Goal: Task Accomplishment & Management: Manage account settings

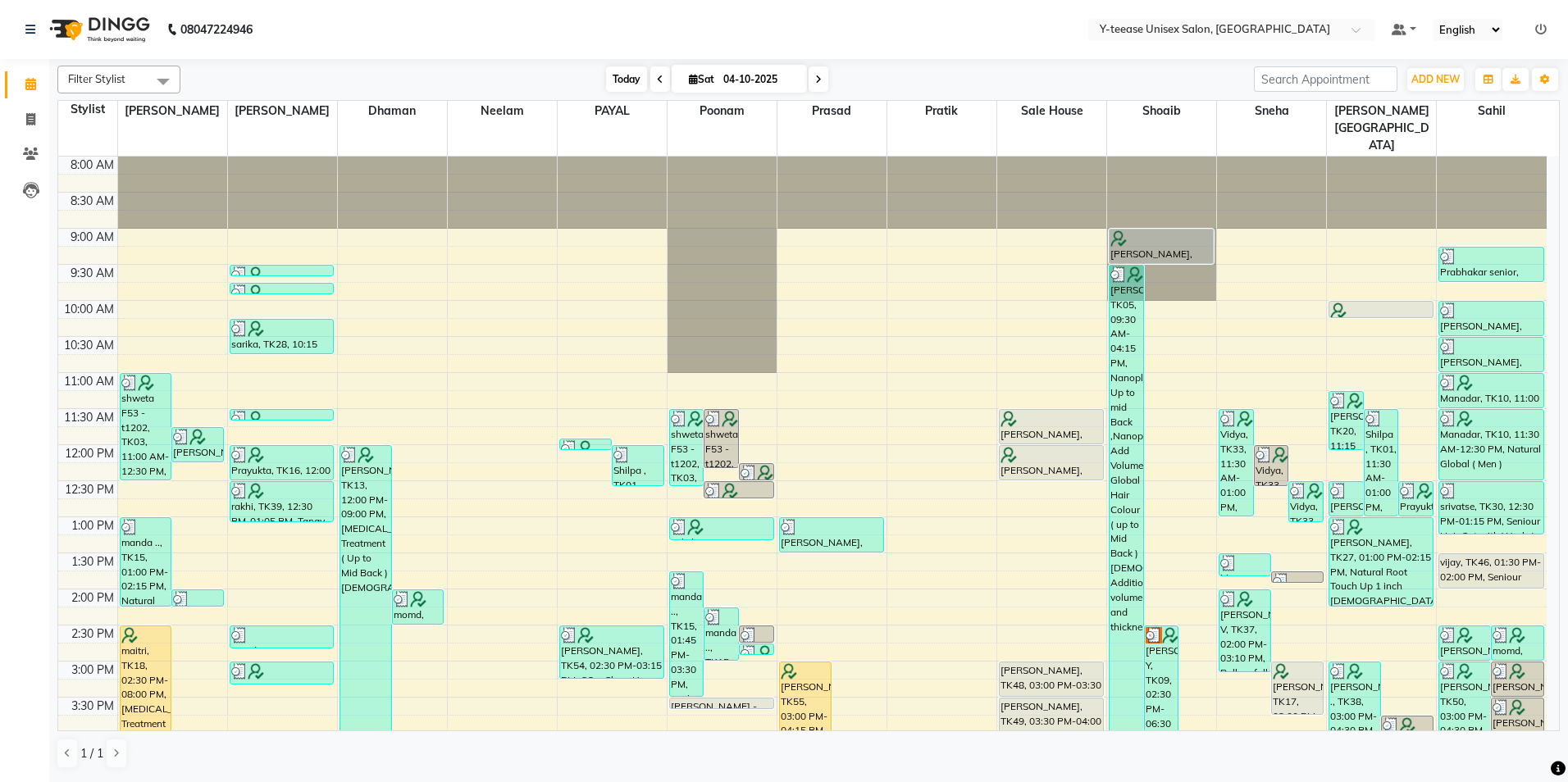
click at [636, 68] on span "Today" at bounding box center [626, 79] width 41 height 25
click at [620, 77] on span "Today" at bounding box center [626, 79] width 41 height 25
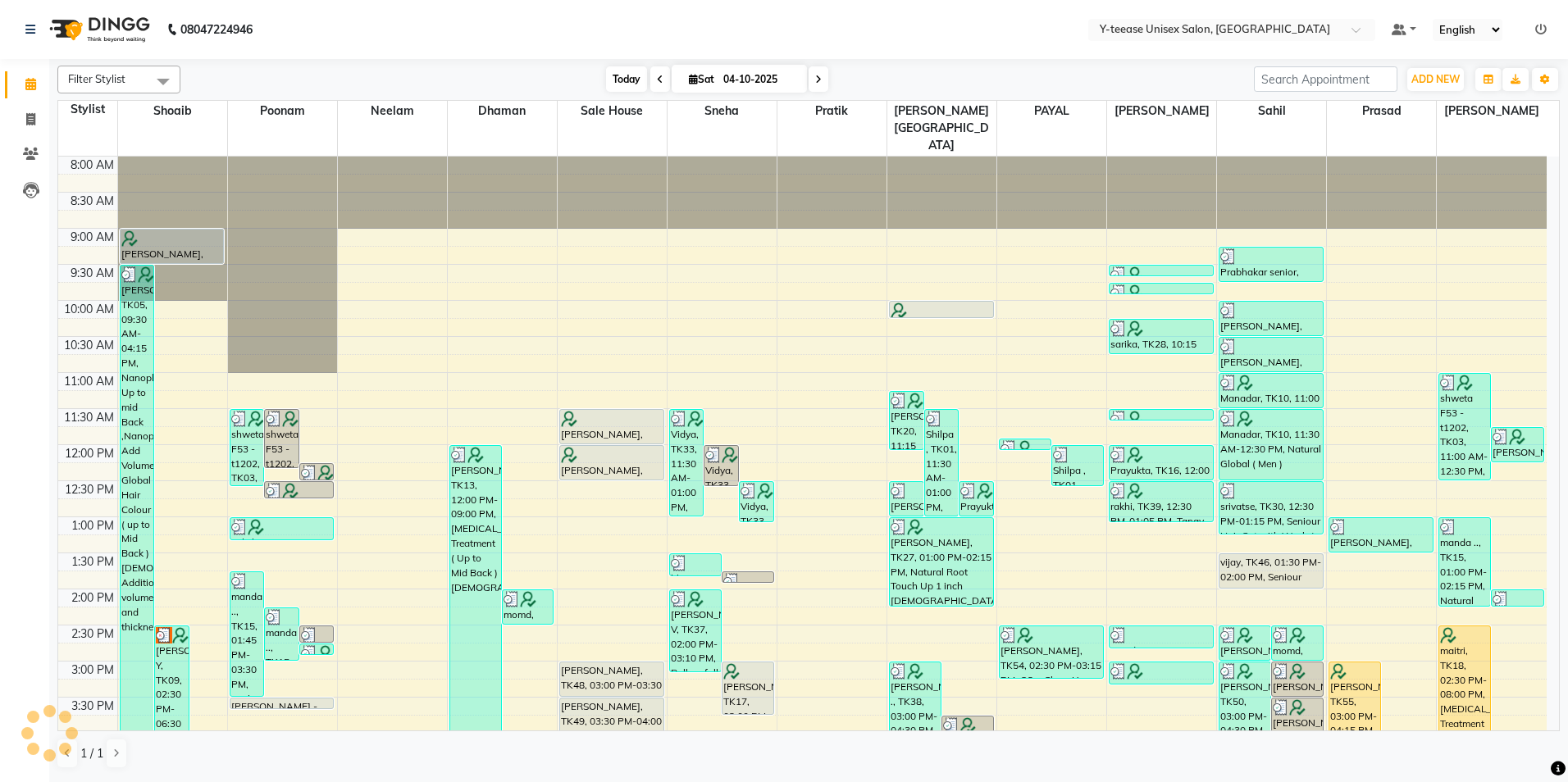
scroll to position [473, 0]
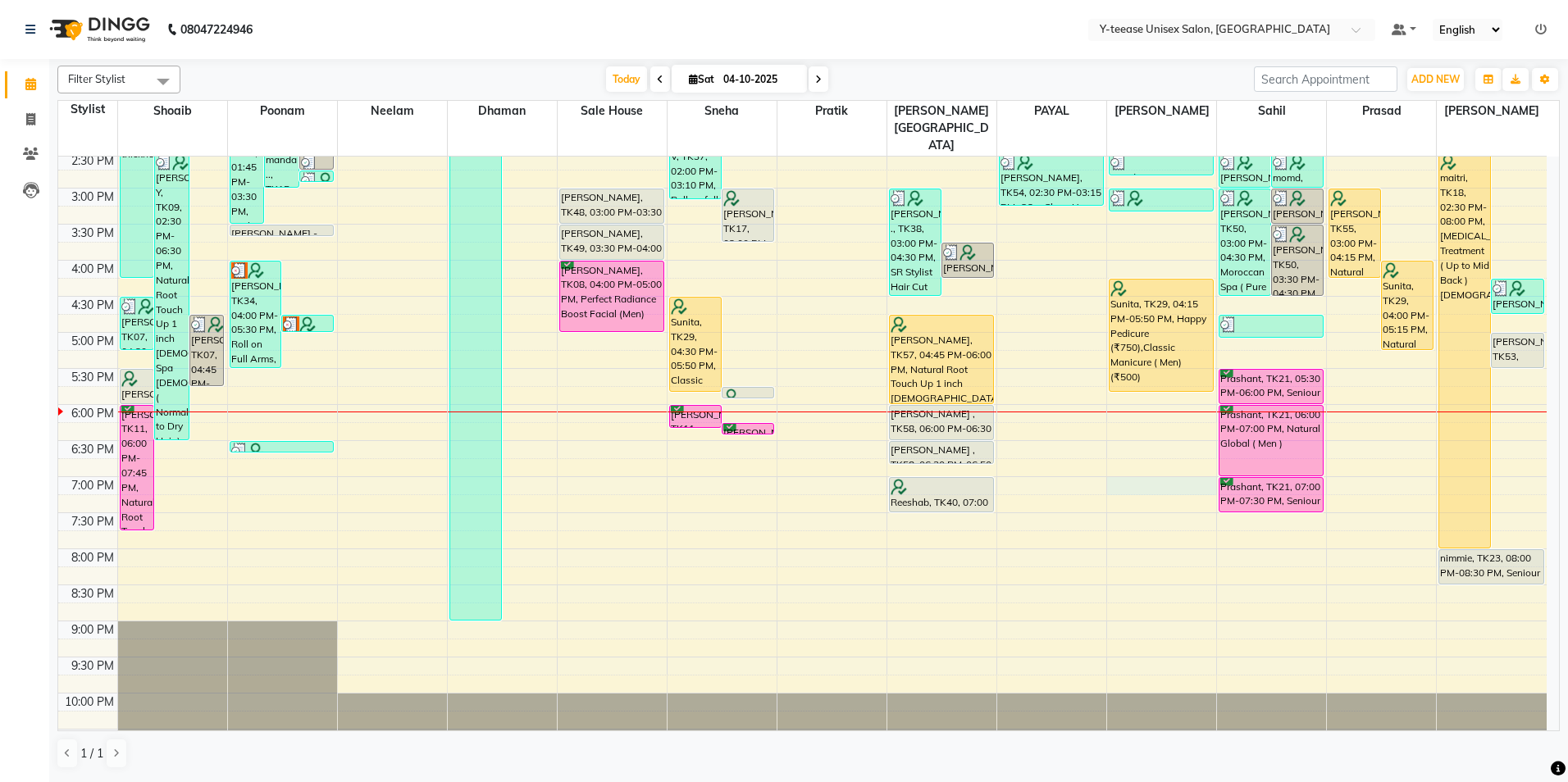
click at [1144, 454] on div "8:00 AM 8:30 AM 9:00 AM 9:30 AM 10:00 AM 10:30 AM 11:00 AM 11:30 AM 12:00 PM 12…" at bounding box center [803, 223] width 1489 height 1081
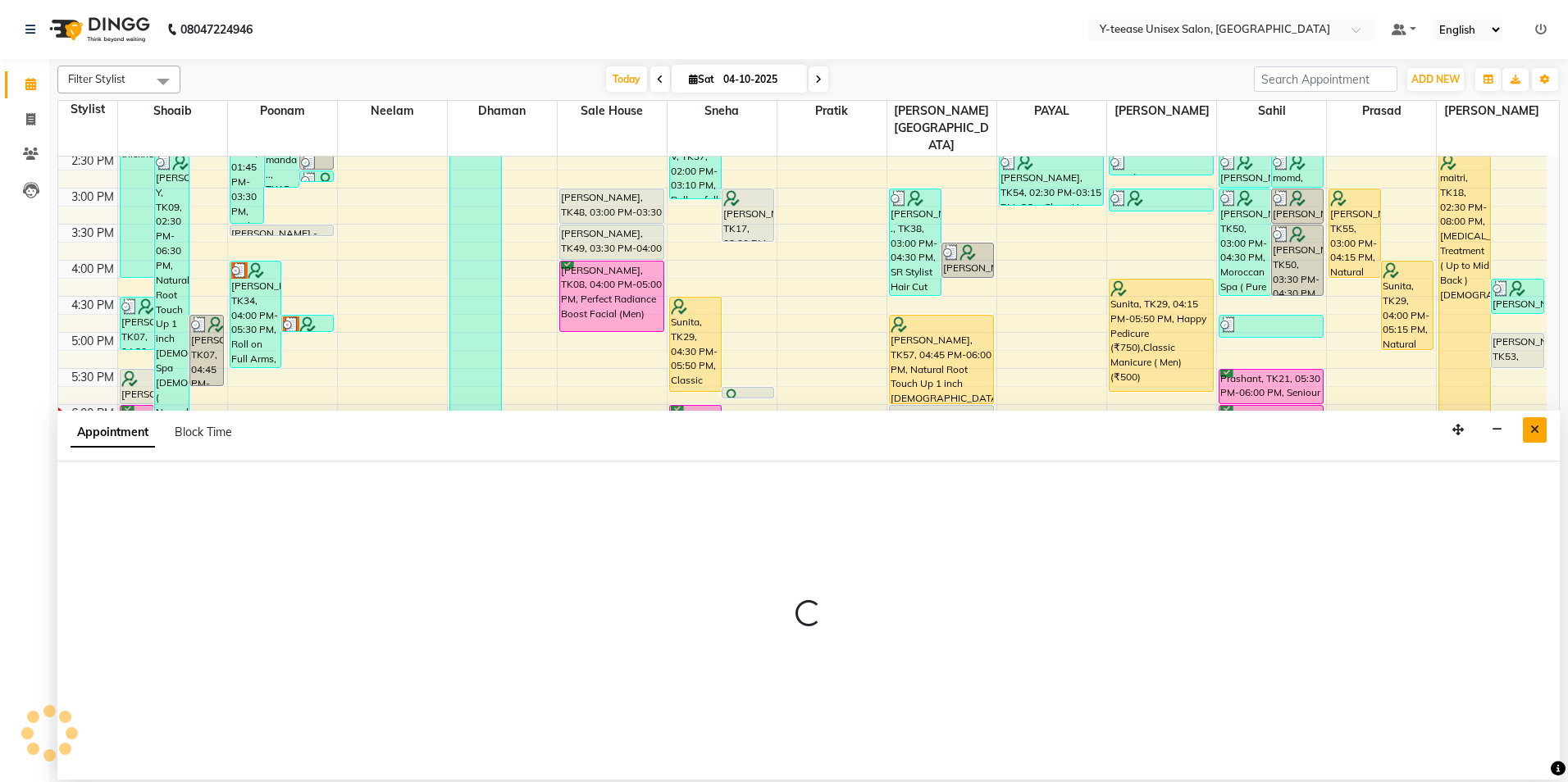
click at [1533, 437] on button "Close" at bounding box center [1535, 430] width 24 height 25
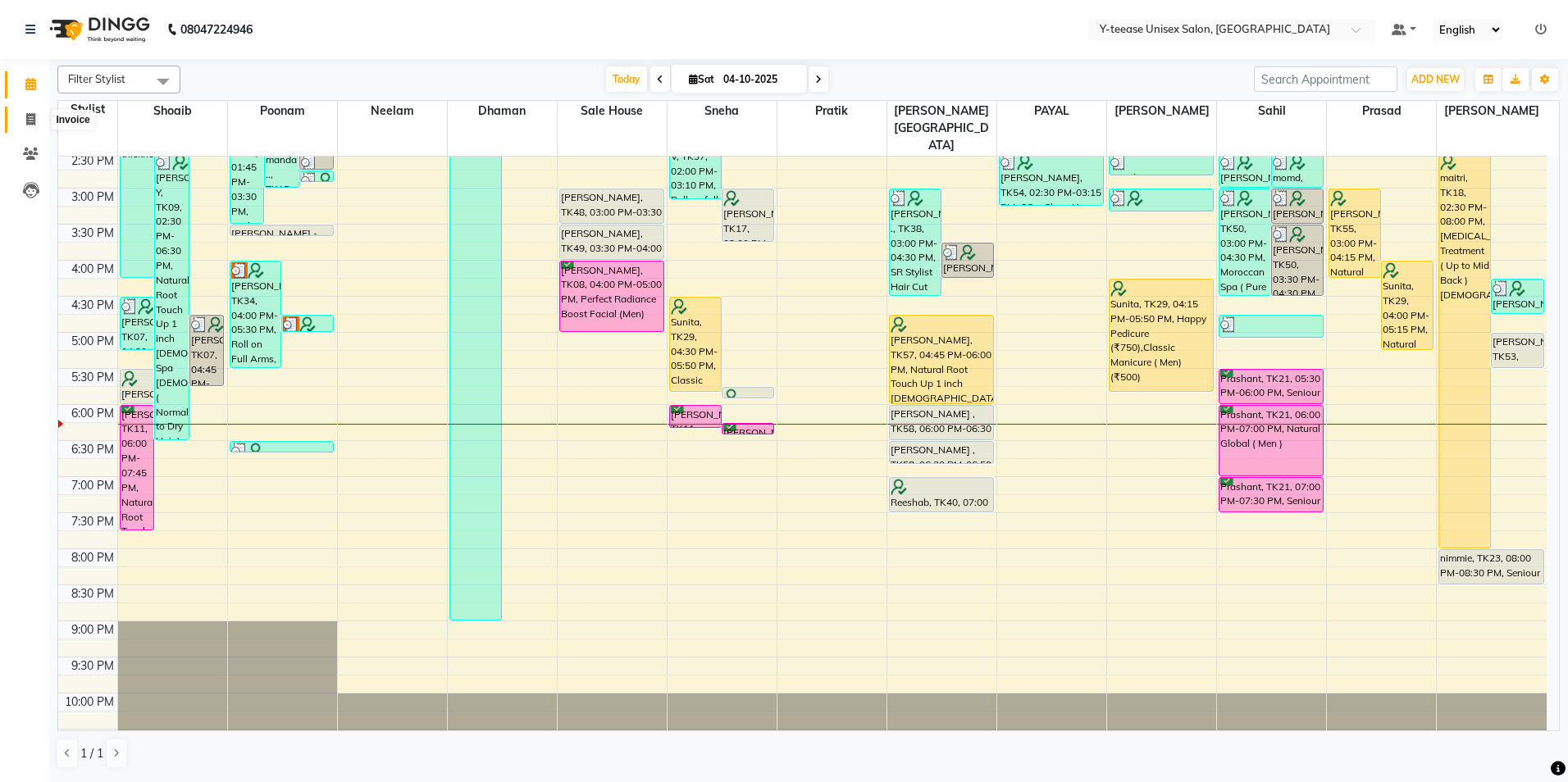
drag, startPoint x: 29, startPoint y: 121, endPoint x: 41, endPoint y: 135, distance: 18.4
click at [29, 122] on icon at bounding box center [30, 119] width 9 height 13
select select "service"
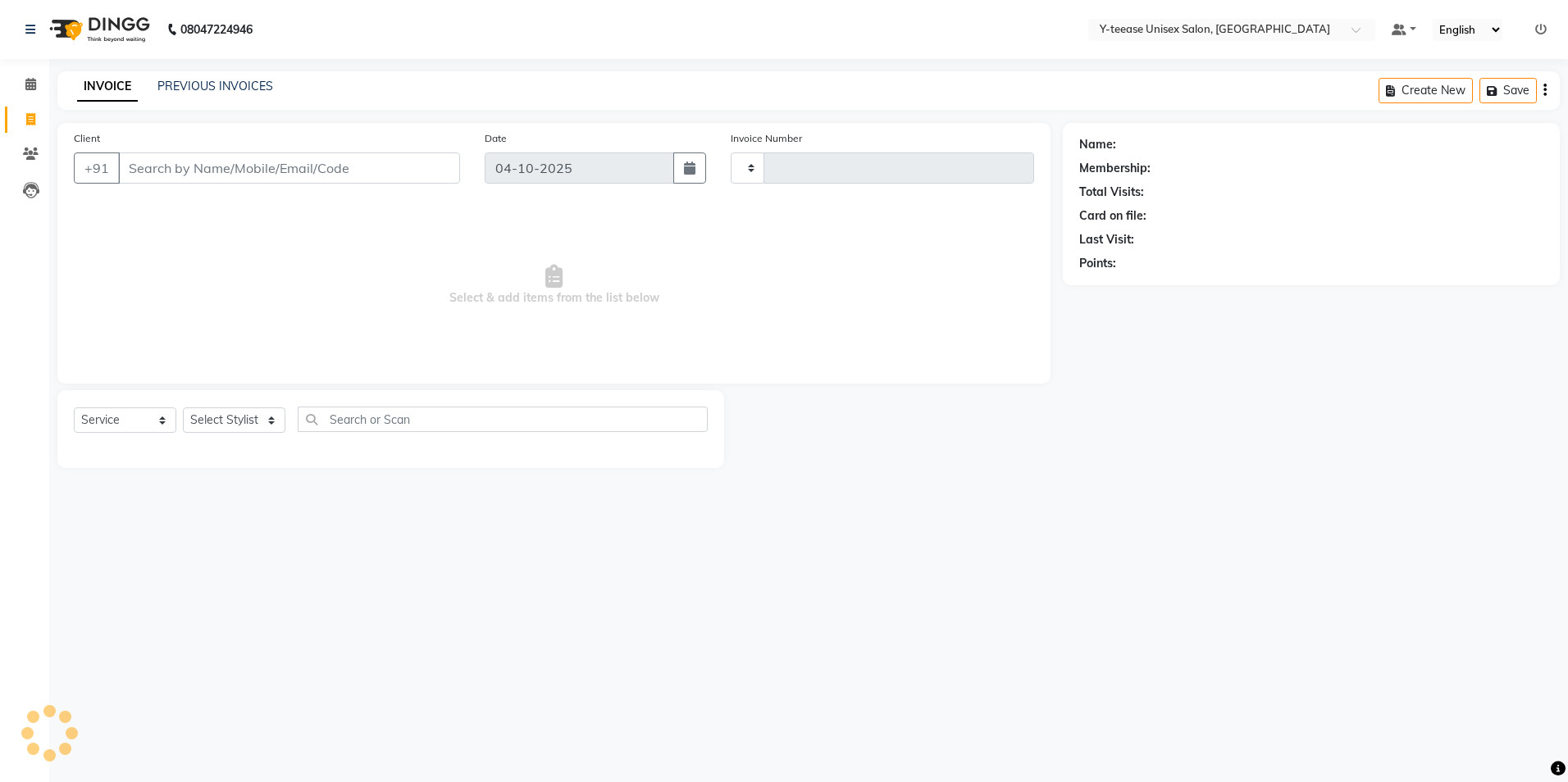
type input "8443"
select select "4"
click at [231, 418] on select "Select Stylist" at bounding box center [234, 420] width 103 height 25
select select "86041"
click at [183, 408] on select "Select Stylist [PERSON_NAME] [PERSON_NAME] nagar Manager Mosin [PERSON_NAME] [P…" at bounding box center [253, 420] width 141 height 25
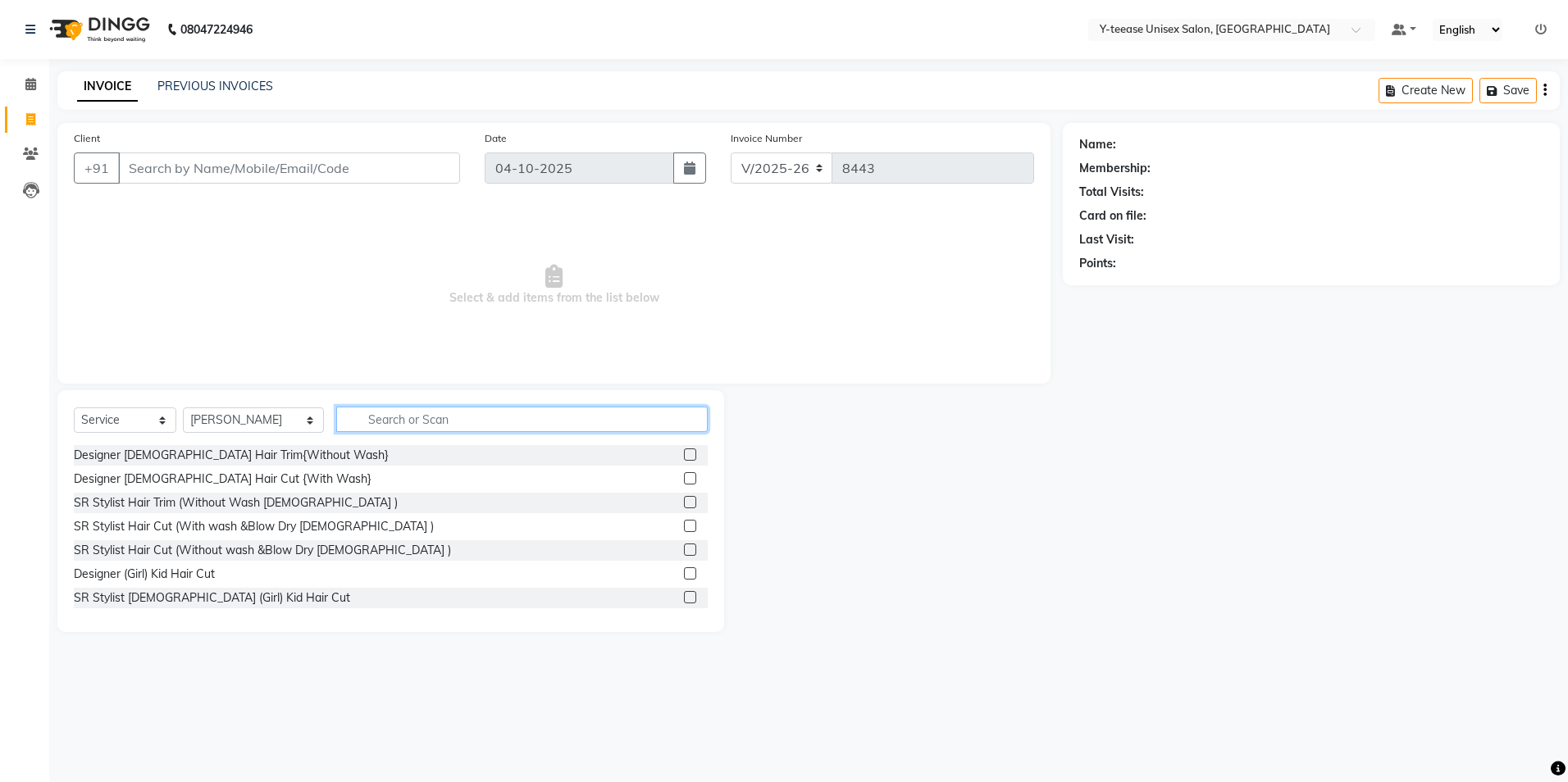
click at [340, 414] on input "text" at bounding box center [522, 420] width 372 height 25
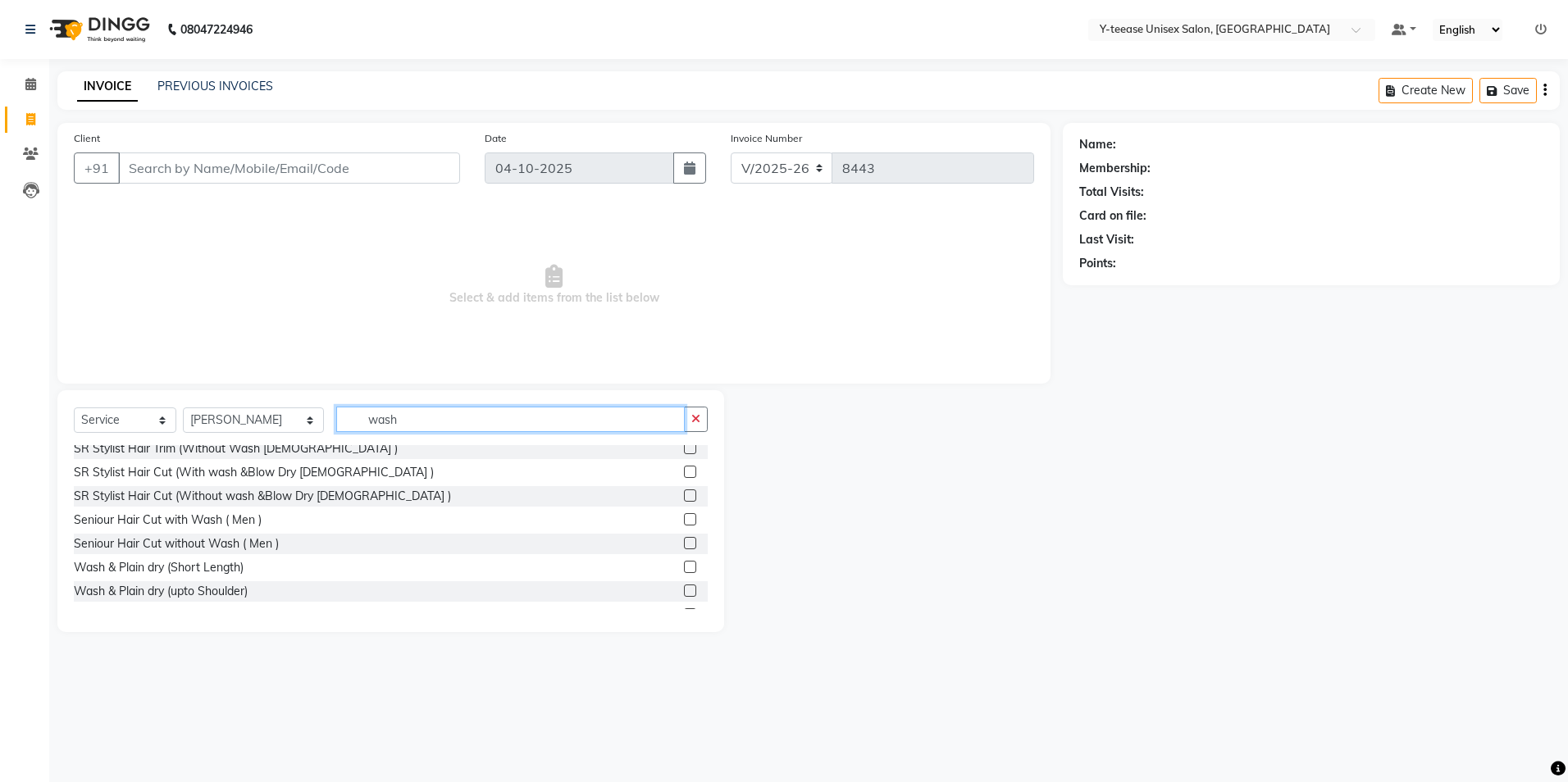
scroll to position [82, 0]
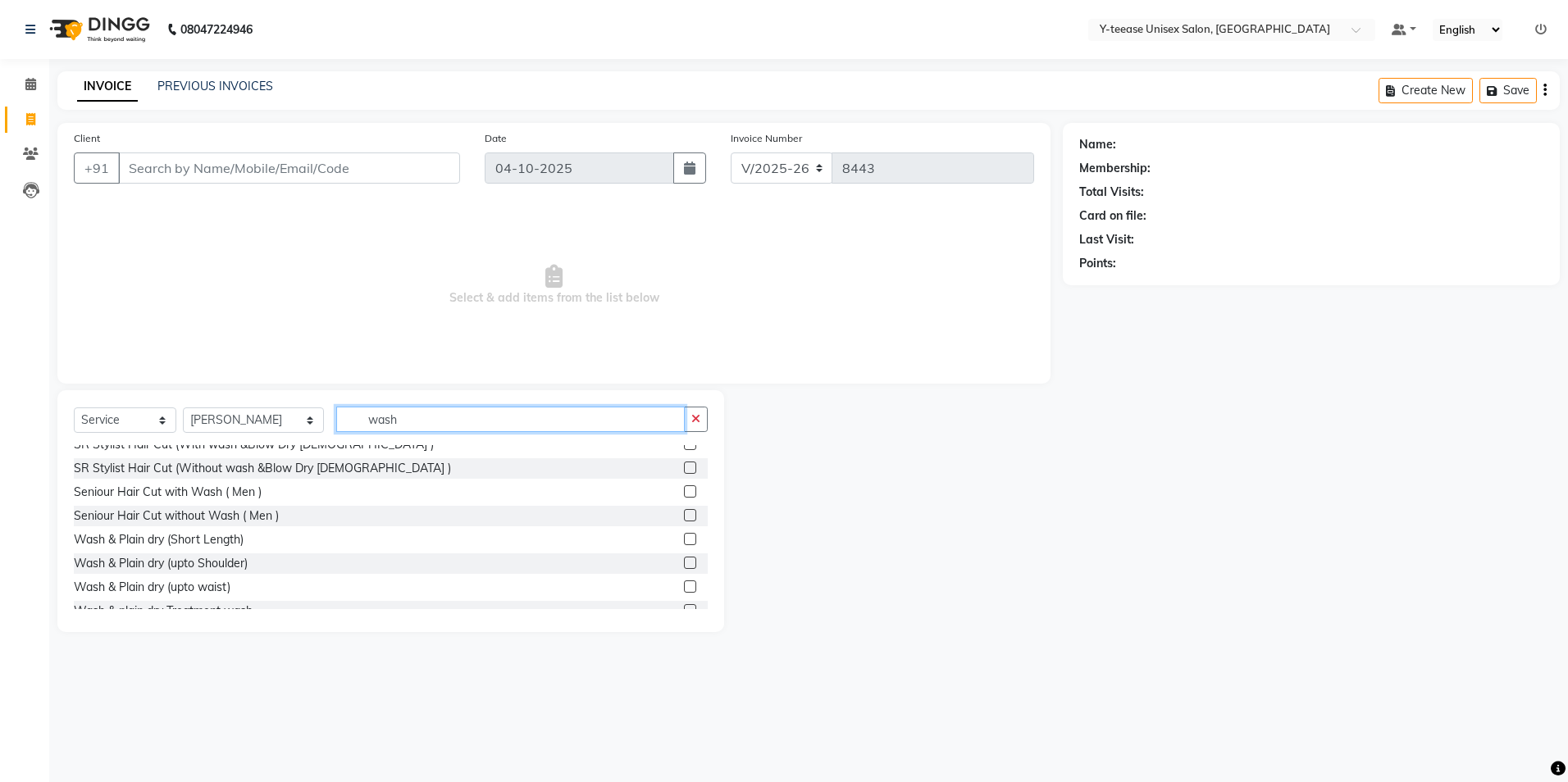
type input "wash"
drag, startPoint x: 678, startPoint y: 587, endPoint x: 661, endPoint y: 576, distance: 20.2
click at [684, 586] on label at bounding box center [690, 586] width 13 height 13
click at [684, 586] on input "checkbox" at bounding box center [689, 587] width 11 height 11
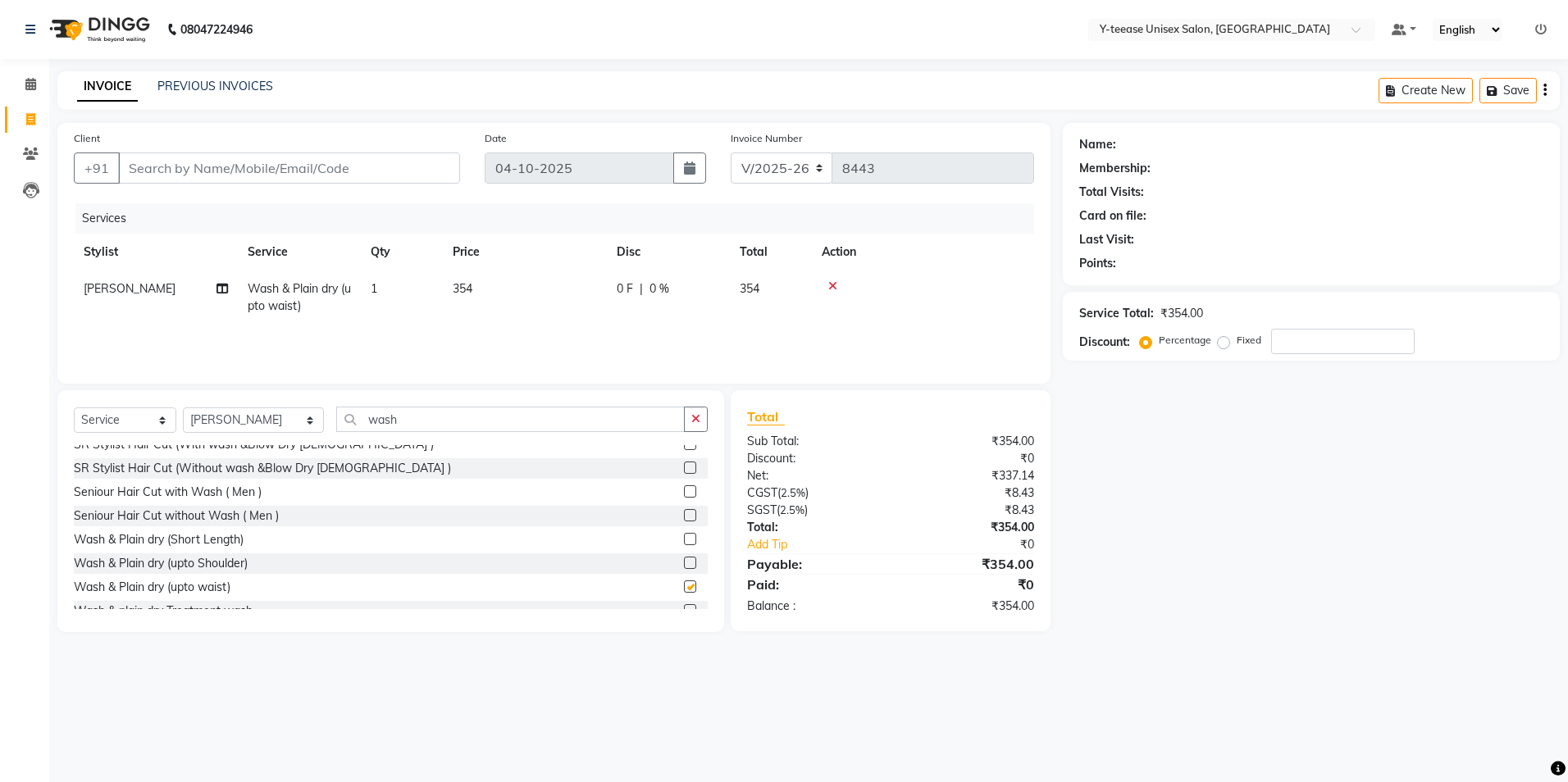
checkbox input "false"
click at [395, 173] on input "Client" at bounding box center [289, 168] width 342 height 31
type input "9"
type input "0"
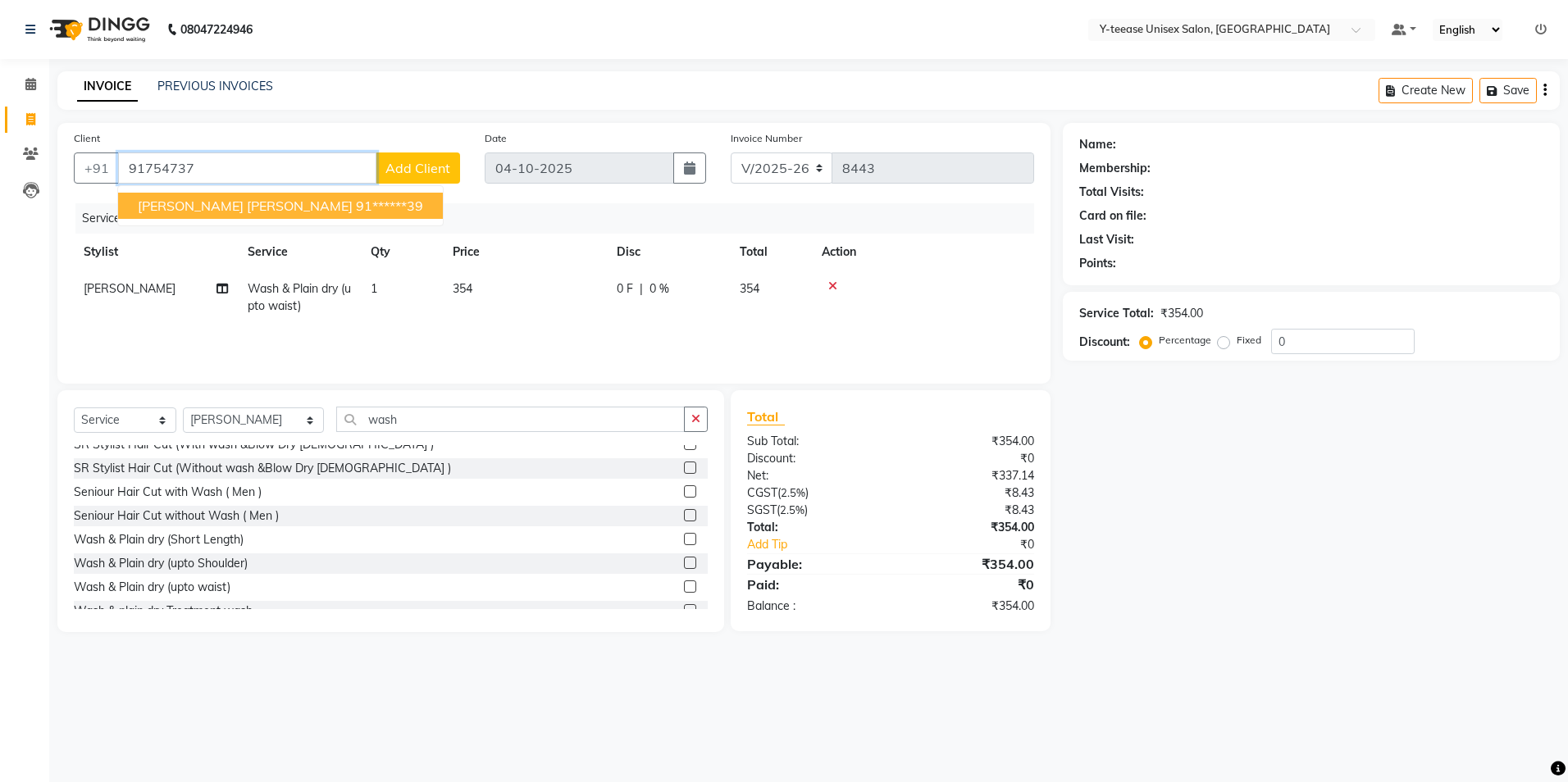
click at [356, 209] on ngb-highlight "91******39" at bounding box center [389, 205] width 67 height 16
type input "91******39"
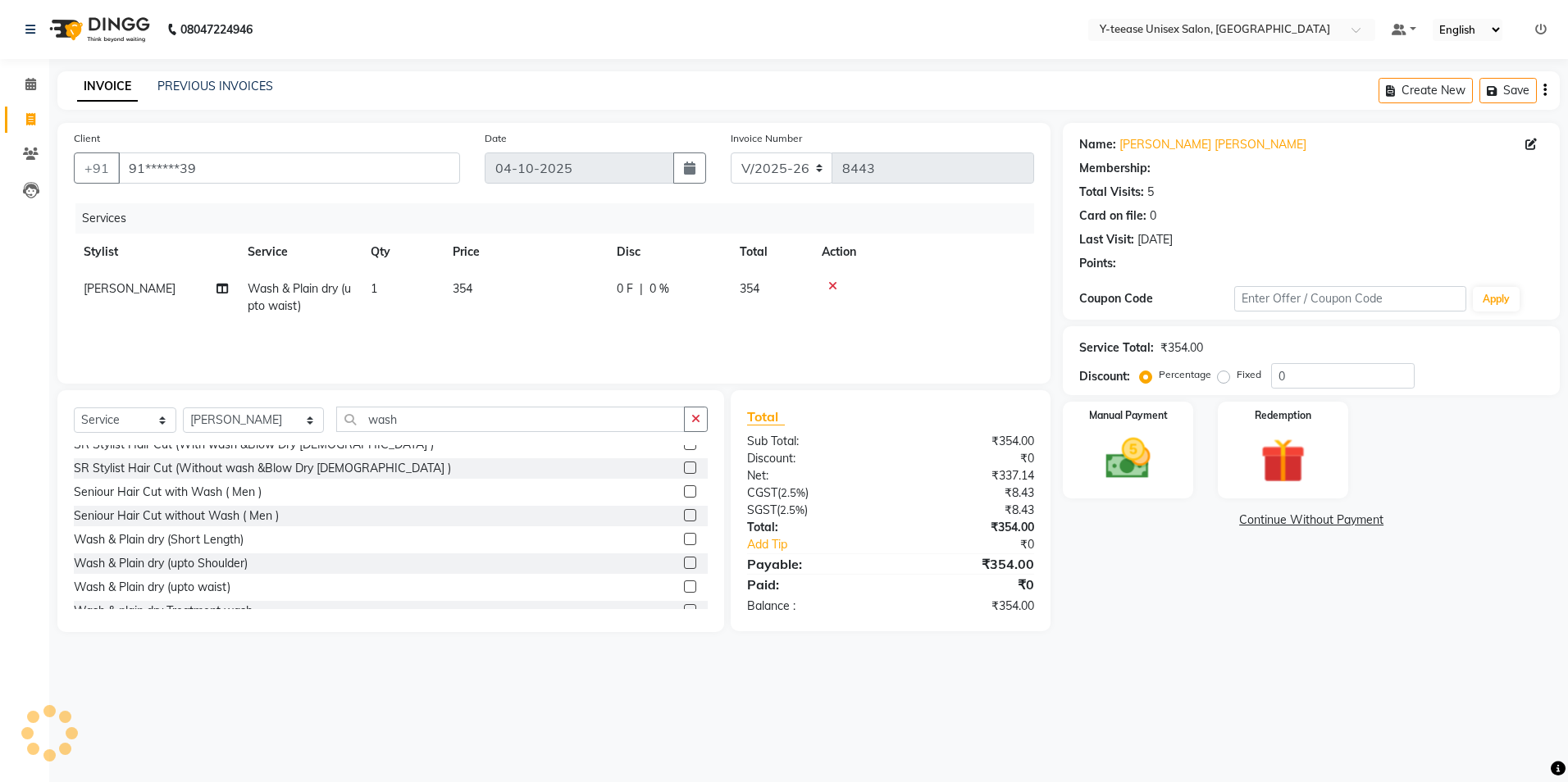
select select "1: Object"
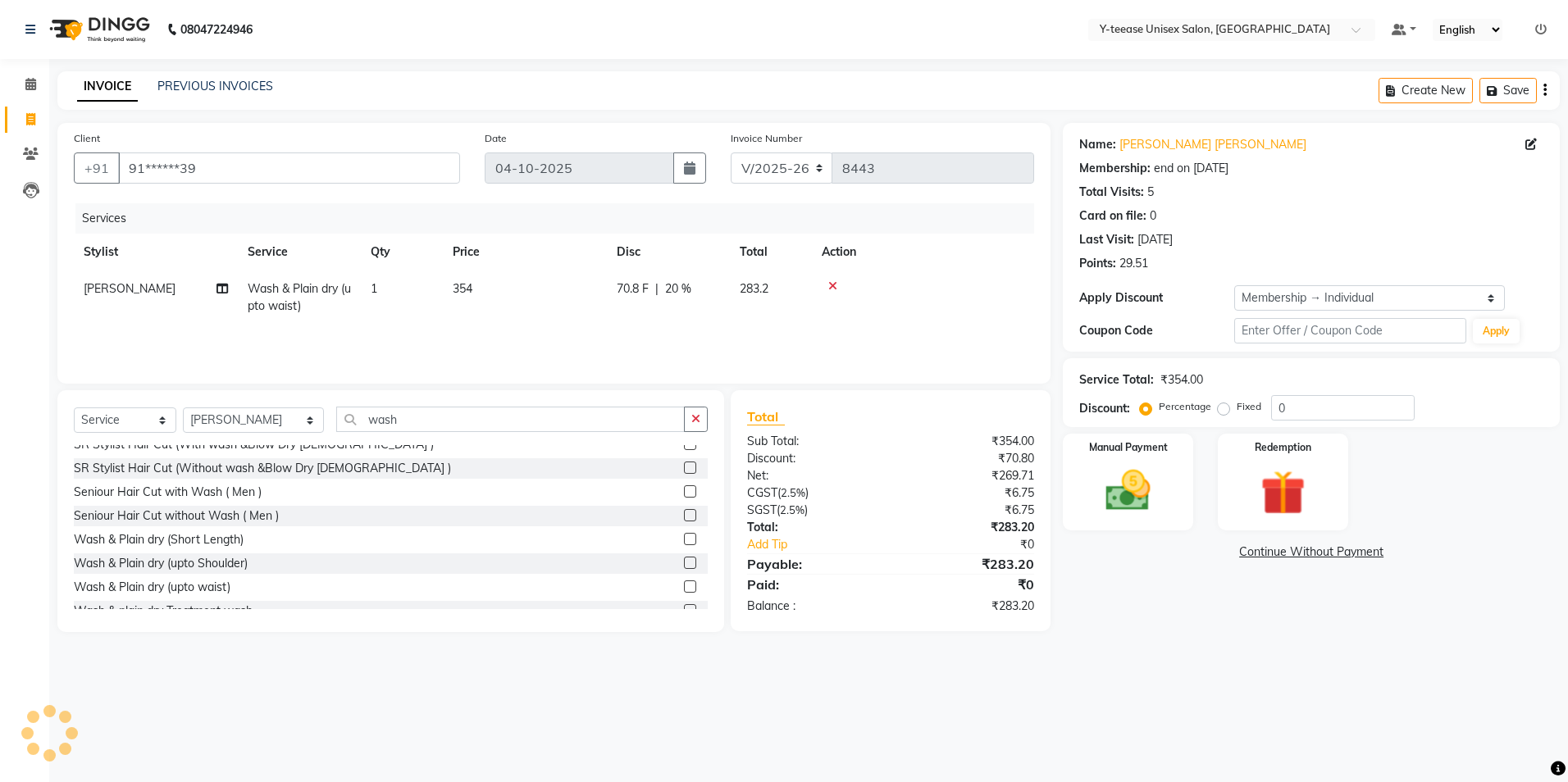
type input "20"
click at [1286, 553] on link "Continue Without Payment" at bounding box center [1312, 552] width 491 height 17
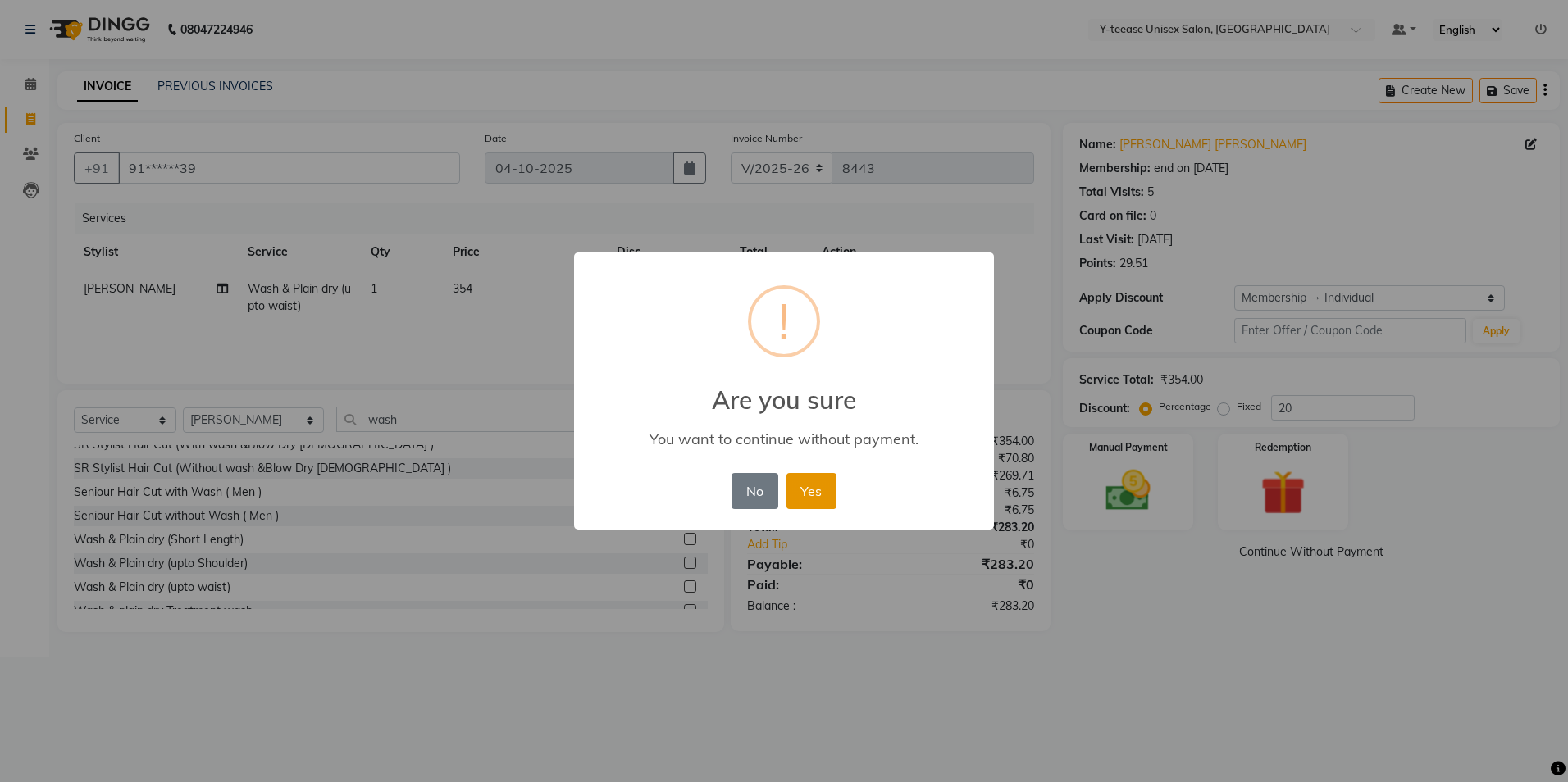
click at [812, 487] on button "Yes" at bounding box center [811, 490] width 50 height 36
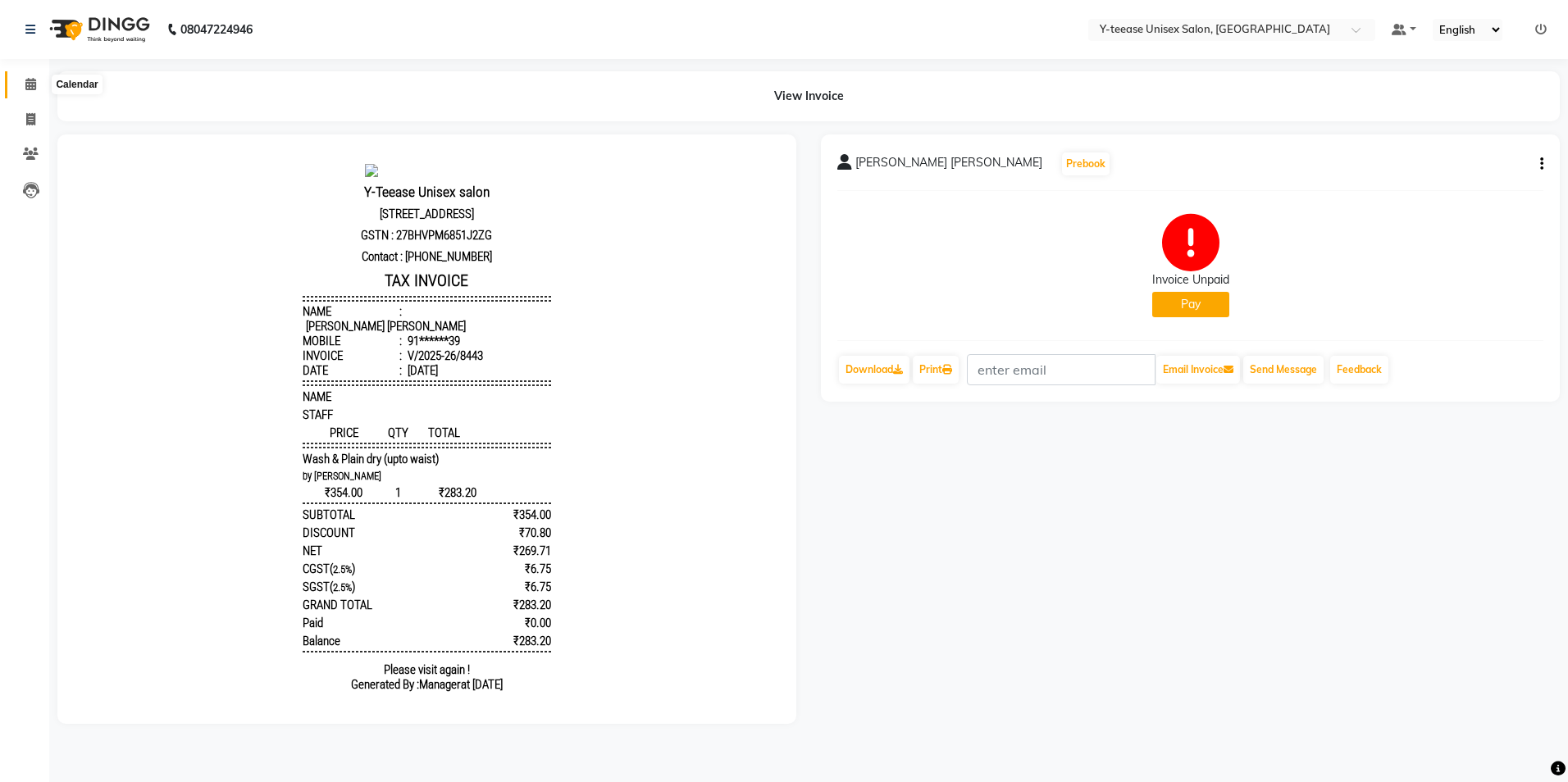
click at [35, 85] on icon at bounding box center [30, 83] width 11 height 13
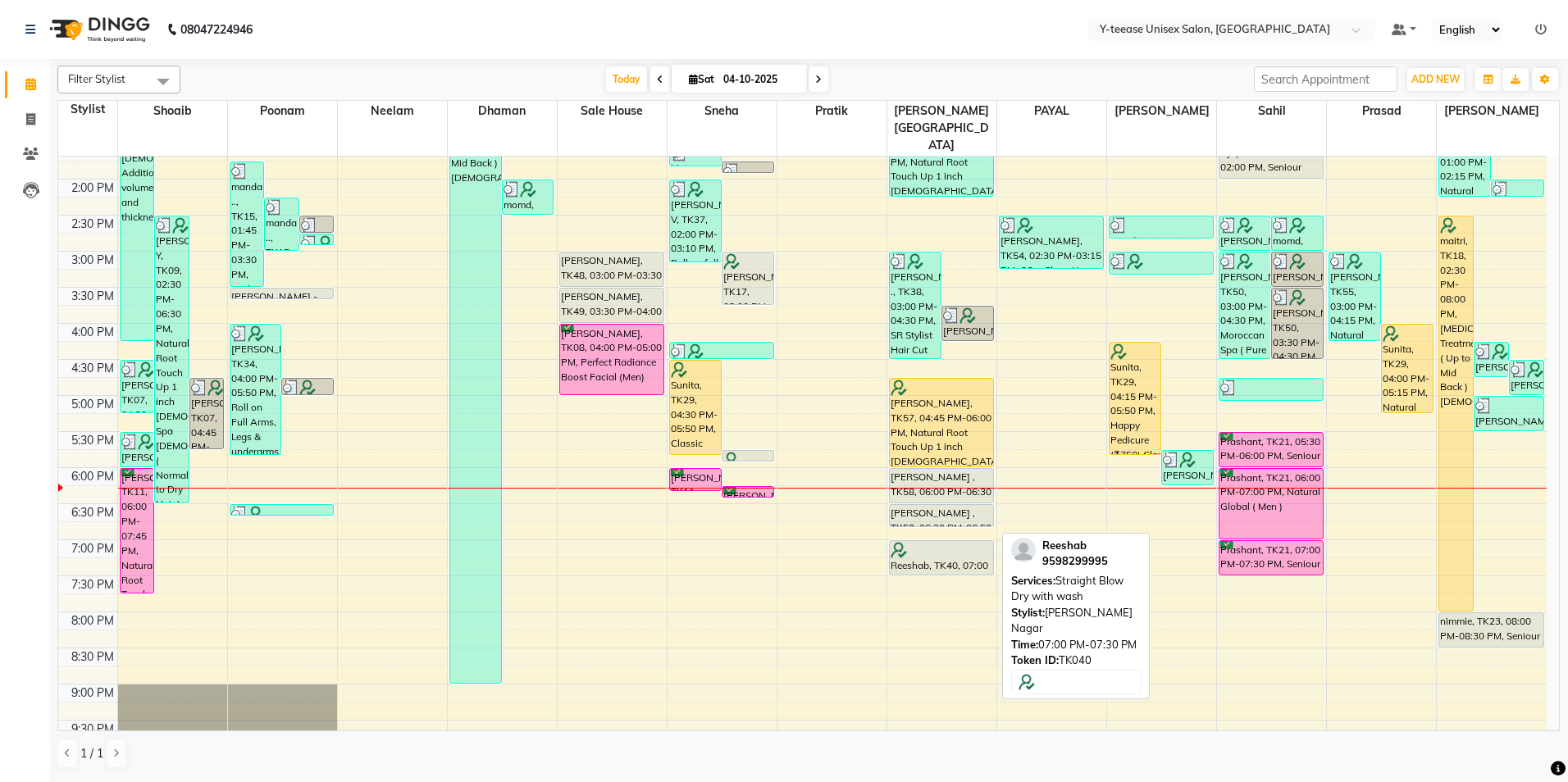
scroll to position [473, 0]
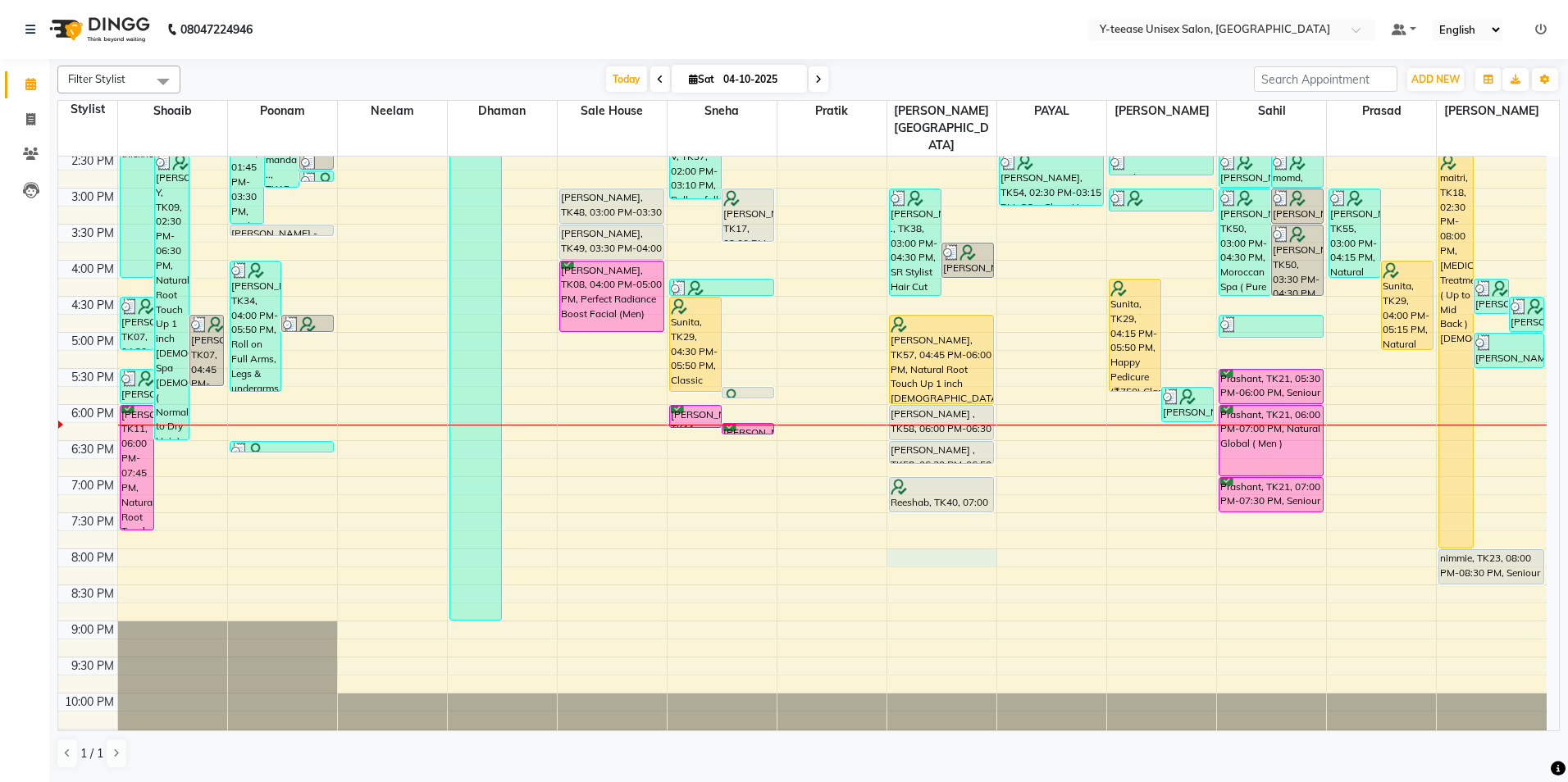
click at [899, 522] on div "8:00 AM 8:30 AM 9:00 AM 9:30 AM 10:00 AM 10:30 AM 11:00 AM 11:30 AM 12:00 PM 12…" at bounding box center [803, 223] width 1489 height 1081
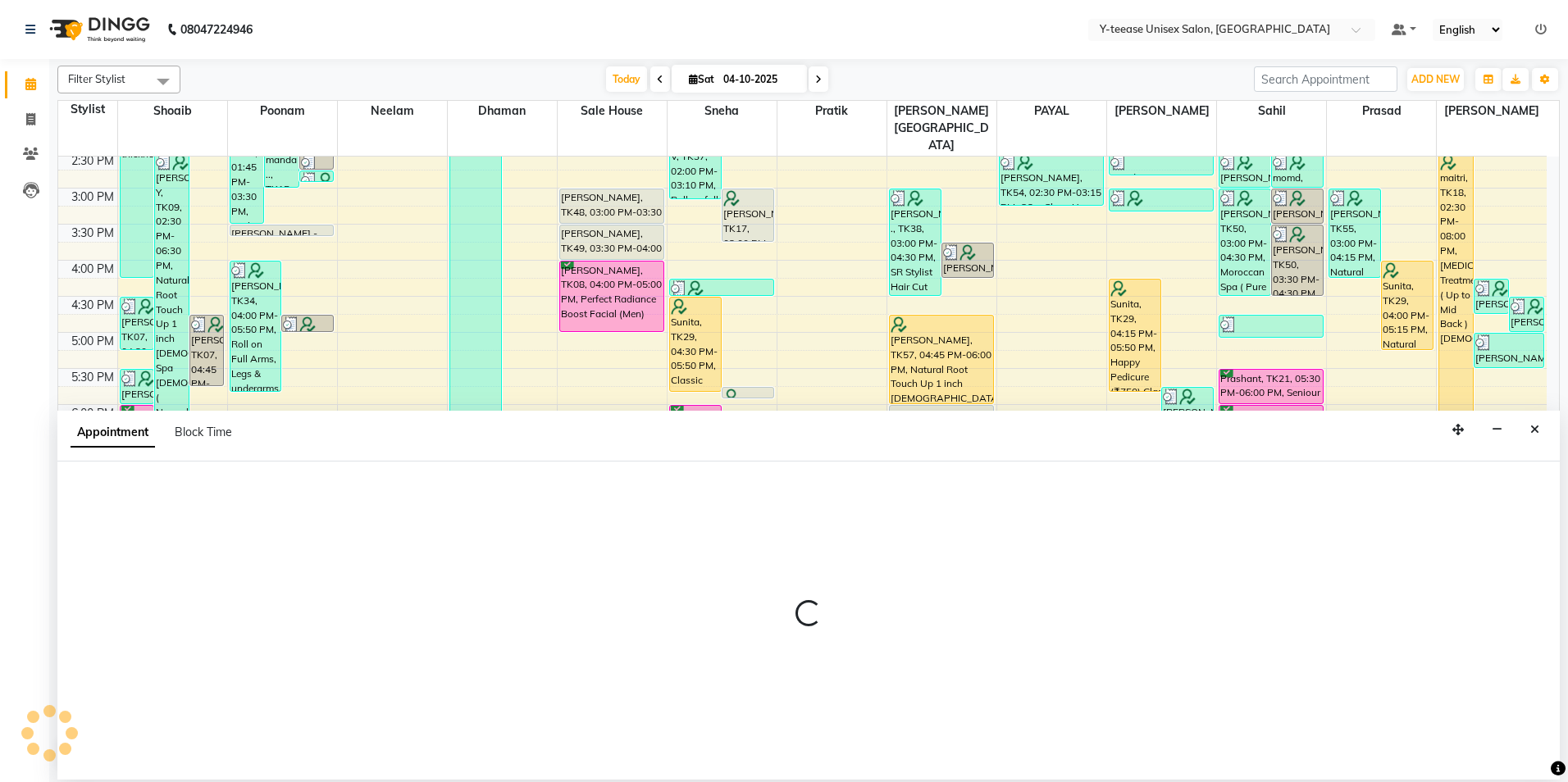
select select "67930"
select select "tentative"
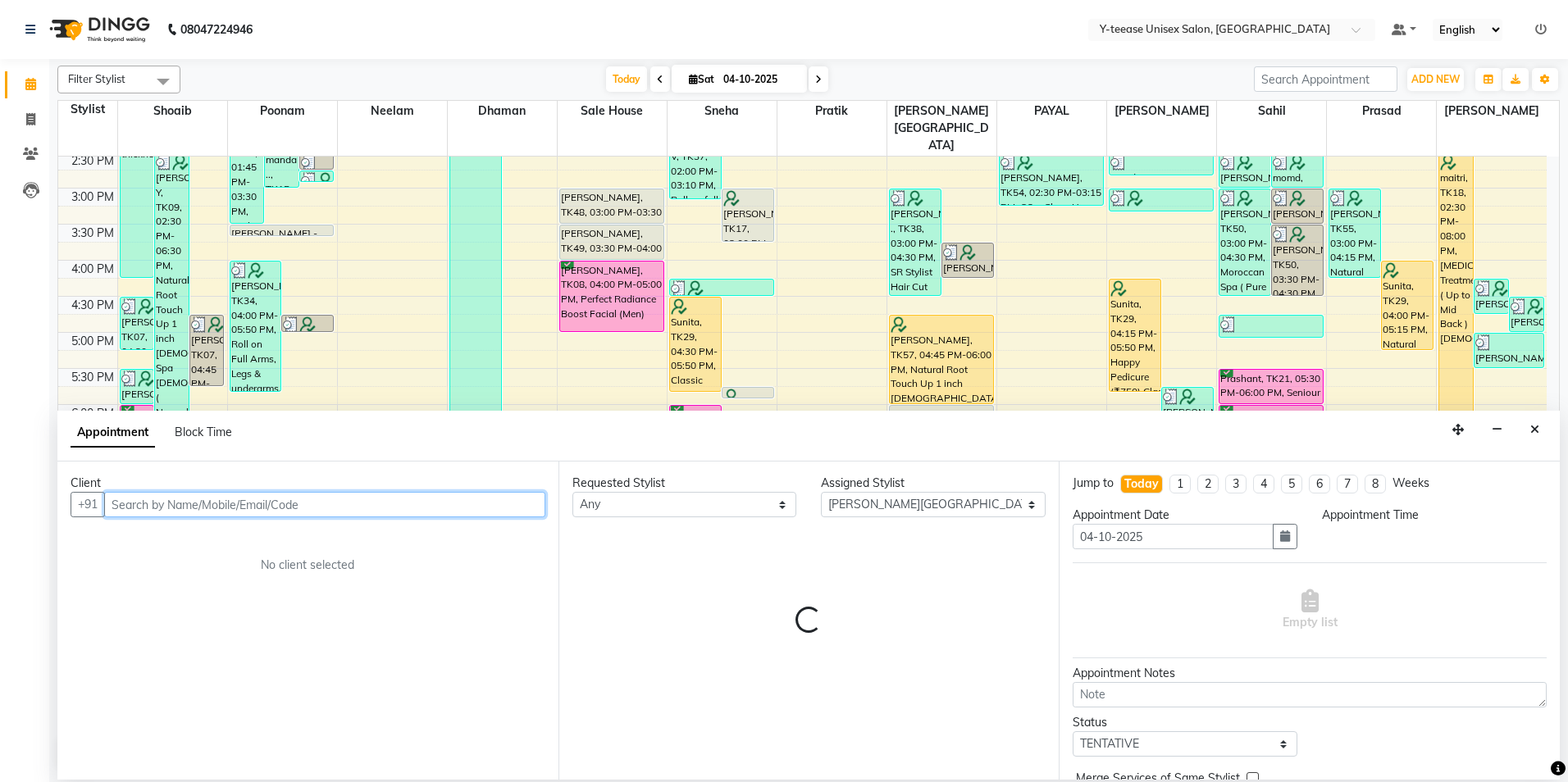
select select "1200"
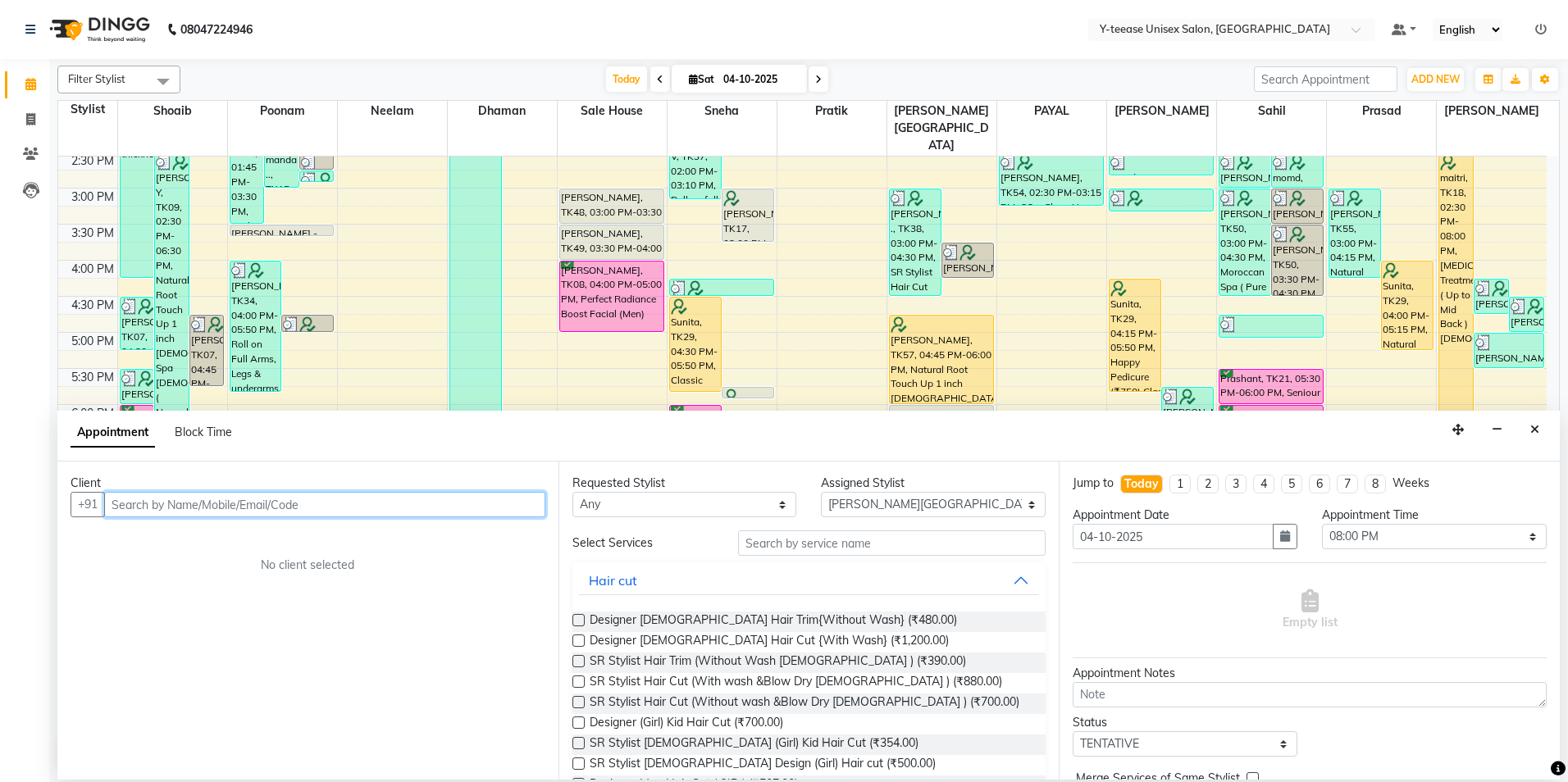
click at [400, 501] on input "text" at bounding box center [325, 505] width 441 height 25
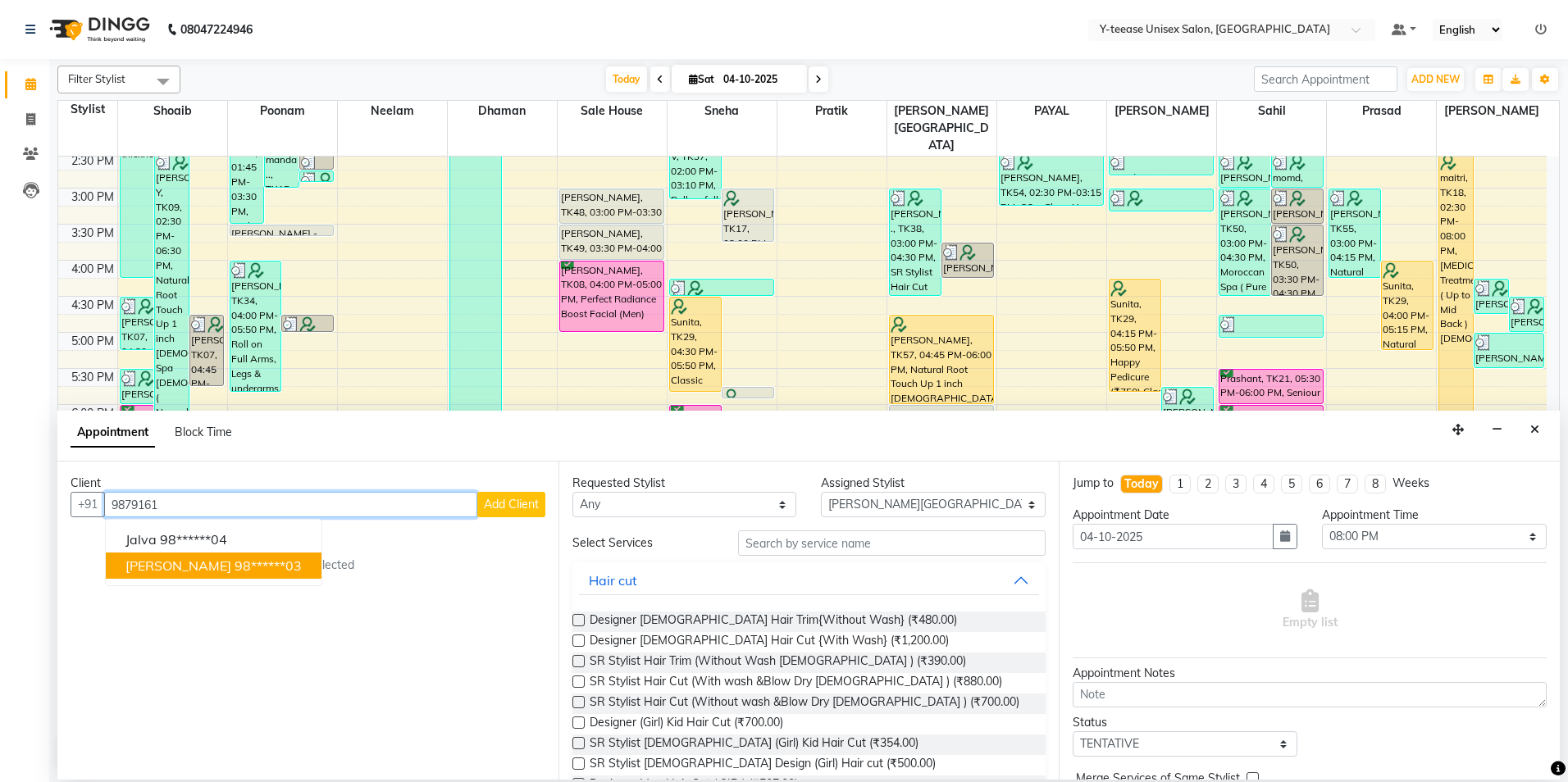
click at [234, 570] on ngb-highlight "98******03" at bounding box center [268, 565] width 67 height 16
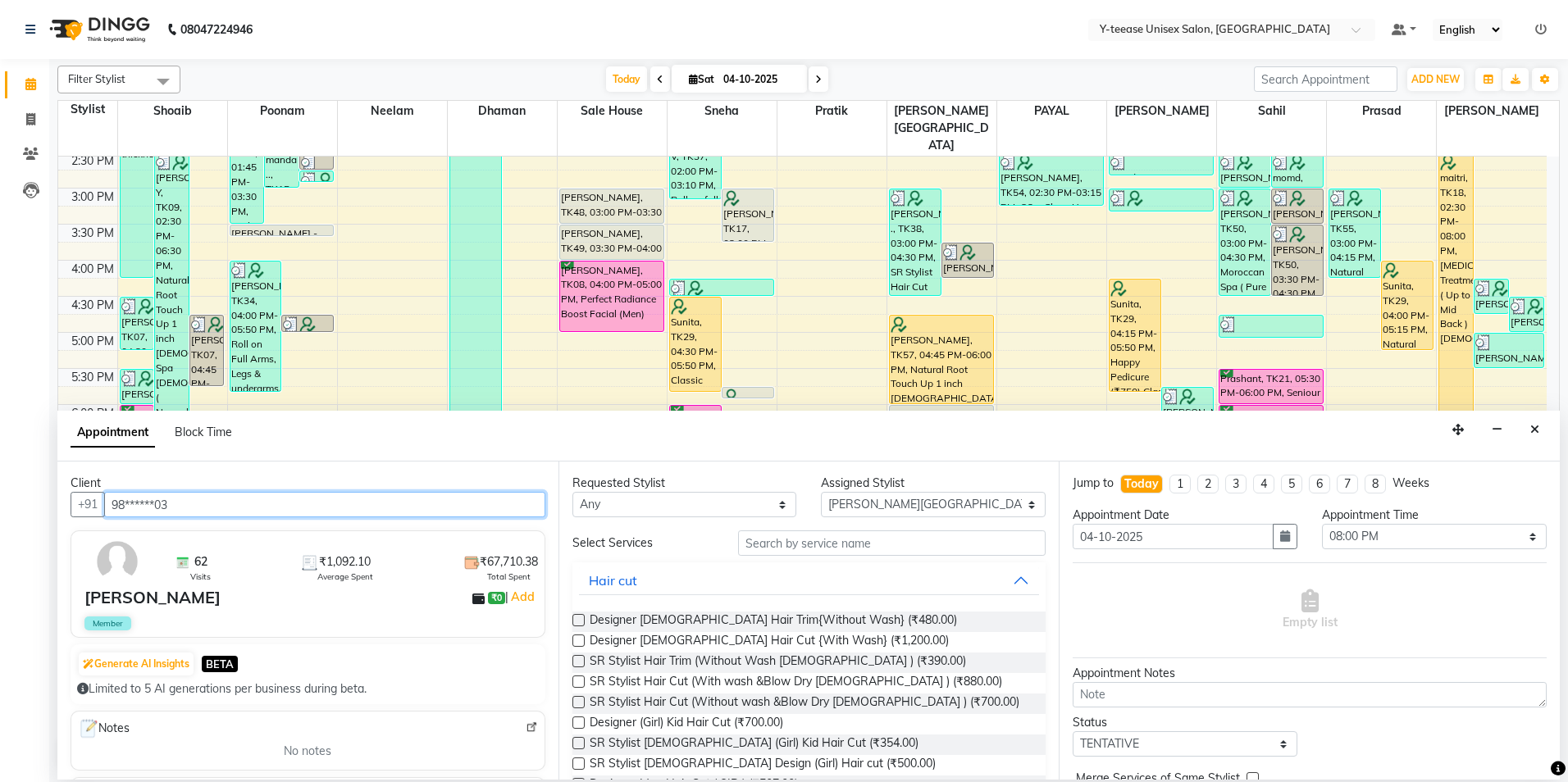
type input "98******03"
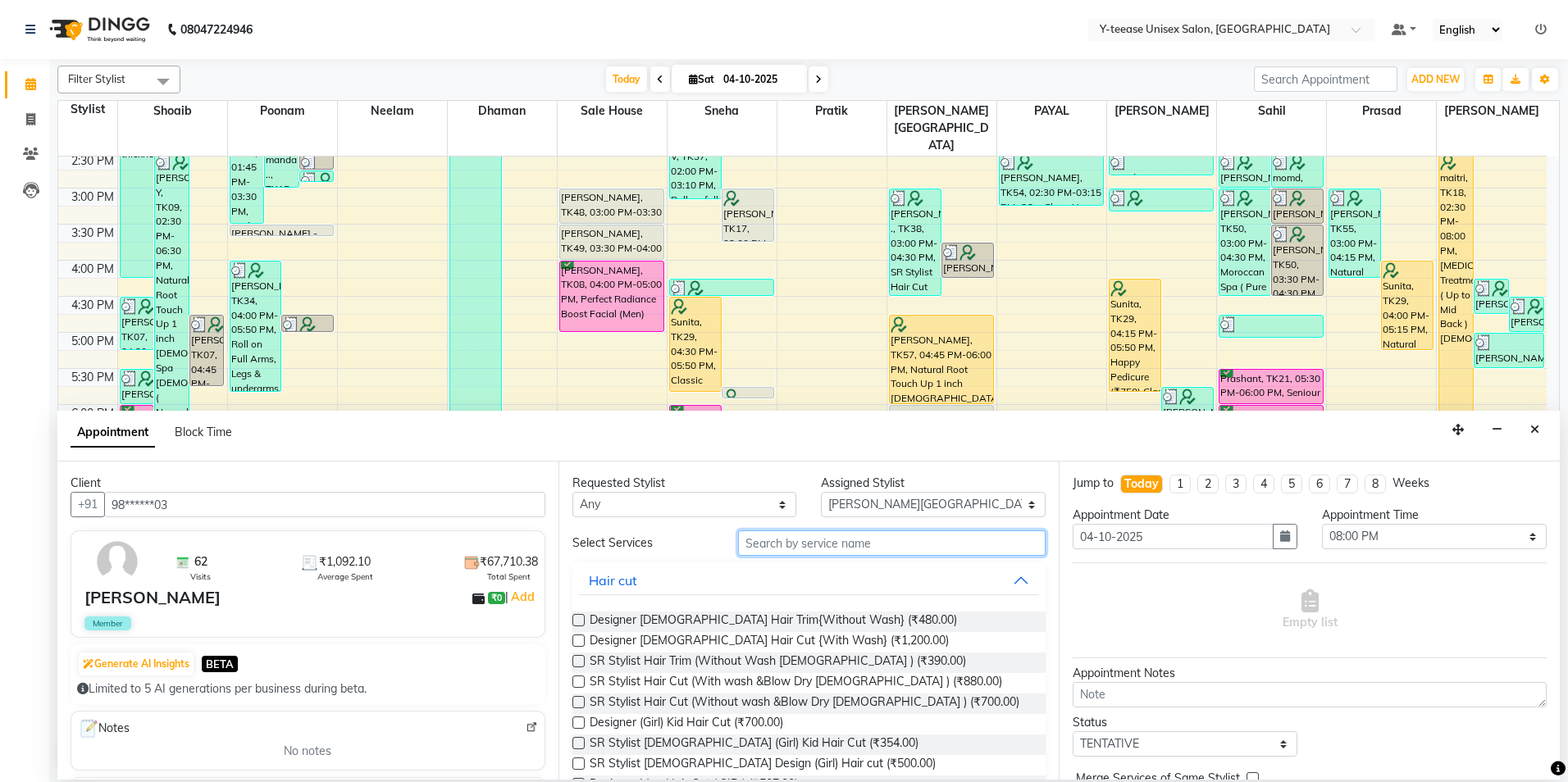
click at [775, 544] on input "text" at bounding box center [892, 544] width 308 height 25
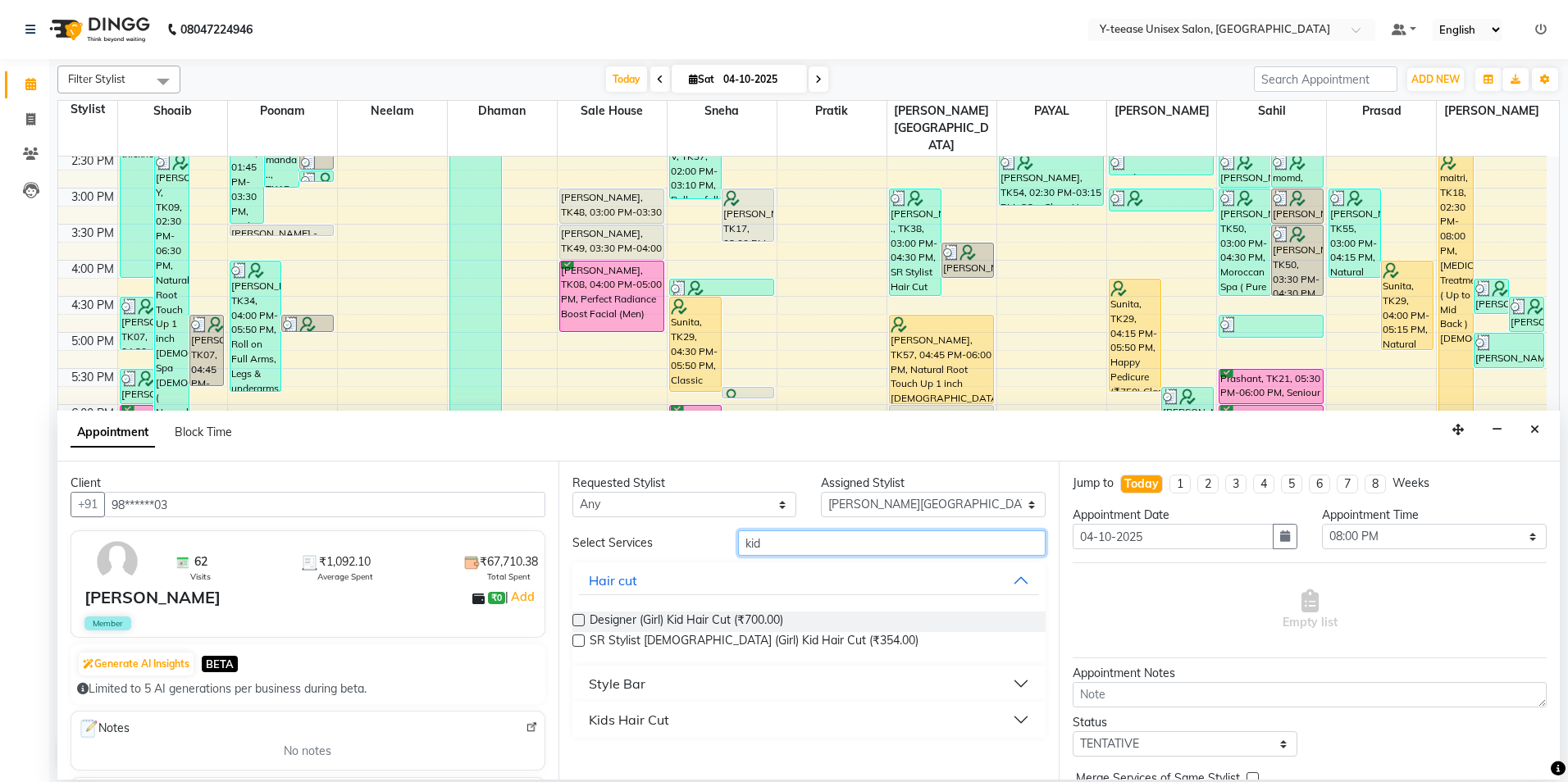
type input "kid"
click at [613, 679] on div "Style Bar" at bounding box center [617, 683] width 56 height 19
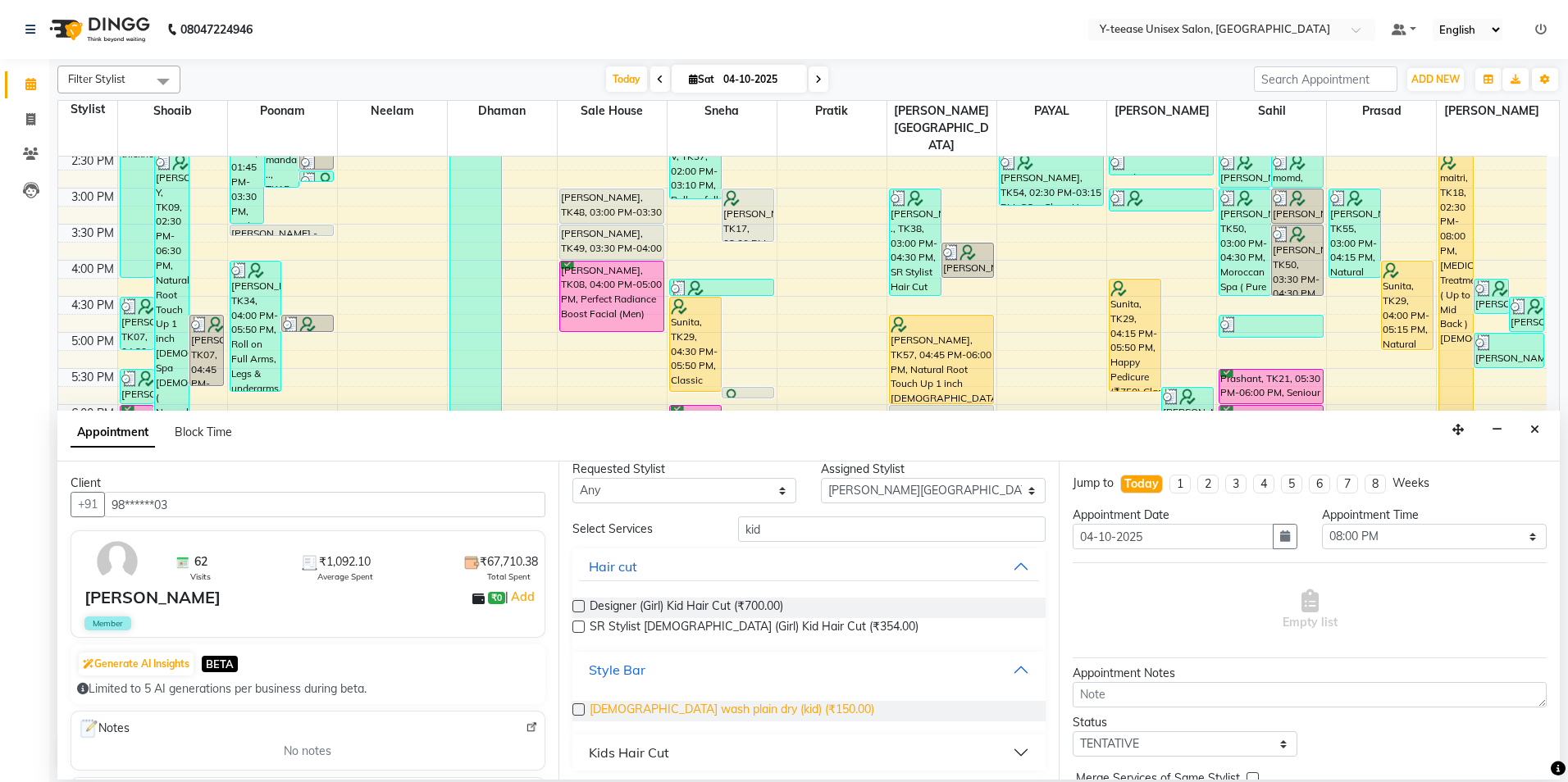
scroll to position [18, 0]
click at [661, 745] on div "Kids Hair Cut" at bounding box center [629, 748] width 80 height 19
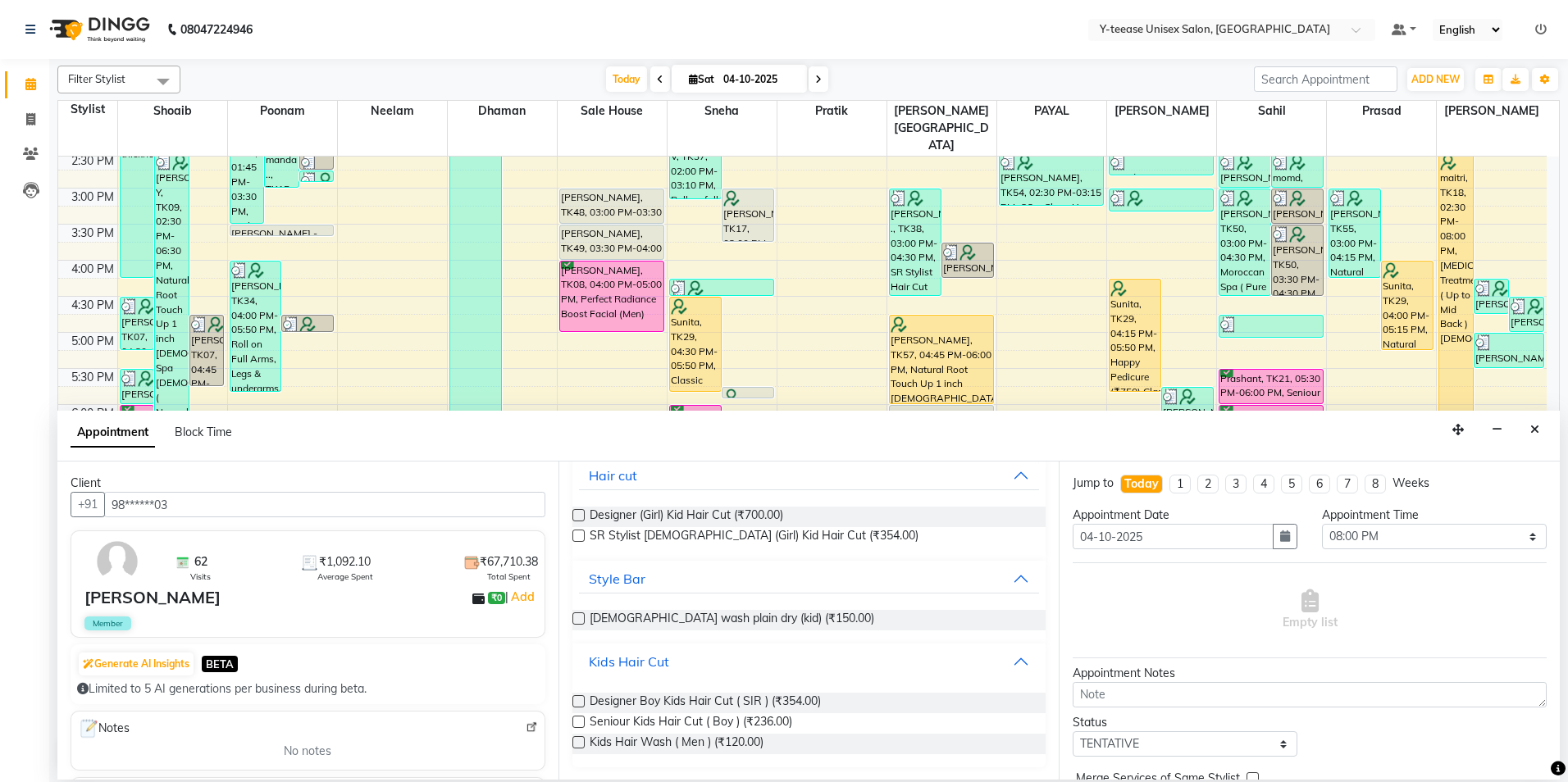
scroll to position [106, 0]
click at [737, 720] on span "Seniour Kids Hair Cut ( Boy ) (₹236.00)" at bounding box center [691, 723] width 202 height 20
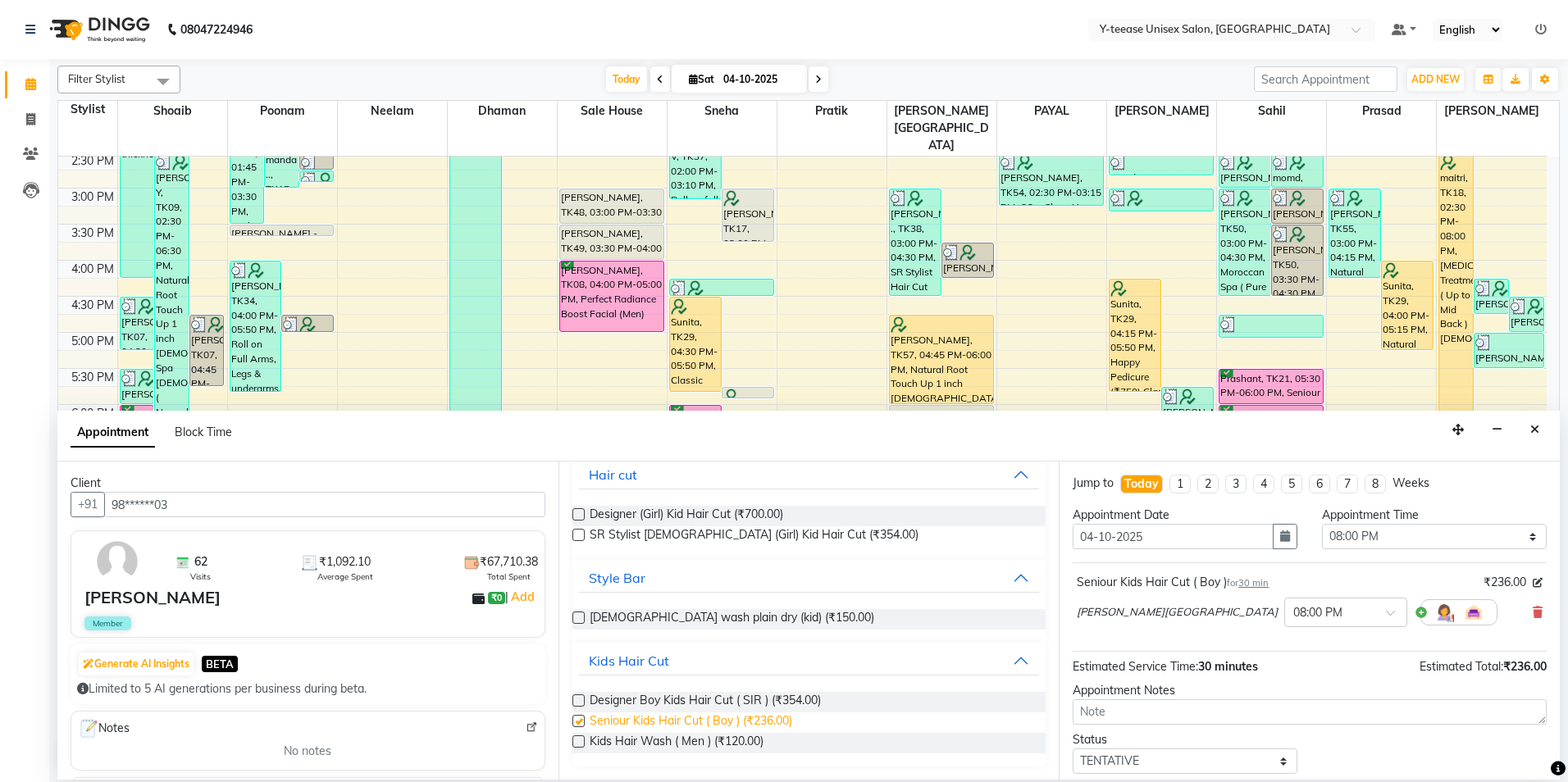
checkbox input "false"
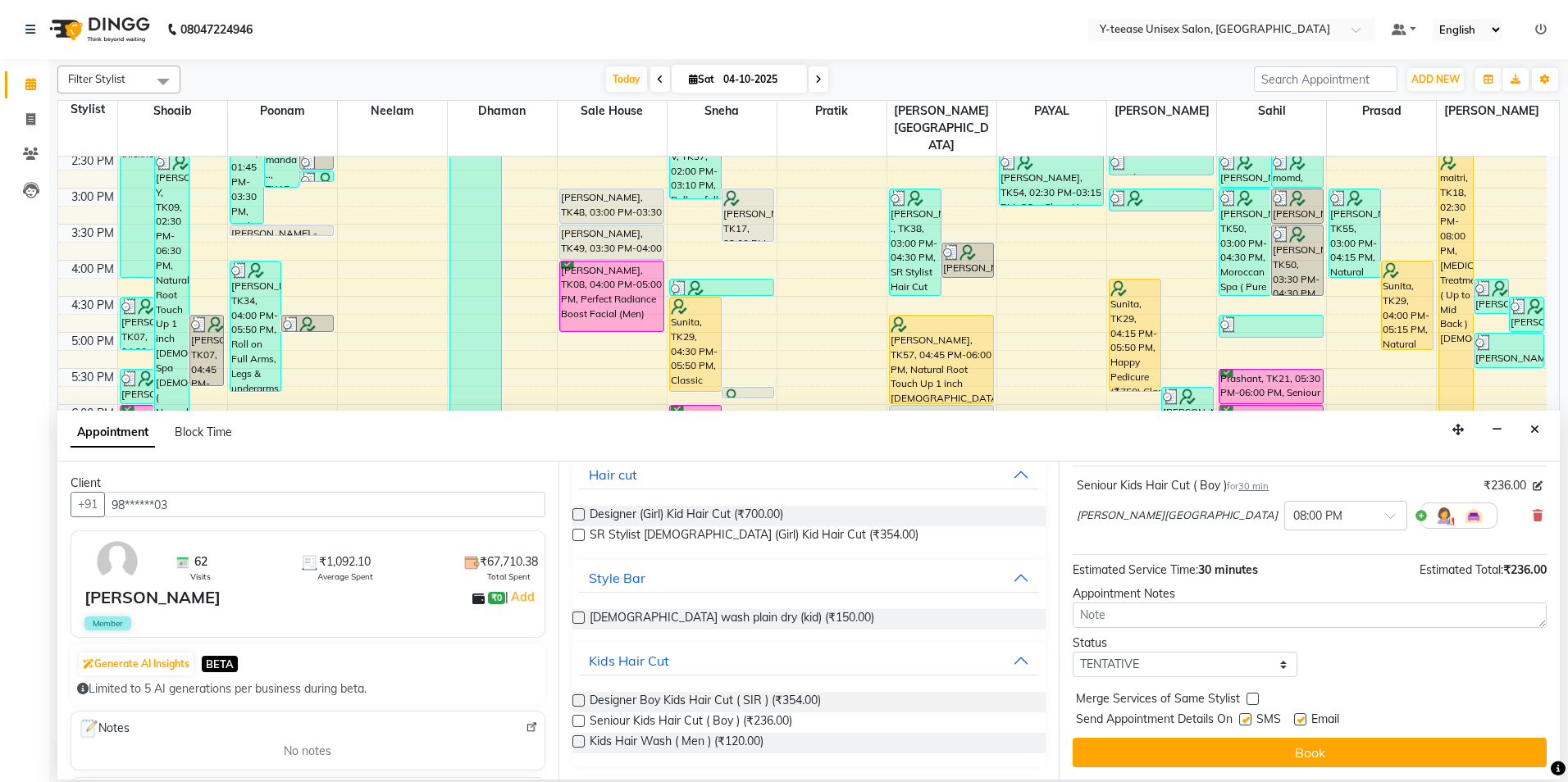
scroll to position [98, 0]
click at [1269, 744] on button "Book" at bounding box center [1310, 752] width 474 height 29
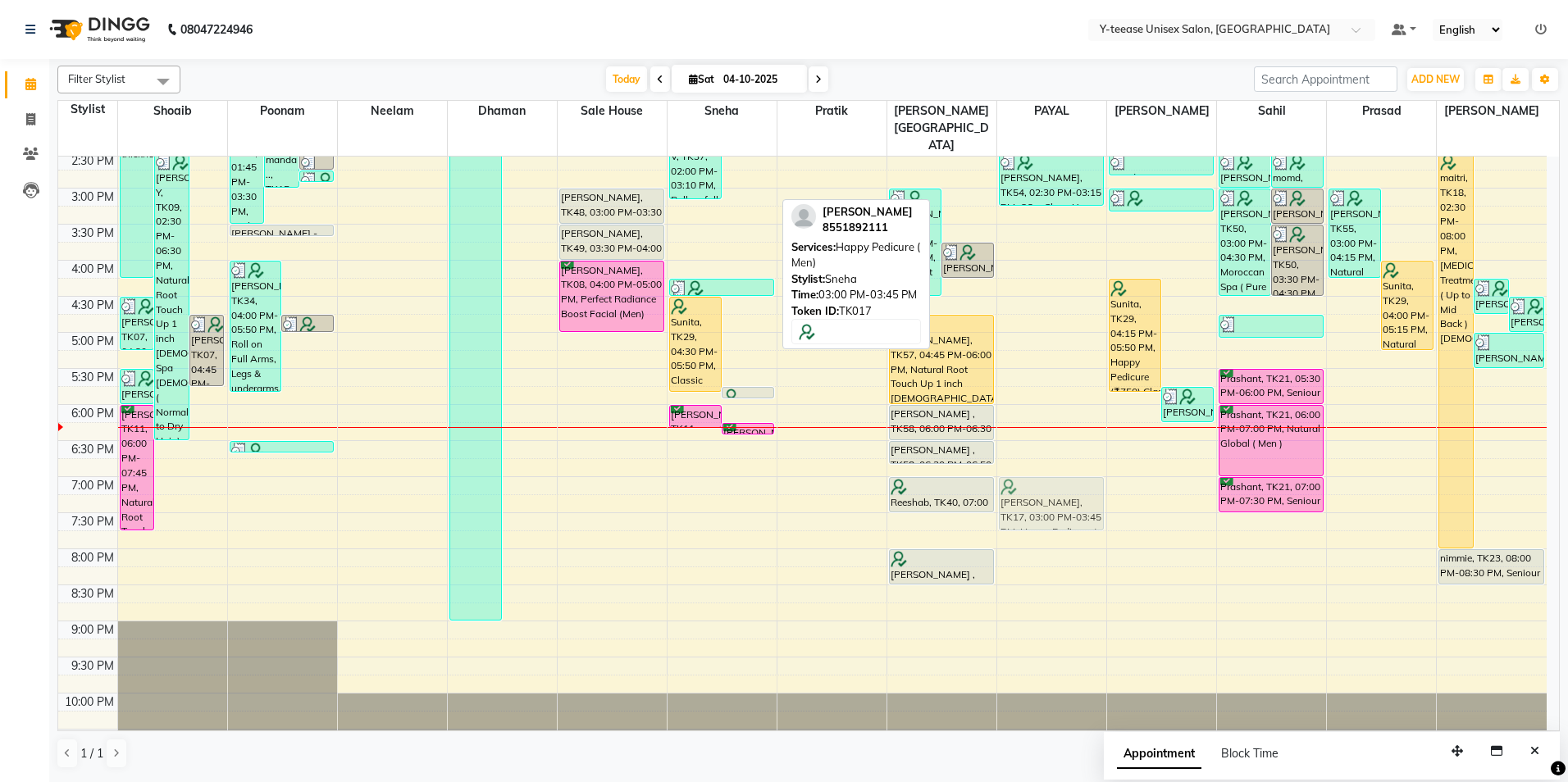
drag, startPoint x: 745, startPoint y: 170, endPoint x: 1042, endPoint y: 458, distance: 413.7
click at [1042, 458] on tr "[PERSON_NAME], TK05, 09:30 AM-04:15 PM, Nanoplastia Up to mid Back ,Nanoplastia…" at bounding box center [803, 223] width 1489 height 1081
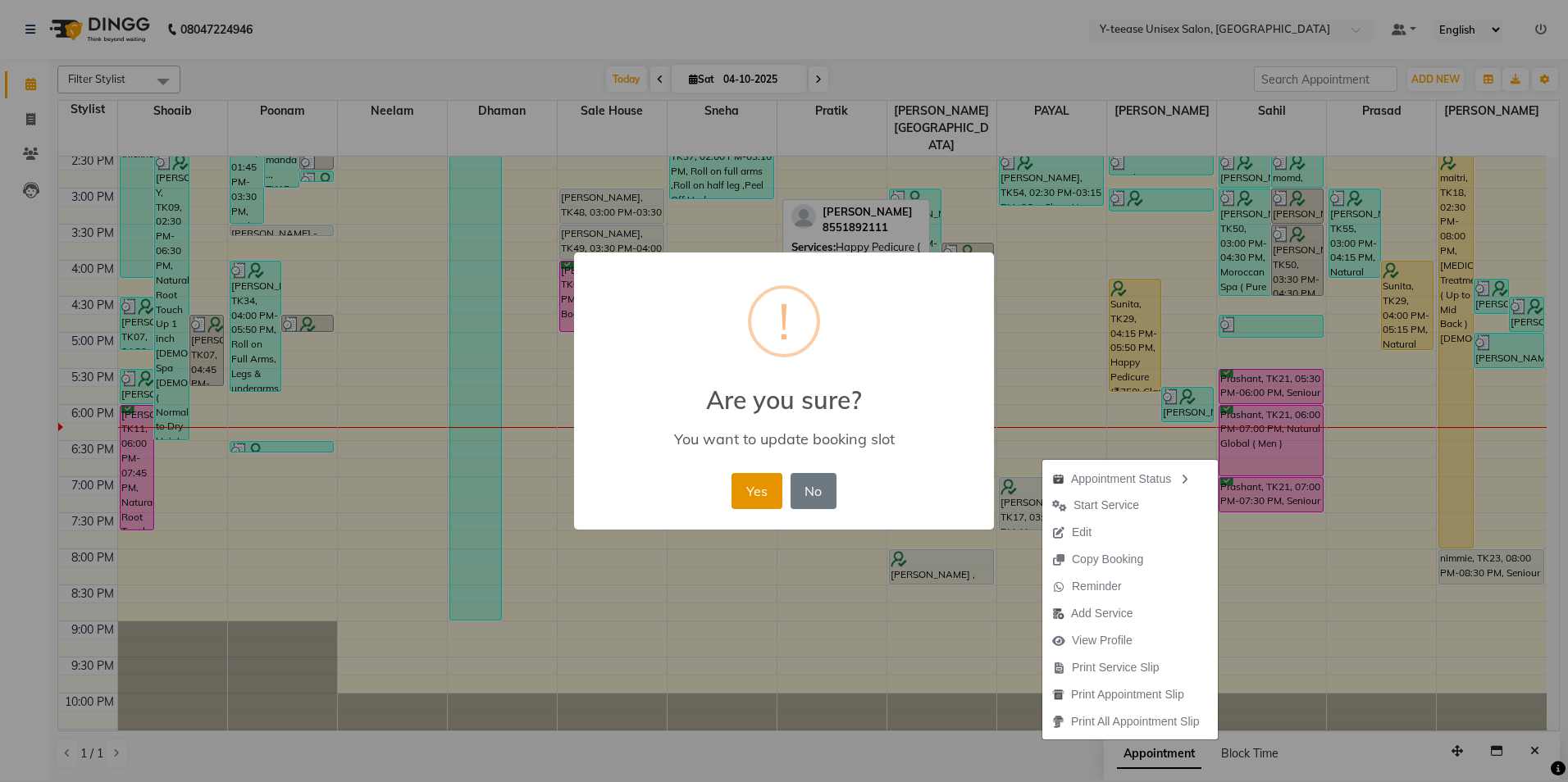
click at [750, 483] on button "Yes" at bounding box center [756, 490] width 50 height 36
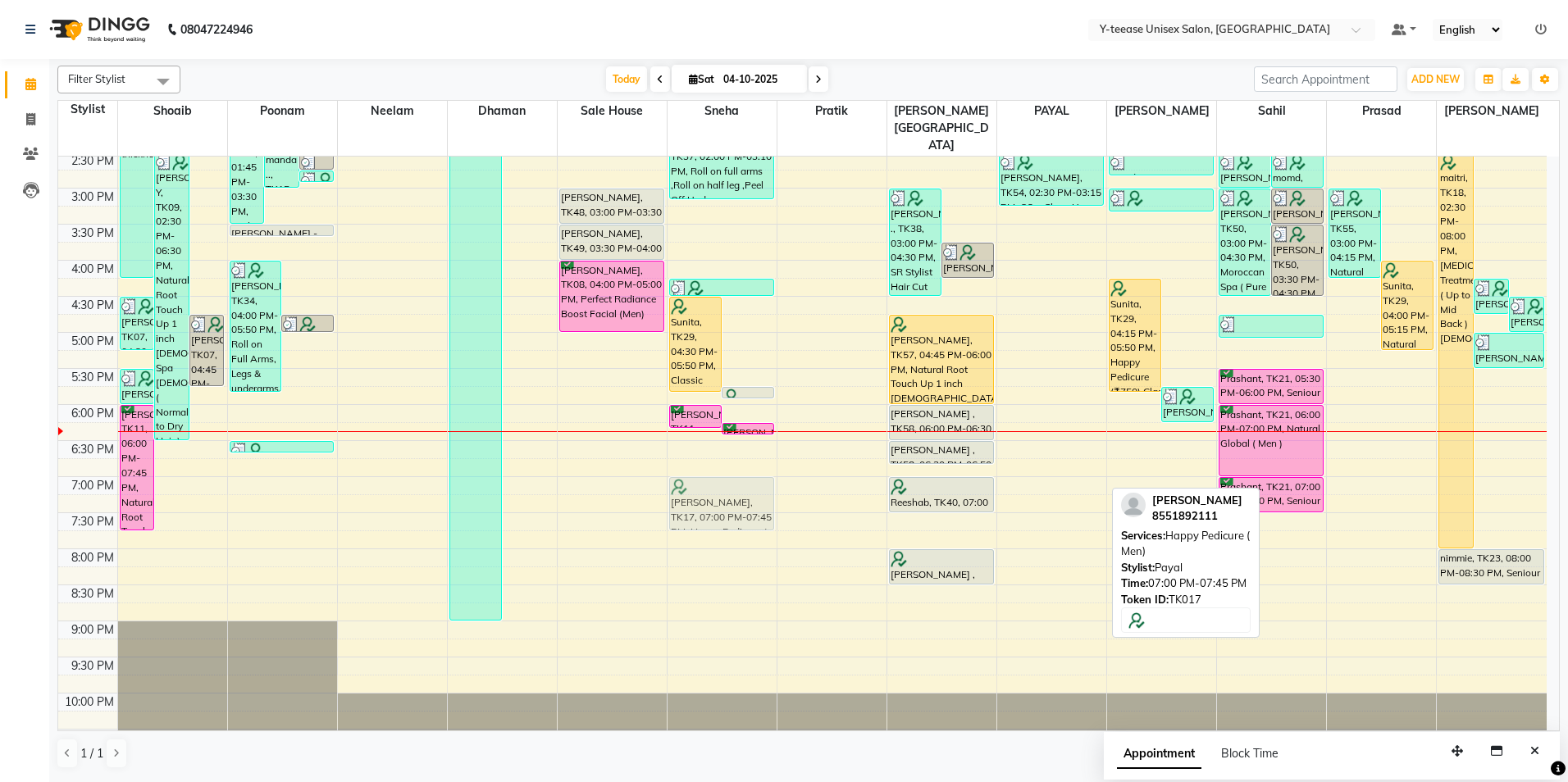
drag, startPoint x: 1022, startPoint y: 460, endPoint x: 708, endPoint y: 463, distance: 314.0
click at [708, 463] on tr "[PERSON_NAME], TK05, 09:30 AM-04:15 PM, Nanoplastia Up to mid Back ,Nanoplastia…" at bounding box center [803, 223] width 1489 height 1081
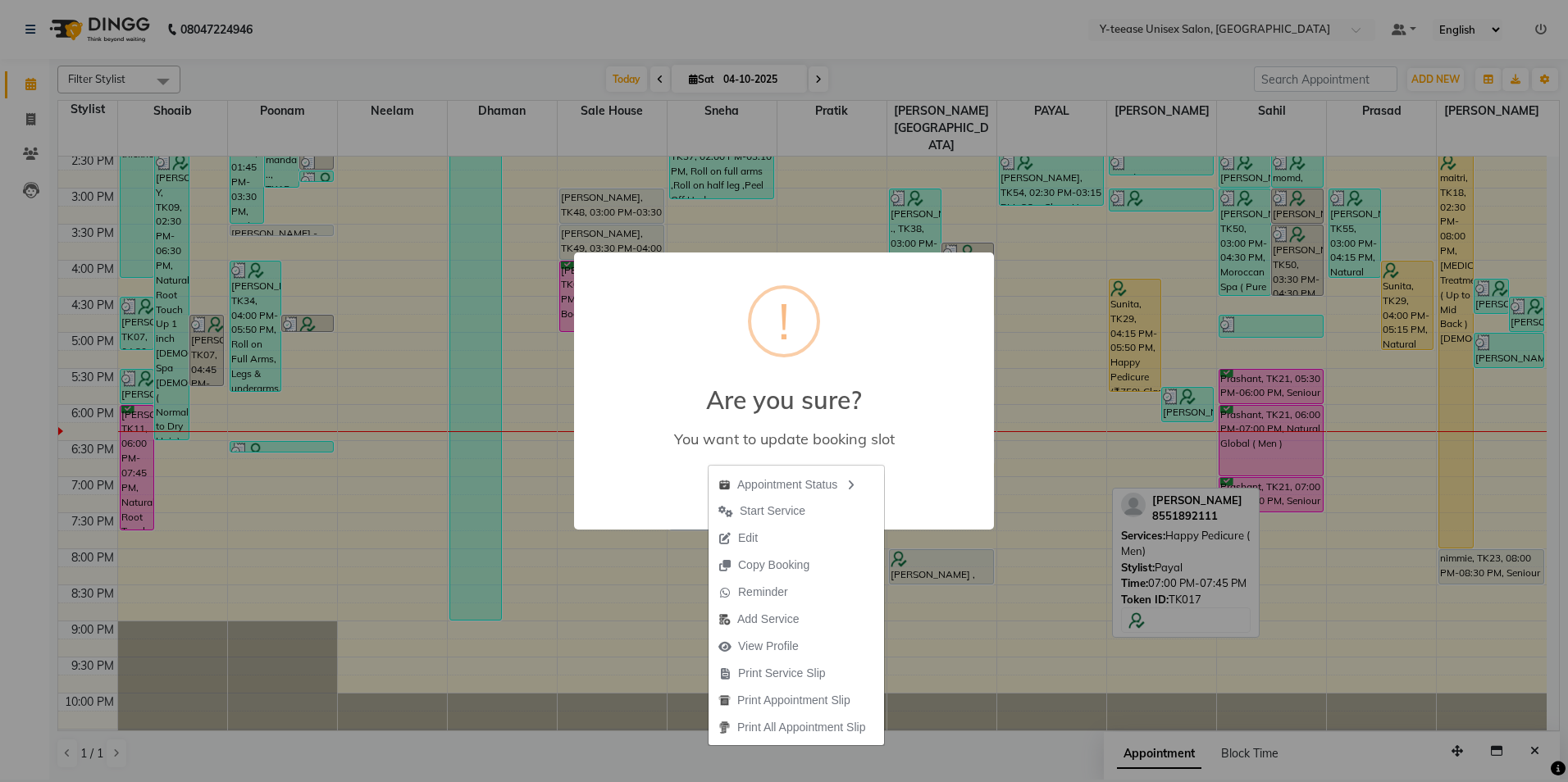
drag, startPoint x: 594, startPoint y: 398, endPoint x: 638, endPoint y: 423, distance: 50.6
click at [598, 398] on h2 "Are you sure?" at bounding box center [784, 390] width 420 height 49
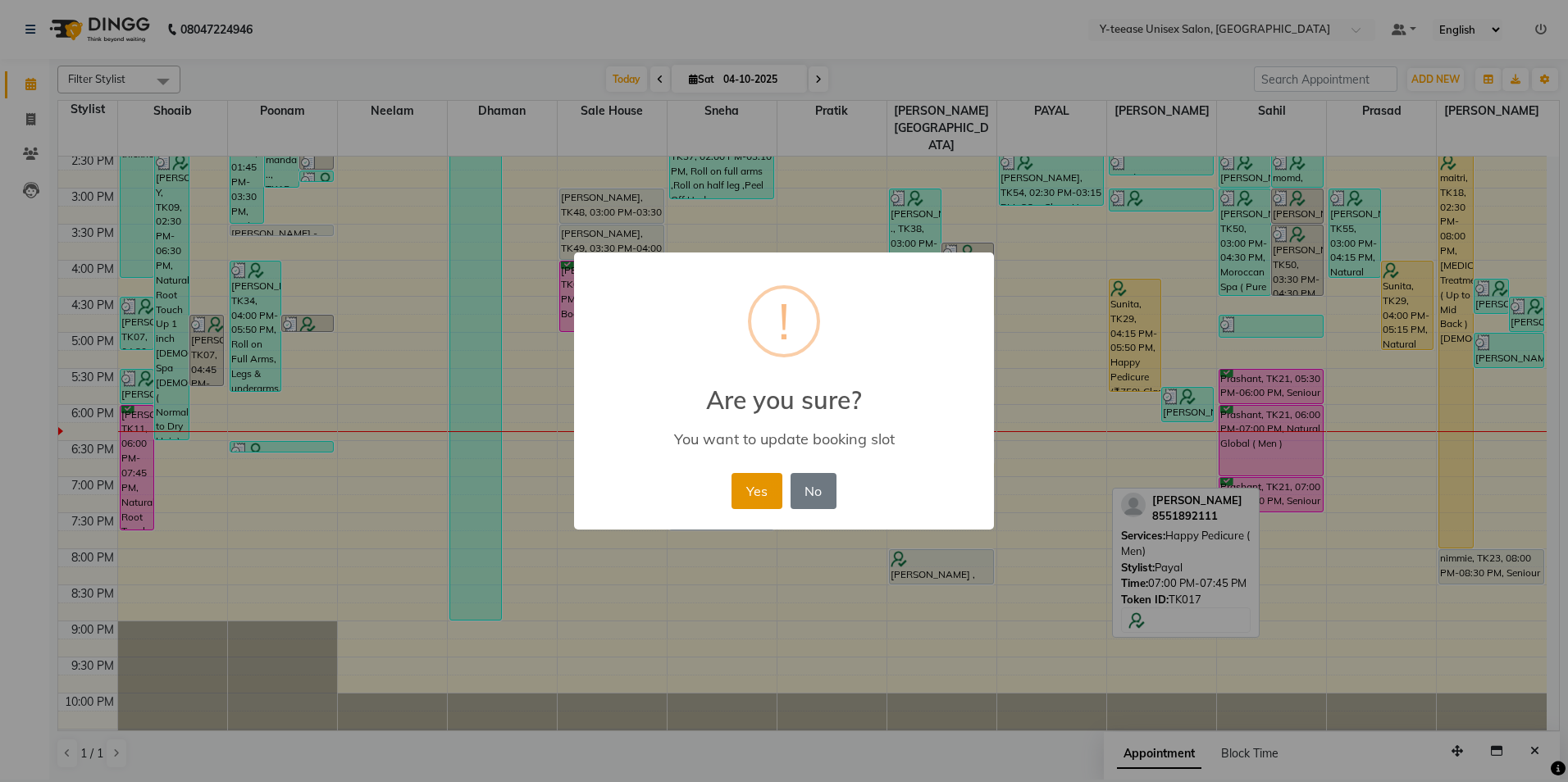
click at [763, 492] on button "Yes" at bounding box center [756, 490] width 50 height 36
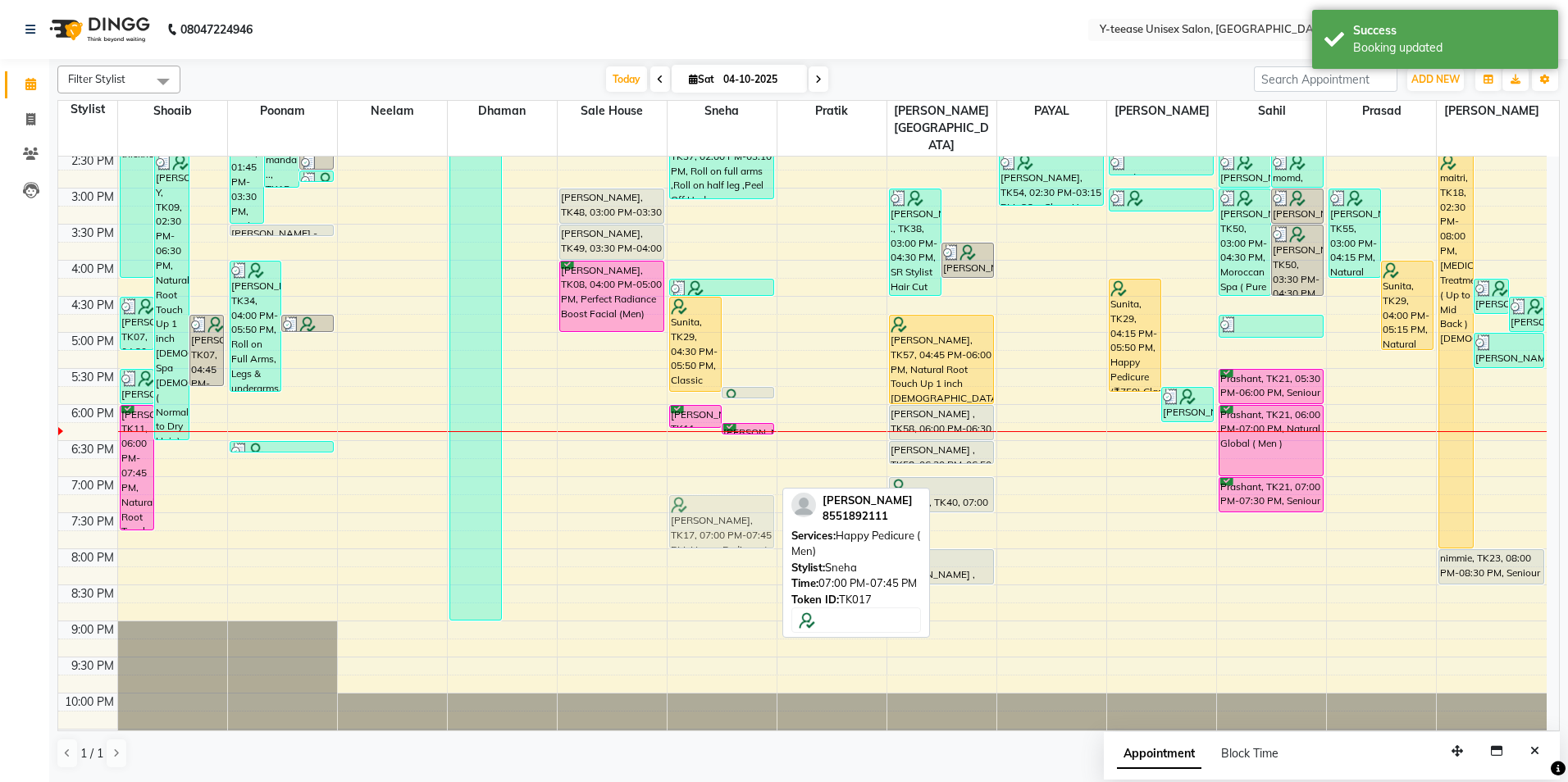
drag, startPoint x: 714, startPoint y: 463, endPoint x: 722, endPoint y: 488, distance: 26.2
click at [722, 488] on div "Vidya, TK33, 11:30 AM-01:00 PM, O3 + Facial (₹4500),Roll on full arms (₹700) Vi…" at bounding box center [722, 223] width 109 height 1081
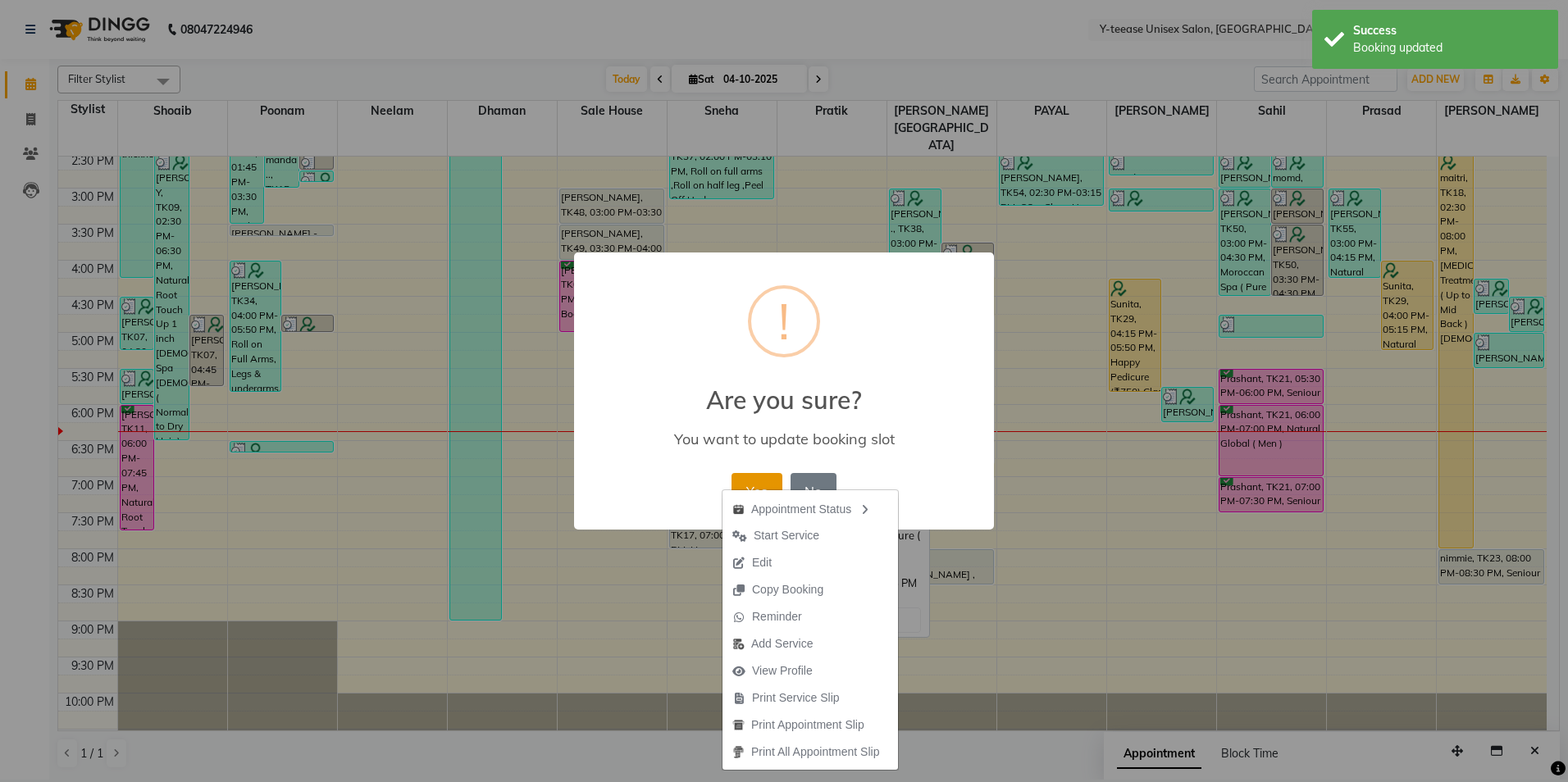
click at [754, 479] on button "Yes" at bounding box center [756, 490] width 50 height 36
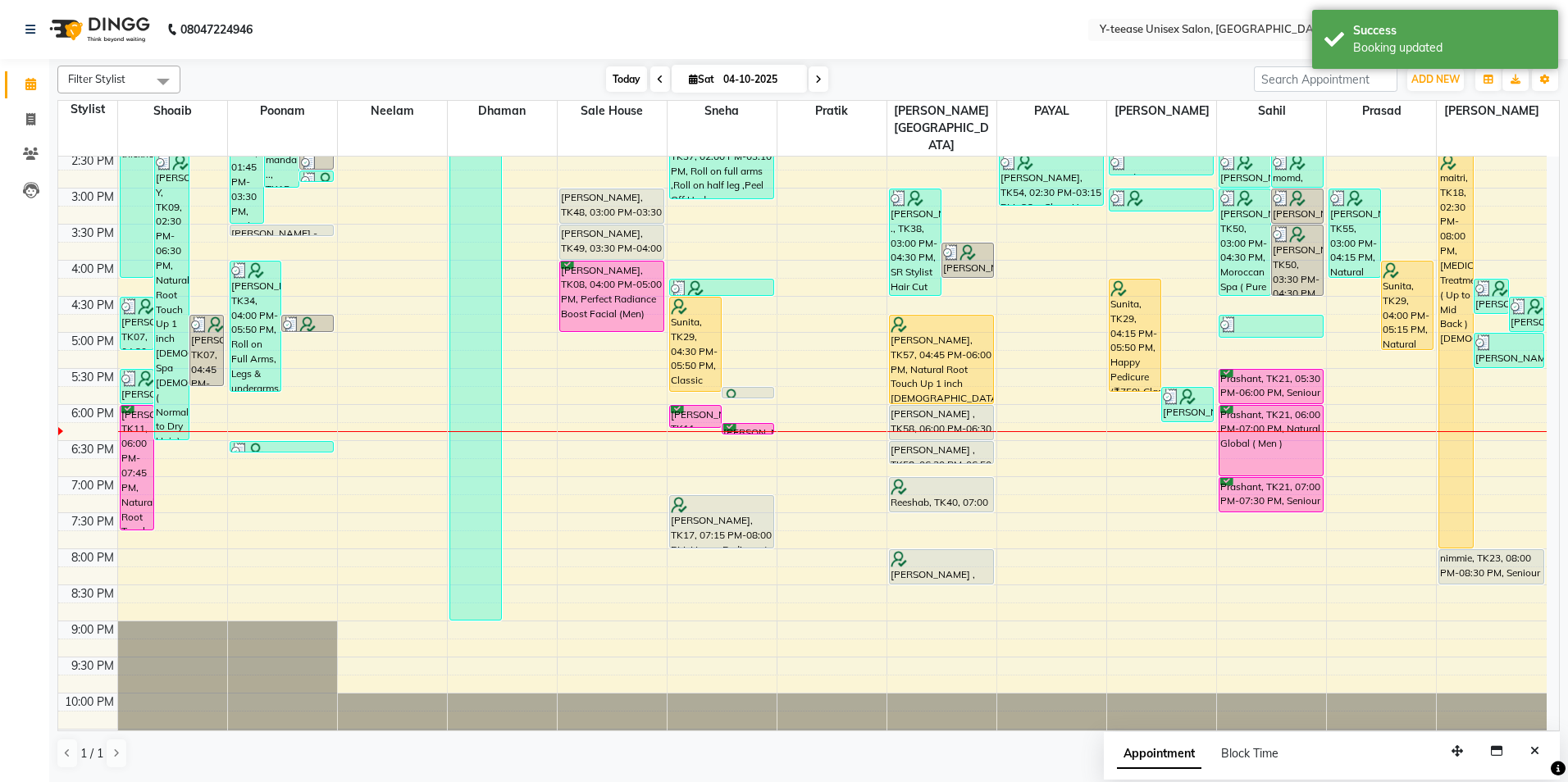
click at [626, 73] on span "Today" at bounding box center [626, 79] width 41 height 25
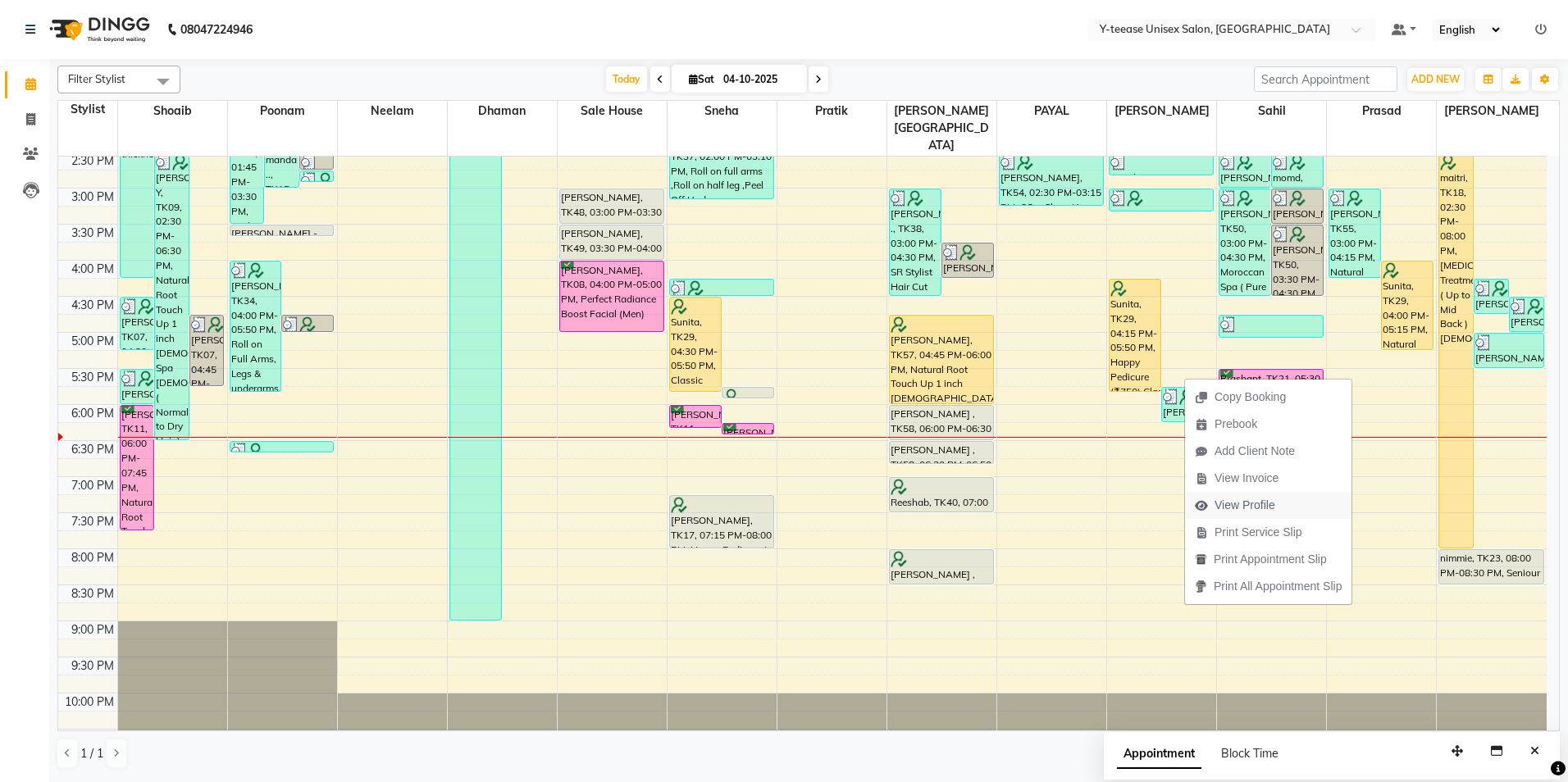
click at [1261, 503] on span "View Profile" at bounding box center [1245, 506] width 61 height 17
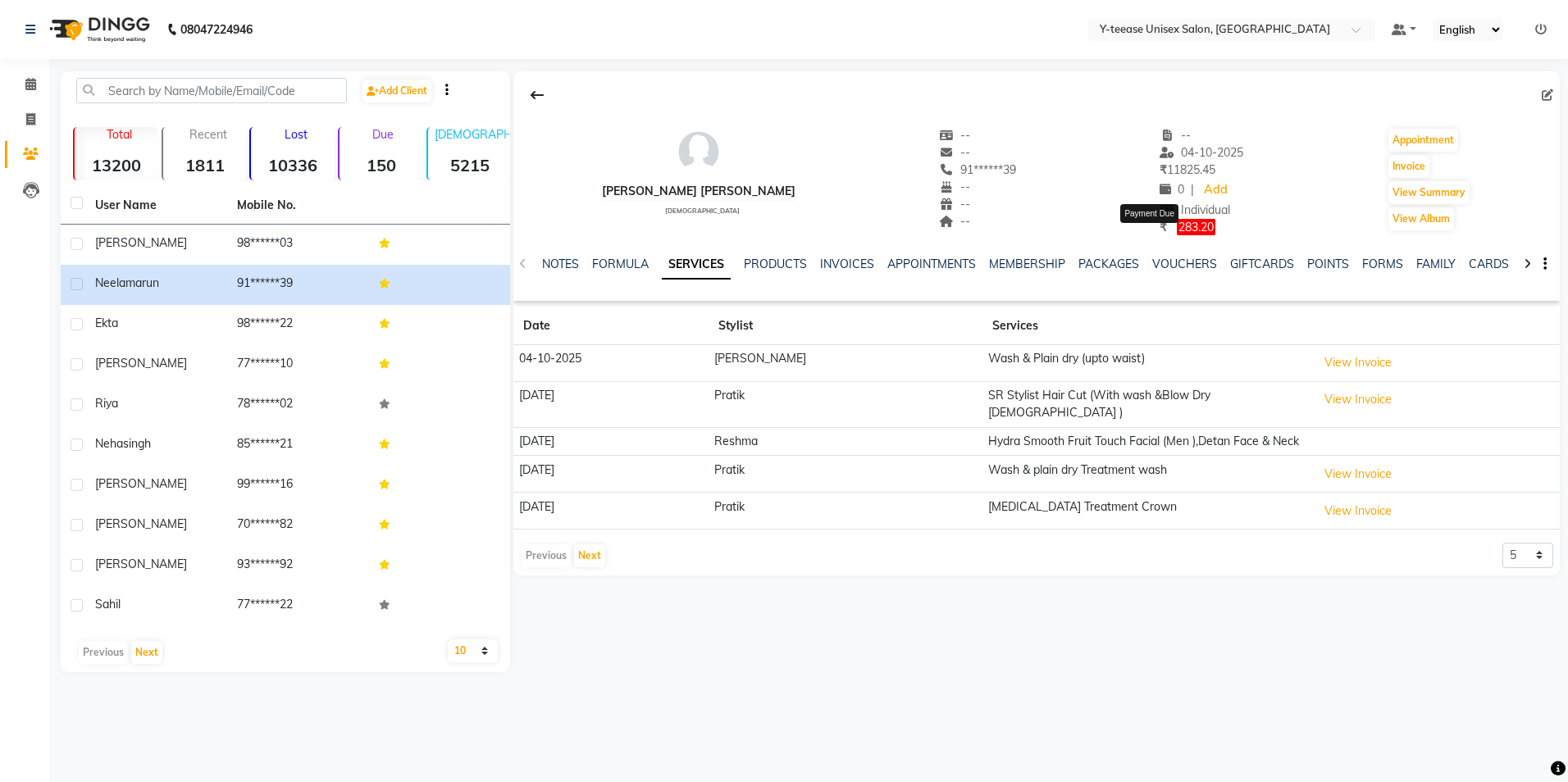
click at [1177, 226] on span "283.20" at bounding box center [1196, 227] width 39 height 16
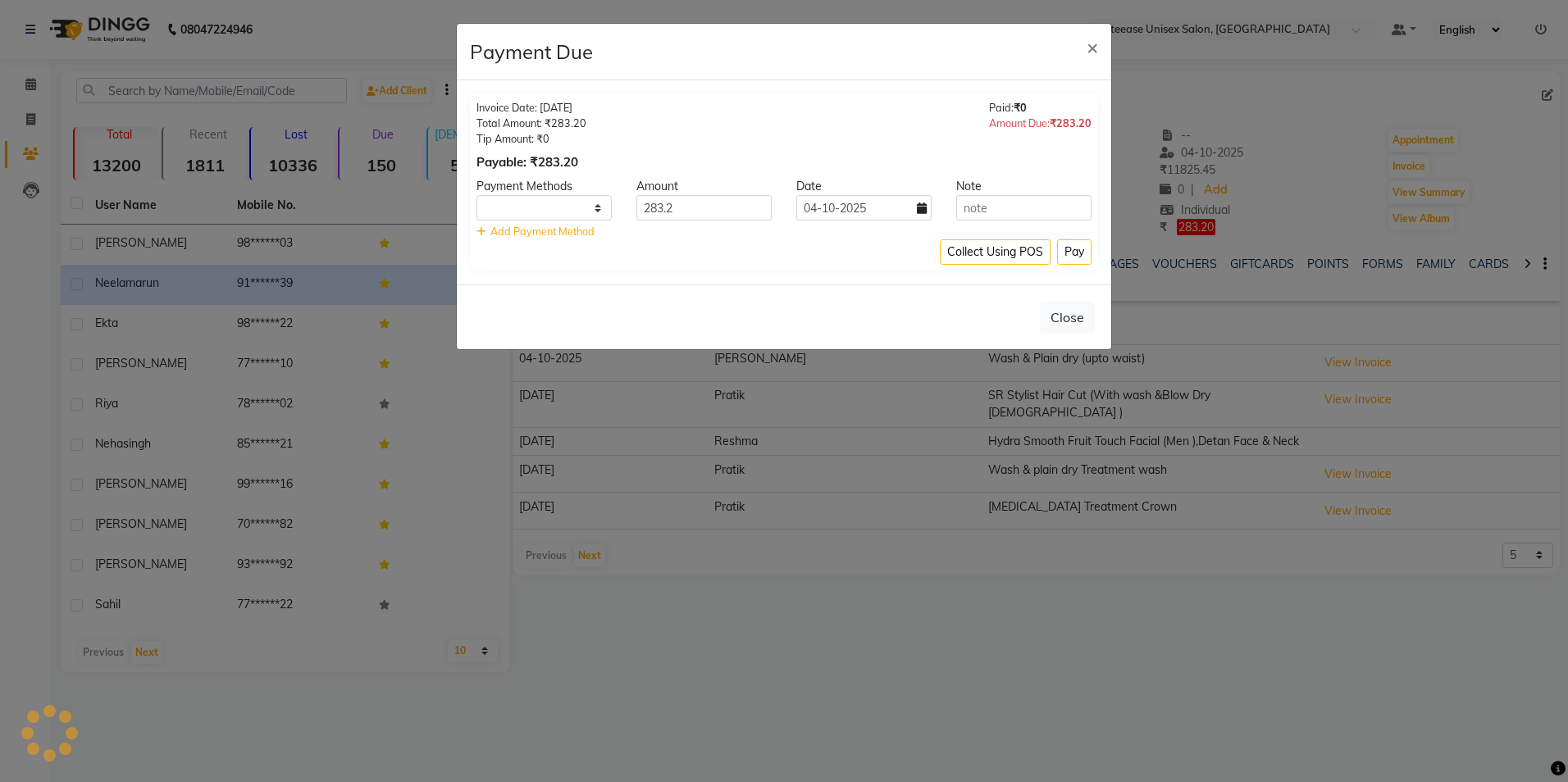
select select "1"
click at [1093, 46] on span "×" at bounding box center [1093, 46] width 12 height 24
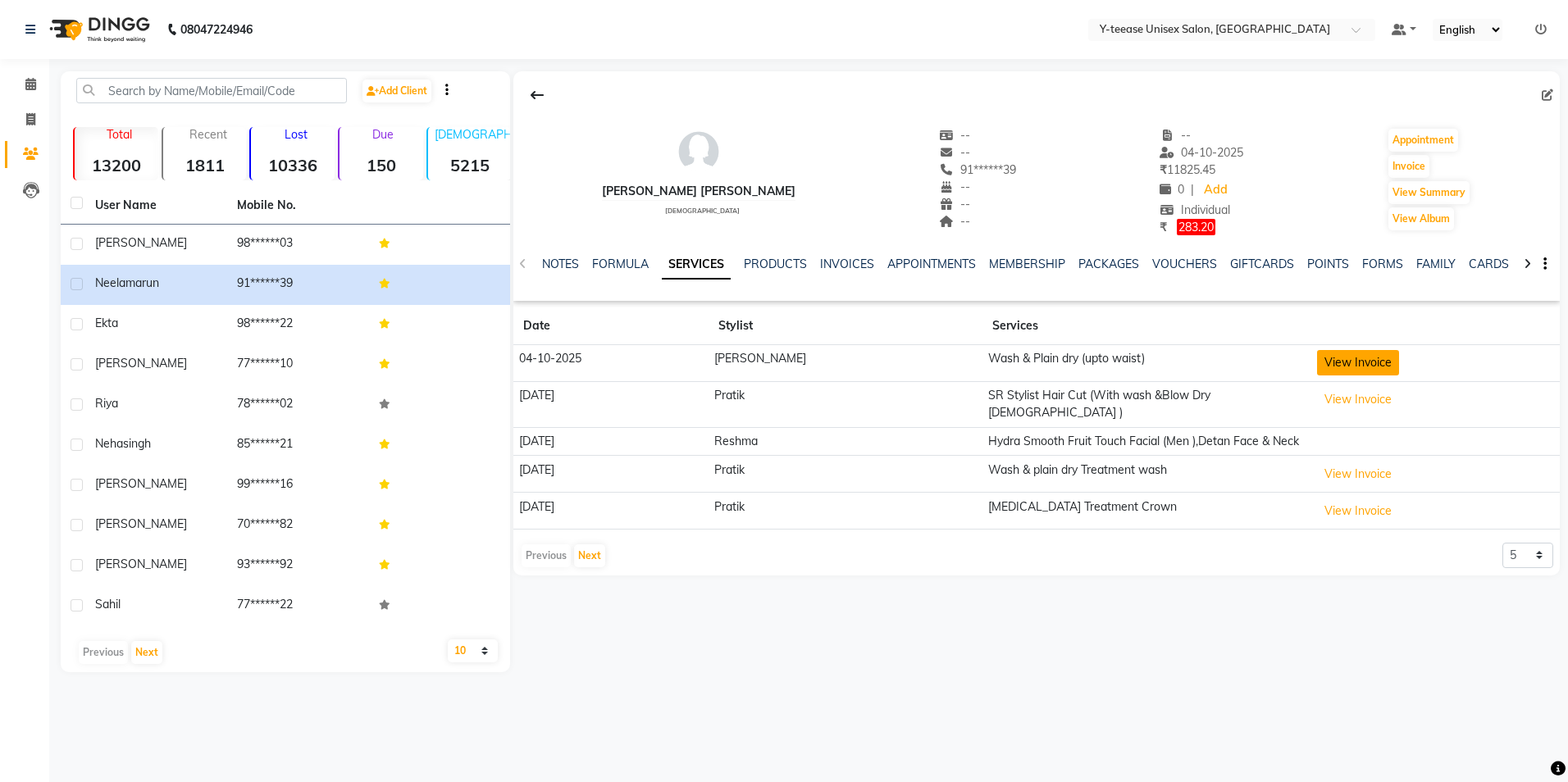
click at [1321, 365] on button "View Invoice" at bounding box center [1358, 362] width 82 height 25
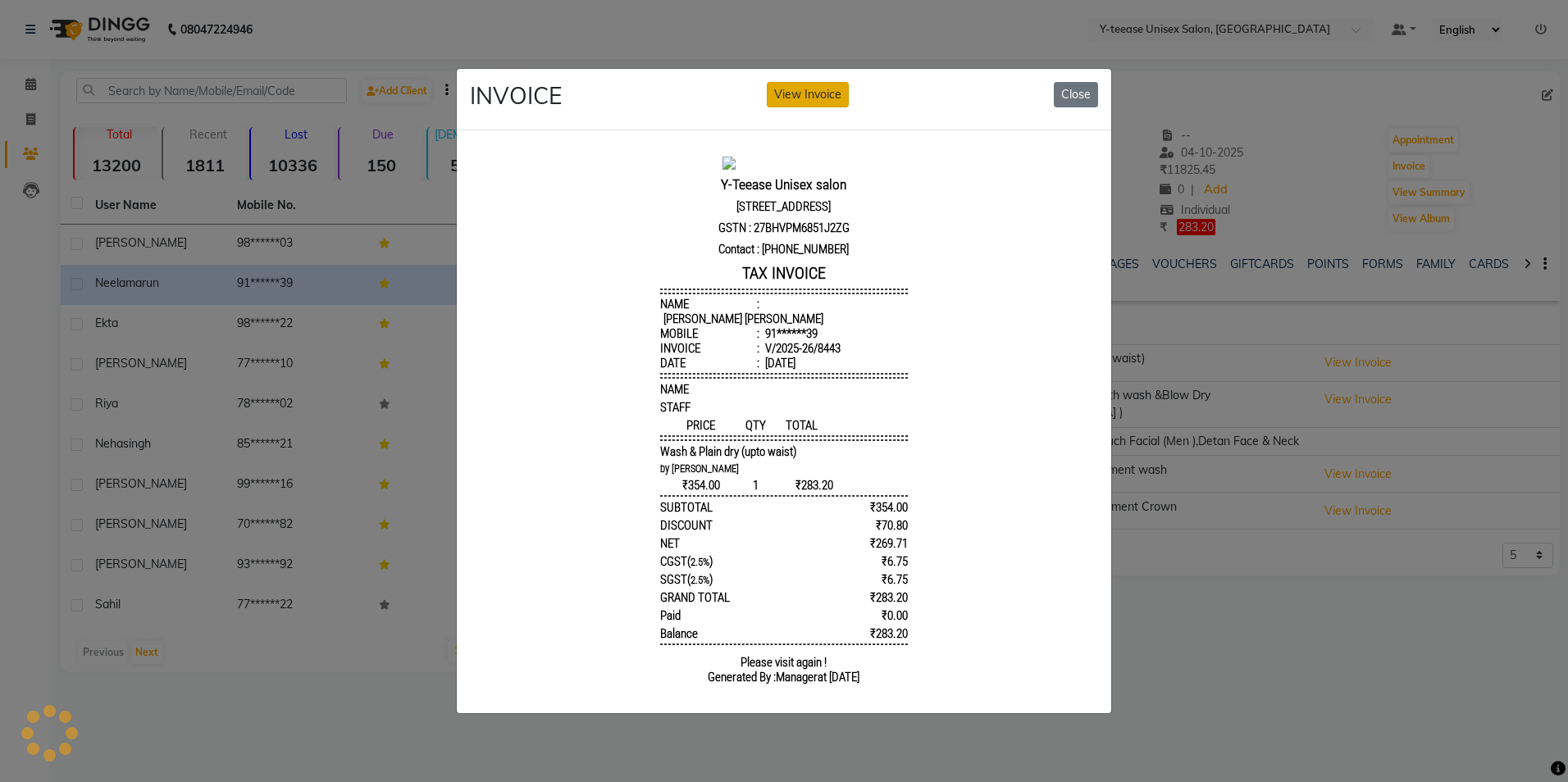
click at [793, 85] on button "View Invoice" at bounding box center [808, 94] width 82 height 25
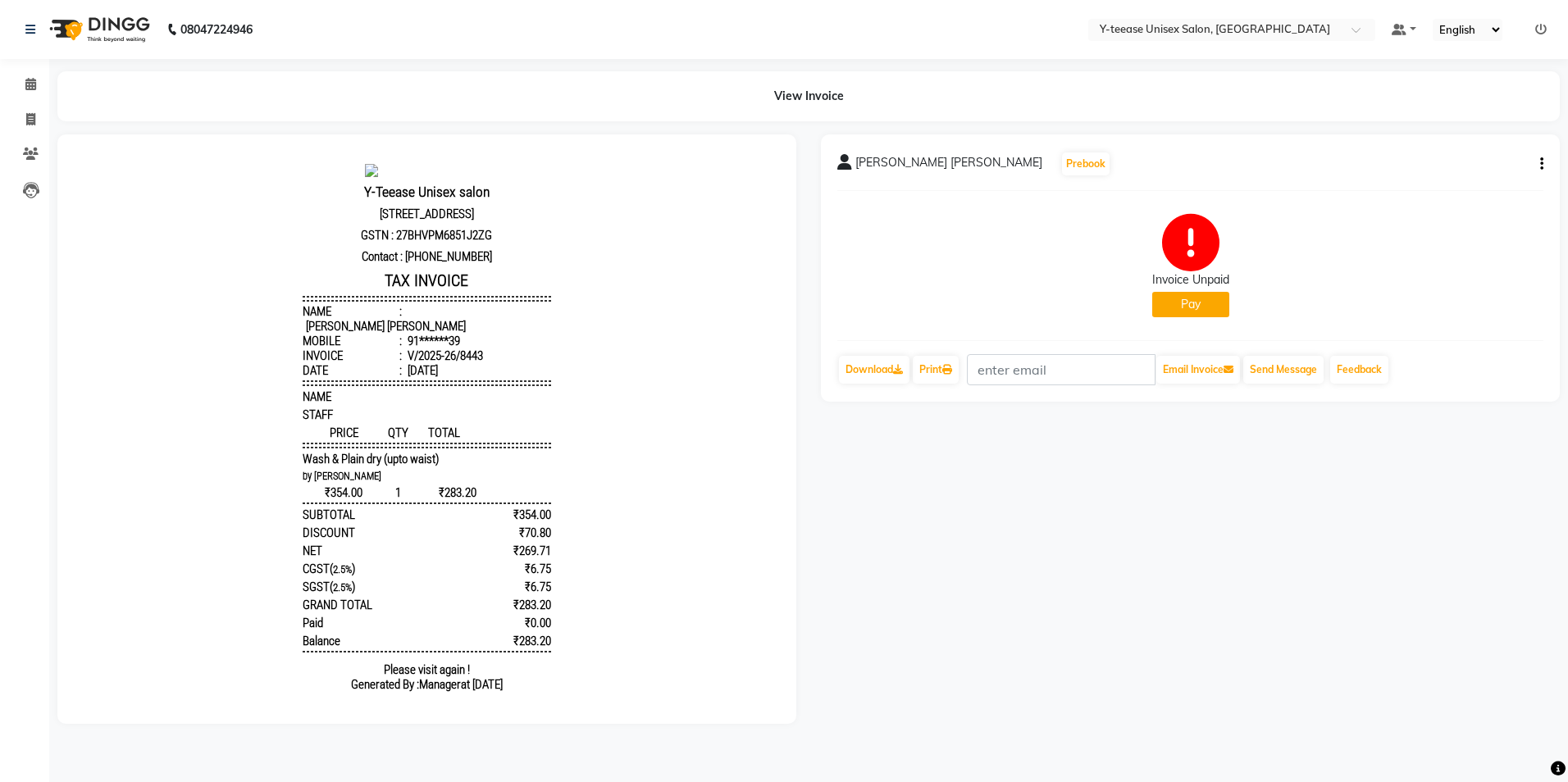
click at [1186, 306] on button "Pay" at bounding box center [1190, 304] width 77 height 25
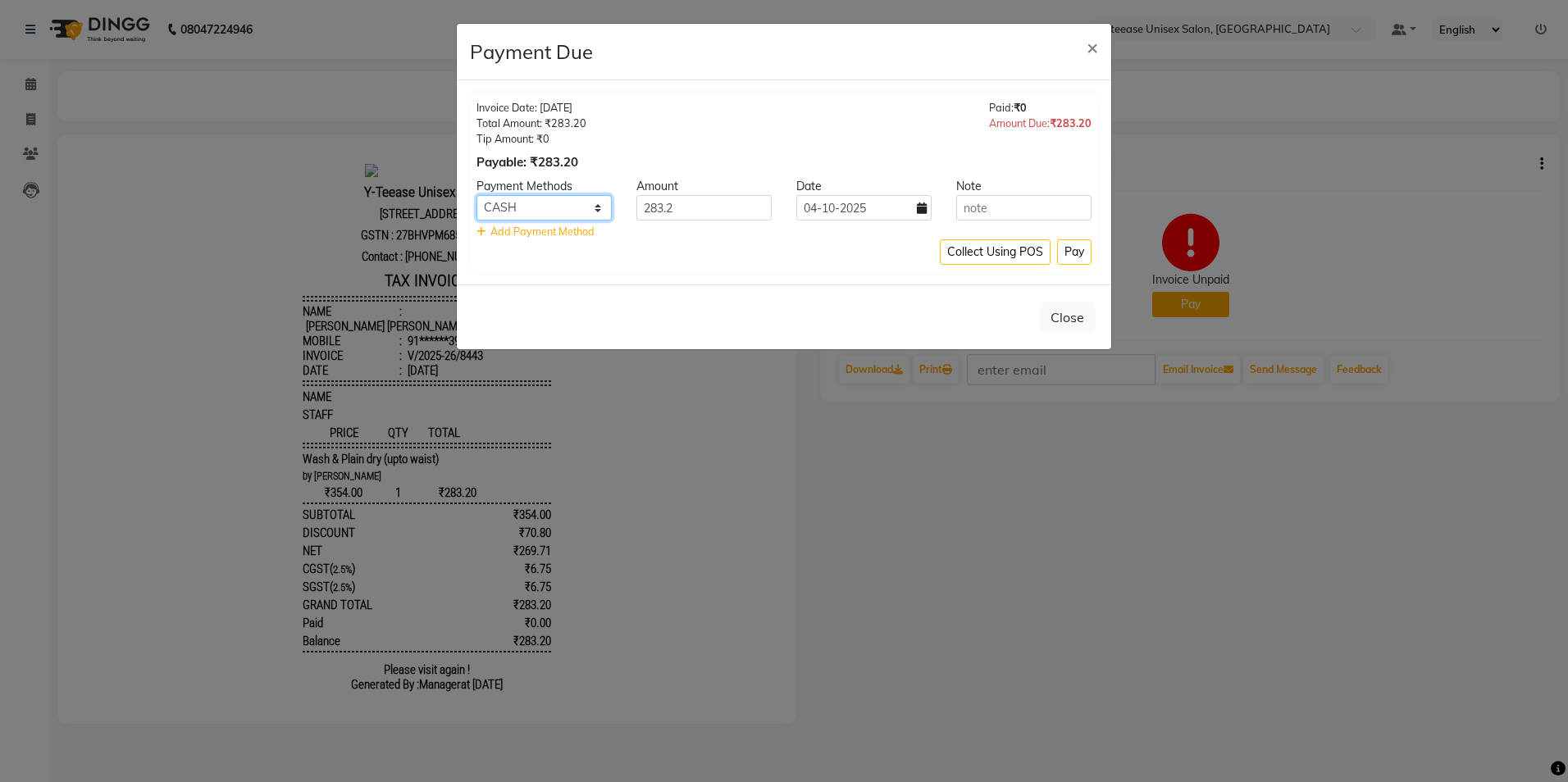
click at [582, 210] on select "PhonePe CARD GPay CASH" at bounding box center [544, 208] width 136 height 25
select select "5"
click at [476, 196] on select "PhonePe CARD GPay CASH" at bounding box center [544, 208] width 136 height 25
click at [1079, 249] on button "Pay" at bounding box center [1074, 252] width 35 height 25
click at [1080, 250] on div "Collect Using POS Pay" at bounding box center [784, 252] width 615 height 25
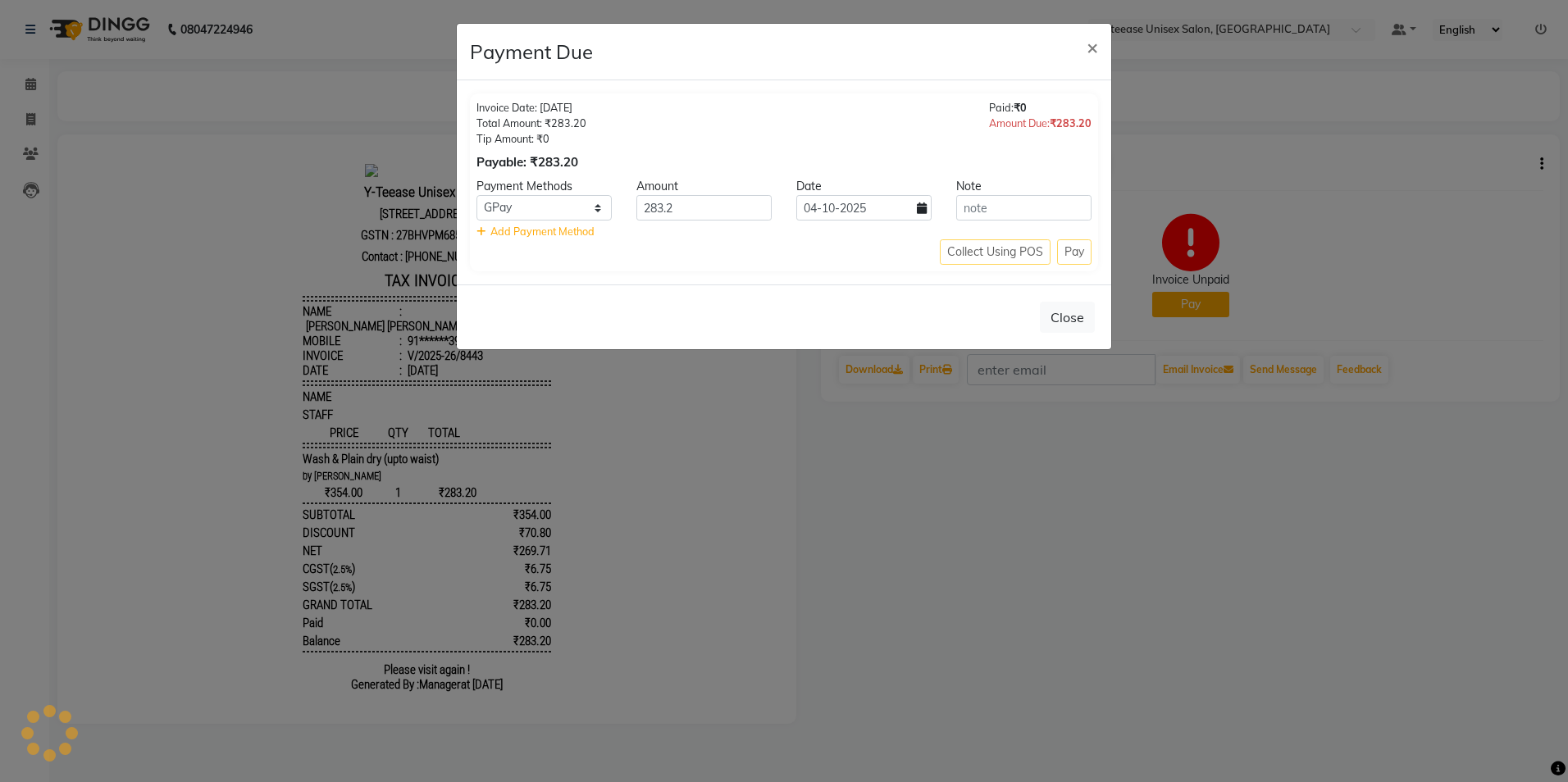
click at [1073, 257] on div "Collect Using POS Pay" at bounding box center [784, 252] width 615 height 25
click at [1094, 46] on span "×" at bounding box center [1093, 46] width 12 height 24
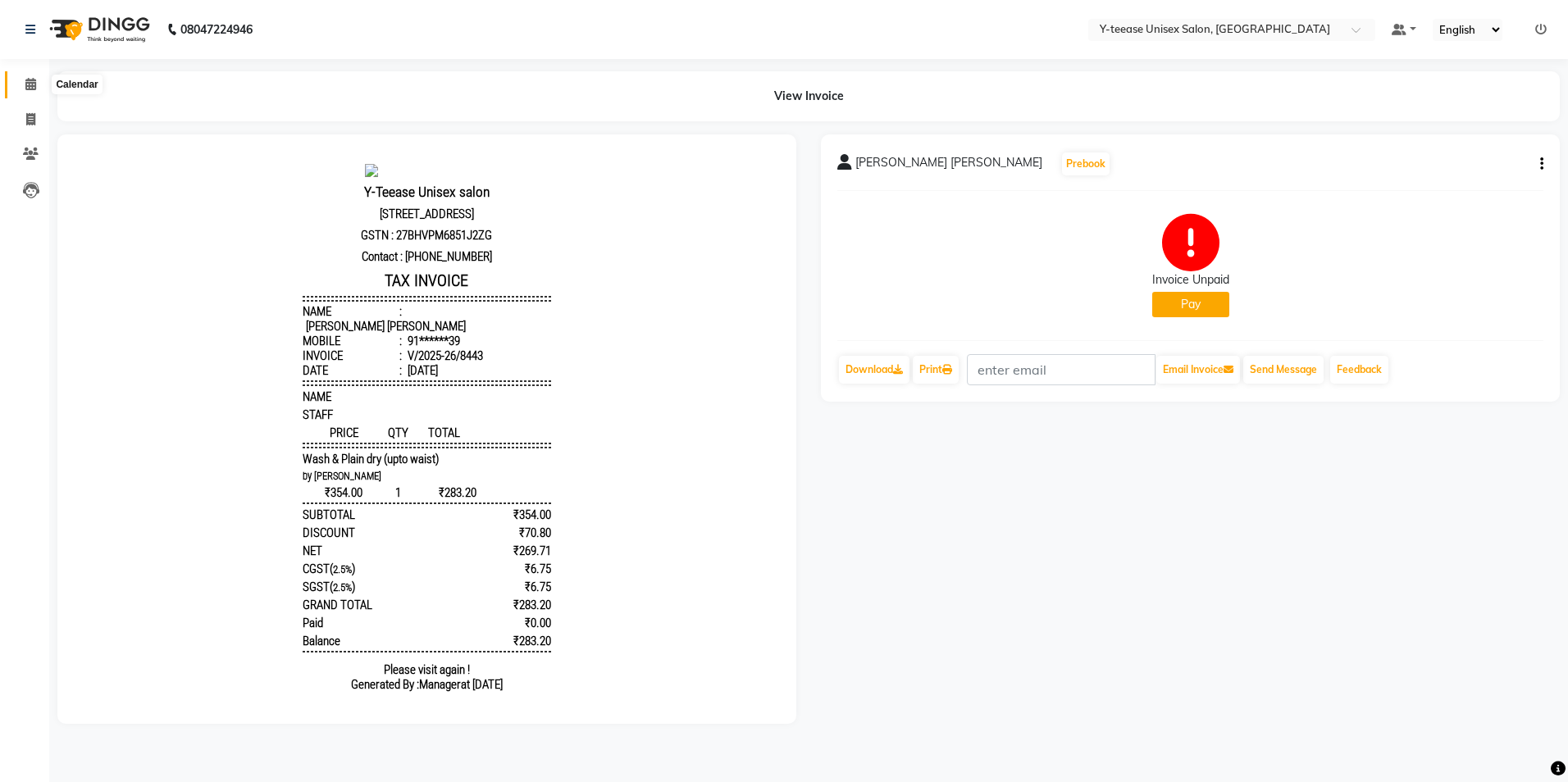
click at [33, 87] on icon at bounding box center [30, 83] width 11 height 13
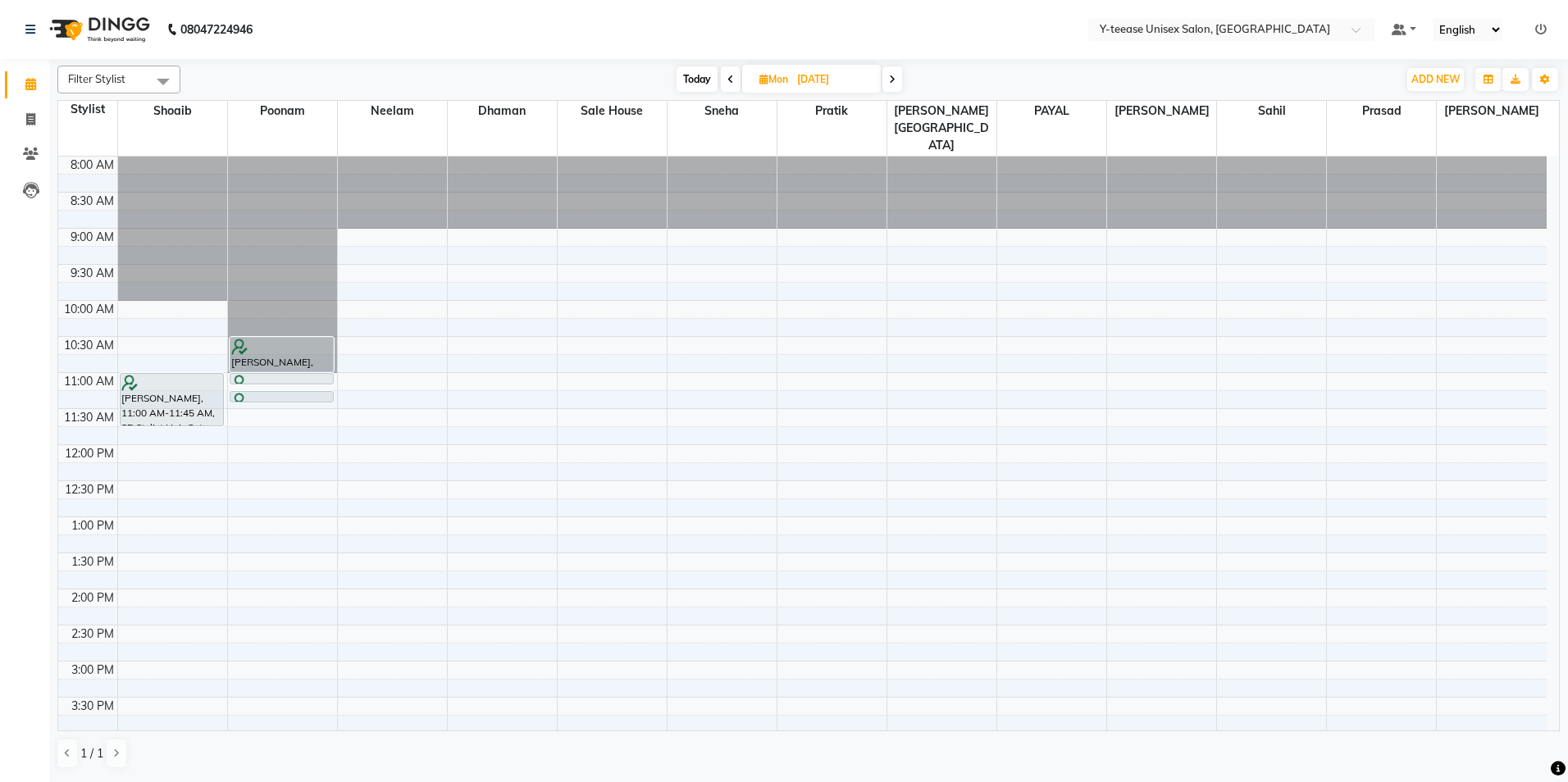
click at [689, 76] on span "Today" at bounding box center [697, 79] width 41 height 25
type input "04-10-2025"
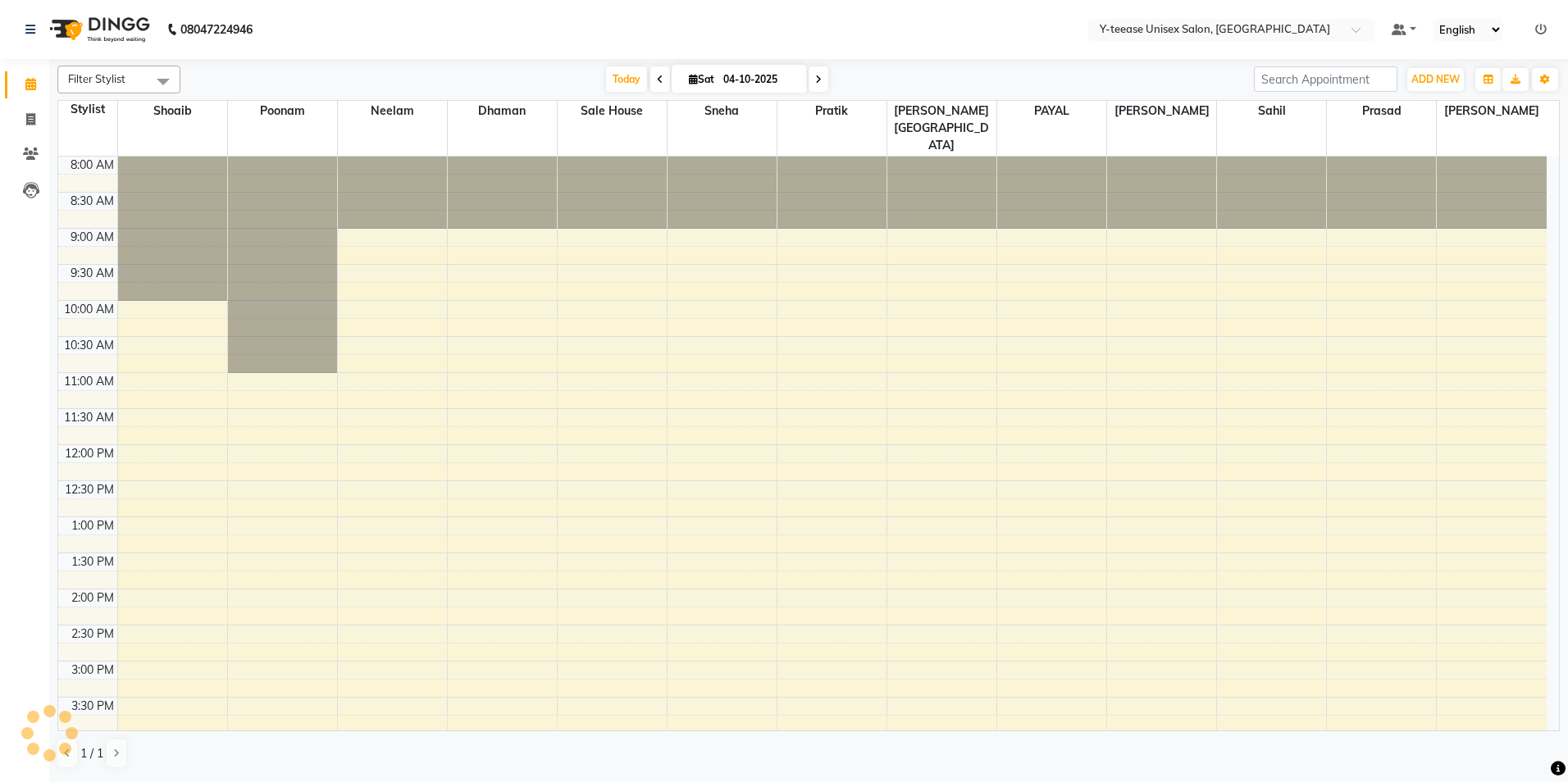
scroll to position [473, 0]
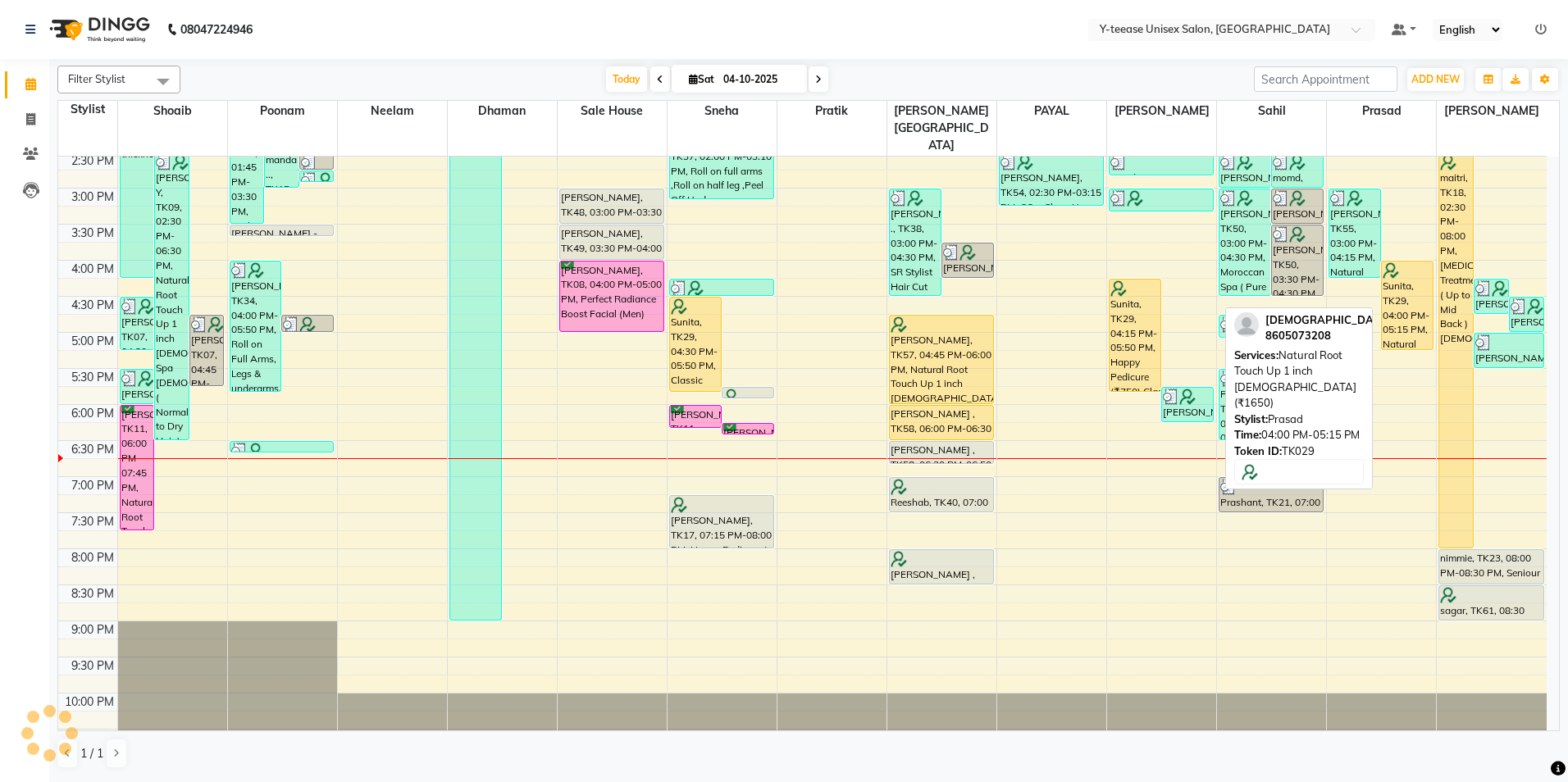
click at [1404, 276] on div "Sunita, TK29, 04:00 PM-05:15 PM, Natural Root Touch Up 1 inch [DEMOGRAPHIC_DATA…" at bounding box center [1408, 305] width 51 height 88
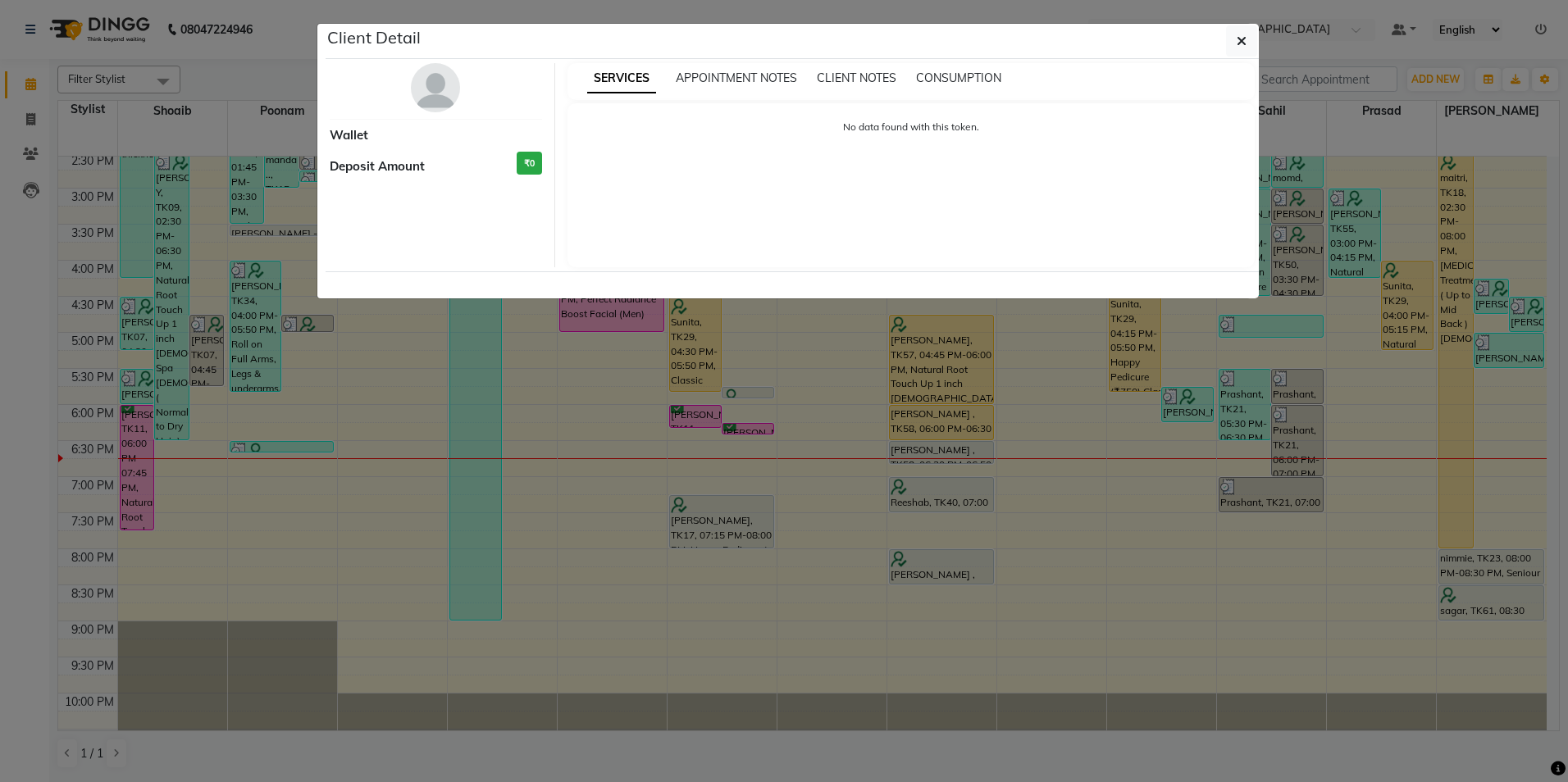
select select "1"
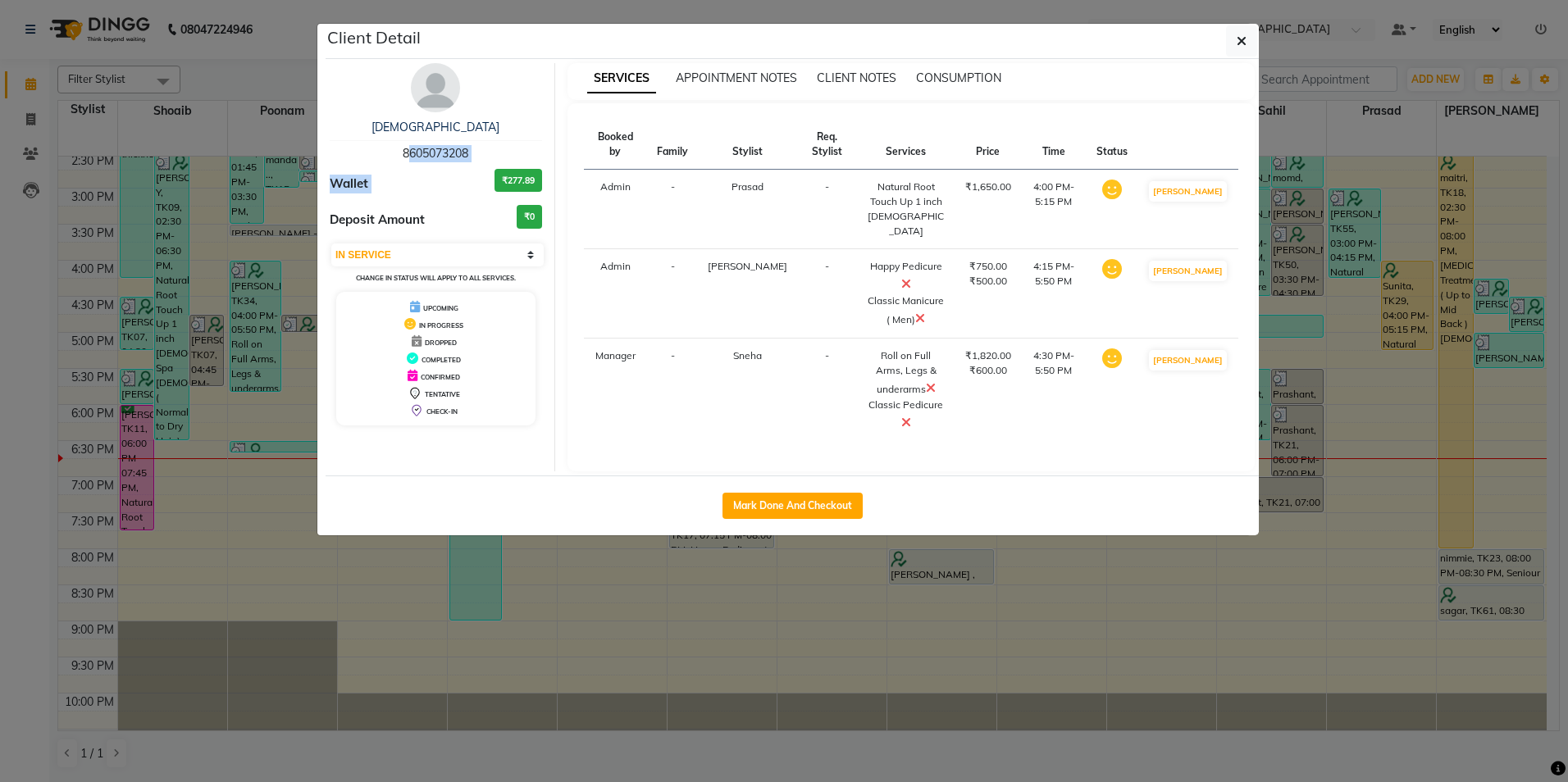
drag, startPoint x: 393, startPoint y: 150, endPoint x: 493, endPoint y: 170, distance: 102.0
click at [493, 170] on div "Sunita 8605073208 Wallet ₹277.89 Deposit Amount ₹0 Select IN SERVICE CONFIRMED …" at bounding box center [437, 267] width 238 height 409
drag, startPoint x: 493, startPoint y: 170, endPoint x: 407, endPoint y: 182, distance: 86.8
click at [407, 182] on div "Wallet ₹277.89" at bounding box center [436, 184] width 212 height 30
click at [410, 182] on div "Wallet ₹277.89" at bounding box center [436, 184] width 212 height 30
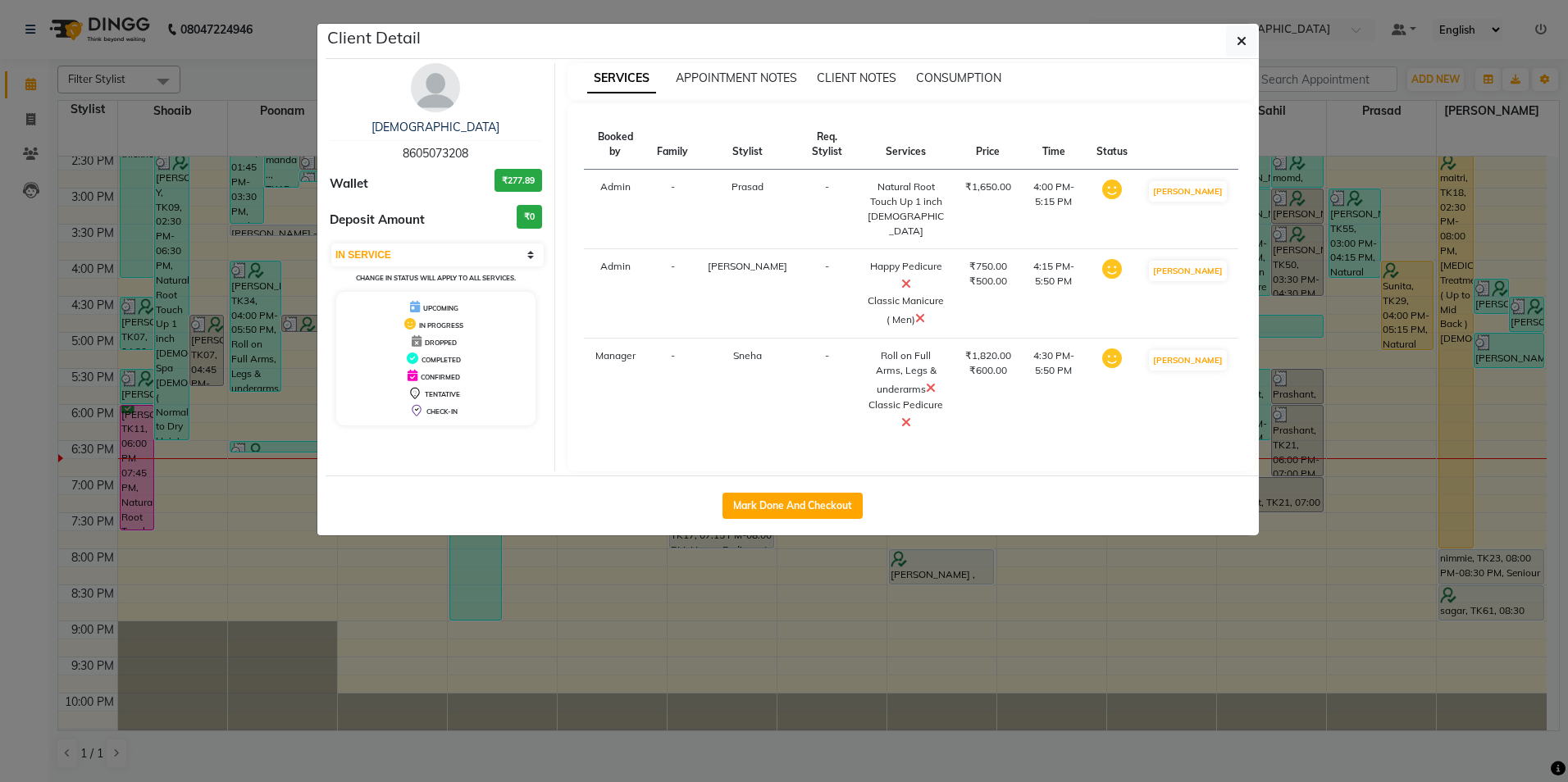
drag, startPoint x: 400, startPoint y: 149, endPoint x: 473, endPoint y: 158, distance: 73.6
click at [473, 158] on div "Sunita 8605073208" at bounding box center [436, 141] width 212 height 44
copy span "8605073208"
click at [1243, 47] on span "button" at bounding box center [1242, 40] width 10 height 16
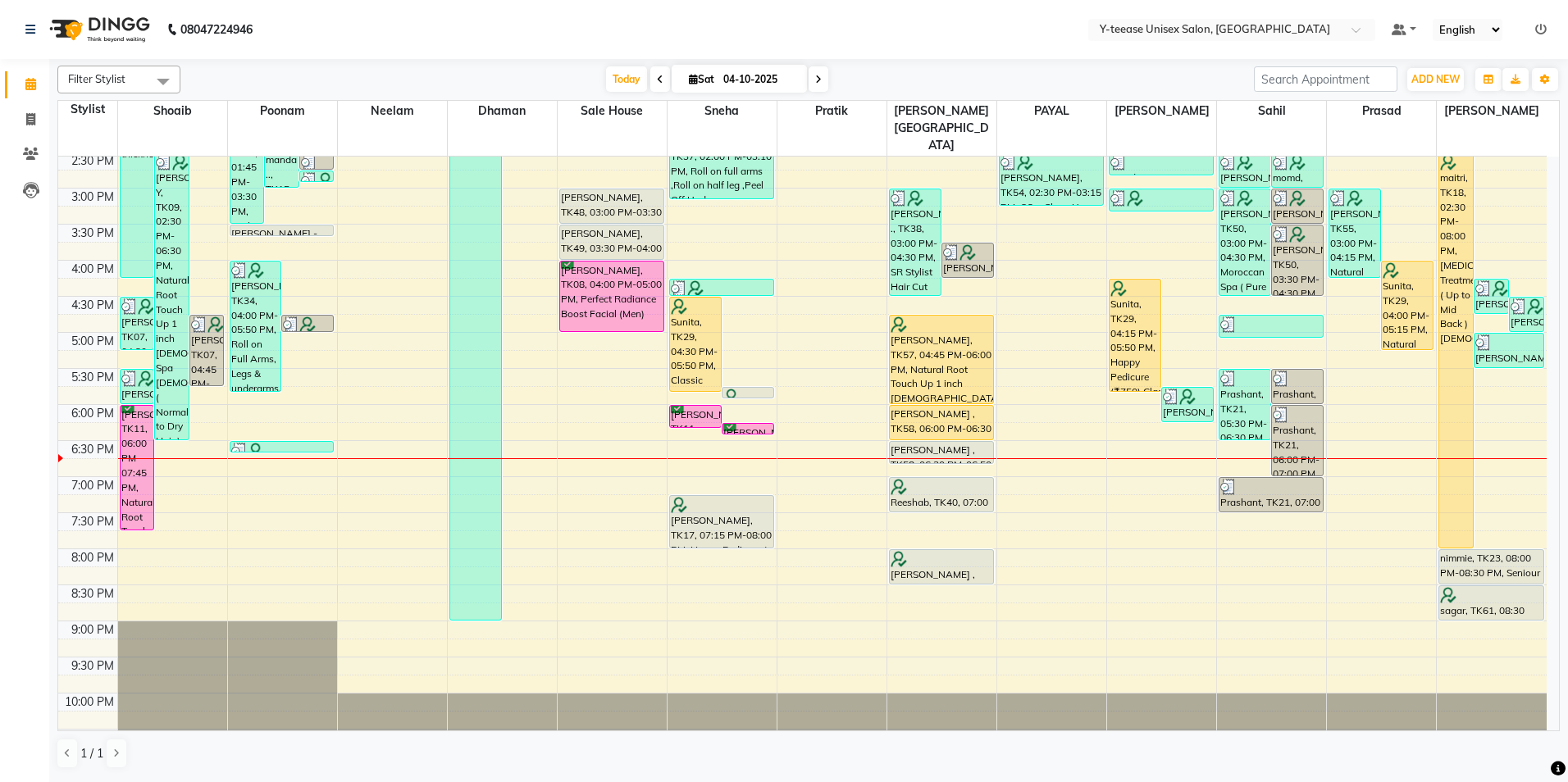
click at [723, 85] on input "04-10-2025" at bounding box center [759, 79] width 82 height 24
select select "10"
select select "2025"
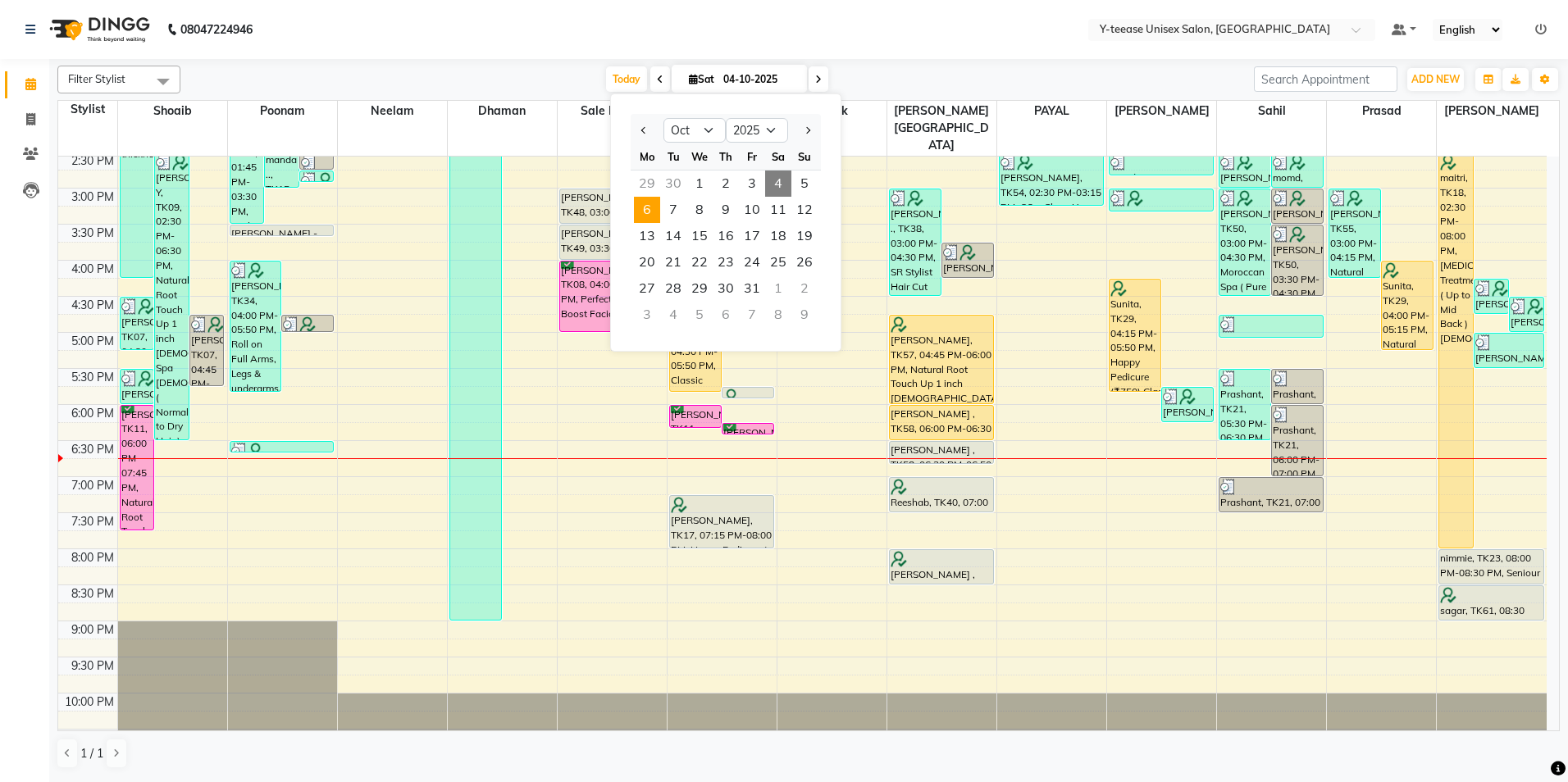
click at [653, 206] on span "6" at bounding box center [647, 210] width 26 height 26
type input "[DATE]"
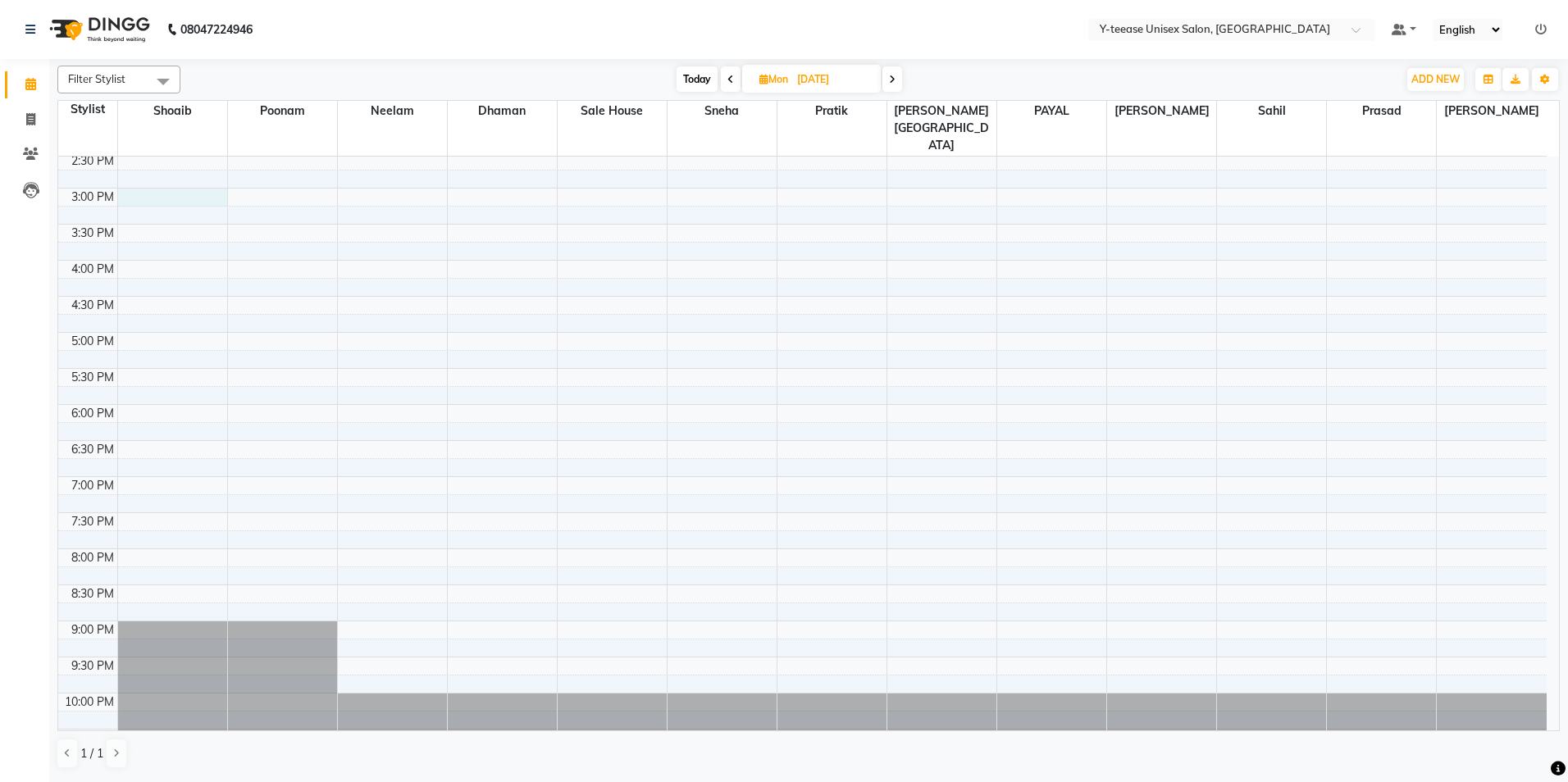
click at [151, 161] on div "8:00 AM 8:30 AM 9:00 AM 9:30 AM 10:00 AM 10:30 AM 11:00 AM 11:30 AM 12:00 PM 12…" at bounding box center [803, 223] width 1489 height 1081
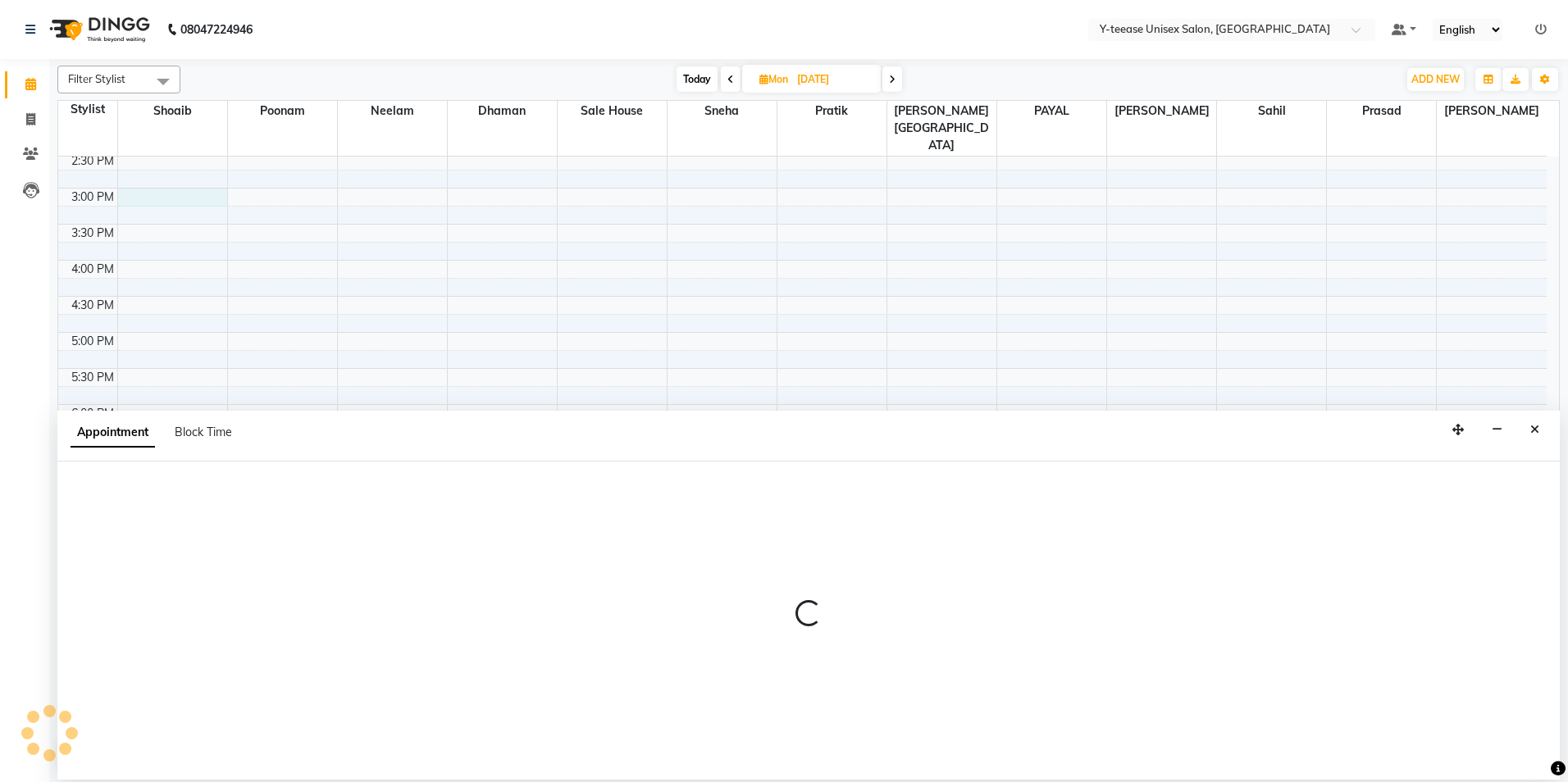
select select "56"
select select "900"
select select "tentative"
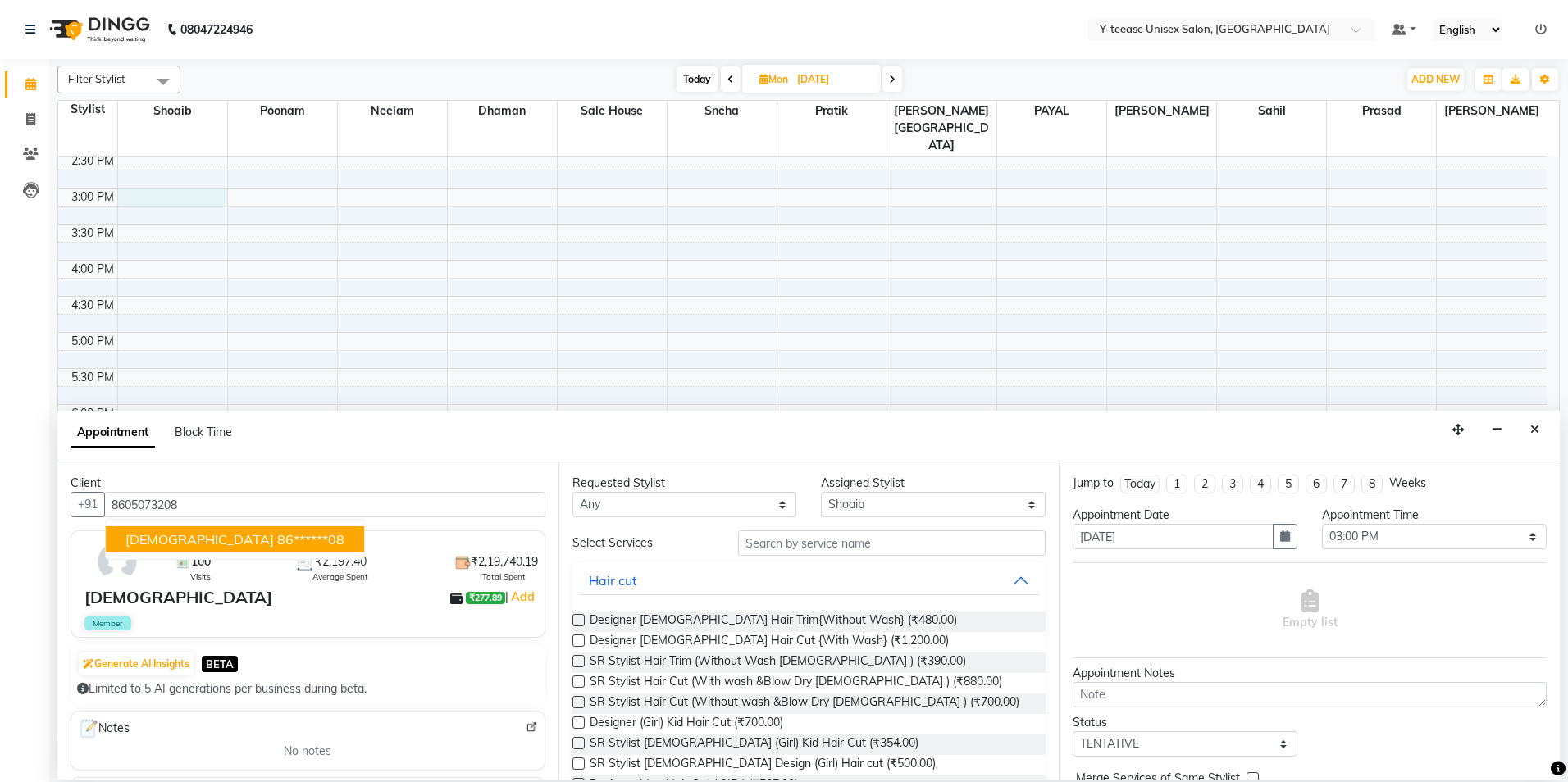
click at [277, 538] on ngb-highlight "86******08" at bounding box center [311, 539] width 67 height 16
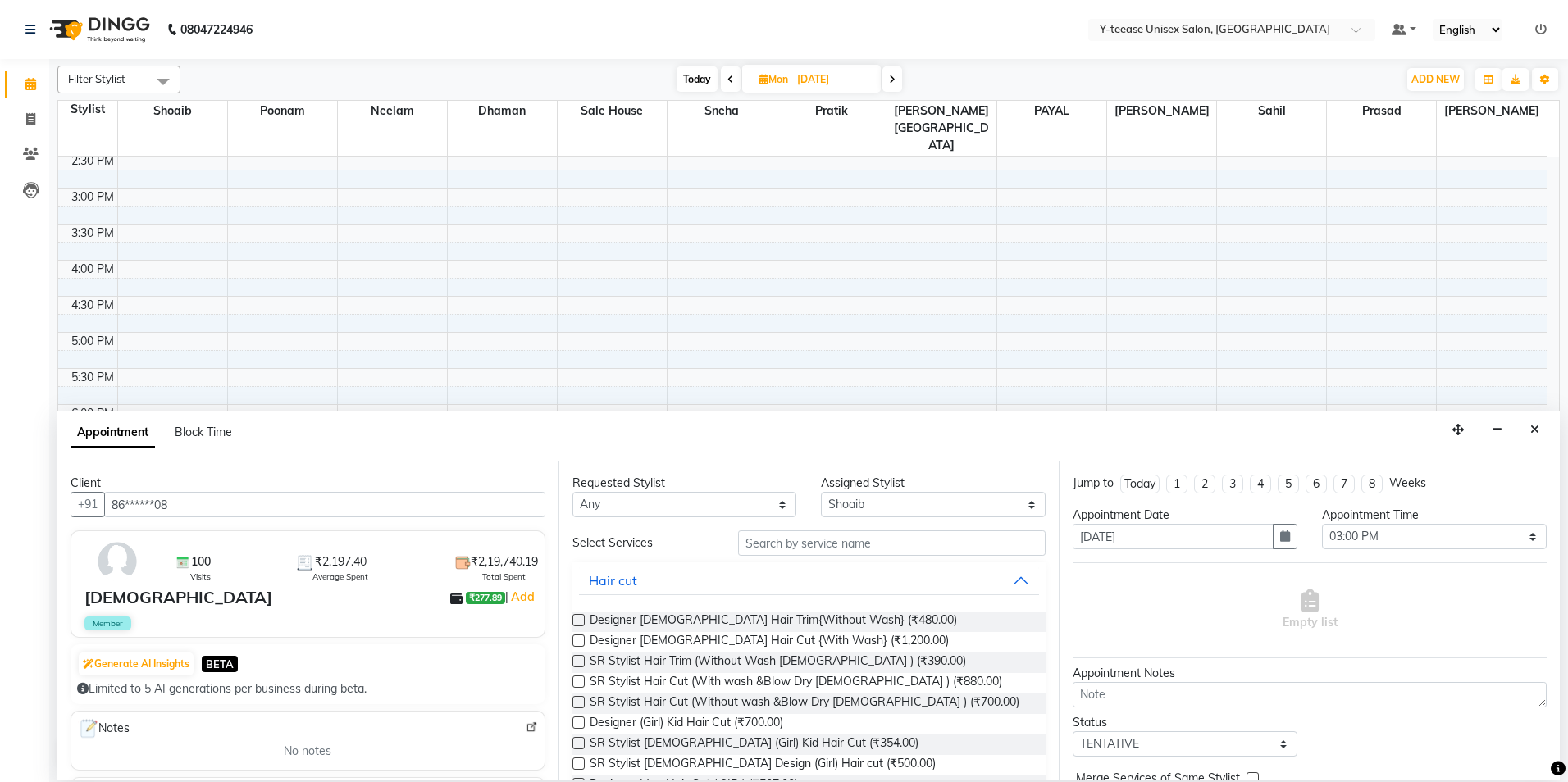
type input "86******08"
click at [763, 542] on input "text" at bounding box center [892, 544] width 308 height 25
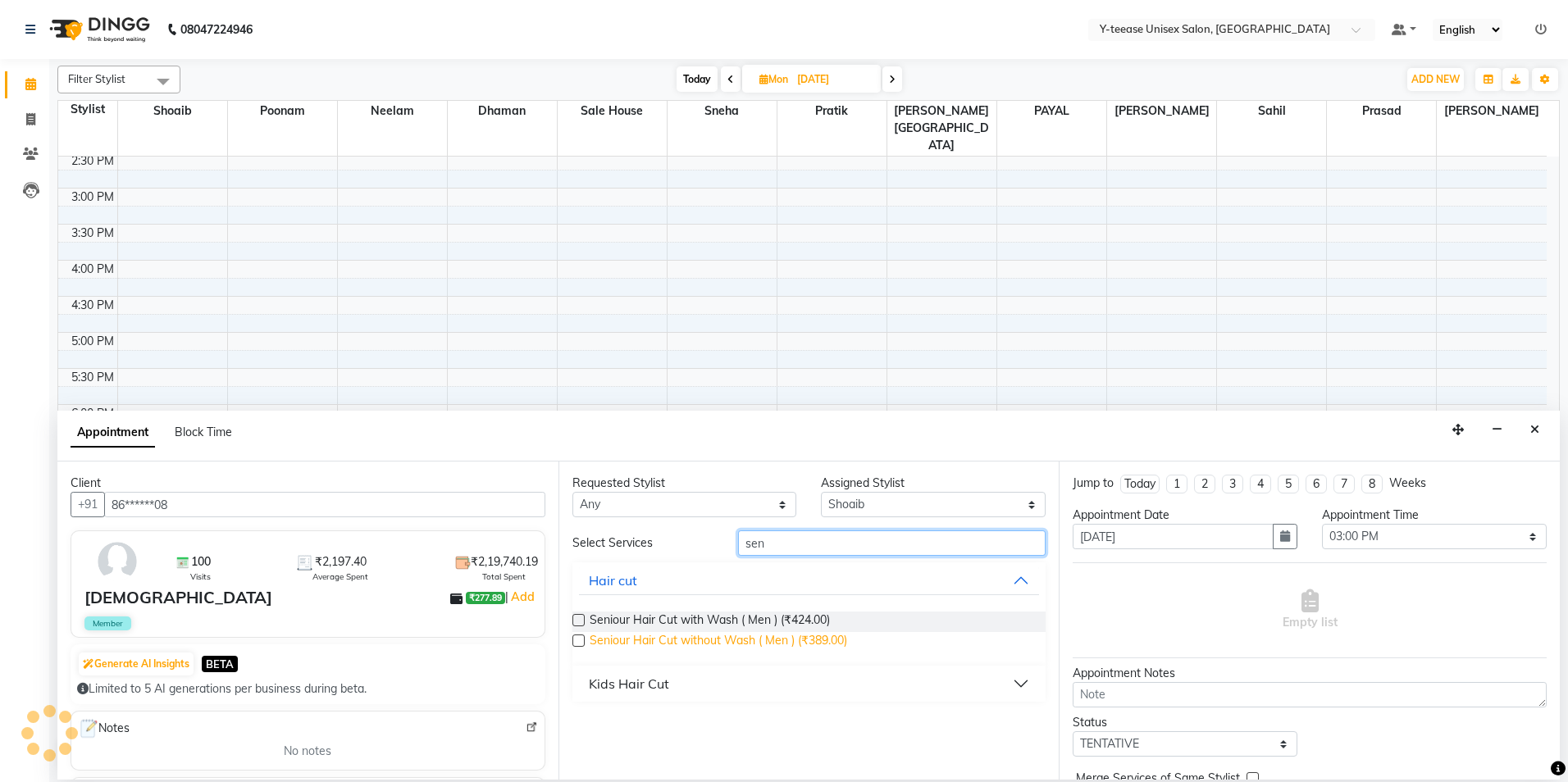
type input "sen"
click at [794, 637] on span "Seniour Hair Cut without Wash ( Men ) (₹389.00)" at bounding box center [719, 642] width 258 height 20
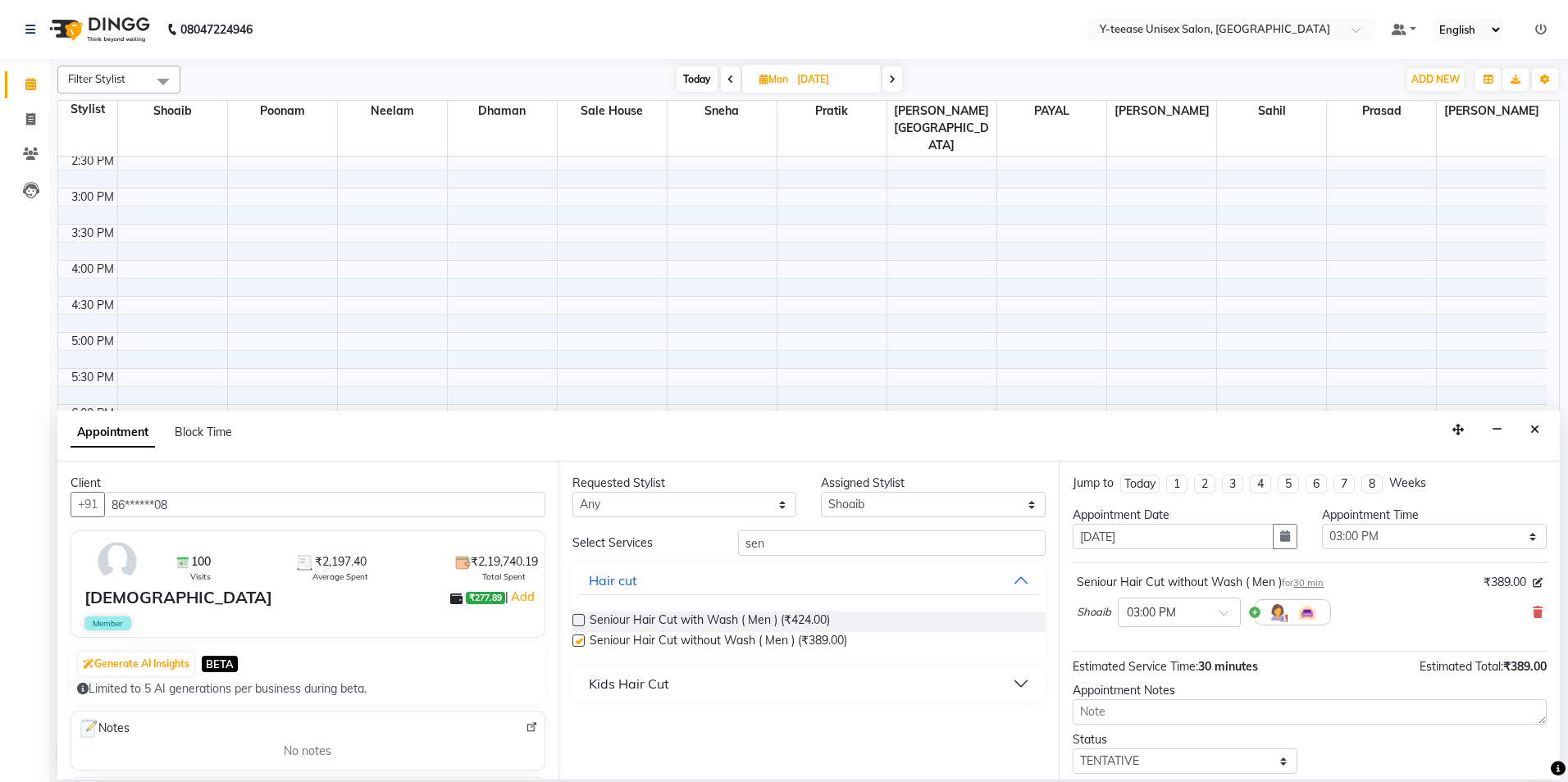
checkbox input "false"
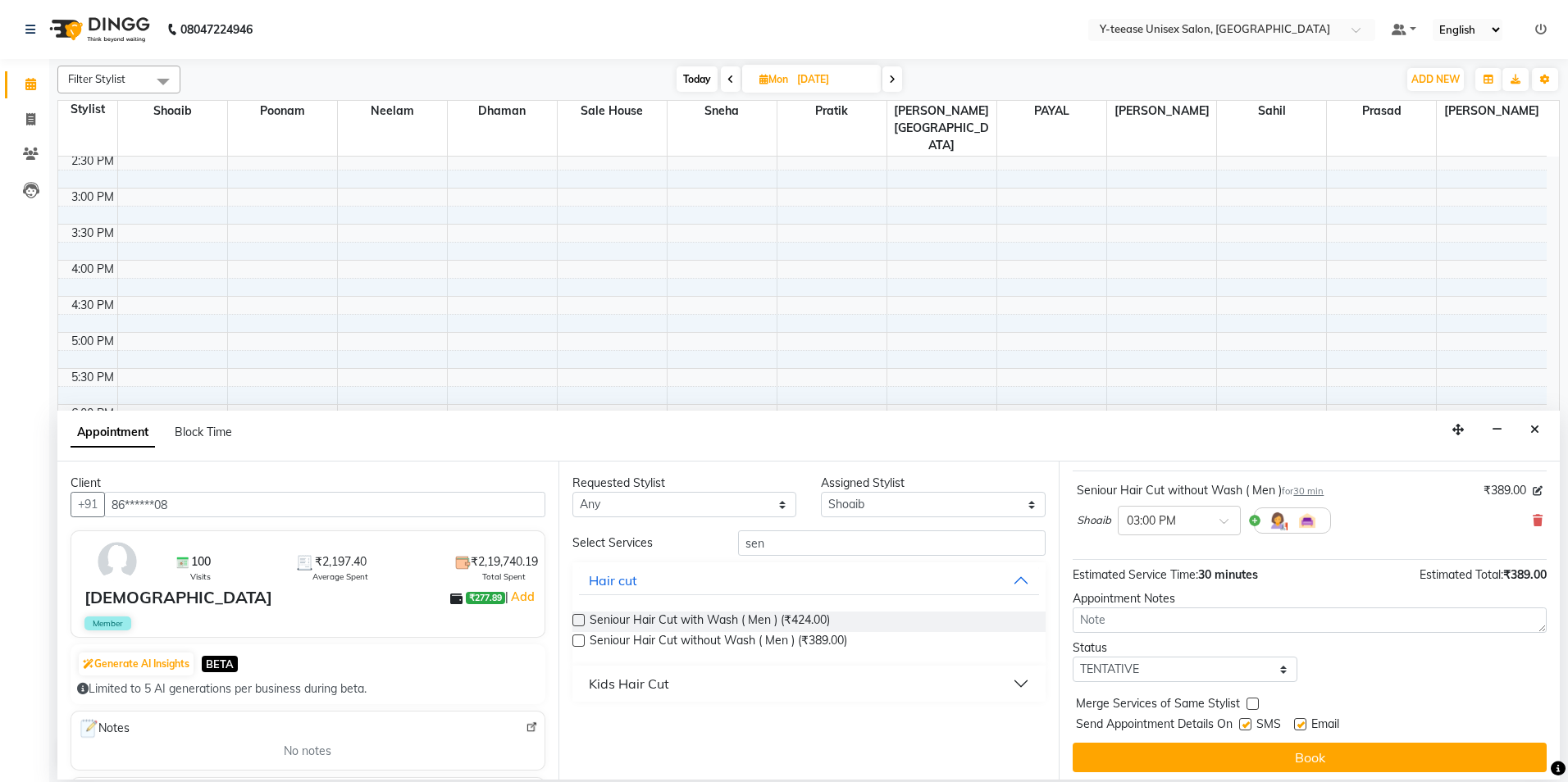
scroll to position [98, 0]
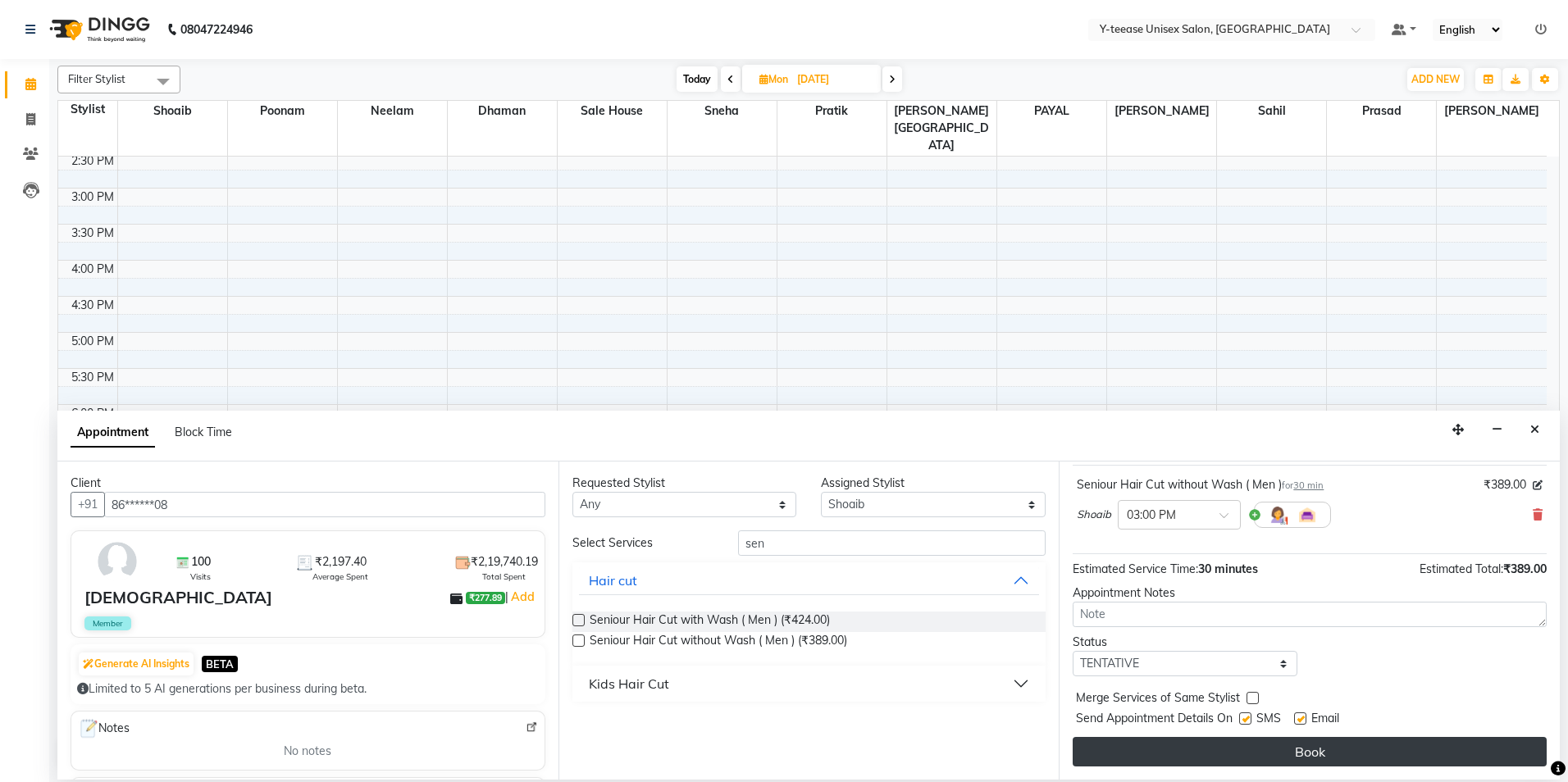
click at [1308, 752] on button "Book" at bounding box center [1310, 752] width 474 height 29
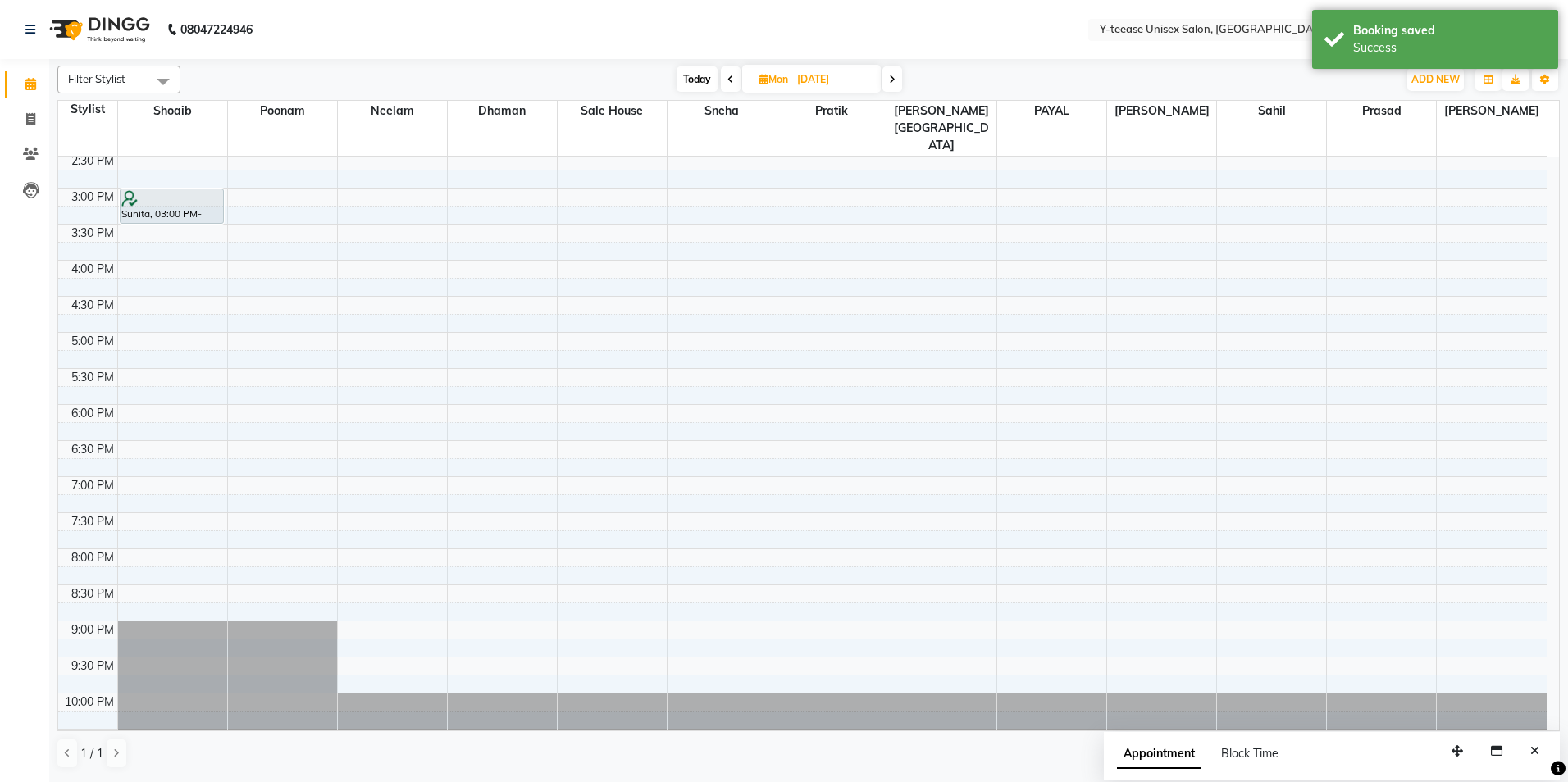
click at [695, 72] on span "Today" at bounding box center [697, 79] width 41 height 25
type input "04-10-2025"
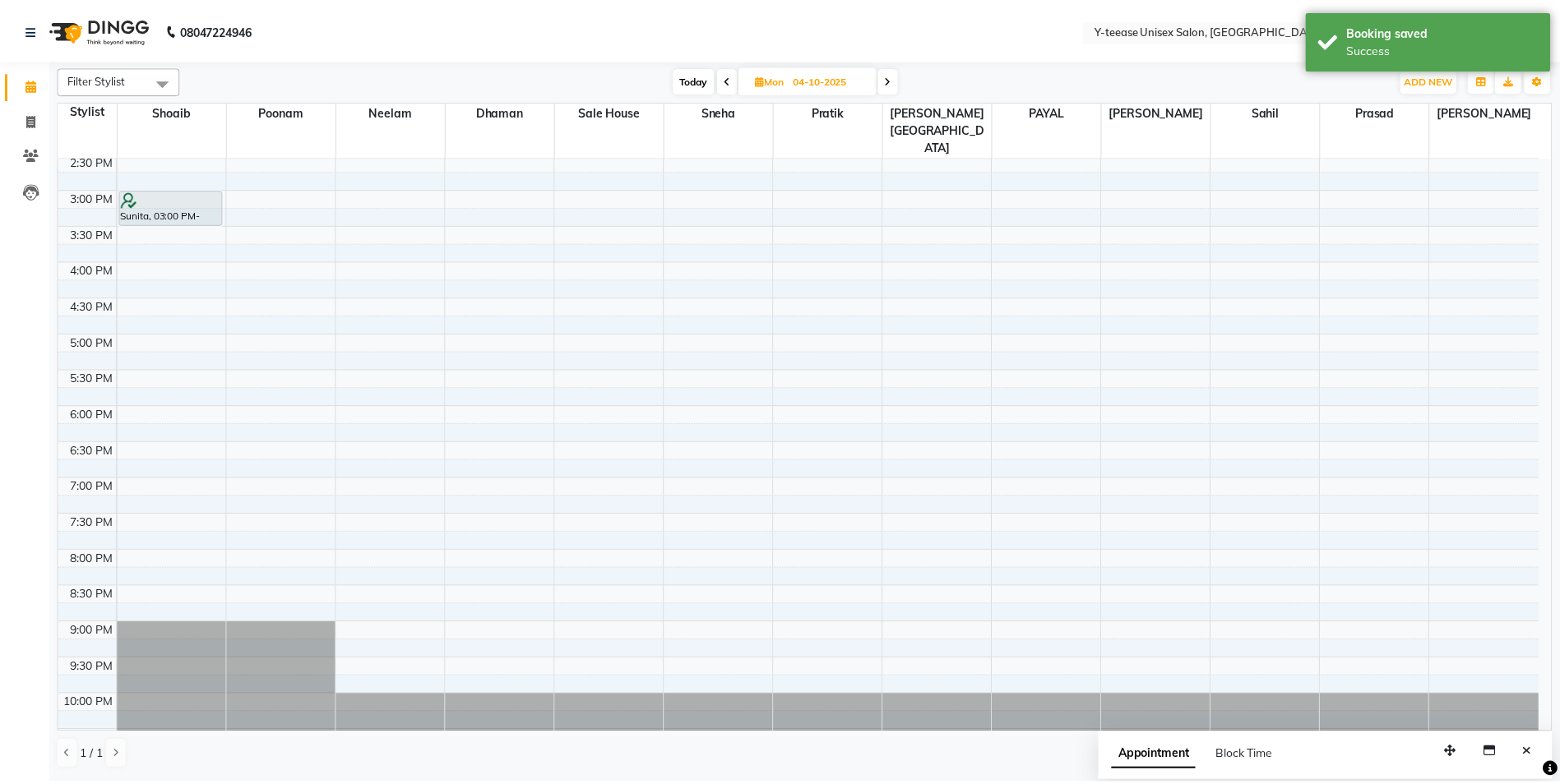
scroll to position [474, 0]
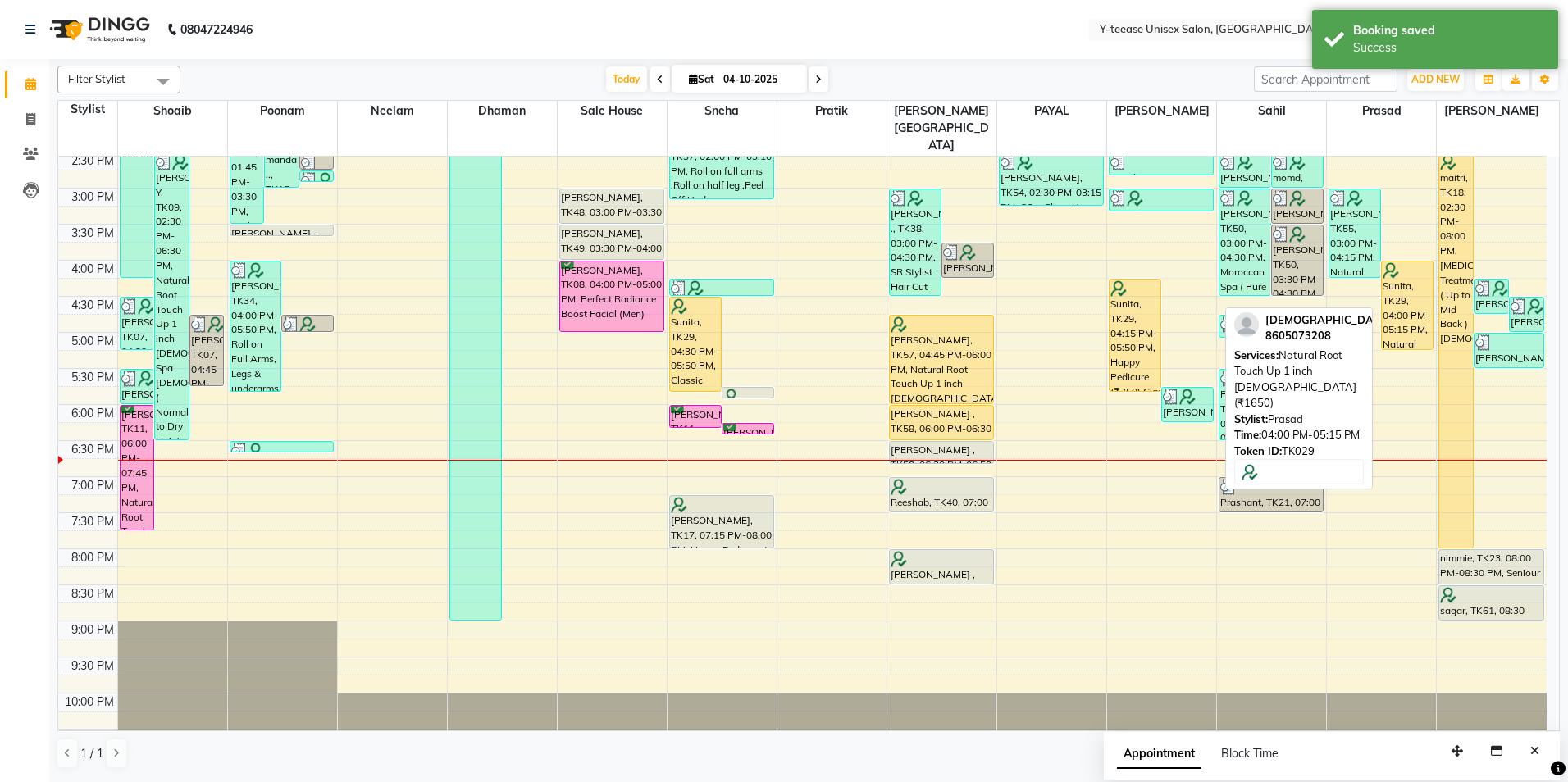
click at [1399, 269] on div "Sunita, TK29, 04:00 PM-05:15 PM, Natural Root Touch Up 1 inch [DEMOGRAPHIC_DATA…" at bounding box center [1408, 305] width 51 height 88
select select "1"
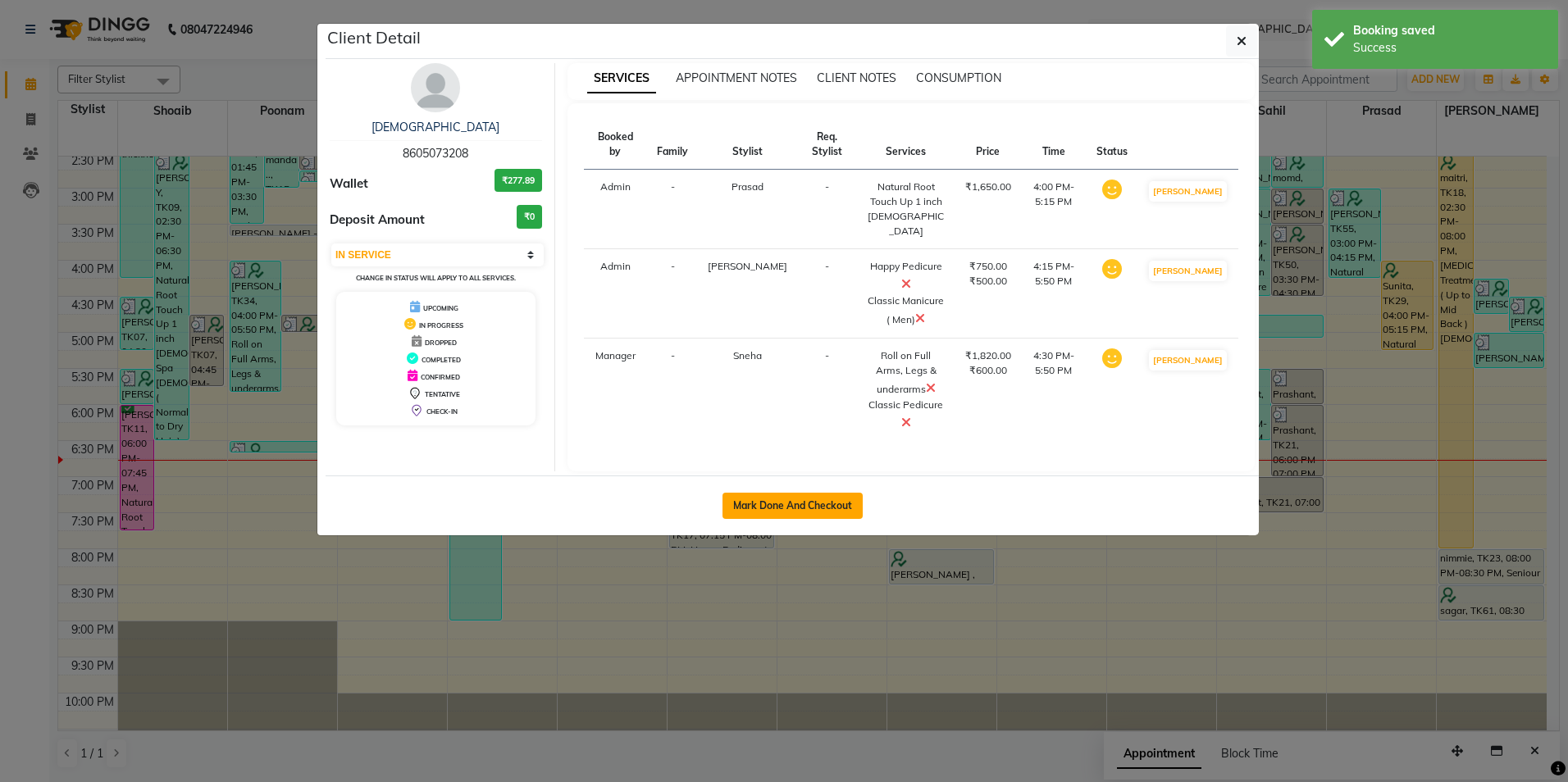
click at [807, 493] on button "Mark Done And Checkout" at bounding box center [792, 506] width 140 height 26
select select "service"
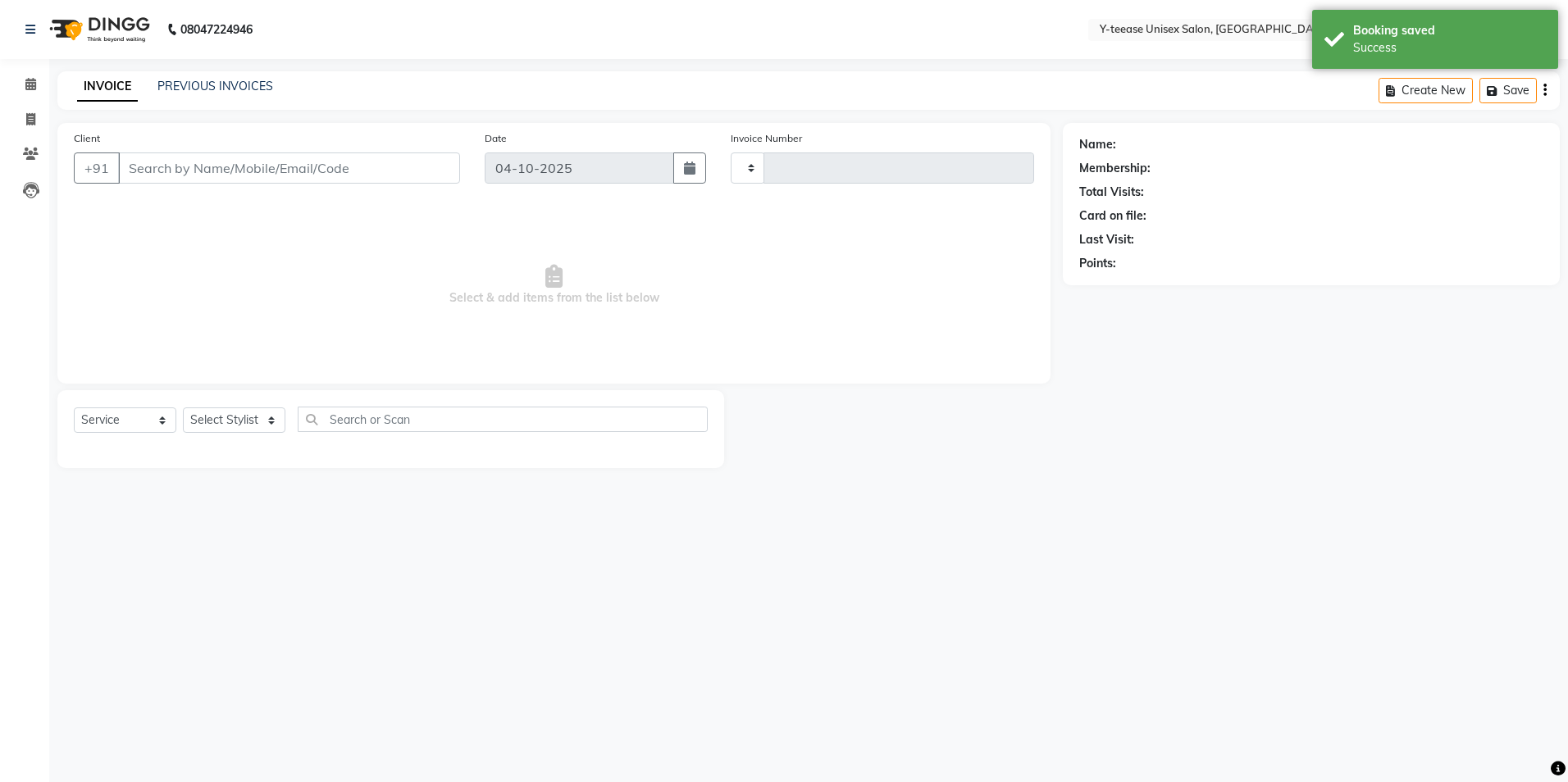
type input "8445"
select select "4"
type input "86******08"
select select "49846"
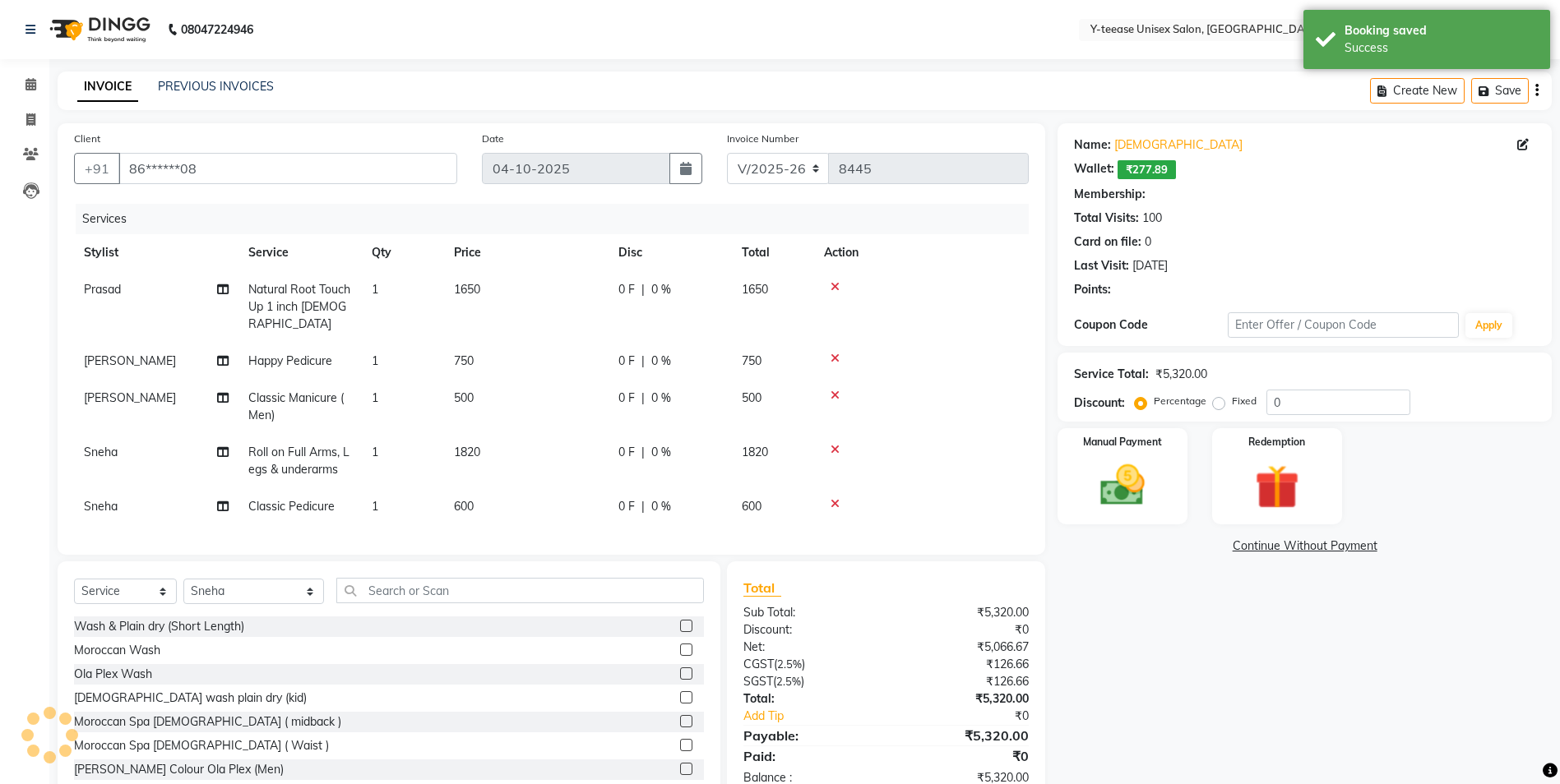
select select "1: Object"
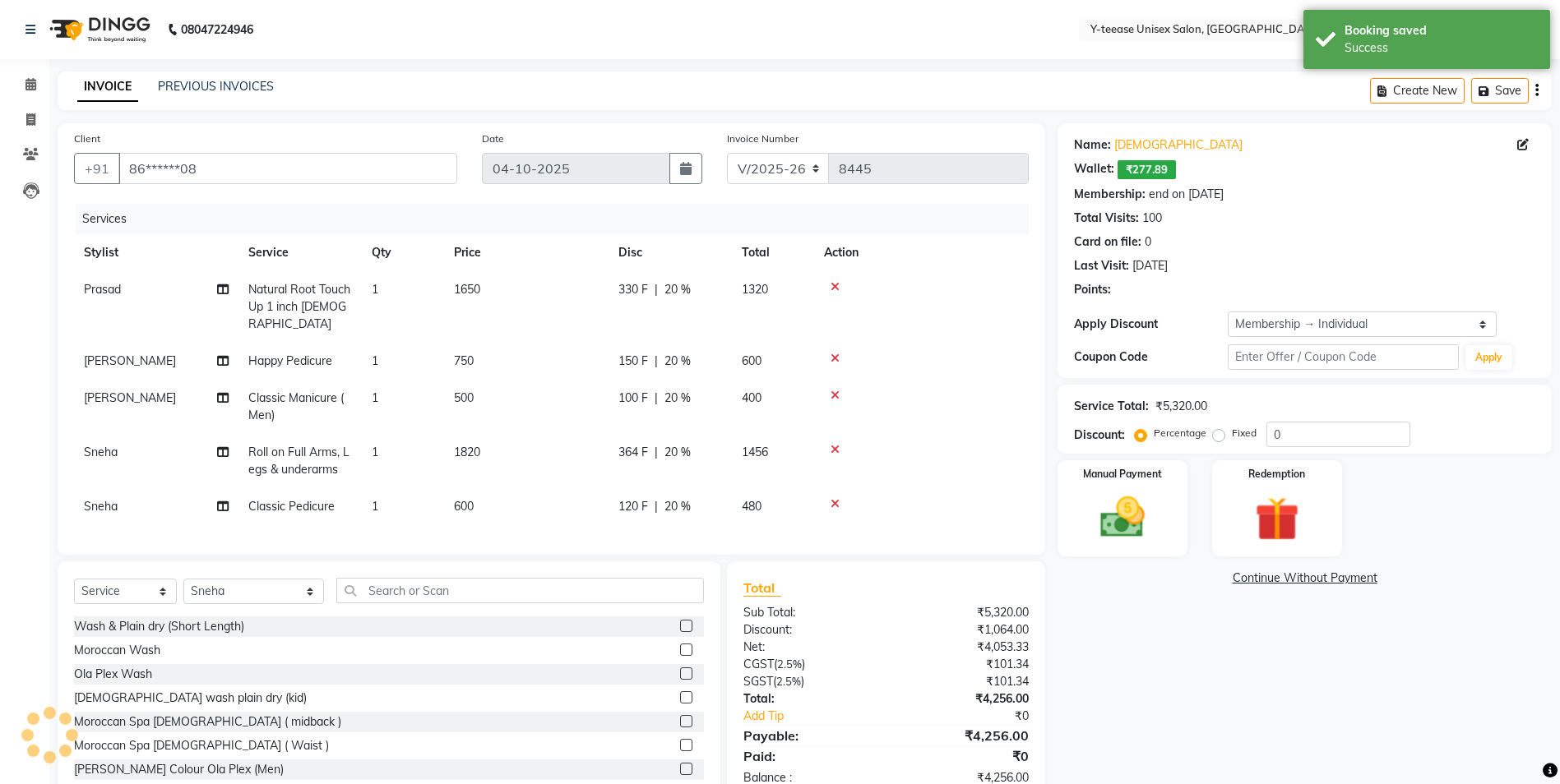
type input "20"
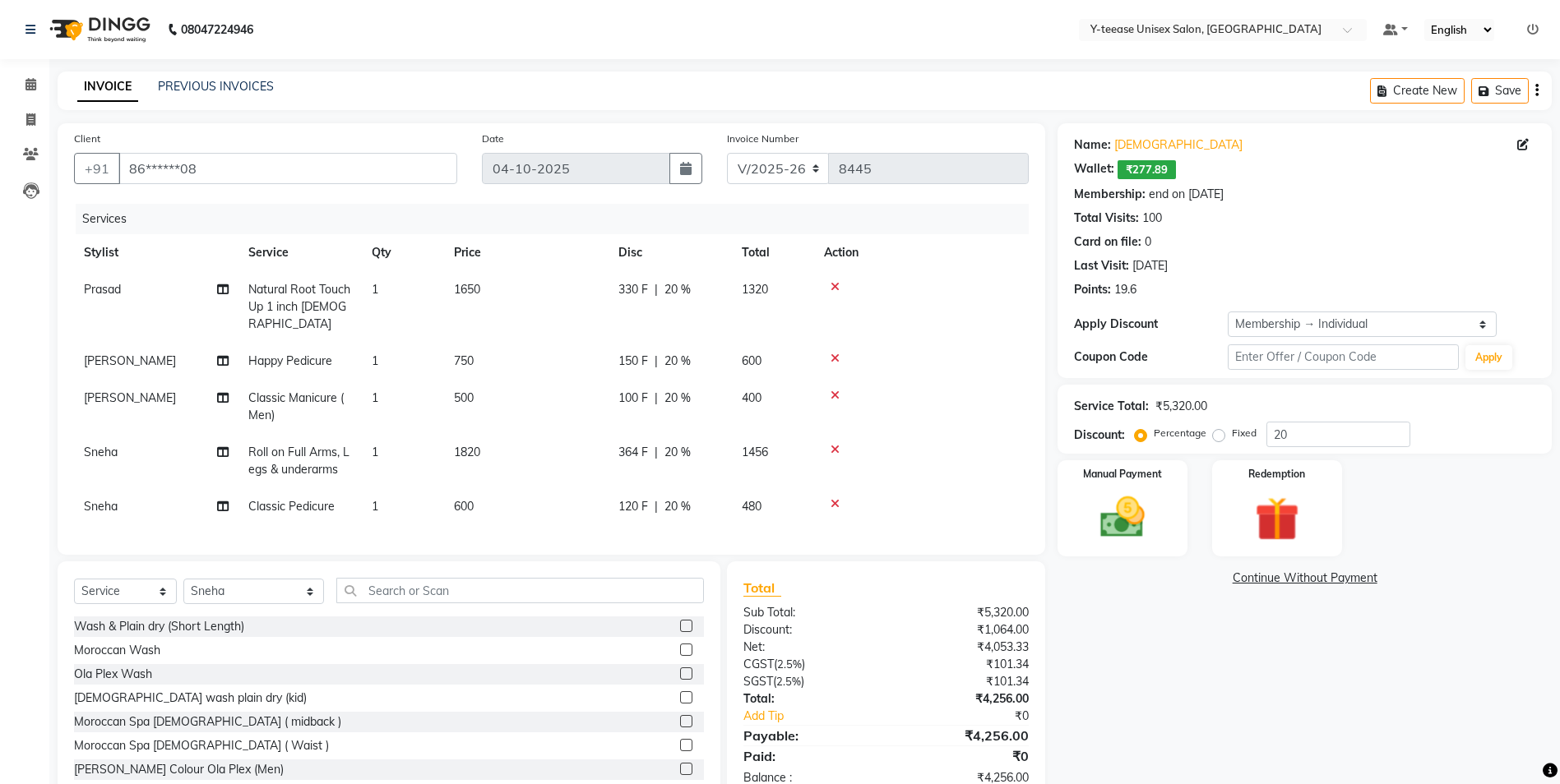
click at [299, 353] on span "Happy Pedicure" at bounding box center [290, 361] width 84 height 15
select select "86041"
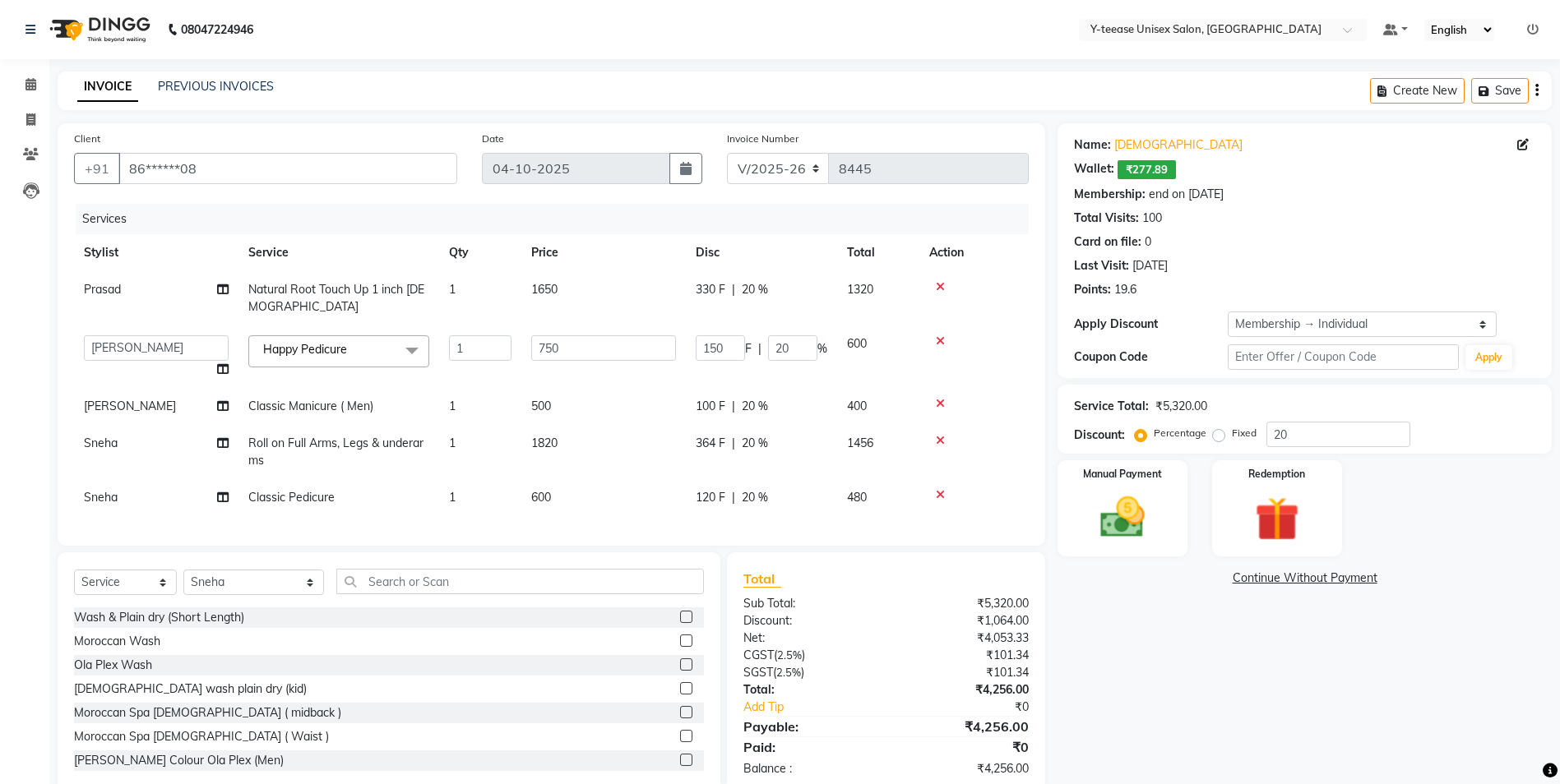
drag, startPoint x: 300, startPoint y: 346, endPoint x: 307, endPoint y: 363, distance: 18.4
click at [301, 346] on span "Happy Pedicure" at bounding box center [304, 350] width 84 height 15
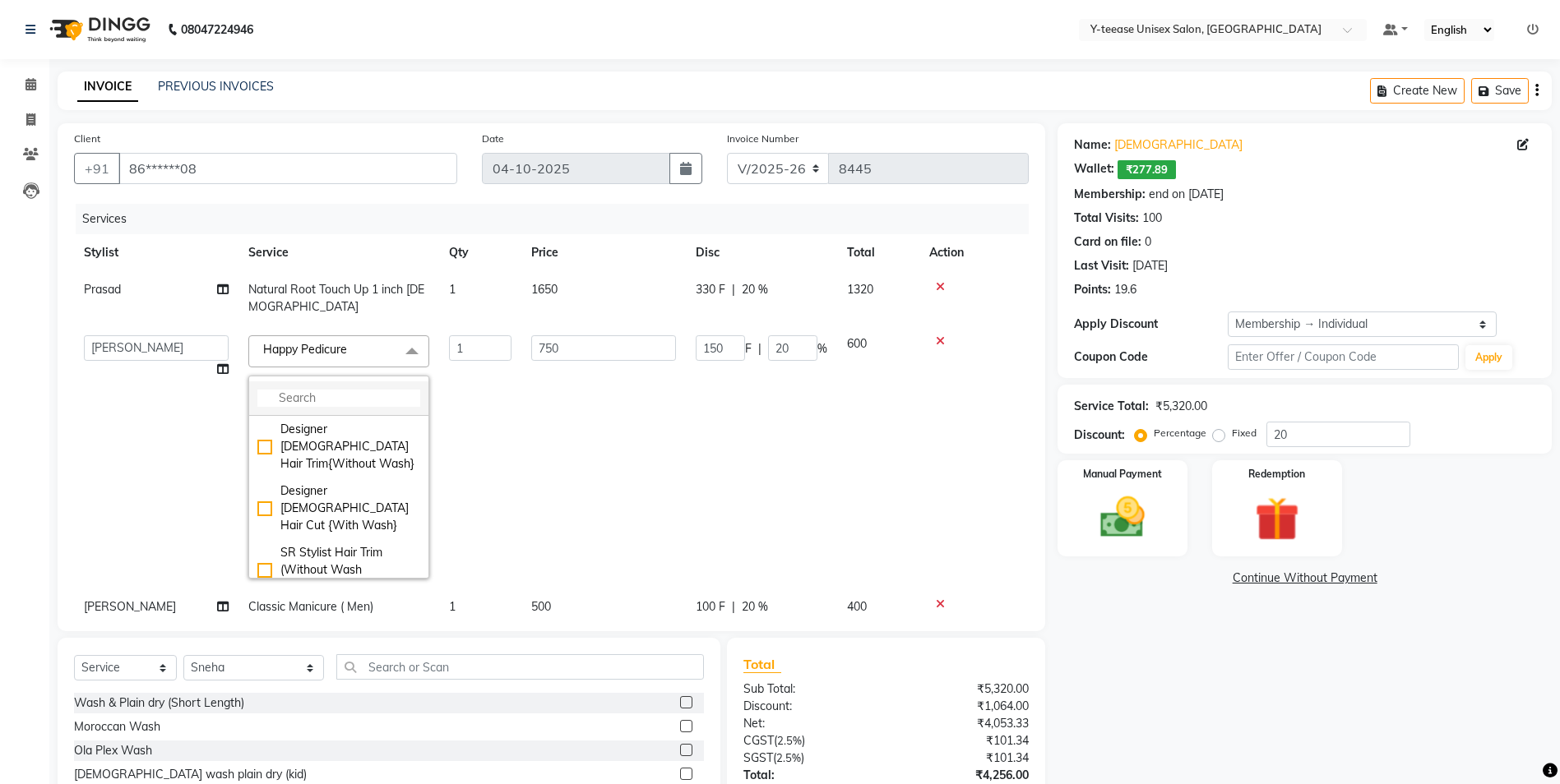
click at [315, 389] on input "multiselect-search" at bounding box center [339, 398] width 163 height 17
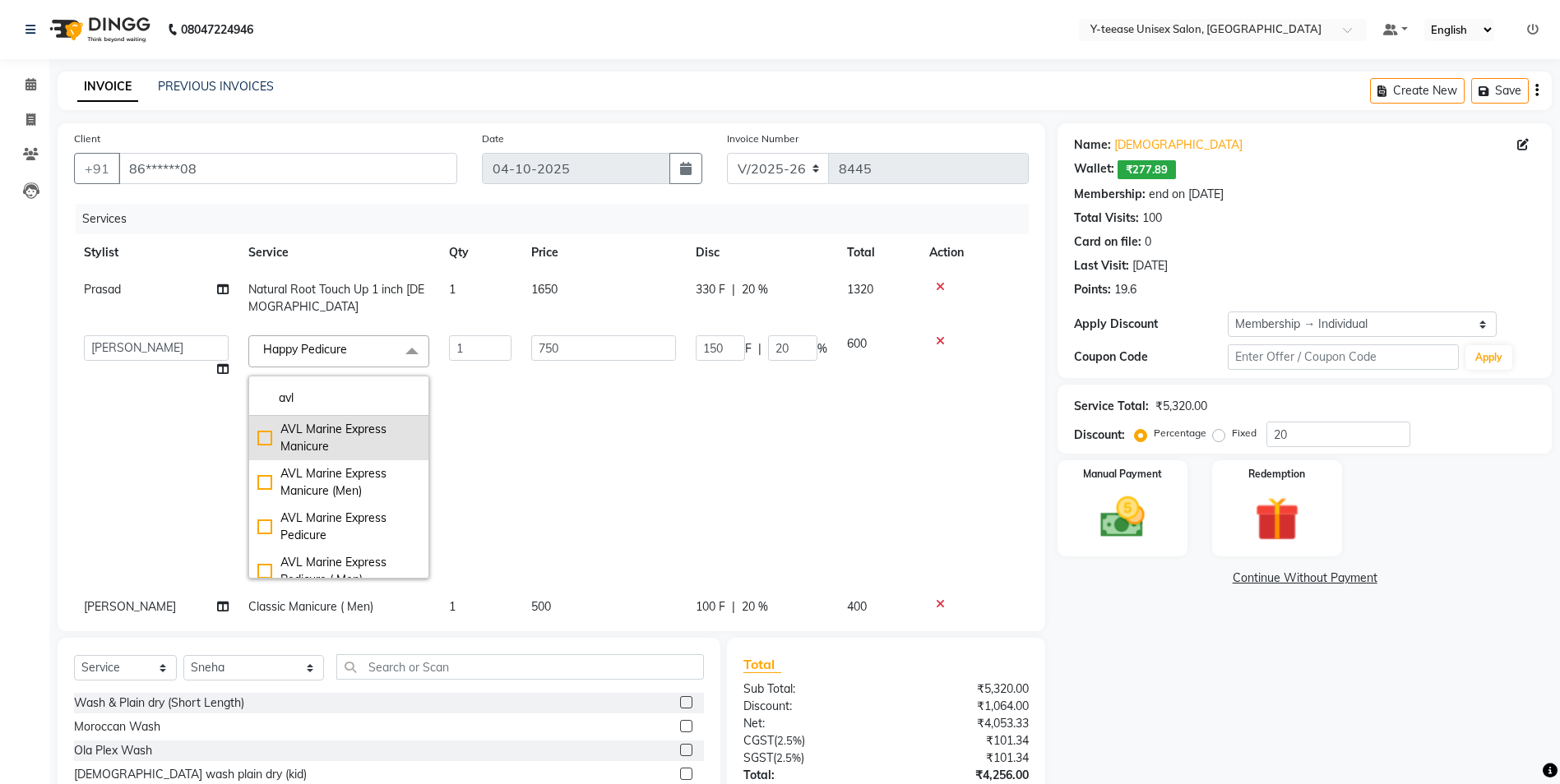
type input "avl"
click at [330, 426] on div "AVL Marine Express Manicure" at bounding box center [339, 438] width 163 height 35
checkbox input "true"
type input "1100"
type input "220"
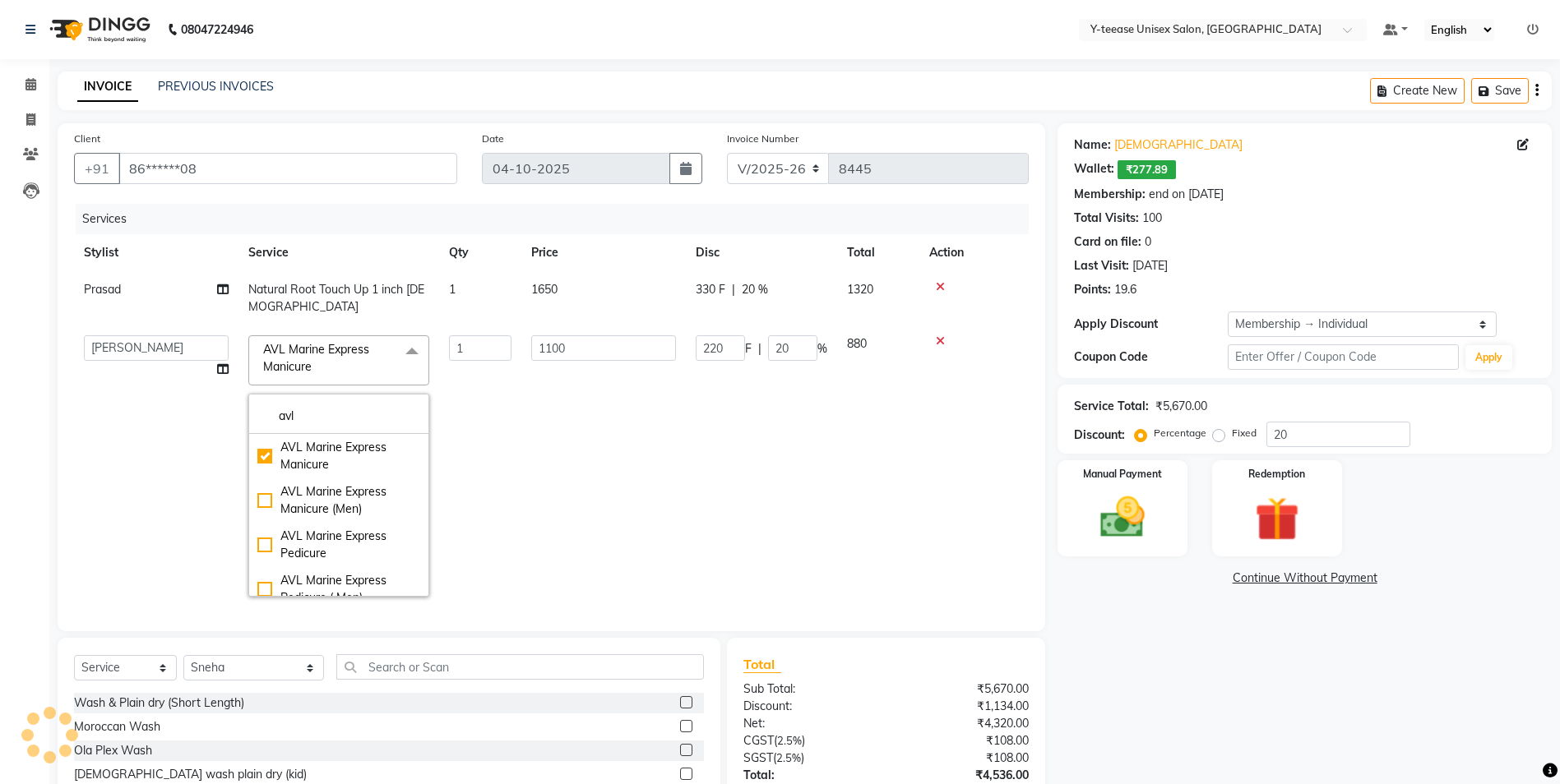
click at [524, 399] on td "1100" at bounding box center [603, 466] width 165 height 281
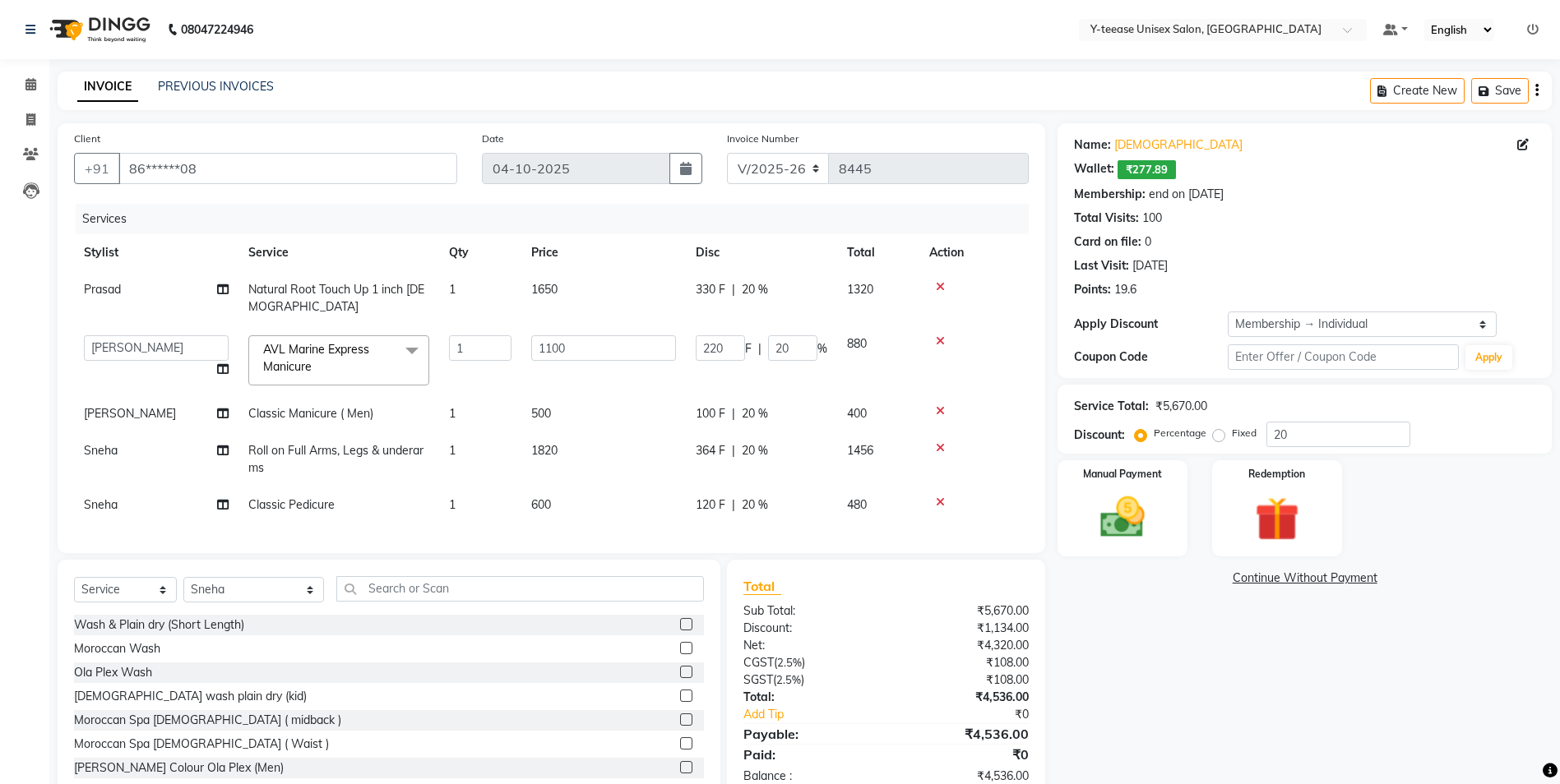
click at [115, 509] on span "Sneha" at bounding box center [101, 505] width 34 height 15
select select "49846"
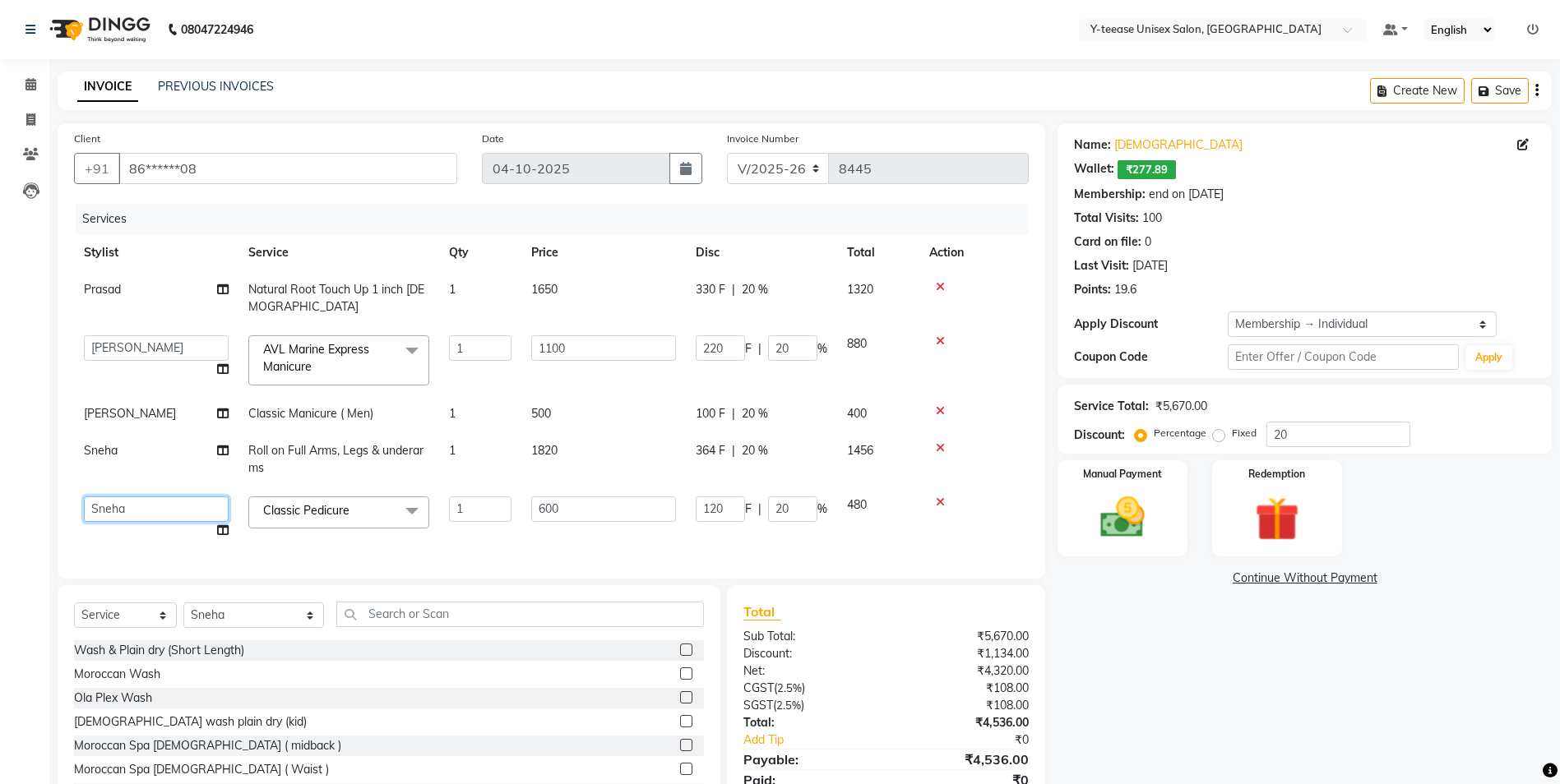
click at [130, 512] on select "[PERSON_NAME] [PERSON_NAME] nagar Manager [PERSON_NAME] [PERSON_NAME] Poonam [P…" at bounding box center [155, 509] width 145 height 25
select select "73210"
click at [299, 510] on span "Classic Pedicure" at bounding box center [306, 510] width 86 height 15
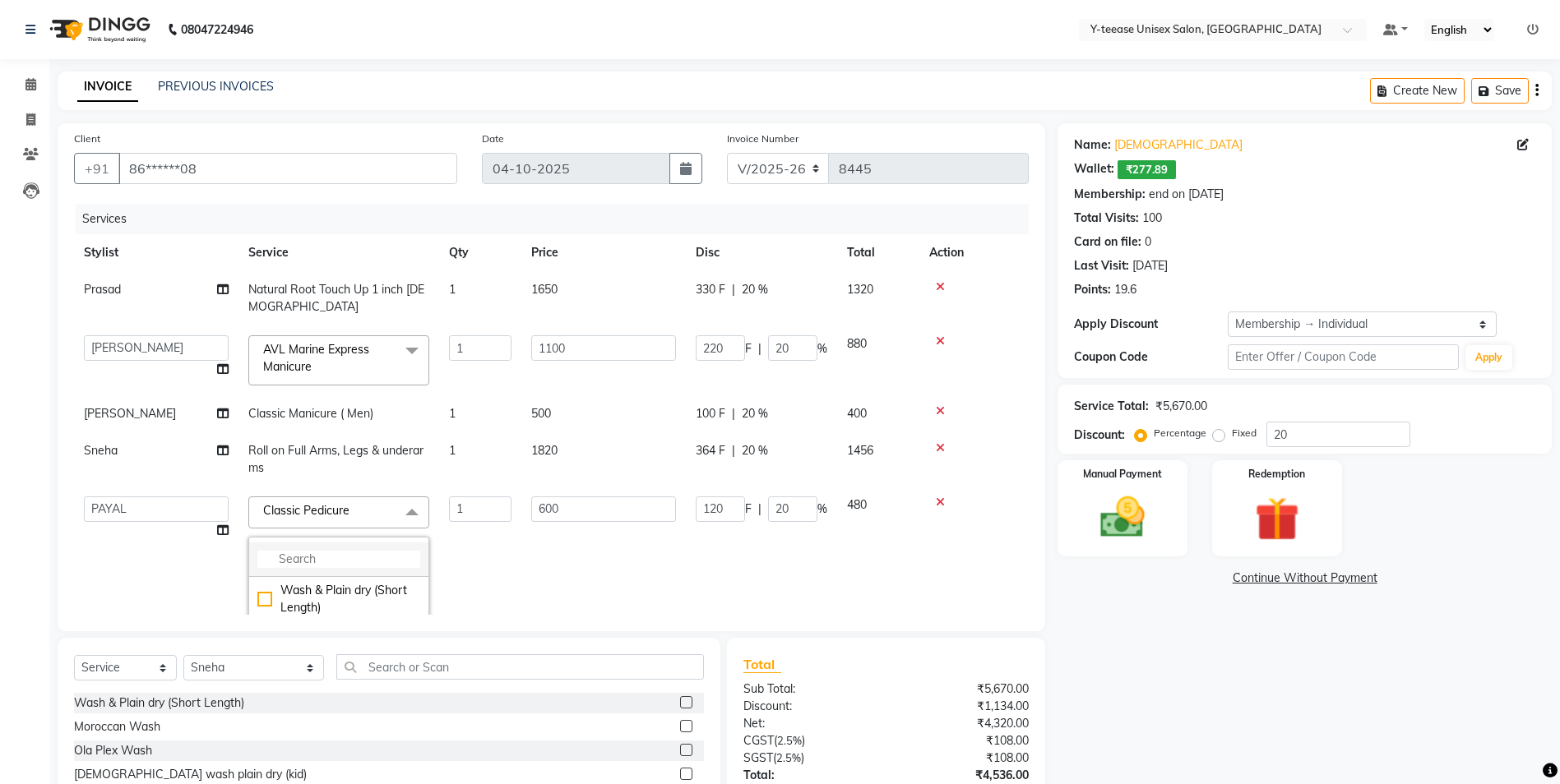
click at [301, 551] on input "multiselect-search" at bounding box center [339, 559] width 163 height 17
click at [357, 509] on link "x" at bounding box center [353, 510] width 8 height 15
checkbox input "false"
type input "0"
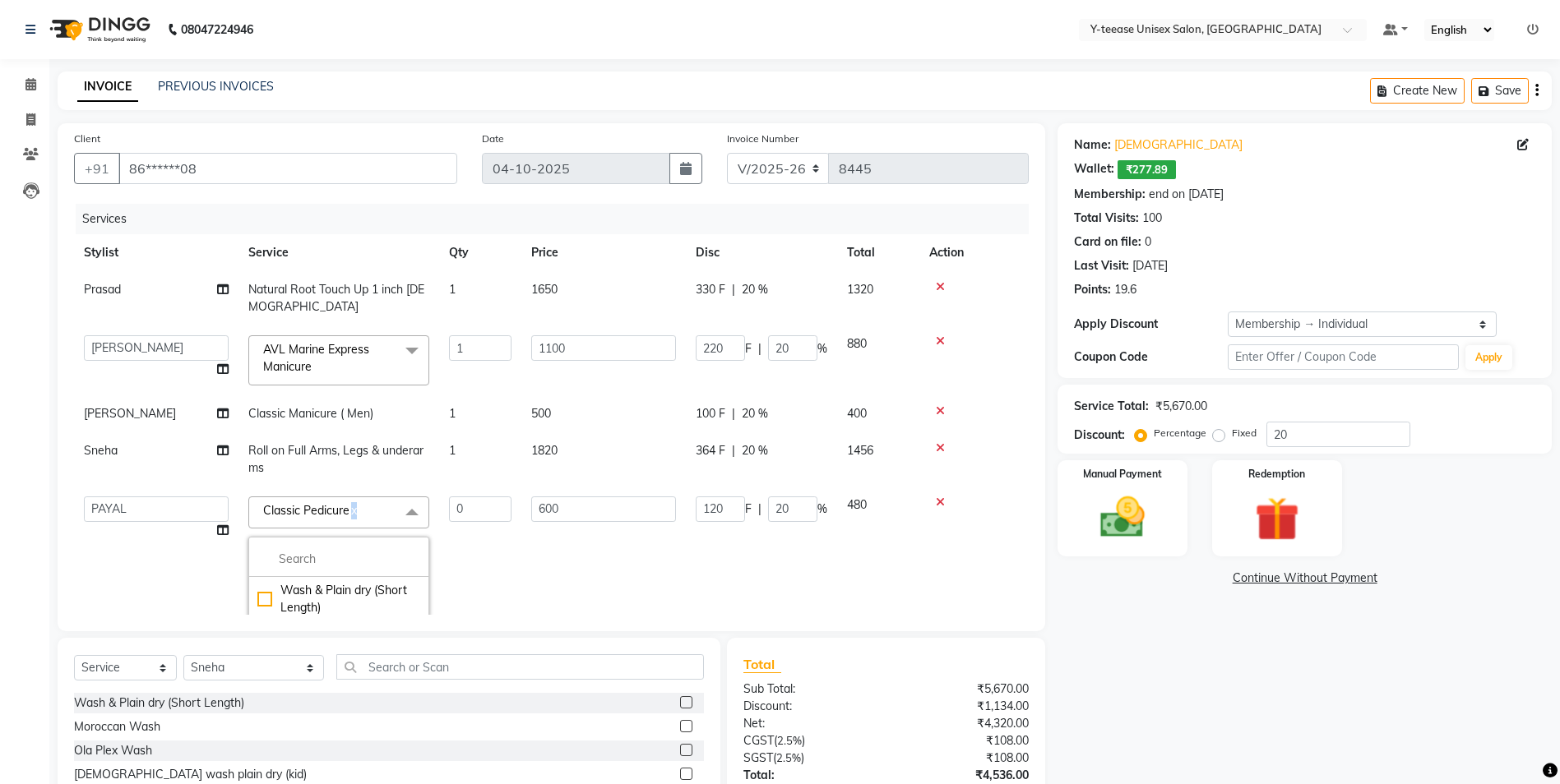
type input "0"
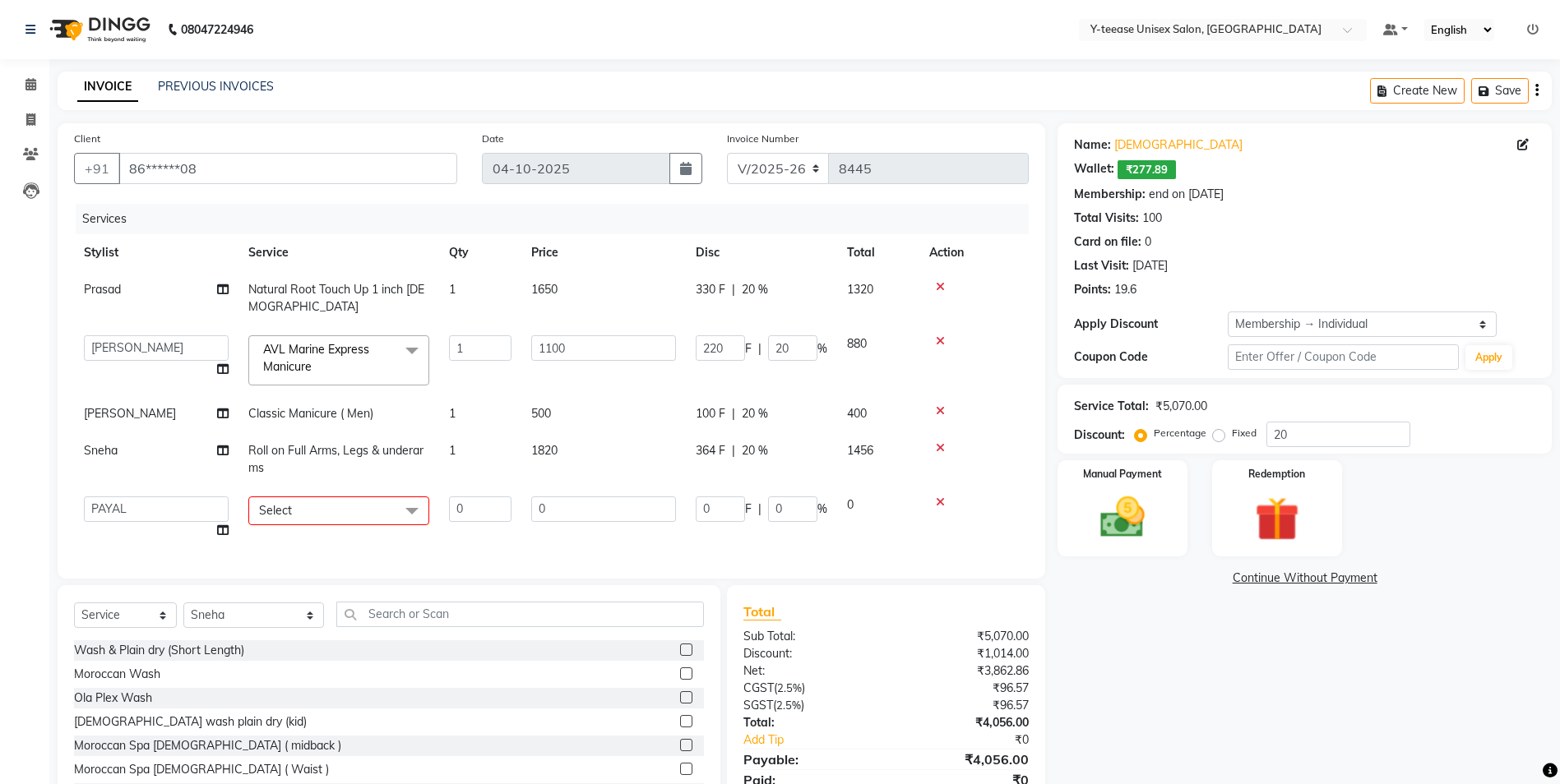
click at [341, 505] on span "Select" at bounding box center [339, 511] width 181 height 29
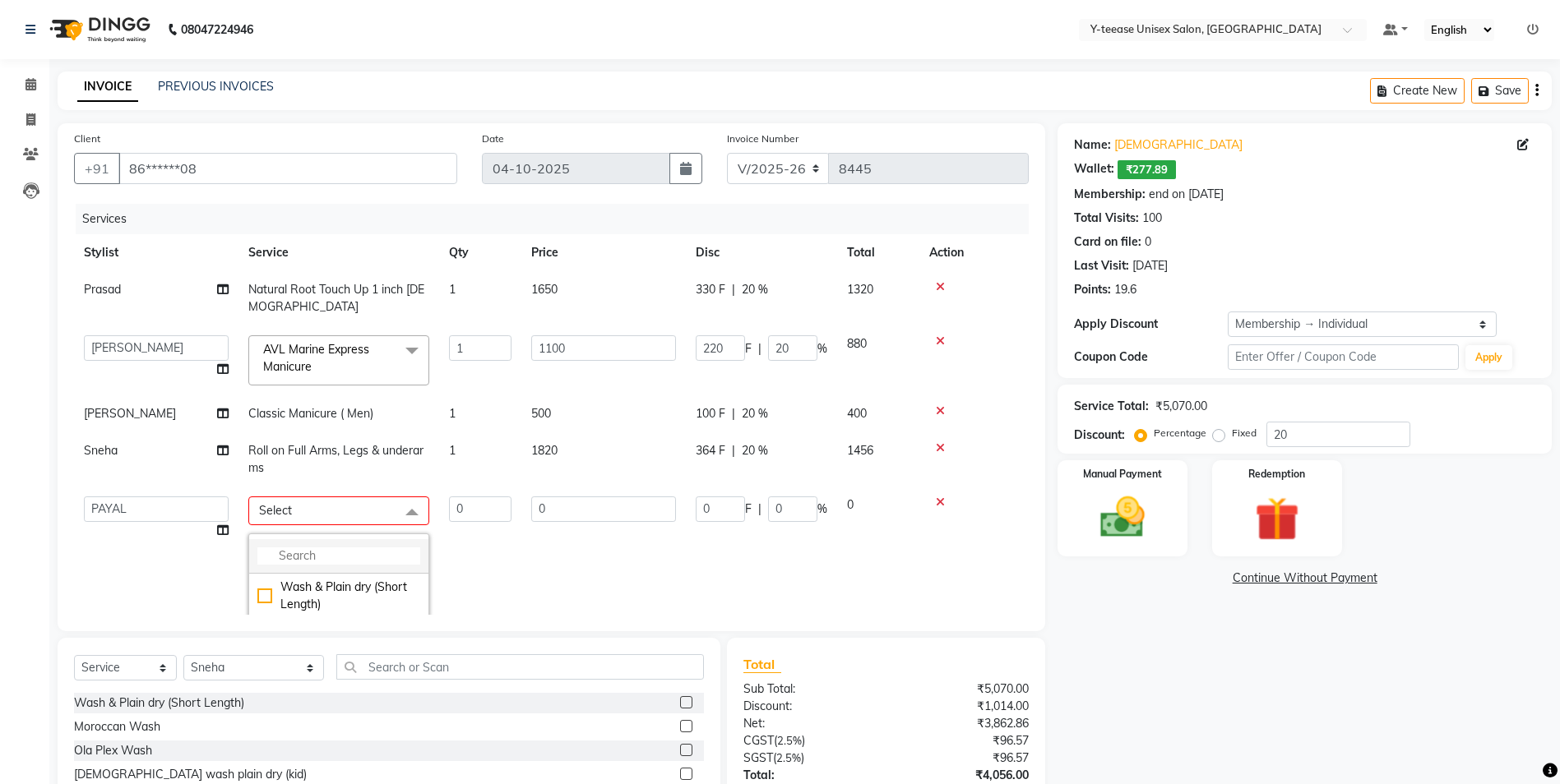
click at [333, 553] on input "multiselect-search" at bounding box center [339, 556] width 163 height 17
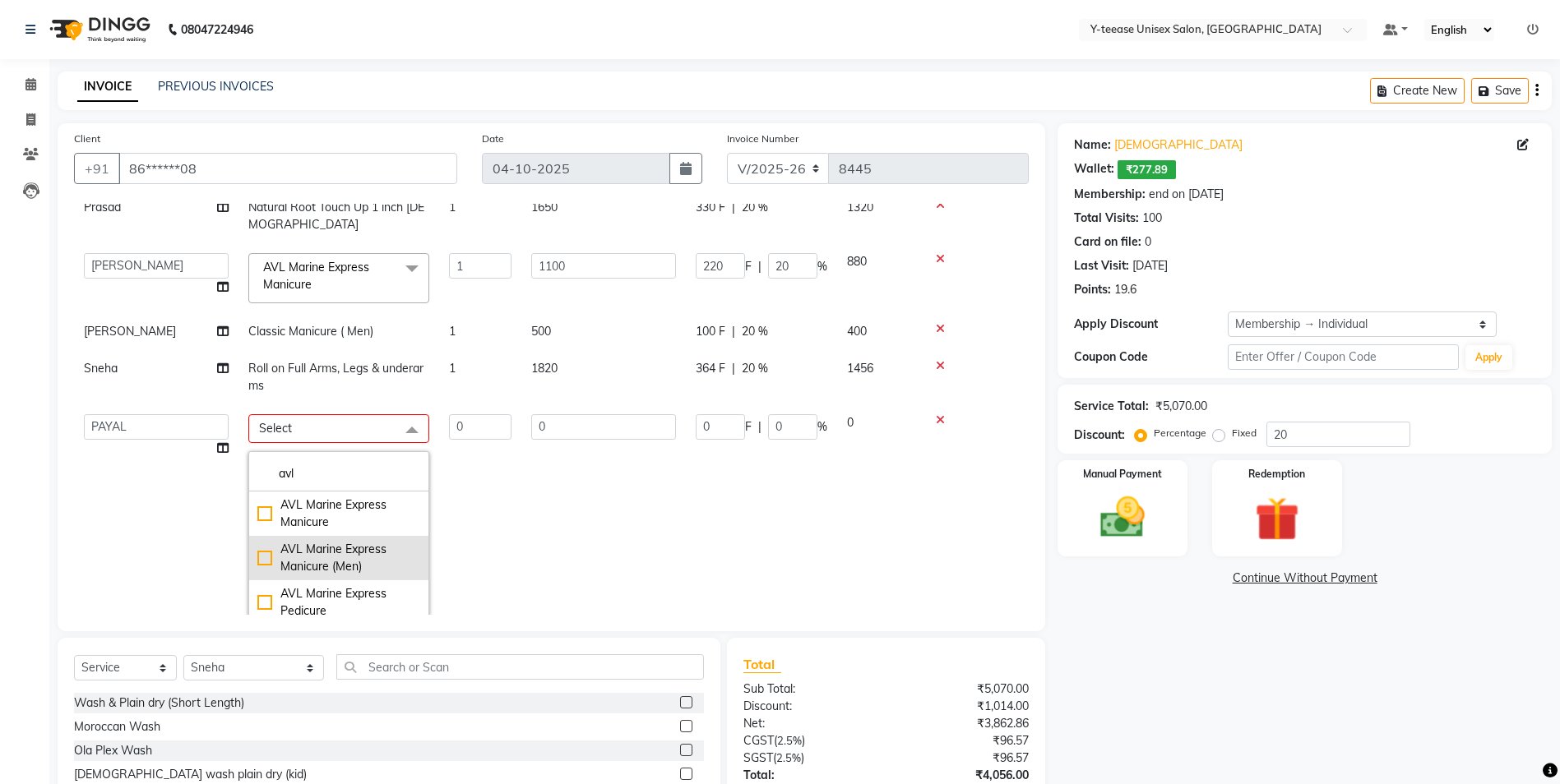
scroll to position [15, 0]
type input "avl"
click at [351, 581] on div "AVL Marine Express Pedicure" at bounding box center [339, 586] width 163 height 35
checkbox input "true"
type input "1"
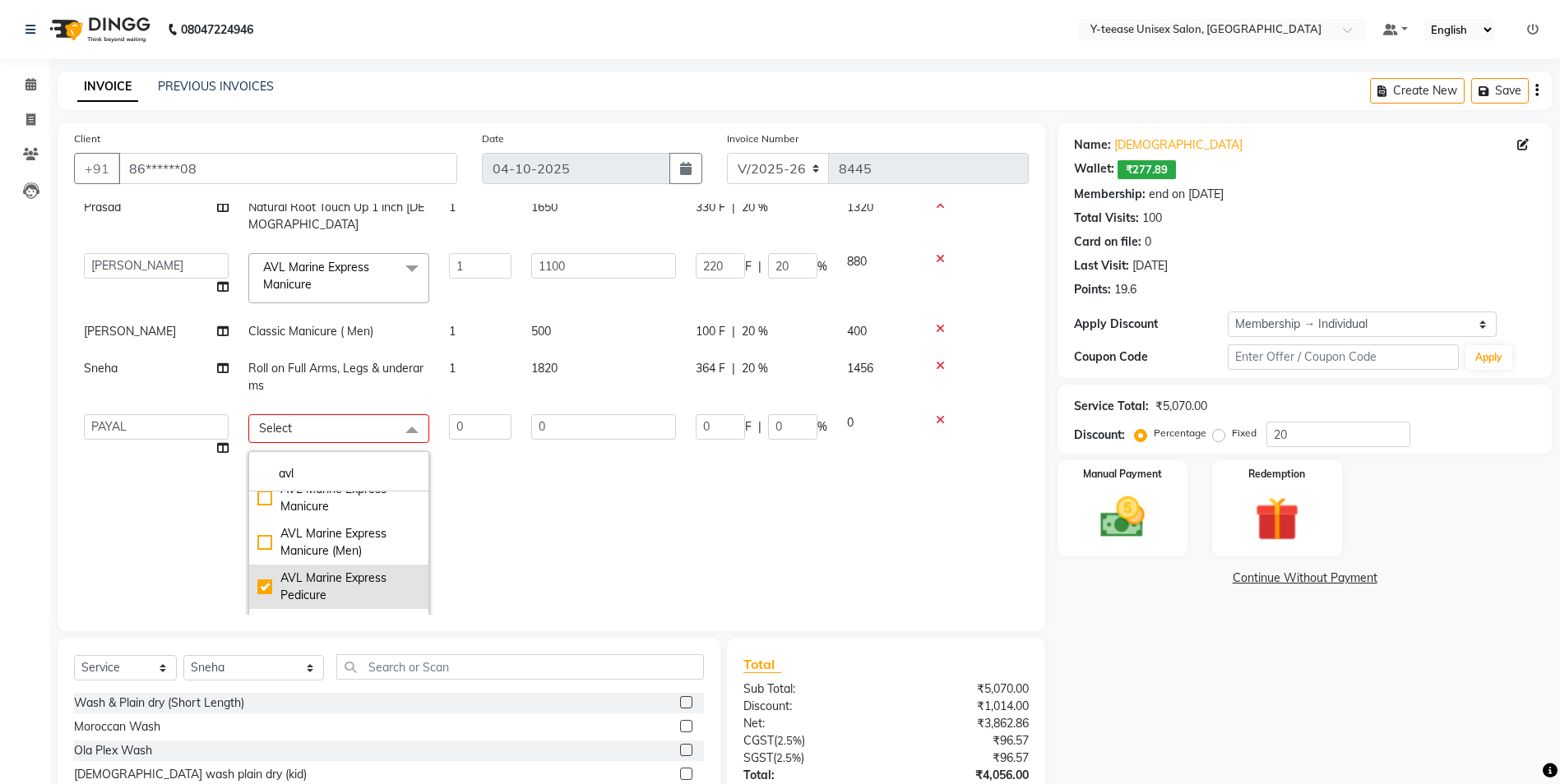
type input "1200"
type input "240"
type input "20"
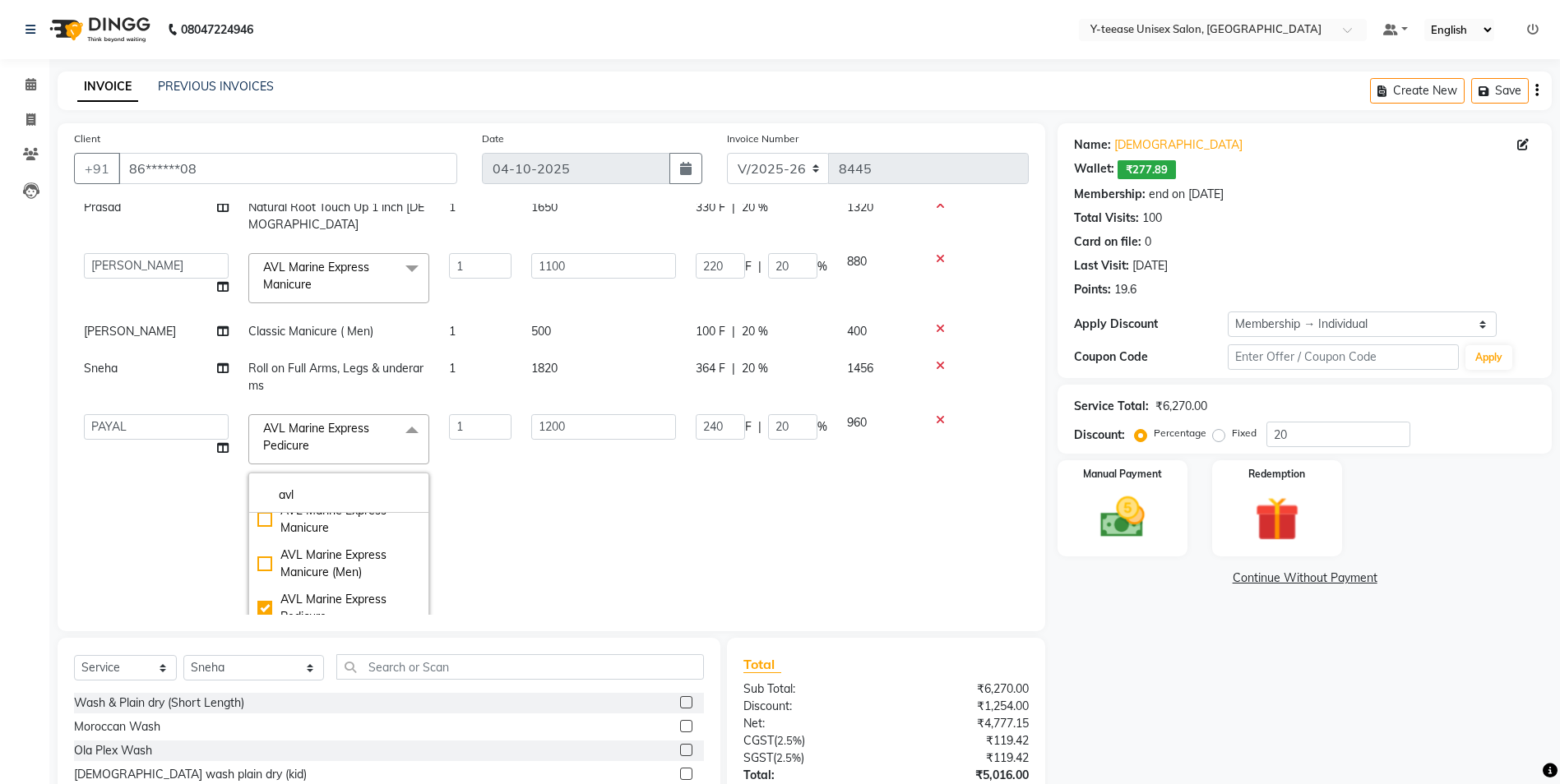
click at [575, 525] on td "1200" at bounding box center [603, 545] width 165 height 281
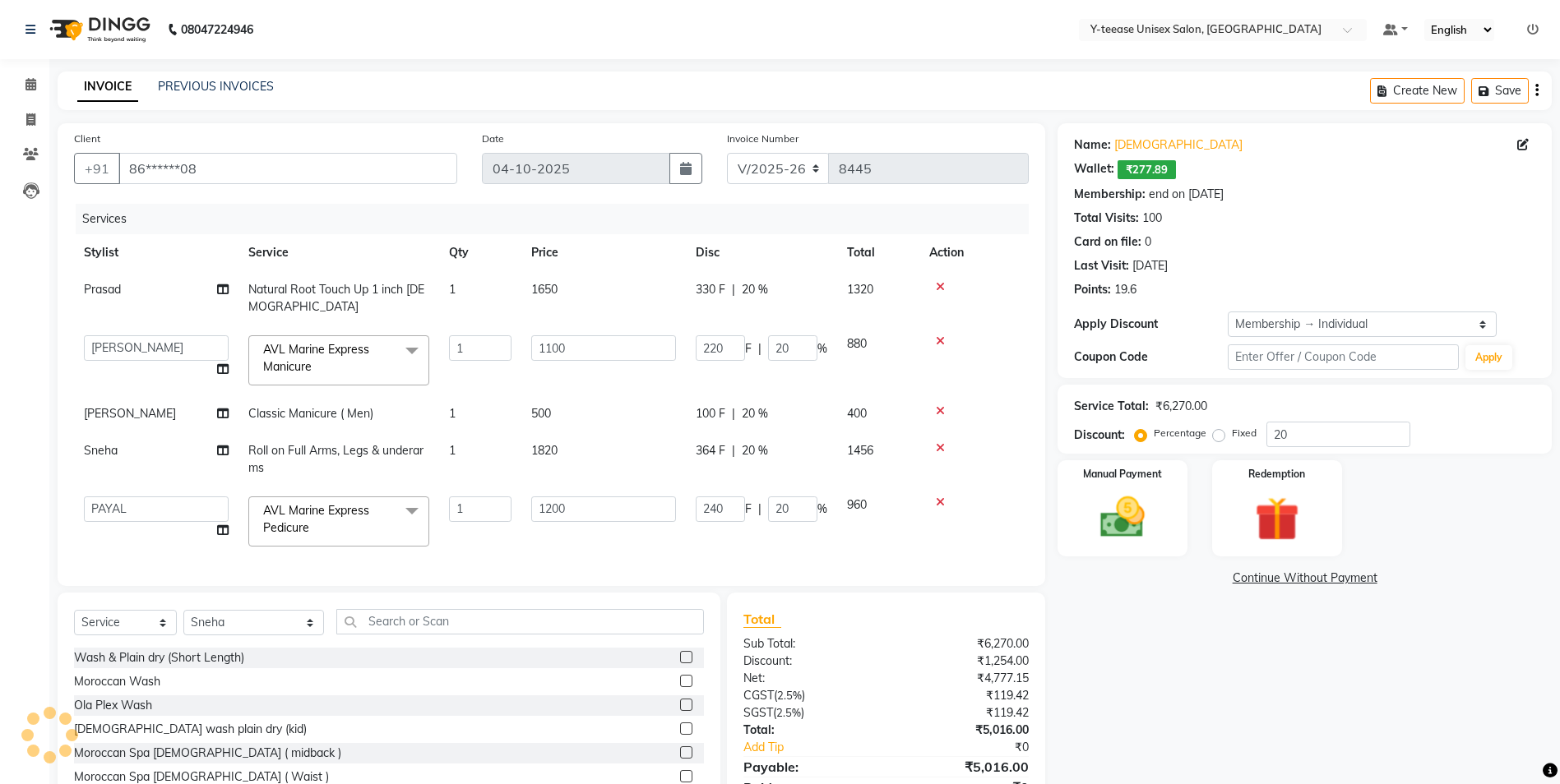
click at [124, 413] on span "[PERSON_NAME]" at bounding box center [129, 414] width 92 height 15
select select "86041"
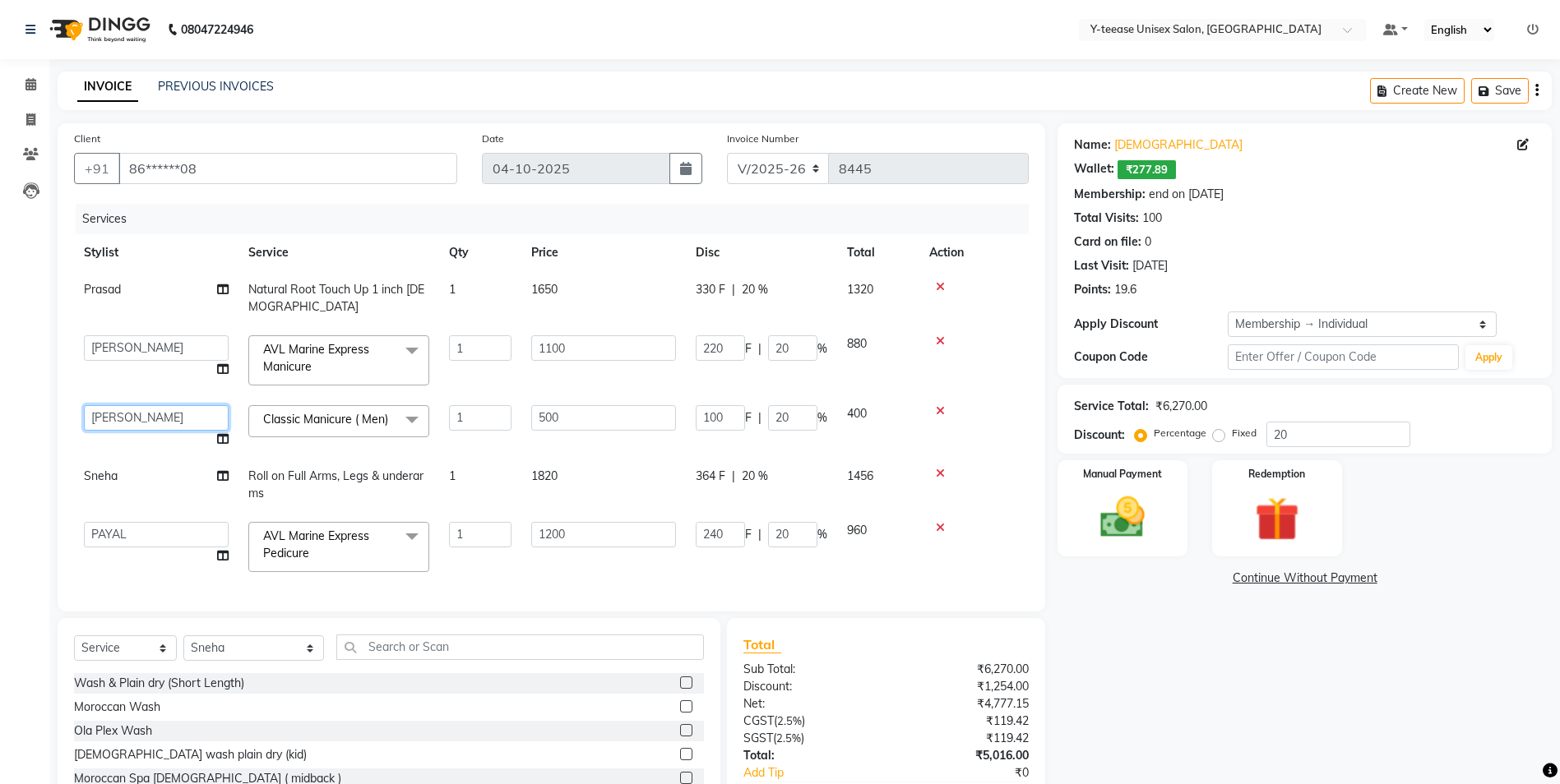
click at [124, 413] on select "[PERSON_NAME] [PERSON_NAME] nagar Manager [PERSON_NAME] [PERSON_NAME] Poonam [P…" at bounding box center [155, 418] width 145 height 25
select select "49846"
click at [303, 420] on span "Classic Manicure ( Men)" at bounding box center [325, 419] width 125 height 15
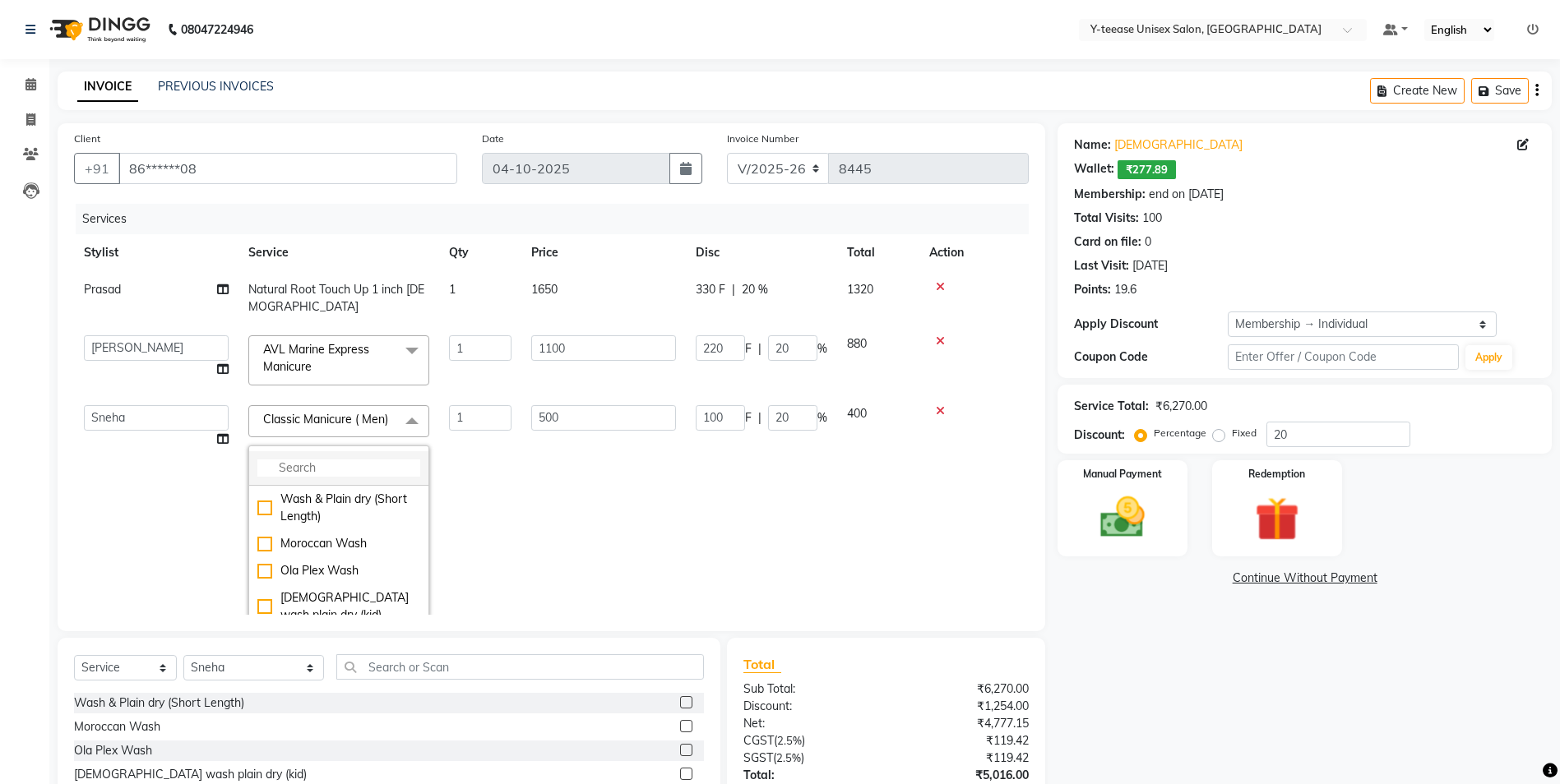
click at [328, 468] on input "multiselect-search" at bounding box center [339, 468] width 163 height 17
type input "upp"
click at [320, 502] on div "Upper Lip" at bounding box center [339, 499] width 163 height 17
checkbox input "true"
type input "50"
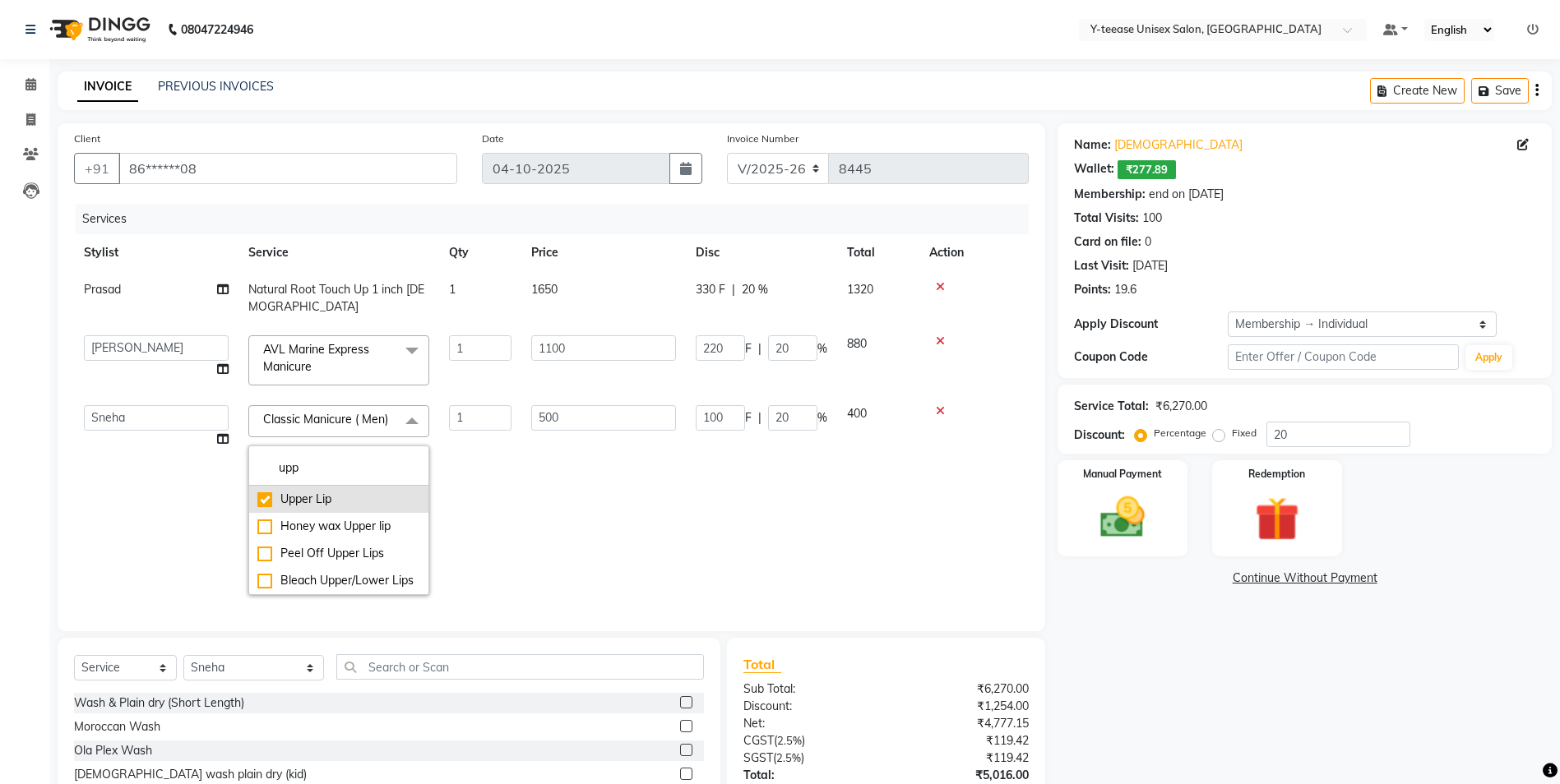
type input "10"
click at [319, 555] on div "Peel Off Upper Lips" at bounding box center [339, 553] width 163 height 17
checkbox input "false"
checkbox input "true"
type input "110"
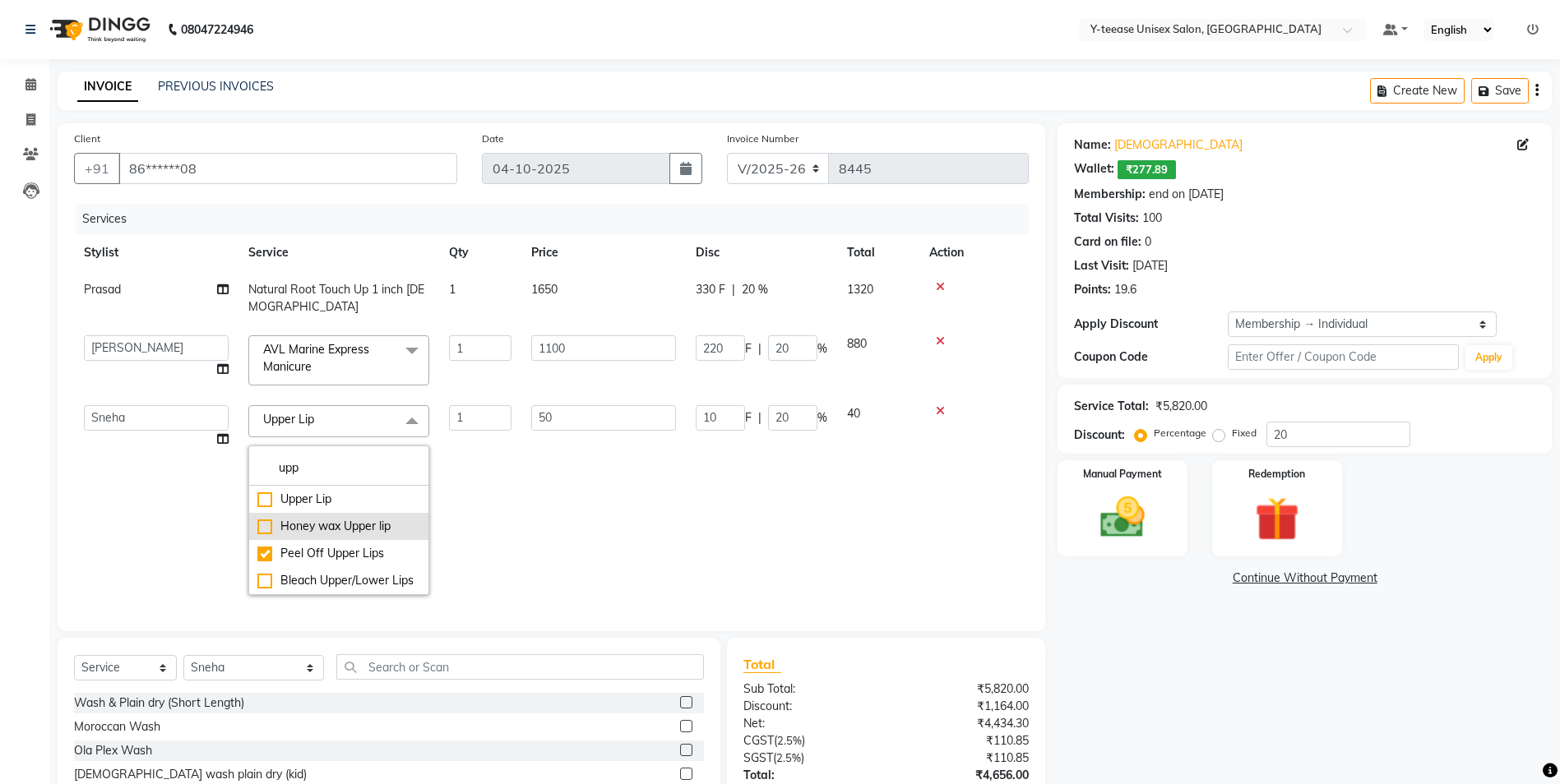
type input "22"
drag, startPoint x: 532, startPoint y: 482, endPoint x: 477, endPoint y: 479, distance: 55.1
click at [534, 480] on td "110" at bounding box center [603, 500] width 165 height 210
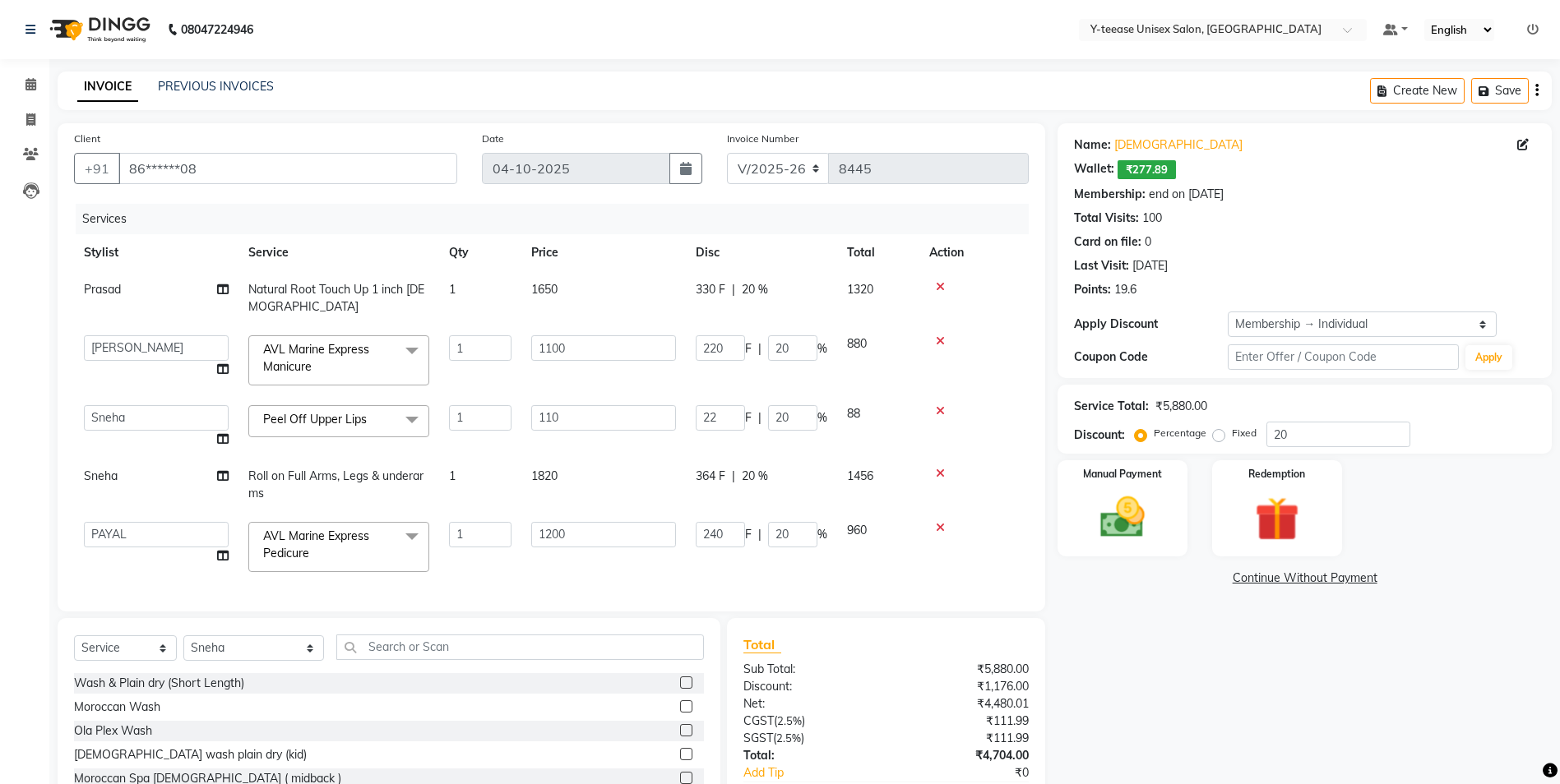
click at [285, 478] on span "Roll on Full Arms, Legs & underarms" at bounding box center [335, 485] width 175 height 32
select select "49846"
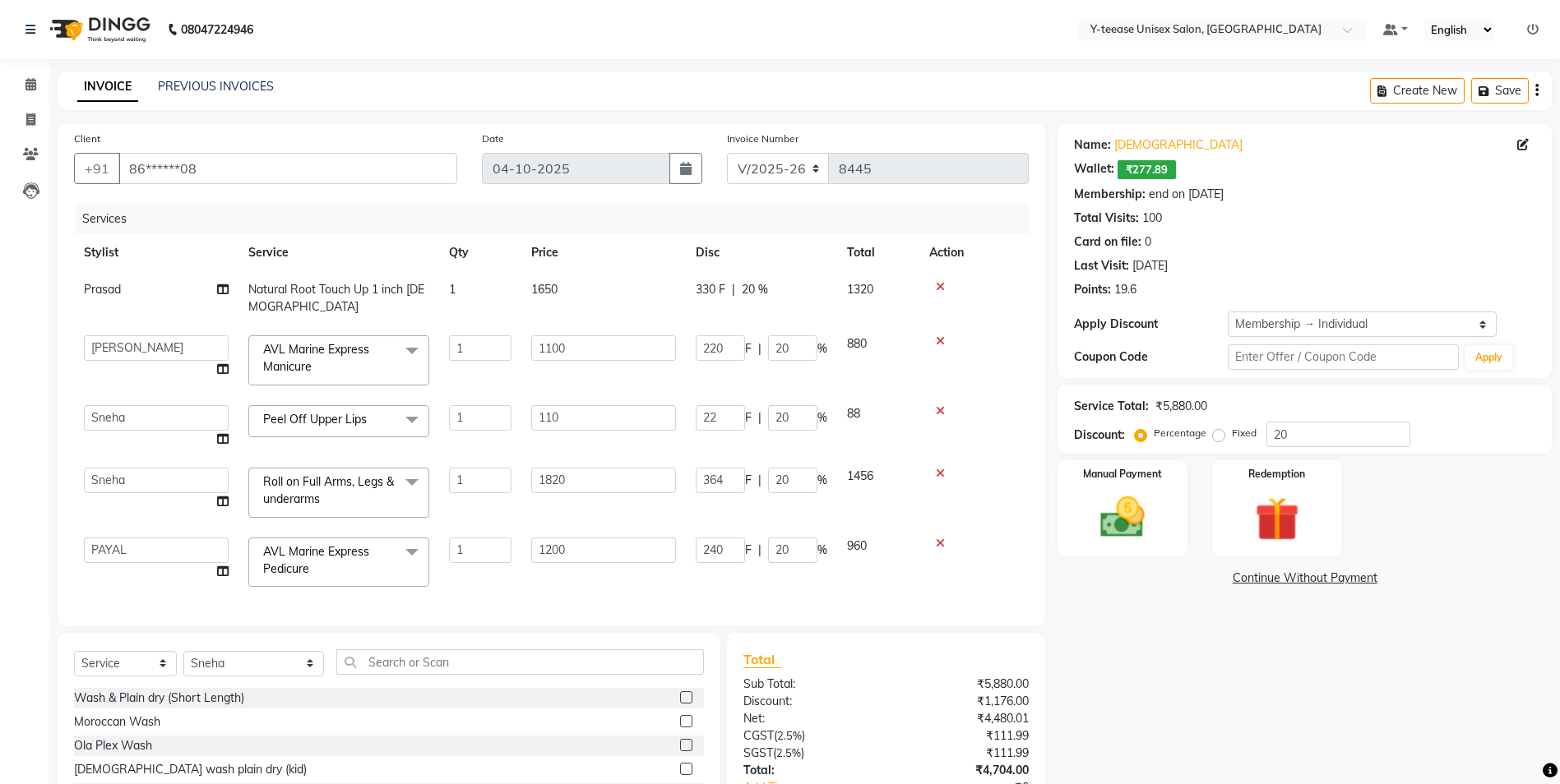
click at [290, 490] on span "Roll on Full Arms, Legs & underarms x" at bounding box center [330, 491] width 145 height 35
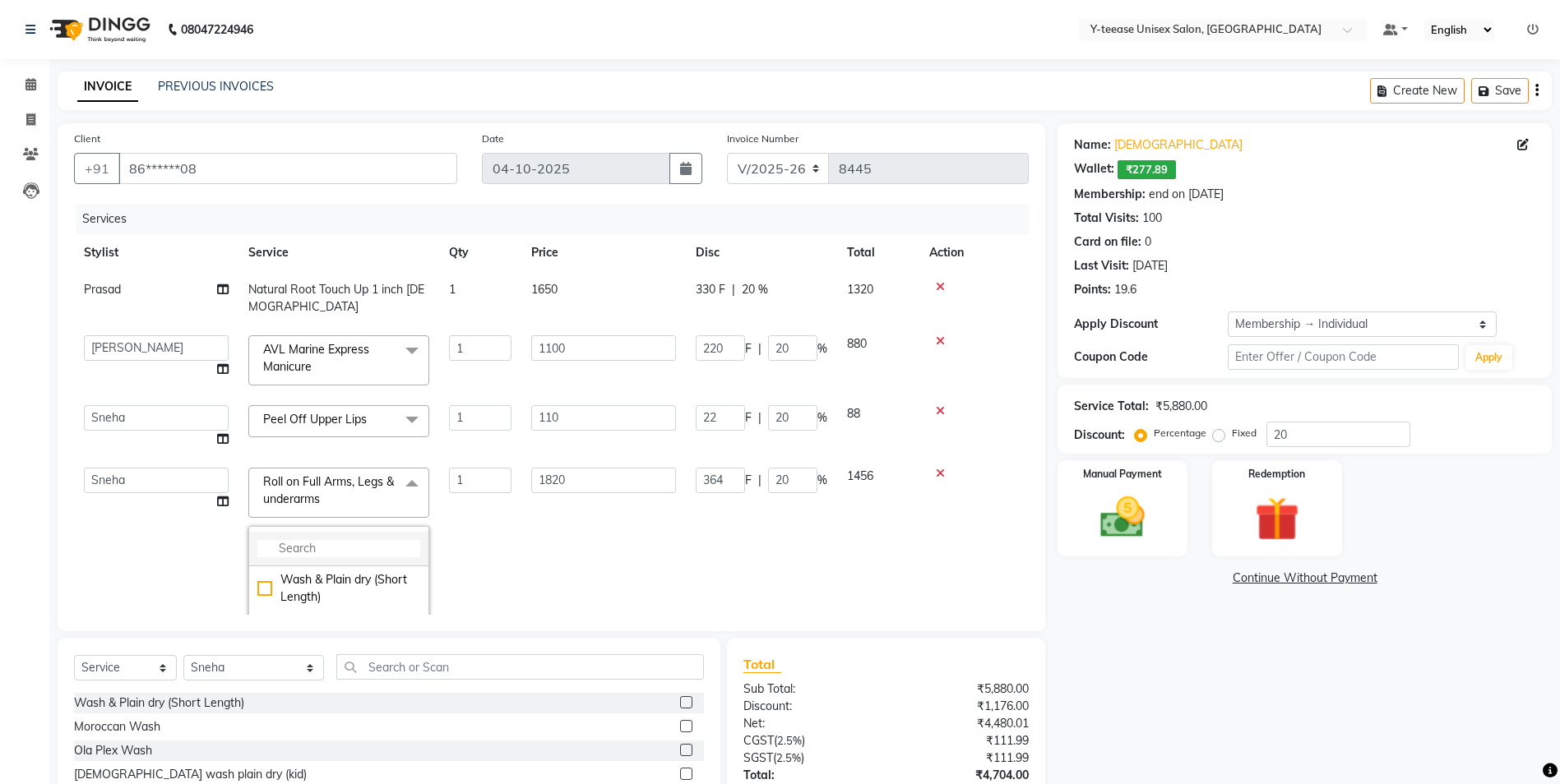
click at [303, 547] on input "multiselect-search" at bounding box center [339, 548] width 163 height 17
type input "rol"
drag, startPoint x: 340, startPoint y: 581, endPoint x: 381, endPoint y: 570, distance: 42.4
click at [341, 580] on div "Roll on full arms" at bounding box center [339, 580] width 163 height 17
checkbox input "true"
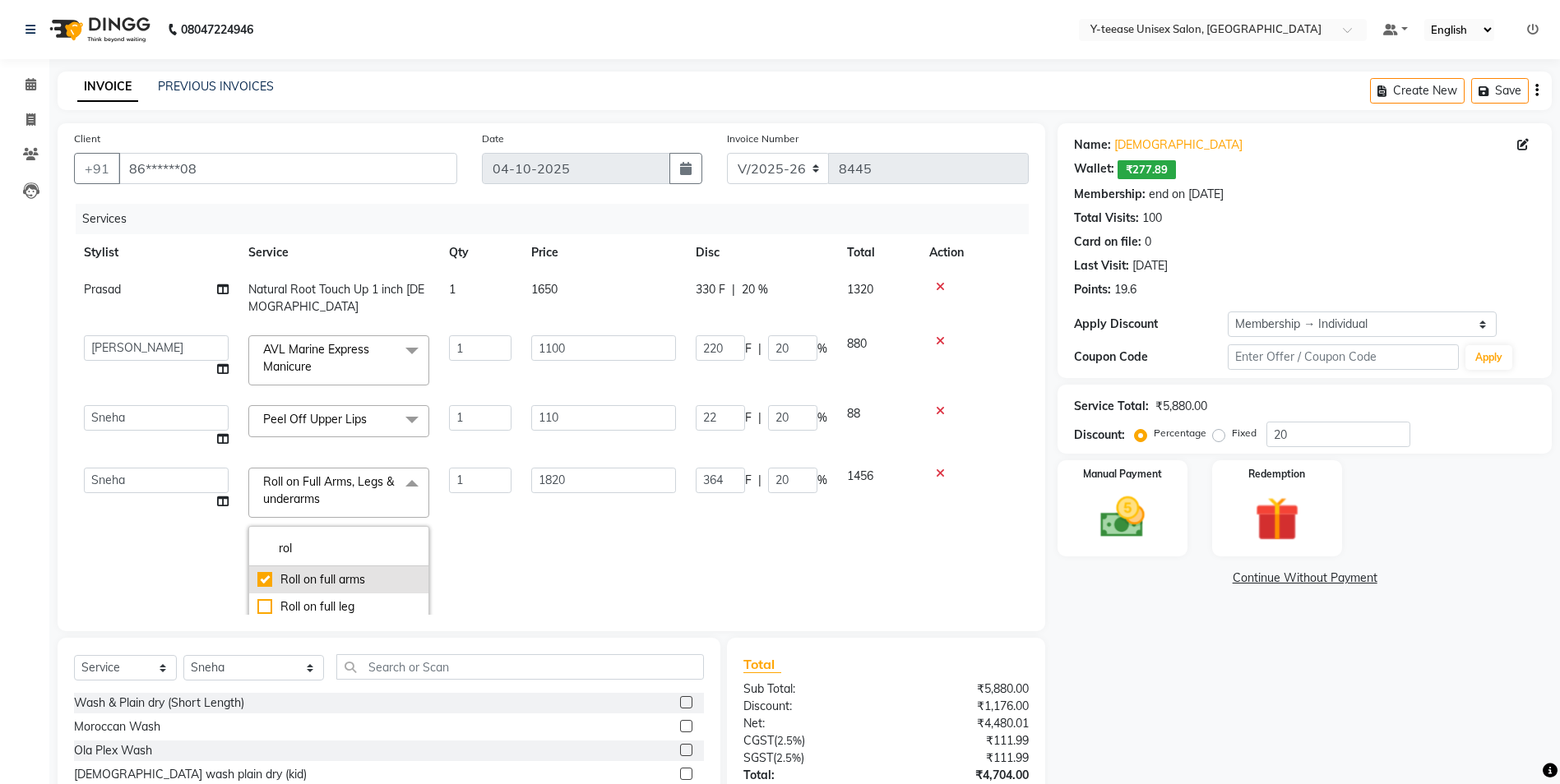
checkbox input "false"
type input "700"
type input "140"
click at [495, 549] on td "1" at bounding box center [480, 589] width 82 height 263
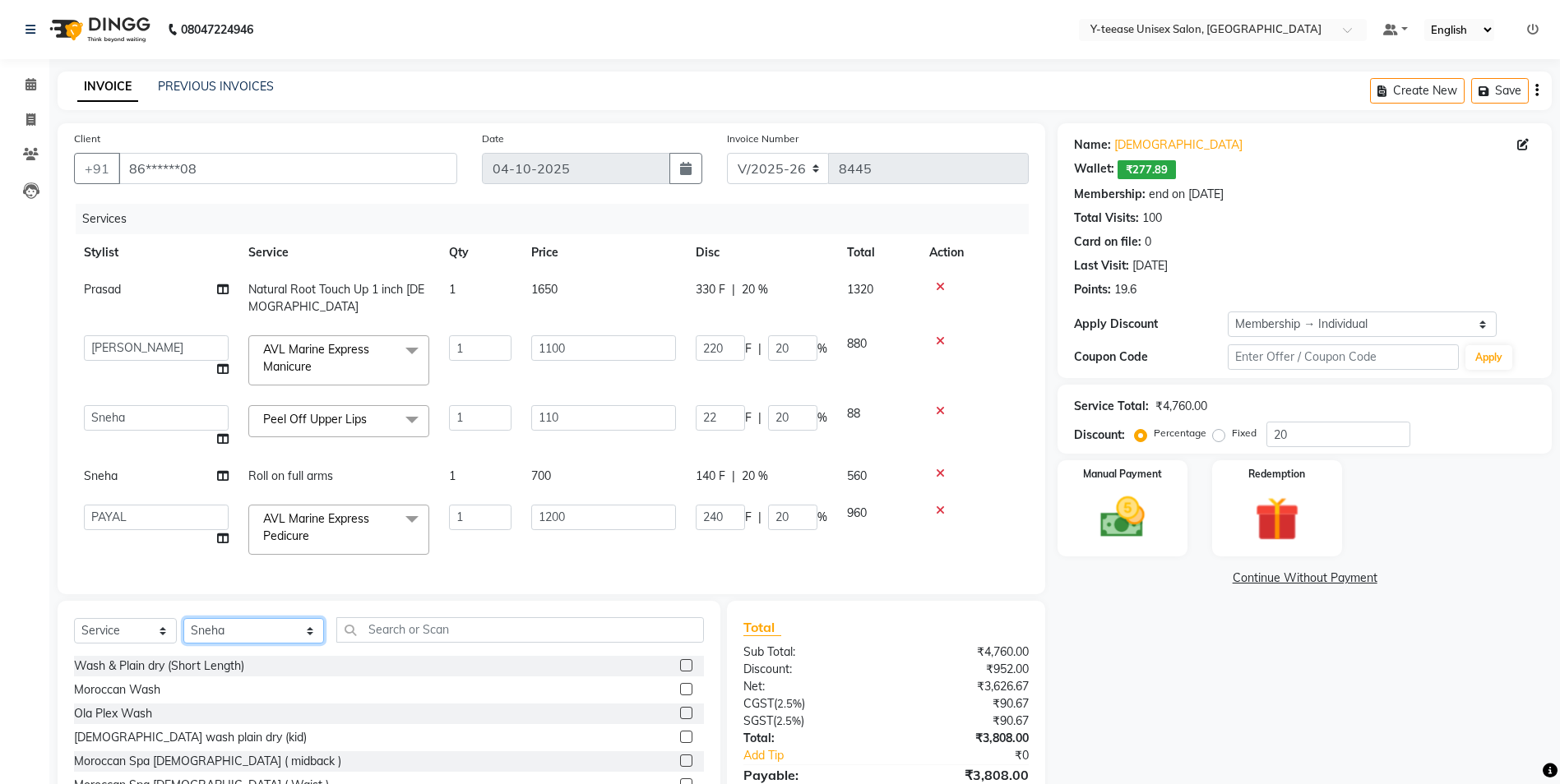
click at [229, 656] on div "Select Service Product Membership Package Voucher Prepaid Gift Card Select Styl…" at bounding box center [389, 637] width 630 height 39
select select "73210"
click at [183, 630] on select "Select Stylist [PERSON_NAME] [PERSON_NAME] nagar Manager Mosin [PERSON_NAME] [P…" at bounding box center [254, 631] width 140 height 25
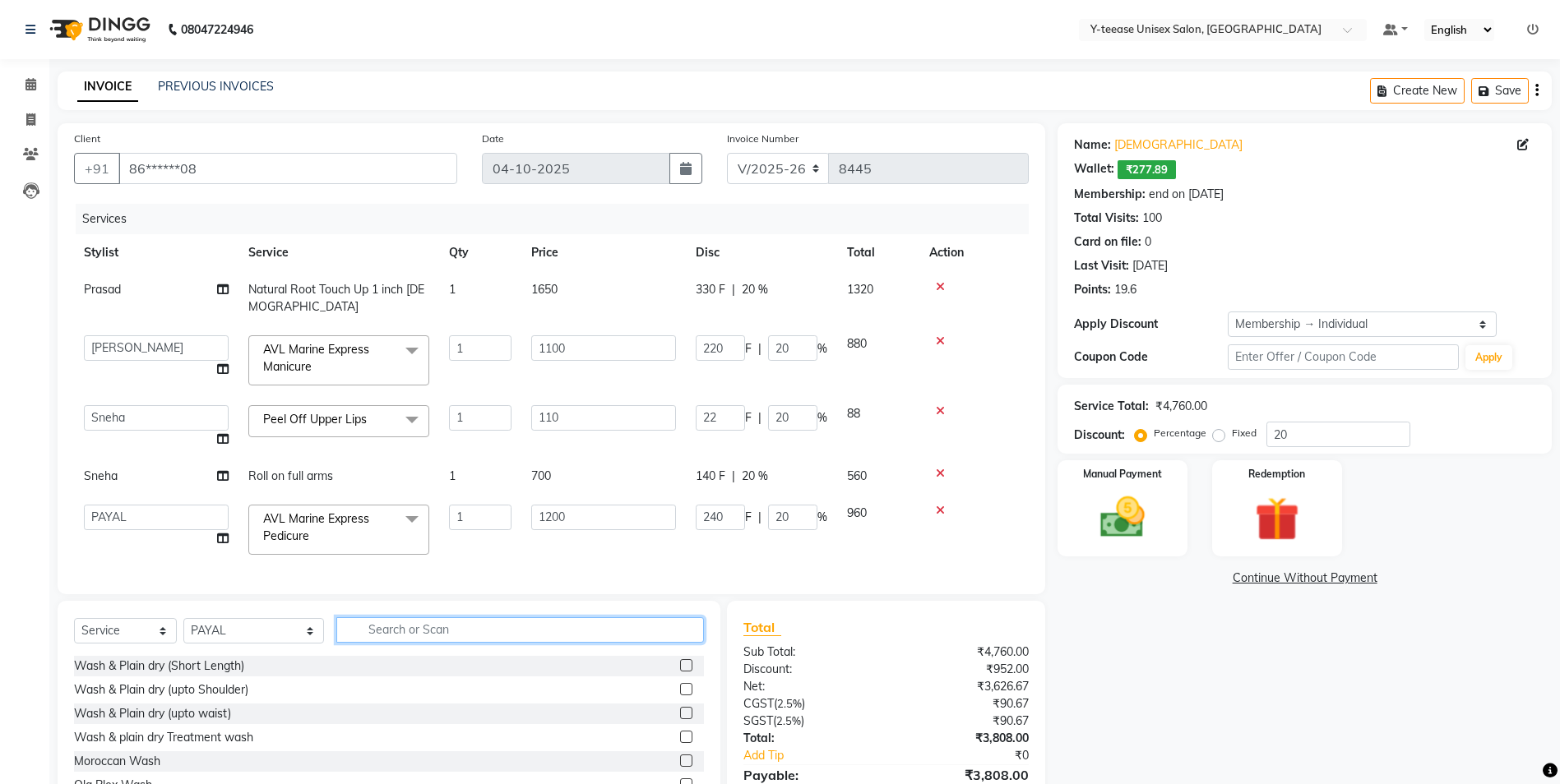
click at [336, 643] on input "text" at bounding box center [520, 630] width 368 height 25
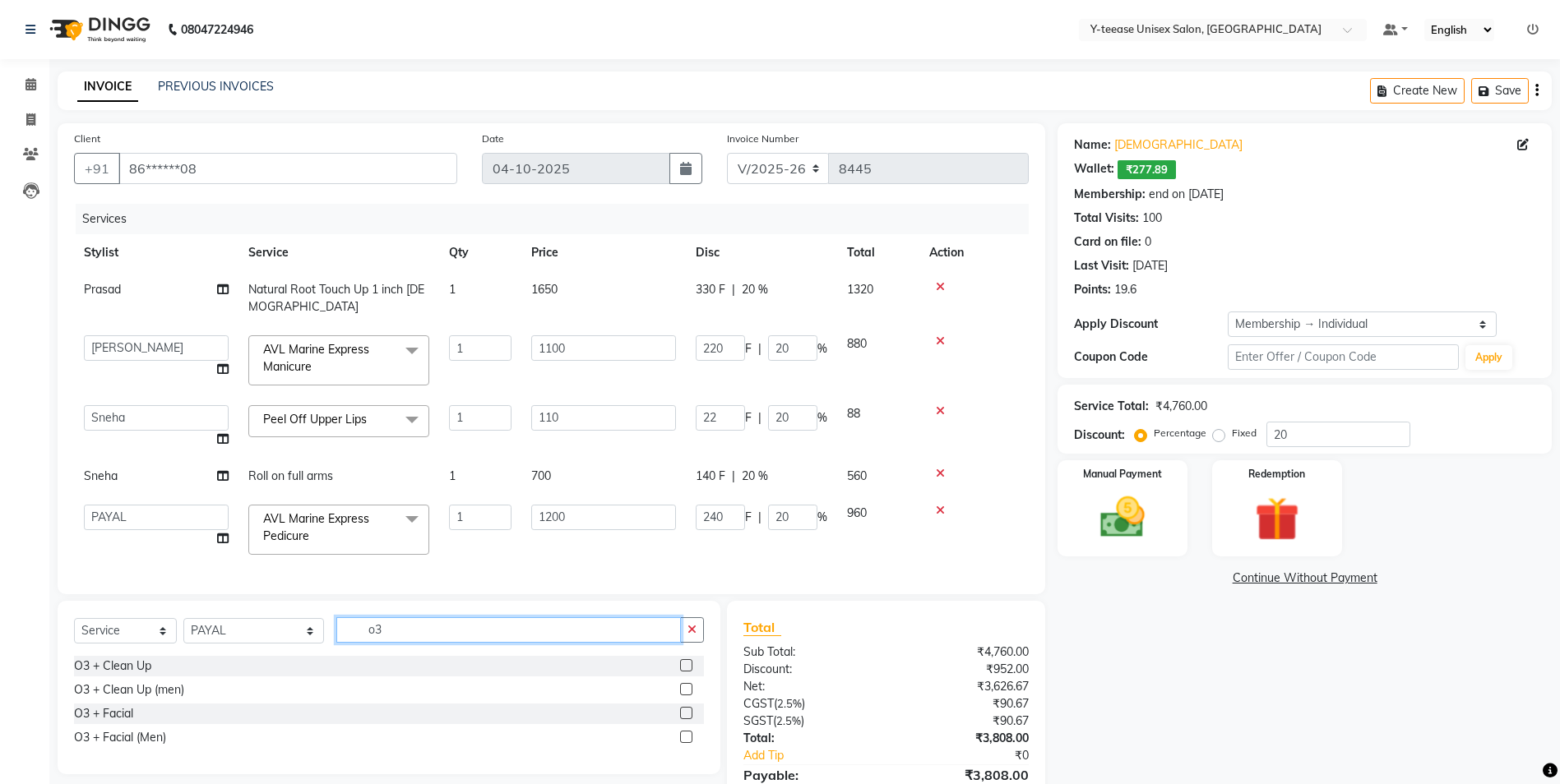
type input "o3"
click at [685, 672] on label at bounding box center [686, 665] width 13 height 13
click at [685, 672] on input "checkbox" at bounding box center [685, 666] width 11 height 11
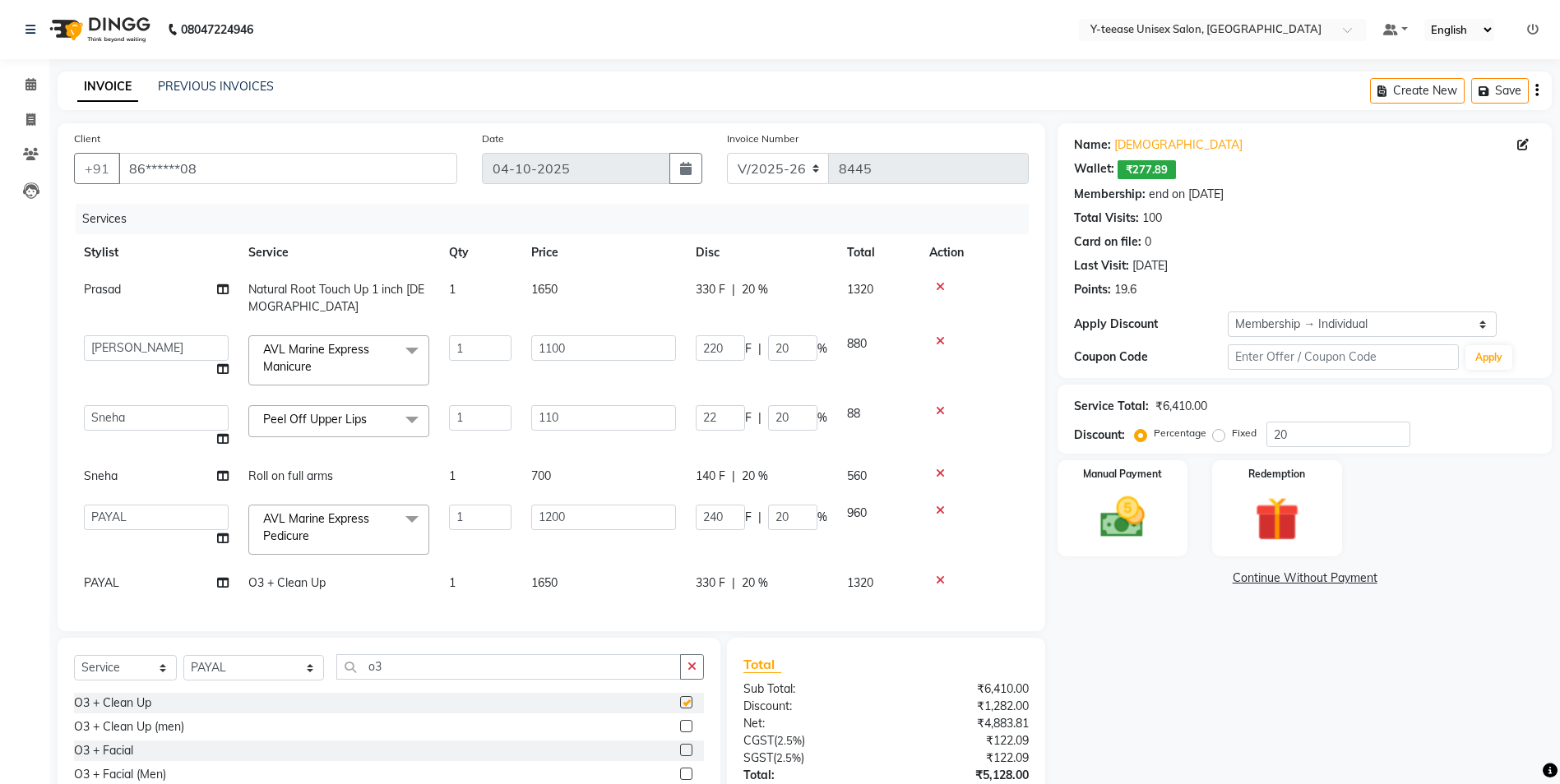
checkbox input "false"
click at [367, 664] on input "o3" at bounding box center [509, 667] width 345 height 25
type input "o"
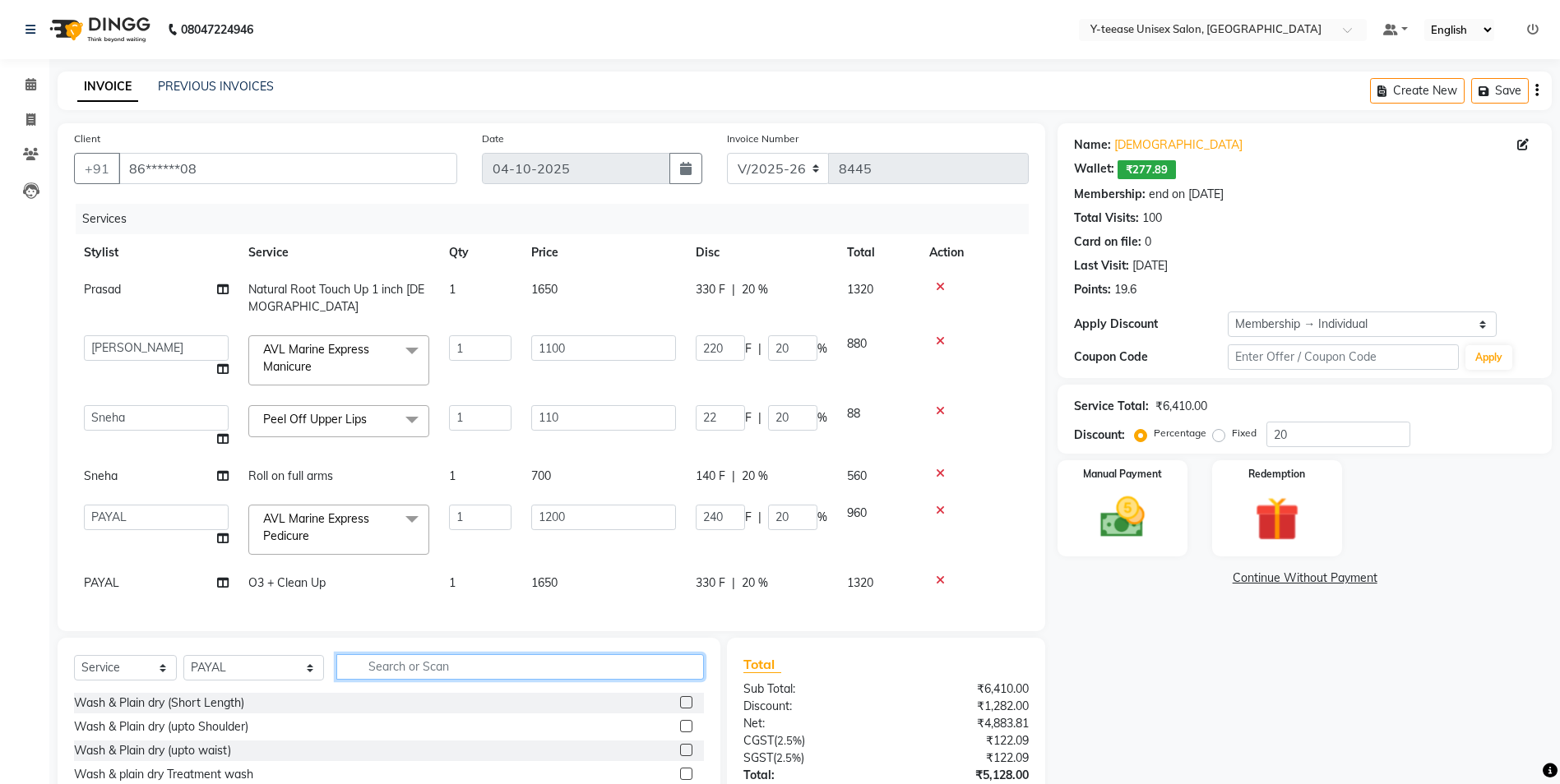
click at [336, 665] on input "text" at bounding box center [520, 667] width 368 height 25
click at [239, 664] on select "Select Stylist [PERSON_NAME] [PERSON_NAME] nagar Manager Mosin [PERSON_NAME] [P…" at bounding box center [254, 667] width 140 height 25
select select "49846"
click at [183, 655] on select "Select Stylist [PERSON_NAME] [PERSON_NAME] nagar Manager Mosin [PERSON_NAME] [P…" at bounding box center [254, 667] width 140 height 25
click at [336, 666] on input "text" at bounding box center [520, 667] width 368 height 25
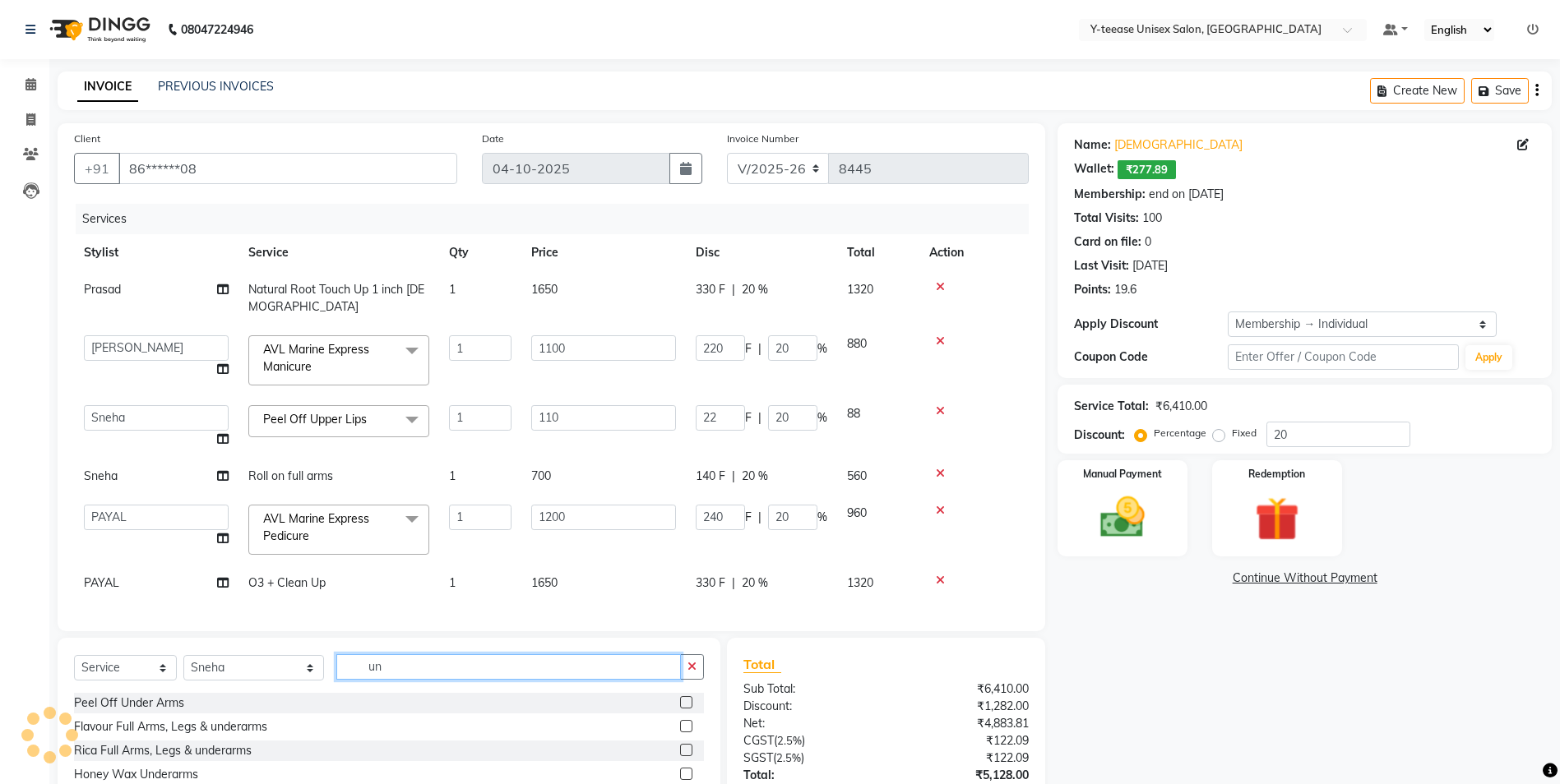
type input "un"
click at [680, 705] on label at bounding box center [686, 702] width 13 height 13
click at [680, 705] on input "checkbox" at bounding box center [685, 703] width 11 height 11
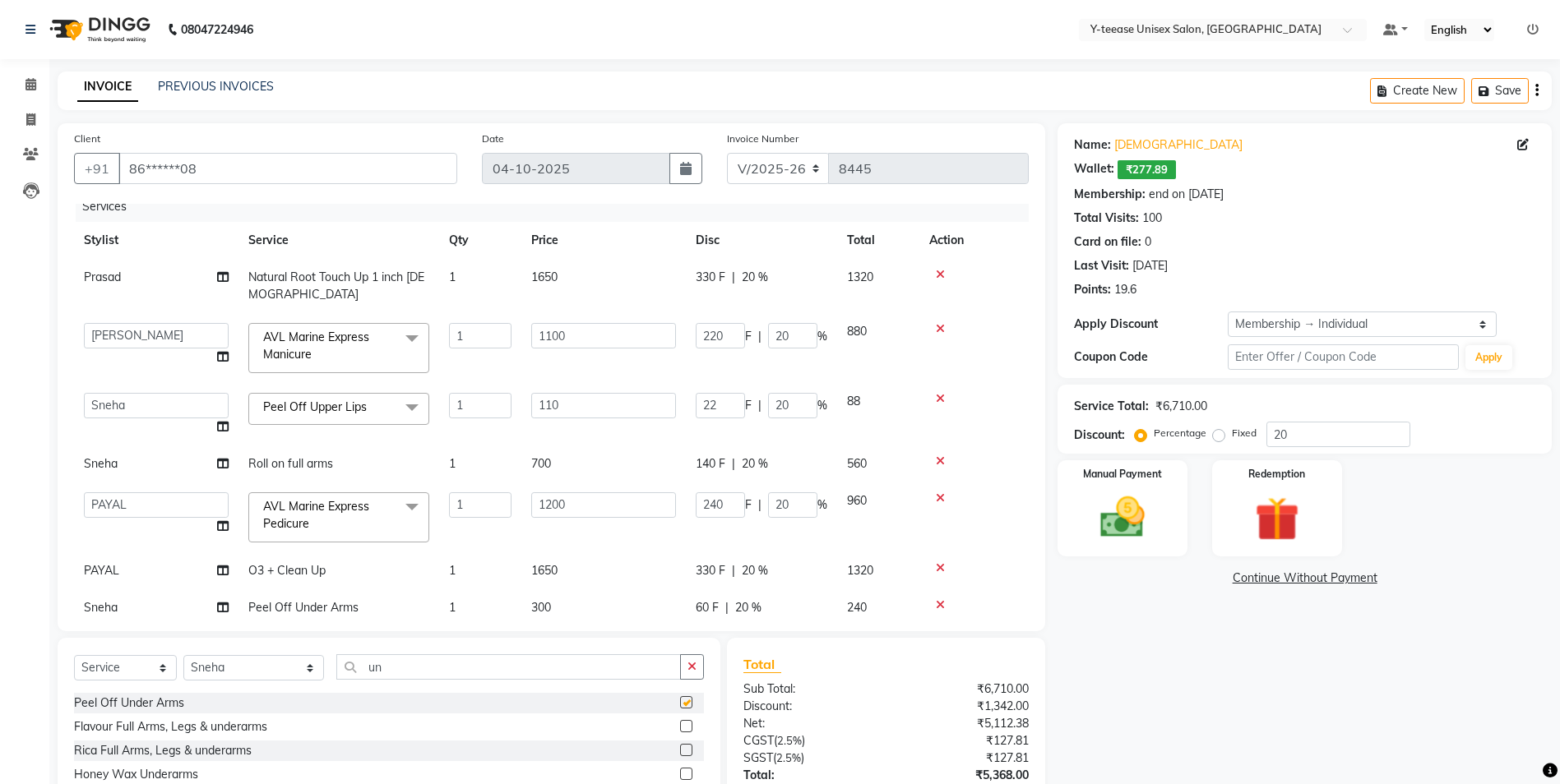
checkbox input "false"
click at [635, 662] on input "un" at bounding box center [509, 667] width 345 height 25
type input "u"
type input "rol"
click at [680, 704] on label at bounding box center [686, 702] width 13 height 13
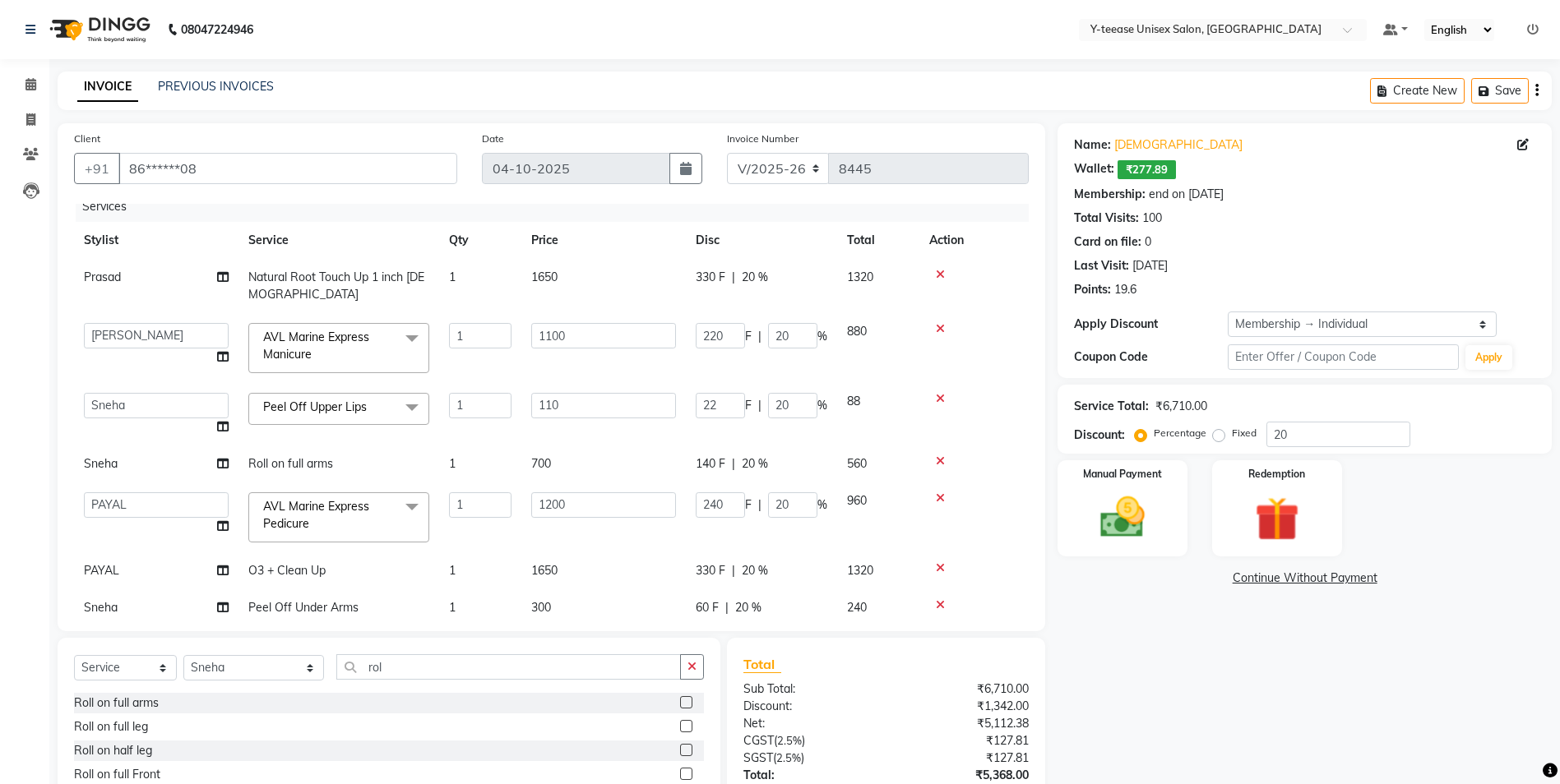
click at [680, 704] on input "checkbox" at bounding box center [685, 703] width 11 height 11
checkbox input "false"
click at [554, 667] on input "rol" at bounding box center [509, 667] width 345 height 25
type input "r"
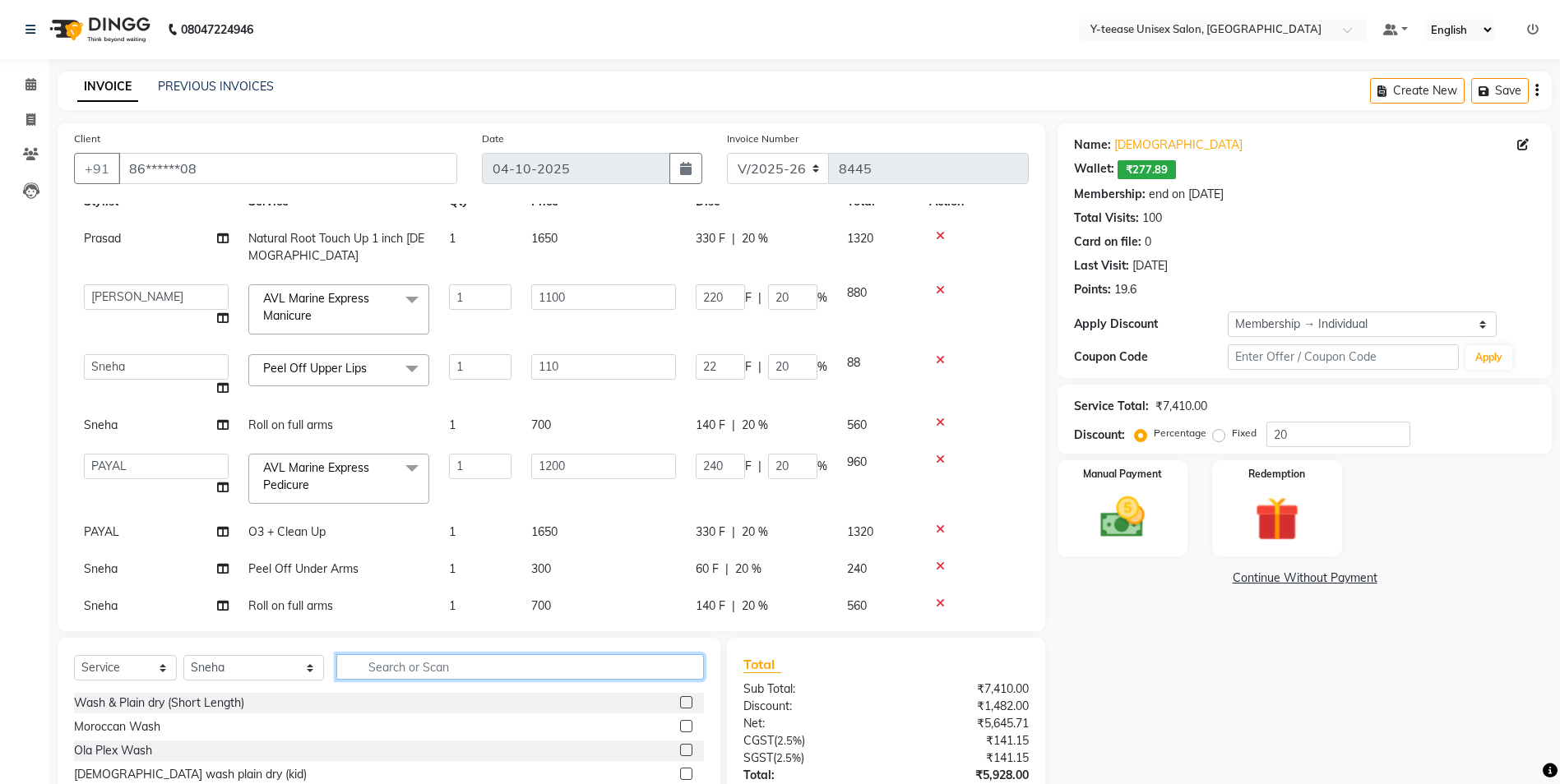
scroll to position [86, 0]
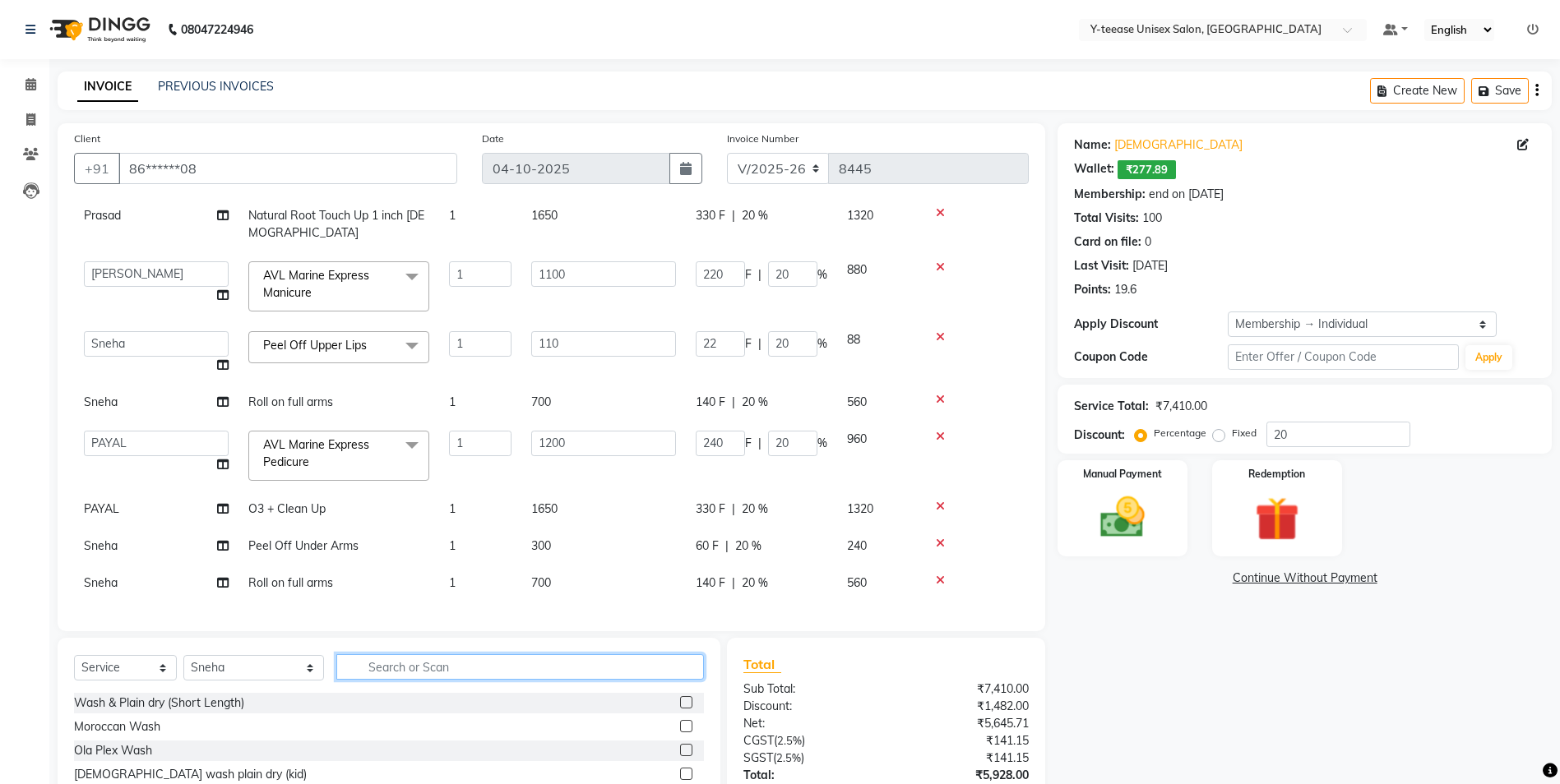
click at [421, 667] on input "text" at bounding box center [520, 667] width 368 height 25
type input "rol"
click at [680, 749] on label at bounding box center [686, 750] width 13 height 13
click at [680, 749] on input "checkbox" at bounding box center [685, 751] width 11 height 11
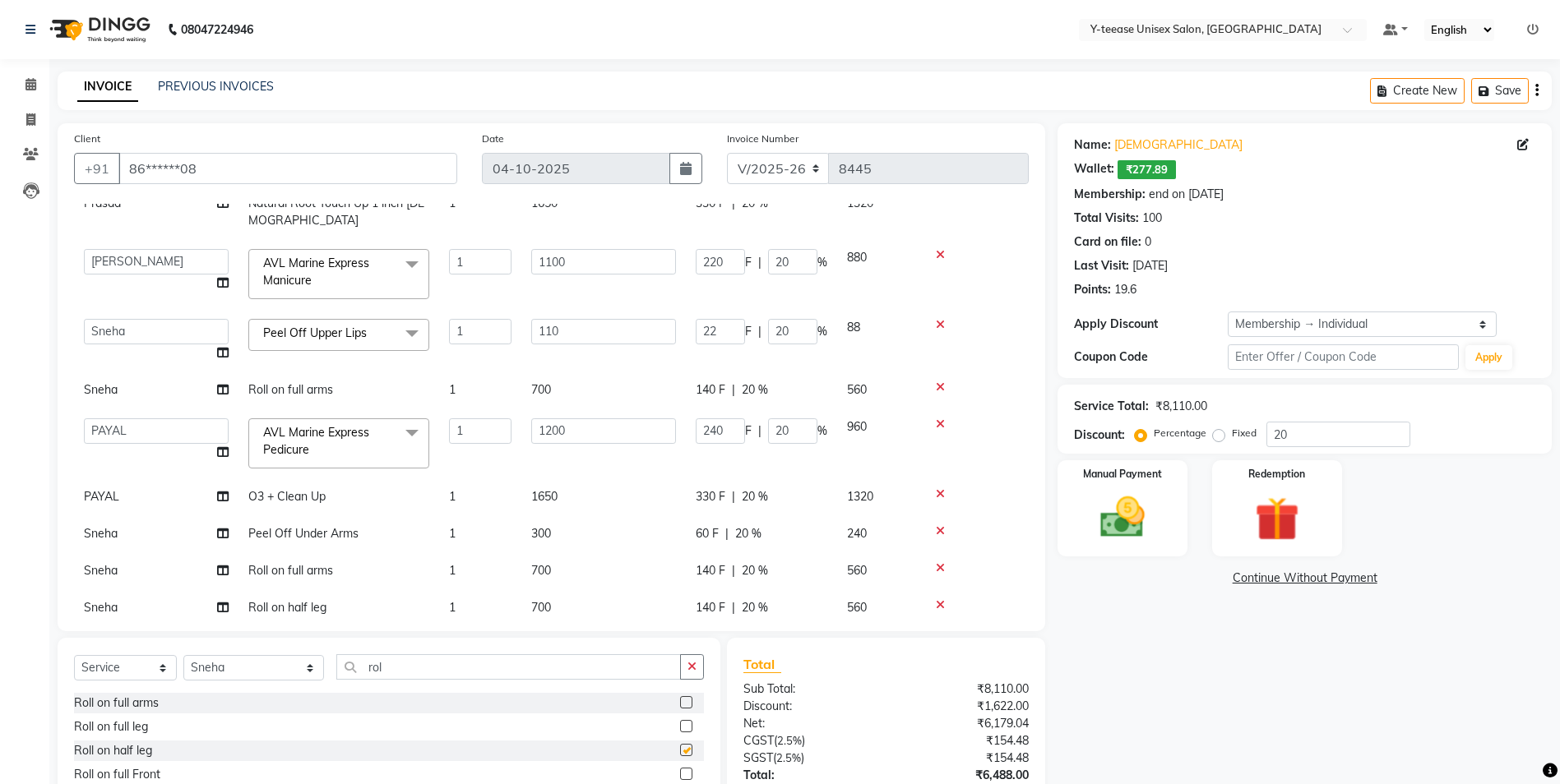
checkbox input "false"
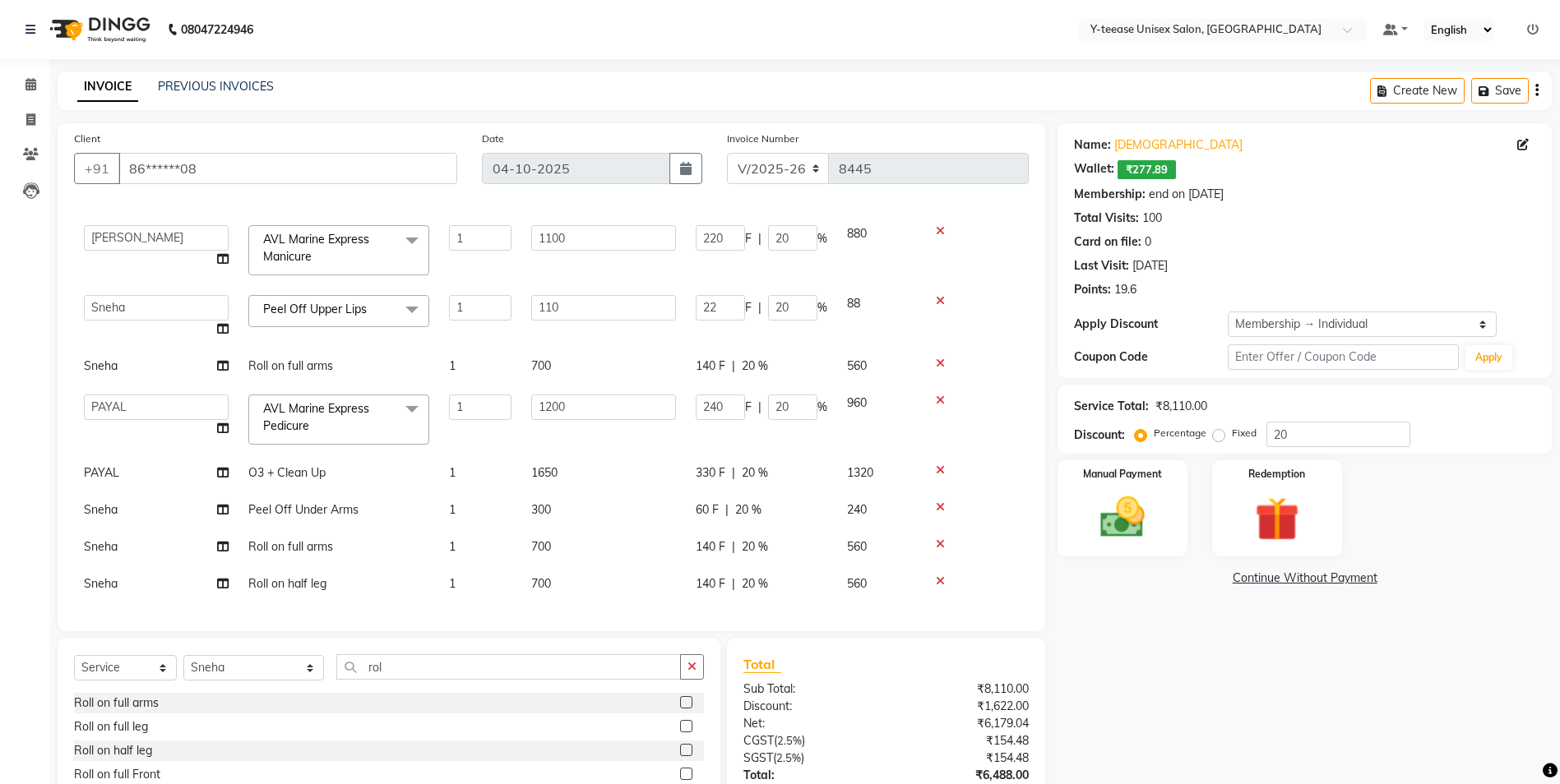
scroll to position [123, 0]
click at [374, 663] on input "rol" at bounding box center [509, 667] width 345 height 25
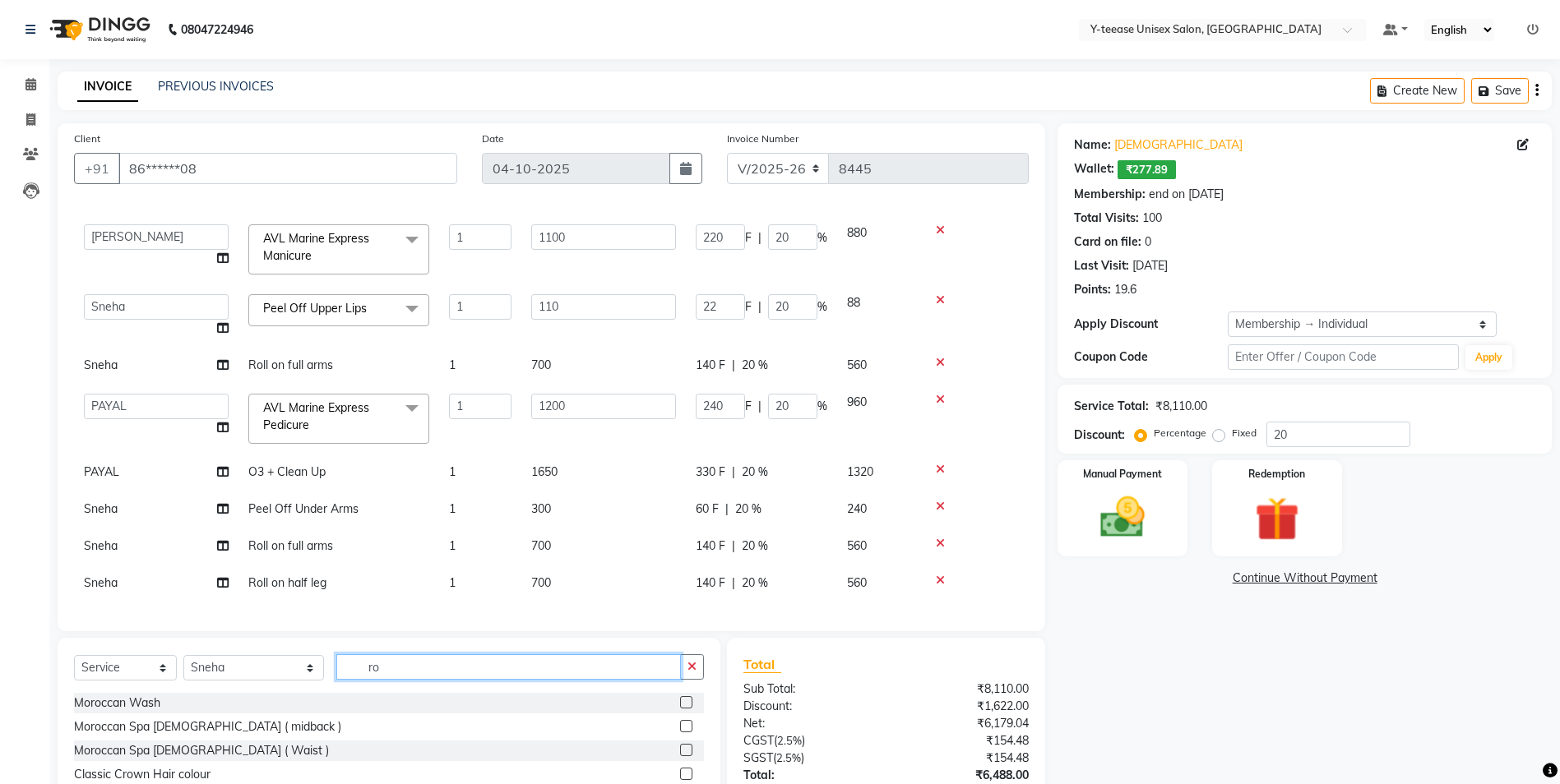
type input "r"
click at [348, 662] on input "text" at bounding box center [520, 667] width 368 height 25
type input "pedi"
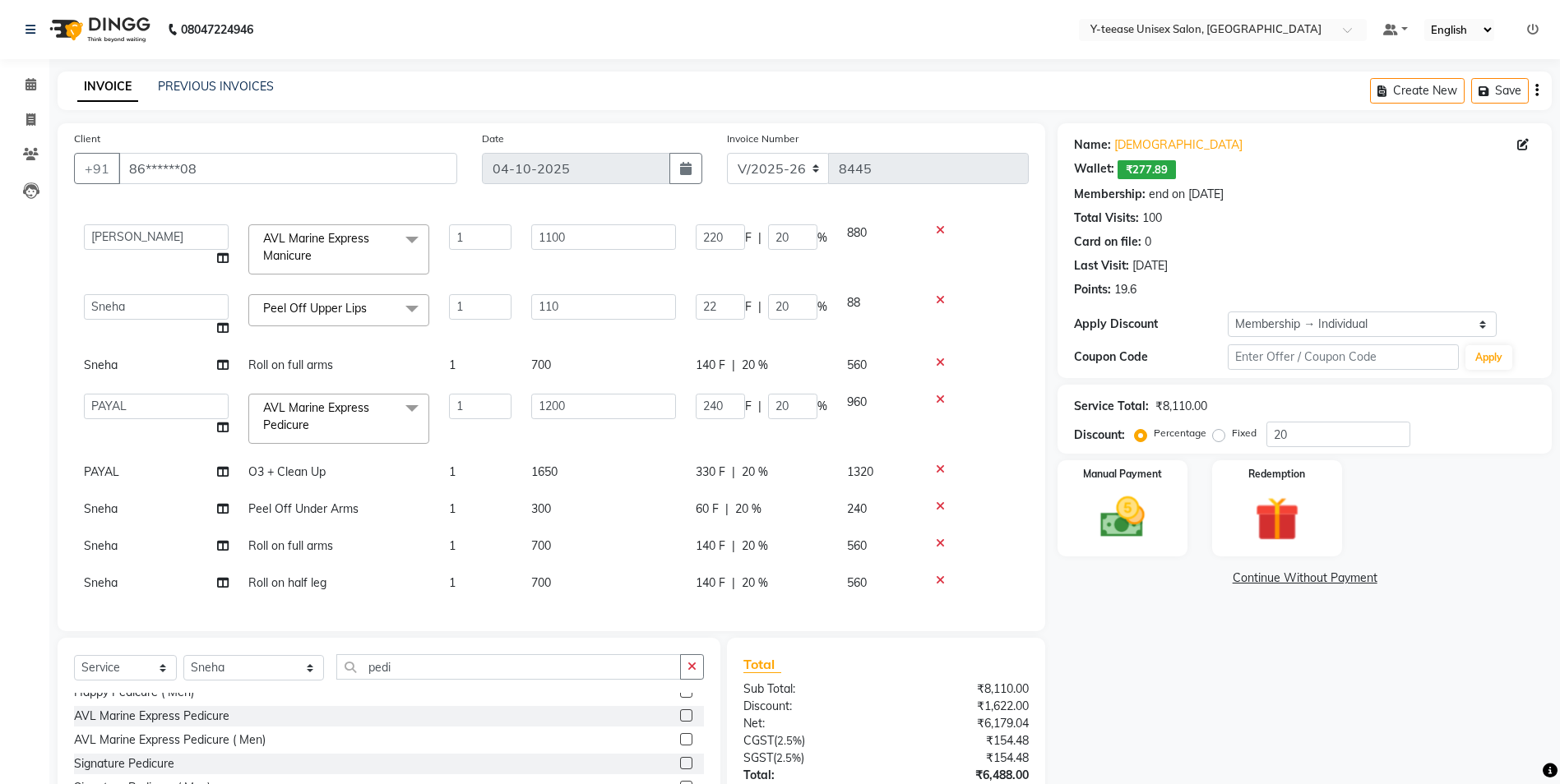
click at [680, 716] on label at bounding box center [686, 716] width 13 height 13
click at [680, 716] on input "checkbox" at bounding box center [685, 716] width 11 height 11
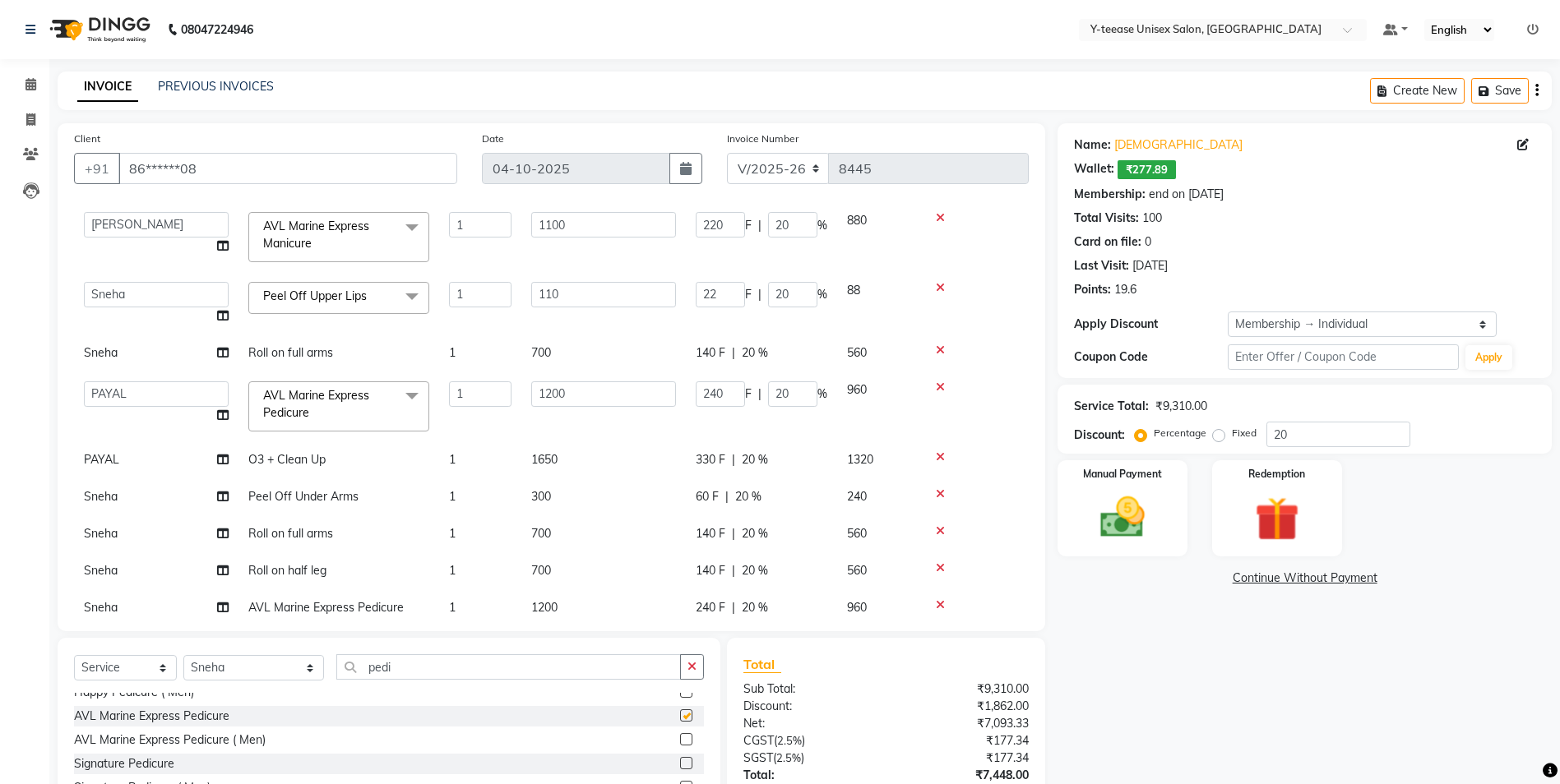
checkbox input "false"
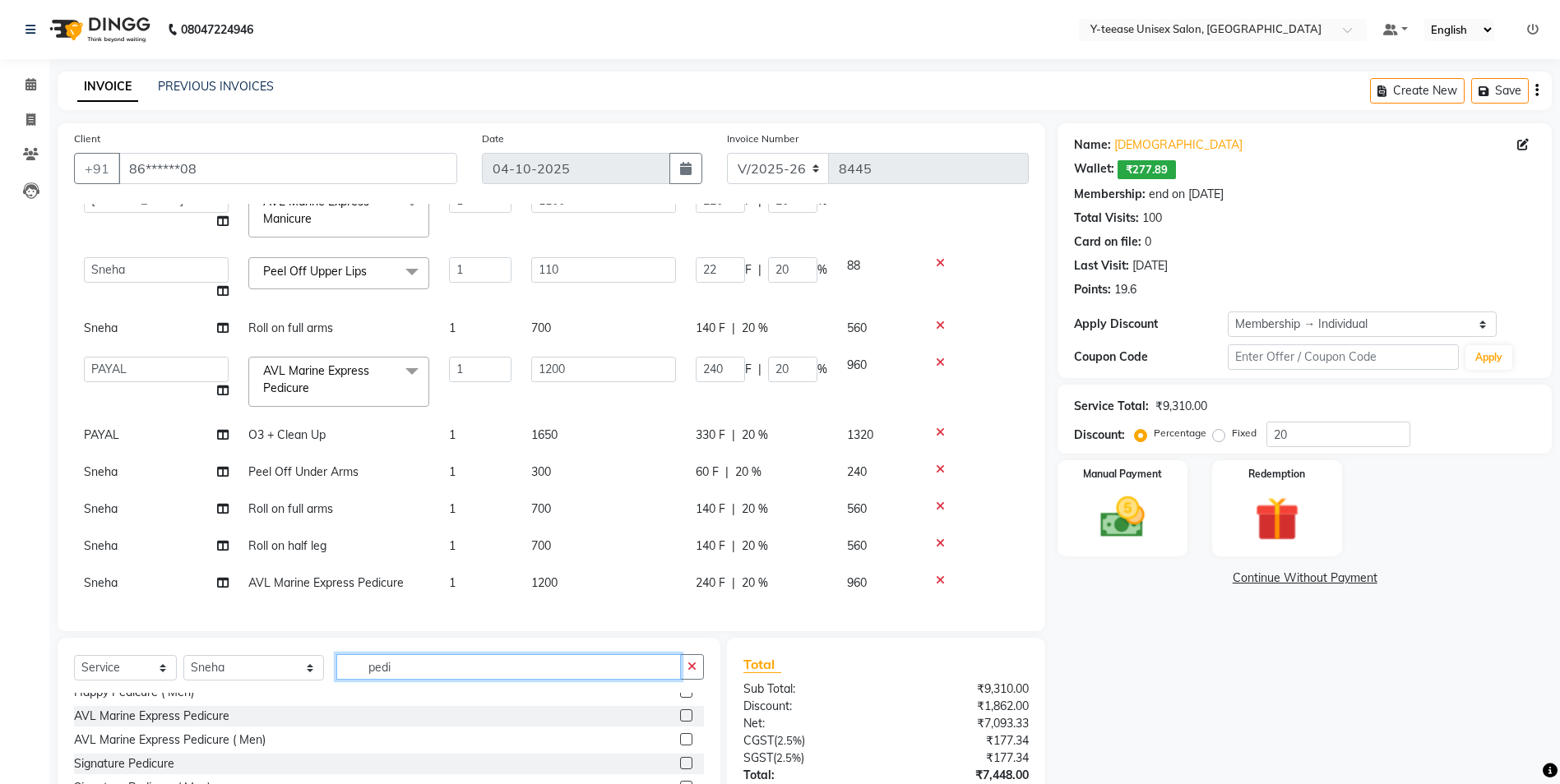
click at [357, 669] on input "pedi" at bounding box center [509, 667] width 345 height 25
type input "p"
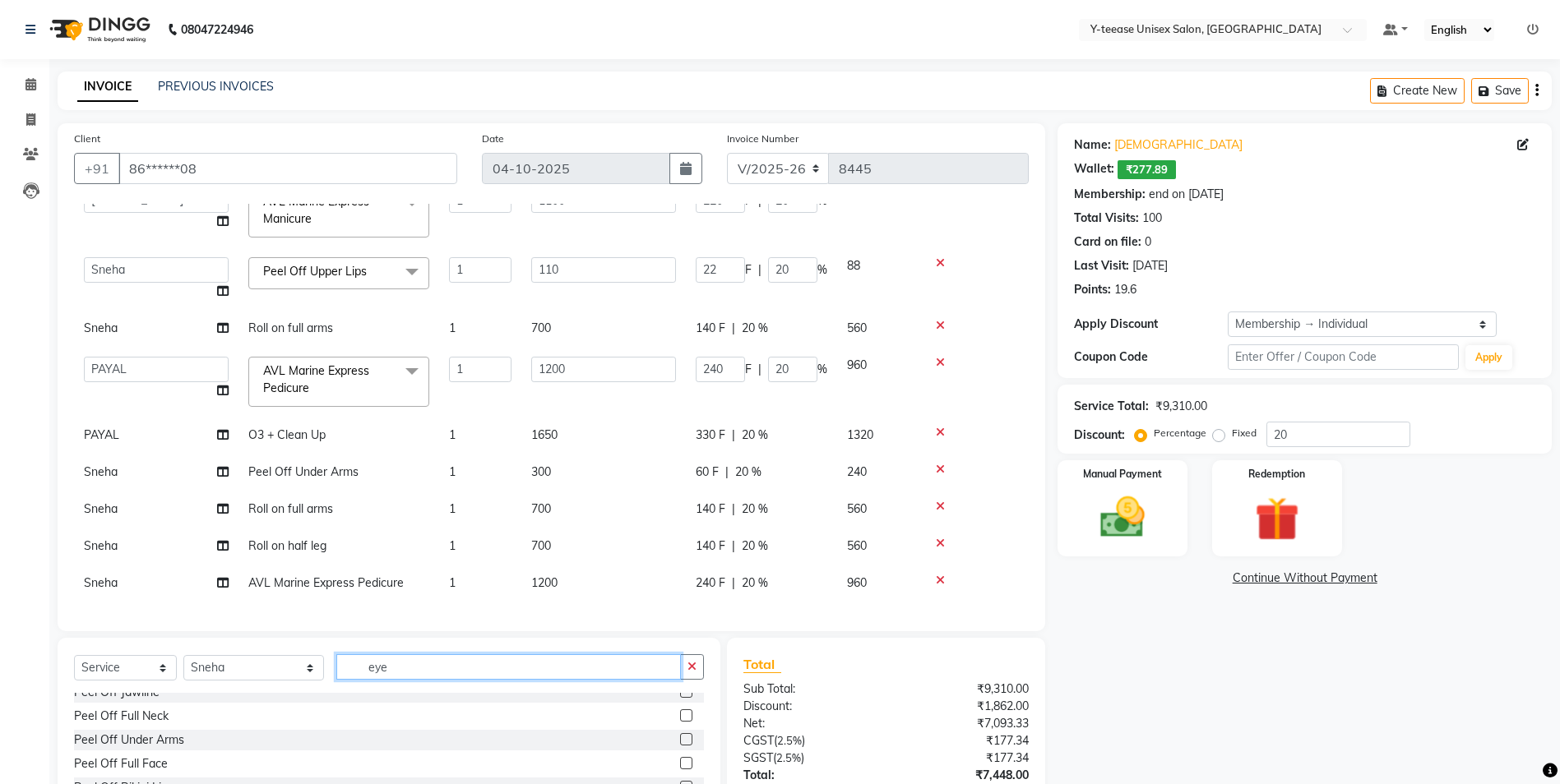
scroll to position [3, 0]
type input "eye"
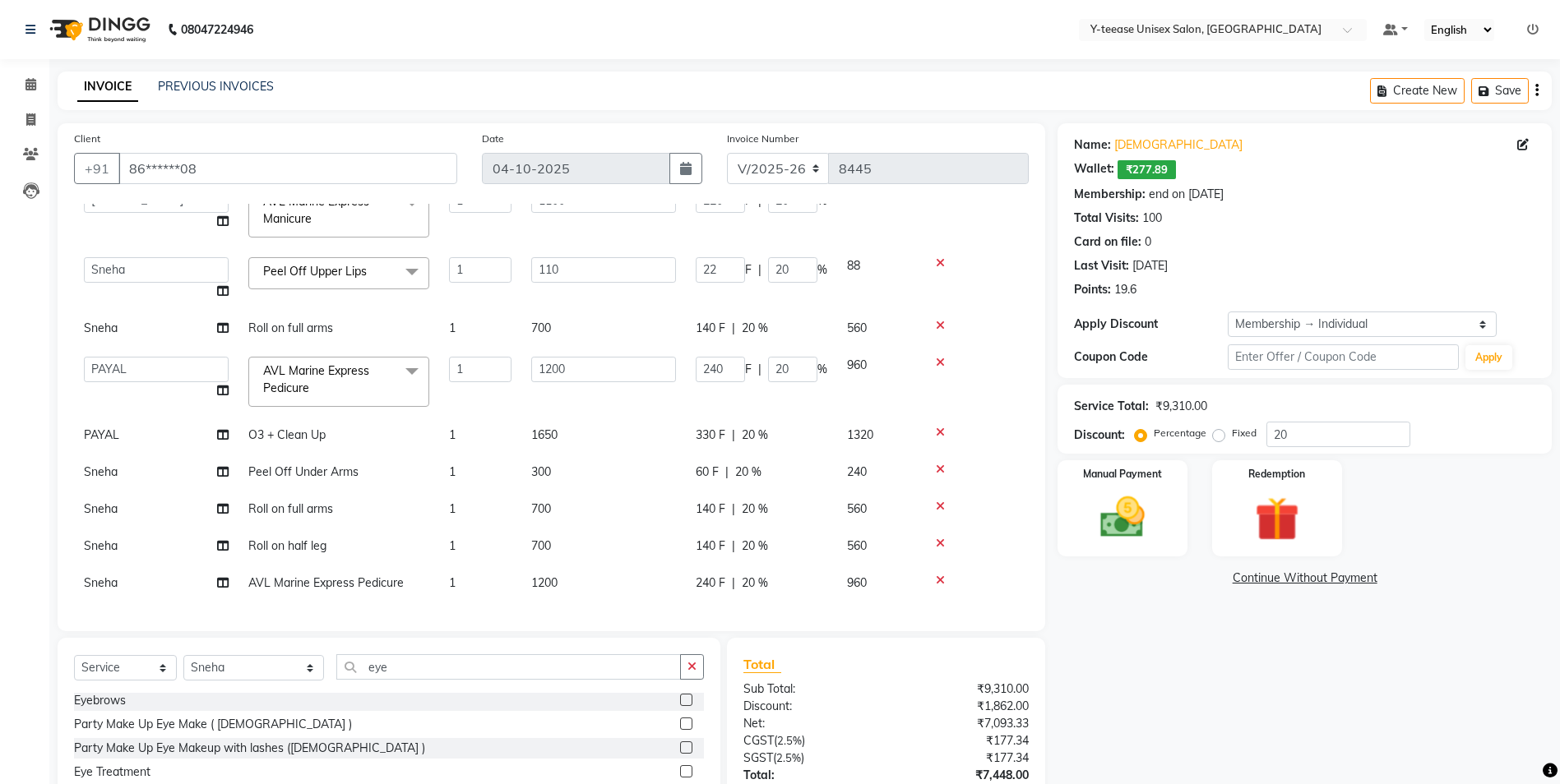
click at [680, 700] on label at bounding box center [686, 700] width 13 height 13
click at [680, 700] on input "checkbox" at bounding box center [685, 700] width 11 height 11
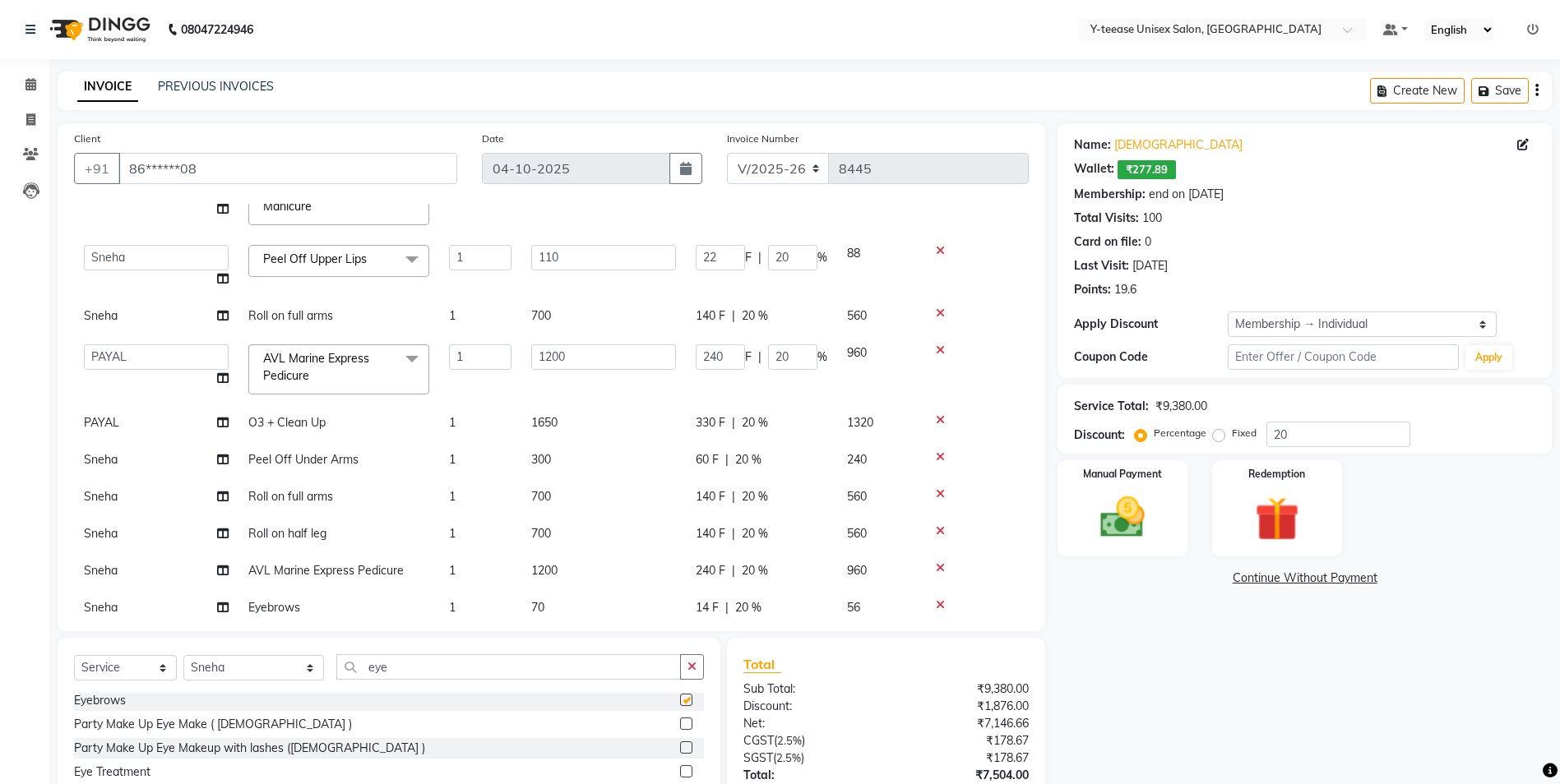
checkbox input "false"
click at [634, 660] on input "eye" at bounding box center [509, 667] width 345 height 25
type input "e"
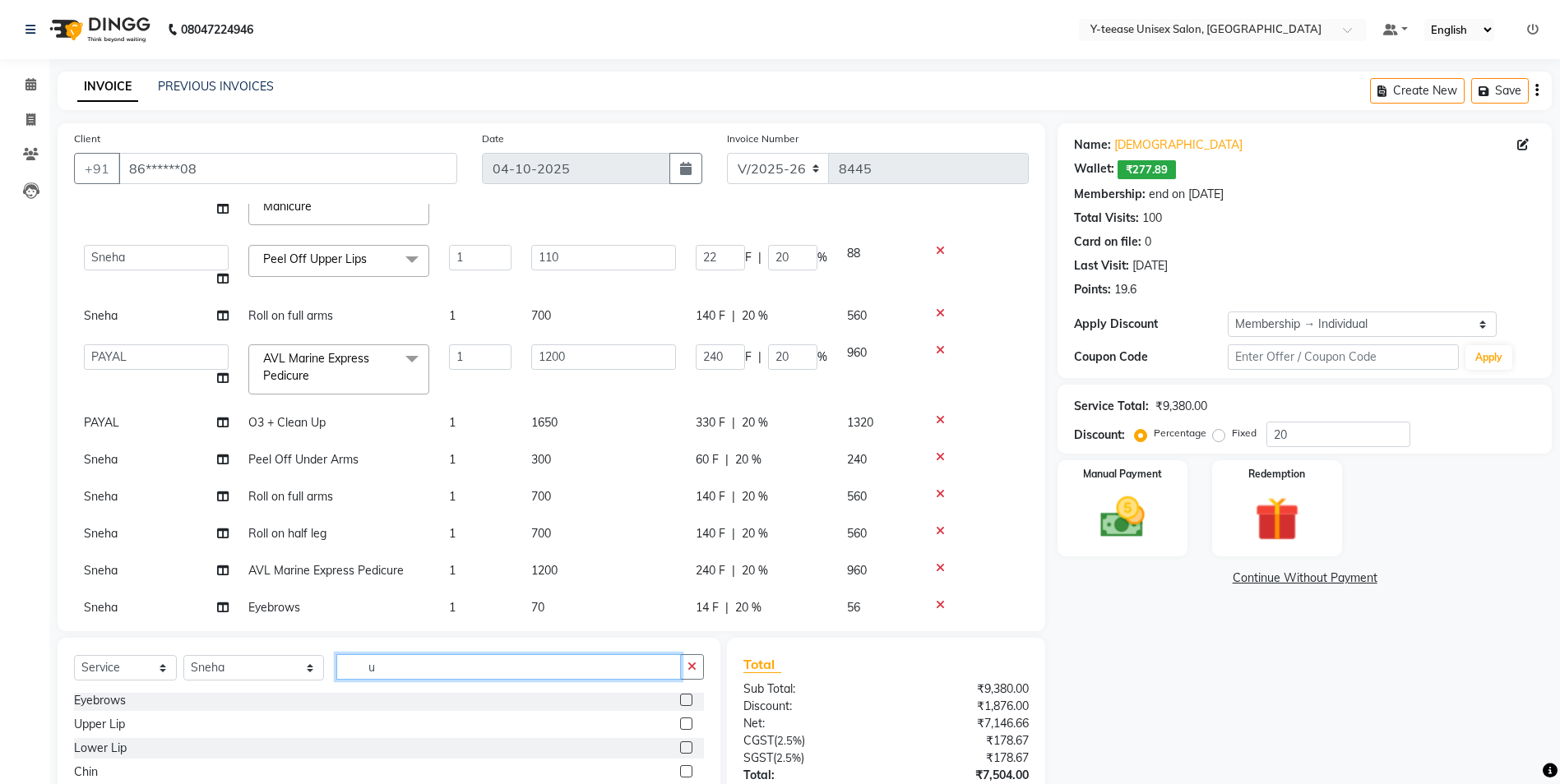
scroll to position [217, 0]
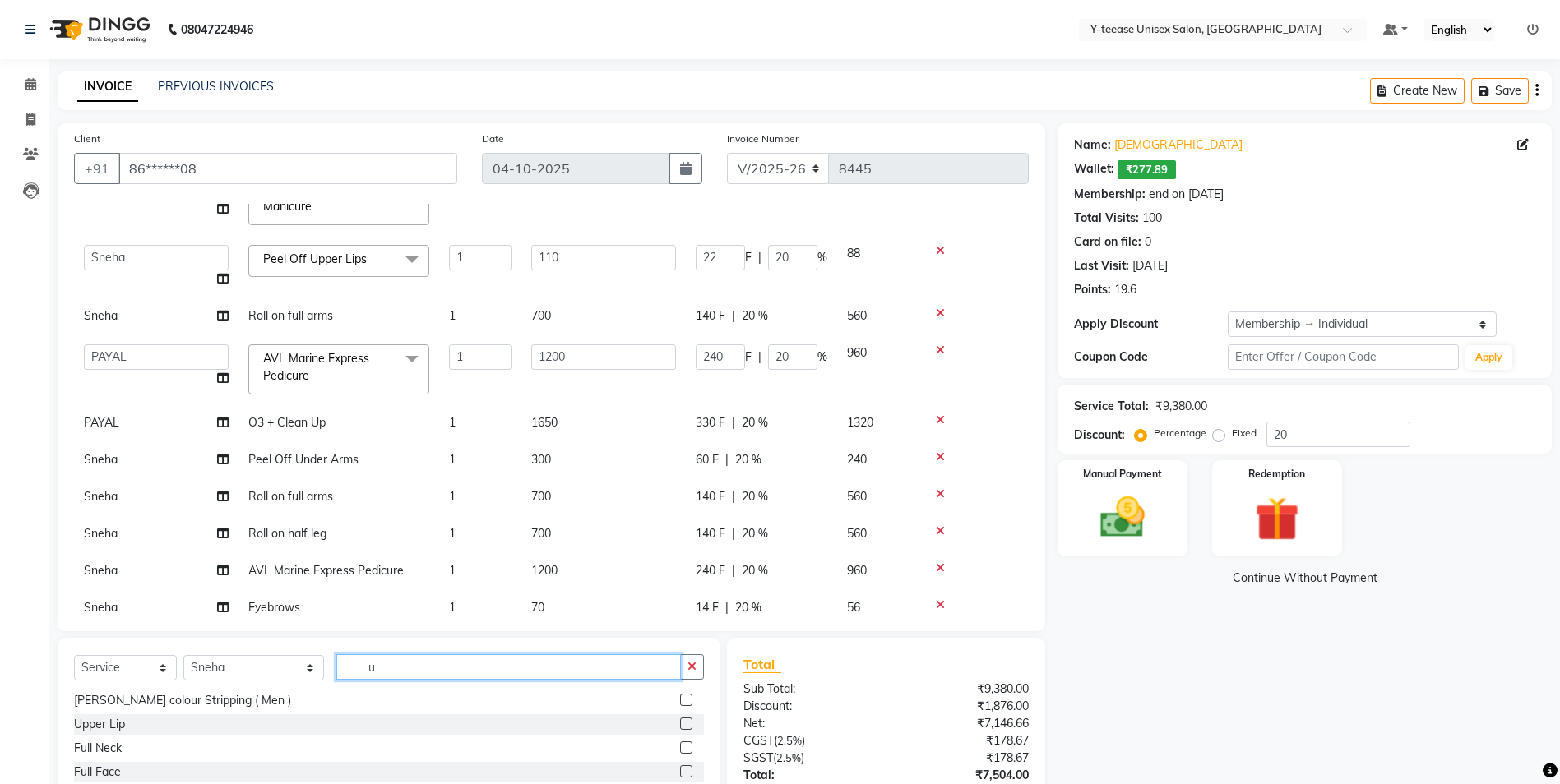
click at [363, 669] on input "u" at bounding box center [509, 667] width 345 height 25
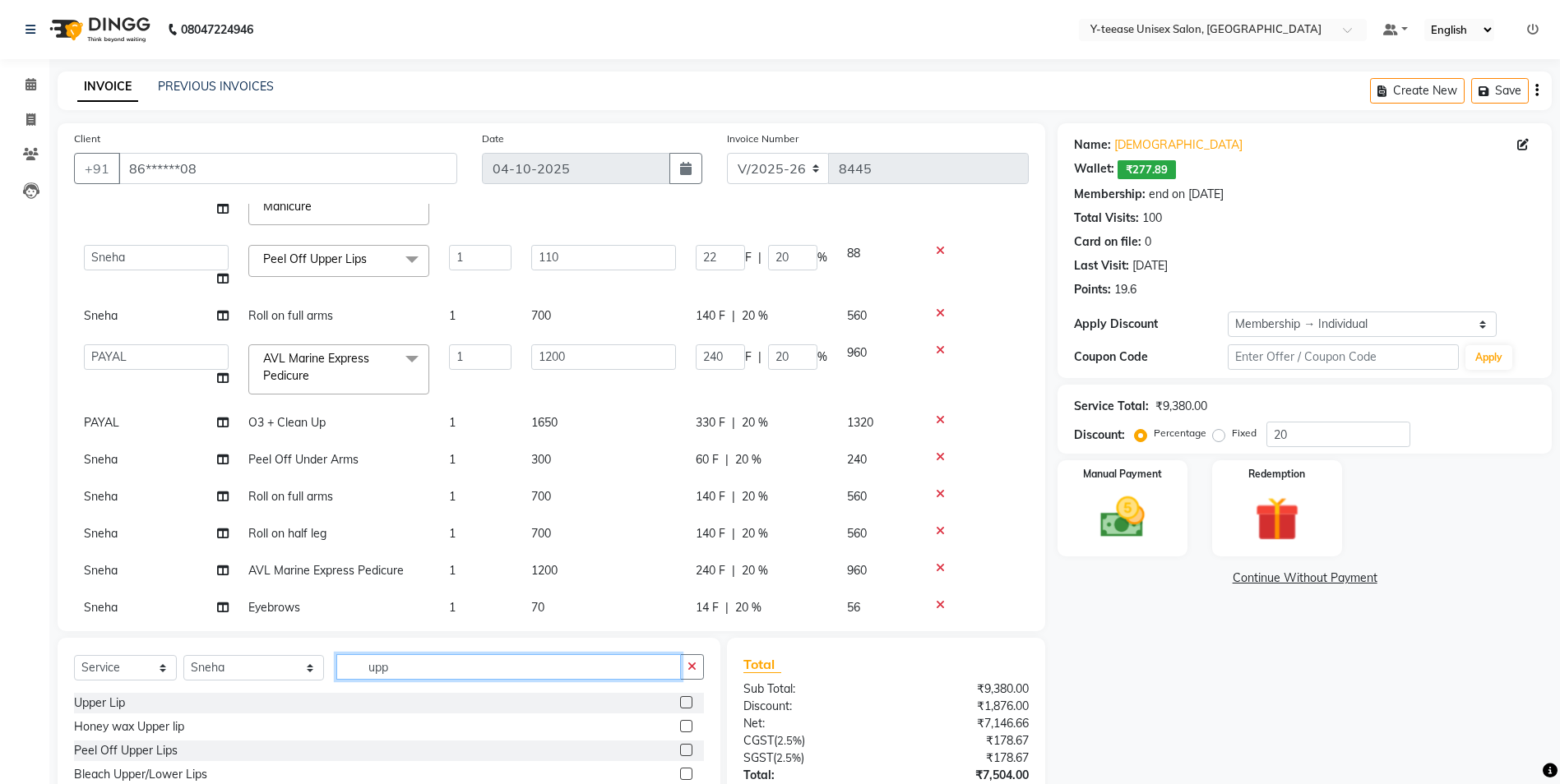
type input "upp"
click at [683, 748] on label at bounding box center [686, 750] width 13 height 13
click at [683, 748] on input "checkbox" at bounding box center [685, 751] width 11 height 11
checkbox input "false"
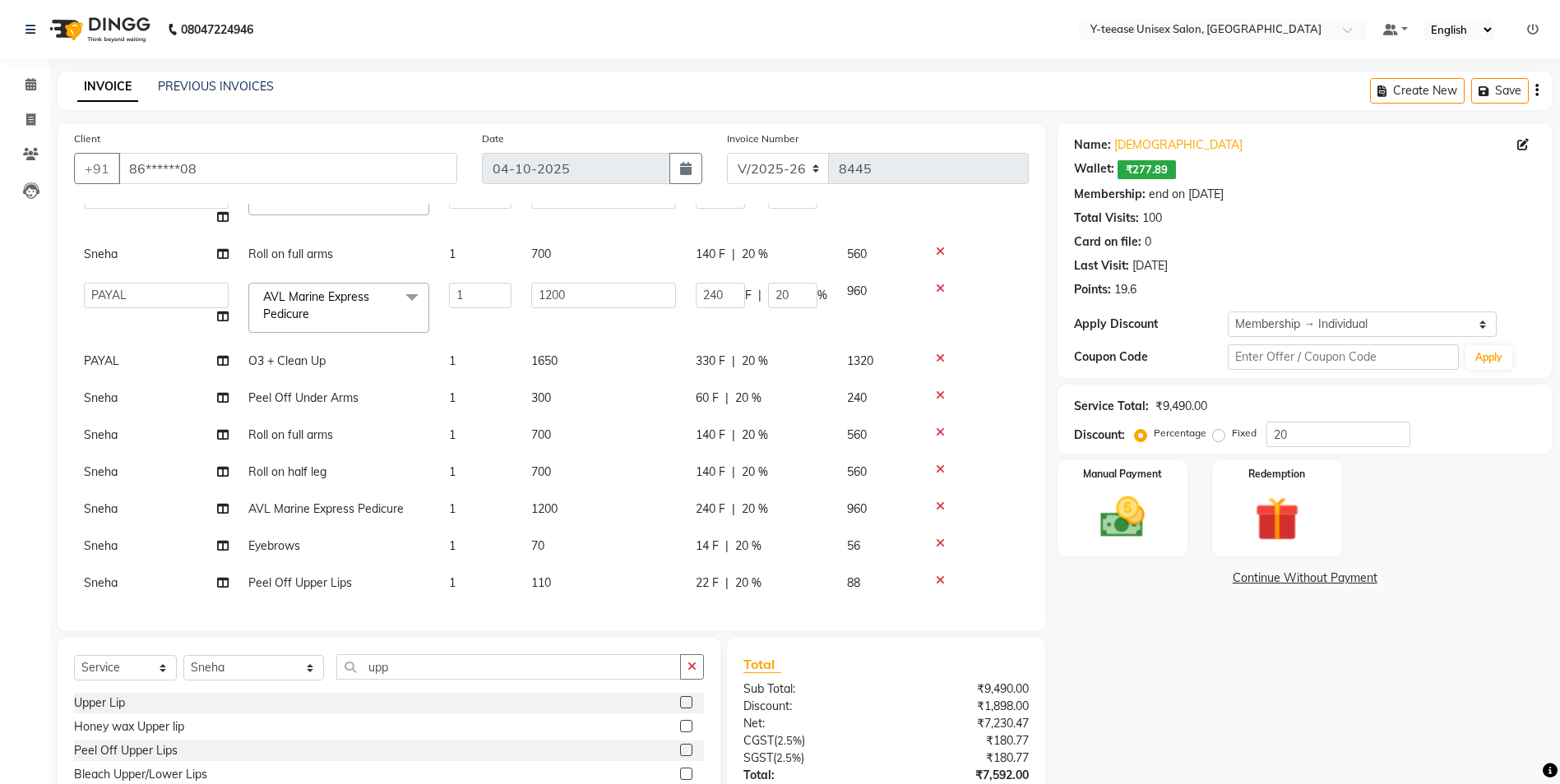
scroll to position [82, 0]
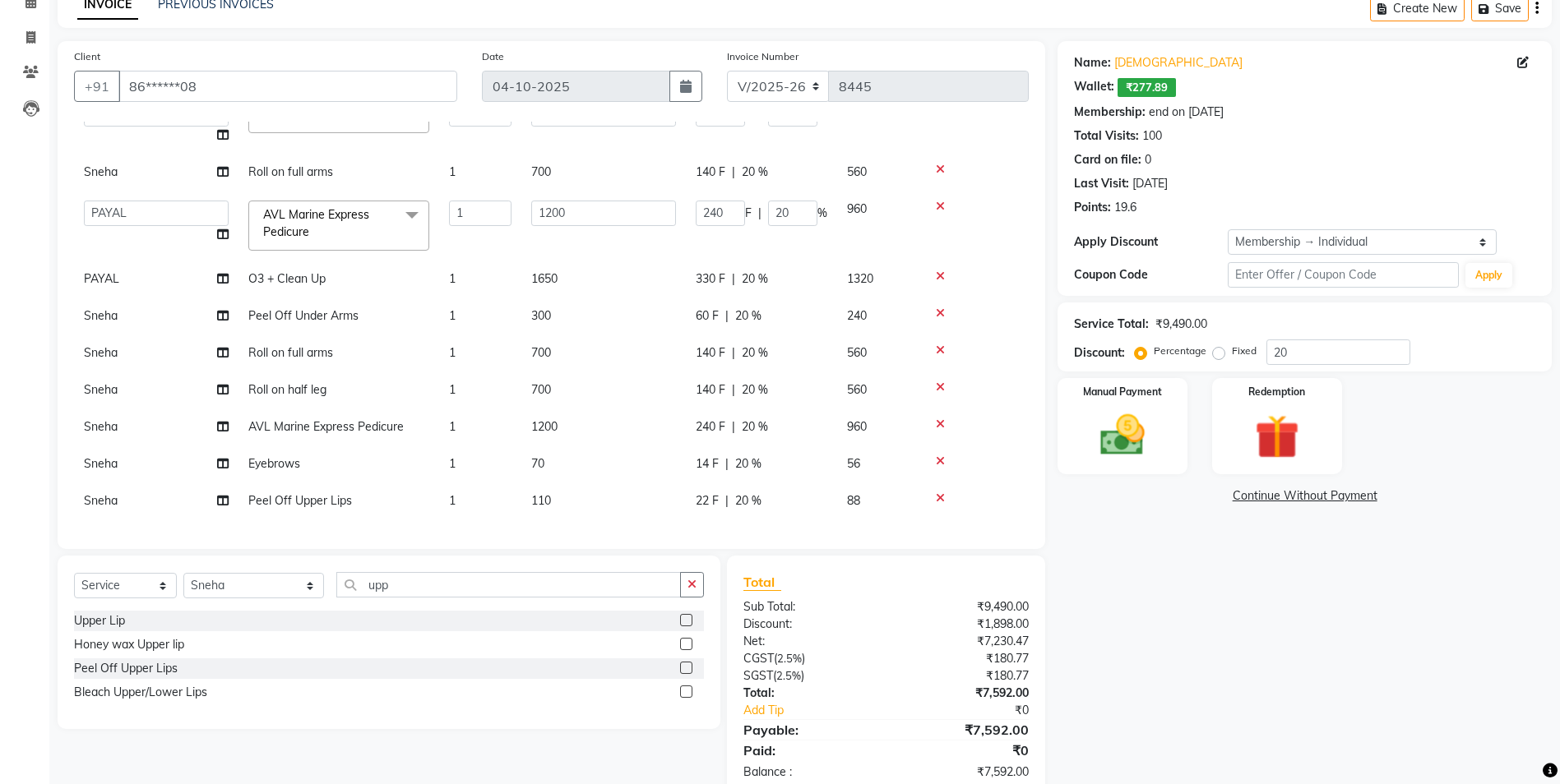
click at [461, 482] on td "1" at bounding box center [480, 501] width 82 height 37
select select "49846"
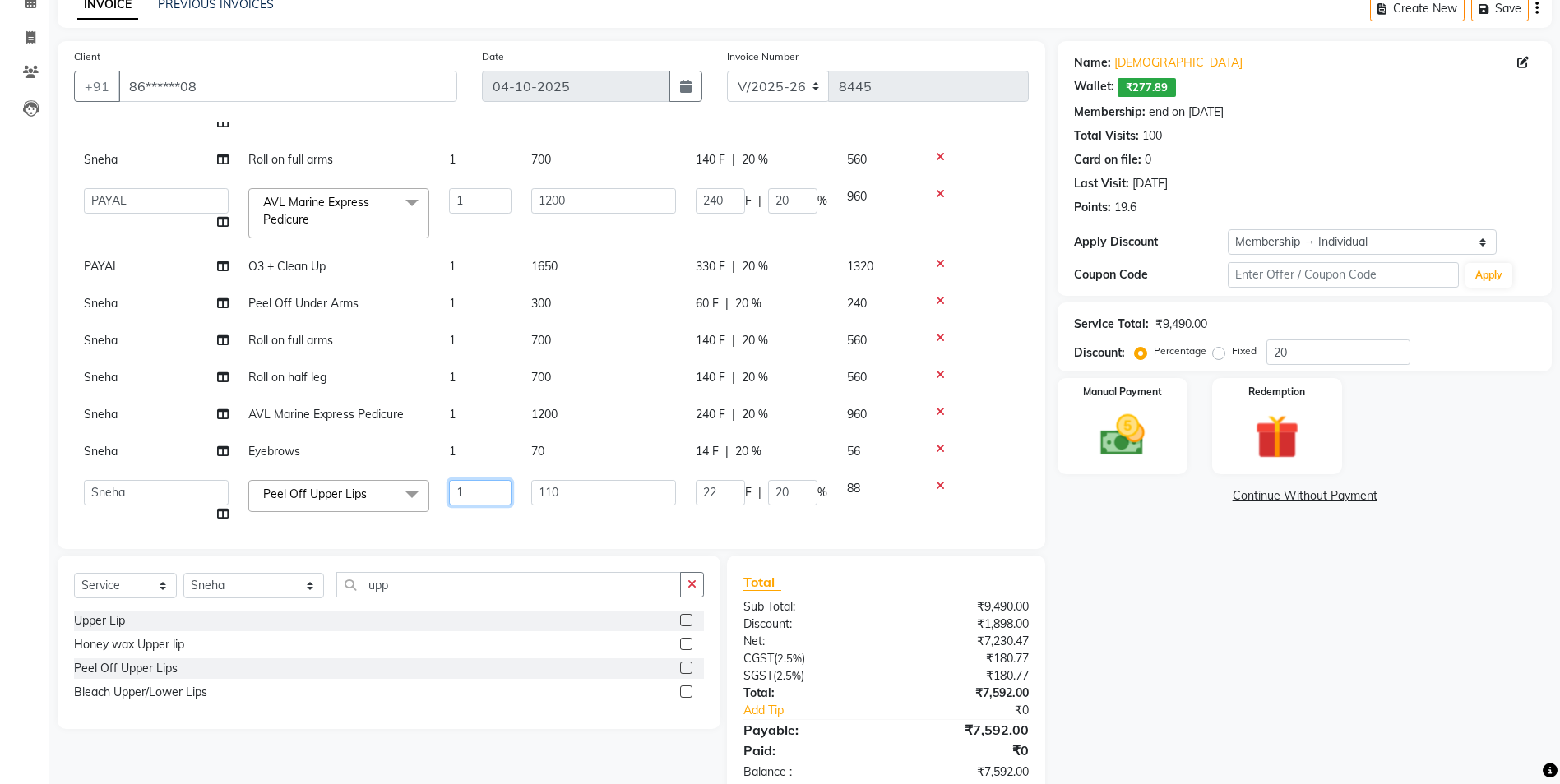
click at [475, 485] on input "1" at bounding box center [480, 493] width 63 height 25
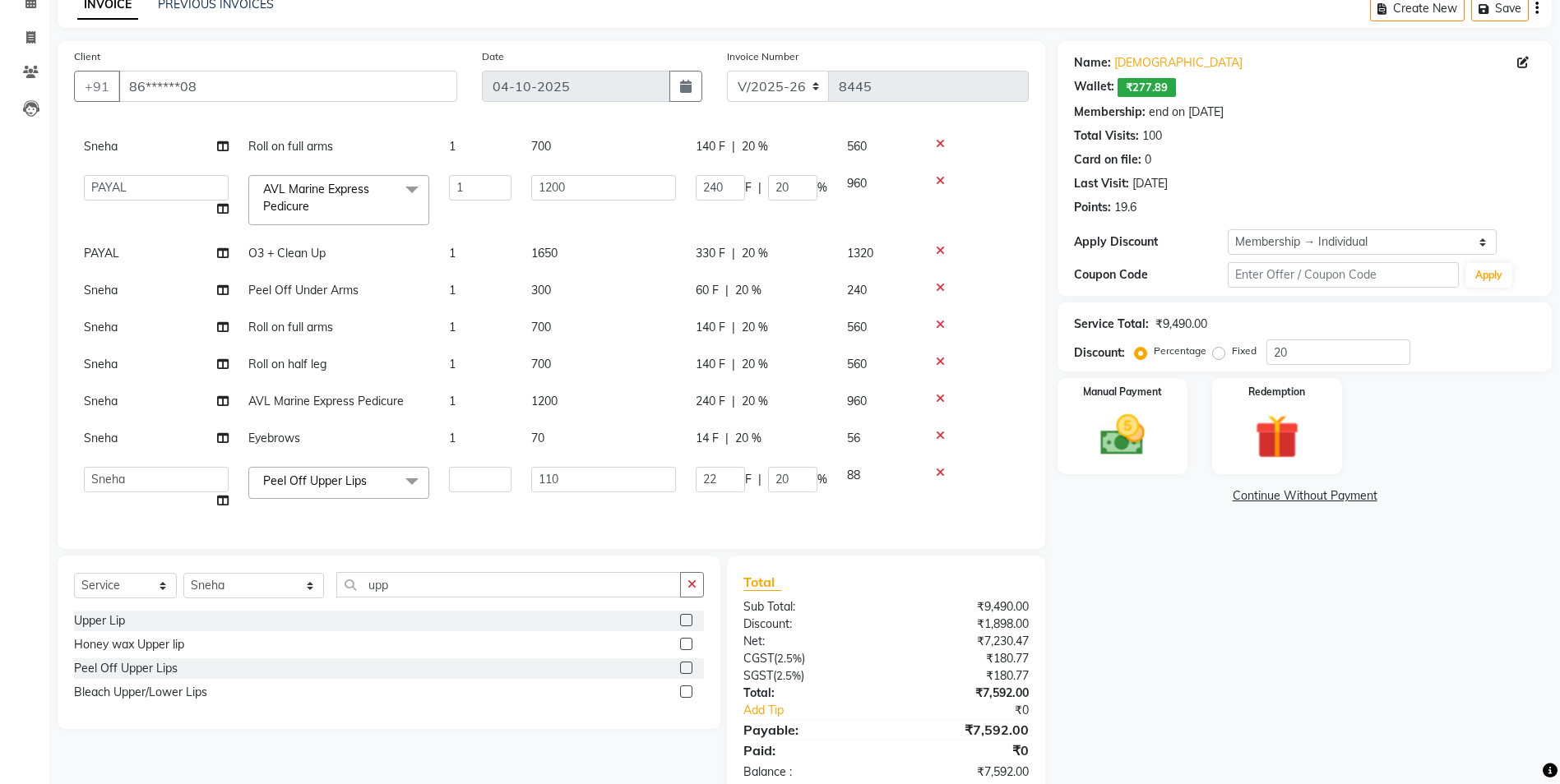
scroll to position [234, 0]
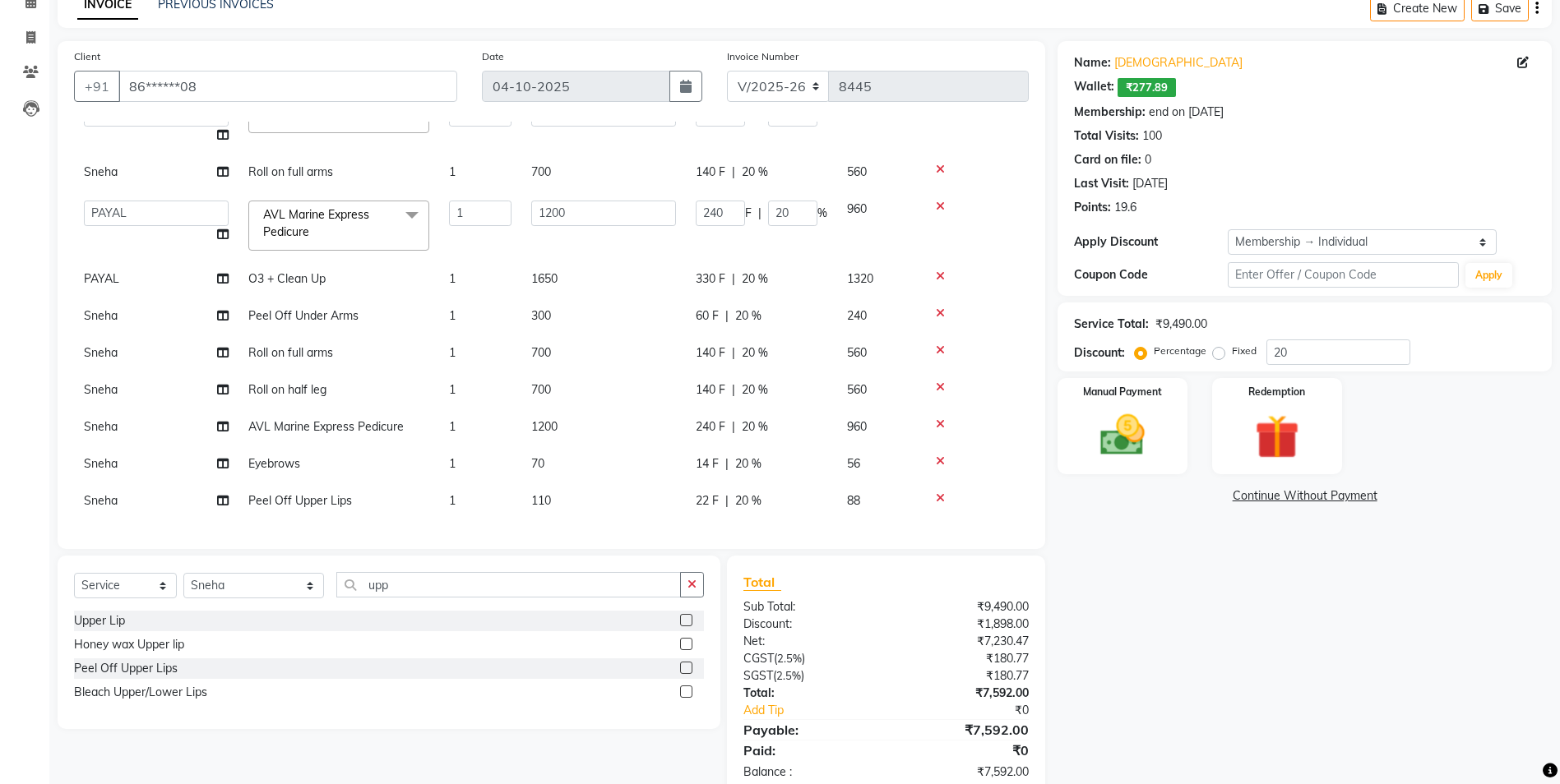
click at [385, 426] on tbody "Prasad Natural Root Touch Up 1 inch [DEMOGRAPHIC_DATA] 1 1650 330 F | 20 % 1320…" at bounding box center [552, 243] width 955 height 553
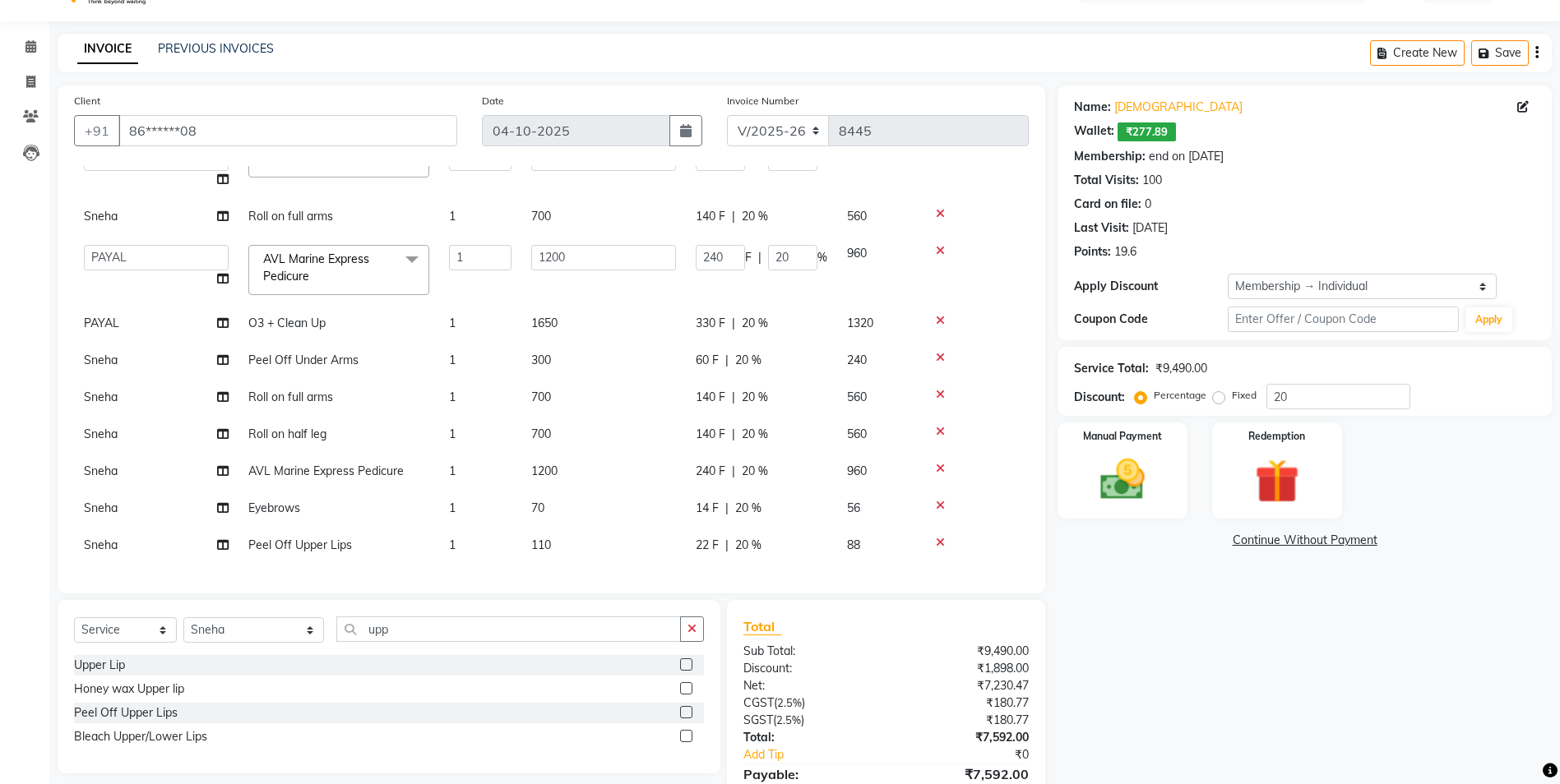
click at [943, 536] on icon at bounding box center [940, 542] width 9 height 12
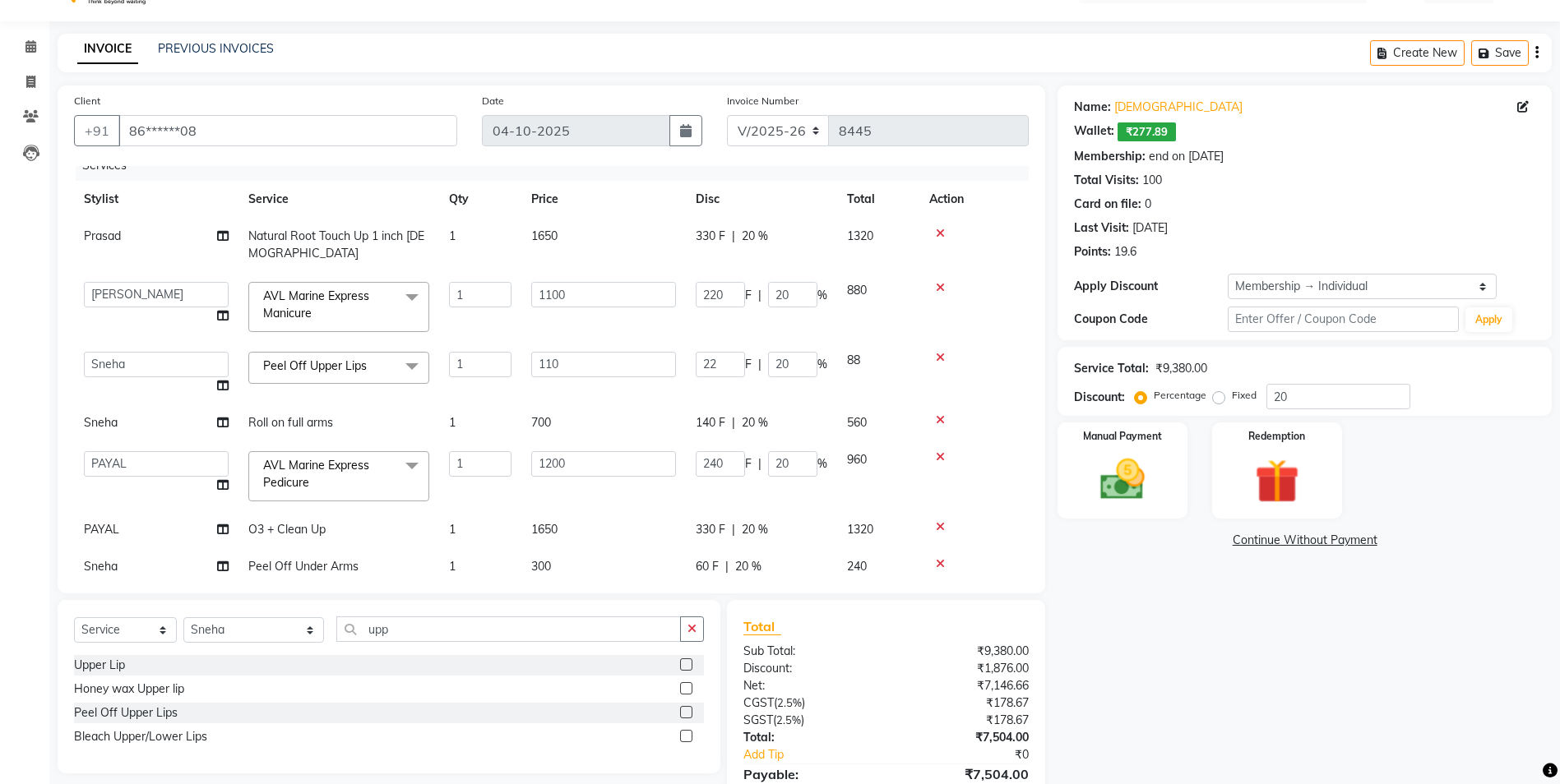
scroll to position [0, 0]
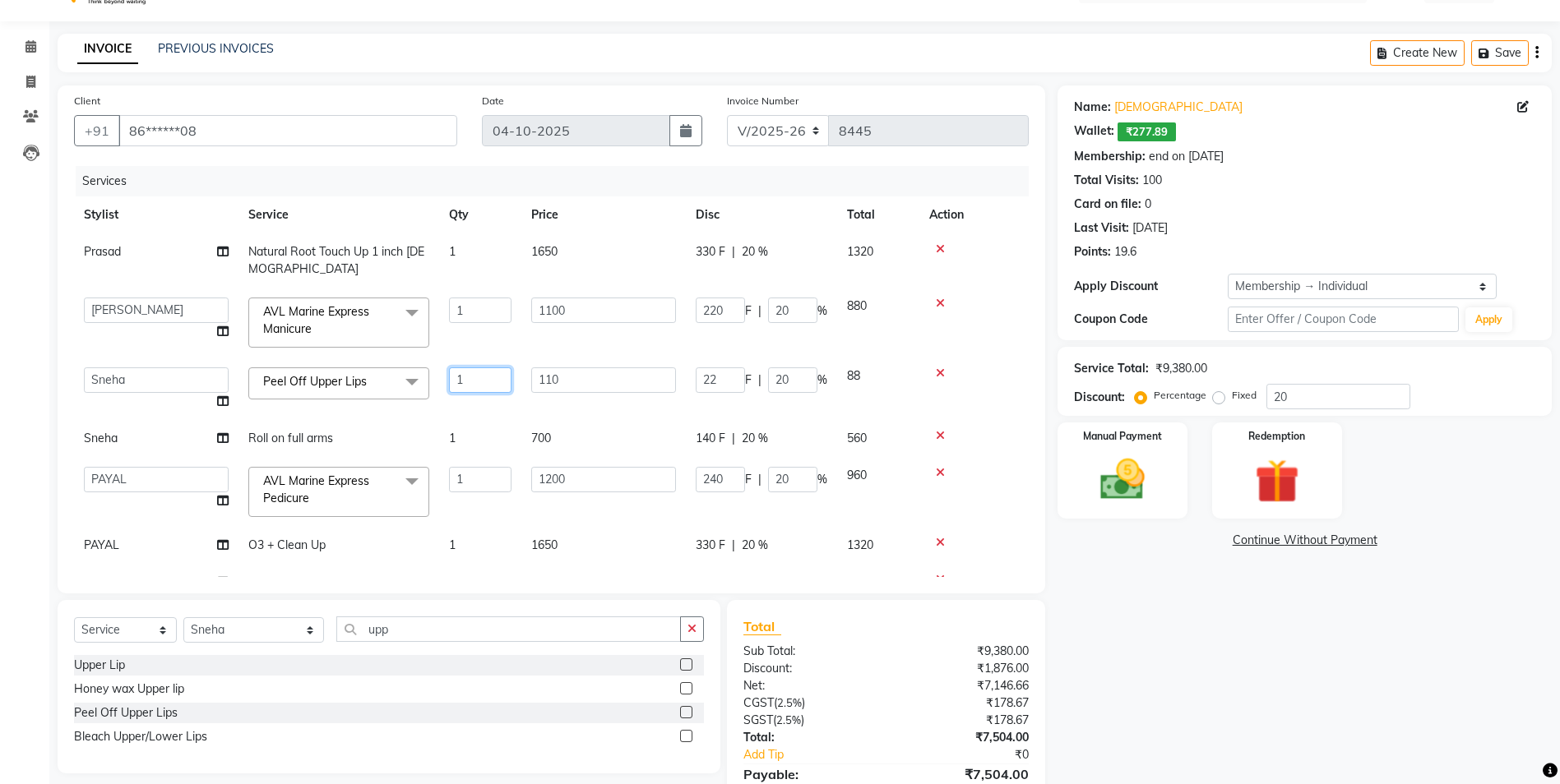
click at [481, 382] on input "1" at bounding box center [480, 380] width 63 height 25
type input "2"
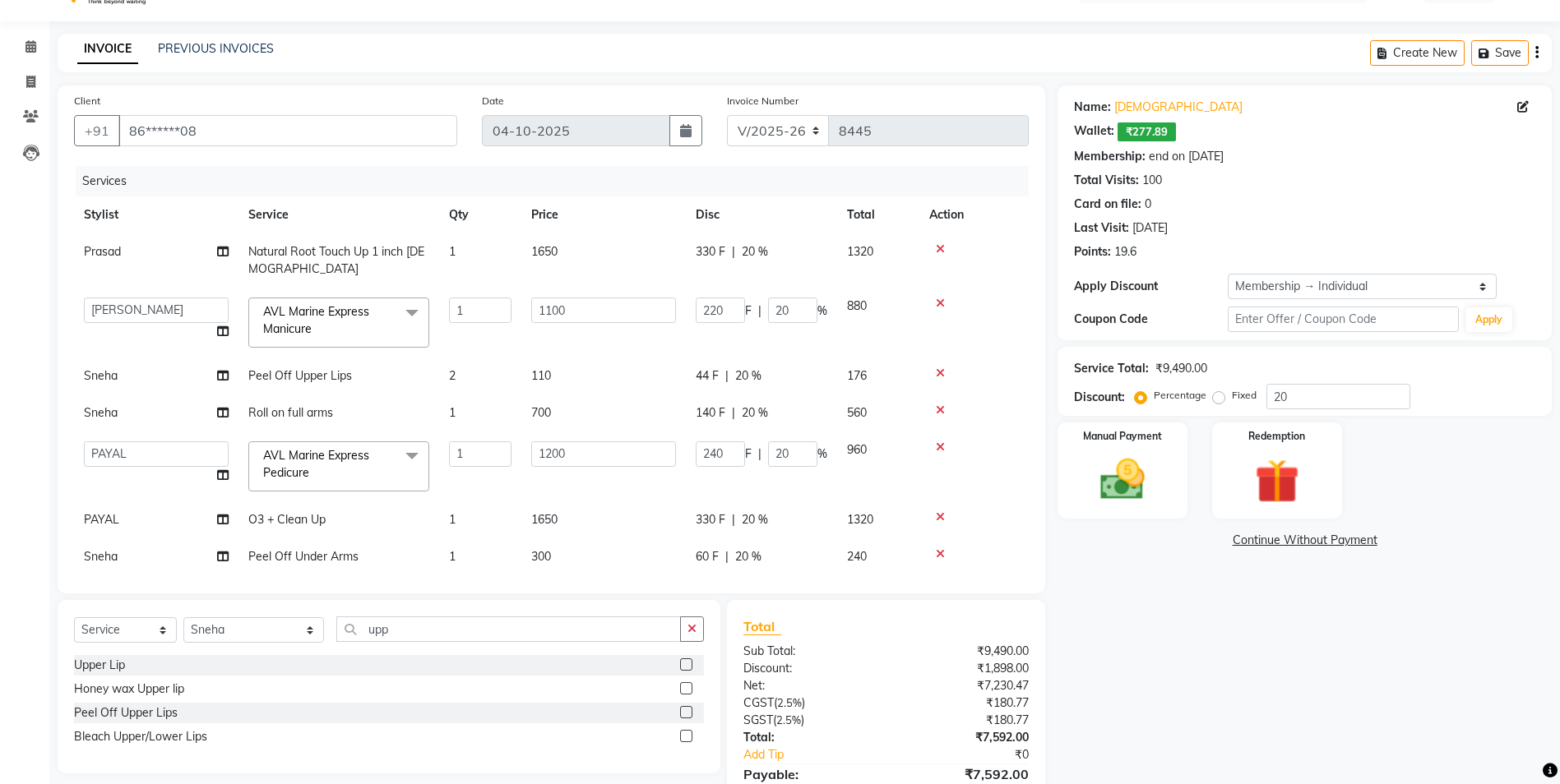
click at [470, 409] on tbody "Prasad Natural Root Touch Up 1 inch [DEMOGRAPHIC_DATA] 1 1650 330 F | 20 % 1320…" at bounding box center [552, 478] width 955 height 490
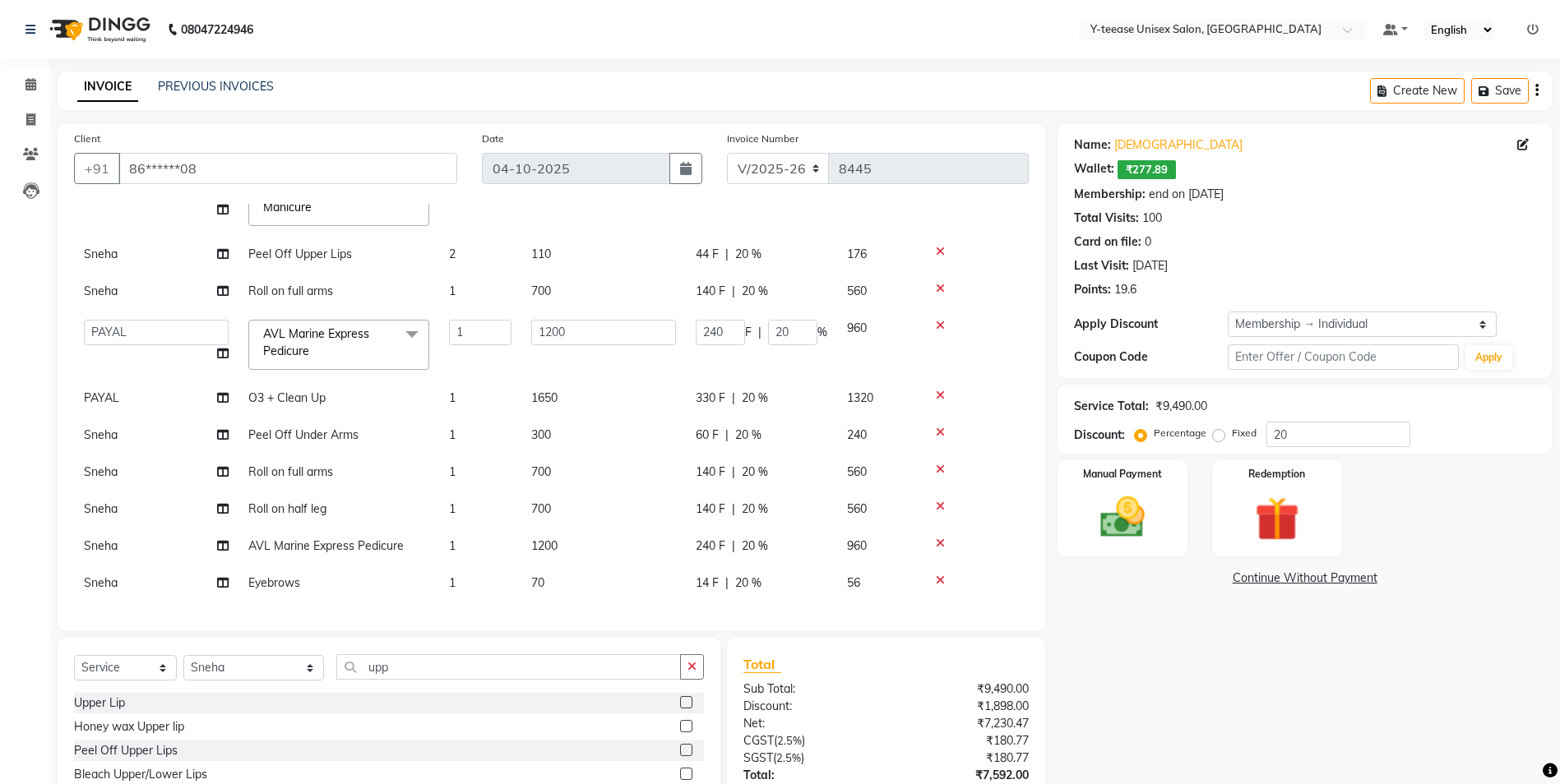
scroll to position [120, 0]
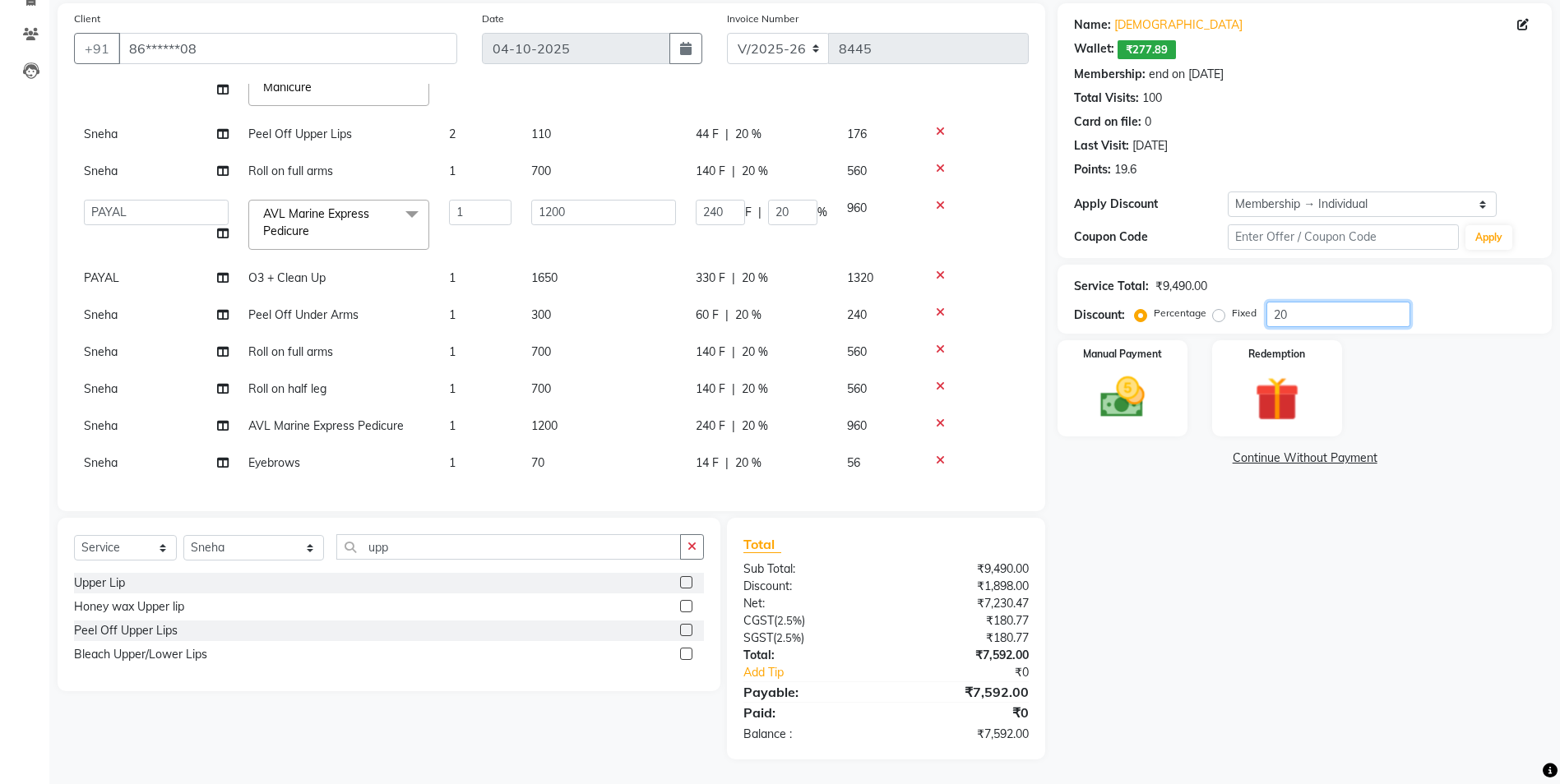
click at [1317, 311] on input "20" at bounding box center [1338, 314] width 144 height 25
type input "2"
type input "22"
type input "2"
type input "24"
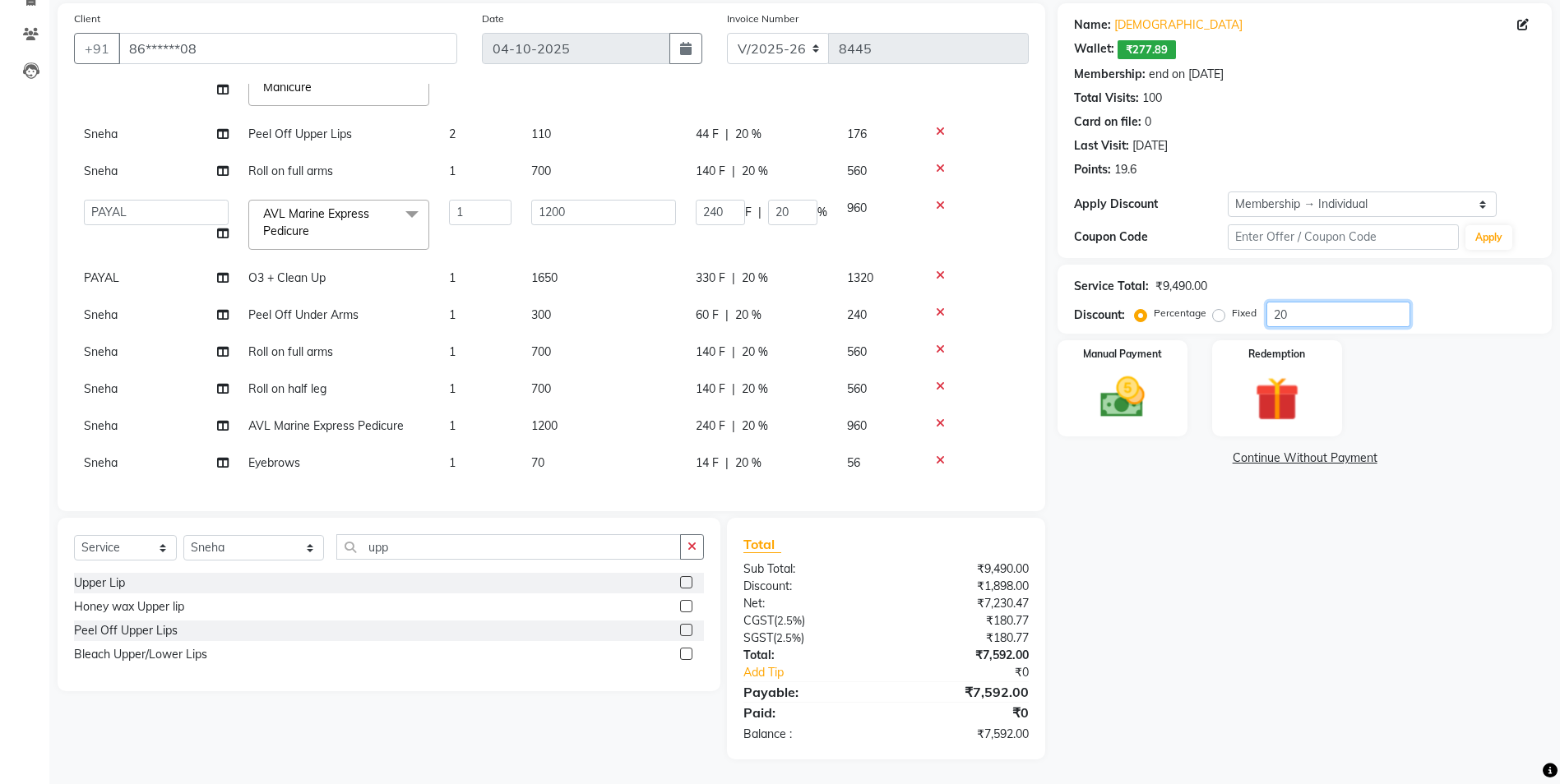
type input "2"
type input "0"
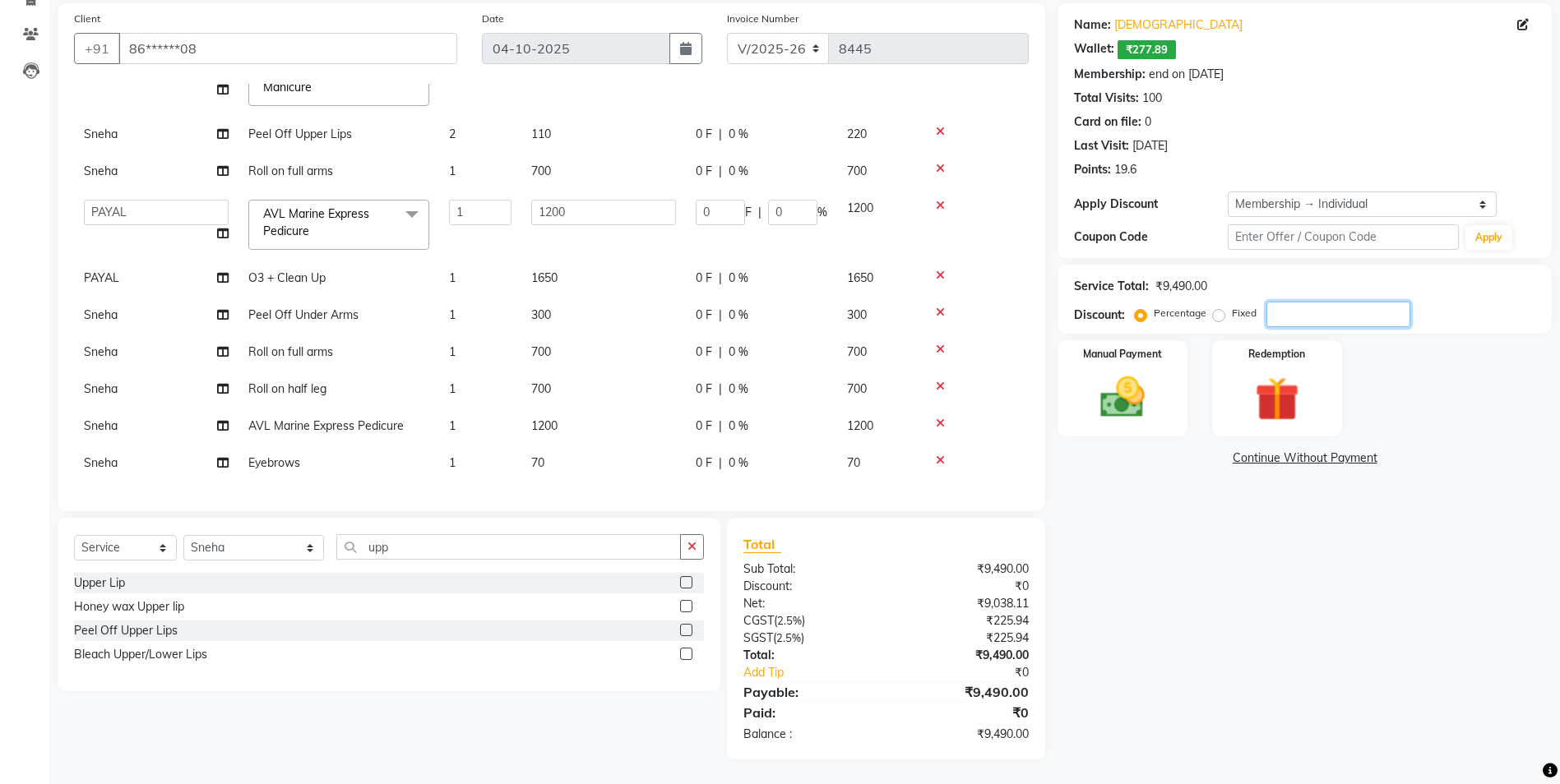
click at [1278, 307] on input "number" at bounding box center [1338, 314] width 144 height 25
type input "3"
type input "33"
type input "3"
type input "36"
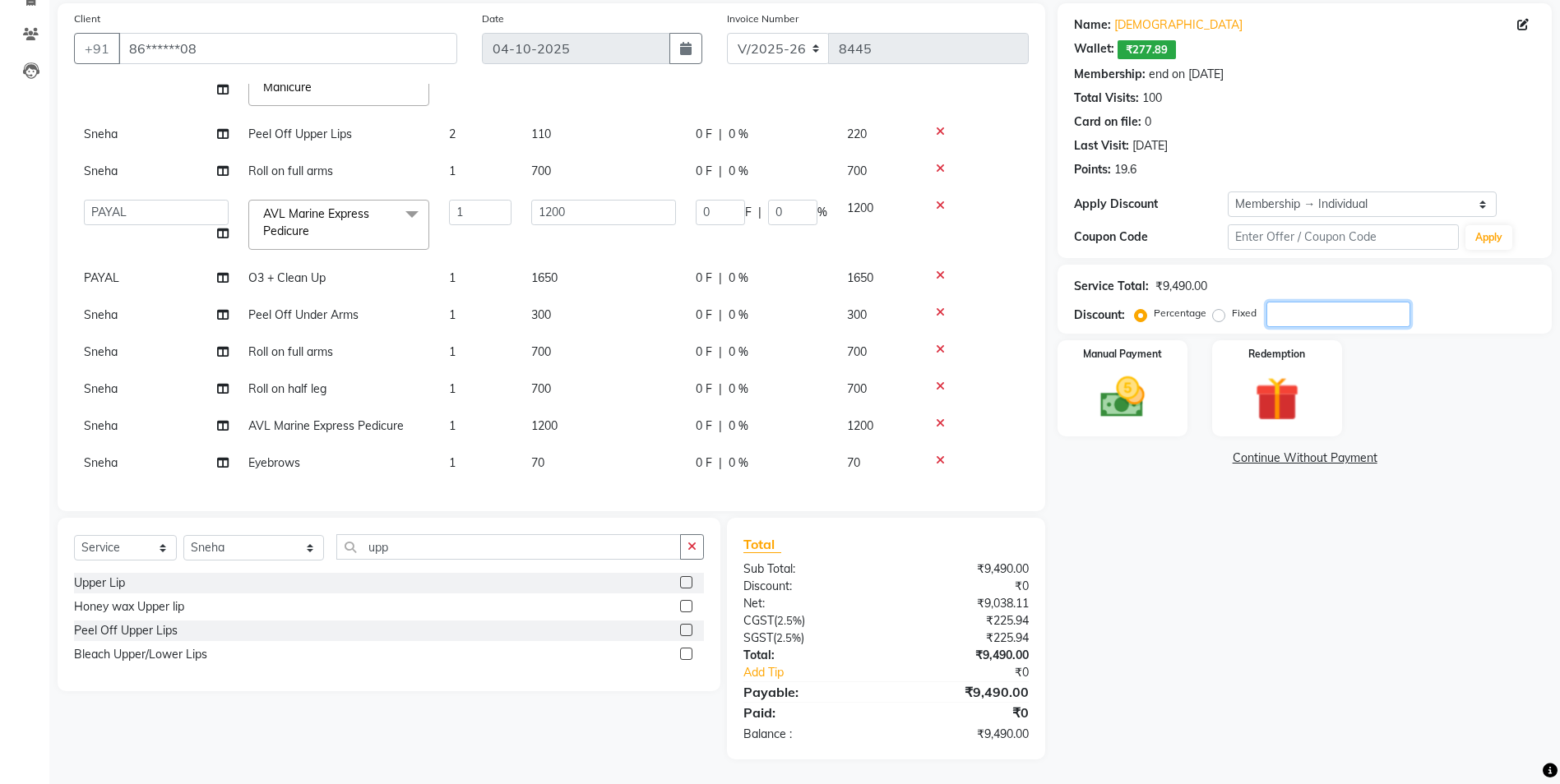
type input "3"
type input "30"
type input "330"
type input "30"
type input "360"
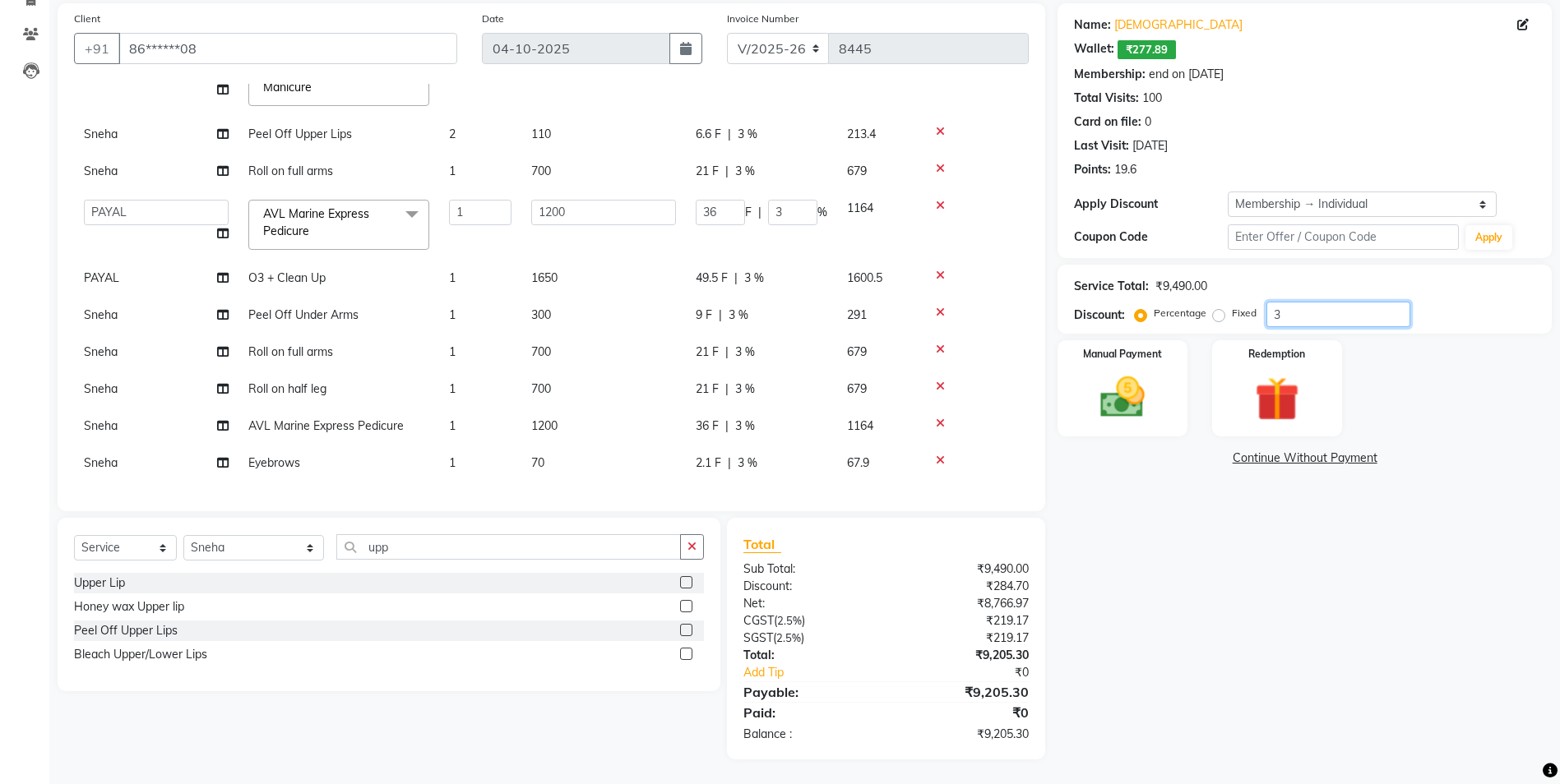
type input "30"
click at [1267, 572] on div "Name: [PERSON_NAME]: ₹277.89 Membership: end on [DATE] Total Visits: 100 Card o…" at bounding box center [1310, 381] width 506 height 756
click at [1316, 460] on link "Continue Without Payment" at bounding box center [1304, 458] width 488 height 17
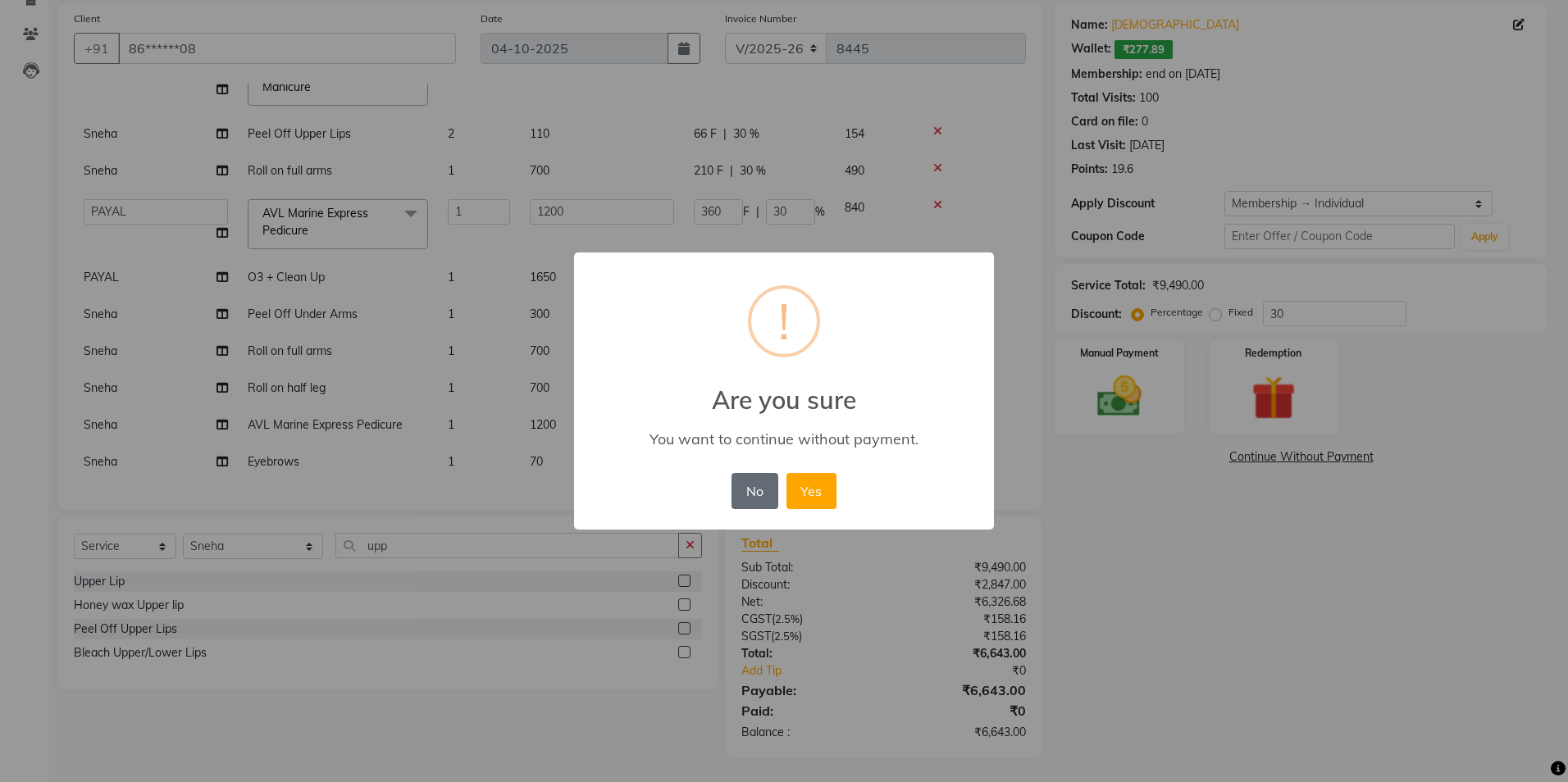
click at [746, 496] on button "No" at bounding box center [754, 490] width 46 height 36
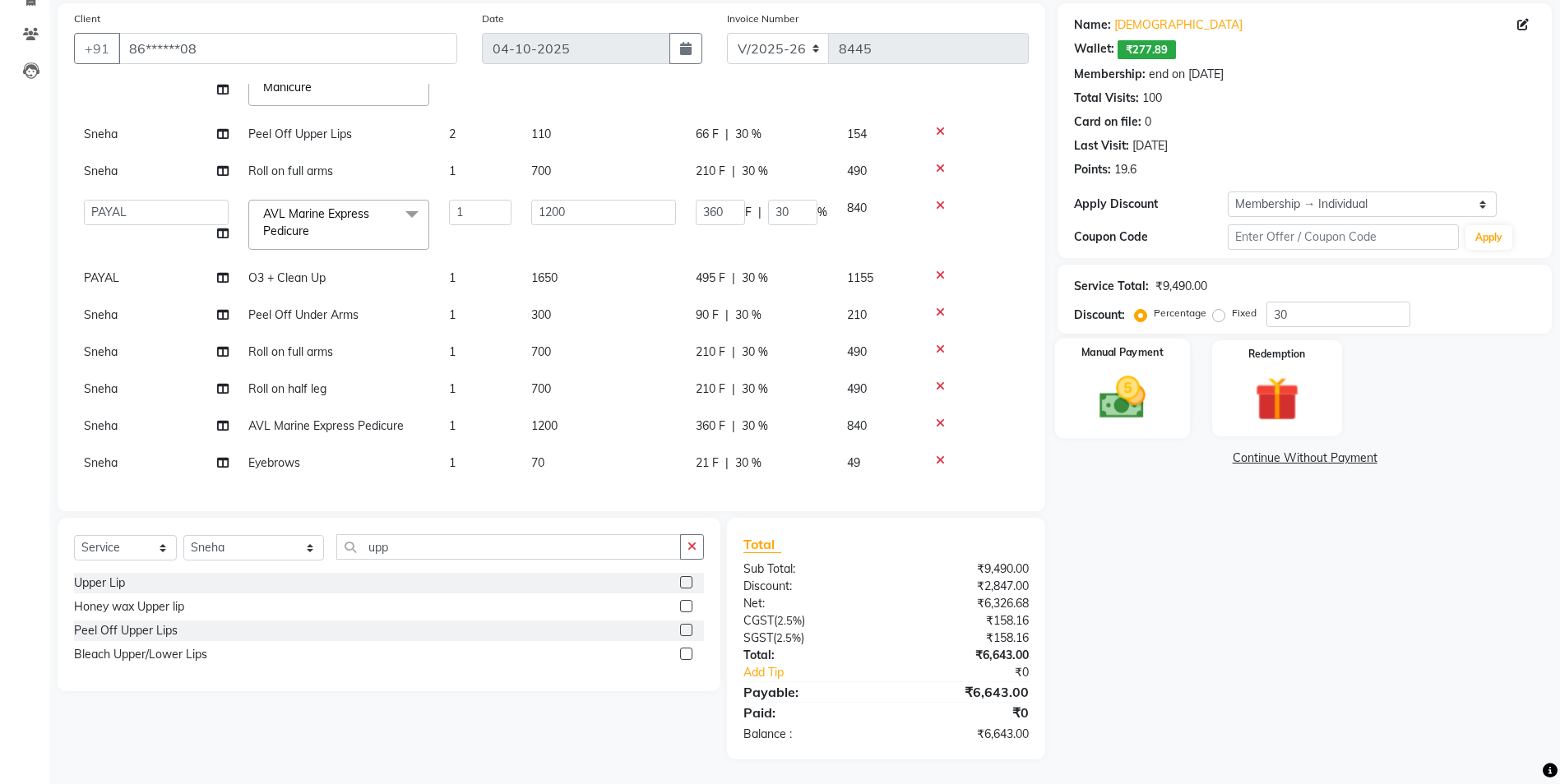
click at [1112, 392] on img at bounding box center [1122, 397] width 76 height 53
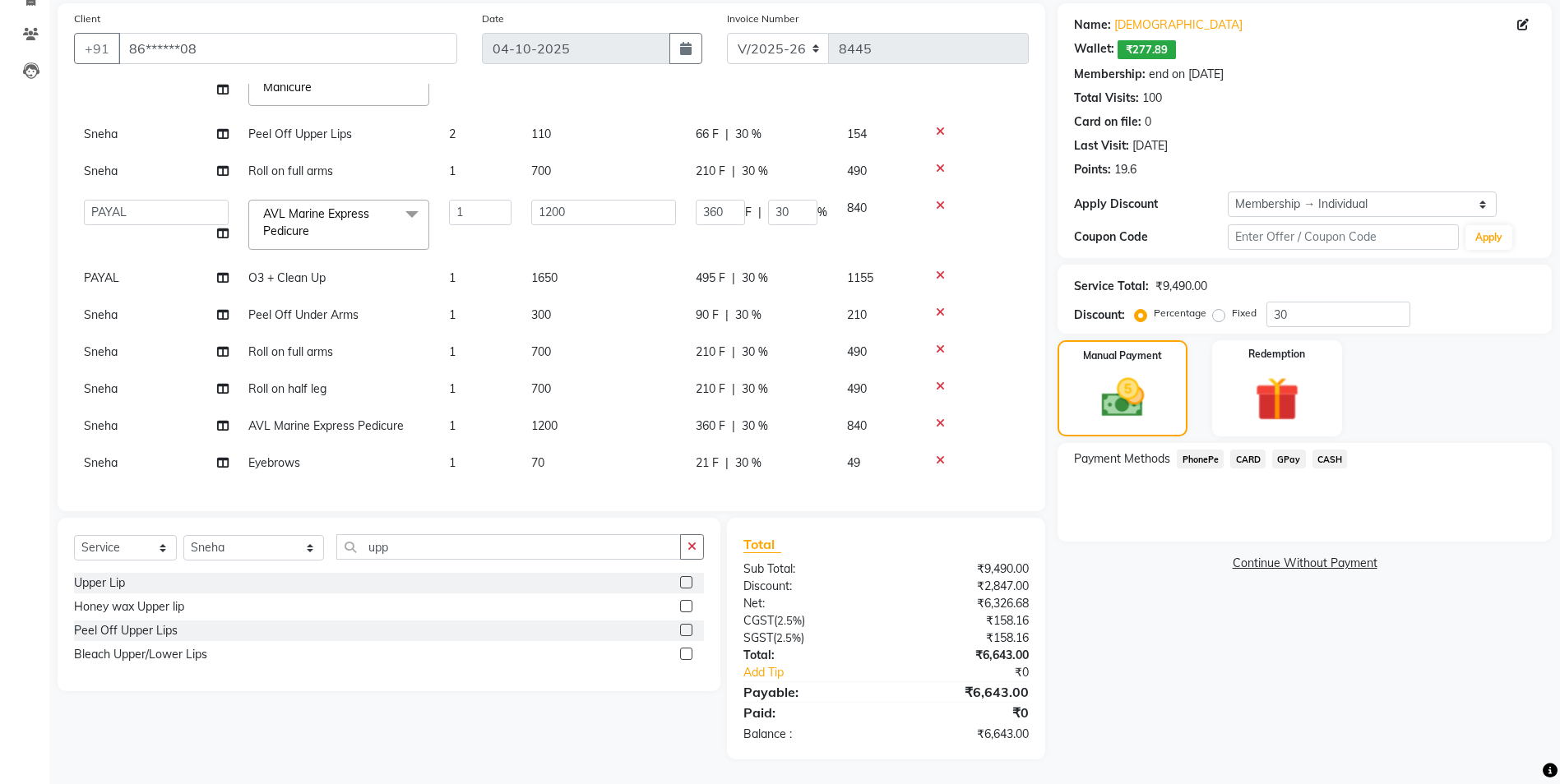
click at [1250, 455] on span "CARD" at bounding box center [1248, 459] width 35 height 19
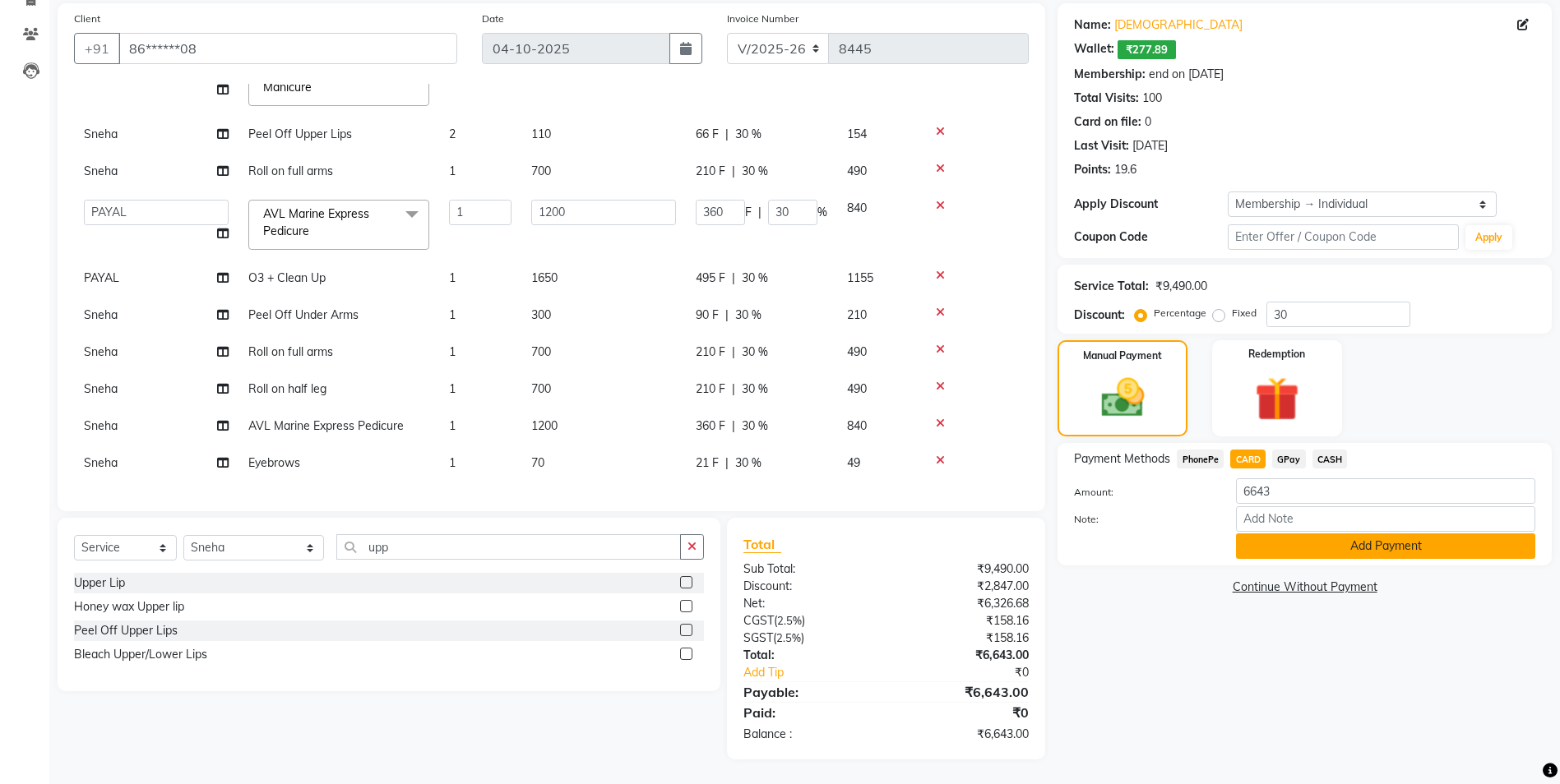
click at [1367, 547] on button "Add Payment" at bounding box center [1385, 546] width 299 height 25
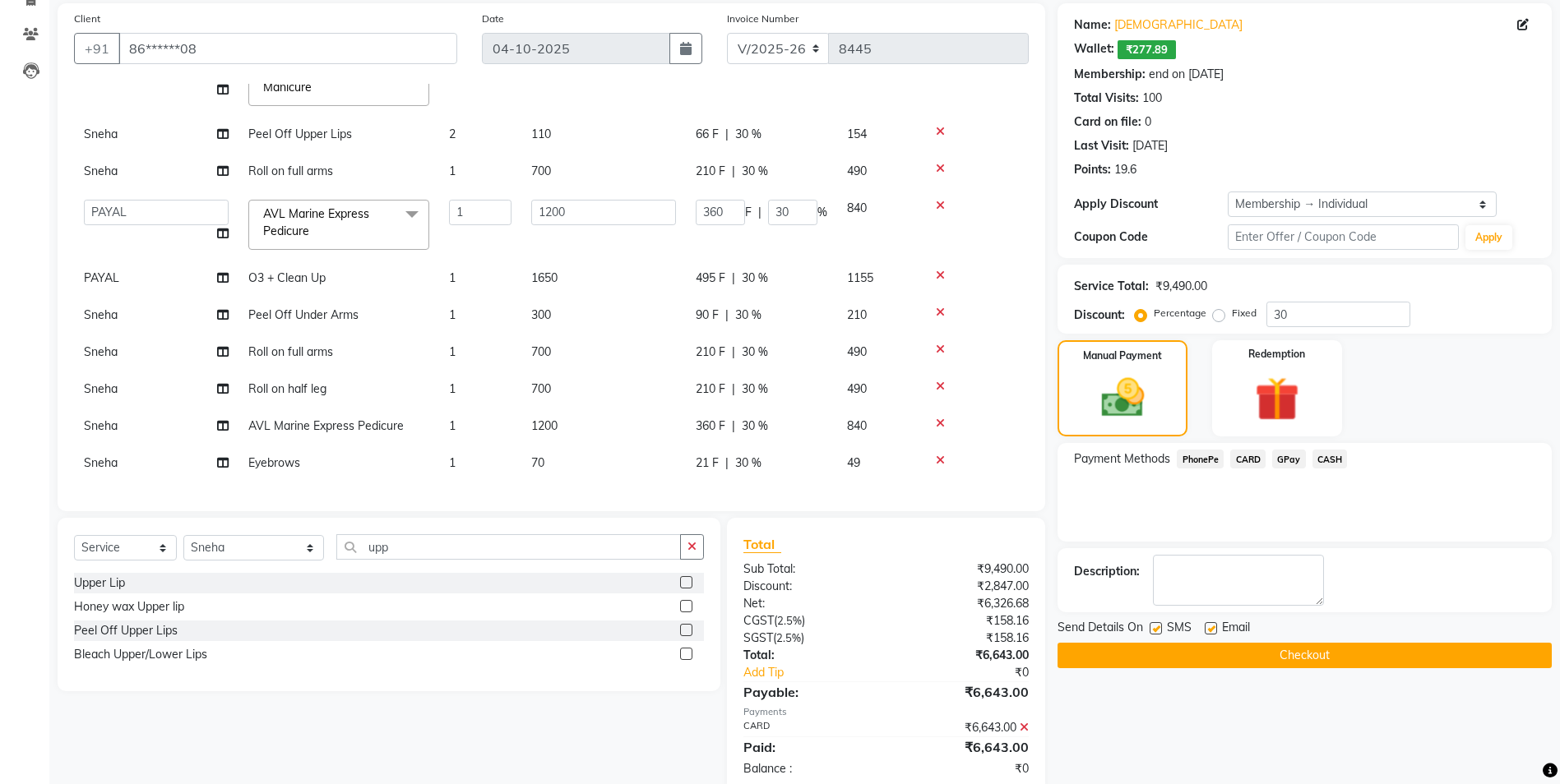
click at [1309, 656] on button "Checkout" at bounding box center [1304, 656] width 494 height 25
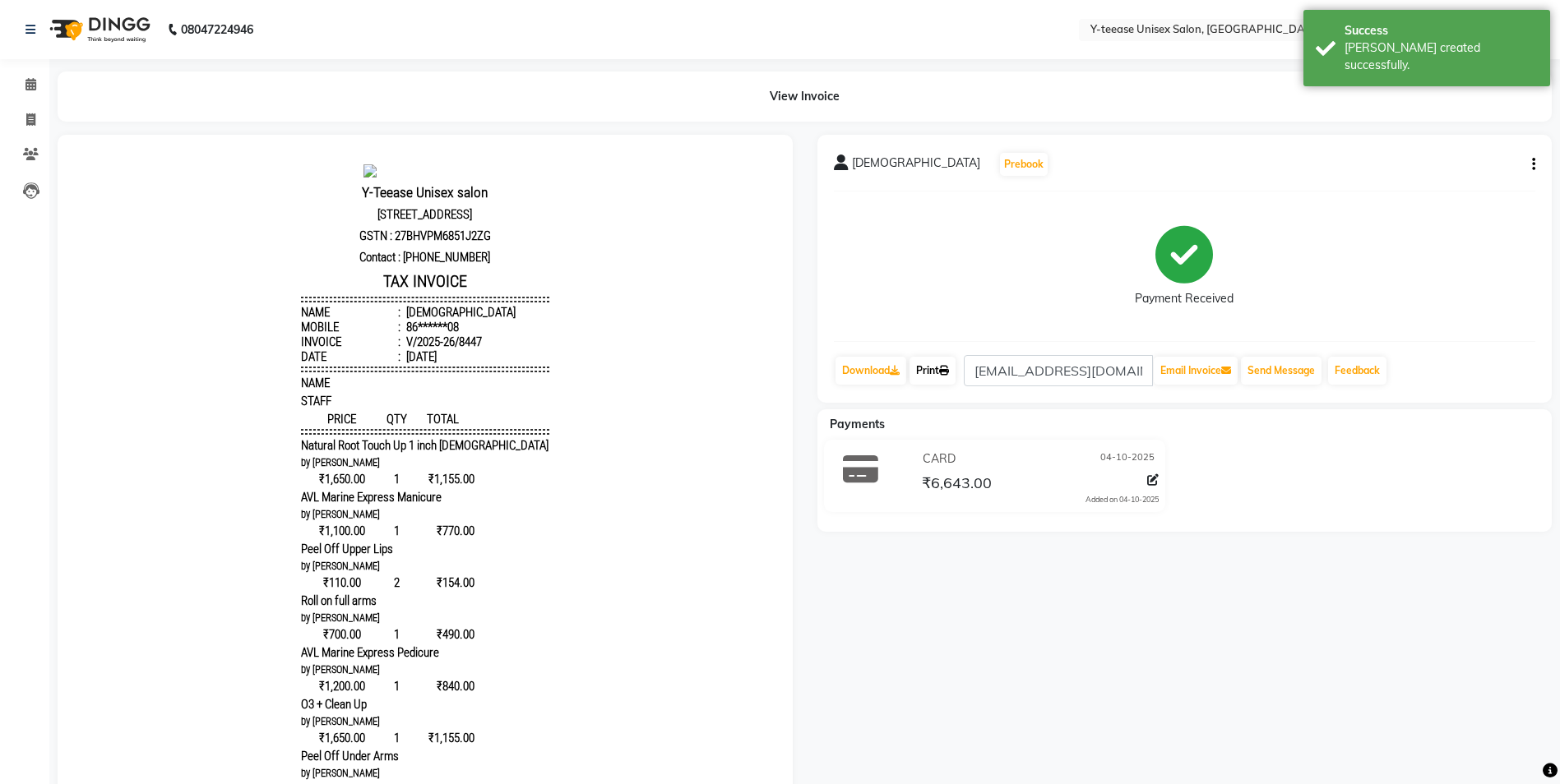
click at [937, 375] on link "Print" at bounding box center [932, 370] width 46 height 28
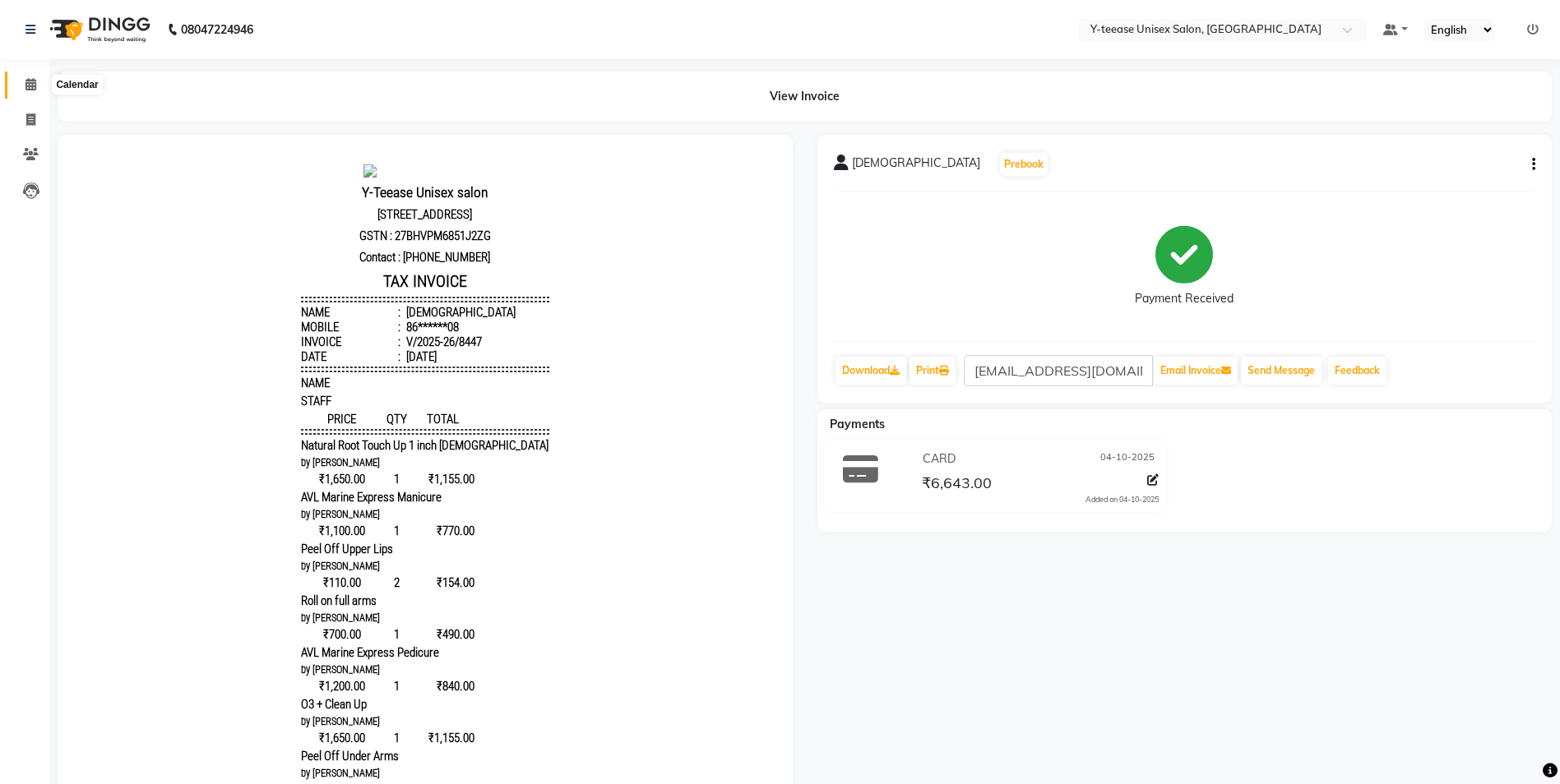
click at [30, 78] on icon at bounding box center [30, 84] width 11 height 13
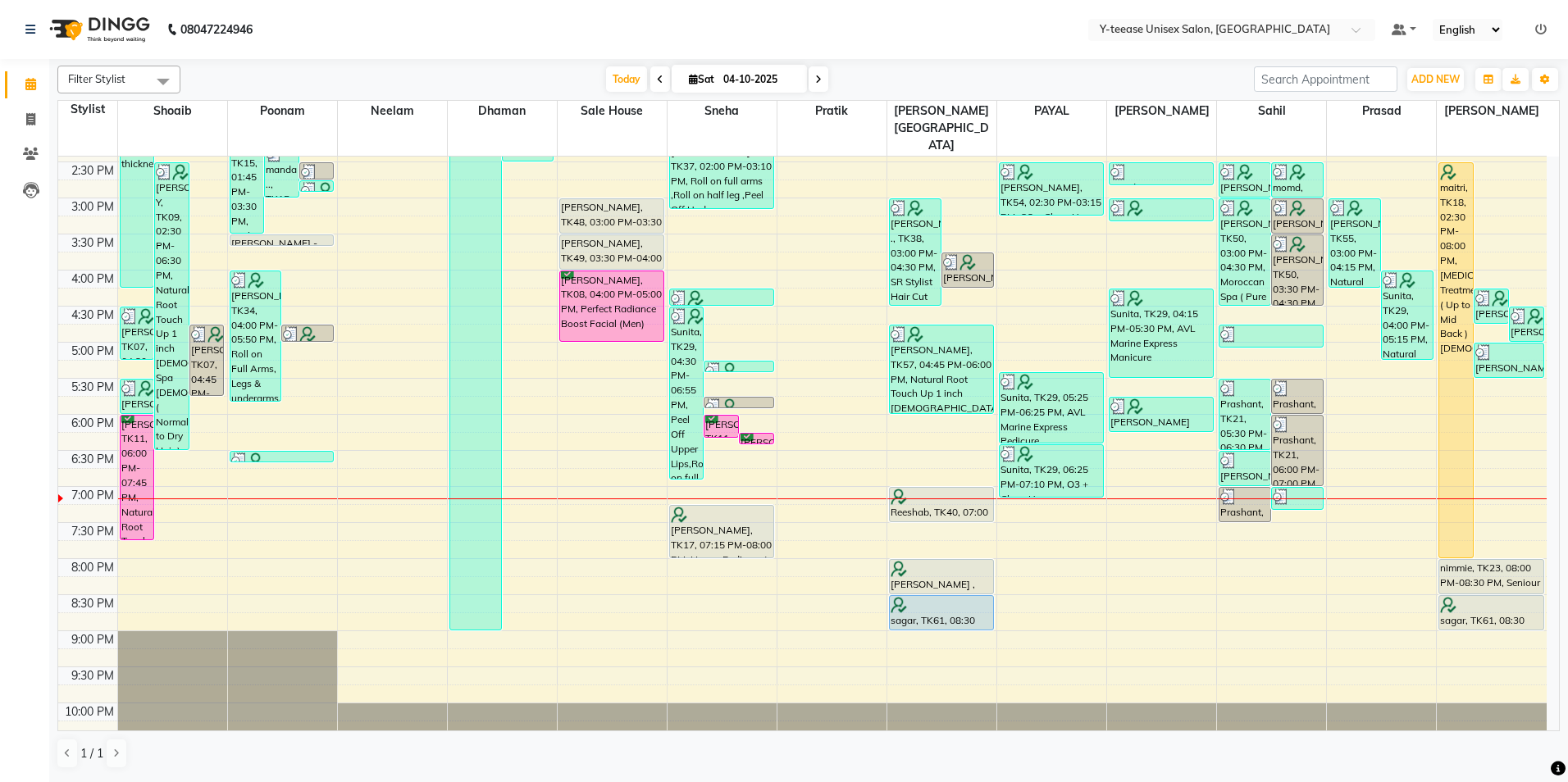
scroll to position [473, 0]
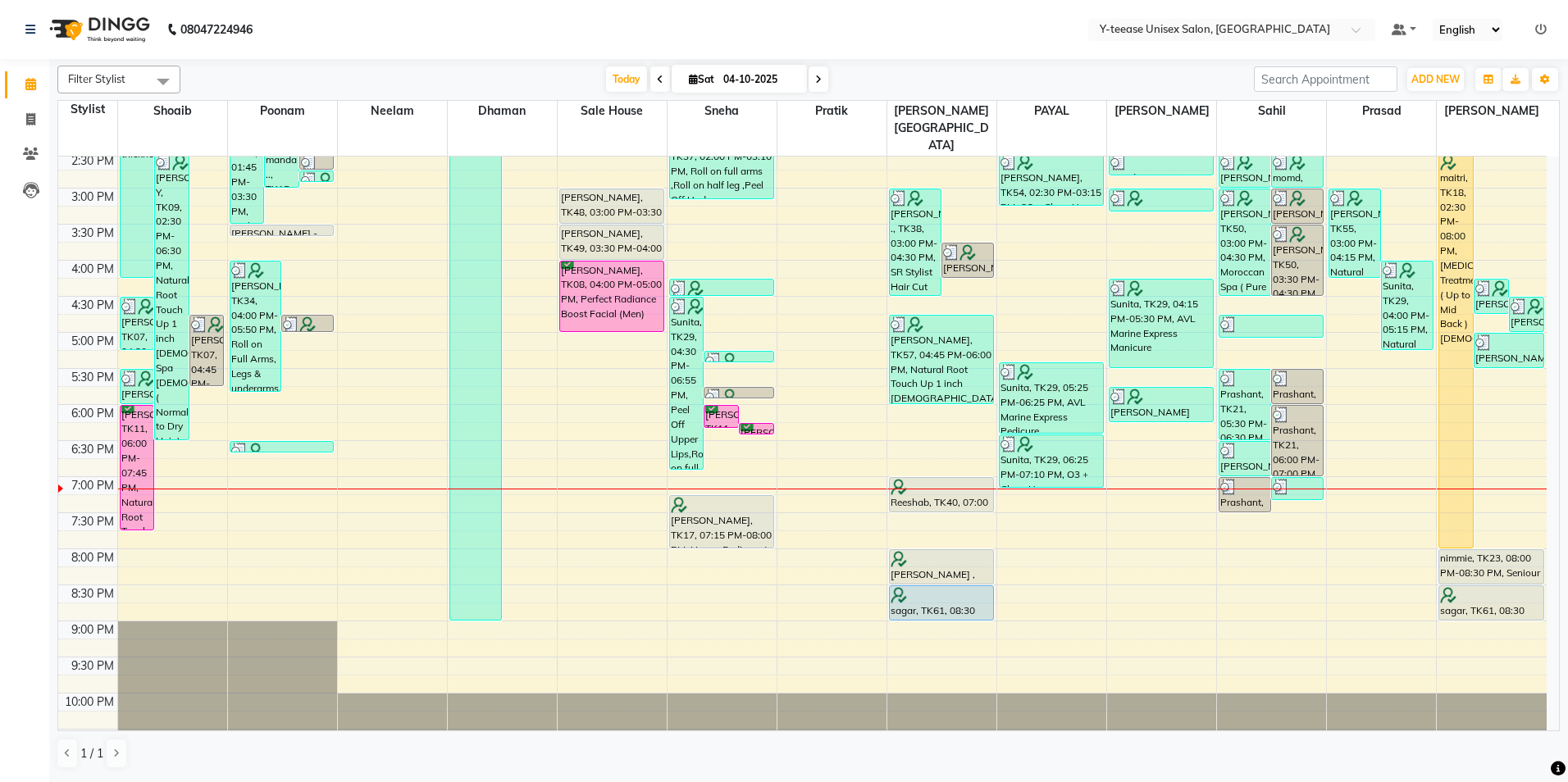
click at [753, 81] on input "04-10-2025" at bounding box center [759, 79] width 82 height 24
select select "10"
select select "2025"
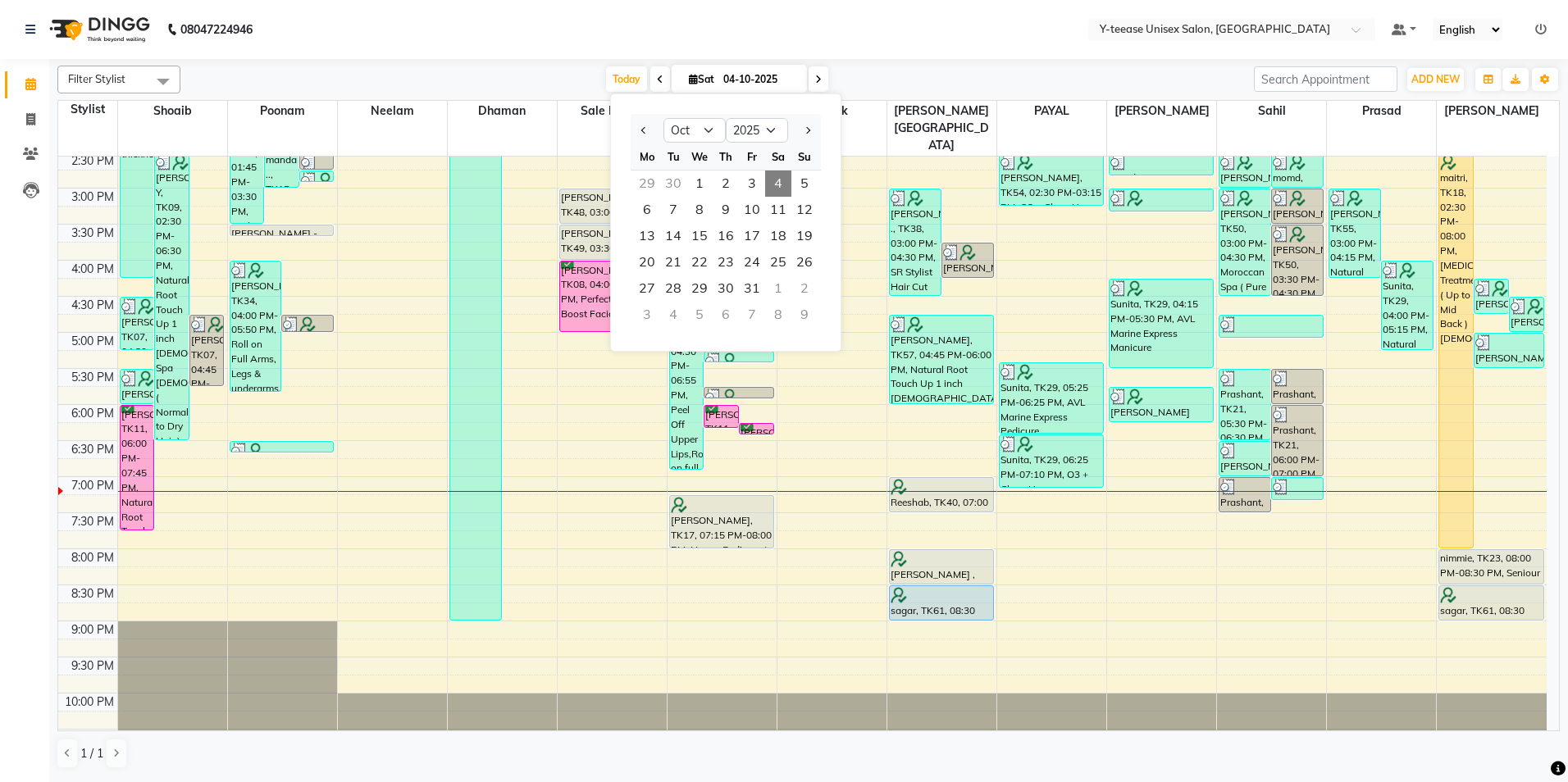
click at [818, 79] on icon at bounding box center [819, 80] width 7 height 10
type input "05-10-2025"
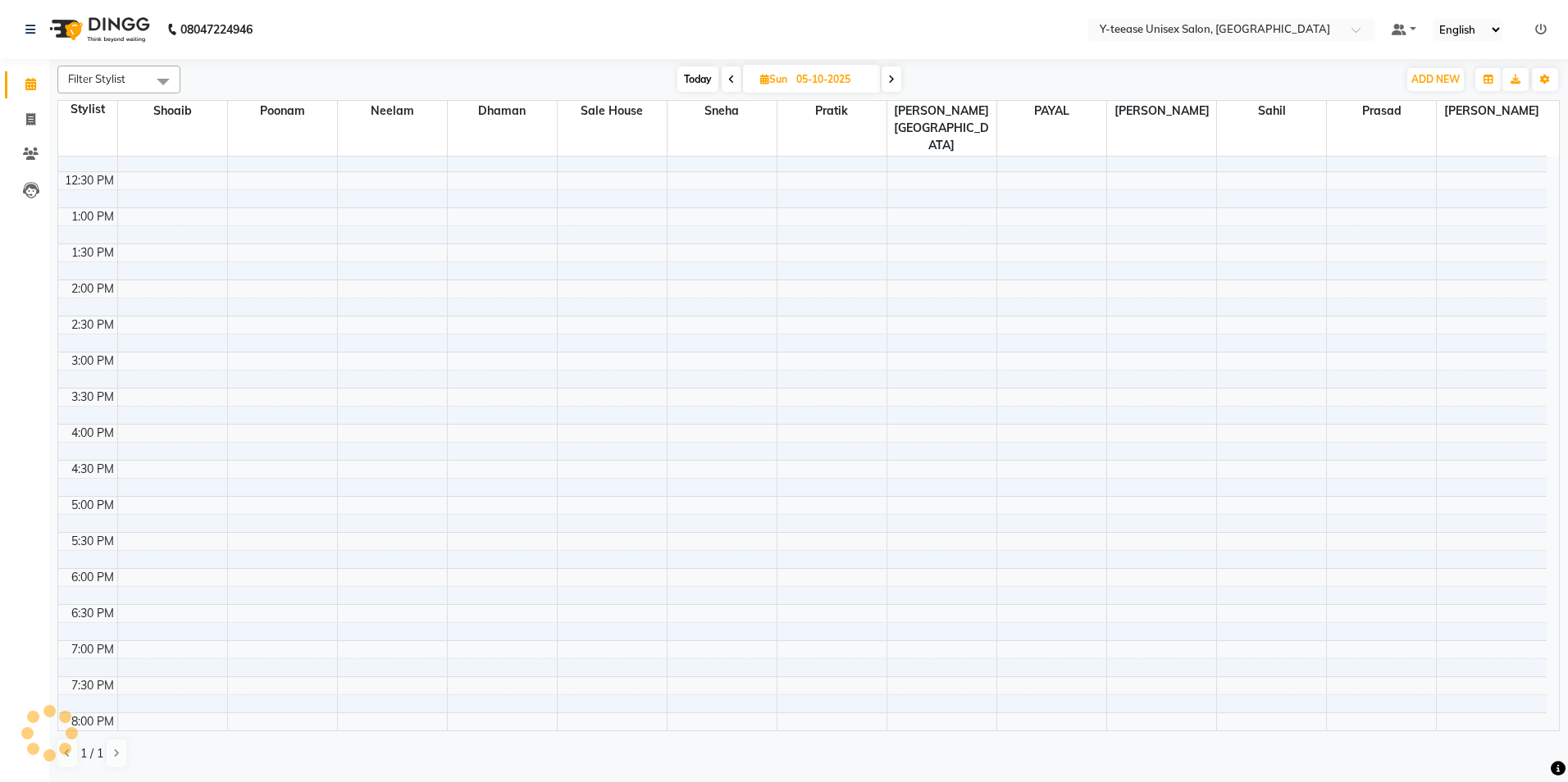
scroll to position [0, 0]
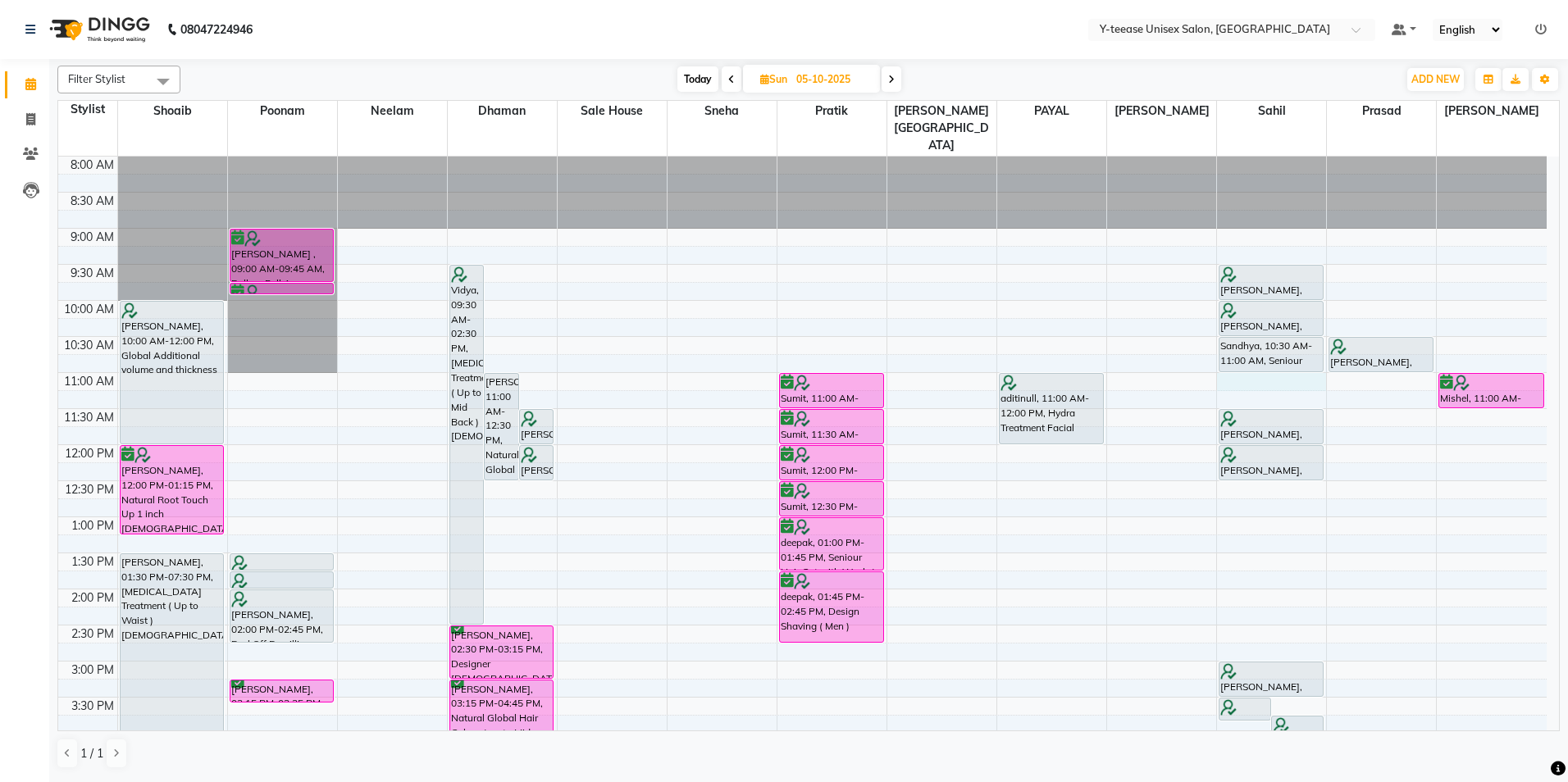
click at [1261, 349] on div "8:00 AM 8:30 AM 9:00 AM 9:30 AM 10:00 AM 10:30 AM 11:00 AM 11:30 AM 12:00 PM 12…" at bounding box center [803, 697] width 1489 height 1081
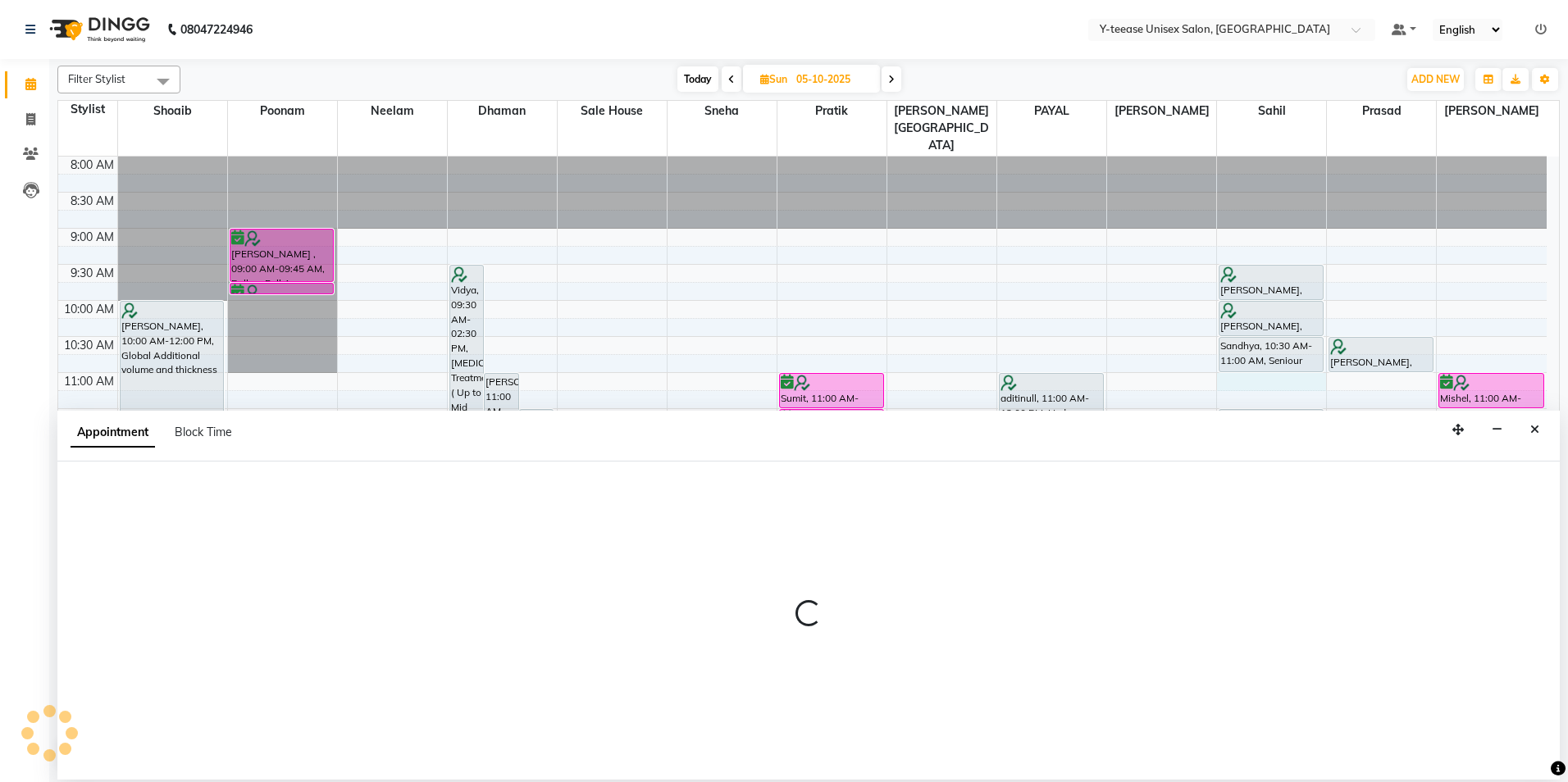
select select "88015"
select select "660"
select select "tentative"
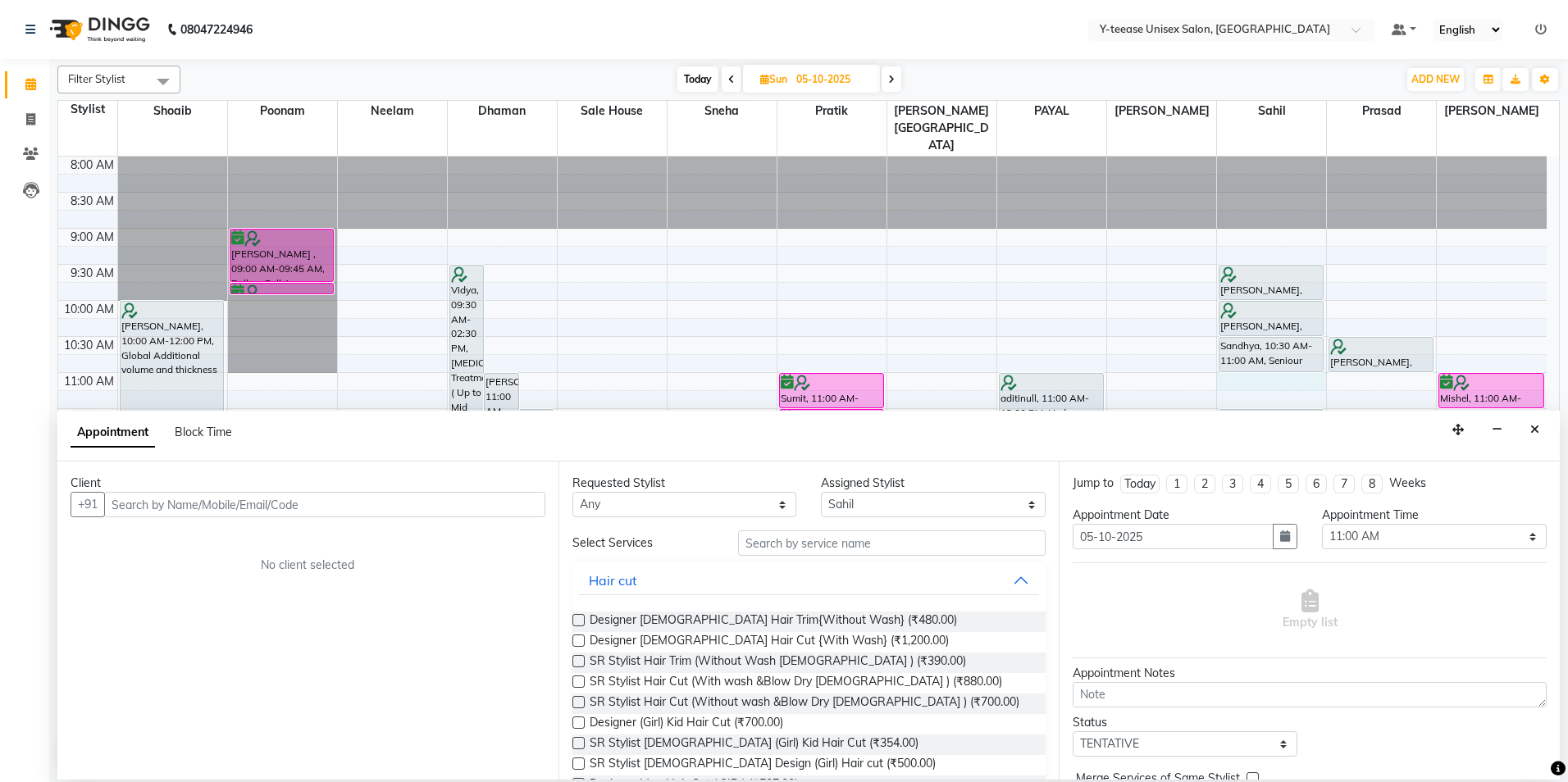
click at [343, 505] on input "text" at bounding box center [325, 505] width 441 height 25
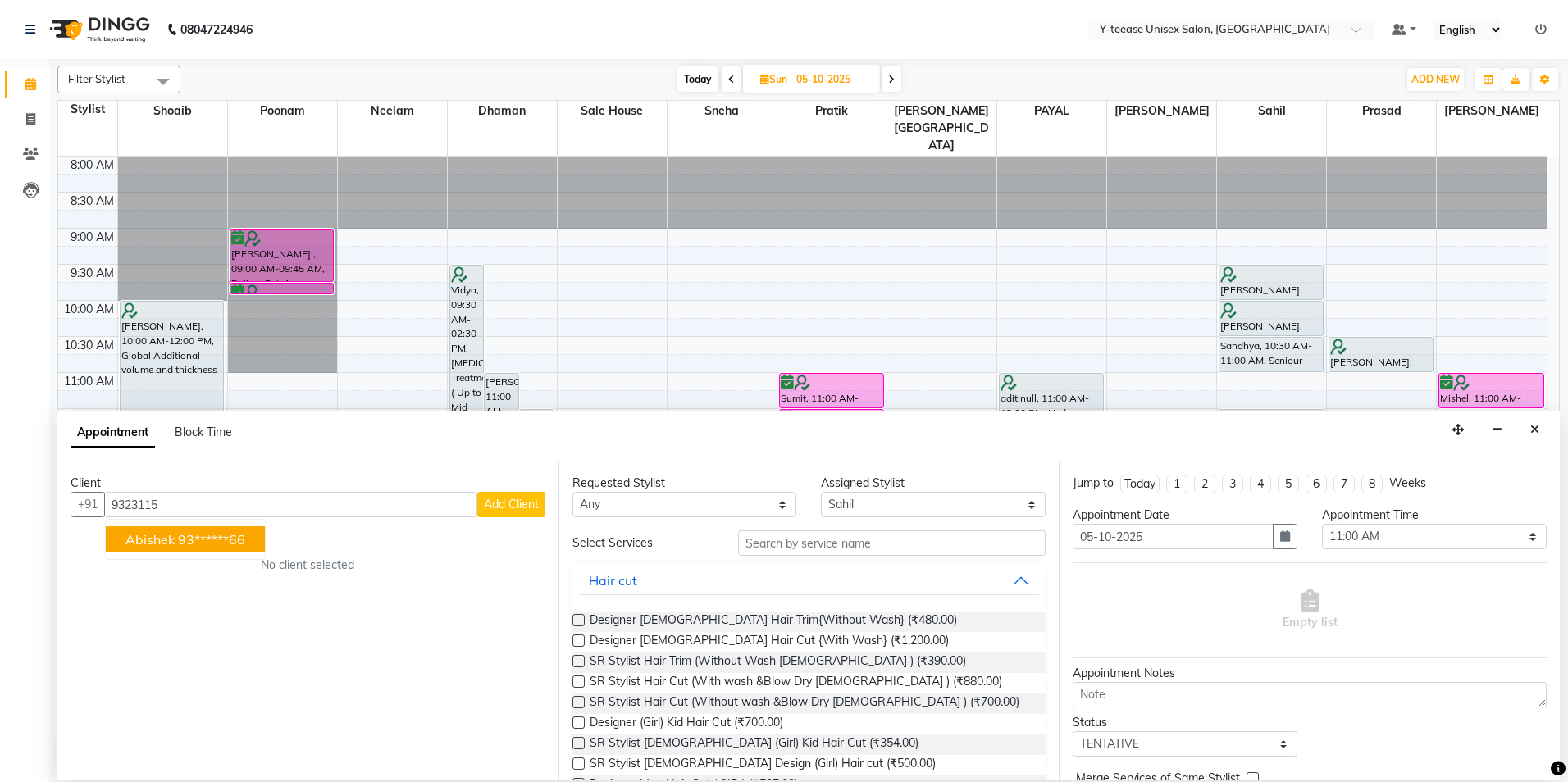
click at [212, 538] on ngb-highlight "93******66" at bounding box center [212, 539] width 67 height 16
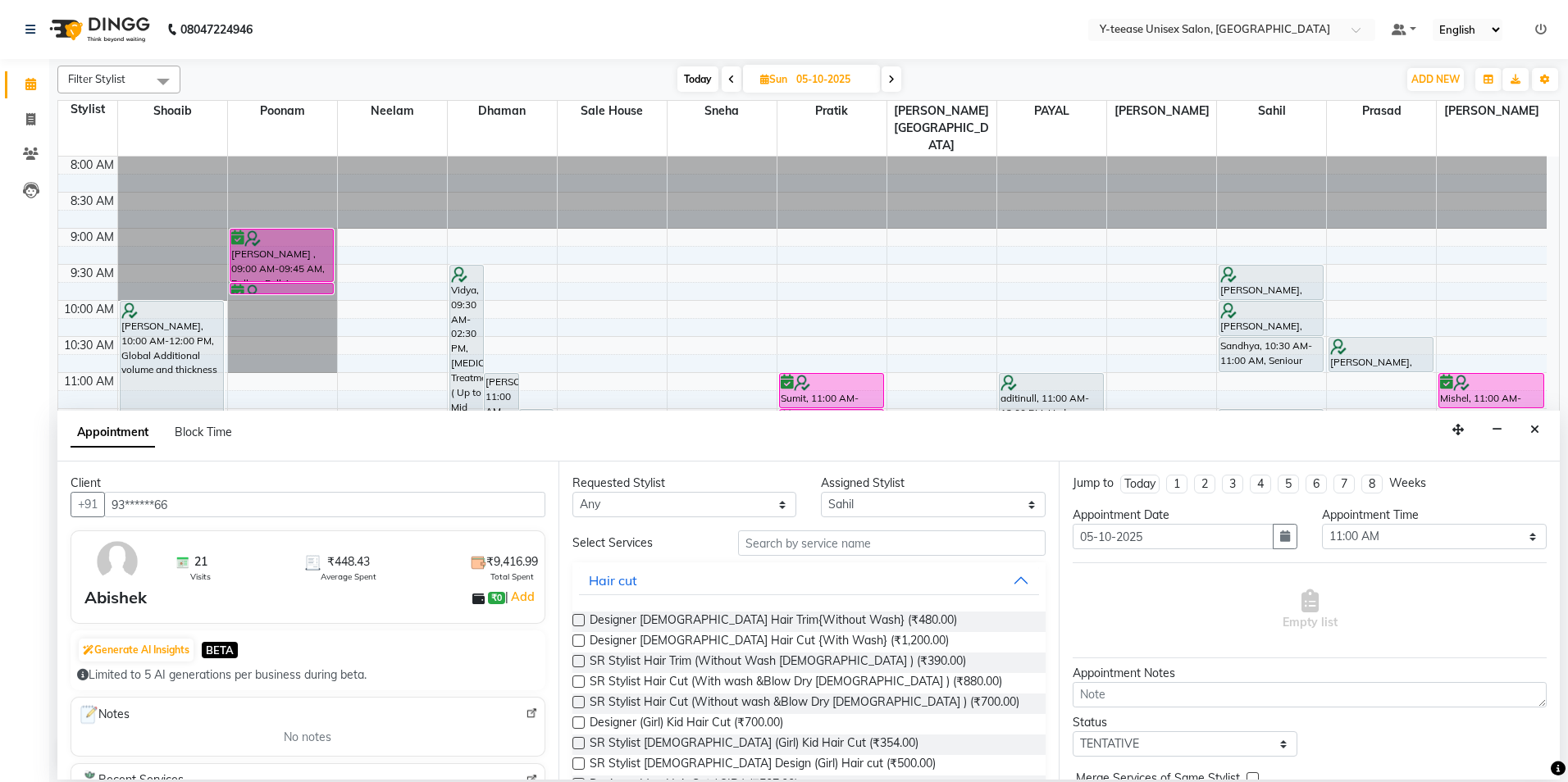
type input "93******66"
click at [771, 533] on input "text" at bounding box center [892, 544] width 308 height 25
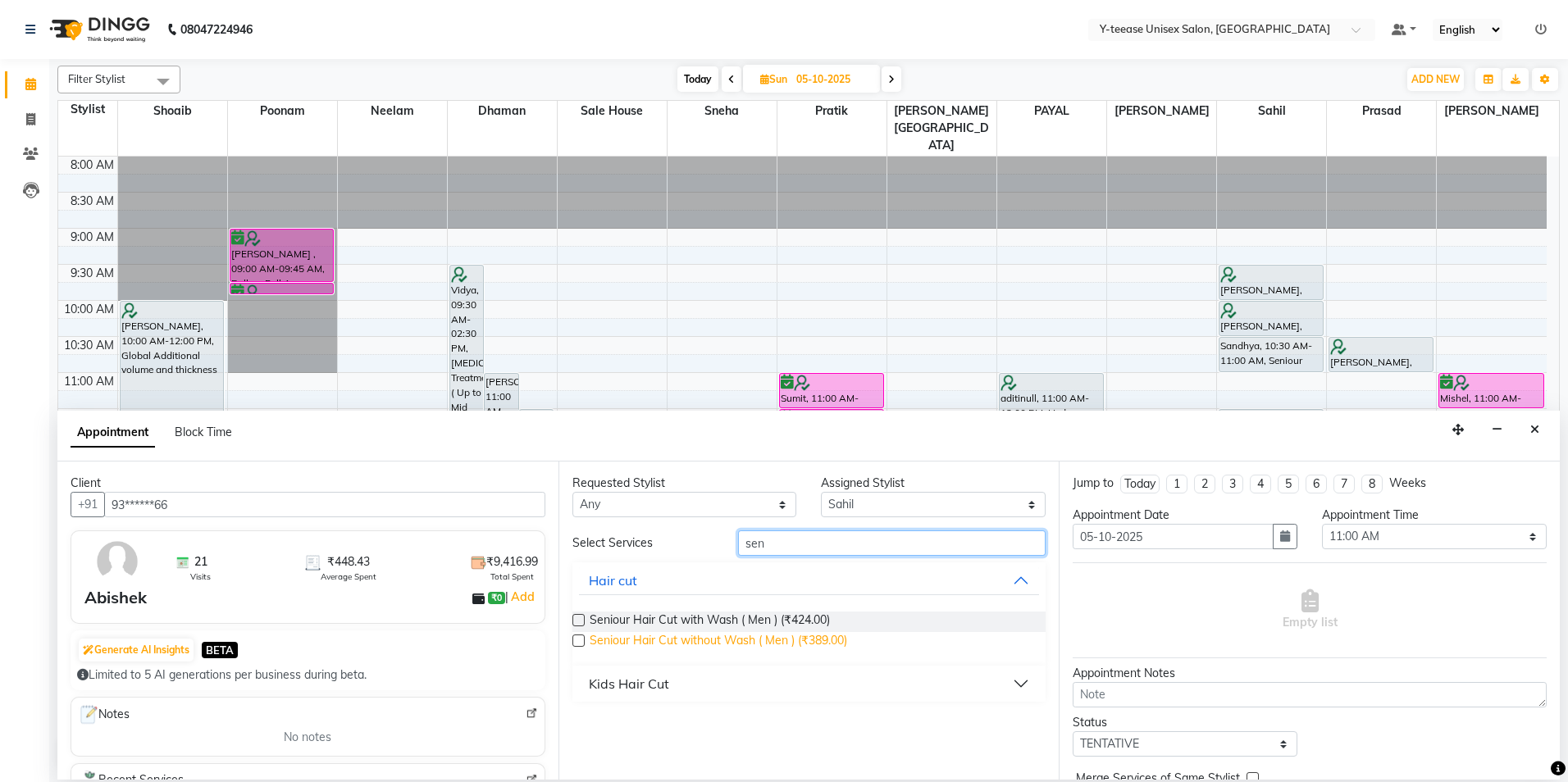
type input "sen"
click at [722, 646] on span "Seniour Hair Cut without Wash ( Men ) (₹389.00)" at bounding box center [719, 642] width 258 height 20
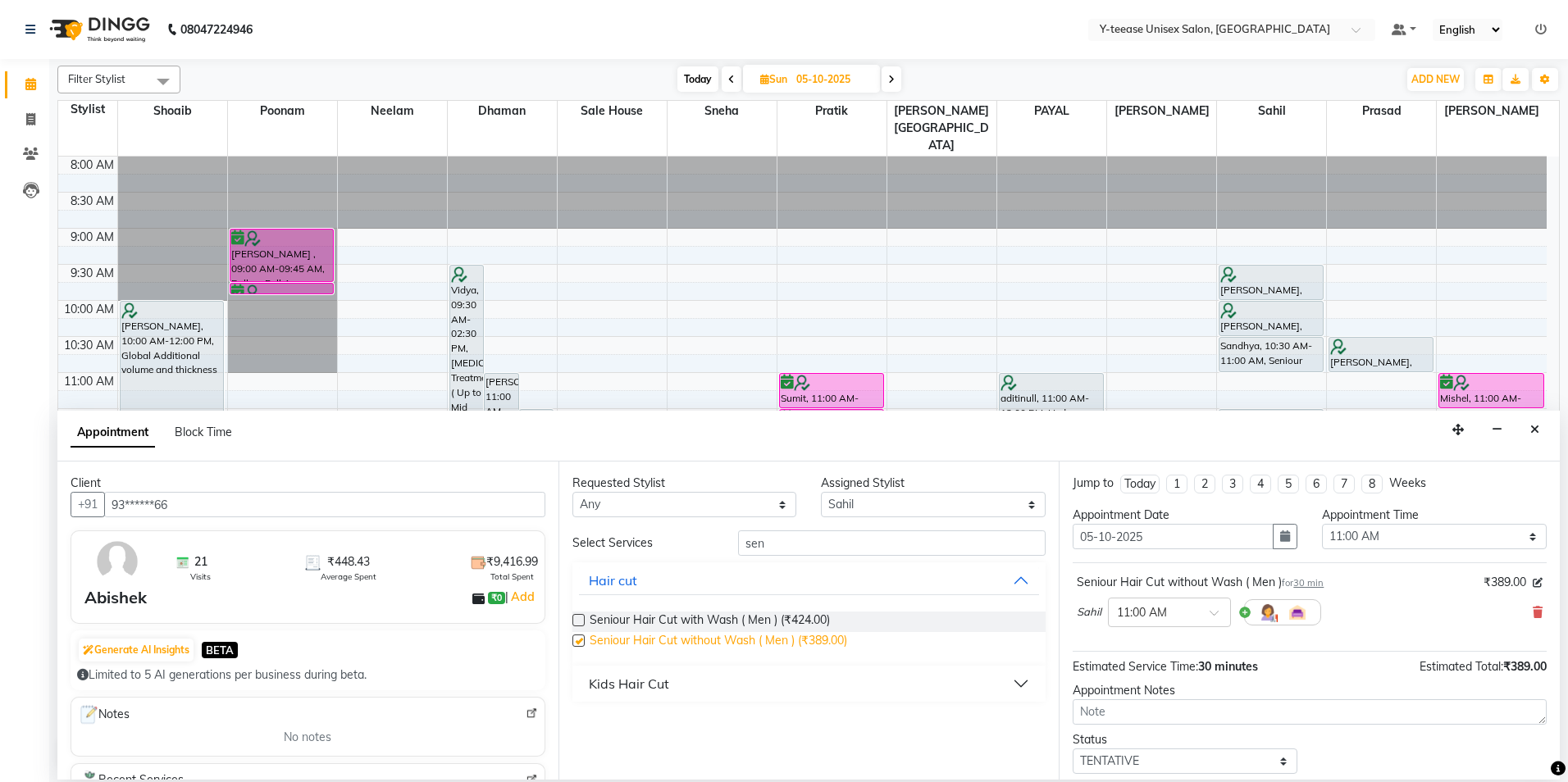
checkbox input "false"
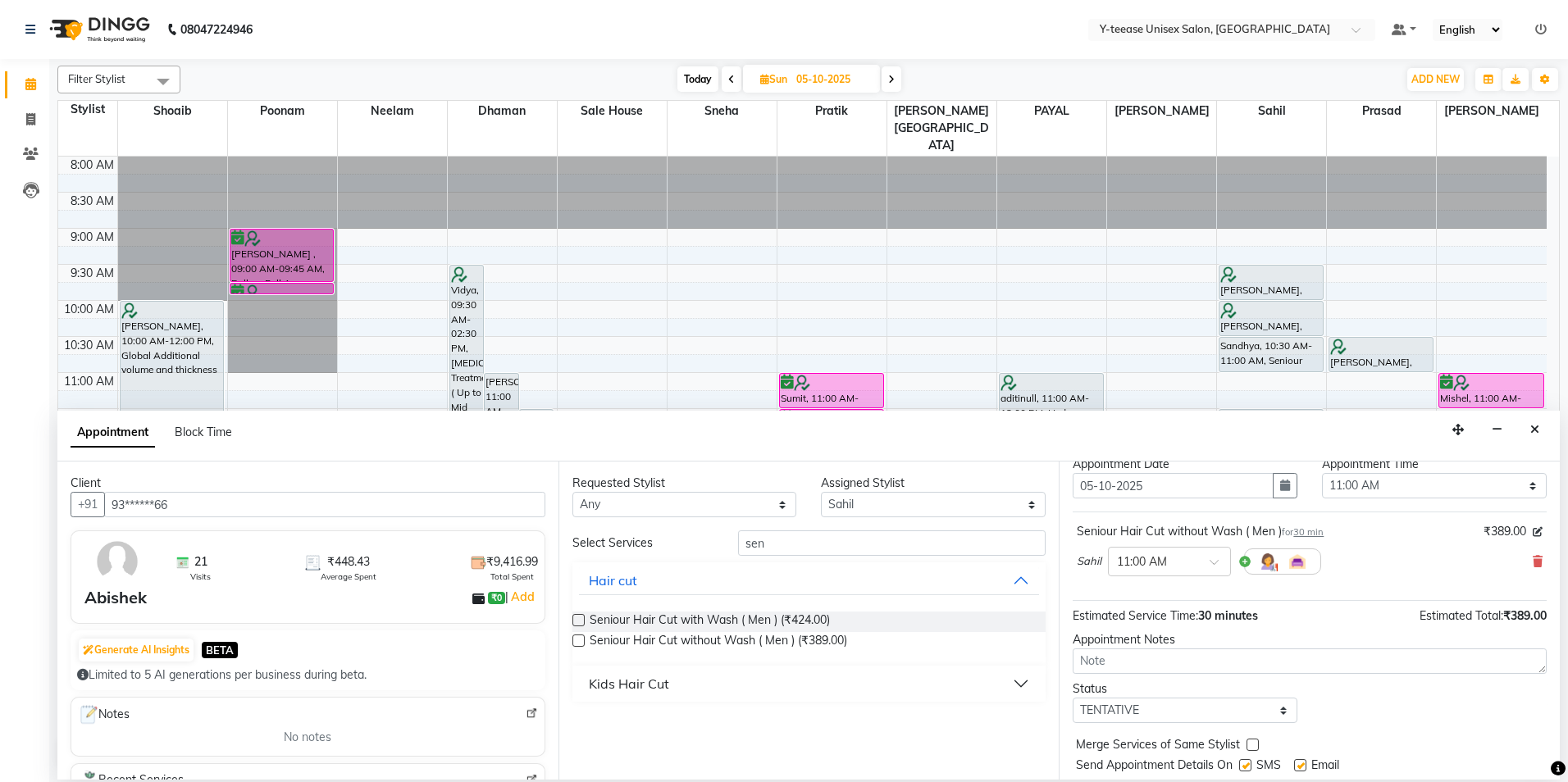
scroll to position [98, 0]
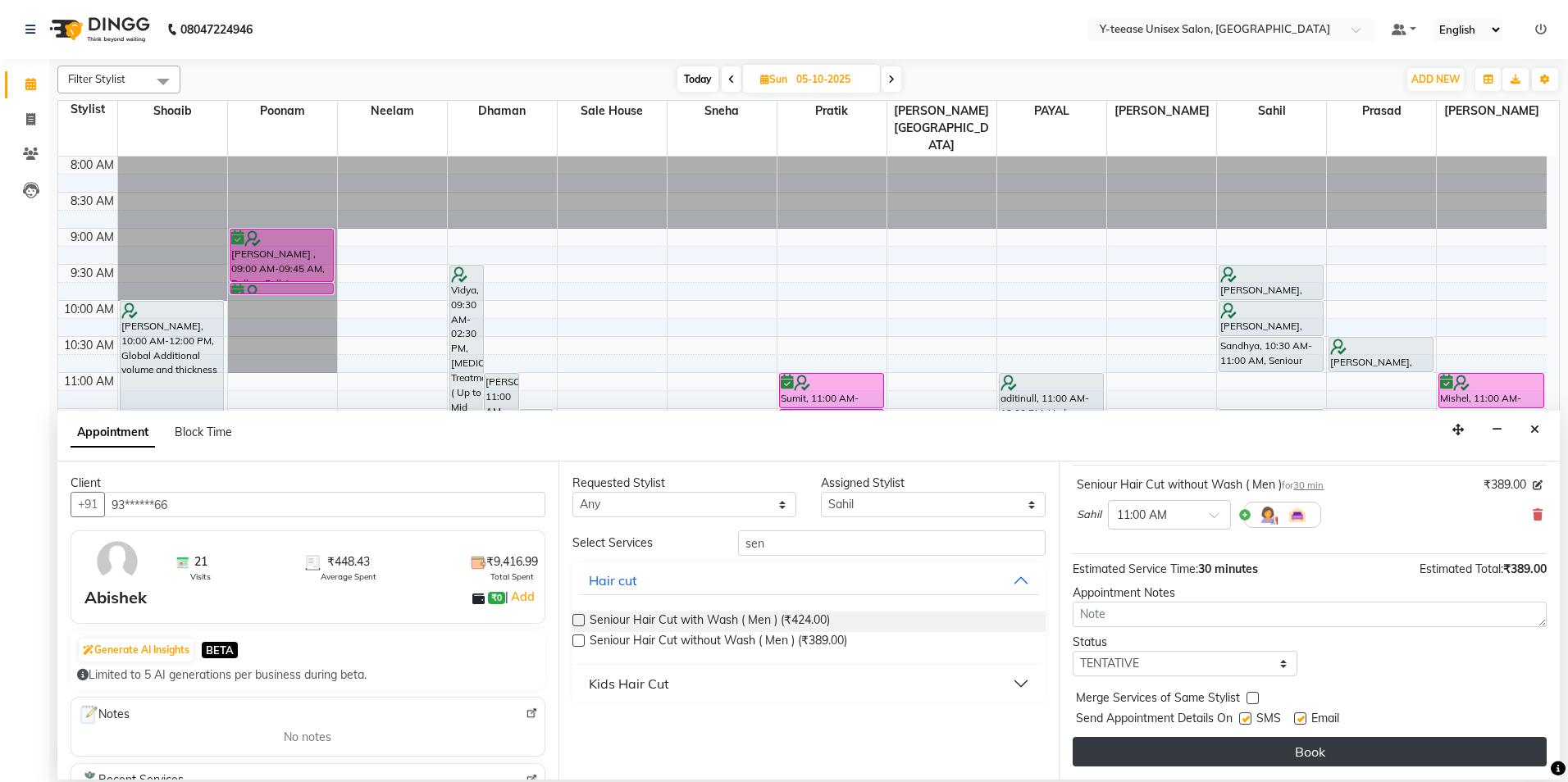
click at [1319, 750] on button "Book" at bounding box center [1310, 752] width 474 height 29
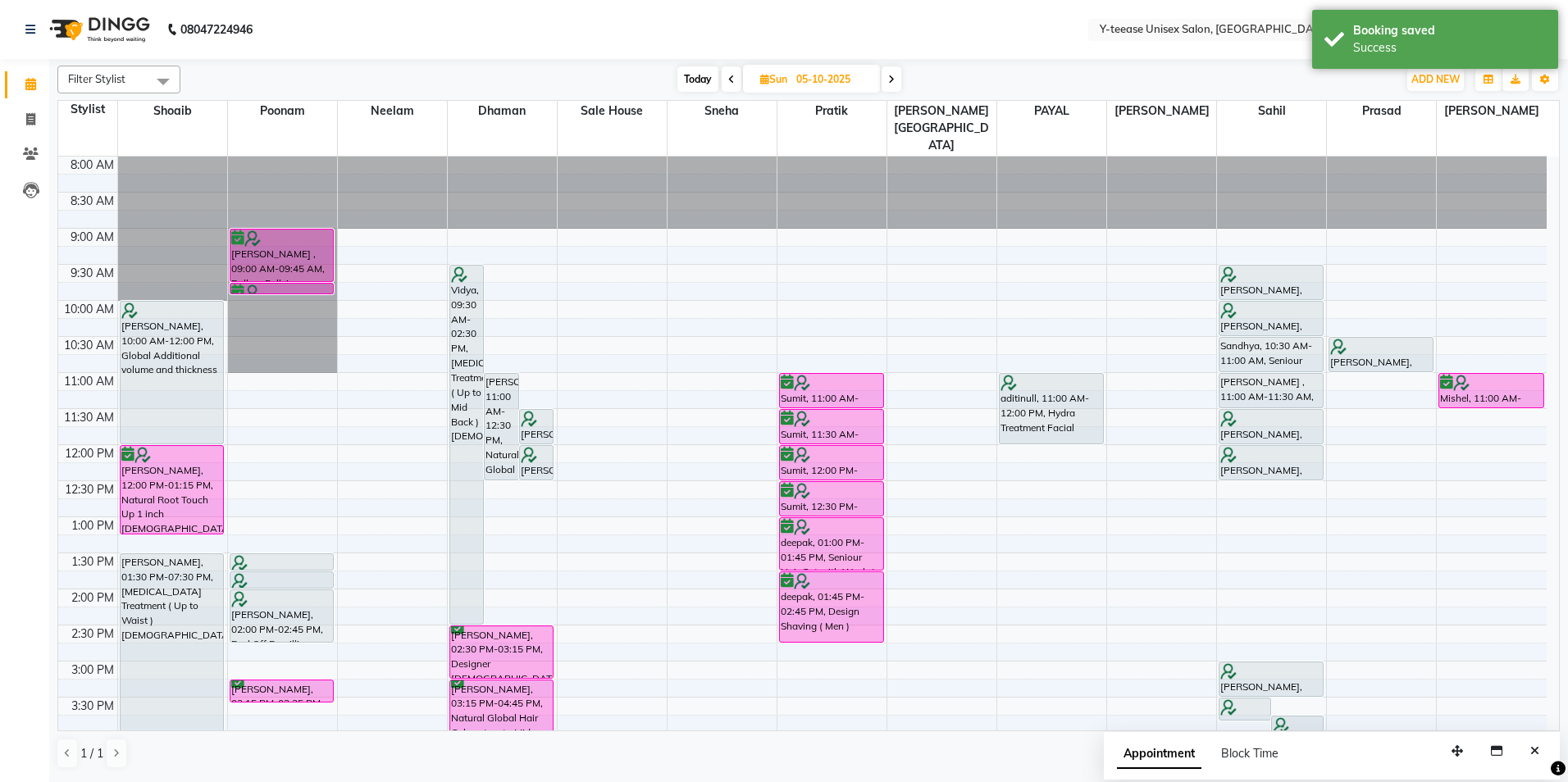
click at [705, 77] on span "Today" at bounding box center [698, 79] width 41 height 25
type input "04-10-2025"
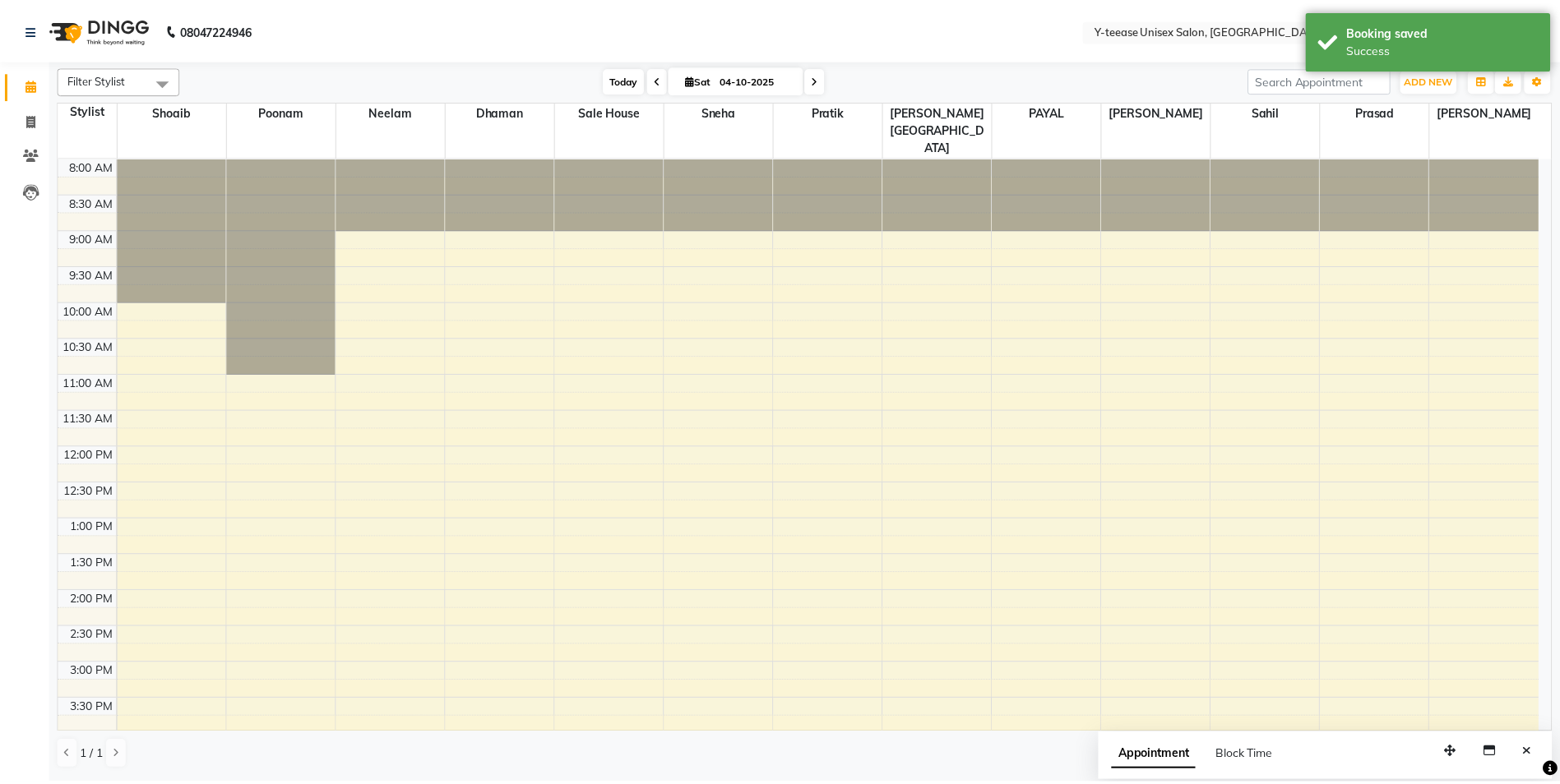
scroll to position [474, 0]
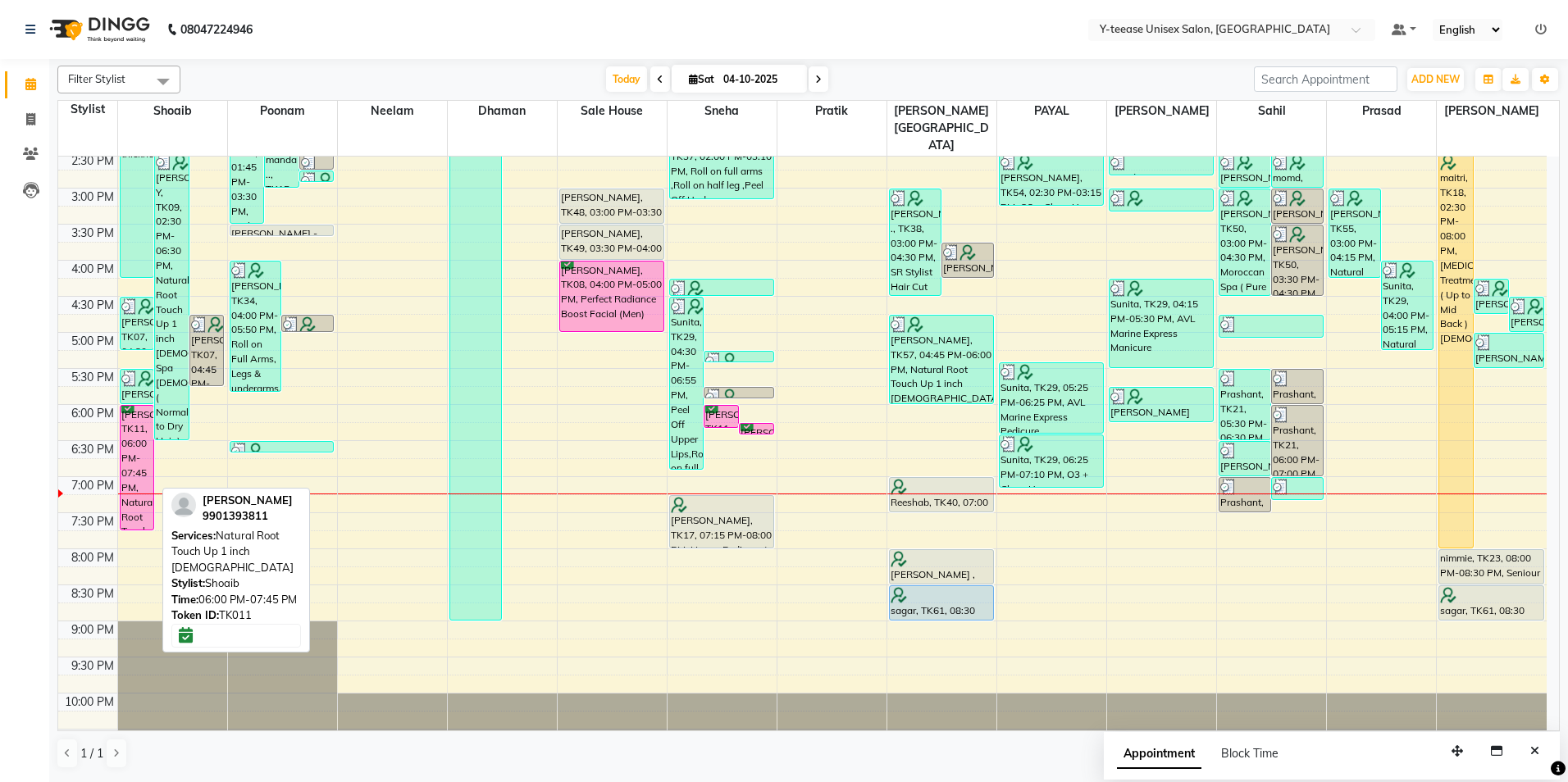
click at [134, 419] on div "[PERSON_NAME], TK11, 06:00 PM-07:45 PM, Natural Root Touch Up 1 inch [DEMOGRAPH…" at bounding box center [137, 468] width 34 height 124
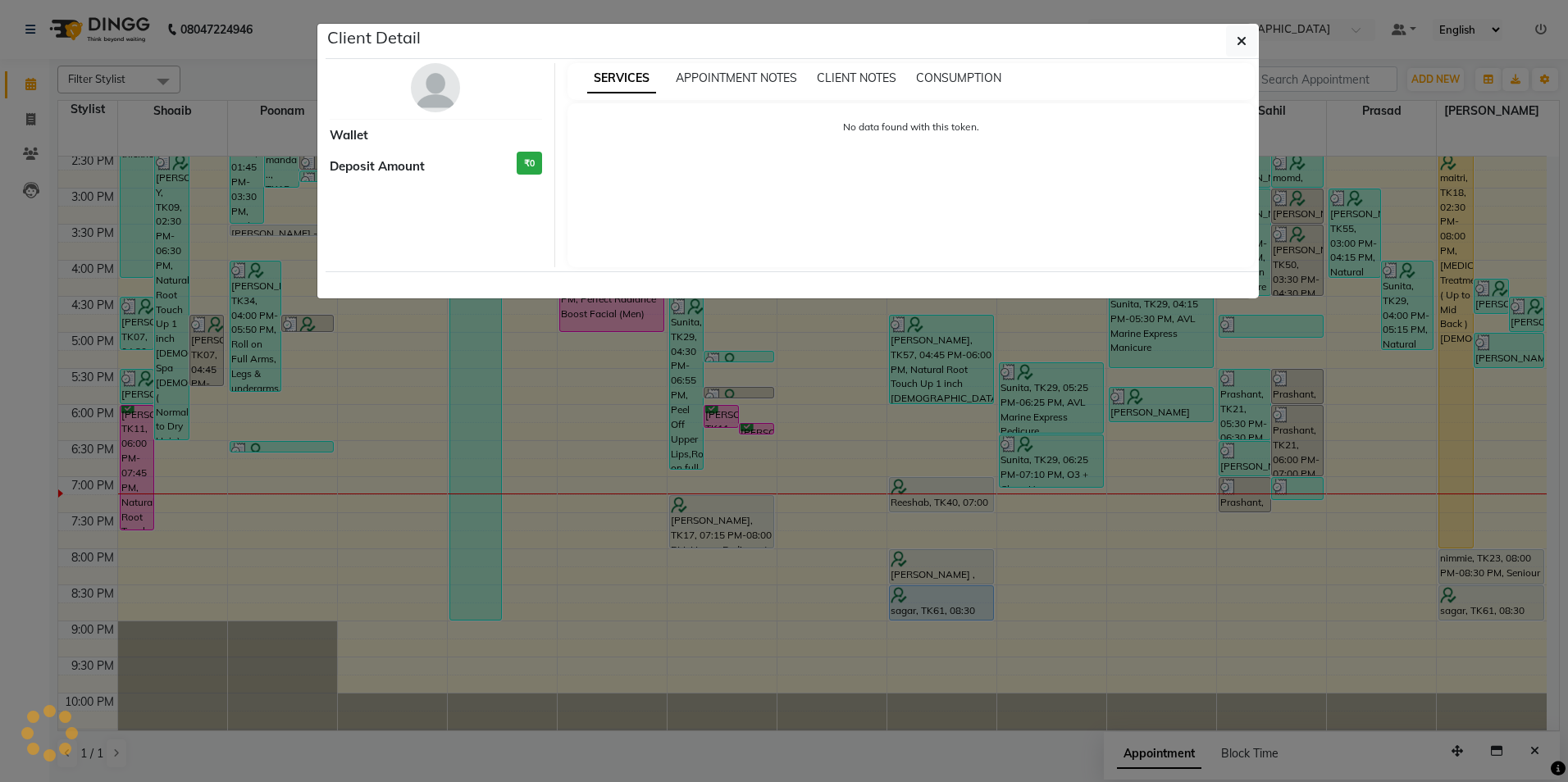
select select "6"
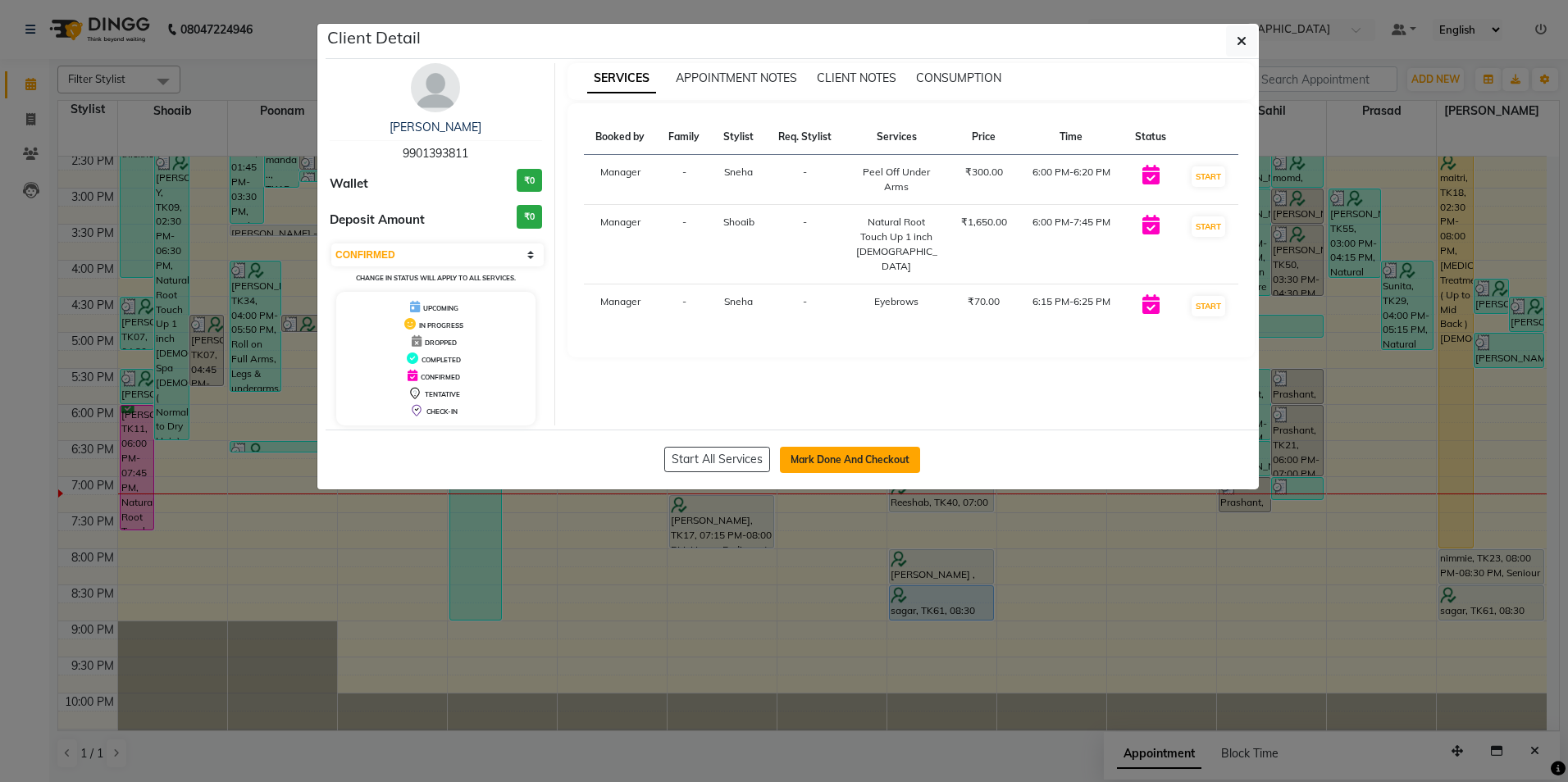
click at [836, 468] on button "Mark Done And Checkout" at bounding box center [850, 459] width 140 height 26
select select "service"
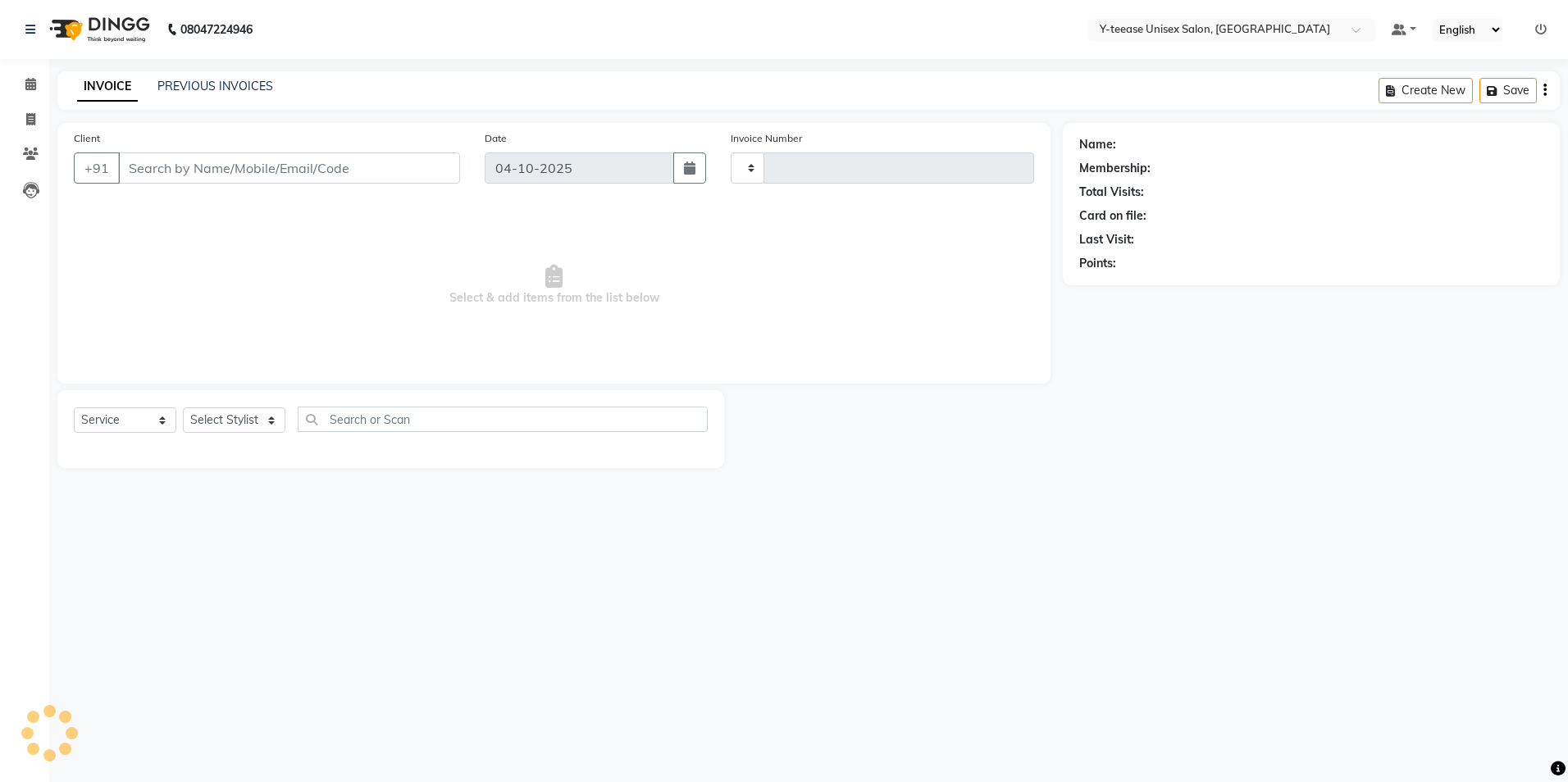
type input "8448"
select select "4"
type input "99******11"
select select "49846"
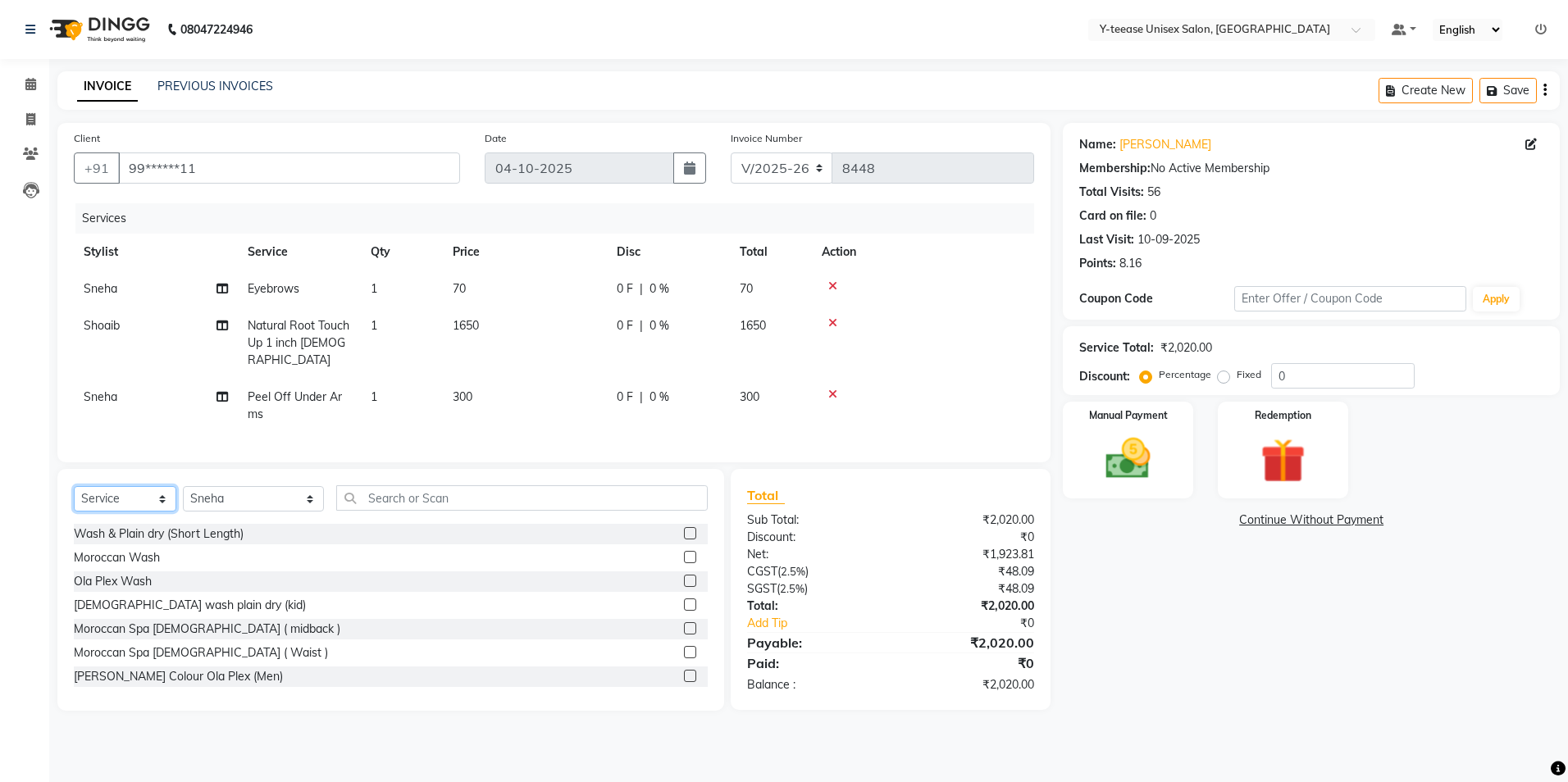
click at [131, 495] on select "Select Service Product Membership Package Voucher Prepaid Gift Card" at bounding box center [126, 499] width 103 height 25
click at [74, 486] on select "Select Service Product Membership Package Voucher Prepaid Gift Card" at bounding box center [126, 499] width 103 height 25
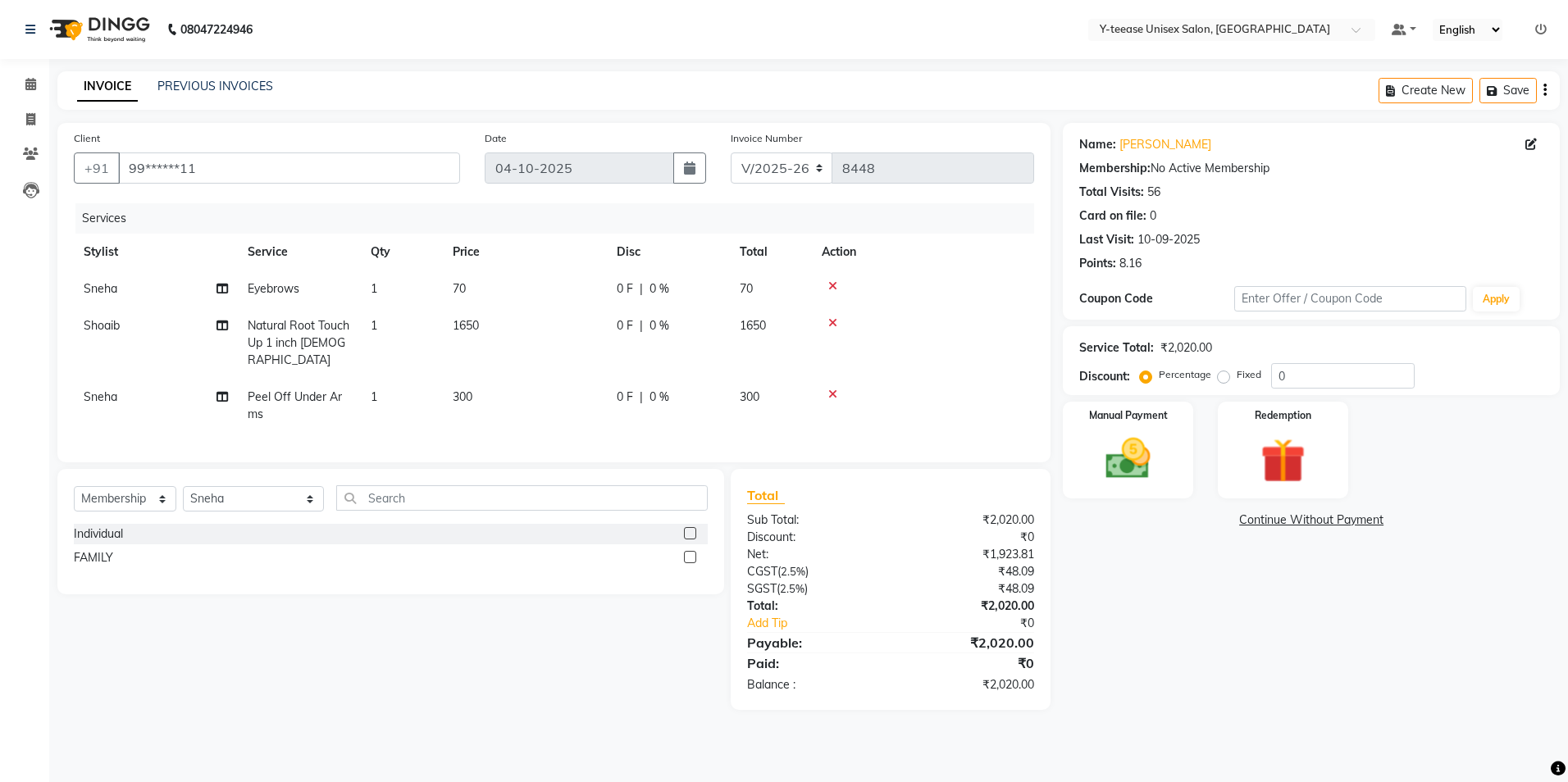
click at [690, 528] on label at bounding box center [690, 533] width 13 height 13
click at [690, 529] on input "checkbox" at bounding box center [689, 534] width 11 height 11
select select "select"
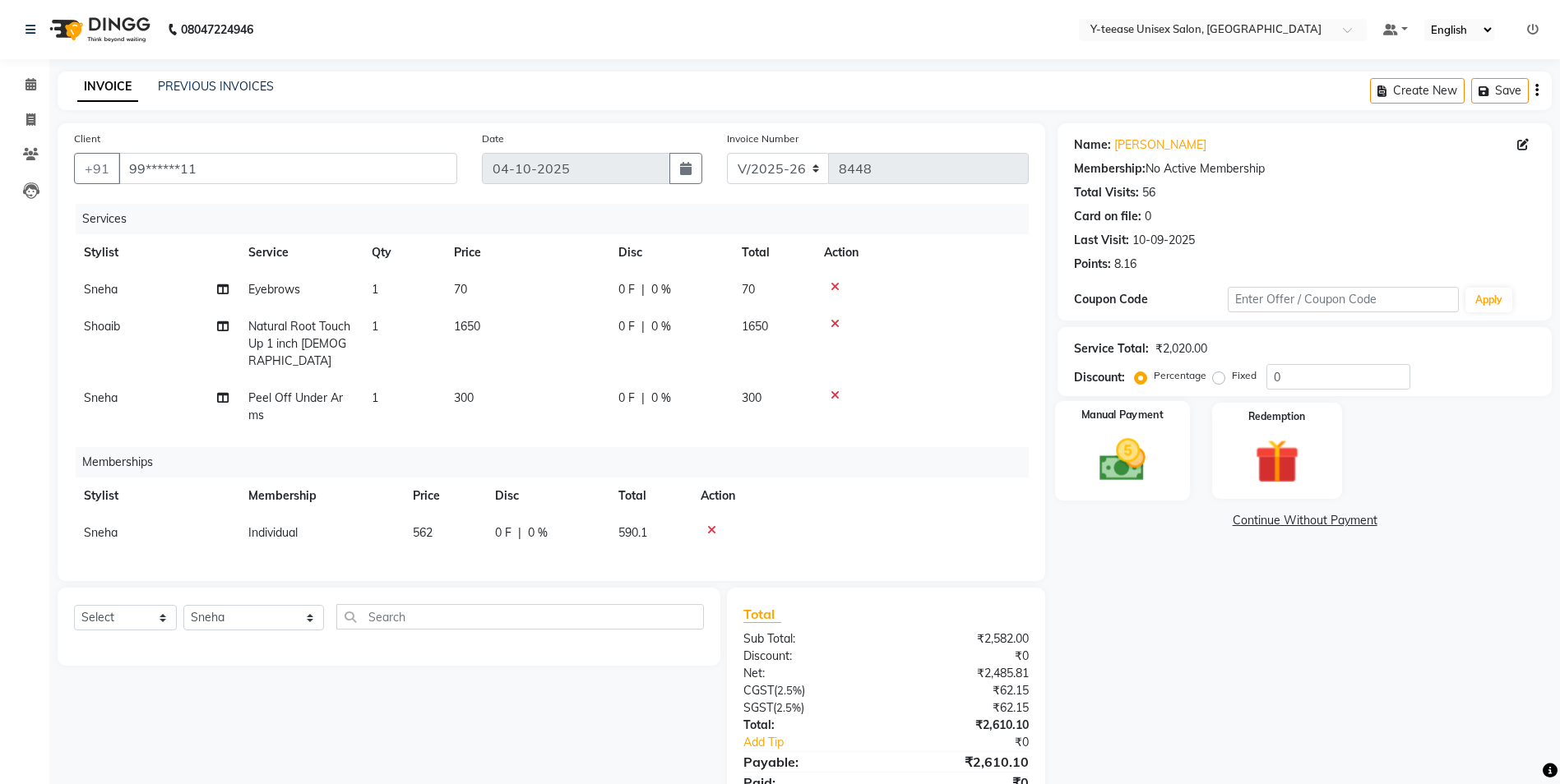
click at [1121, 460] on img at bounding box center [1122, 460] width 76 height 53
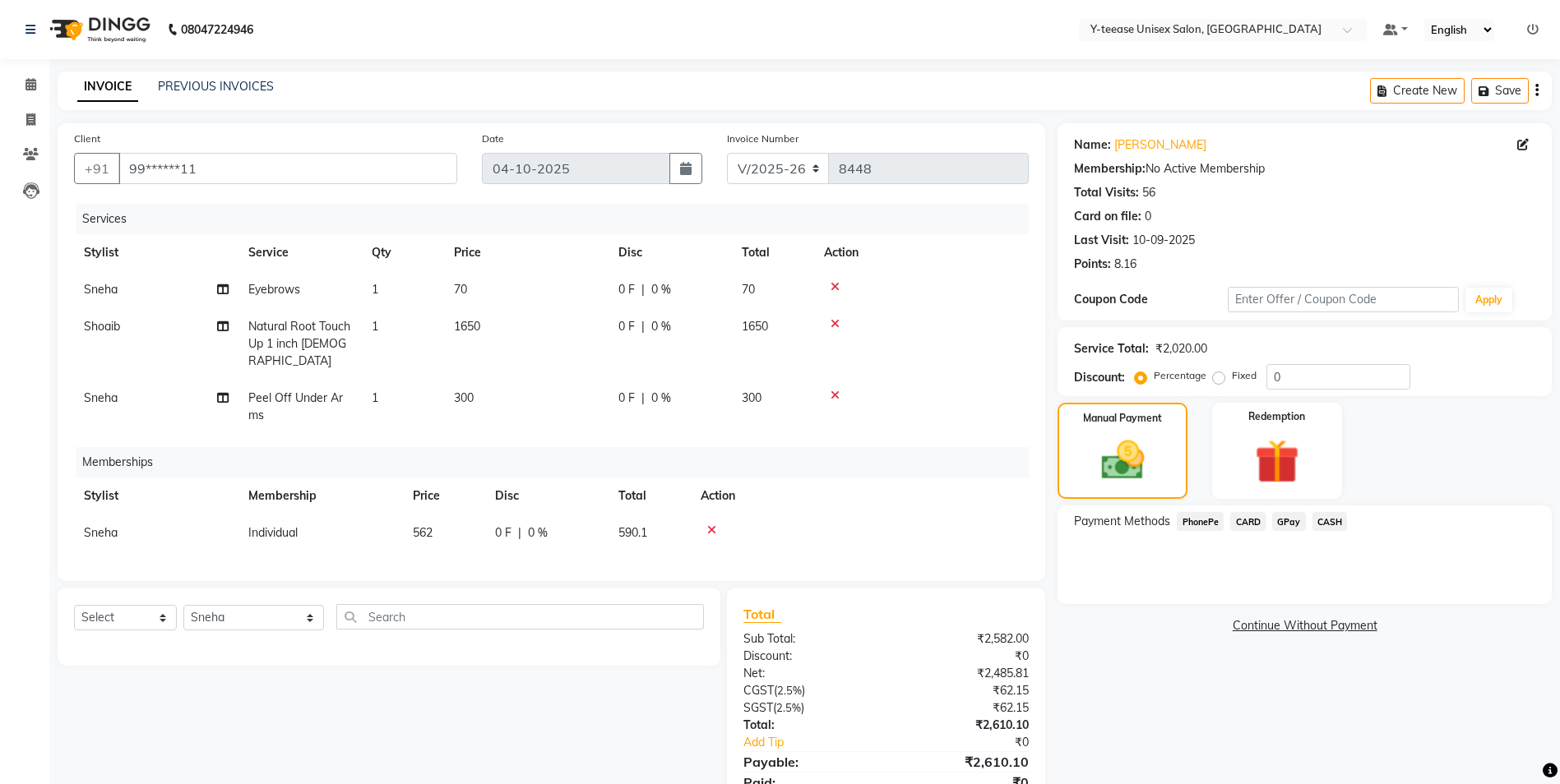
drag, startPoint x: 949, startPoint y: 499, endPoint x: 964, endPoint y: 498, distance: 15.0
click at [945, 514] on td at bounding box center [859, 533] width 338 height 37
drag, startPoint x: 1407, startPoint y: 543, endPoint x: 1301, endPoint y: 416, distance: 165.4
click at [1372, 506] on div "Payment Methods PhonePe CARD GPay CASH" at bounding box center [1304, 554] width 494 height 99
click at [1287, 373] on input "0" at bounding box center [1338, 377] width 144 height 25
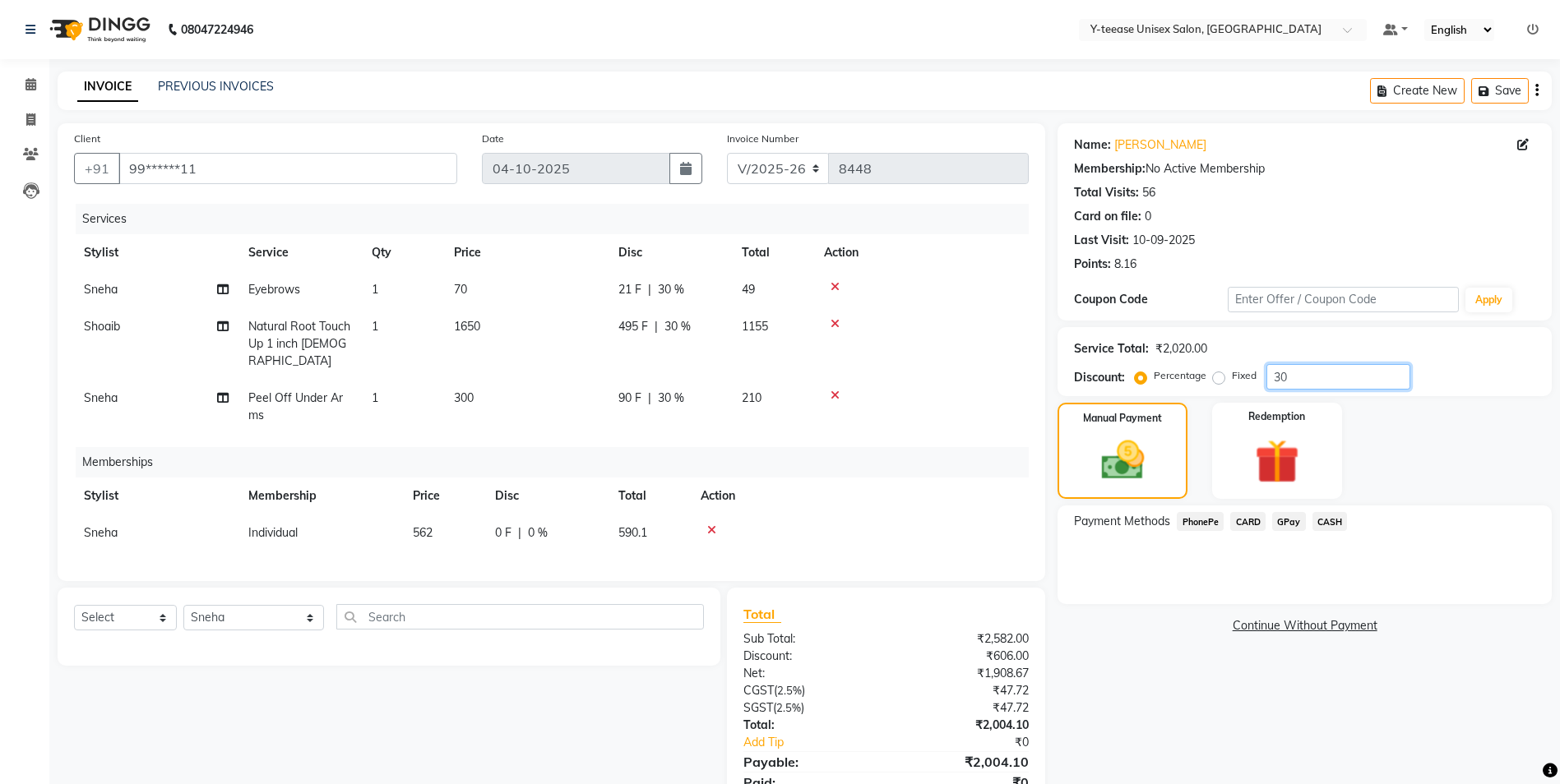
type input "30"
click at [117, 525] on span "Sneha" at bounding box center [101, 533] width 34 height 15
select select "49846"
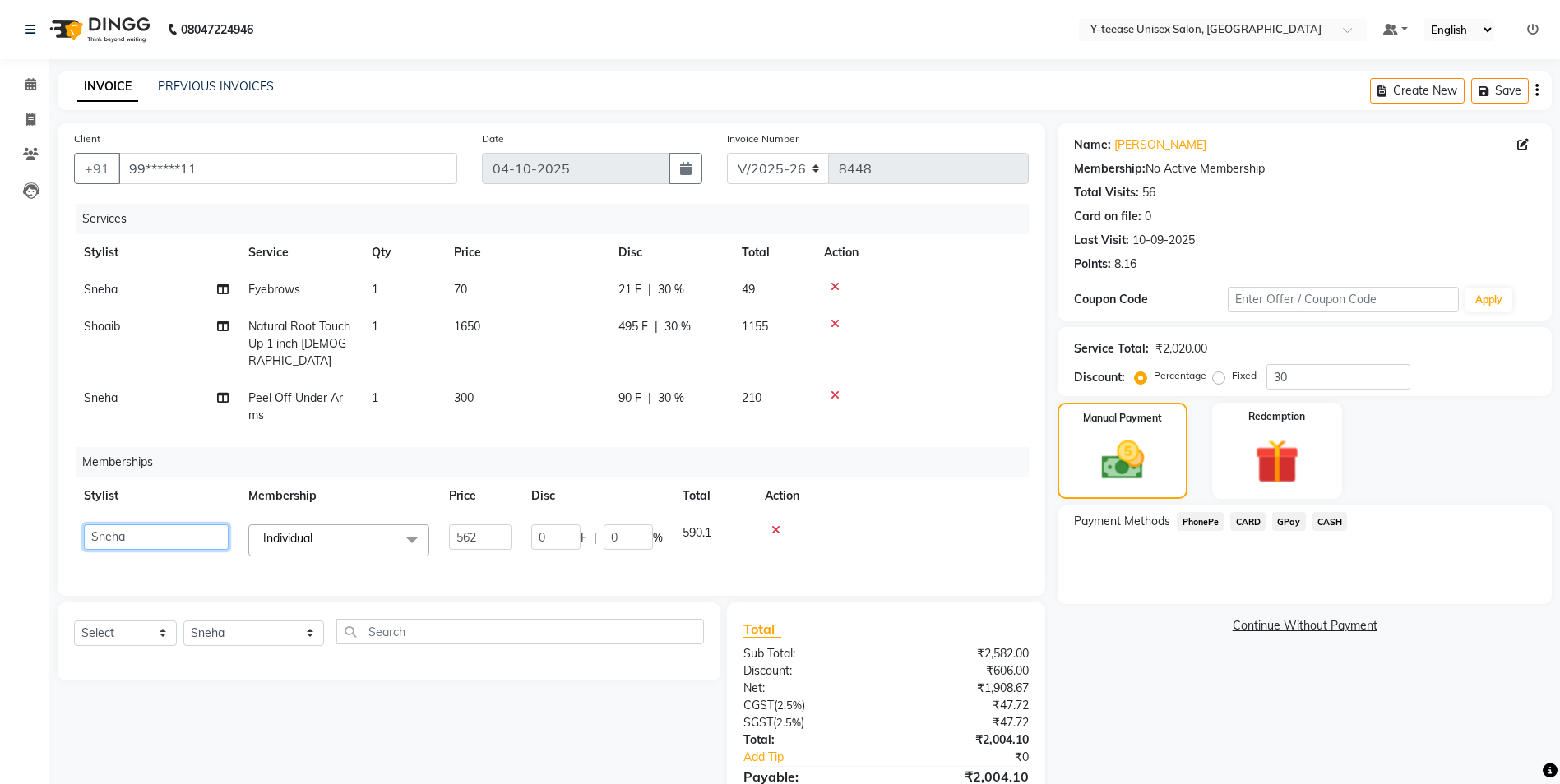
click at [141, 525] on select "[PERSON_NAME] [PERSON_NAME] nagar Manager [PERSON_NAME] [PERSON_NAME] Poonam [P…" at bounding box center [155, 537] width 145 height 25
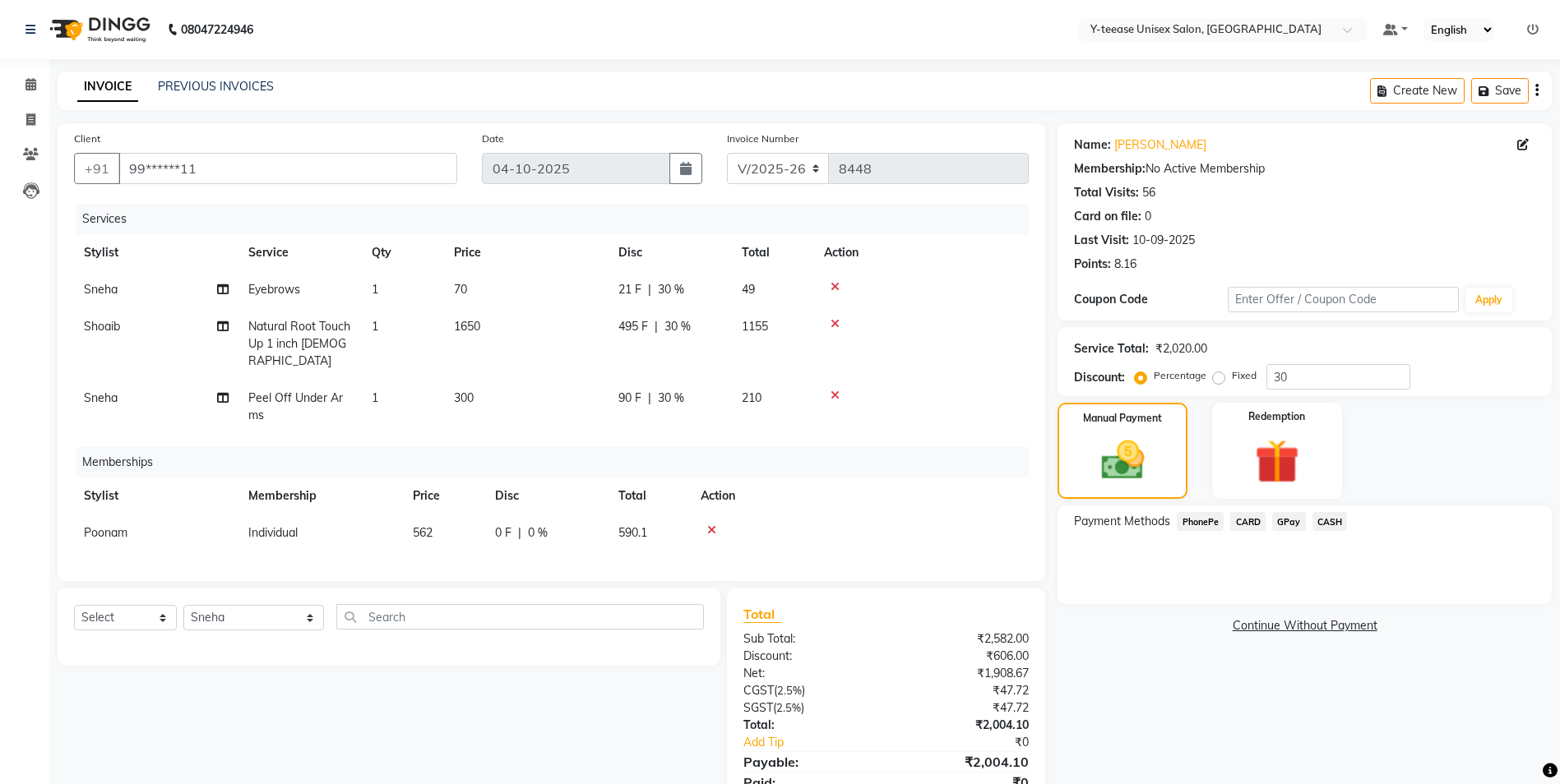
click at [1174, 697] on div "Name: [PERSON_NAME] Membership: No Active Membership Total Visits: 56 Card on f…" at bounding box center [1310, 476] width 506 height 706
click at [673, 389] on span "30 %" at bounding box center [670, 398] width 26 height 17
select select "49846"
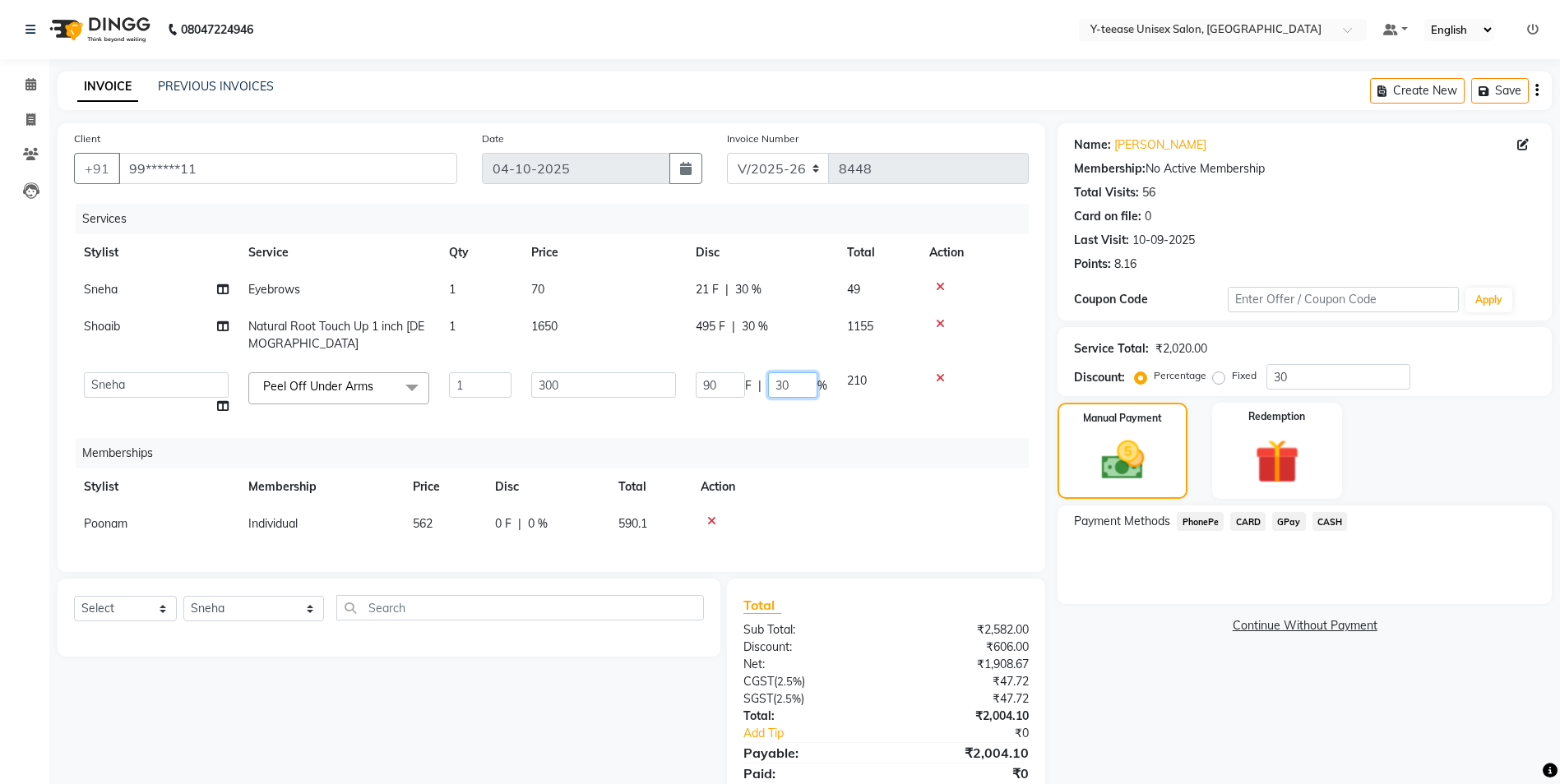
click at [794, 387] on input "30" at bounding box center [793, 385] width 49 height 25
type input "3"
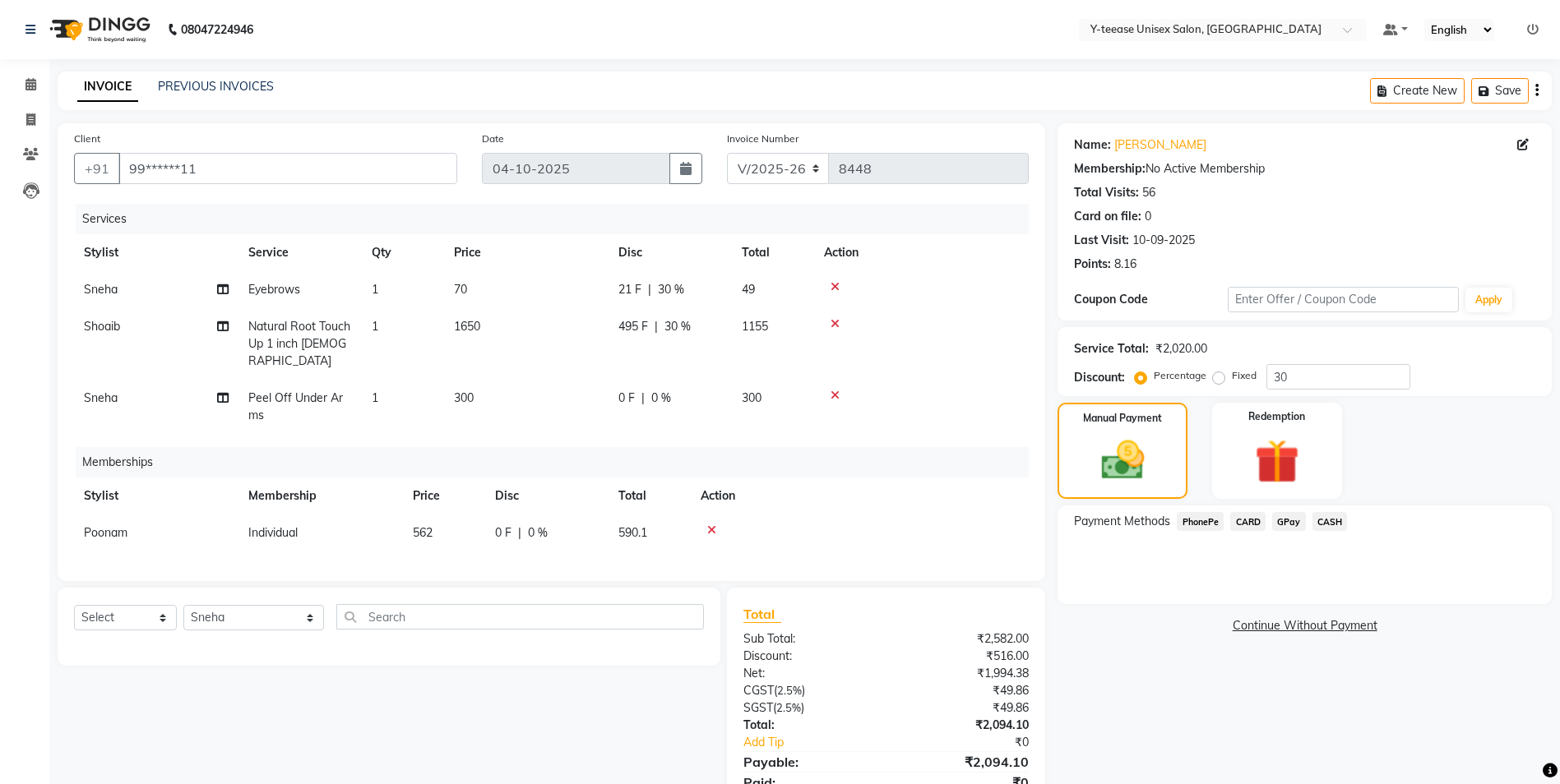
drag, startPoint x: 799, startPoint y: 482, endPoint x: 892, endPoint y: 524, distance: 102.0
click at [801, 482] on th "Action" at bounding box center [859, 496] width 338 height 37
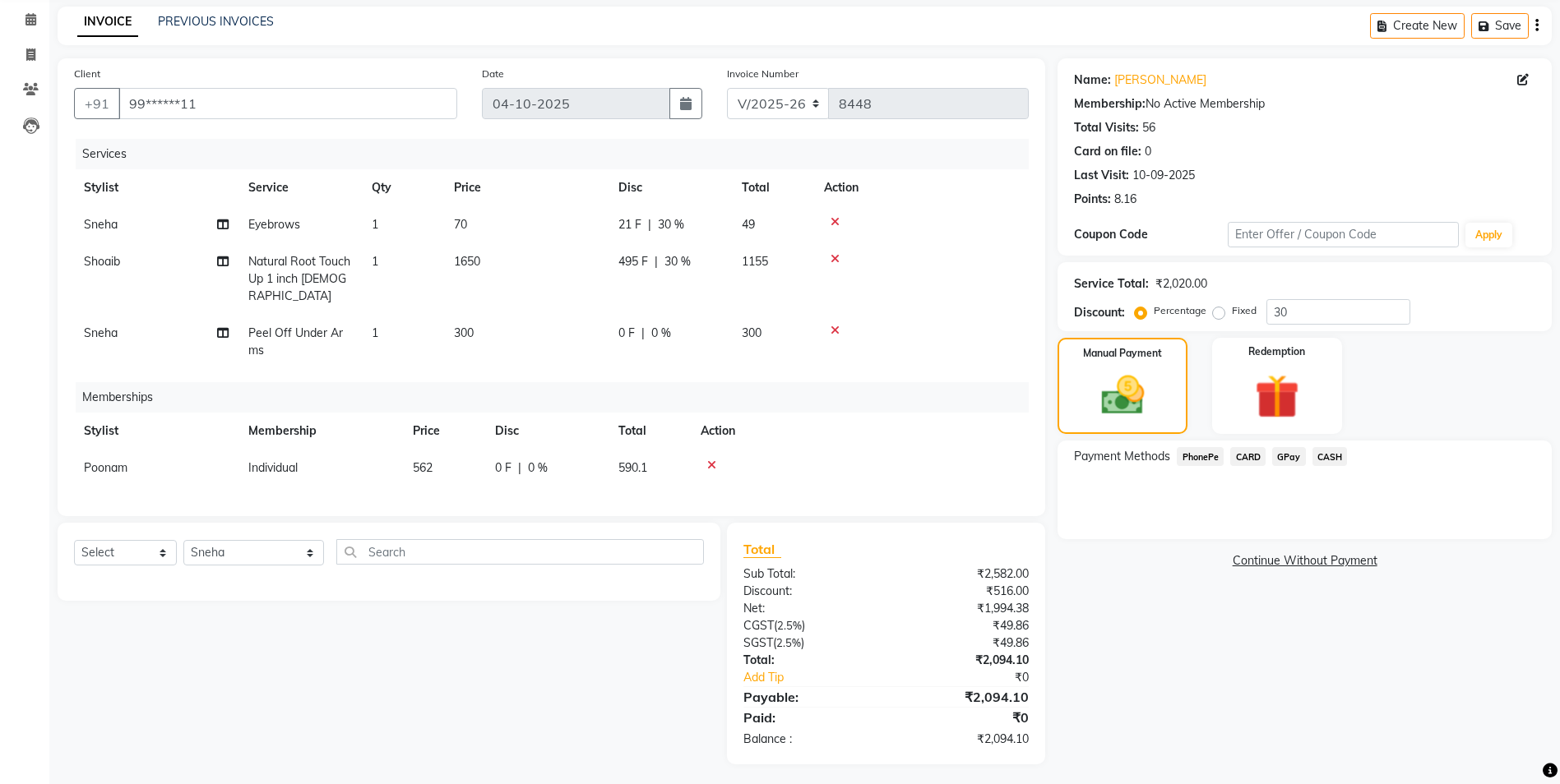
click at [1291, 465] on span "GPay" at bounding box center [1289, 456] width 34 height 19
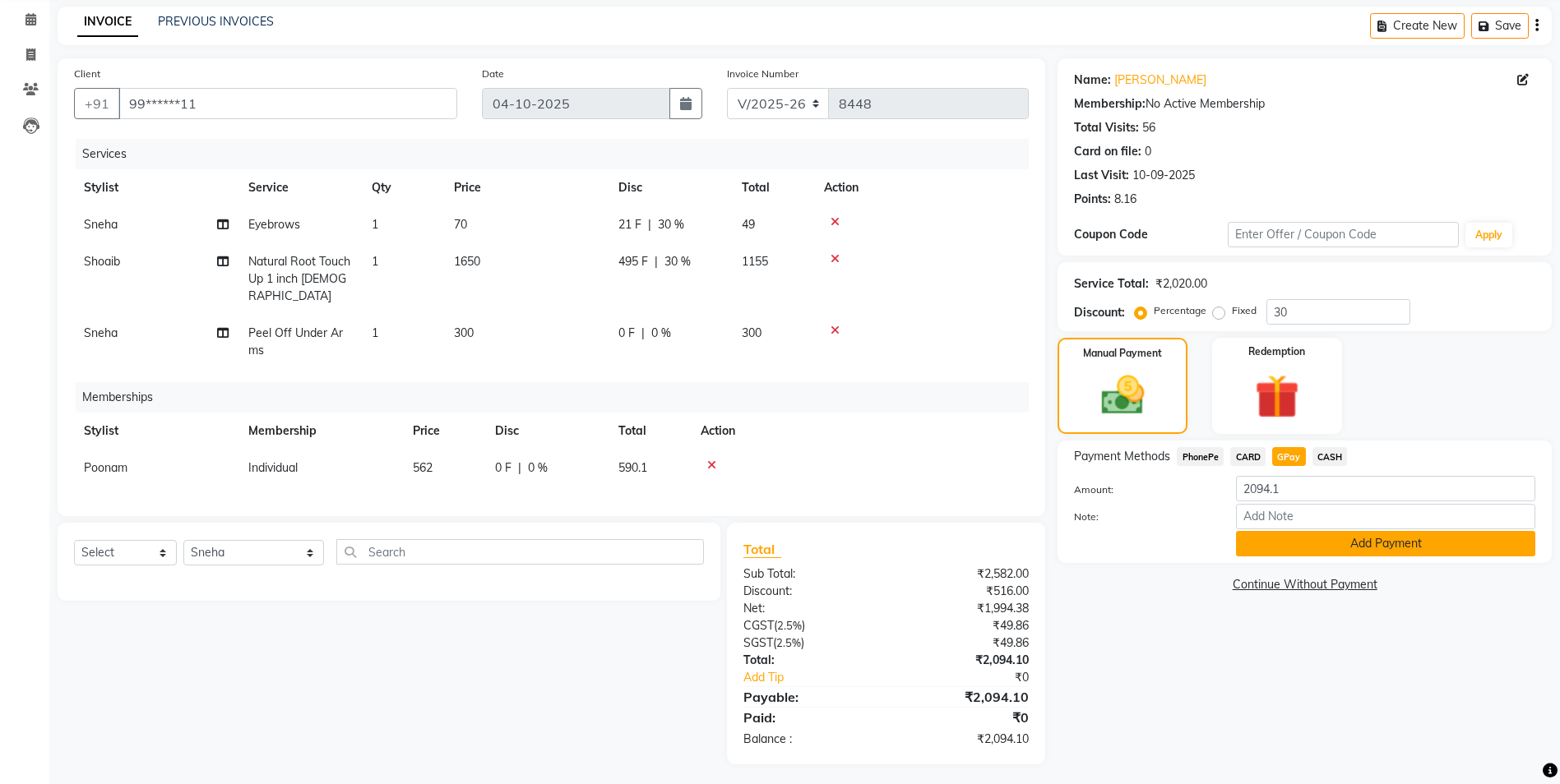
click at [1311, 548] on button "Add Payment" at bounding box center [1385, 544] width 299 height 25
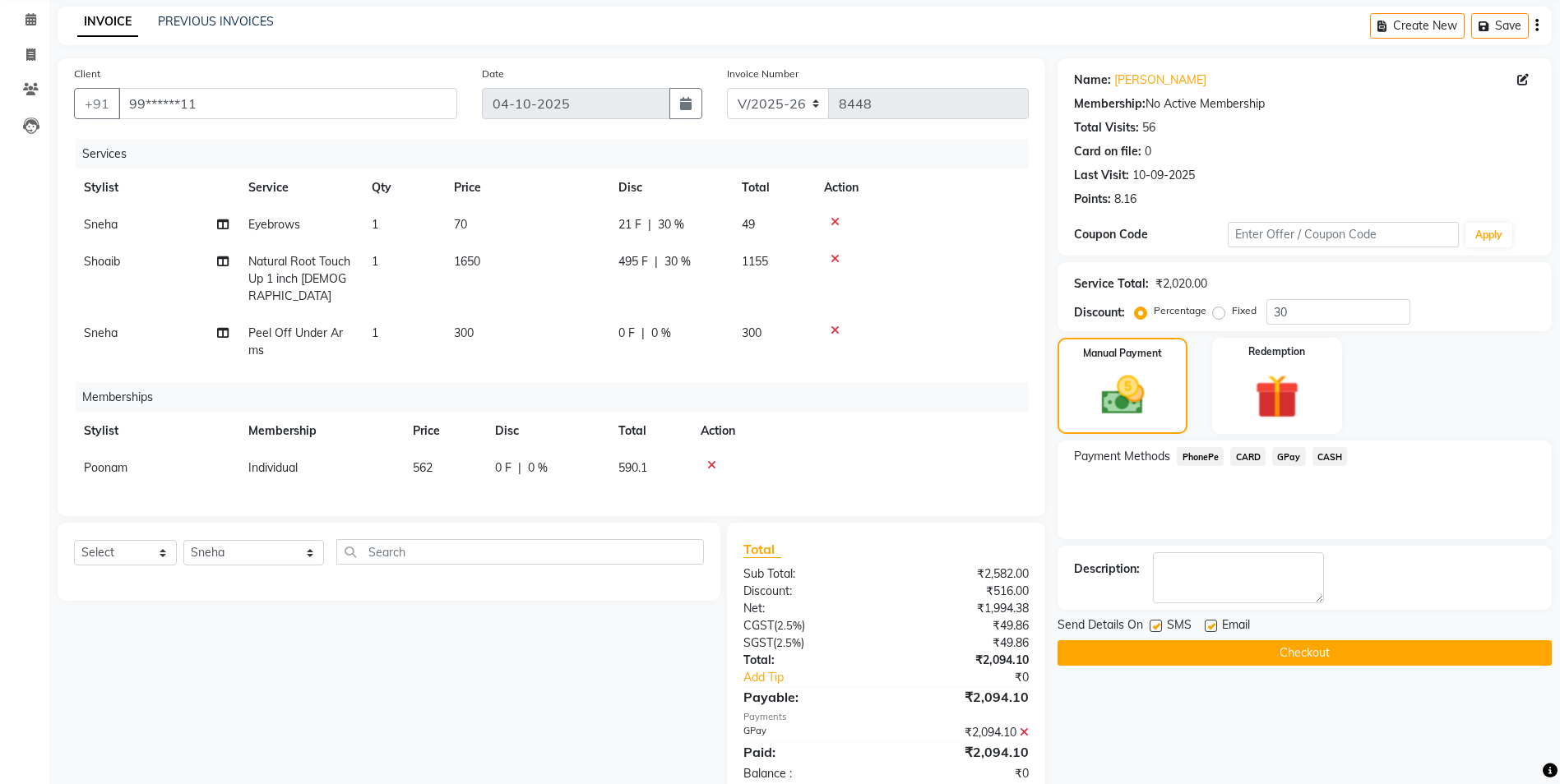
click at [1285, 646] on button "Checkout" at bounding box center [1304, 653] width 494 height 25
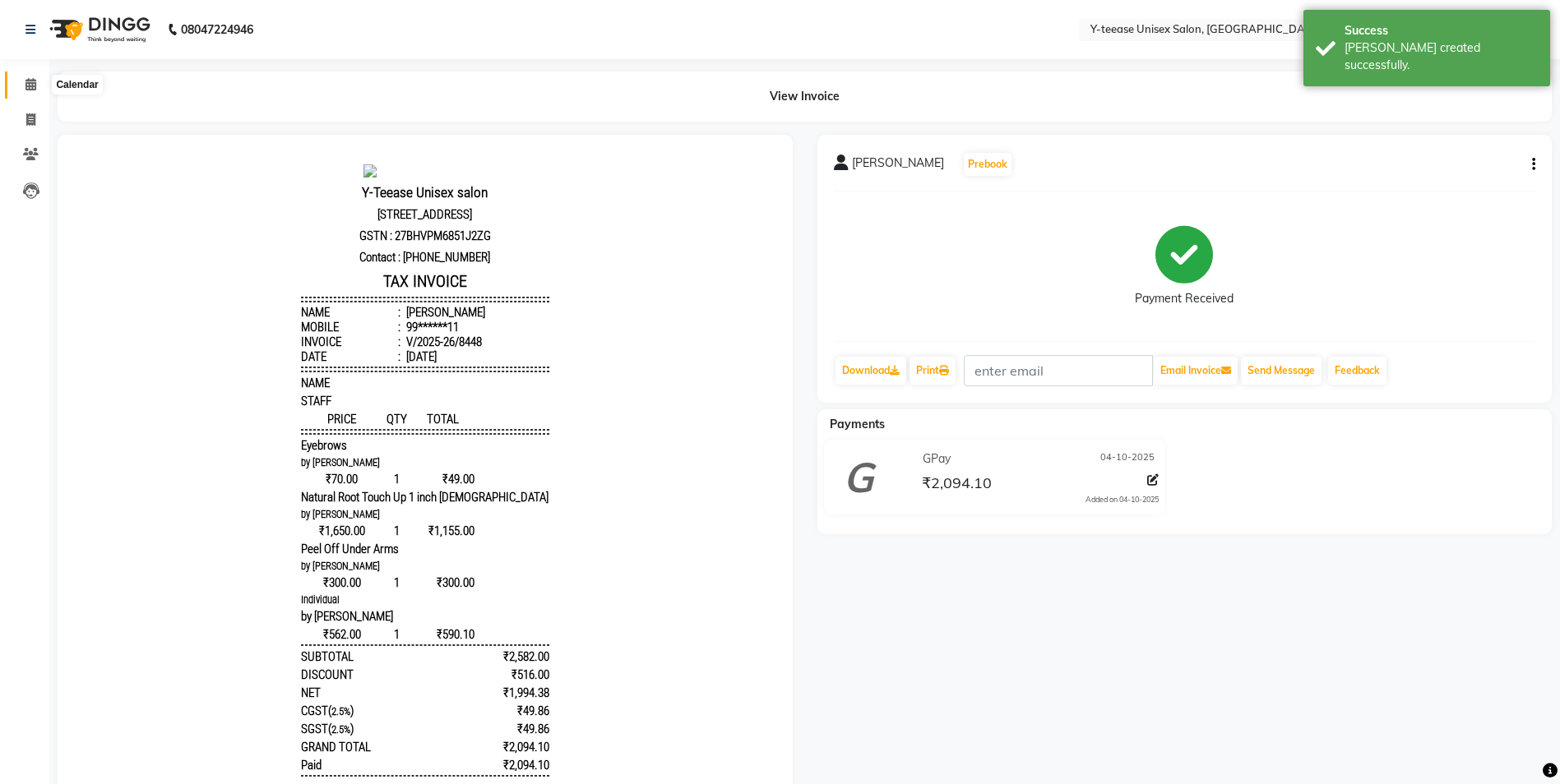
click at [29, 82] on icon at bounding box center [30, 84] width 11 height 13
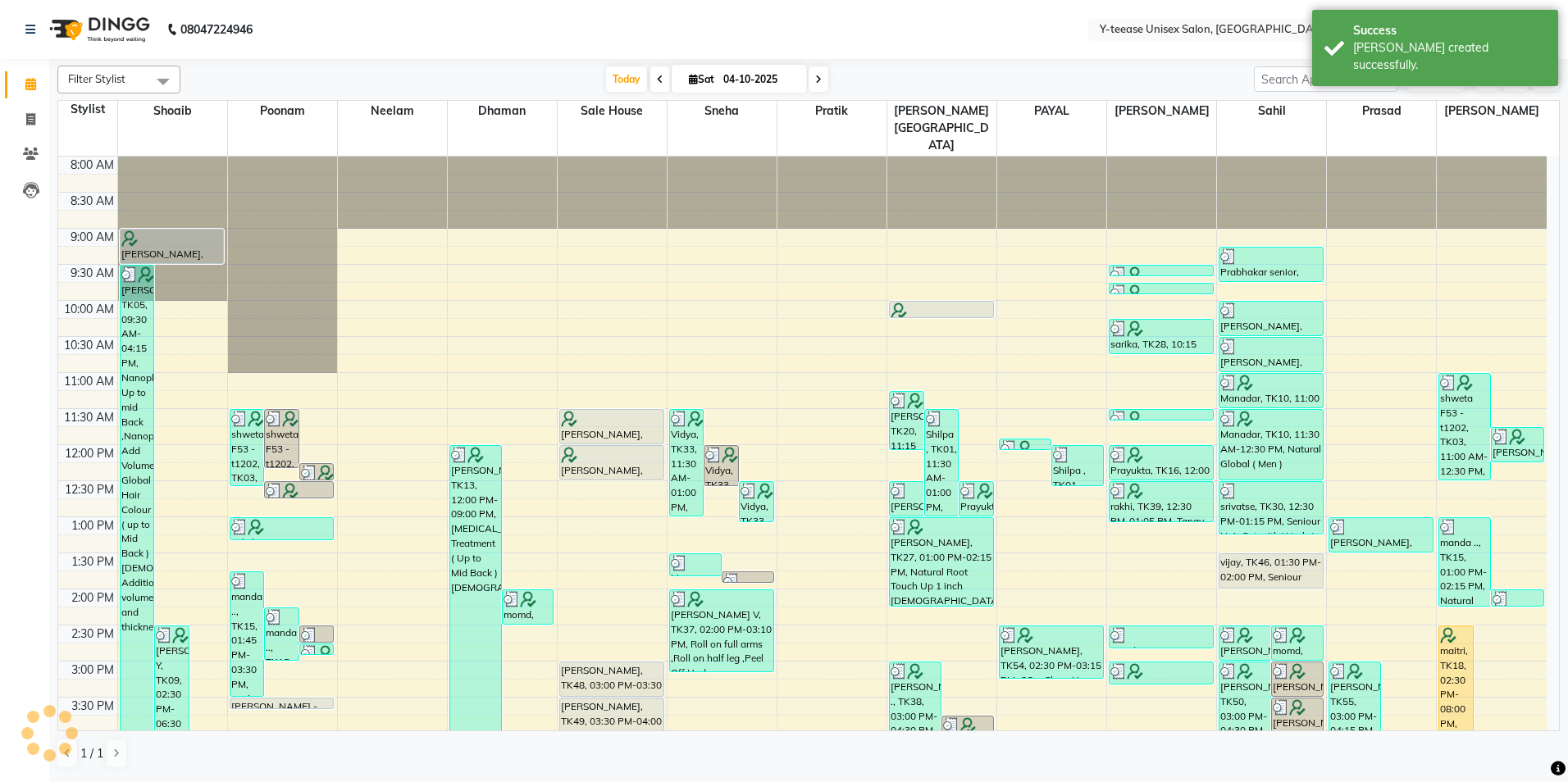
scroll to position [473, 0]
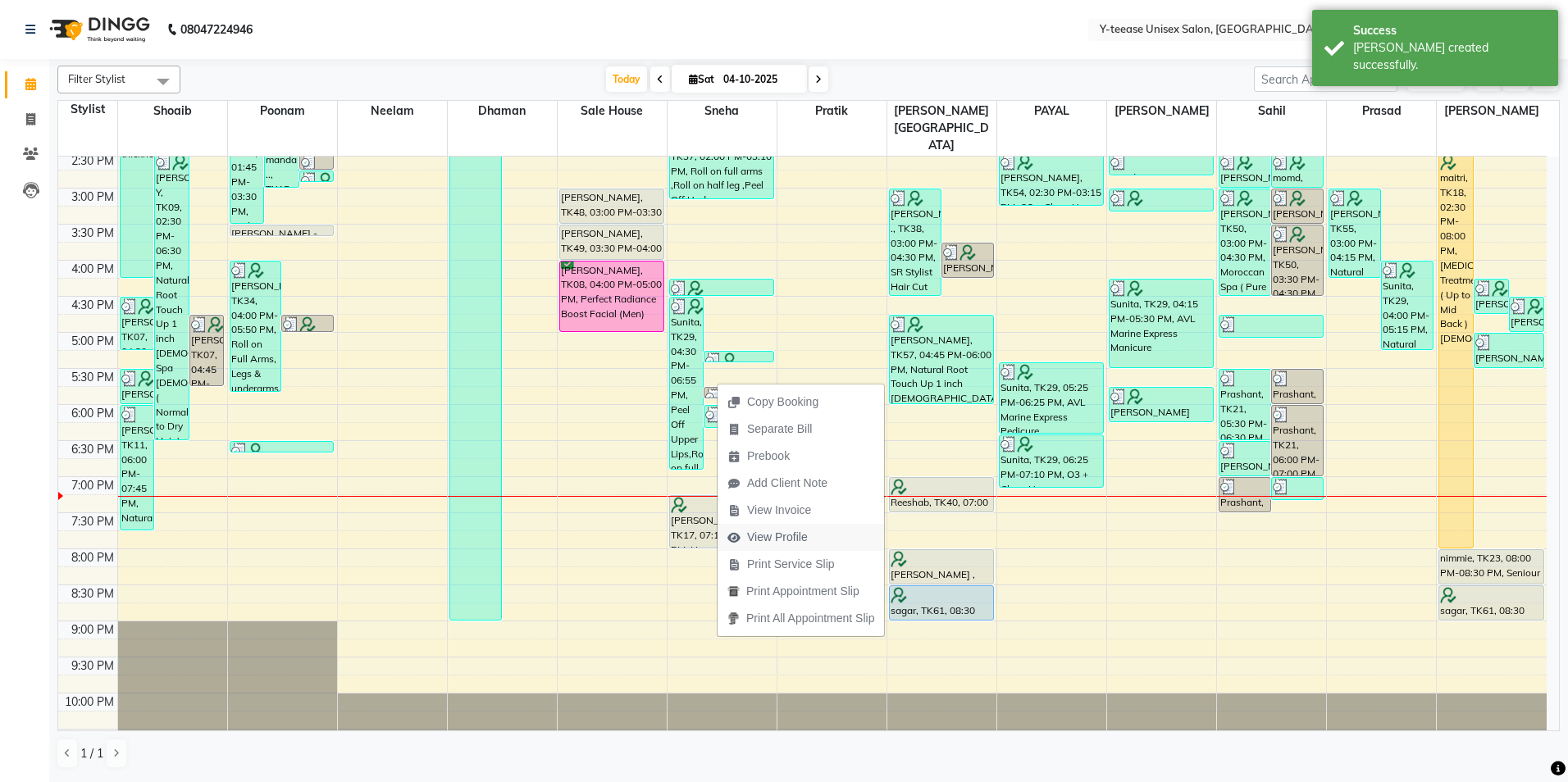
click at [805, 537] on span "View Profile" at bounding box center [777, 538] width 61 height 17
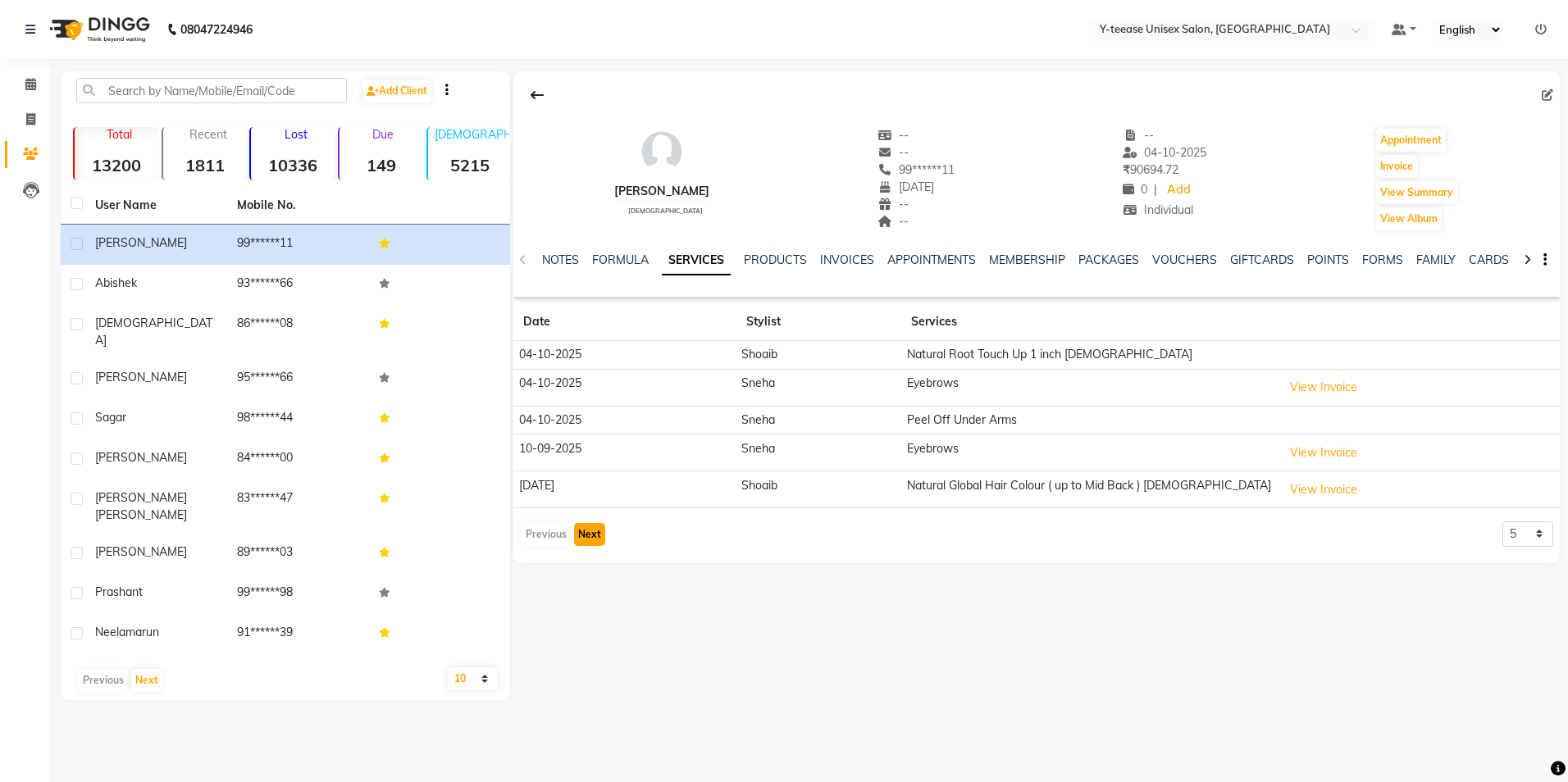
click at [593, 538] on button "Next" at bounding box center [589, 534] width 31 height 23
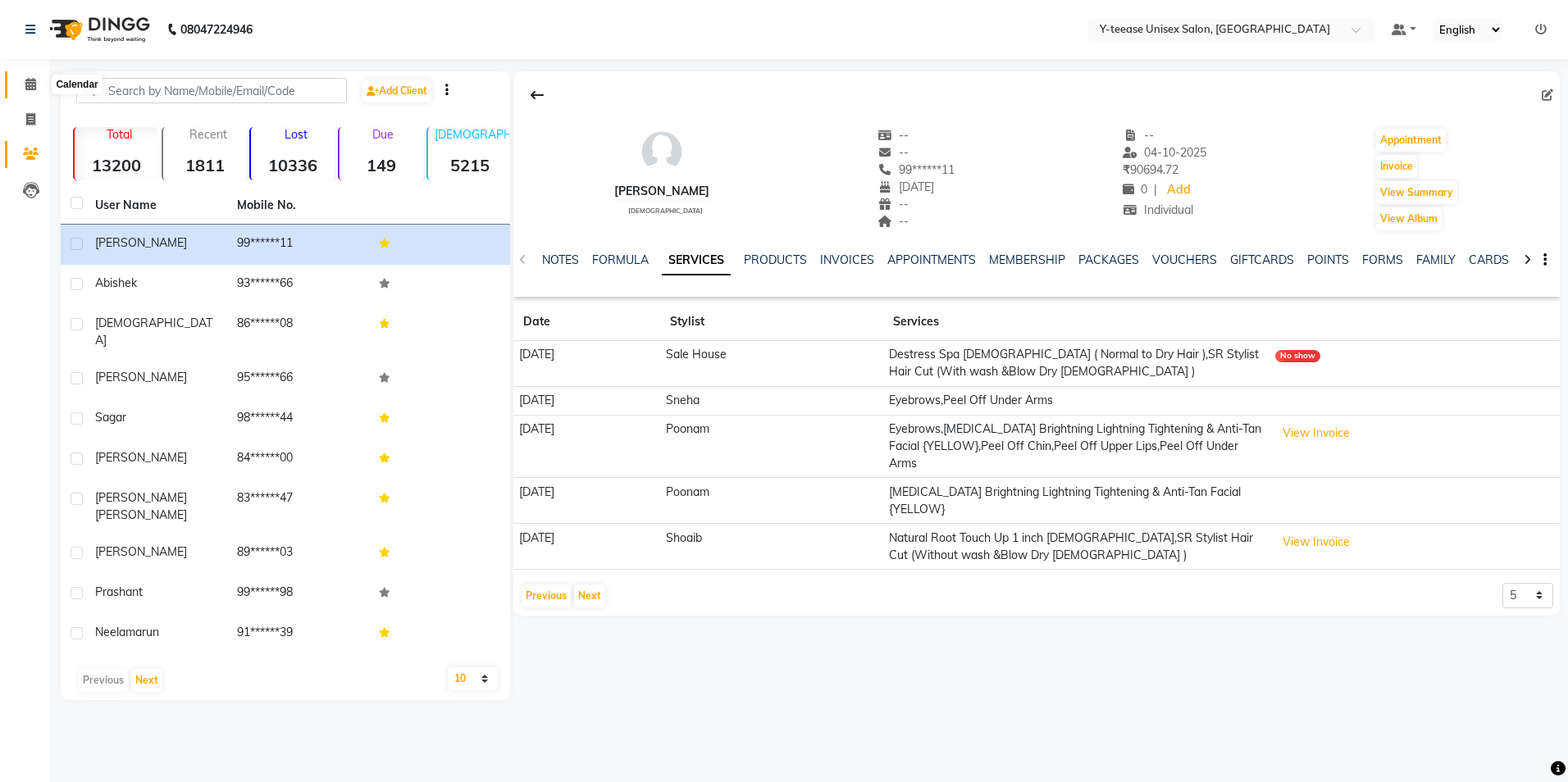
click at [33, 83] on icon at bounding box center [30, 83] width 11 height 13
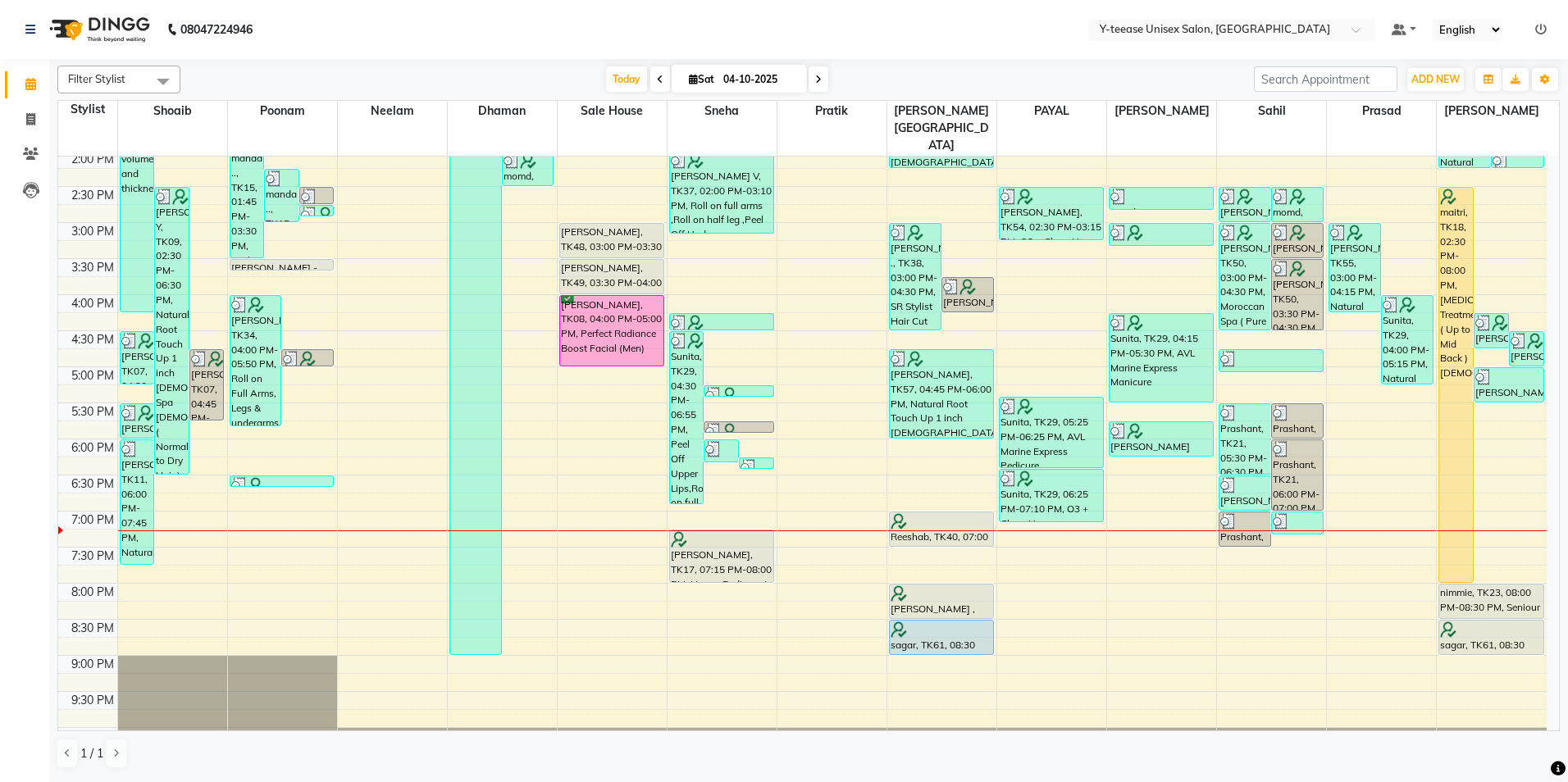
scroll to position [473, 0]
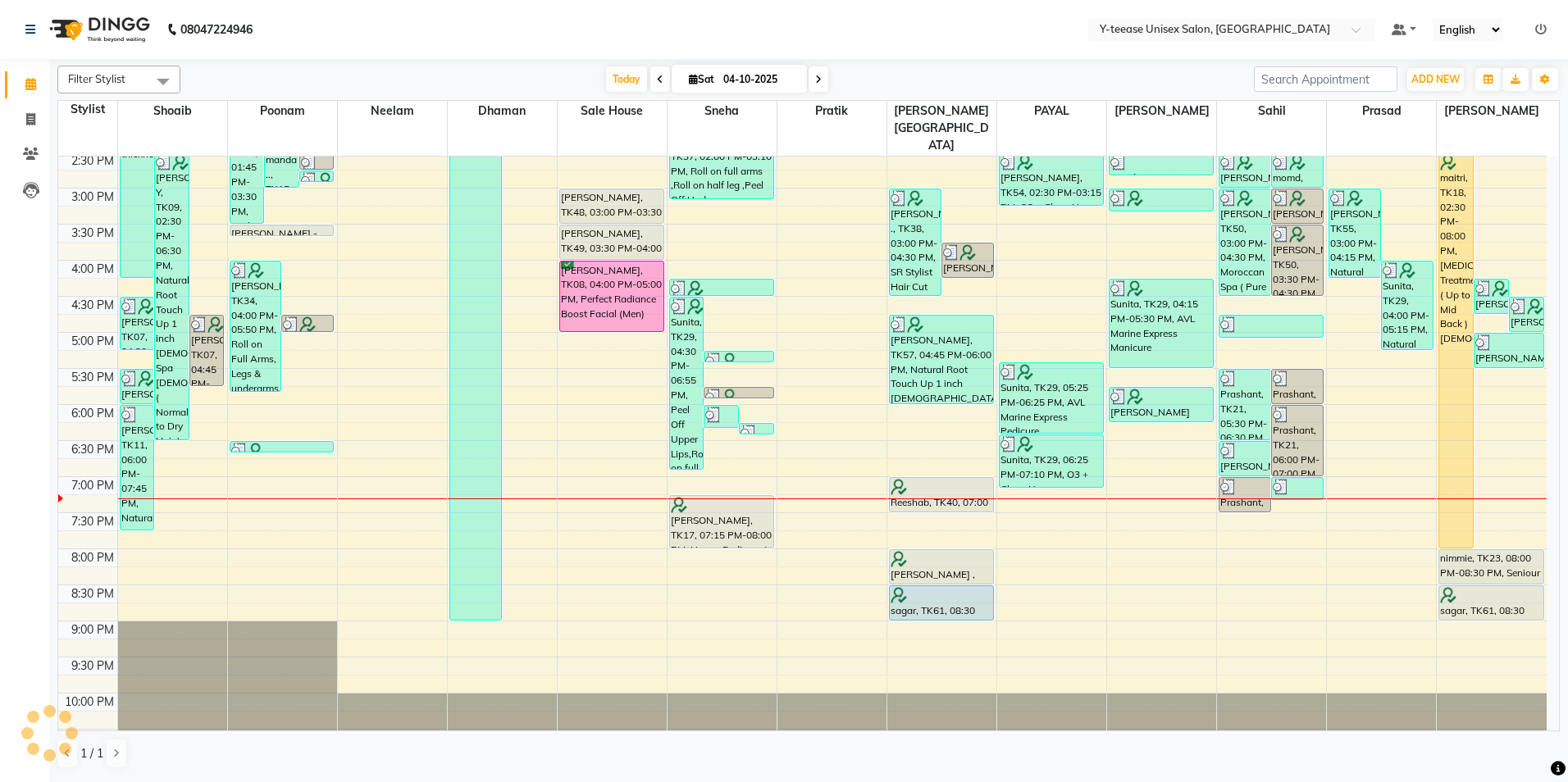
click at [714, 80] on span "Sat" at bounding box center [701, 79] width 34 height 13
select select "10"
select select "2025"
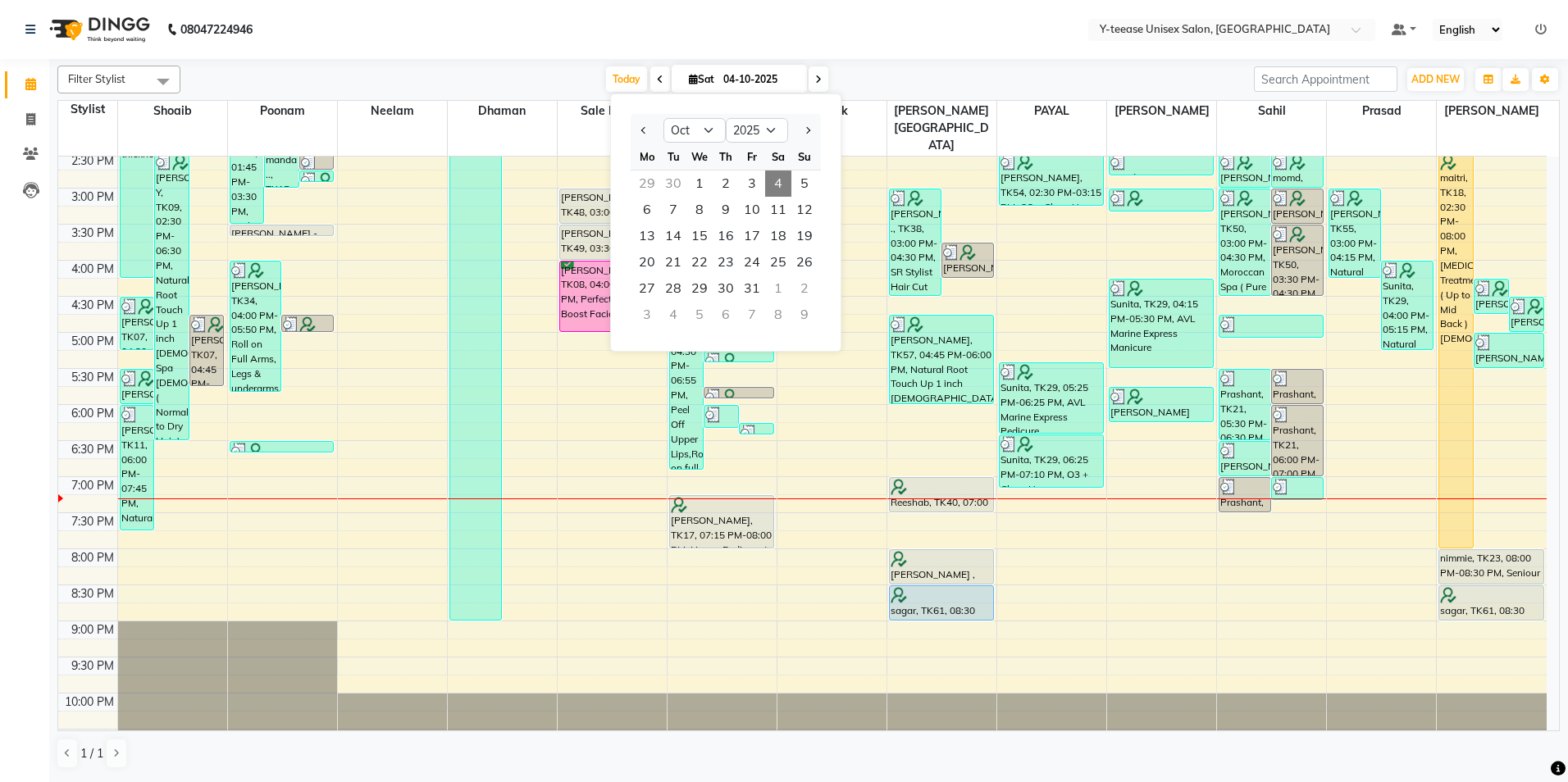
click at [820, 79] on span at bounding box center [818, 79] width 19 height 25
type input "05-10-2025"
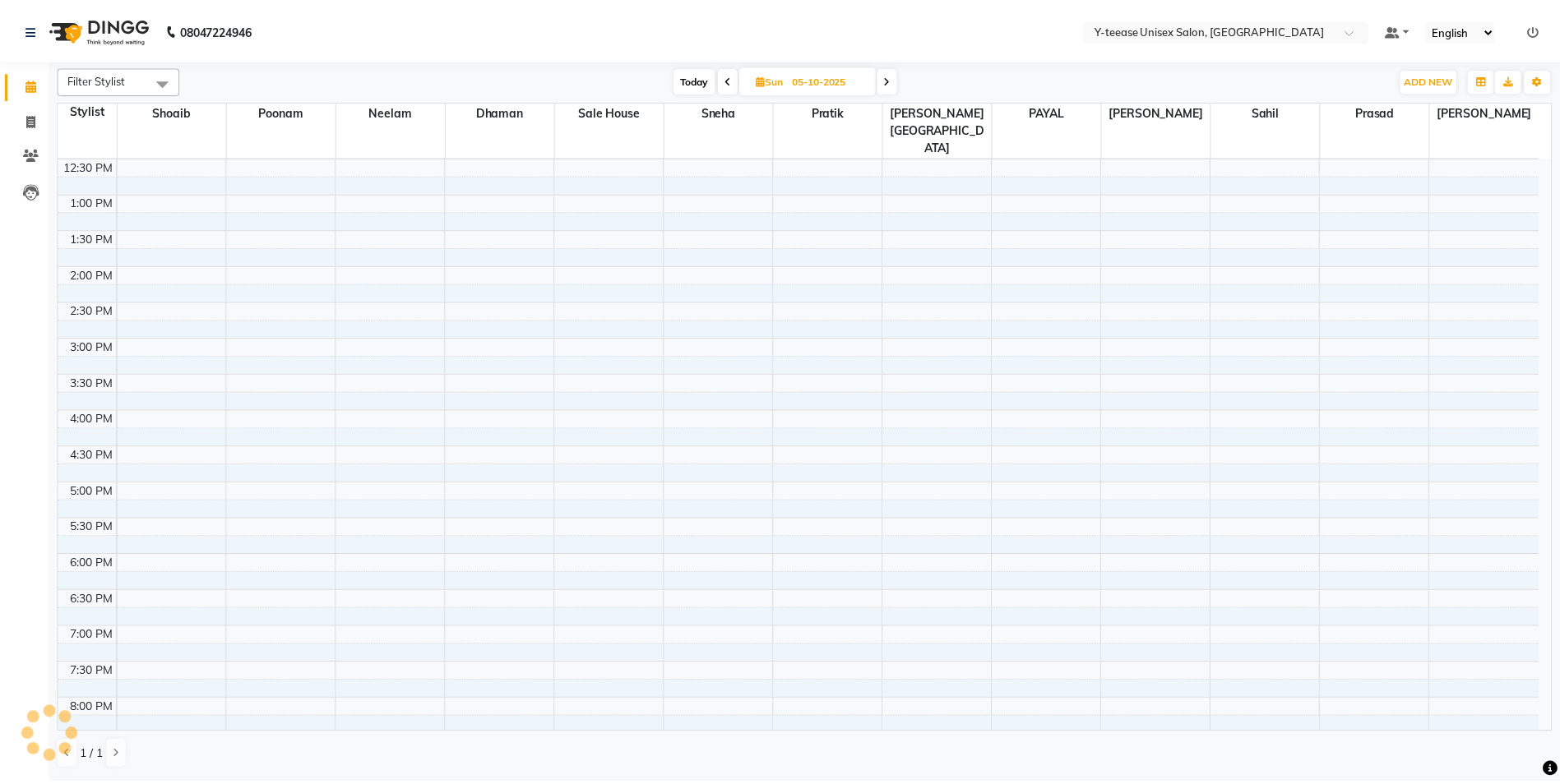
scroll to position [0, 0]
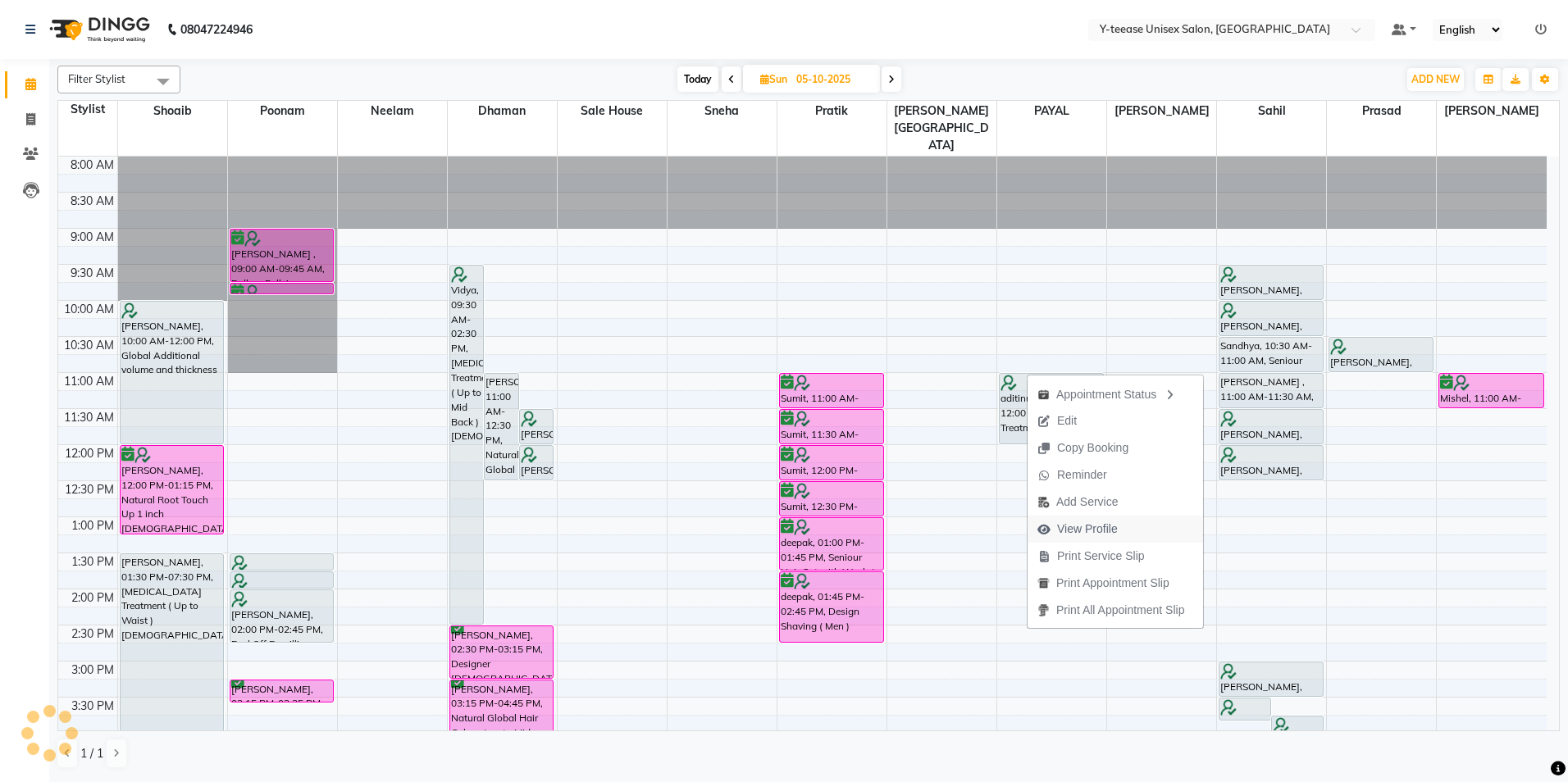
click at [1083, 528] on span "View Profile" at bounding box center [1087, 529] width 61 height 17
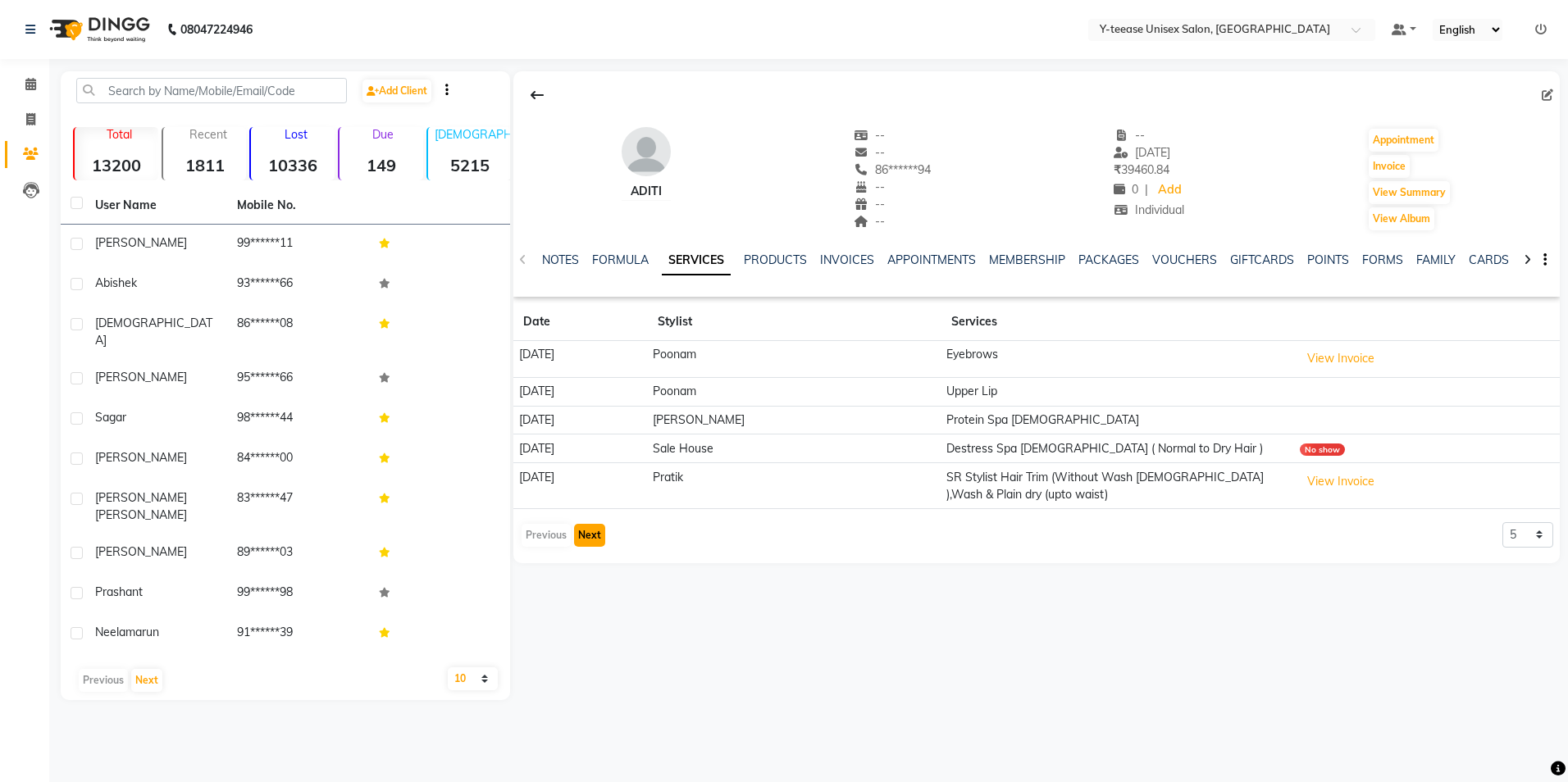
click at [593, 533] on button "Next" at bounding box center [589, 535] width 31 height 23
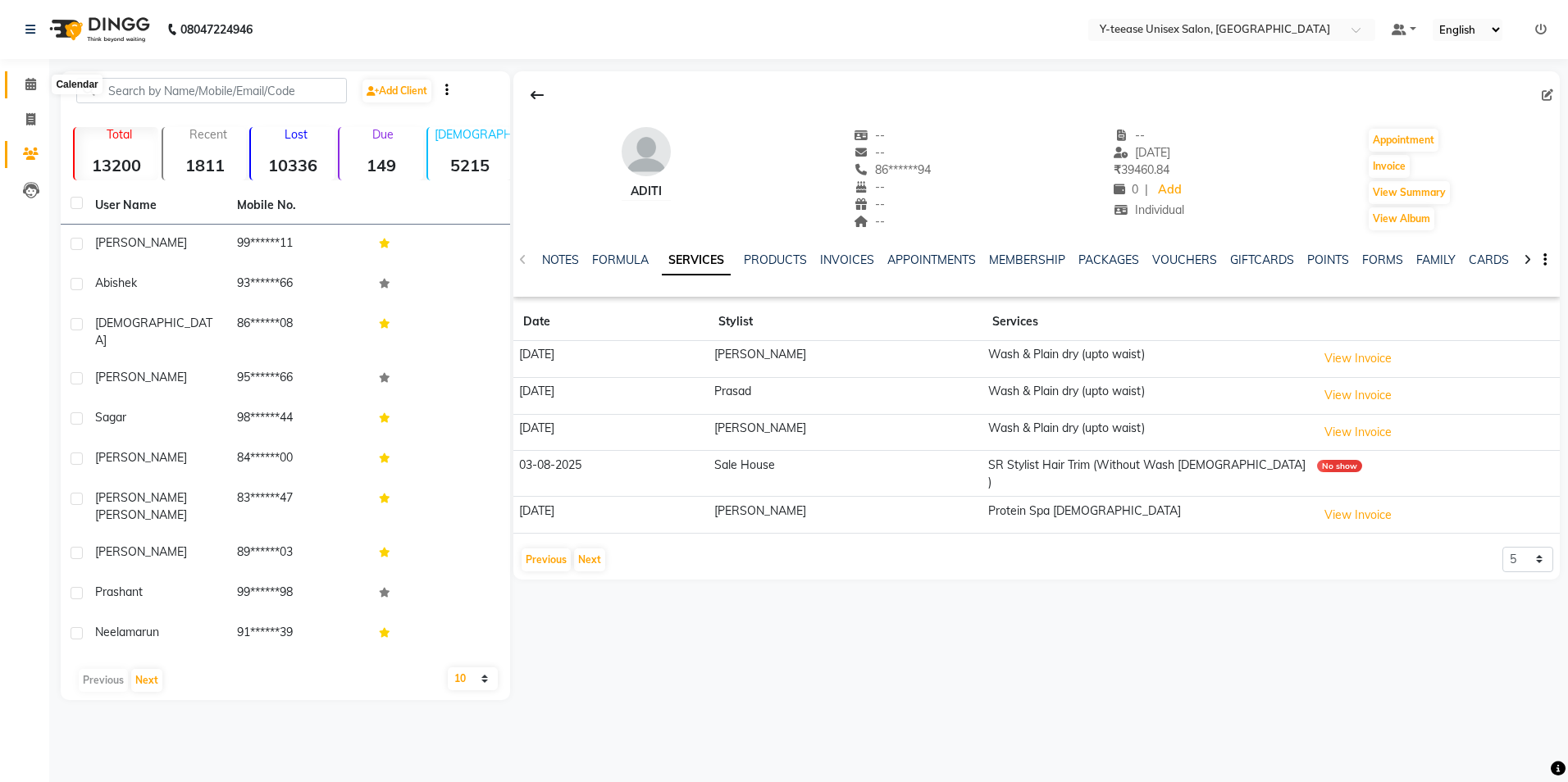
click at [29, 86] on icon at bounding box center [30, 83] width 11 height 13
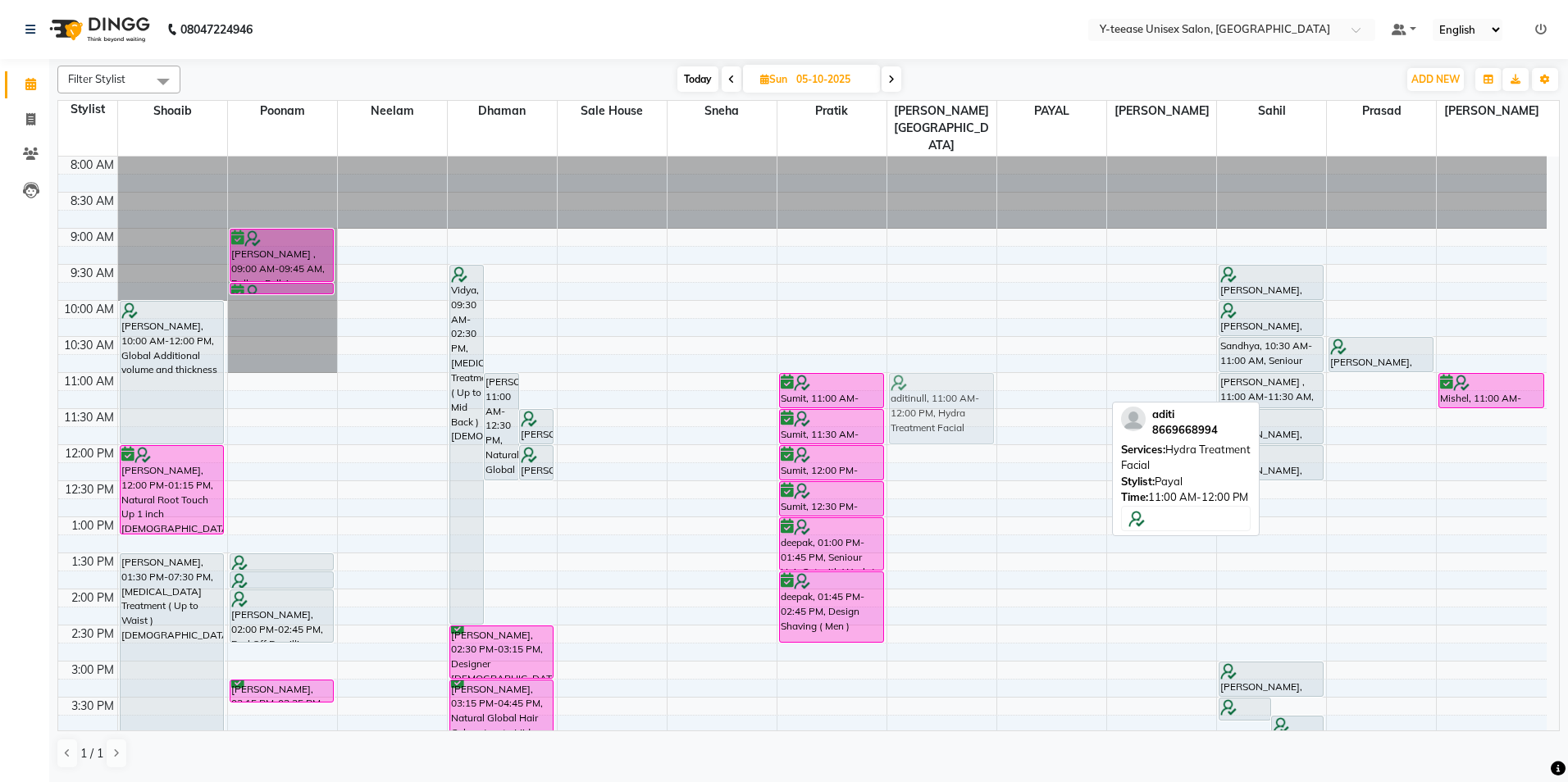
drag, startPoint x: 1053, startPoint y: 366, endPoint x: 994, endPoint y: 362, distance: 59.1
click at [991, 362] on tr "[PERSON_NAME], 10:00 AM-12:00 PM, Global Additional volume and thickness [PERSO…" at bounding box center [803, 697] width 1489 height 1081
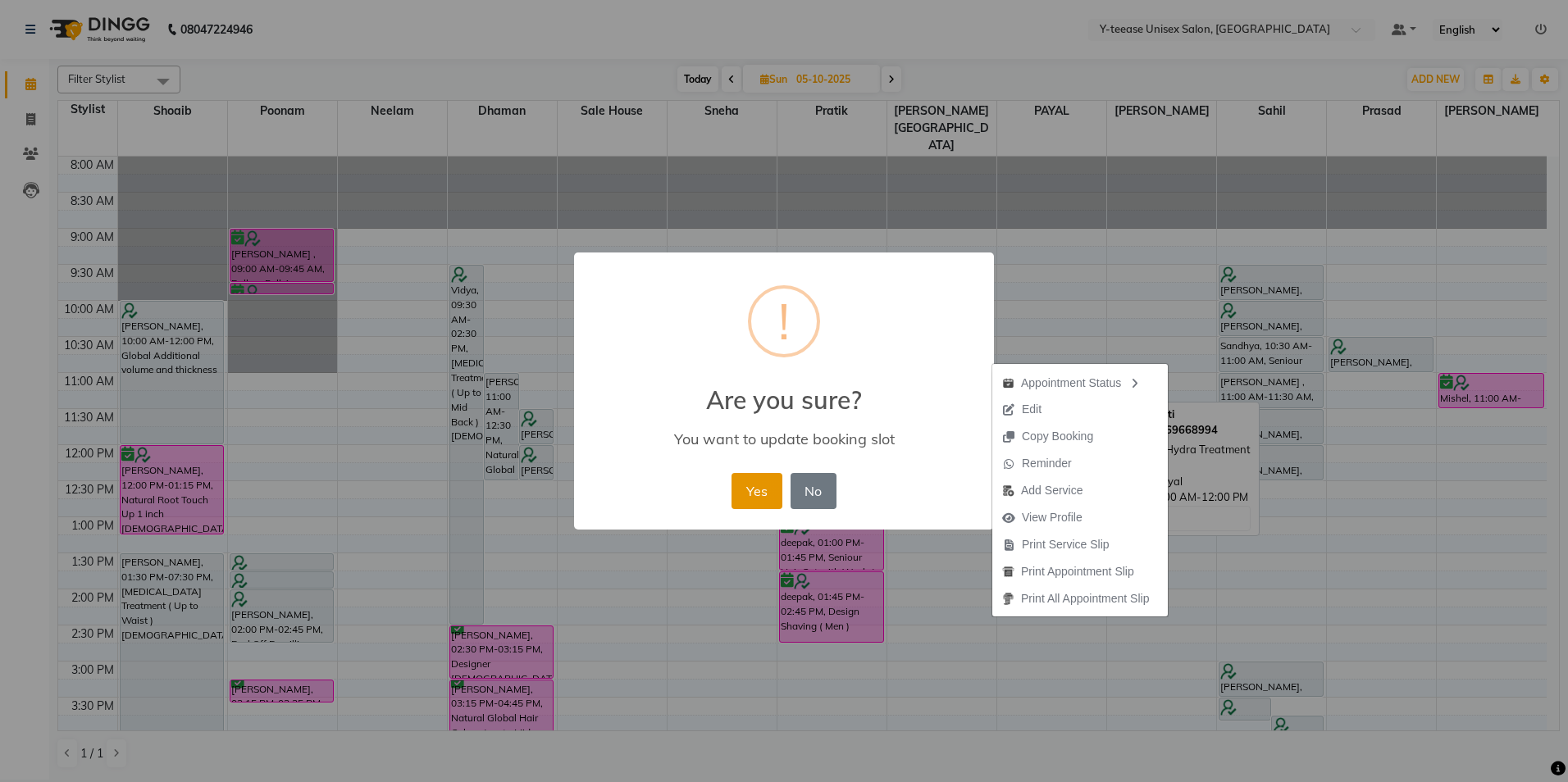
click at [753, 492] on button "Yes" at bounding box center [756, 490] width 50 height 36
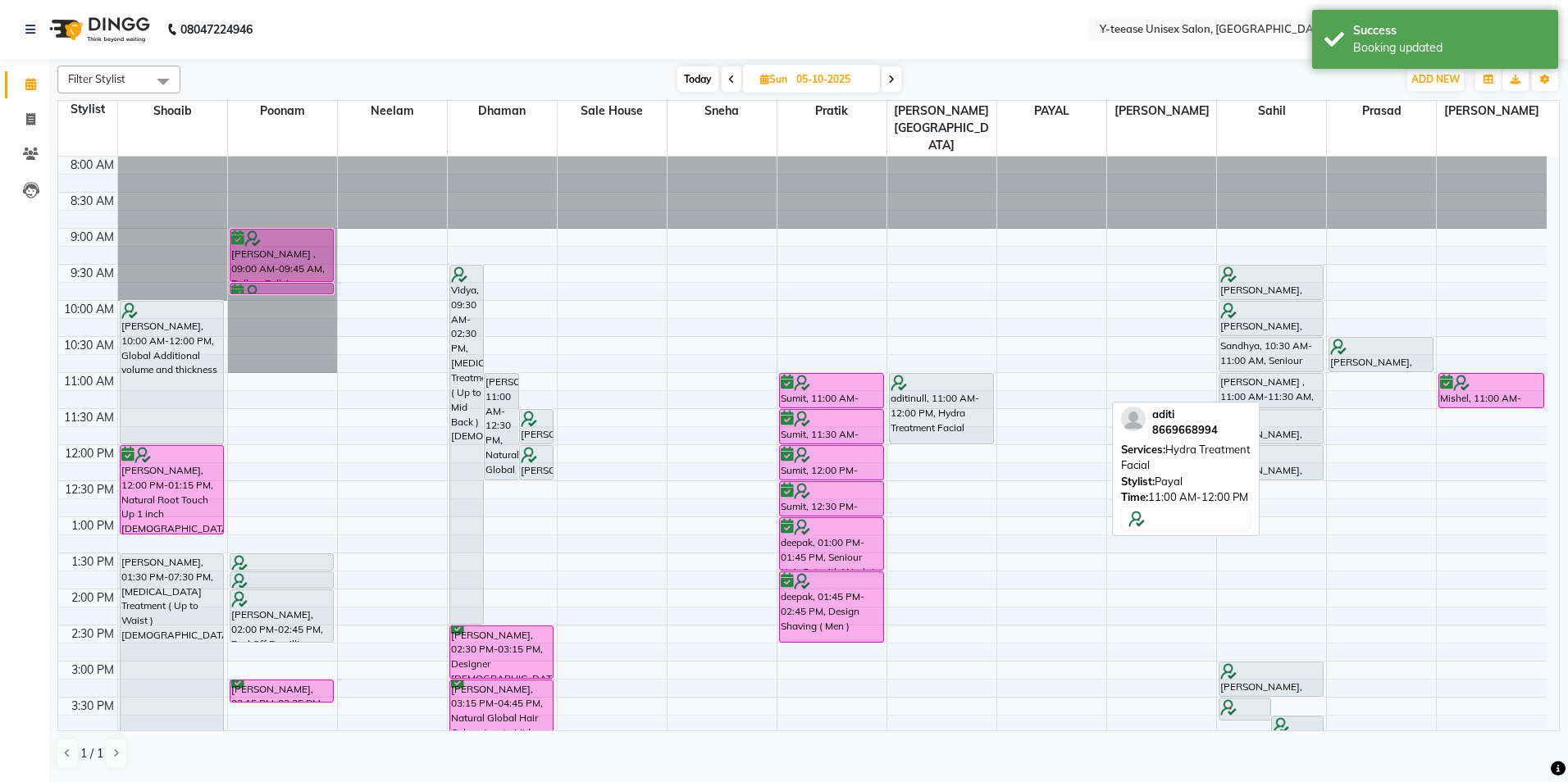
click at [698, 83] on span "Today" at bounding box center [698, 79] width 41 height 25
type input "04-10-2025"
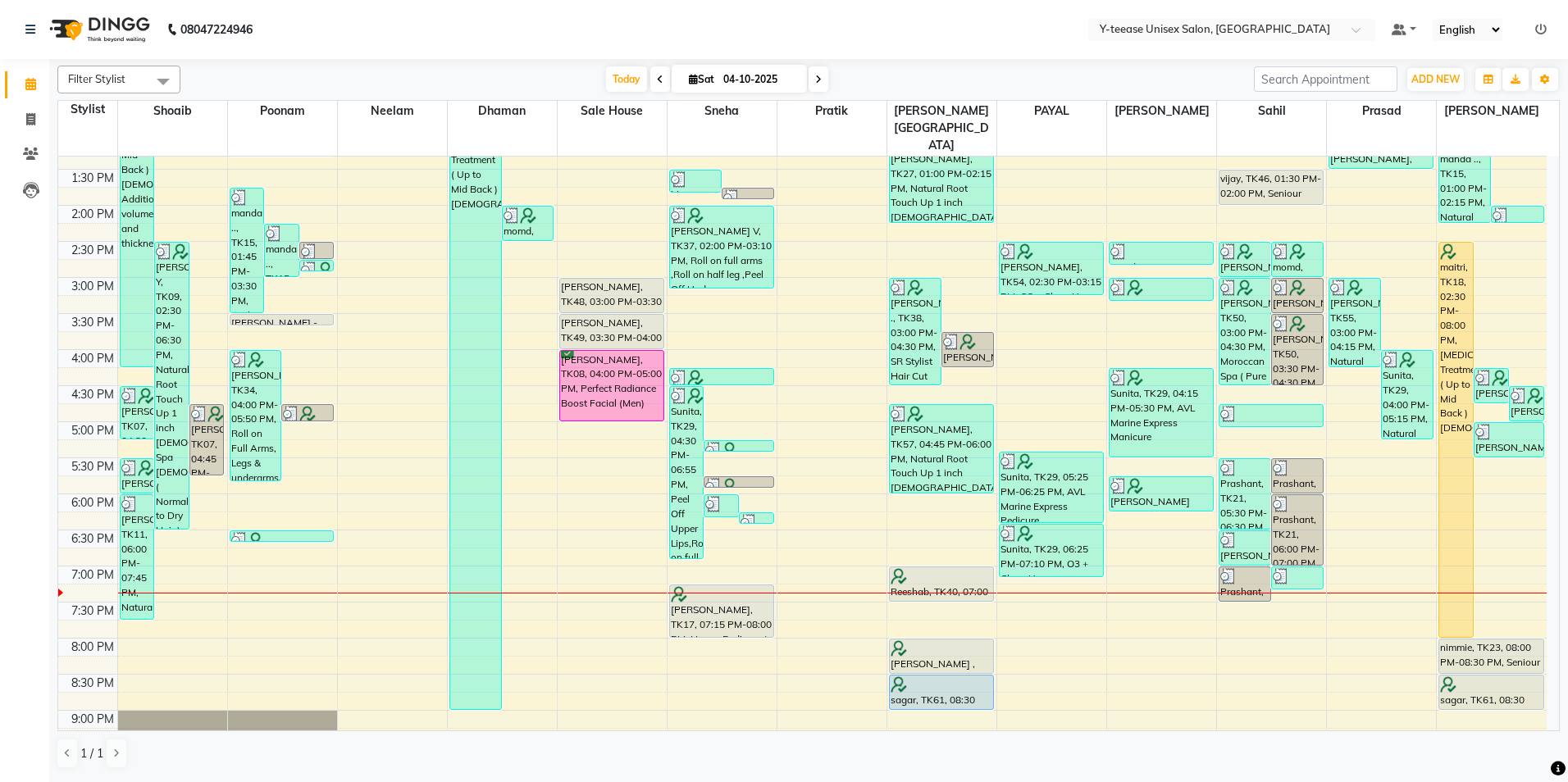
scroll to position [309, 0]
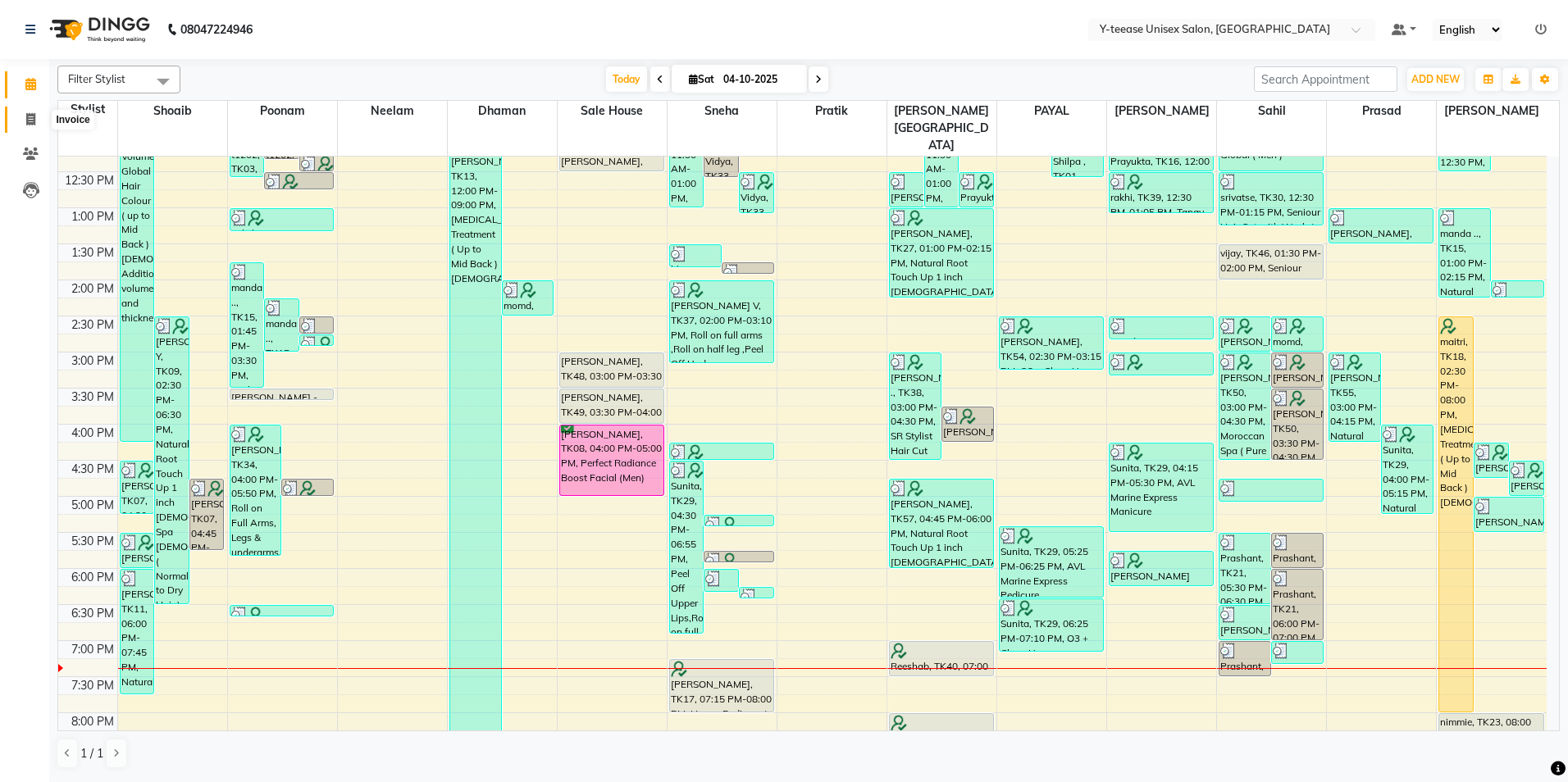
click at [33, 120] on icon at bounding box center [30, 119] width 9 height 13
select select "service"
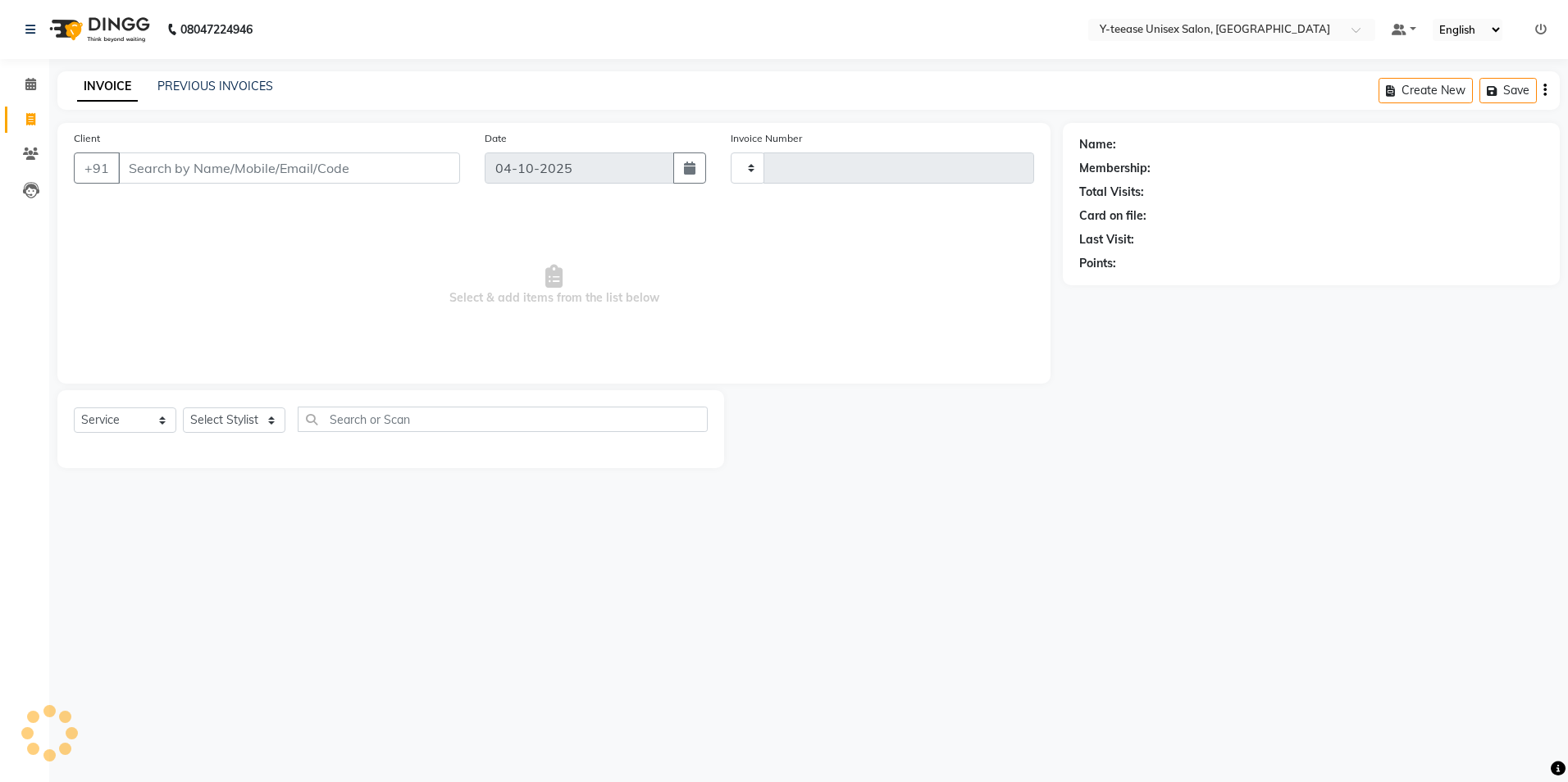
type input "8449"
select select "4"
click at [233, 420] on select "Select Stylist [PERSON_NAME] [PERSON_NAME] nagar Manager Mosin [PERSON_NAME] [P…" at bounding box center [253, 420] width 141 height 25
select select "73210"
click at [183, 408] on select "Select Stylist [PERSON_NAME] [PERSON_NAME] nagar Manager Mosin [PERSON_NAME] [P…" at bounding box center [253, 420] width 141 height 25
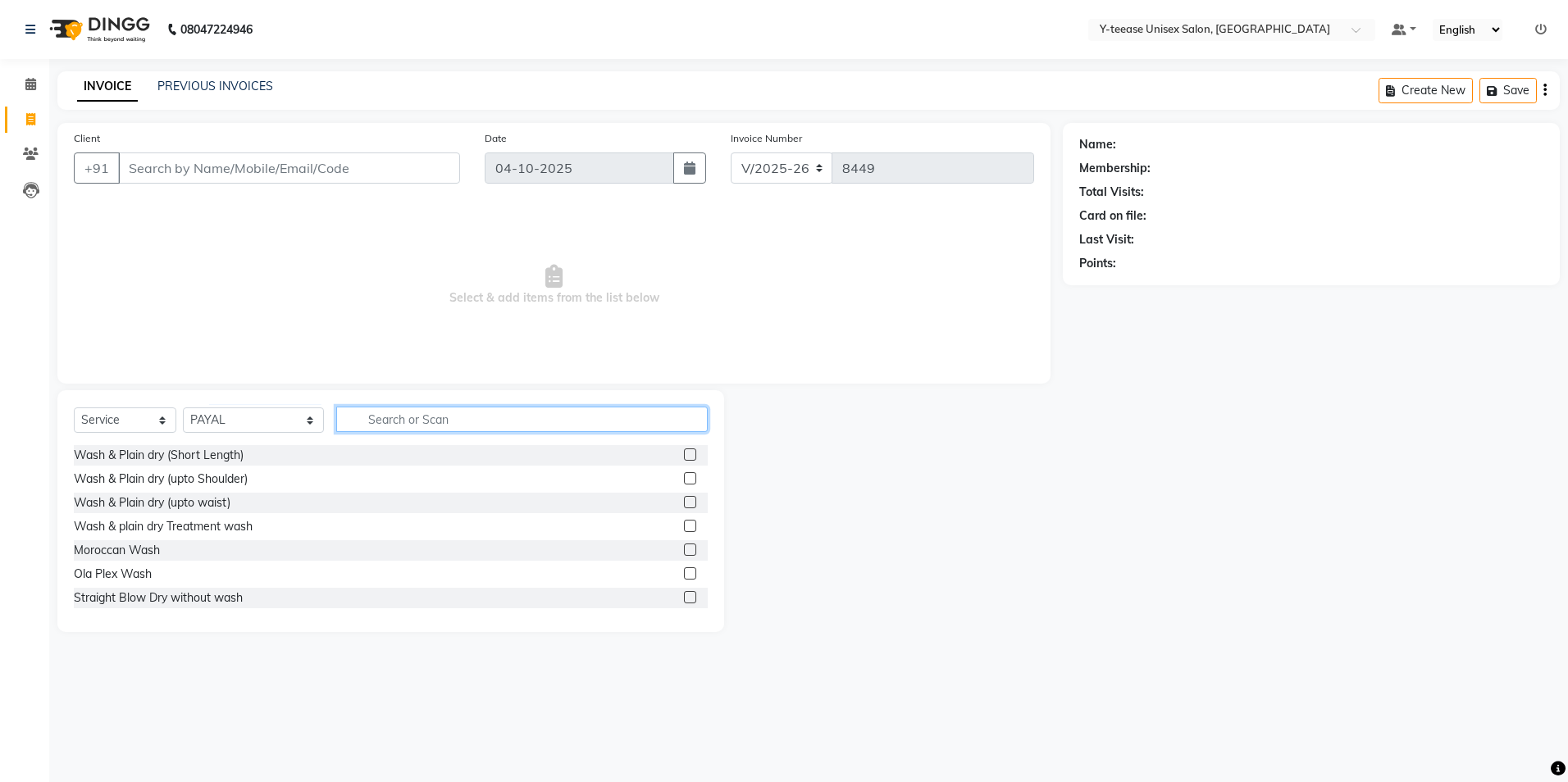
click at [336, 416] on input "text" at bounding box center [522, 420] width 372 height 25
type input "mari"
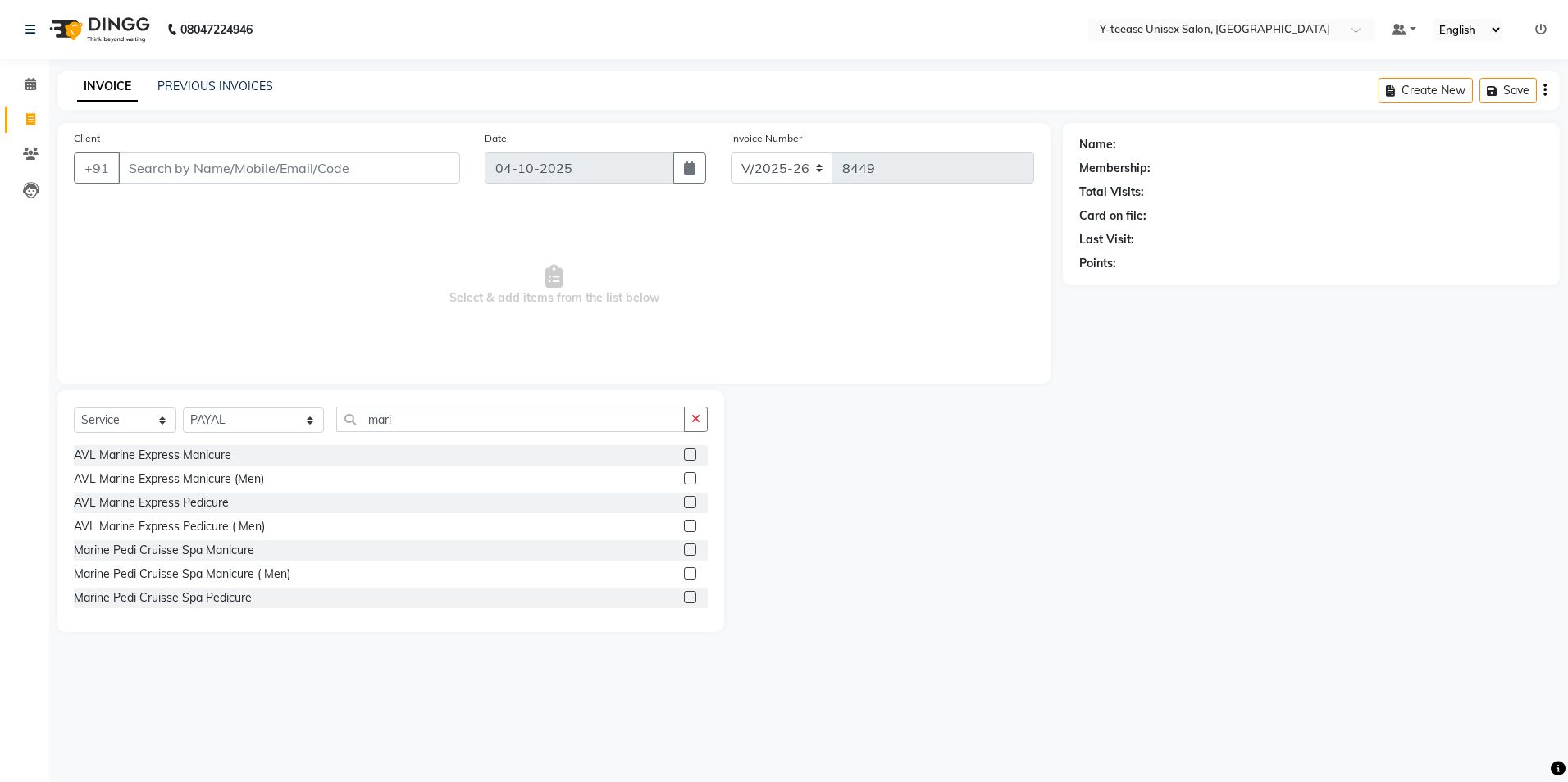
click at [684, 593] on label at bounding box center [690, 597] width 13 height 13
click at [684, 593] on input "checkbox" at bounding box center [689, 597] width 11 height 11
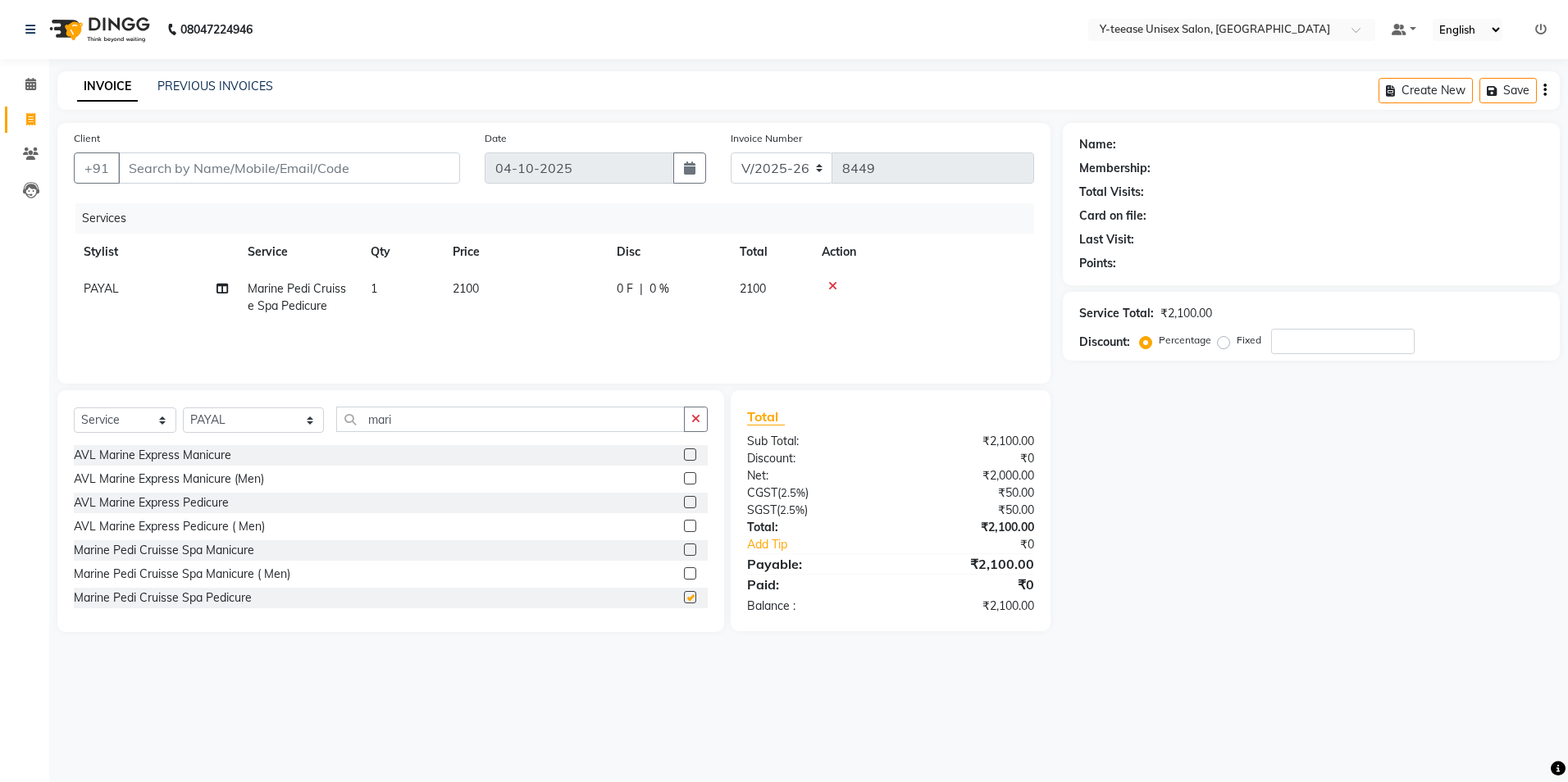
checkbox input "false"
click at [1308, 340] on input "number" at bounding box center [1343, 341] width 143 height 25
type input "30"
click at [1211, 549] on div "Name: Membership: Total Visits: Card on file: Last Visit: Points: Service Total…" at bounding box center [1318, 378] width 509 height 509
click at [32, 87] on icon at bounding box center [30, 83] width 11 height 13
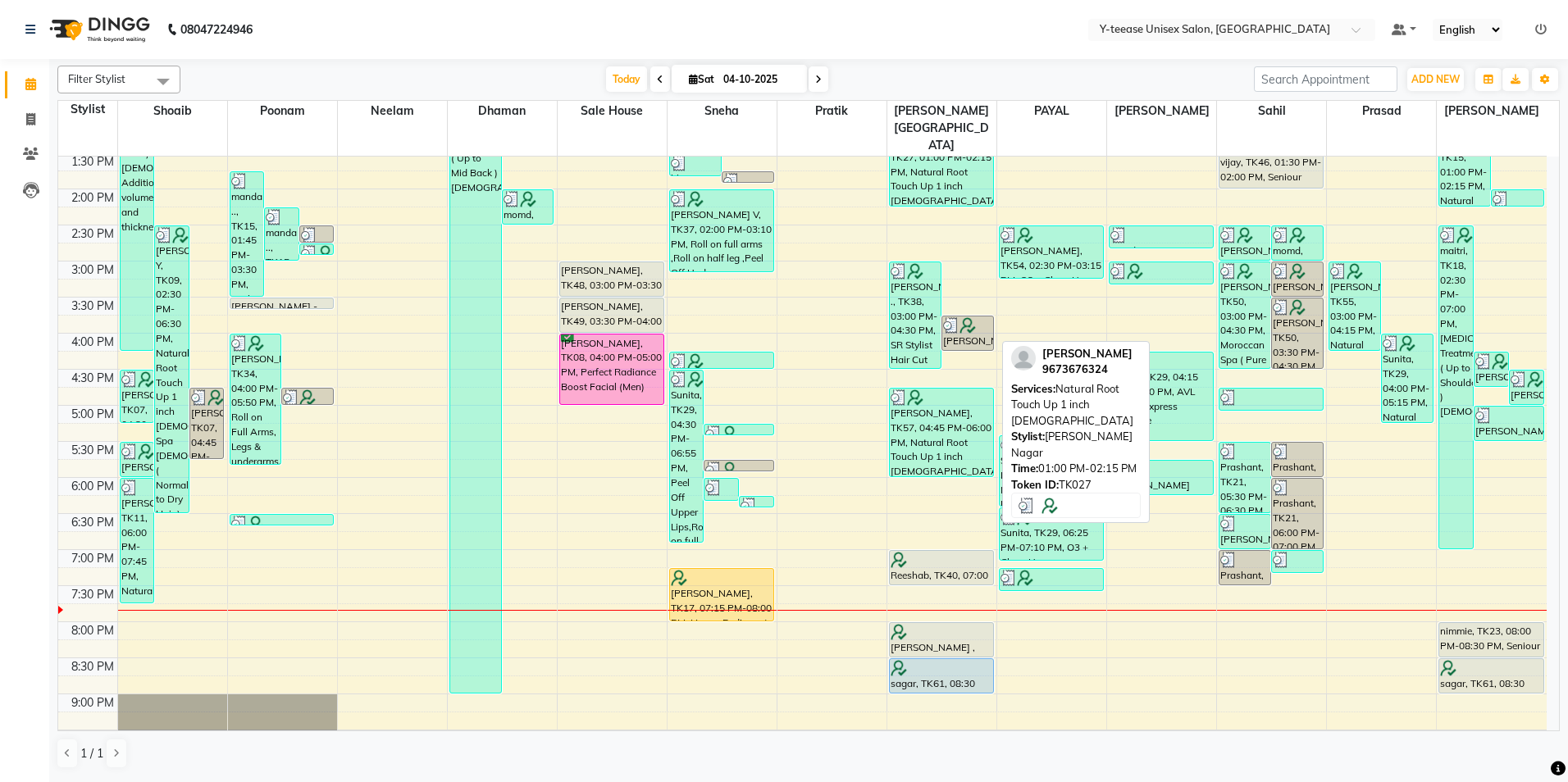
scroll to position [410, 0]
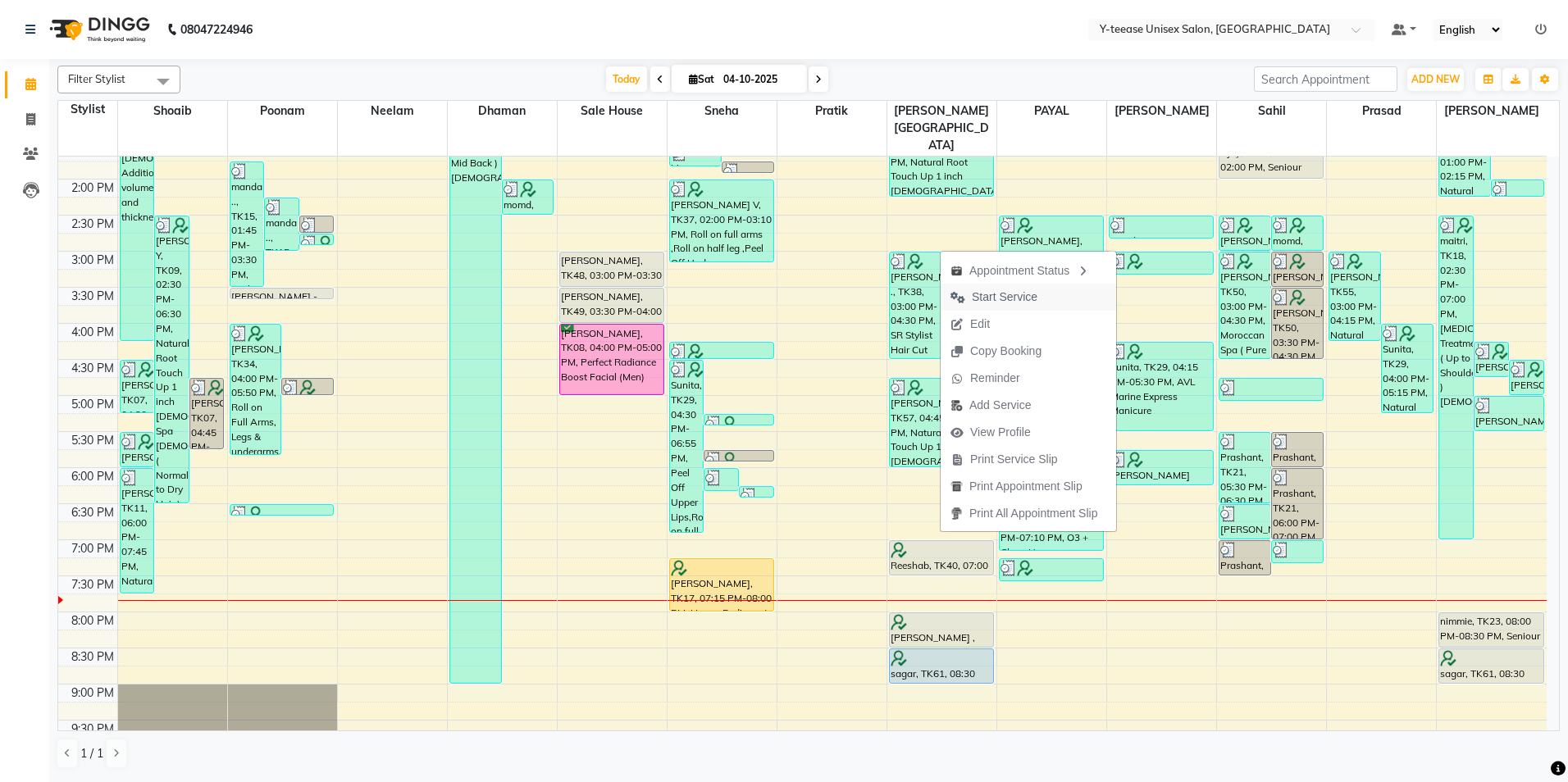
click at [1034, 290] on span "Start Service" at bounding box center [1005, 297] width 66 height 17
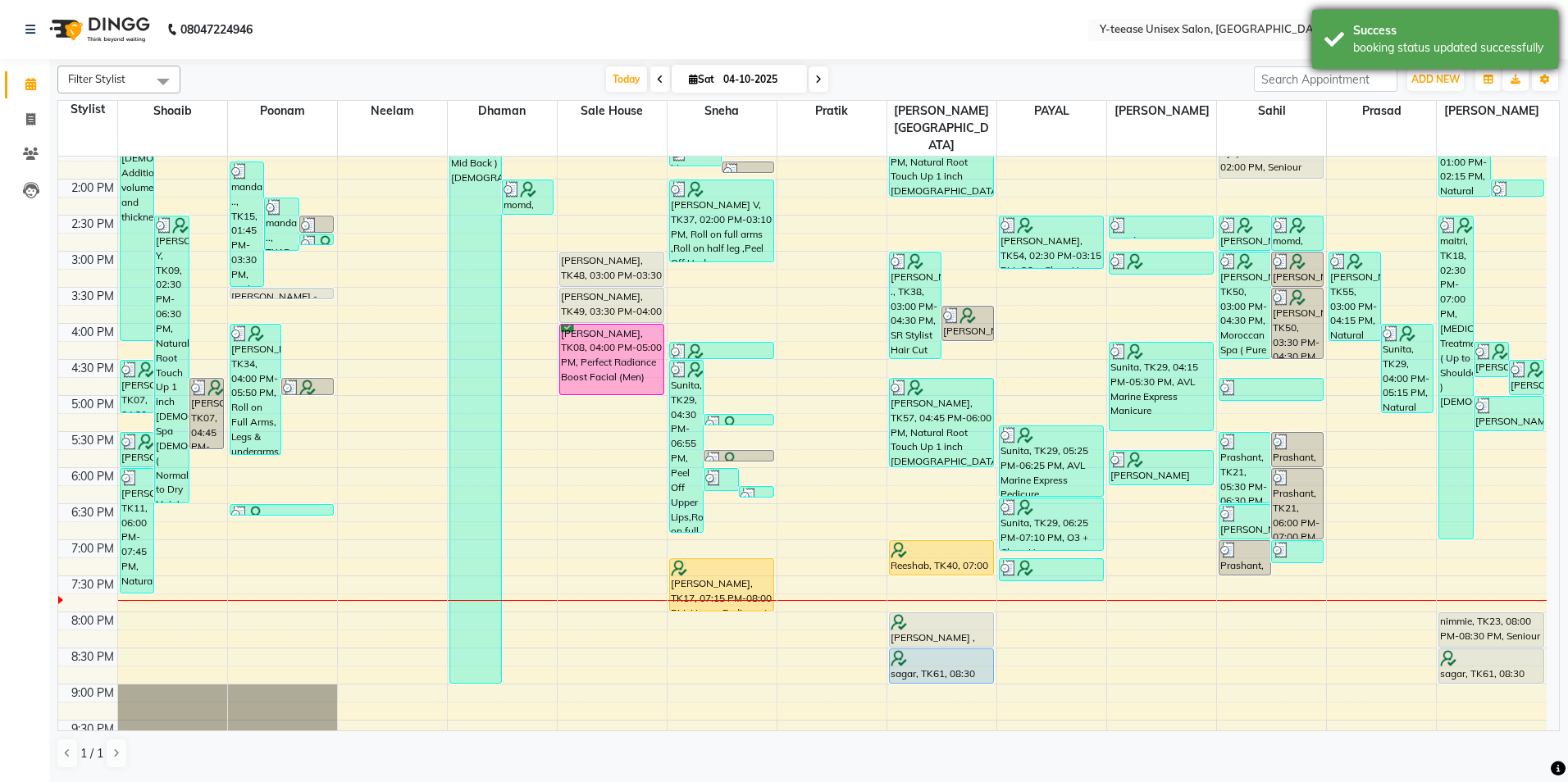
click at [1434, 32] on div "Success" at bounding box center [1449, 30] width 193 height 17
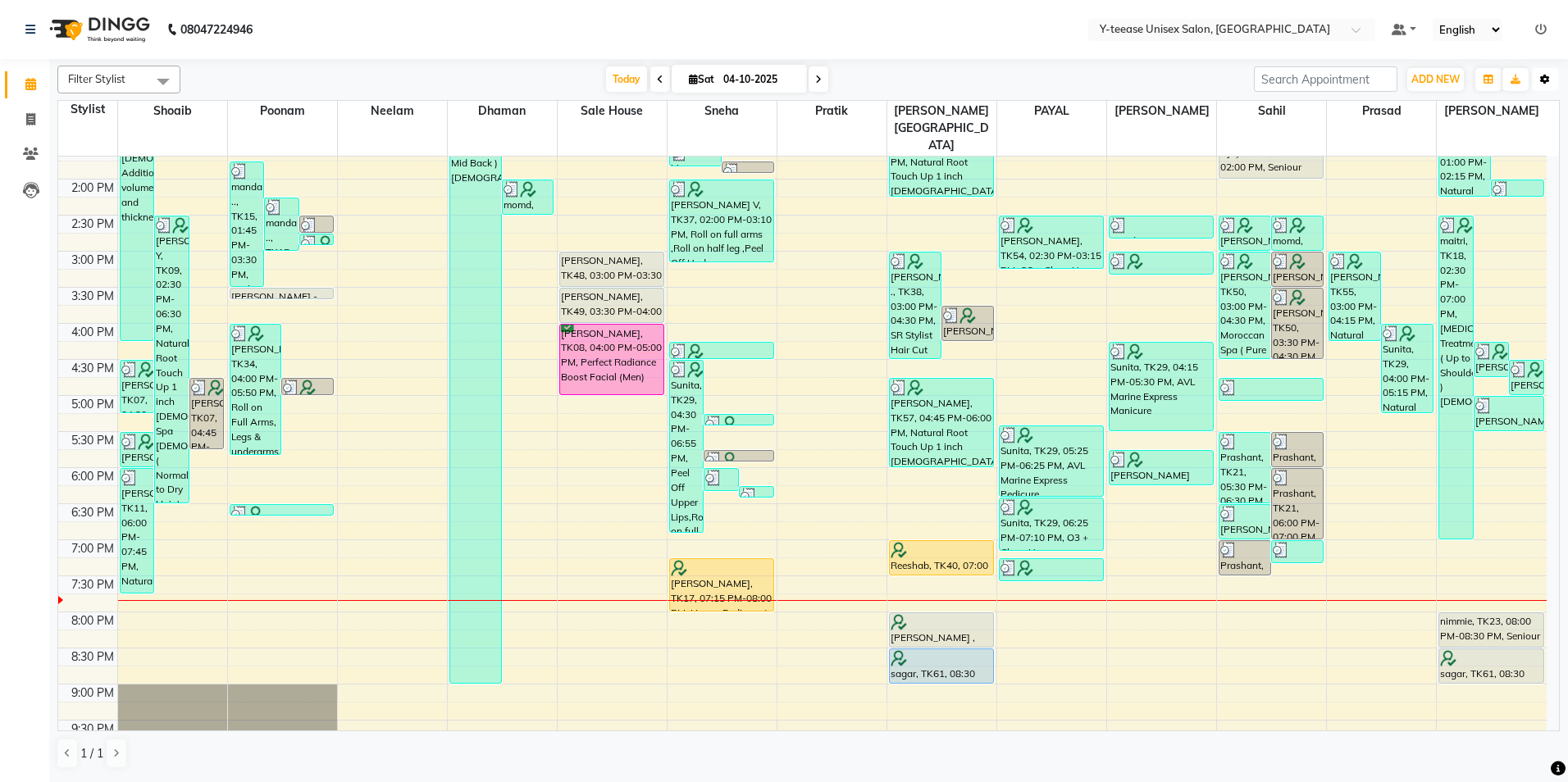
click at [1540, 87] on button "Toggle Dropdown" at bounding box center [1545, 79] width 26 height 23
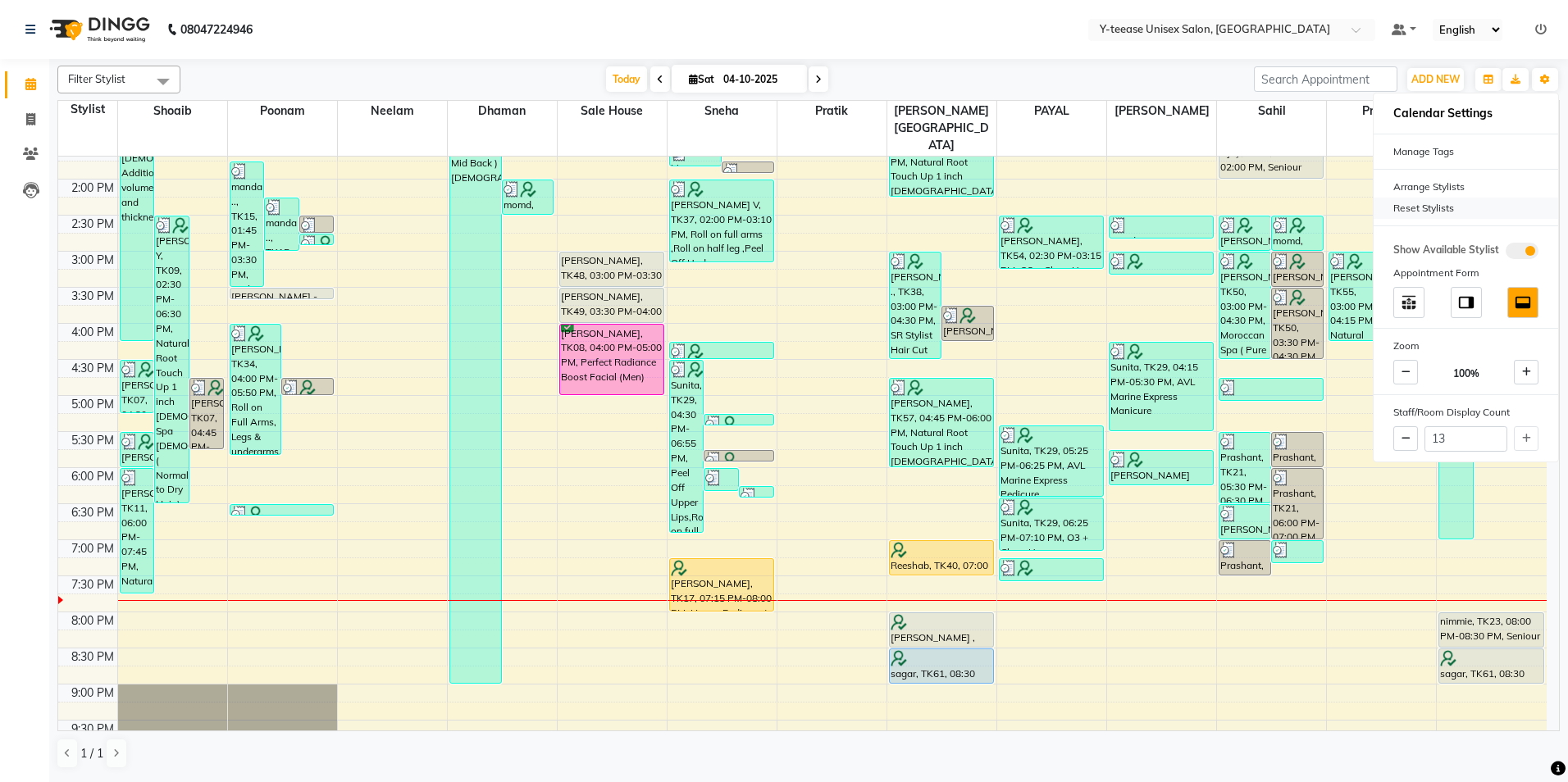
click at [1443, 216] on div "Reset Stylists" at bounding box center [1466, 207] width 185 height 21
click at [1154, 75] on div "[DATE] [DATE]" at bounding box center [717, 79] width 1057 height 24
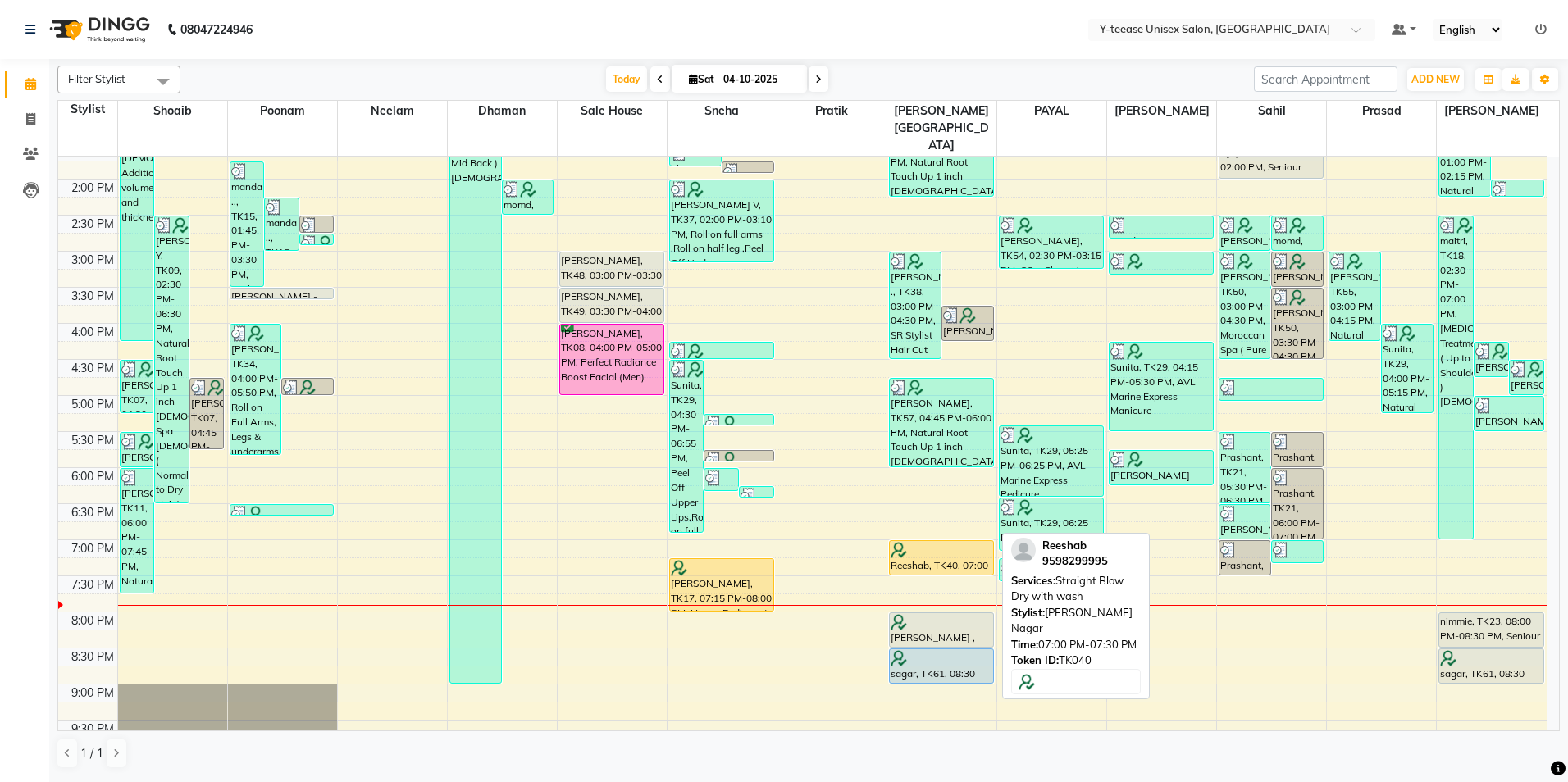
click at [937, 542] on div at bounding box center [942, 549] width 102 height 16
select select "7"
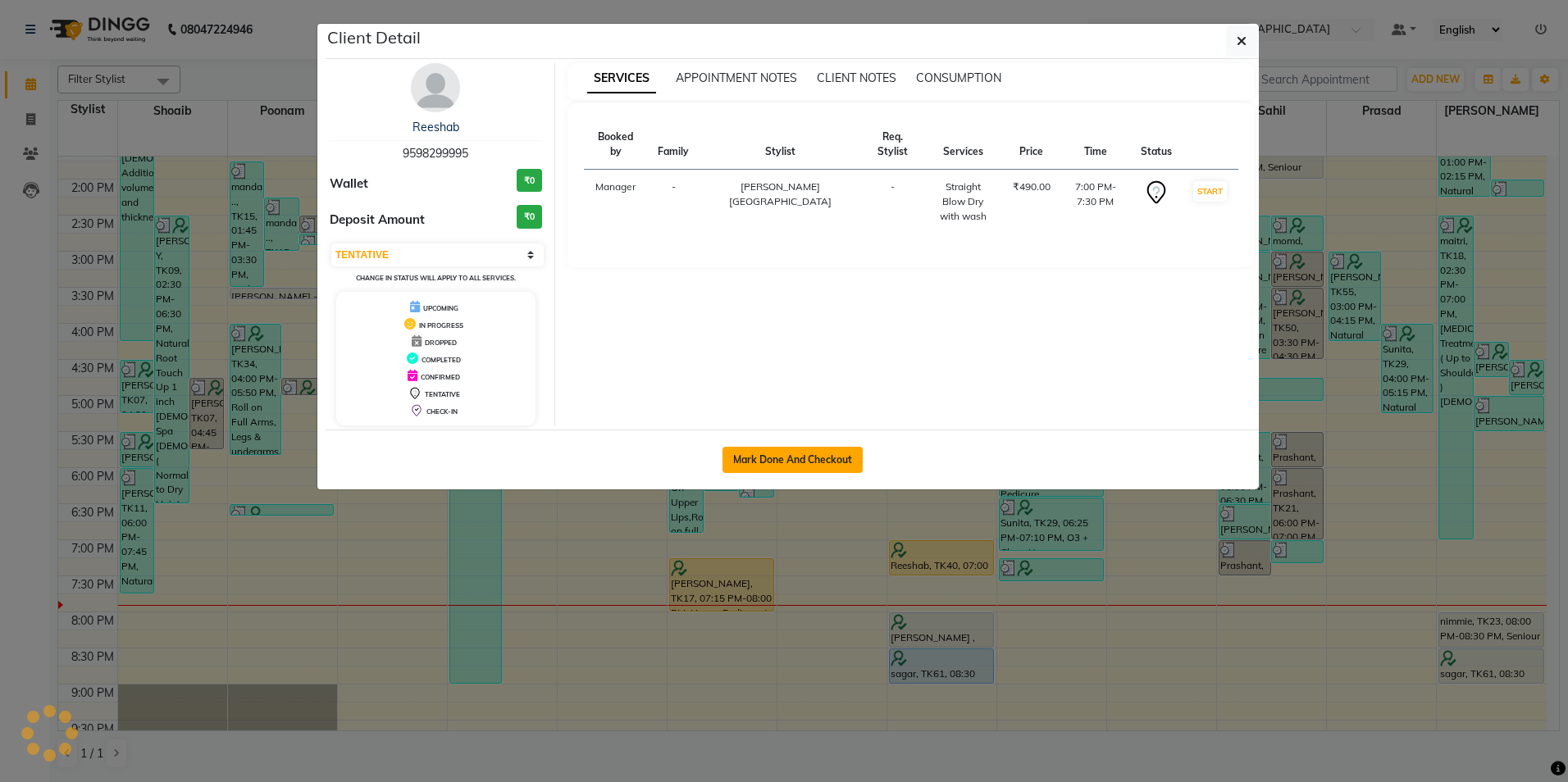
click at [782, 458] on button "Mark Done And Checkout" at bounding box center [792, 459] width 140 height 26
select select "service"
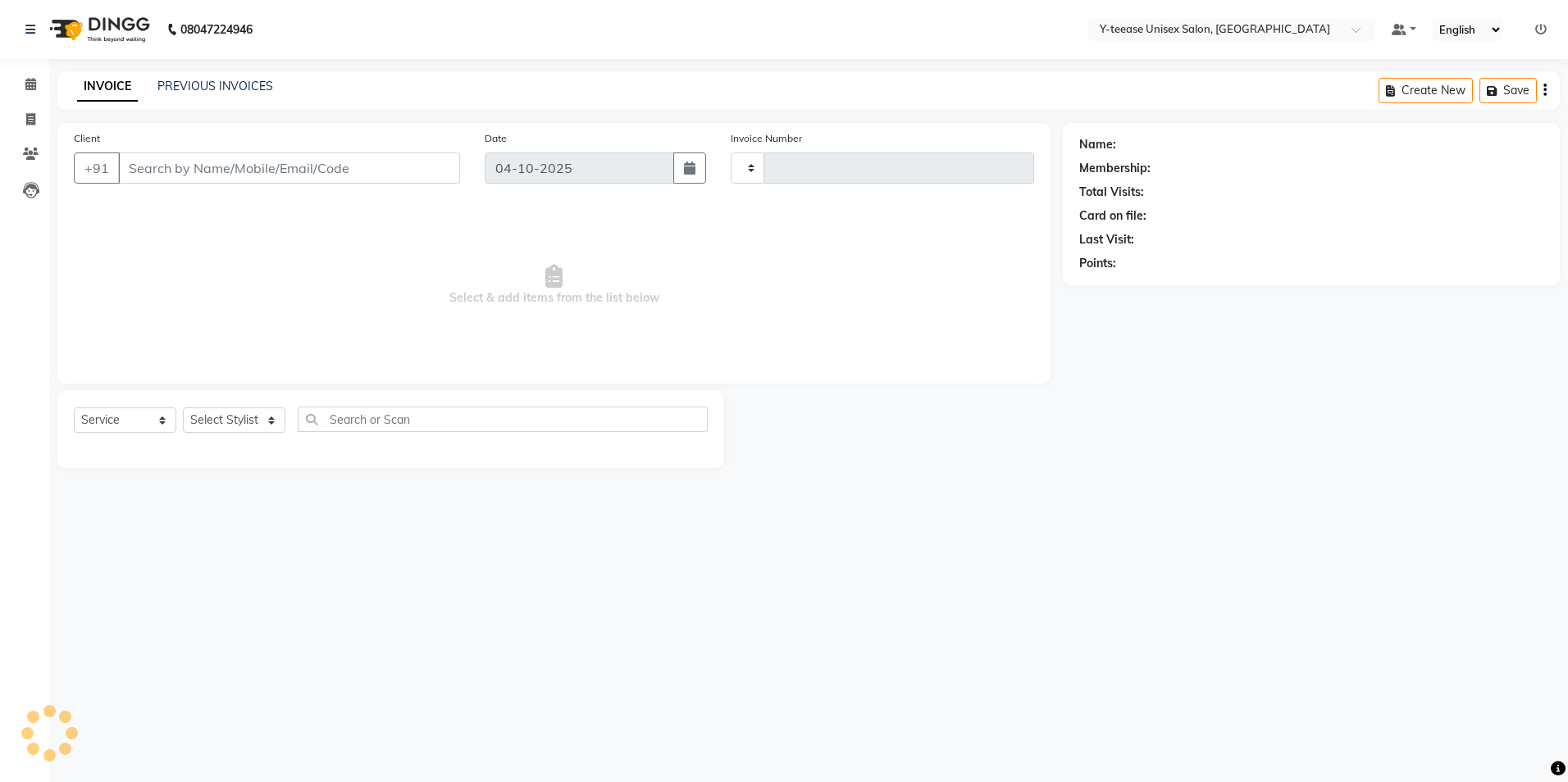
type input "8452"
select select "4"
type input "95******95"
select select "67930"
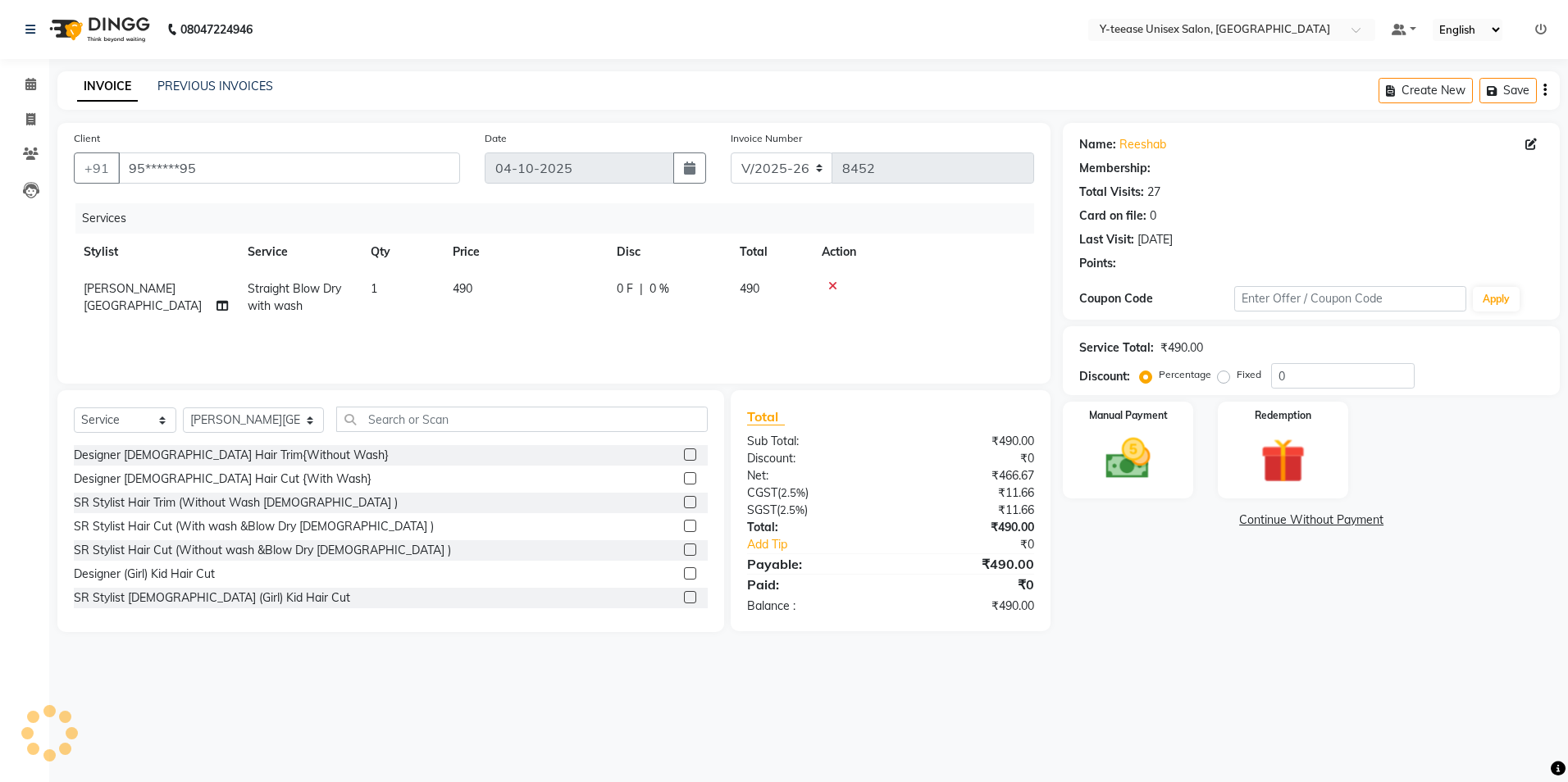
select select "1: Object"
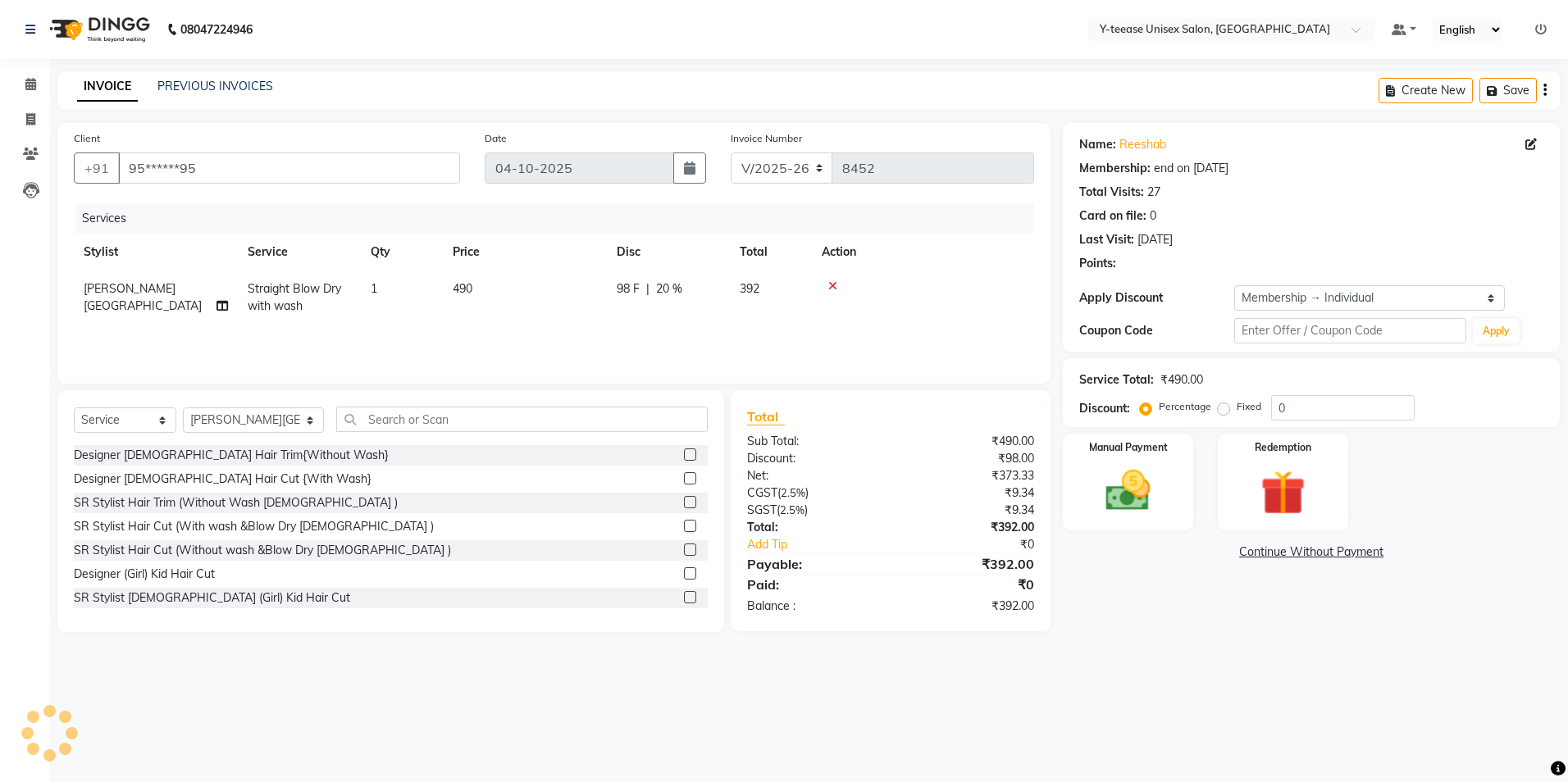
type input "20"
click at [300, 304] on span "Straight Blow Dry with wash" at bounding box center [294, 297] width 94 height 32
select select "67930"
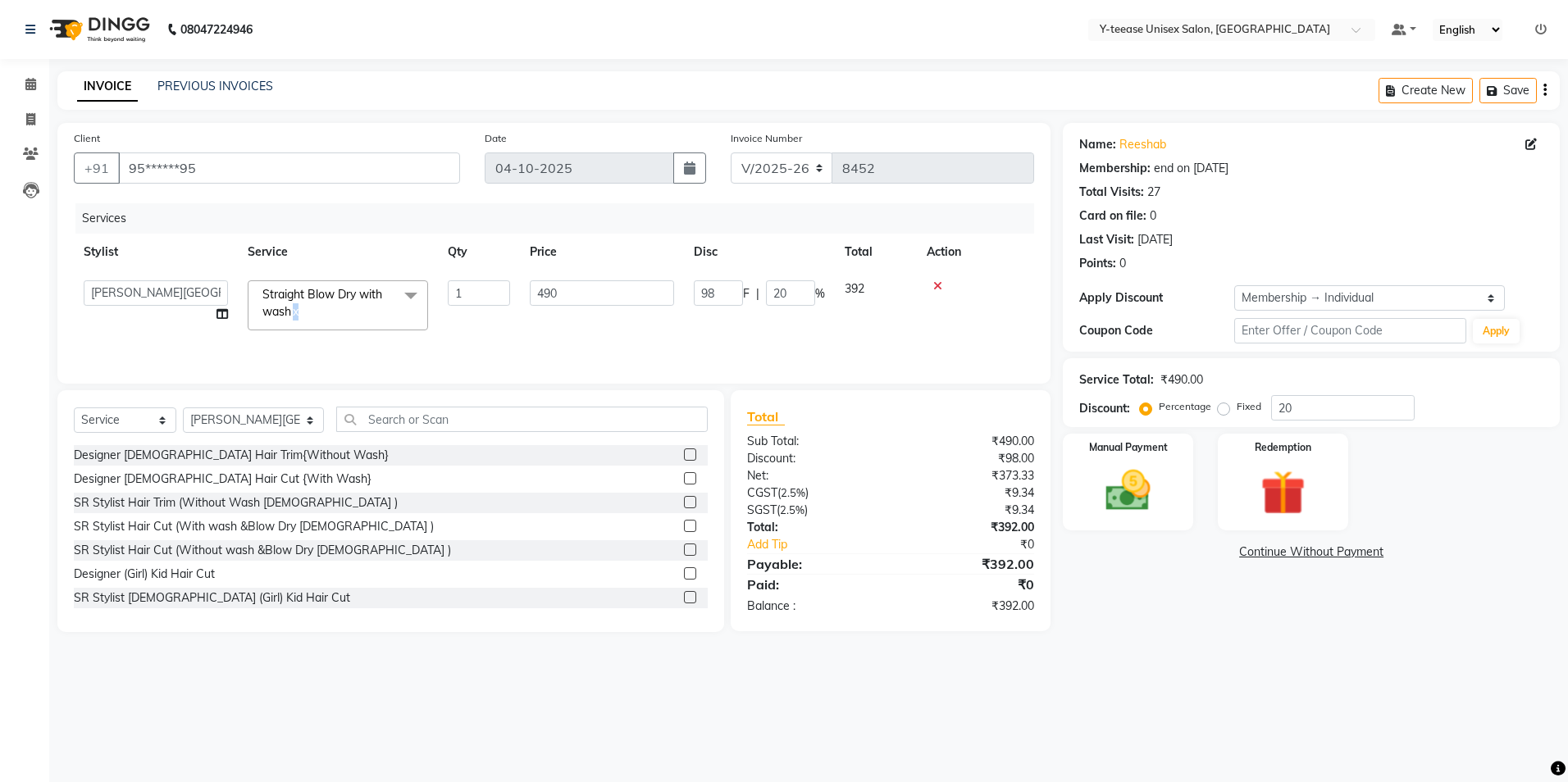
click at [298, 304] on link "x" at bounding box center [294, 312] width 8 height 15
type input "0"
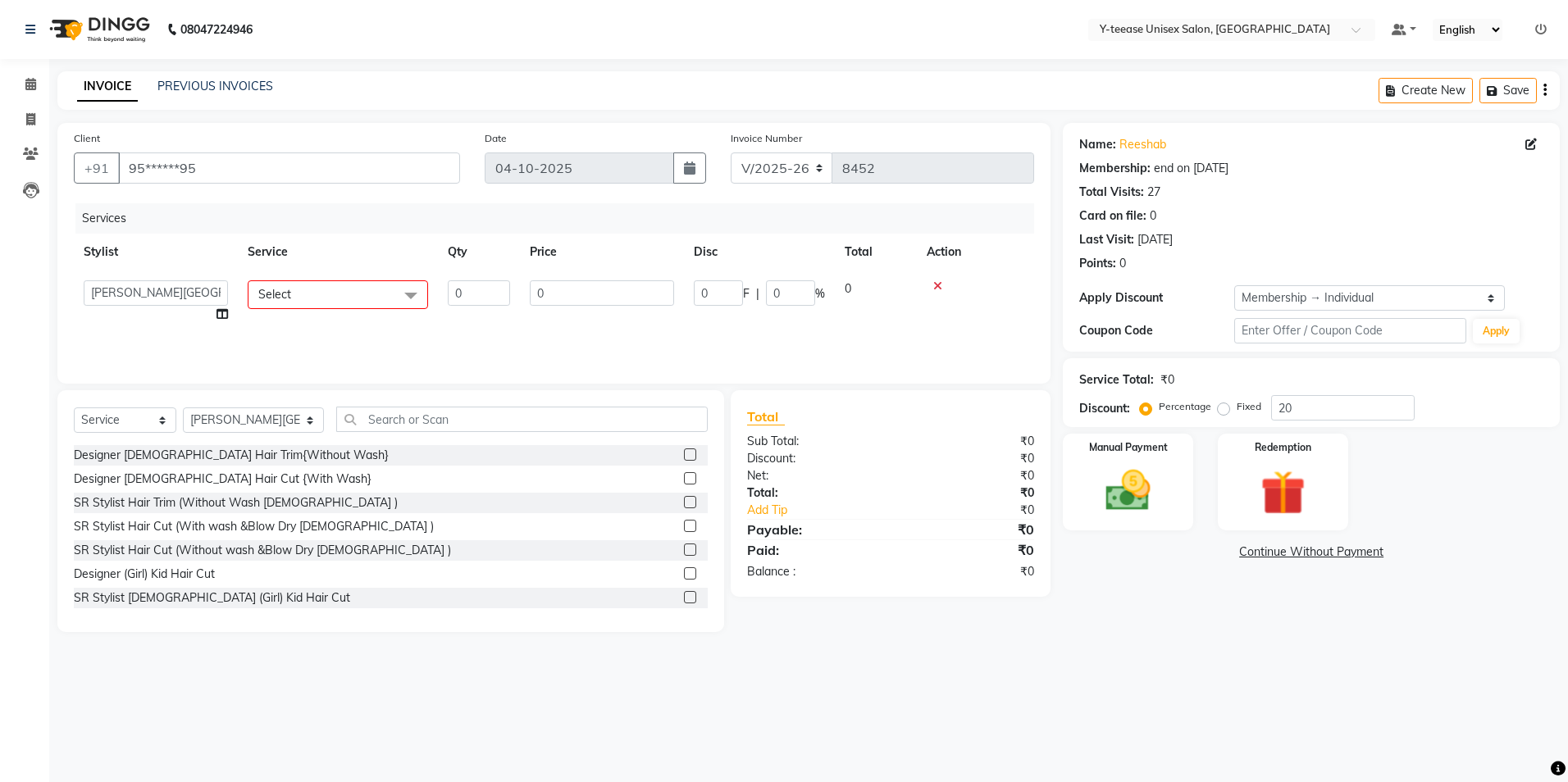
drag, startPoint x: 323, startPoint y: 277, endPoint x: 323, endPoint y: 310, distance: 33.0
click at [323, 279] on td "Select Designer [DEMOGRAPHIC_DATA] Hair Trim{Without Wash} Designer [DEMOGRAPHI…" at bounding box center [337, 302] width 200 height 62
click at [335, 297] on span "Select" at bounding box center [338, 295] width 180 height 29
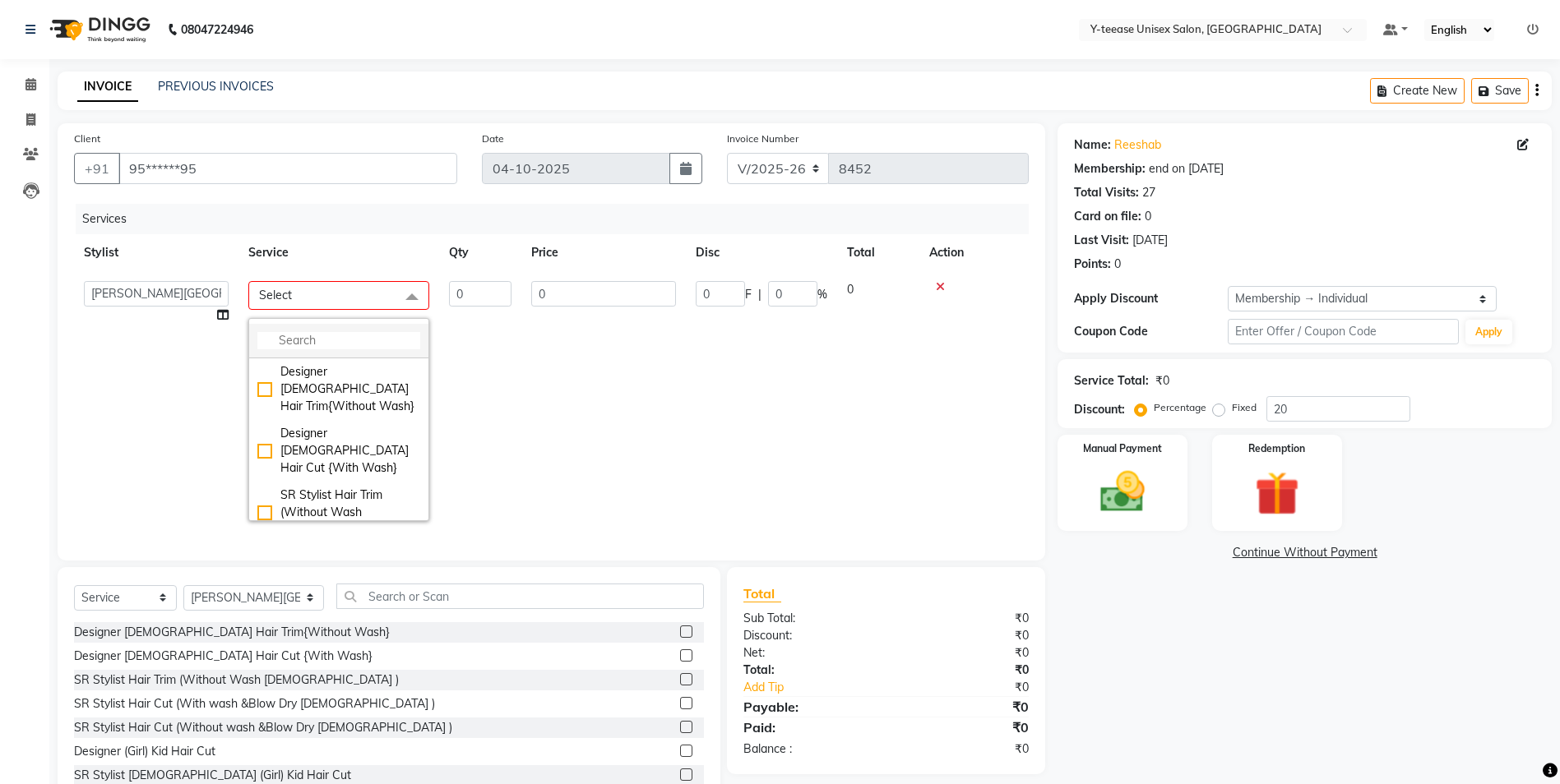
click at [330, 335] on input "multiselect-search" at bounding box center [339, 340] width 163 height 17
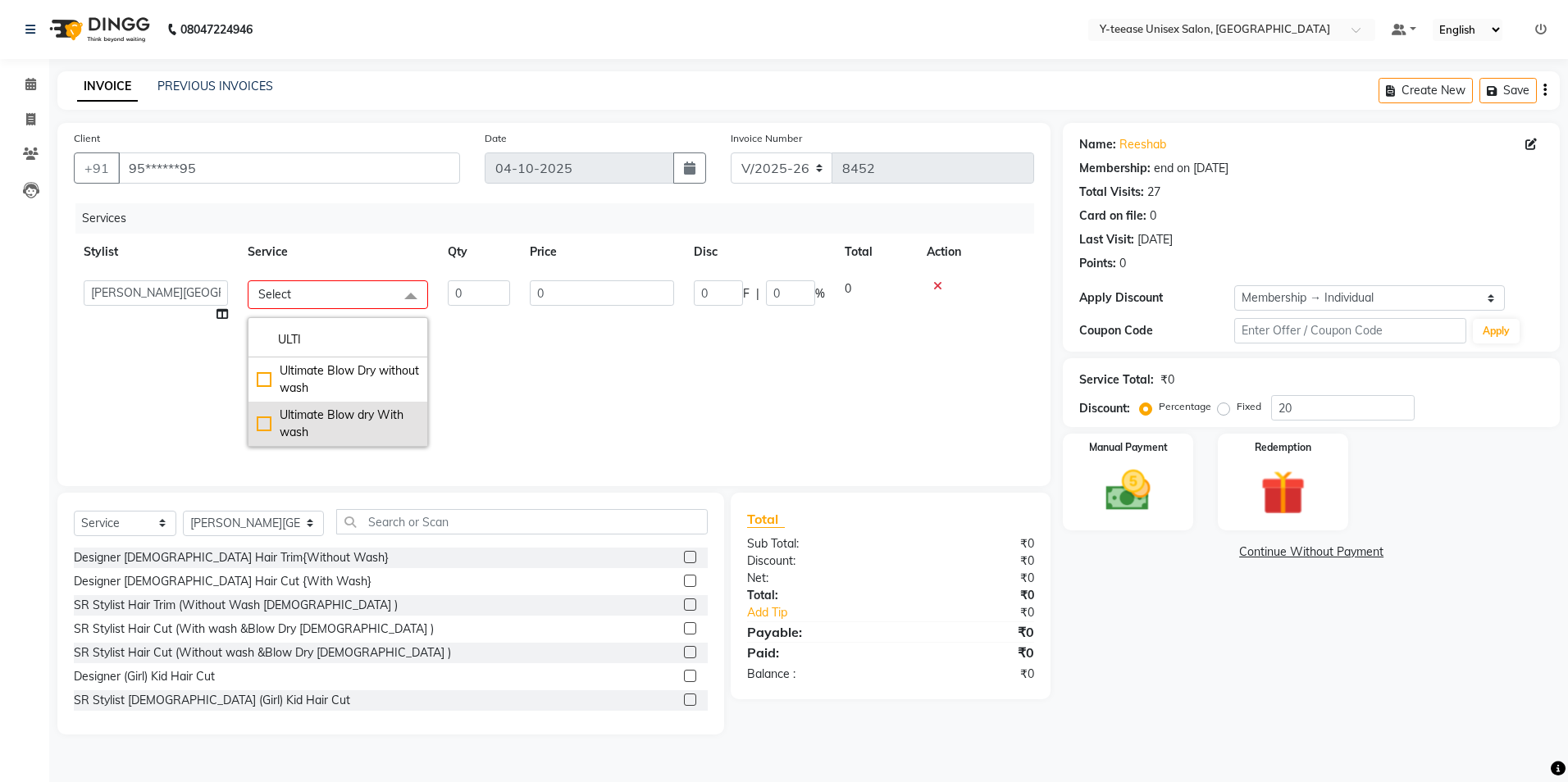
type input "ULTI"
drag, startPoint x: 368, startPoint y: 408, endPoint x: 416, endPoint y: 403, distance: 48.3
click at [368, 409] on div "Ultimate Blow dry With wash" at bounding box center [338, 424] width 163 height 35
checkbox input "true"
type input "1"
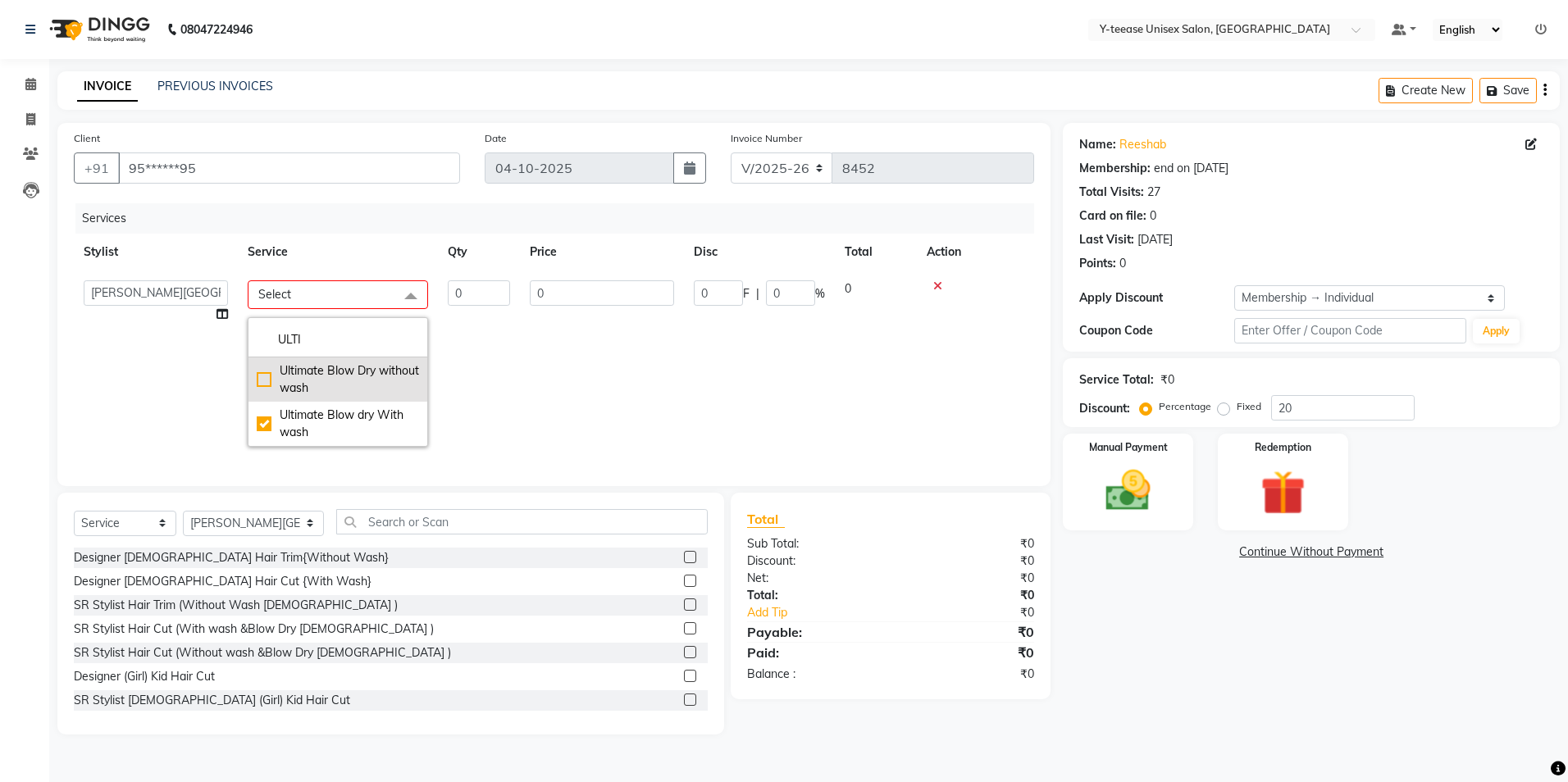
type input "600"
type input "120"
type input "20"
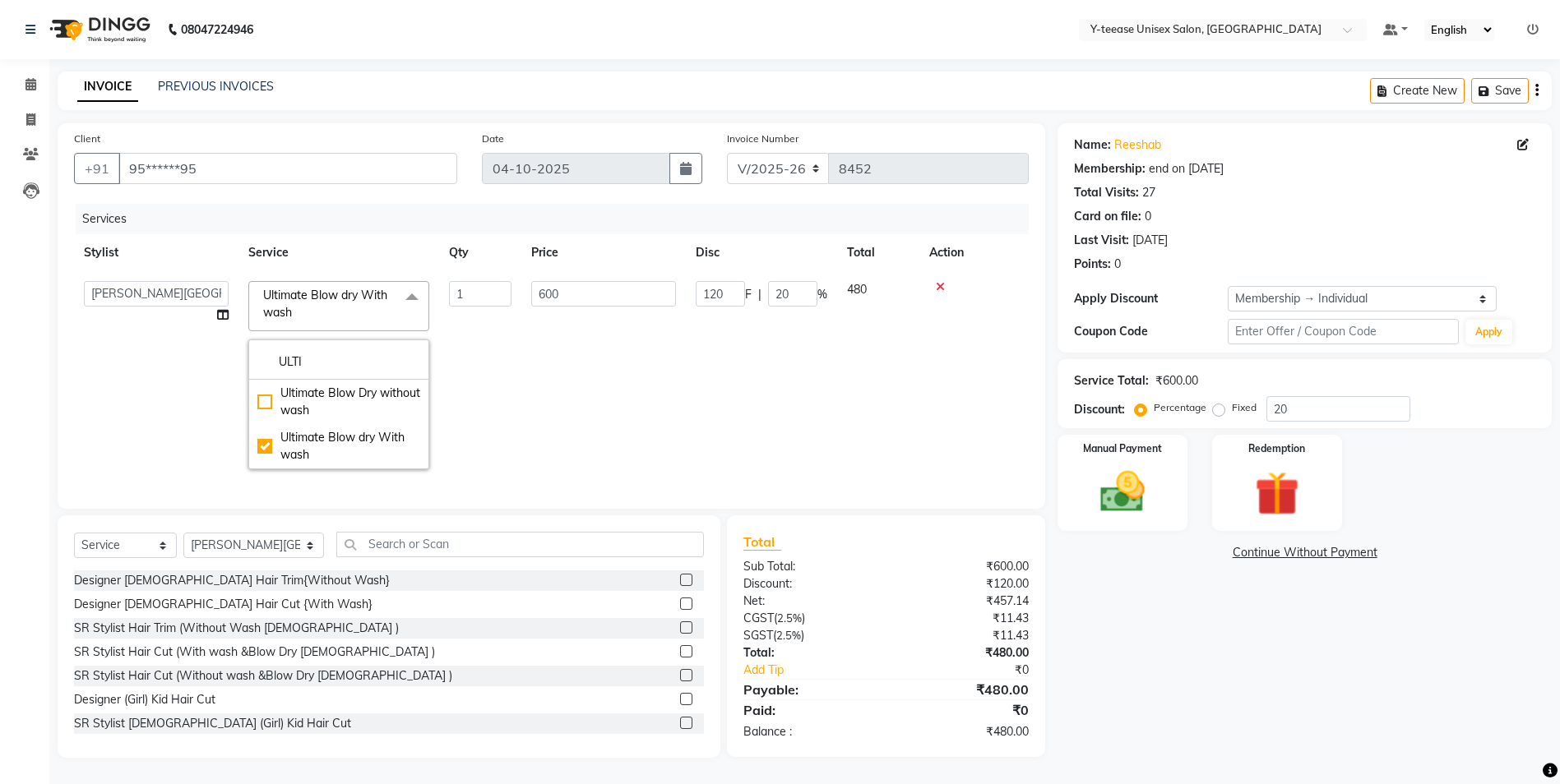
click at [692, 328] on td "120 F | 20 %" at bounding box center [761, 375] width 151 height 208
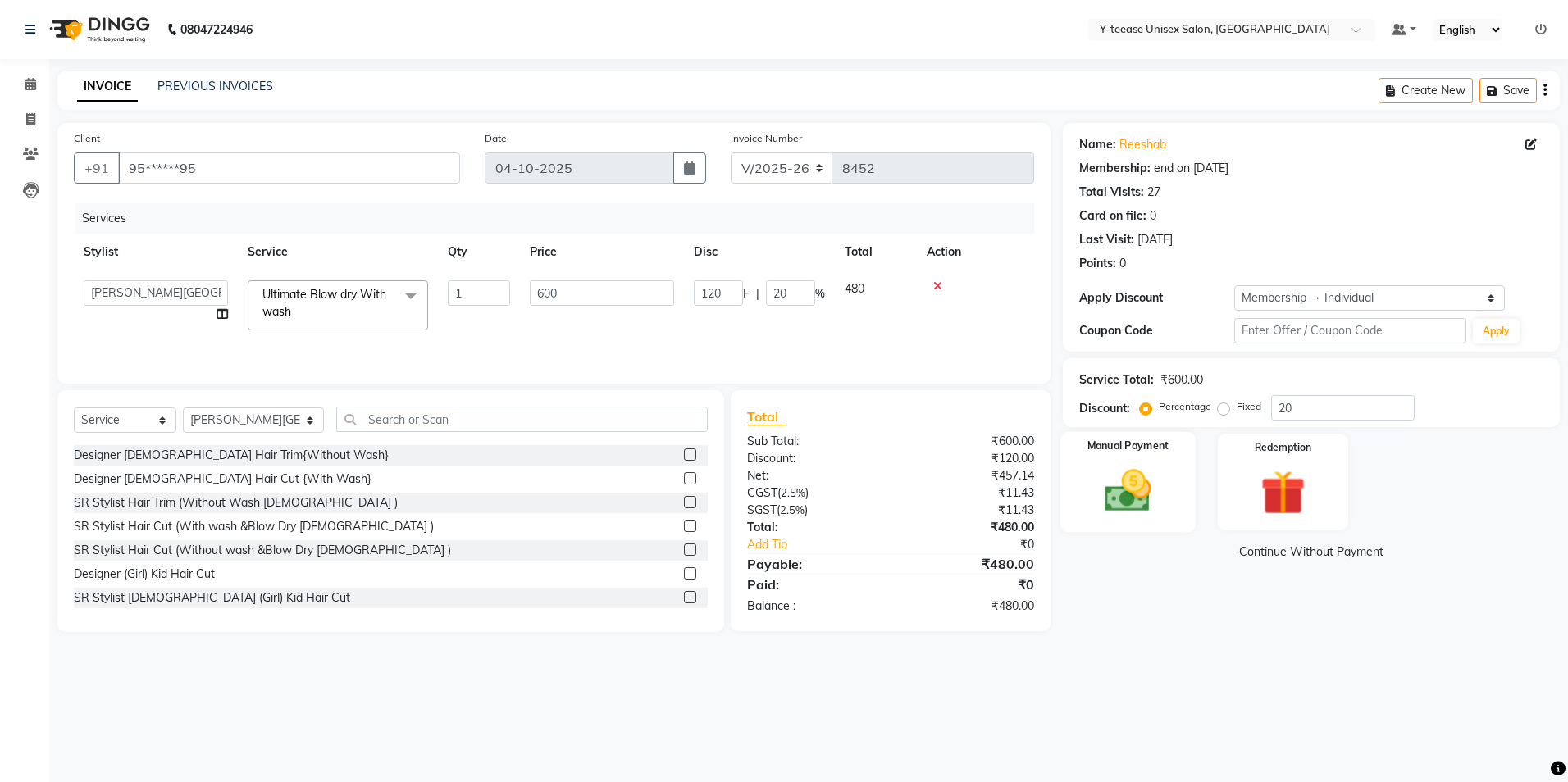
click at [1133, 476] on img at bounding box center [1128, 491] width 76 height 54
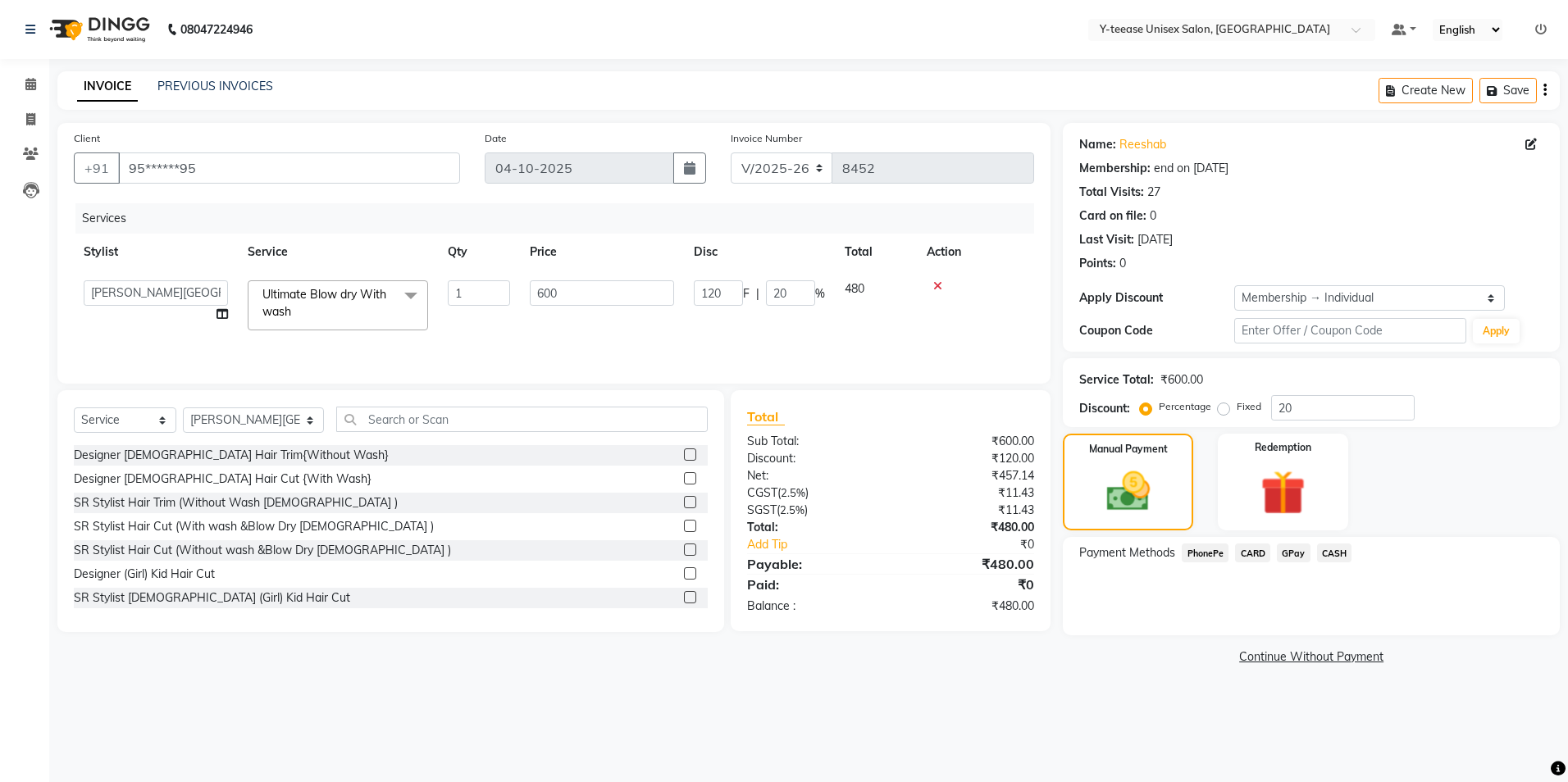
click at [1295, 549] on span "GPay" at bounding box center [1294, 553] width 34 height 19
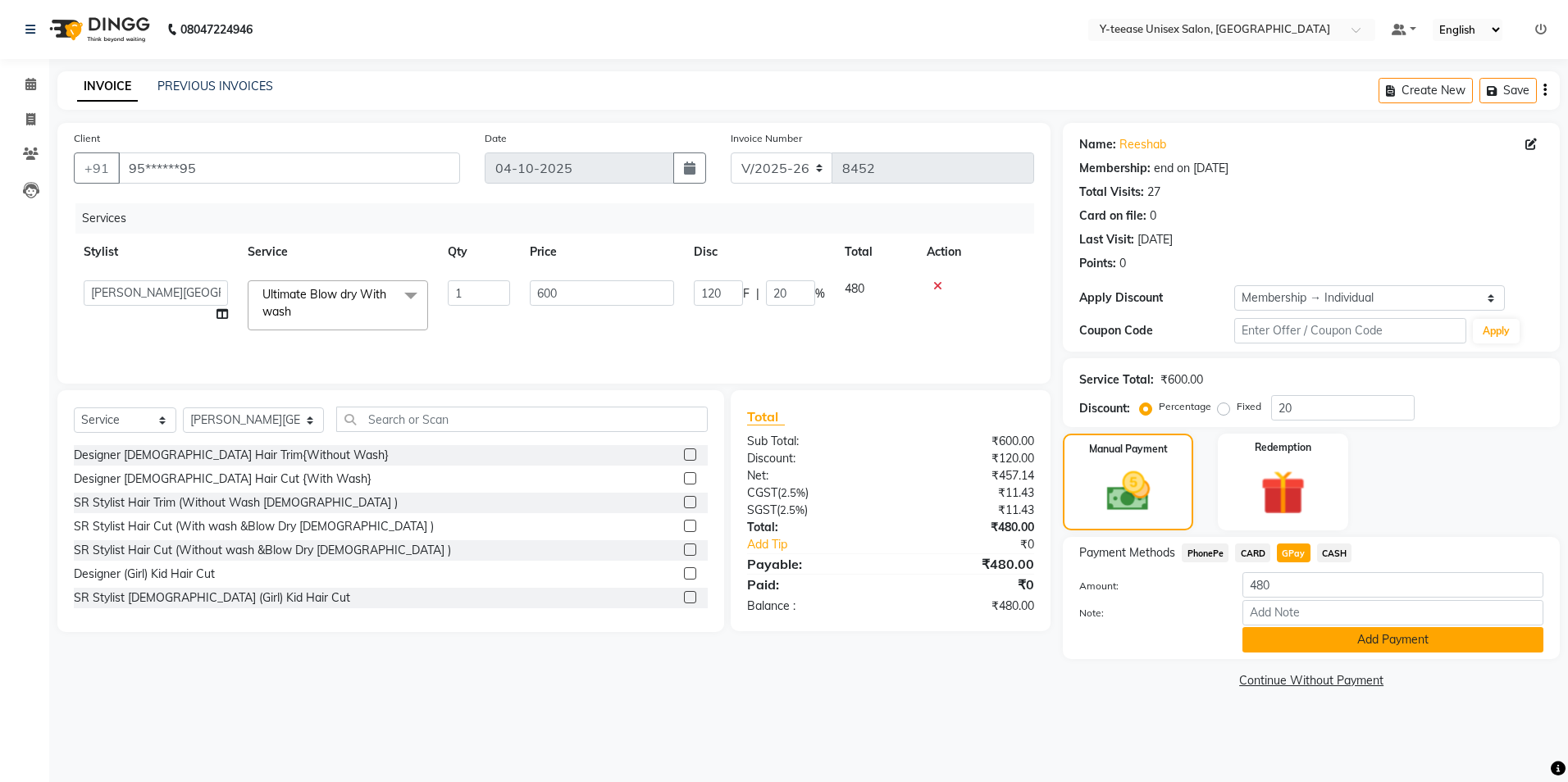
click at [1308, 630] on button "Add Payment" at bounding box center [1393, 640] width 301 height 25
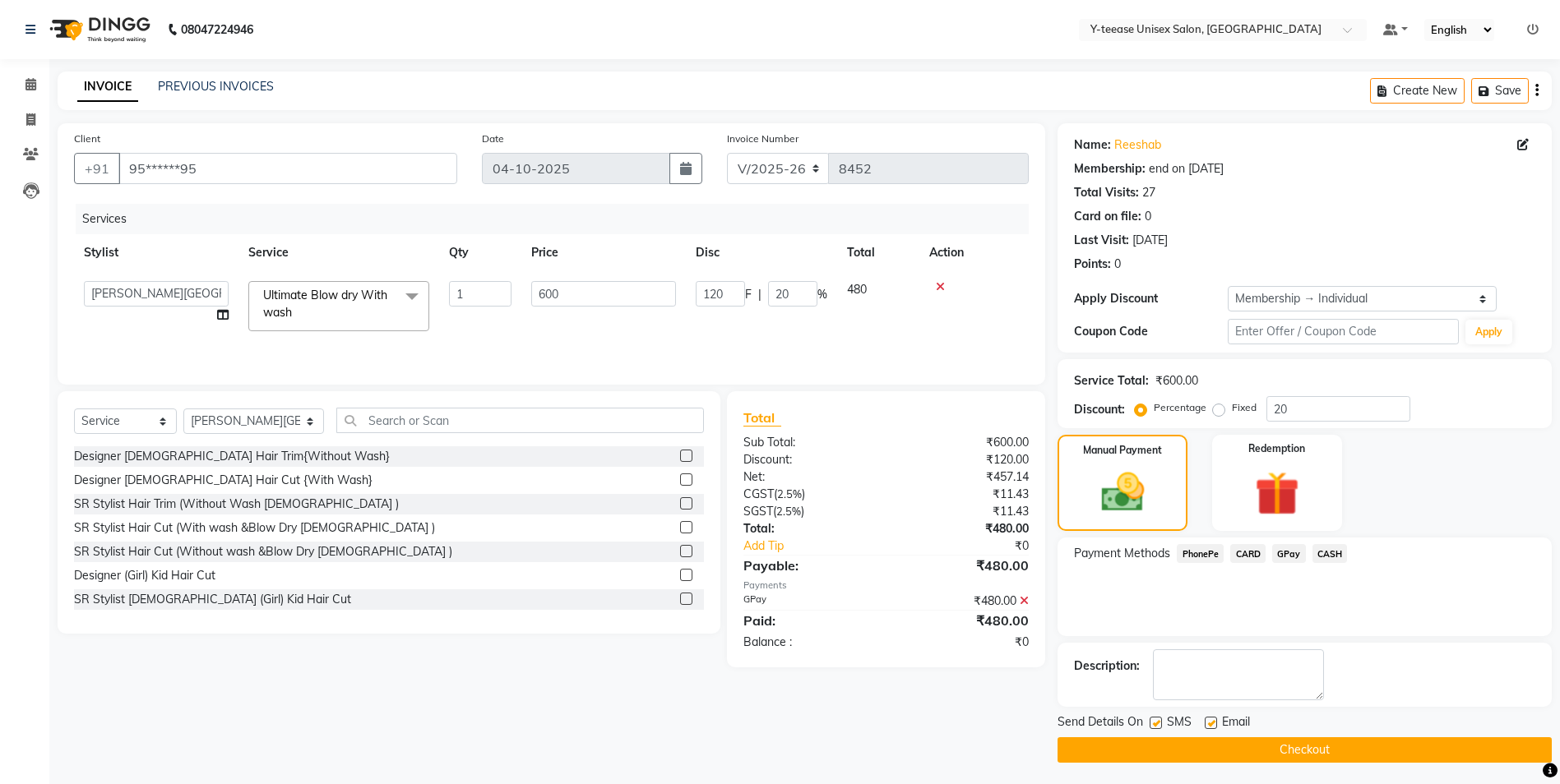
click at [1307, 723] on div "Send Details On SMS Email" at bounding box center [1304, 724] width 494 height 20
click at [1307, 739] on button "Checkout" at bounding box center [1304, 750] width 494 height 25
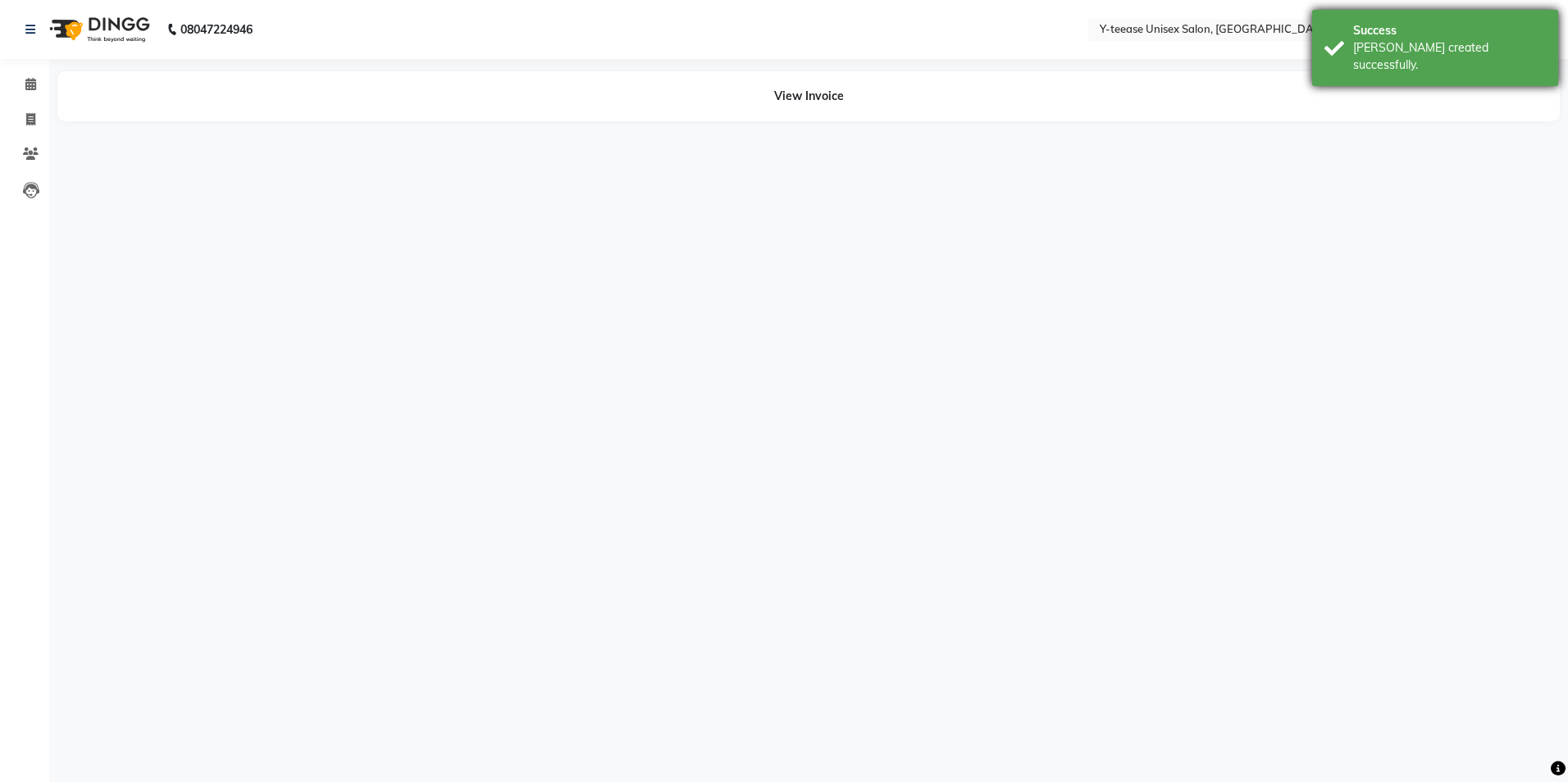
click at [1450, 39] on div "Success [PERSON_NAME] created successfully." at bounding box center [1436, 48] width 246 height 76
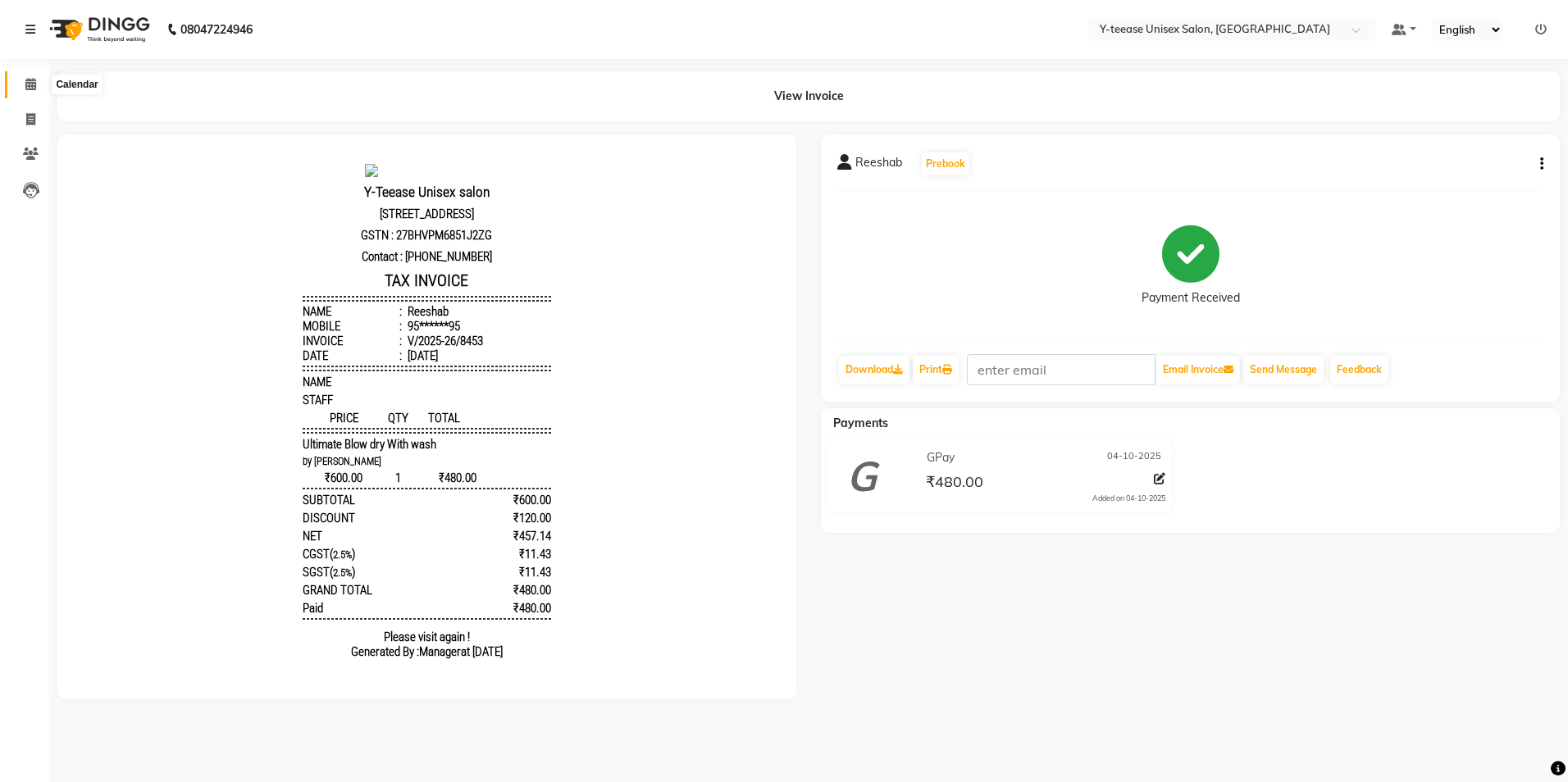
click at [23, 82] on span at bounding box center [30, 85] width 29 height 19
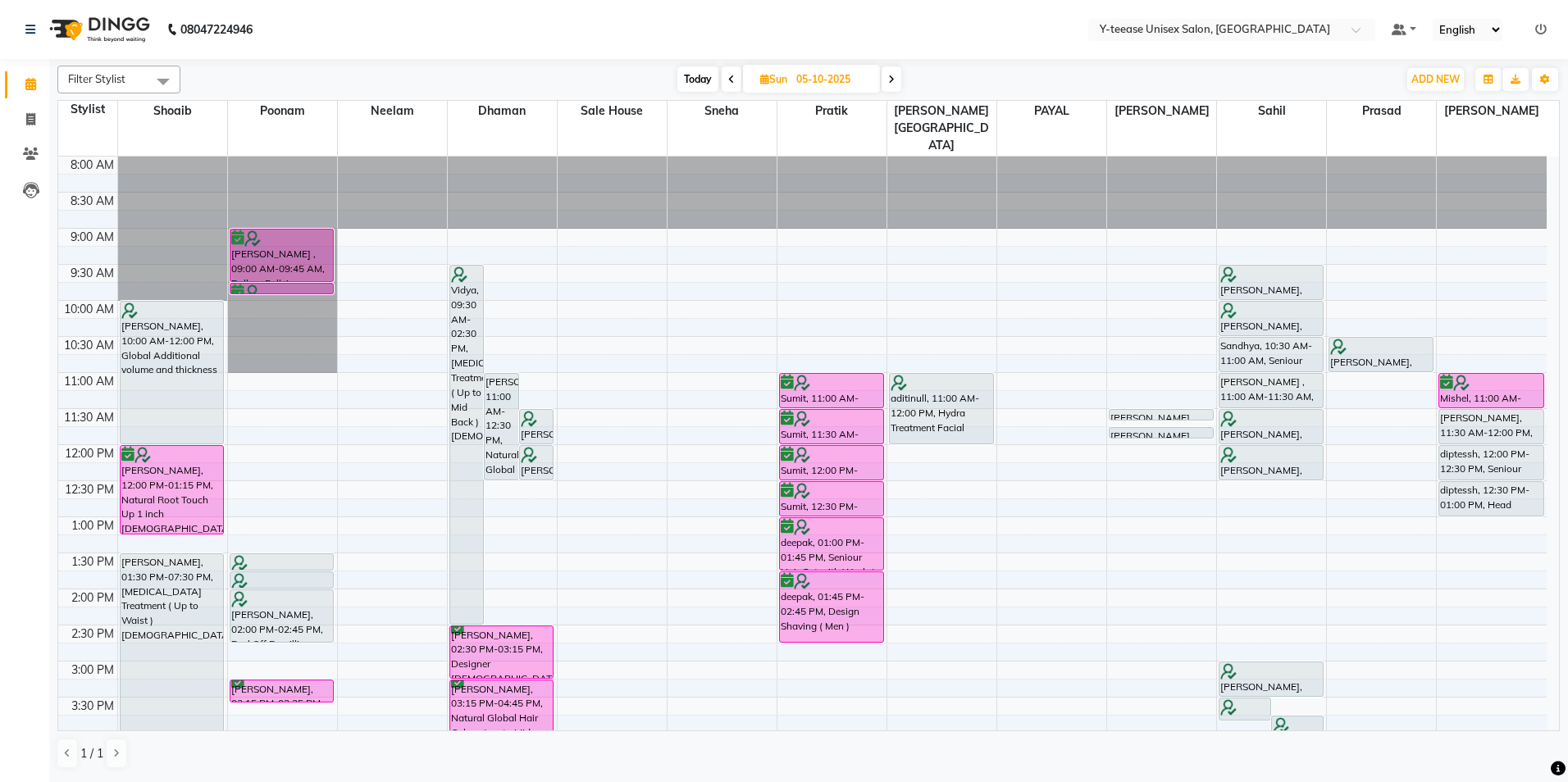
click at [696, 77] on span "Today" at bounding box center [698, 79] width 41 height 25
type input "04-10-2025"
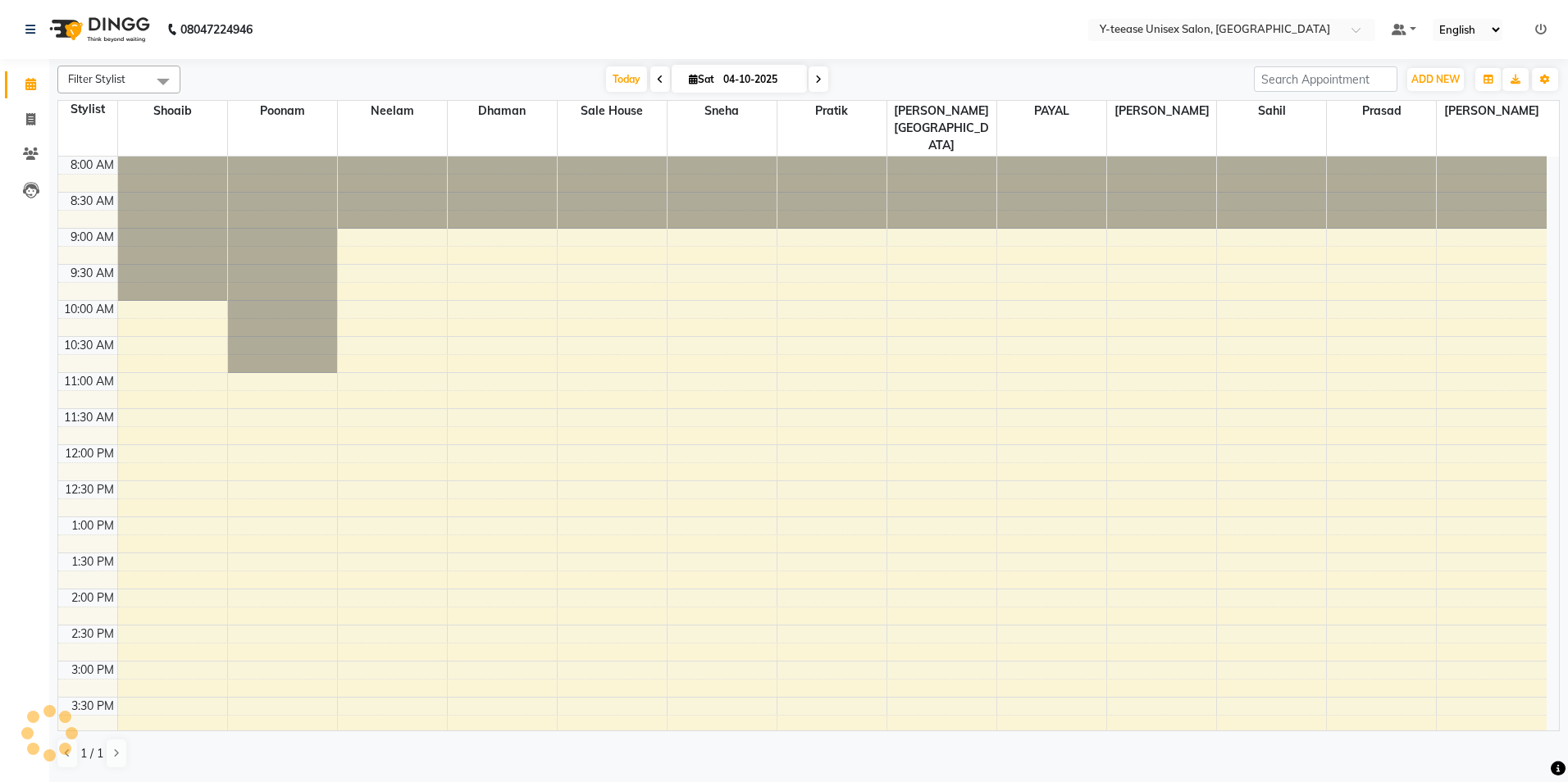
scroll to position [473, 0]
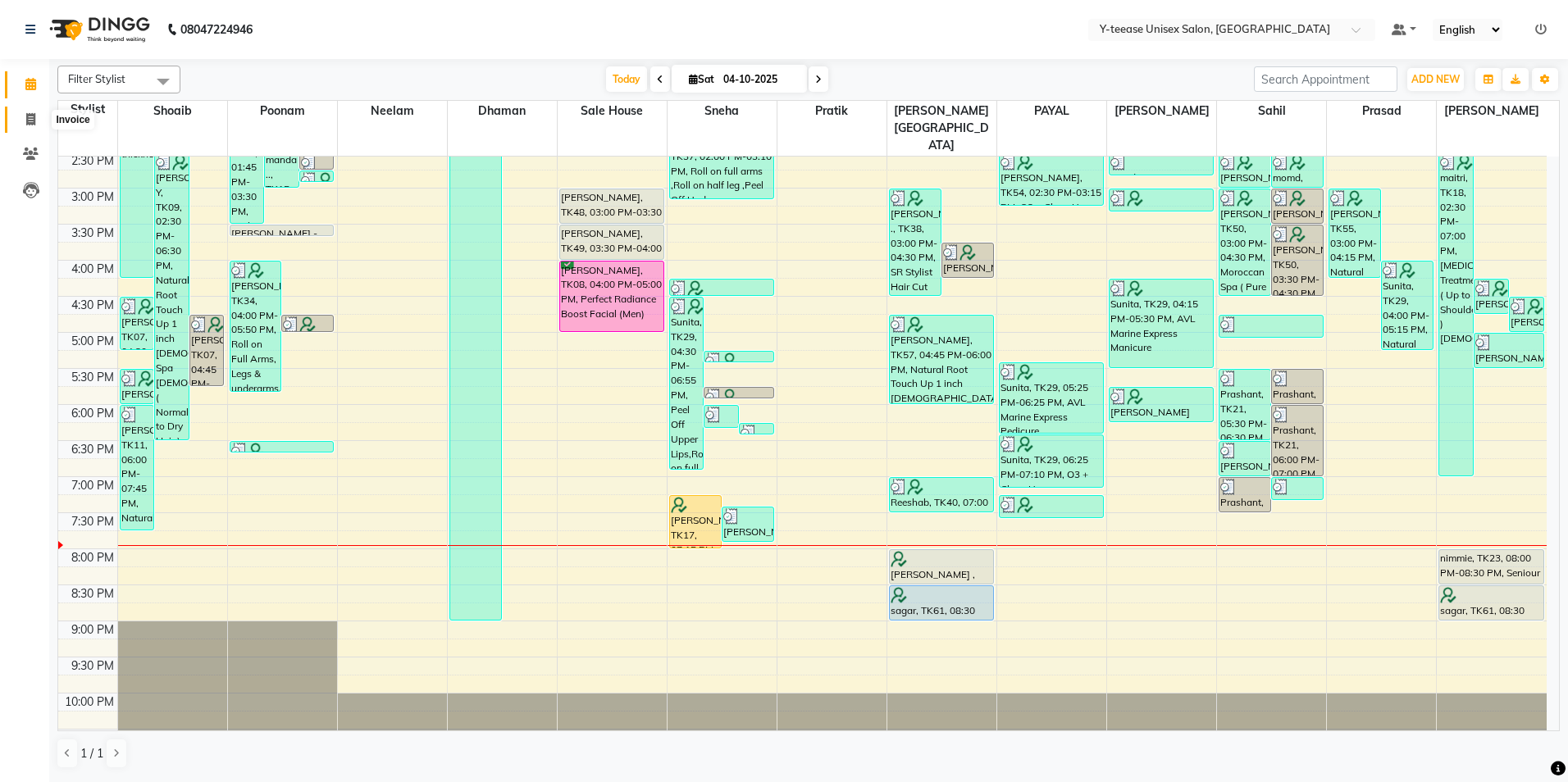
click at [32, 113] on icon at bounding box center [30, 119] width 9 height 13
select select "service"
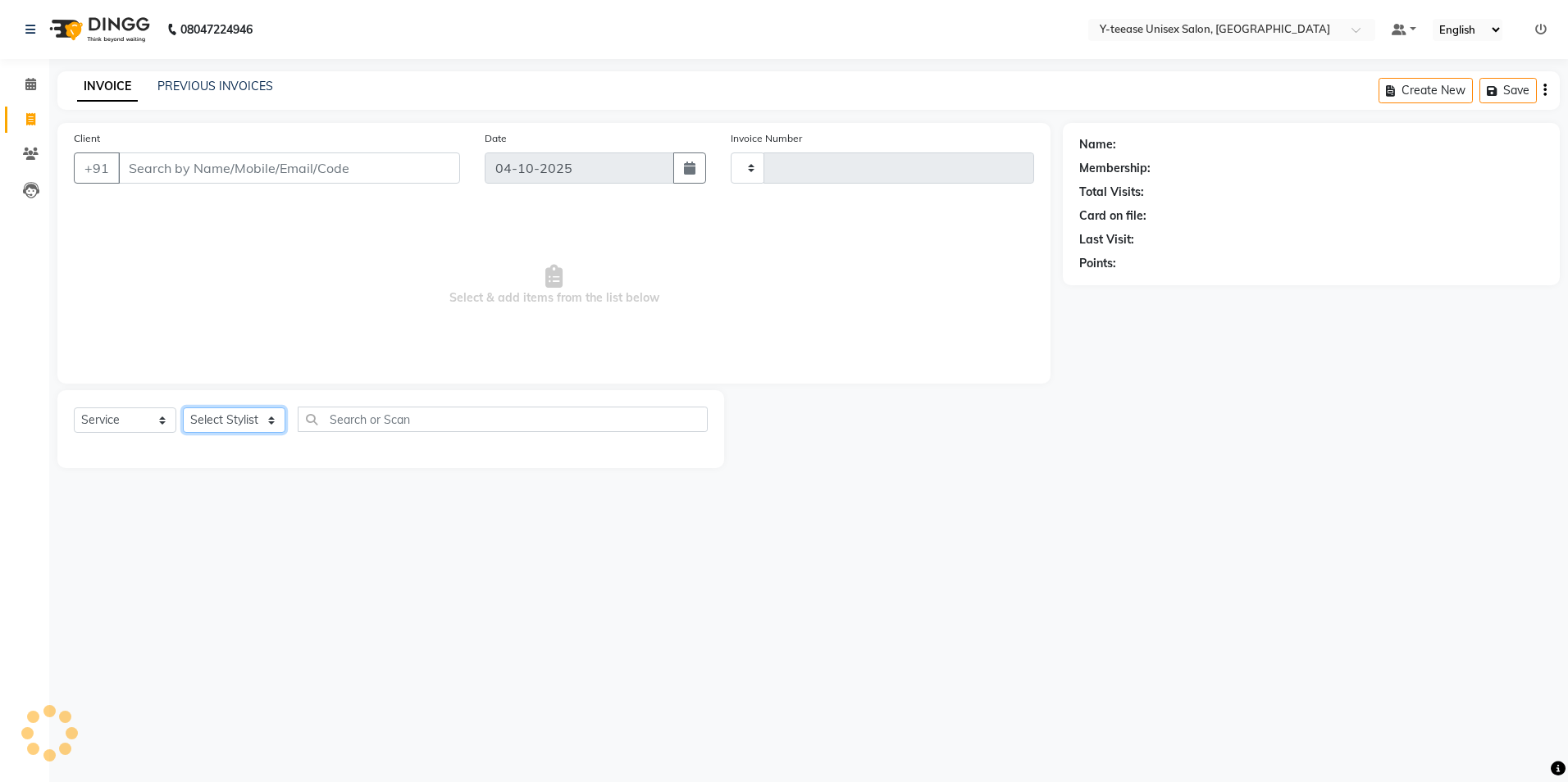
type input "8454"
click at [225, 420] on select "Select Stylist" at bounding box center [234, 420] width 103 height 25
select select "4"
click at [225, 420] on select "Select Stylist" at bounding box center [234, 420] width 103 height 25
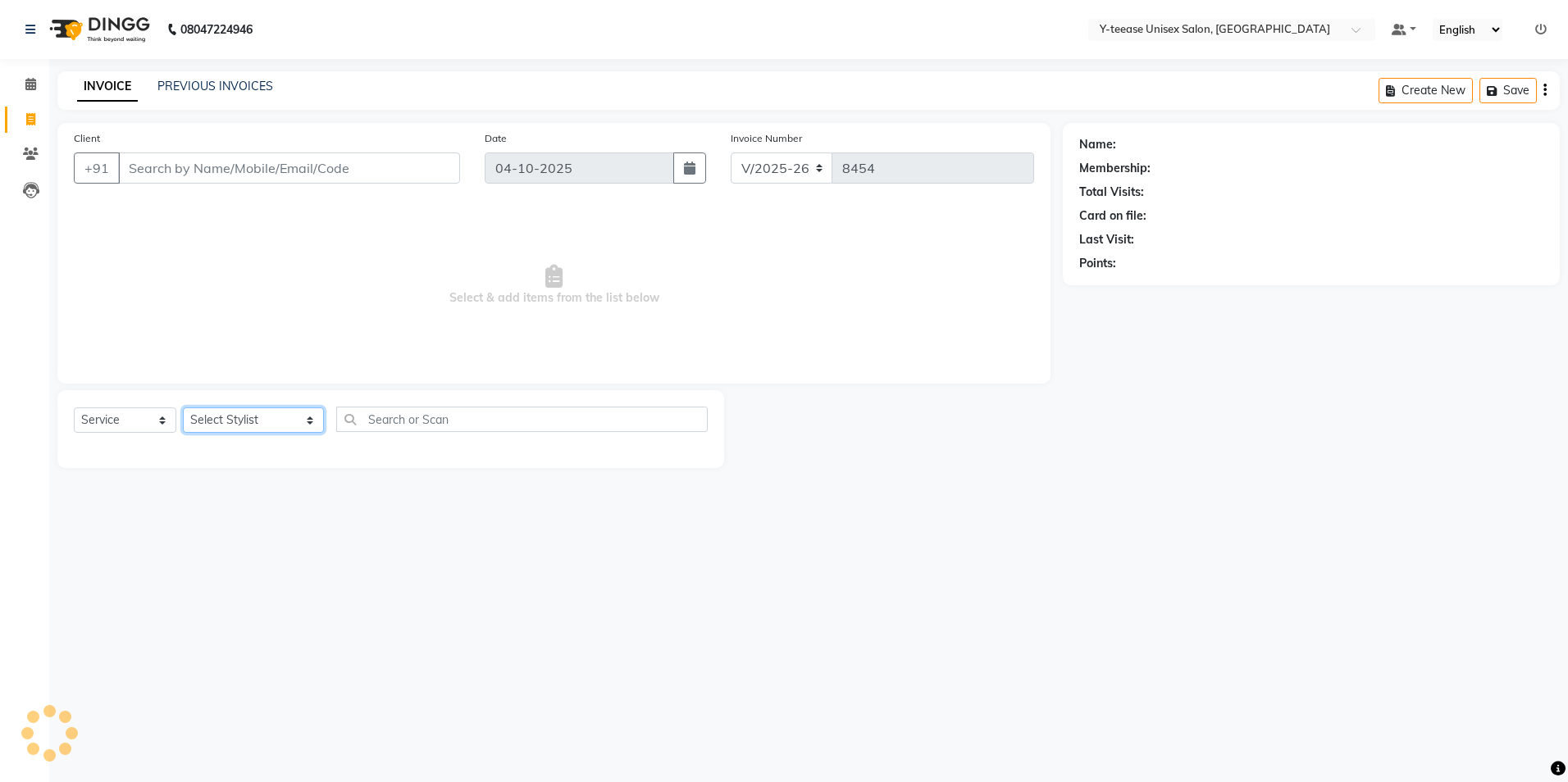
click at [225, 420] on select "Select Stylist [PERSON_NAME] [PERSON_NAME] nagar Manager Mosin [PERSON_NAME] [P…" at bounding box center [253, 420] width 141 height 25
select select "73210"
click at [183, 408] on select "Select Stylist [PERSON_NAME] [PERSON_NAME] nagar Manager Mosin [PERSON_NAME] [P…" at bounding box center [253, 420] width 141 height 25
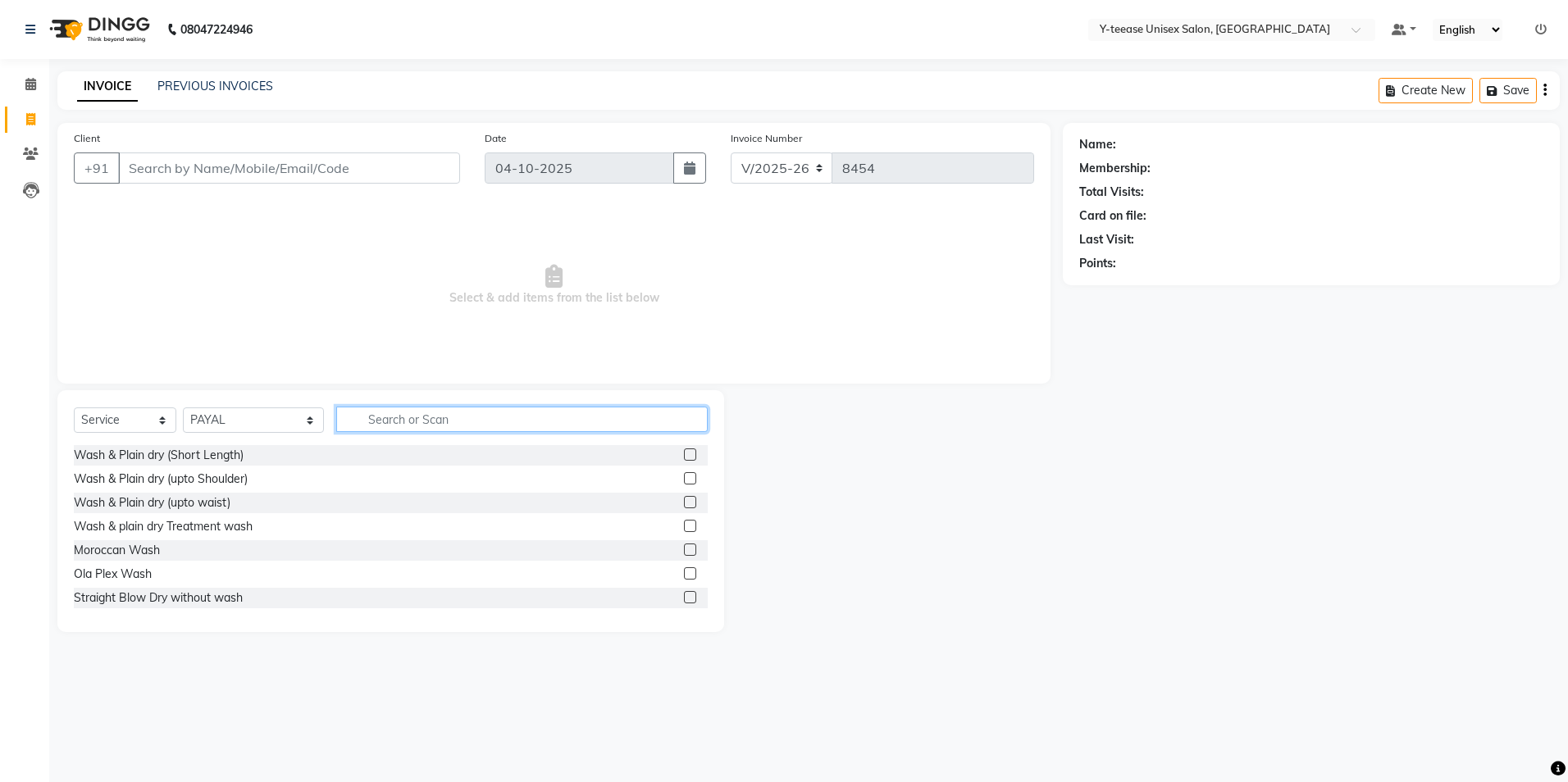
click at [398, 416] on input "text" at bounding box center [522, 420] width 372 height 25
type input "HON"
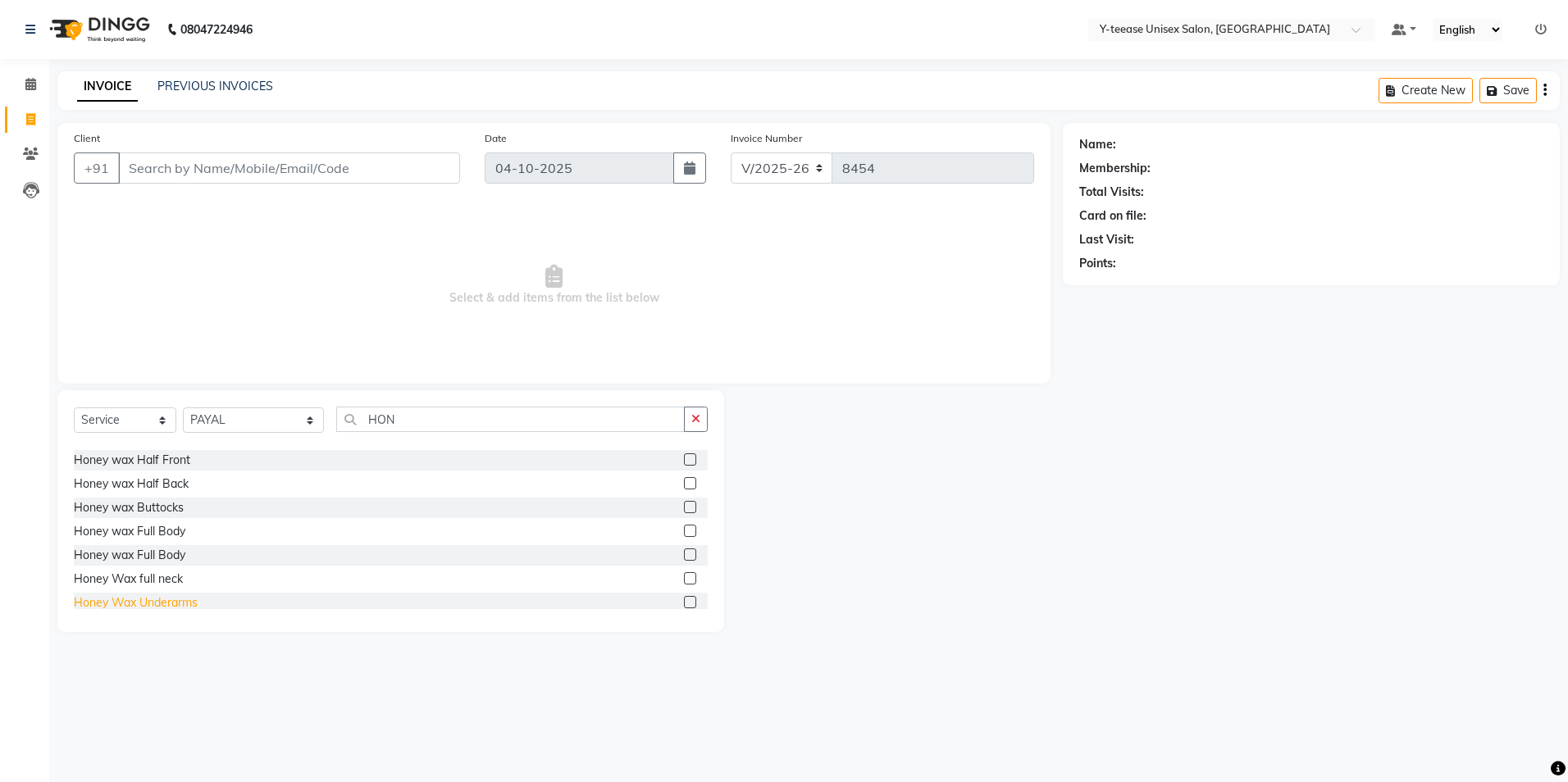
click at [153, 601] on div "Honey Wax Underarms" at bounding box center [136, 603] width 124 height 17
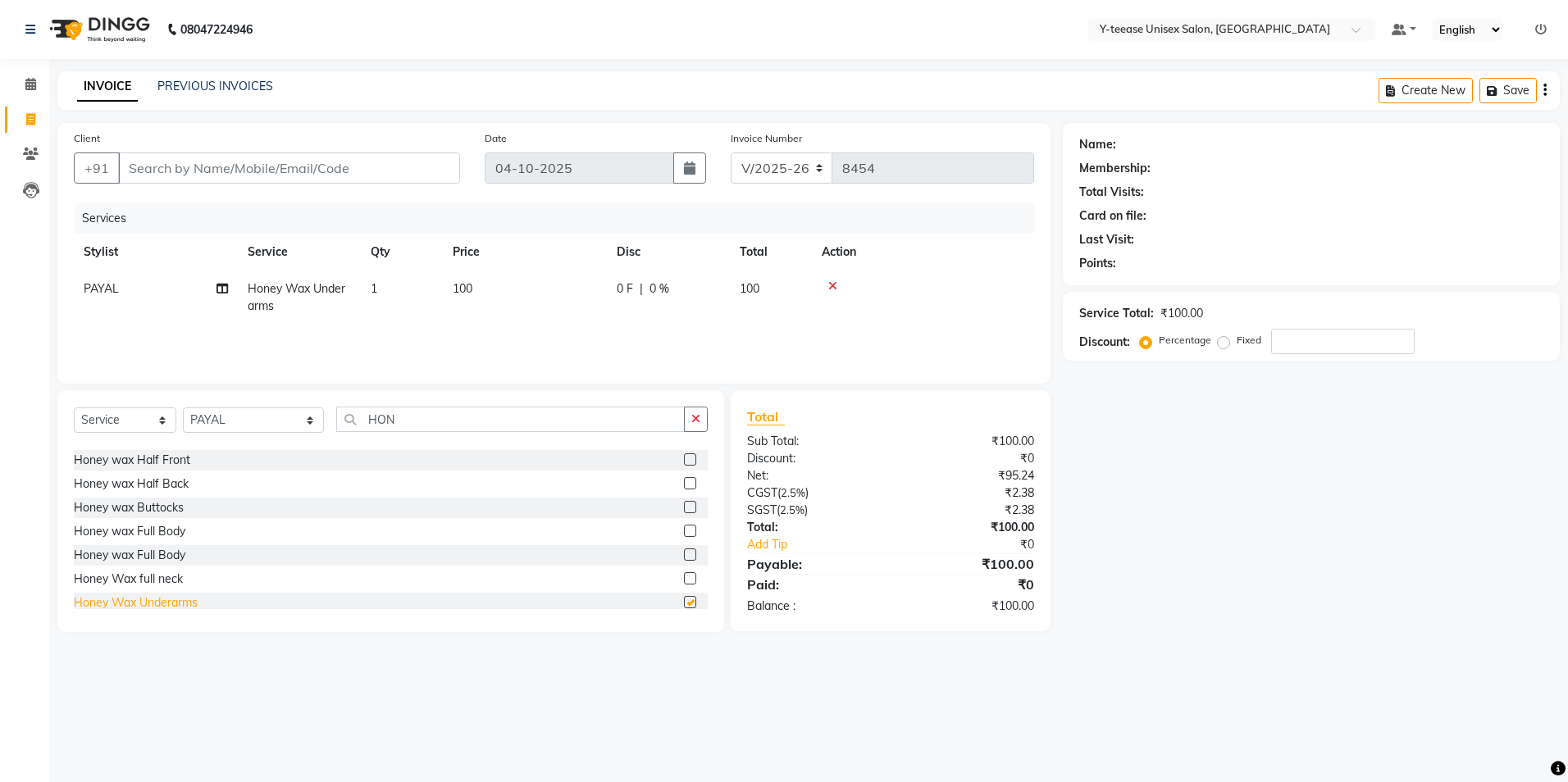
checkbox input "false"
click at [244, 173] on input "Client" at bounding box center [289, 168] width 342 height 31
type input "7"
type input "0"
type input "7900578548"
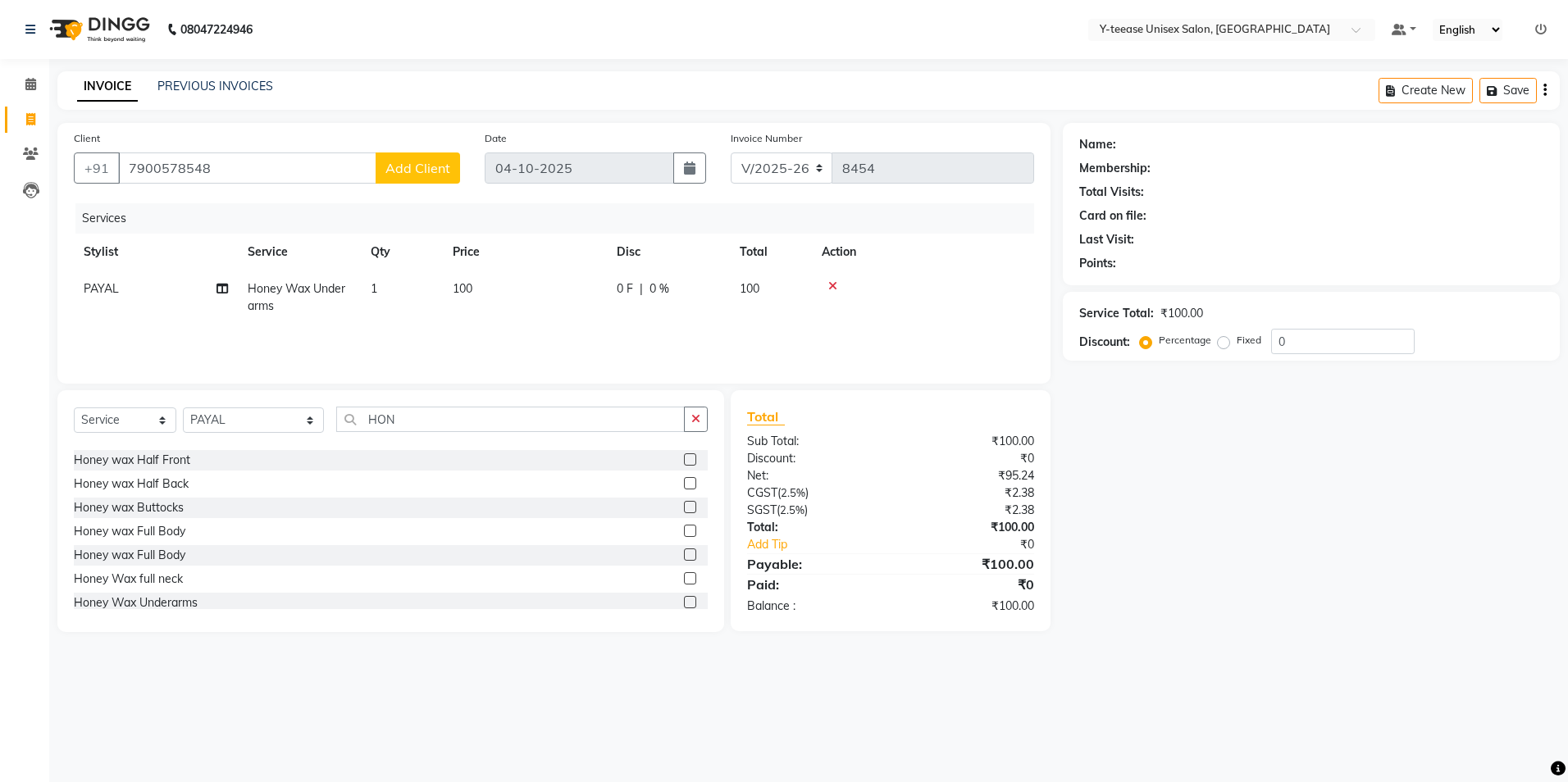
click at [423, 169] on span "Add Client" at bounding box center [417, 168] width 65 height 16
select select "22"
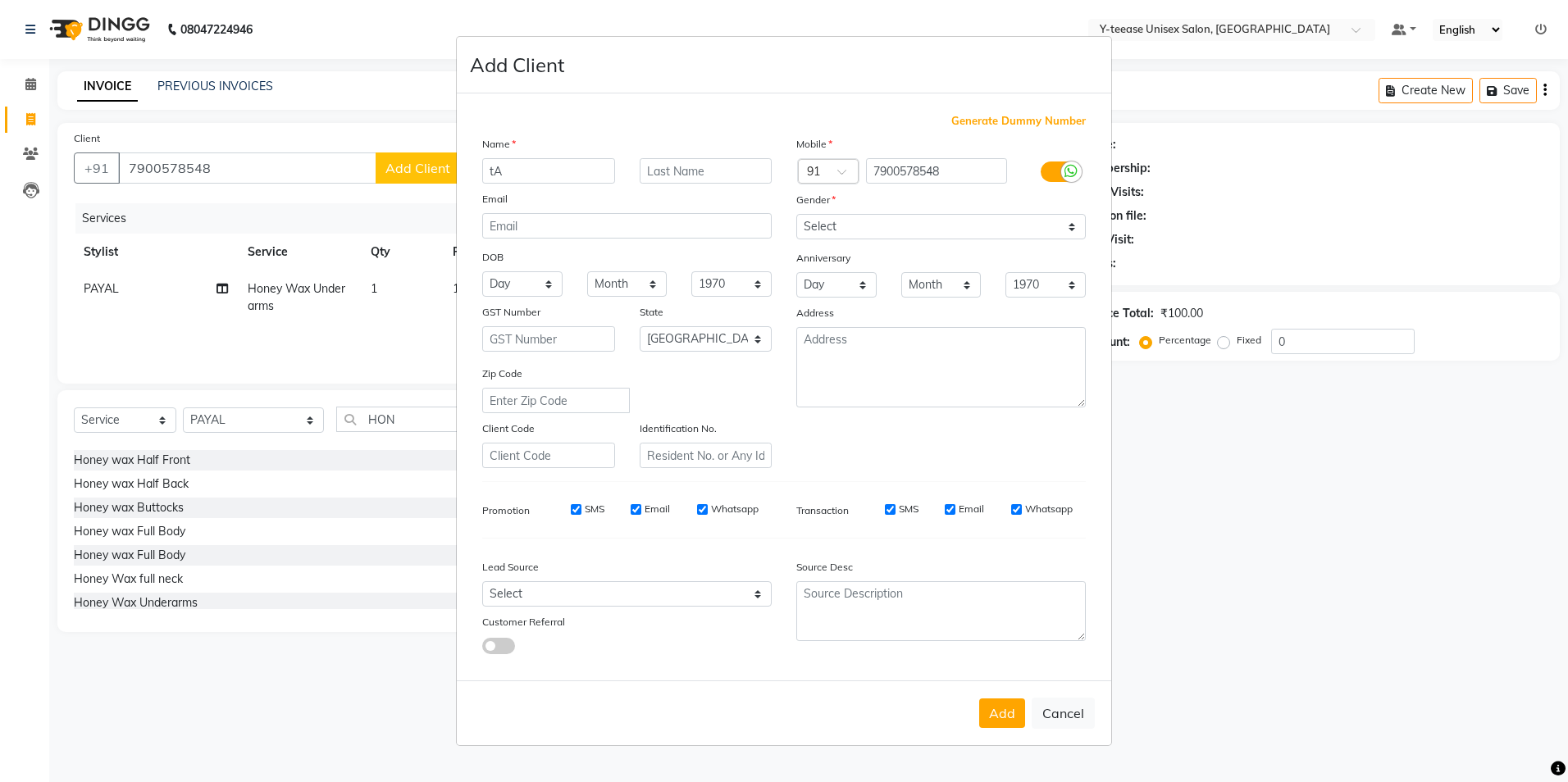
type input "t"
type input "[PERSON_NAME]"
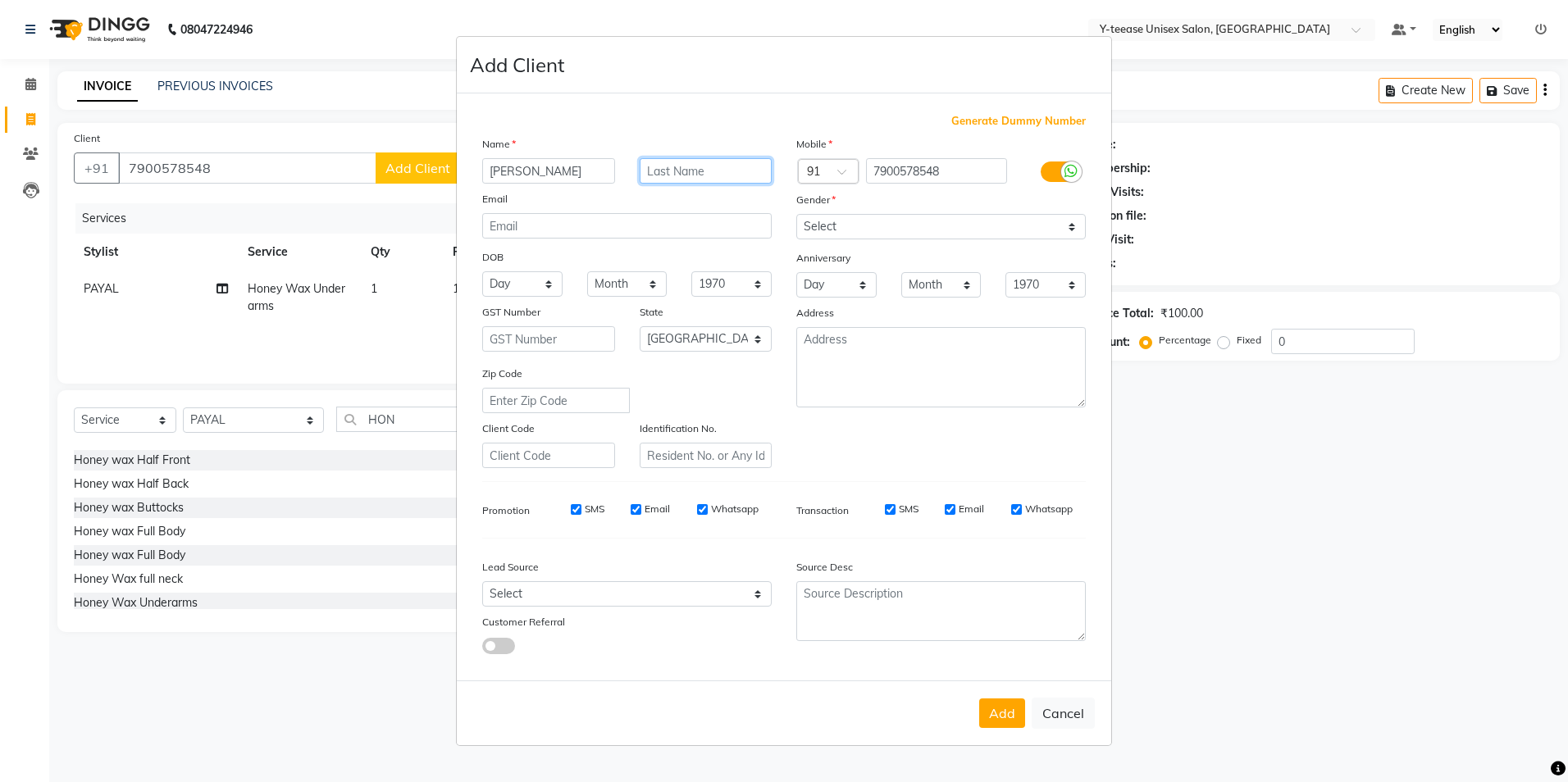
click at [685, 165] on input "text" at bounding box center [706, 171] width 133 height 25
type input "Kaur"
click at [851, 222] on select "Select [DEMOGRAPHIC_DATA] [DEMOGRAPHIC_DATA] Other Prefer Not To Say" at bounding box center [941, 227] width 289 height 25
select select "[DEMOGRAPHIC_DATA]"
click at [797, 214] on select "Select [DEMOGRAPHIC_DATA] [DEMOGRAPHIC_DATA] Other Prefer Not To Say" at bounding box center [941, 227] width 289 height 25
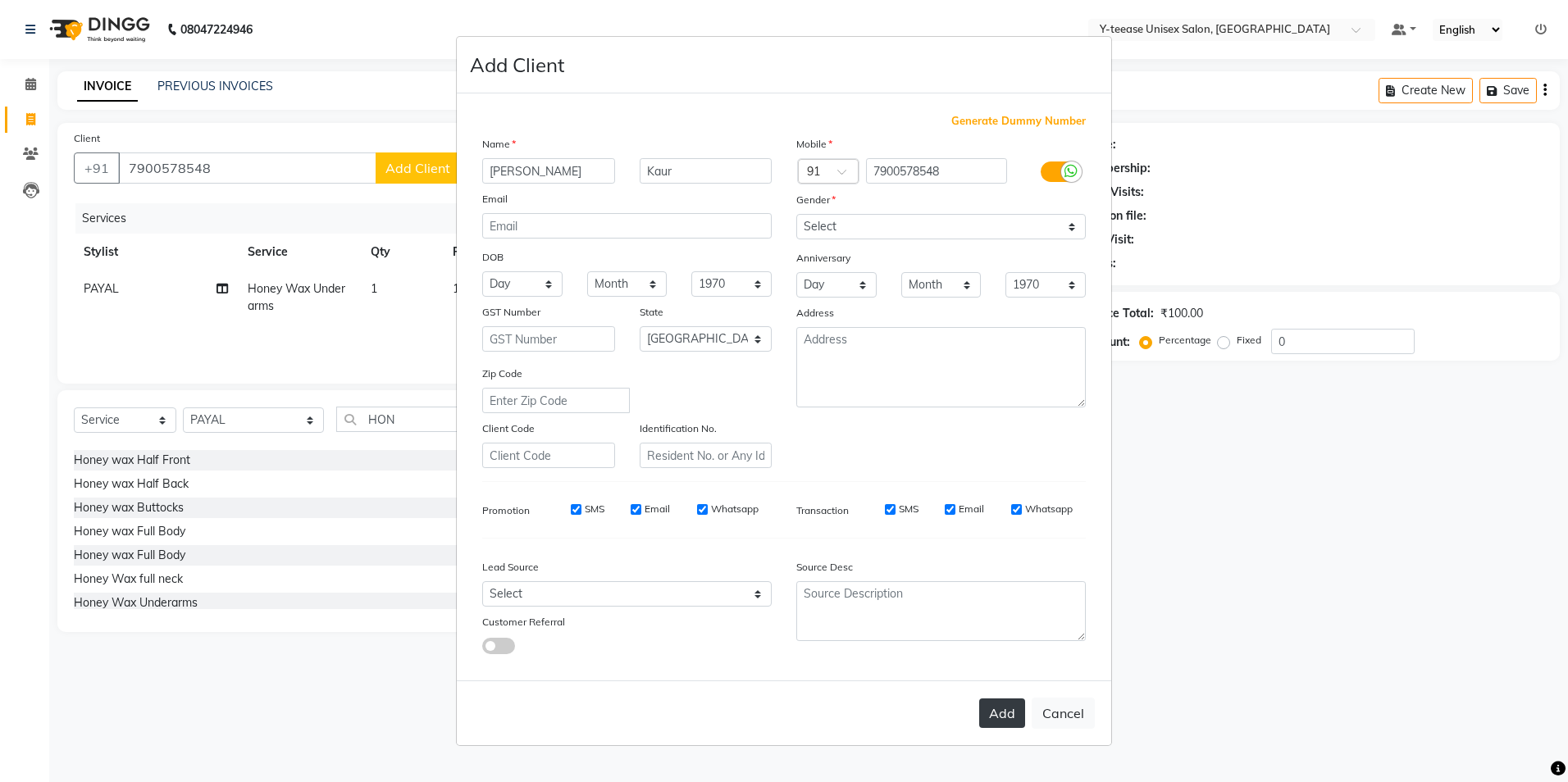
click at [1006, 714] on button "Add" at bounding box center [1002, 713] width 46 height 29
type input "79******48"
select select
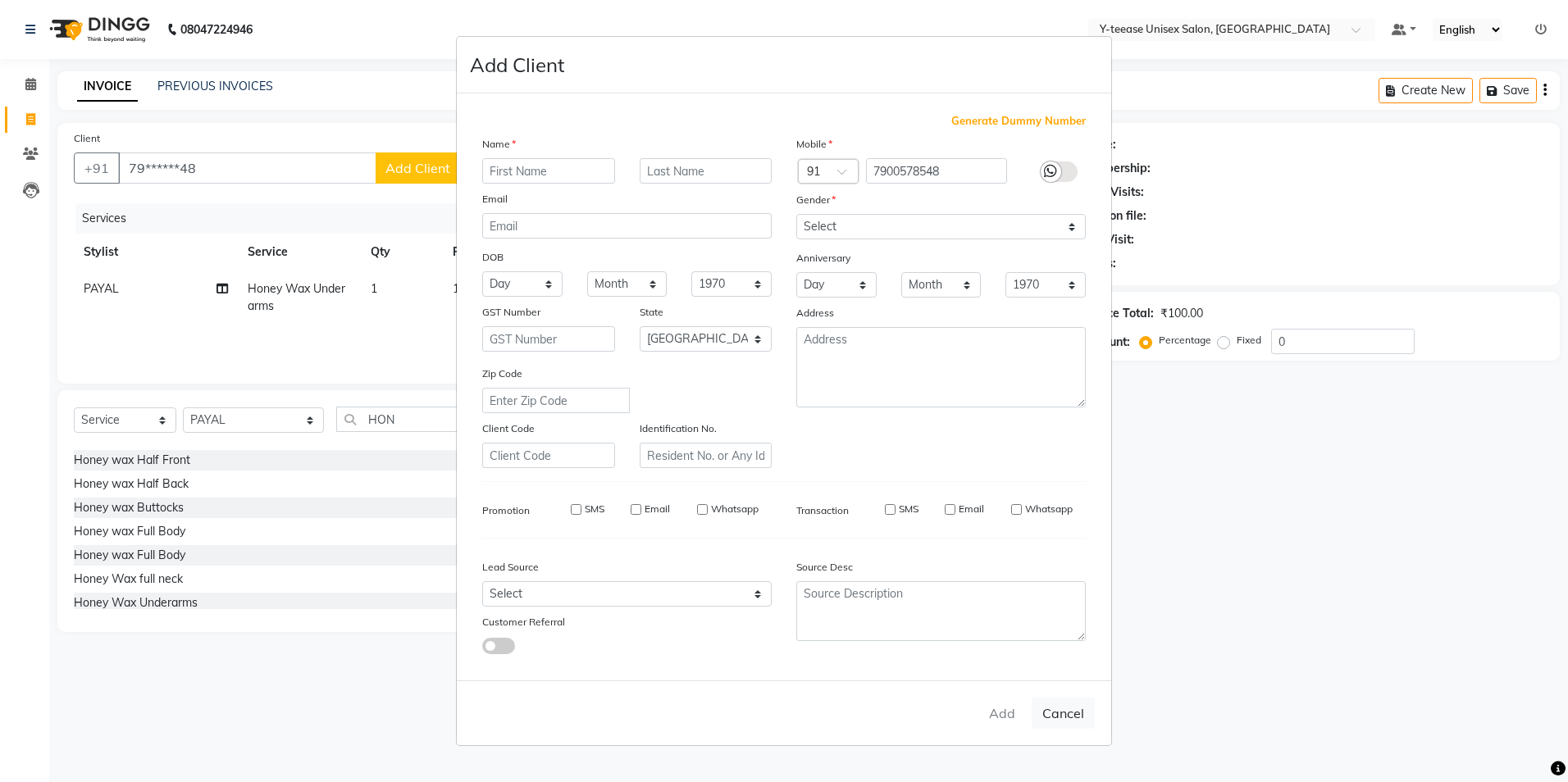
select select "null"
select select
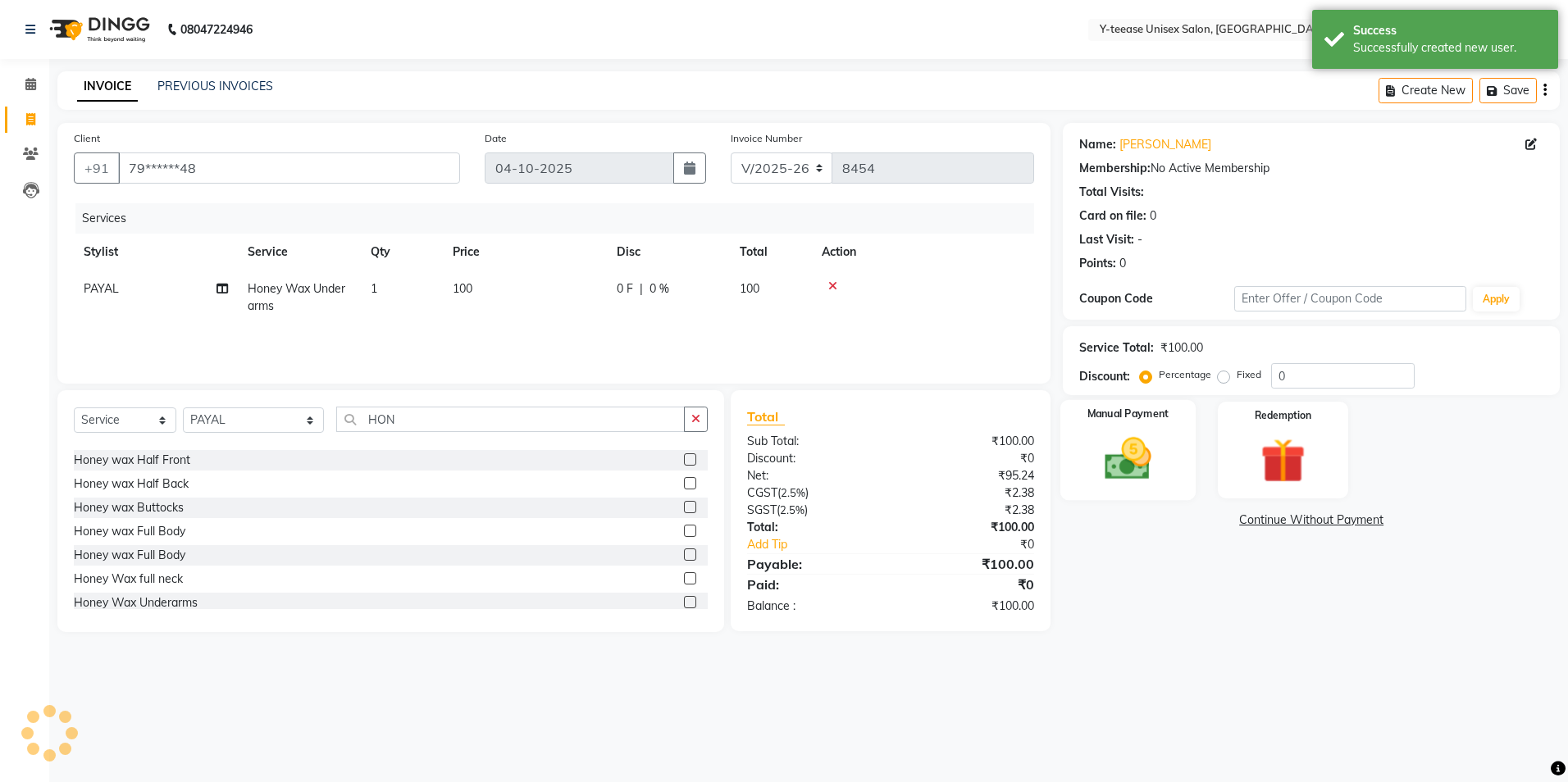
click at [1126, 454] on img at bounding box center [1128, 459] width 76 height 54
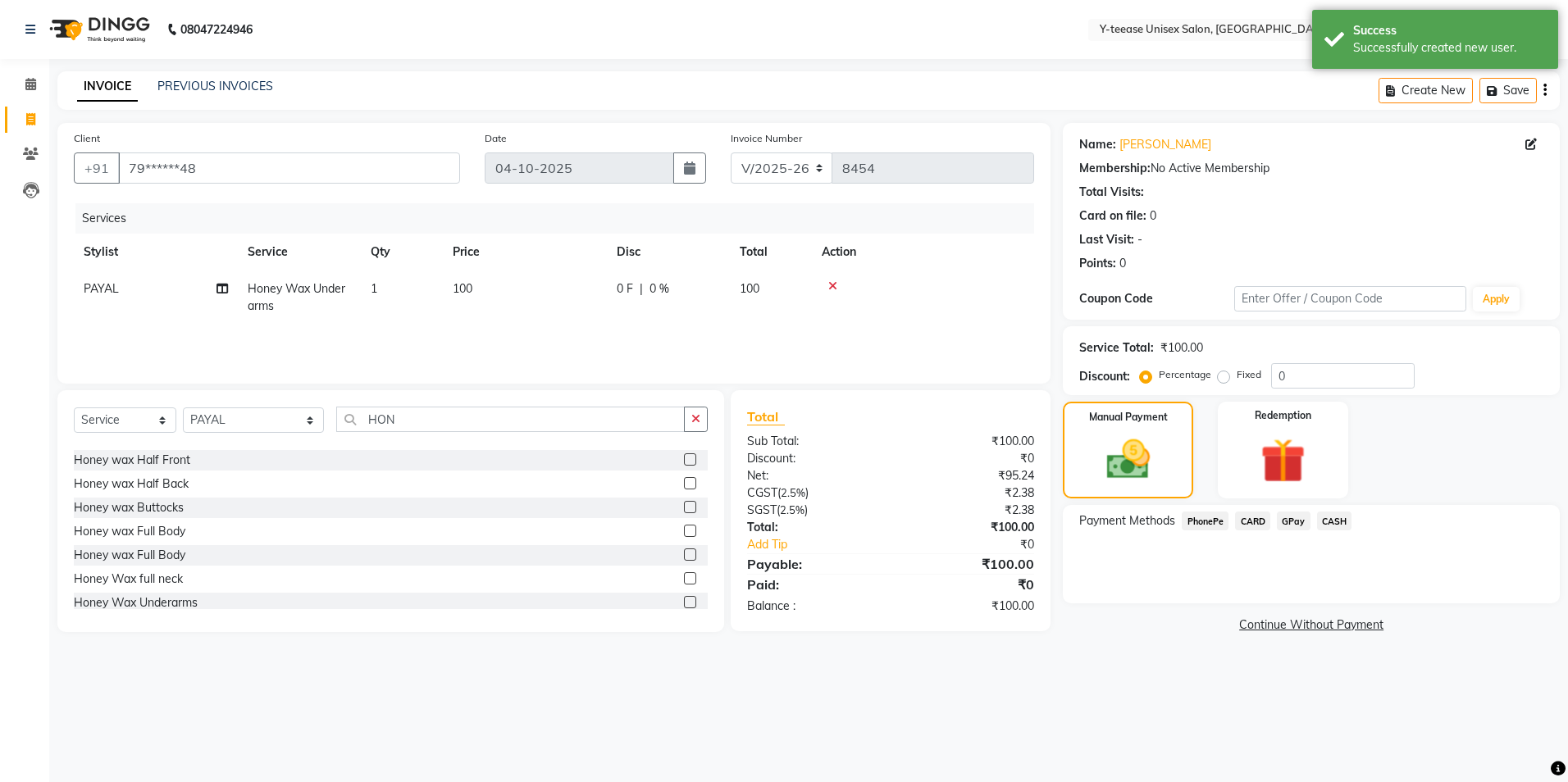
click at [1287, 524] on span "GPay" at bounding box center [1294, 521] width 34 height 19
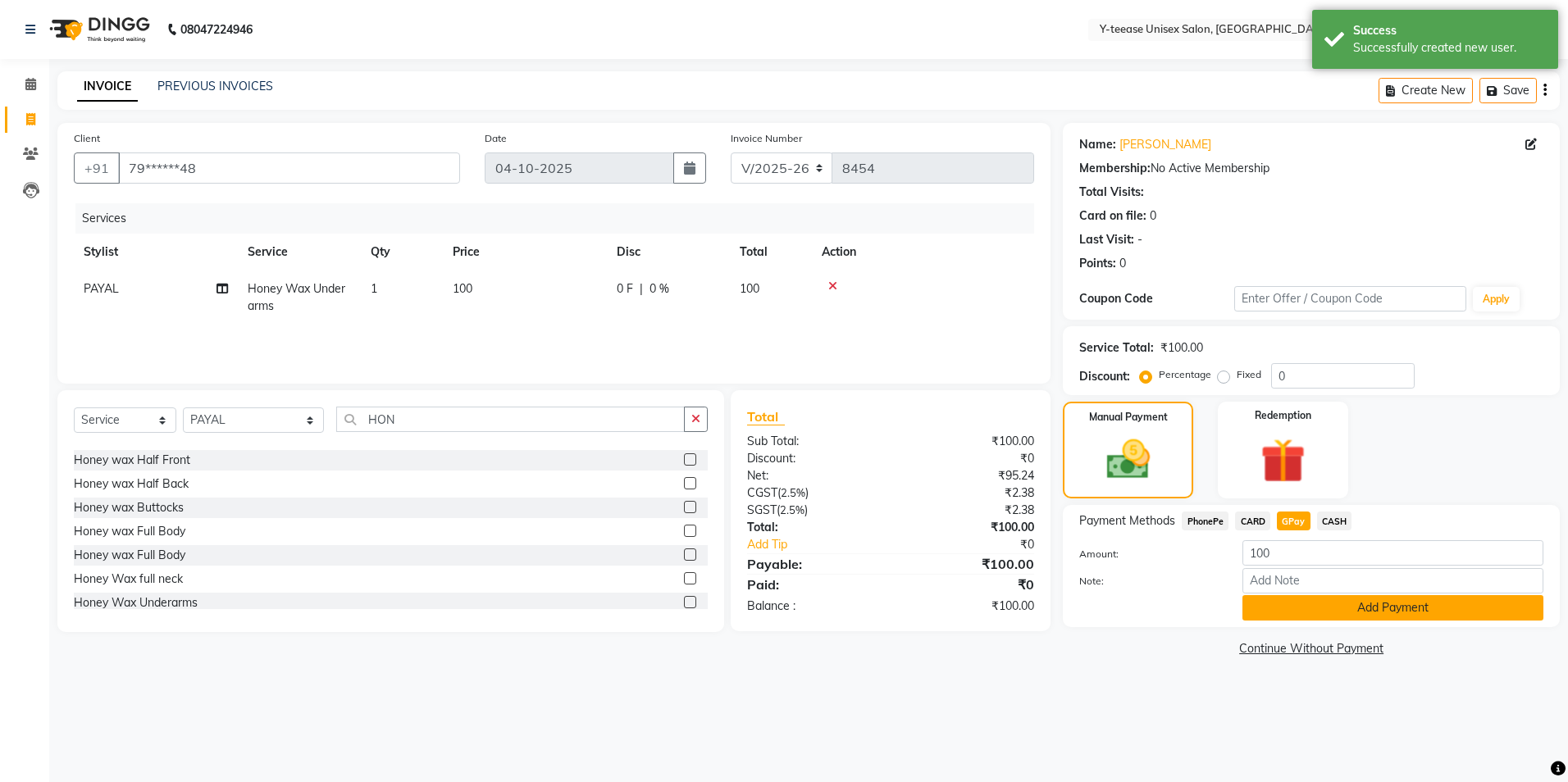
click at [1270, 609] on button "Add Payment" at bounding box center [1393, 608] width 301 height 25
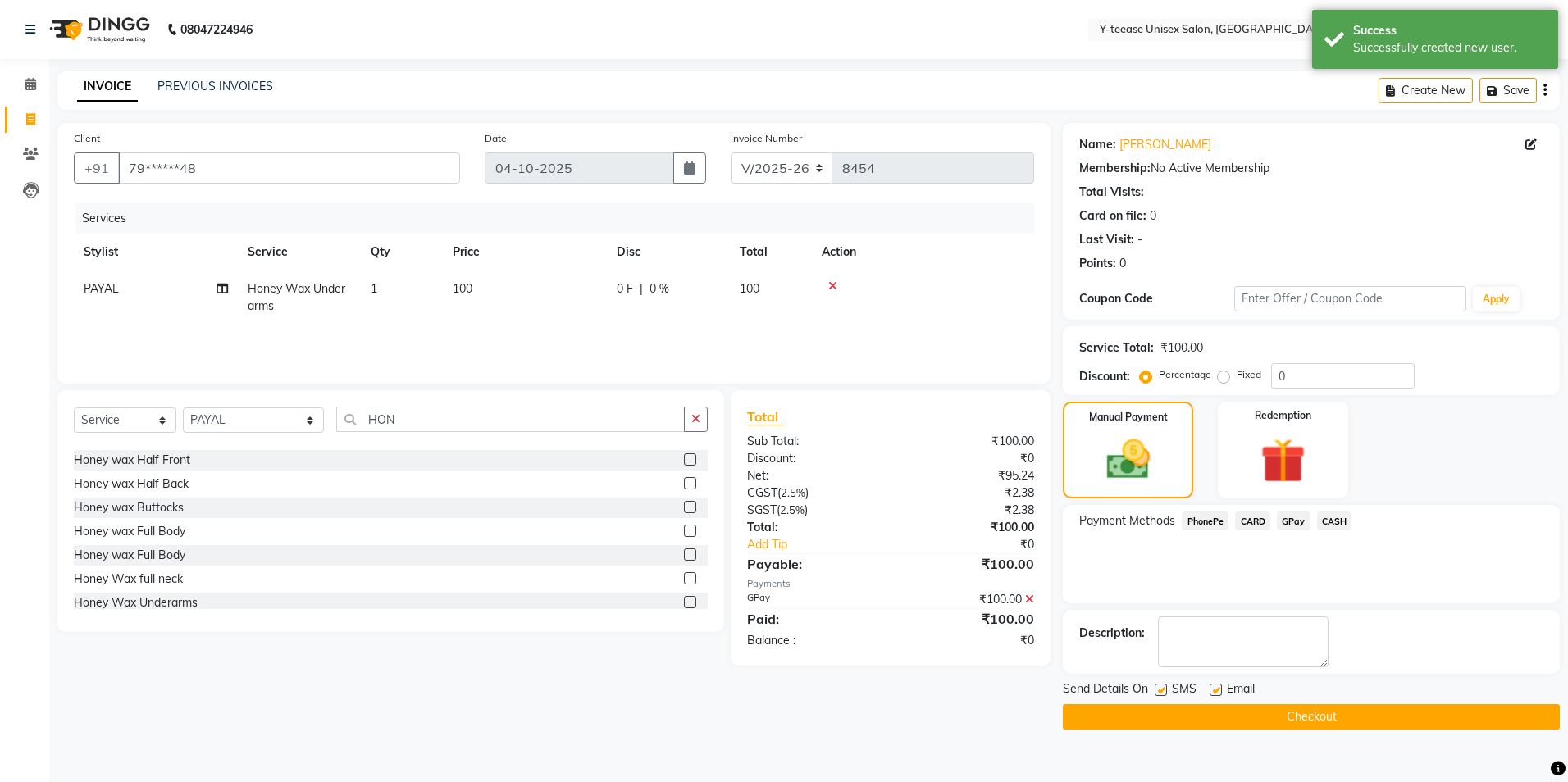
click at [1217, 717] on button "Checkout" at bounding box center [1312, 717] width 497 height 25
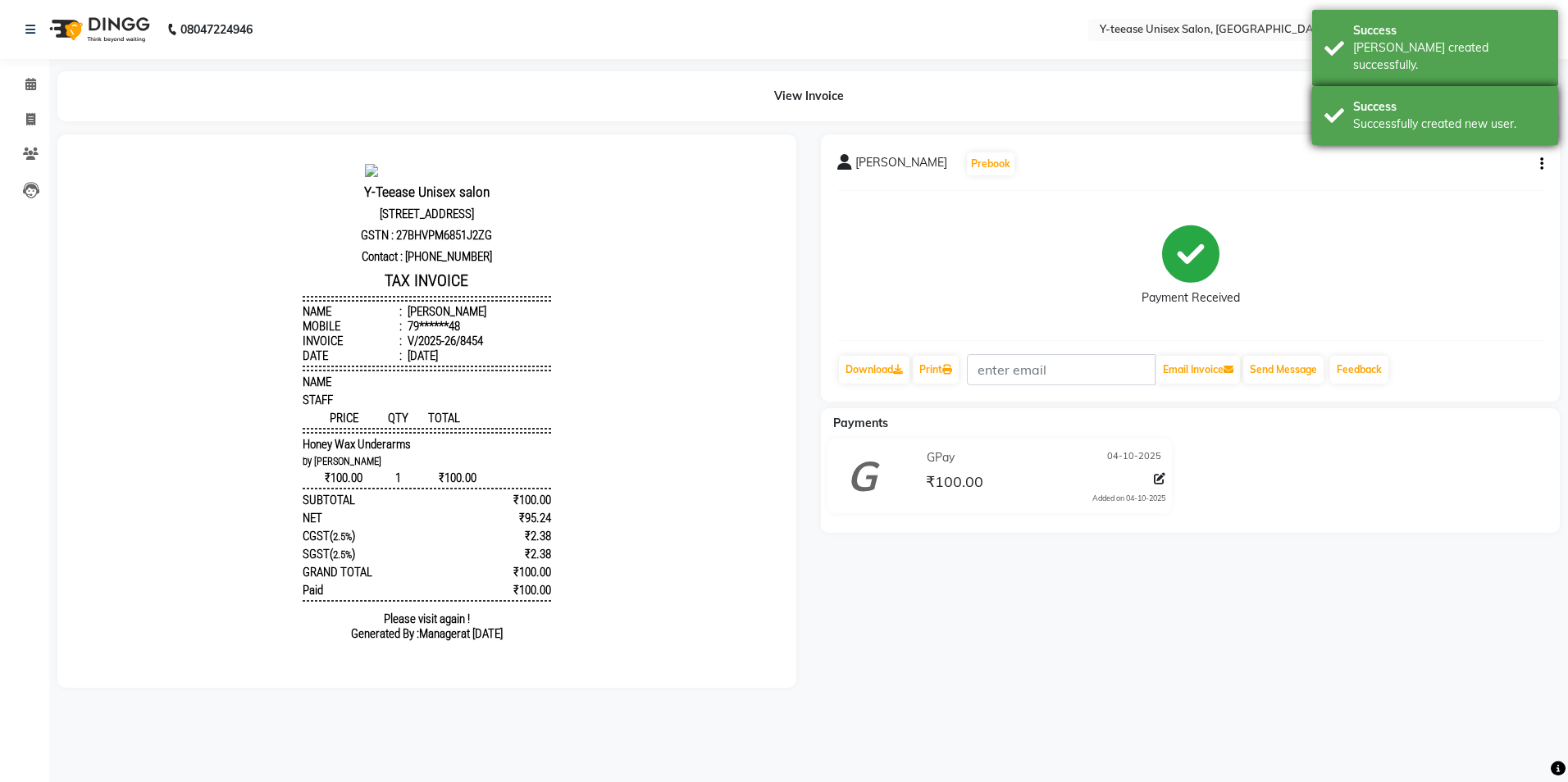
click at [1466, 99] on div "Success" at bounding box center [1449, 107] width 193 height 17
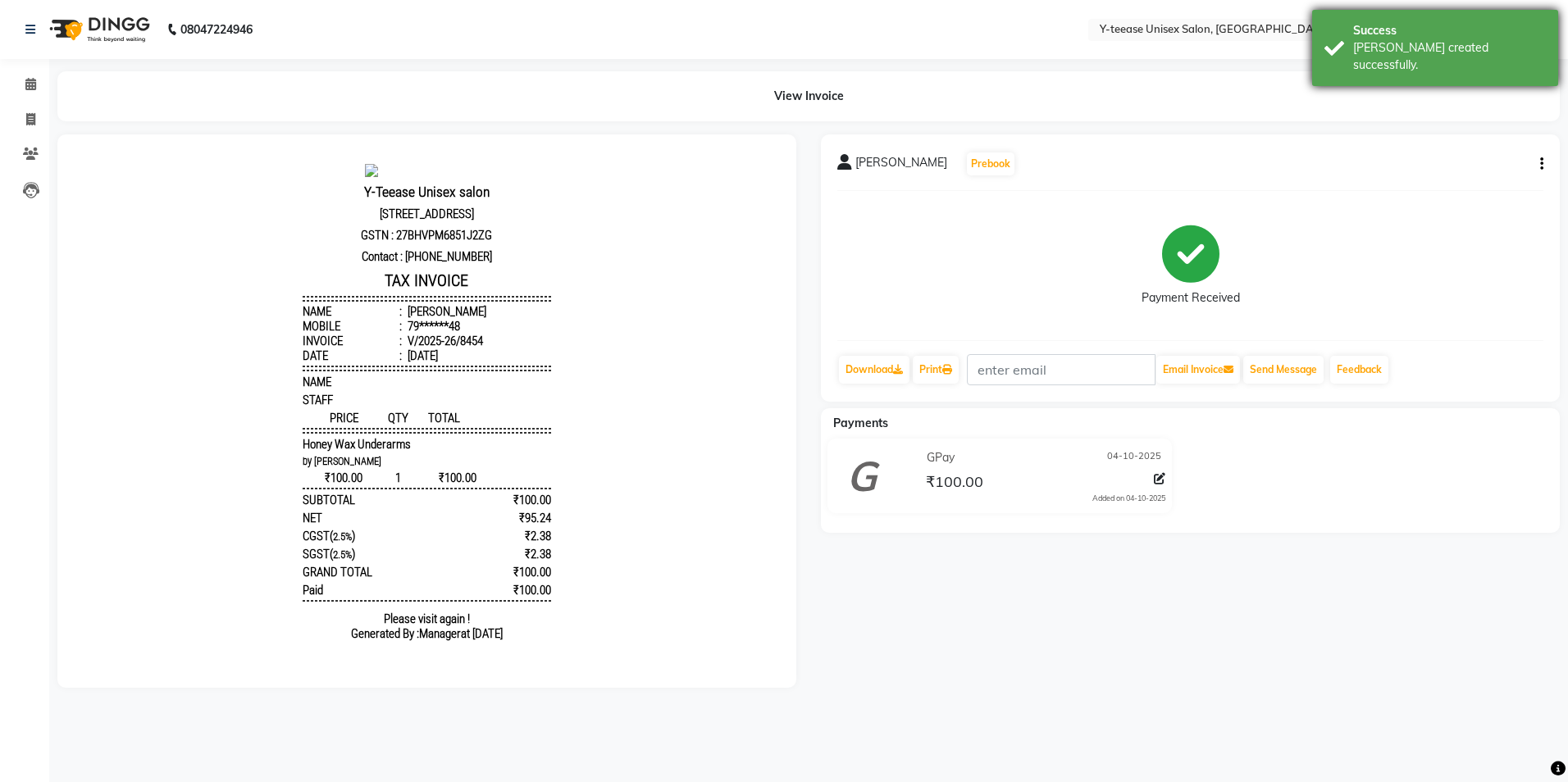
click at [1476, 34] on div "Success" at bounding box center [1449, 30] width 193 height 17
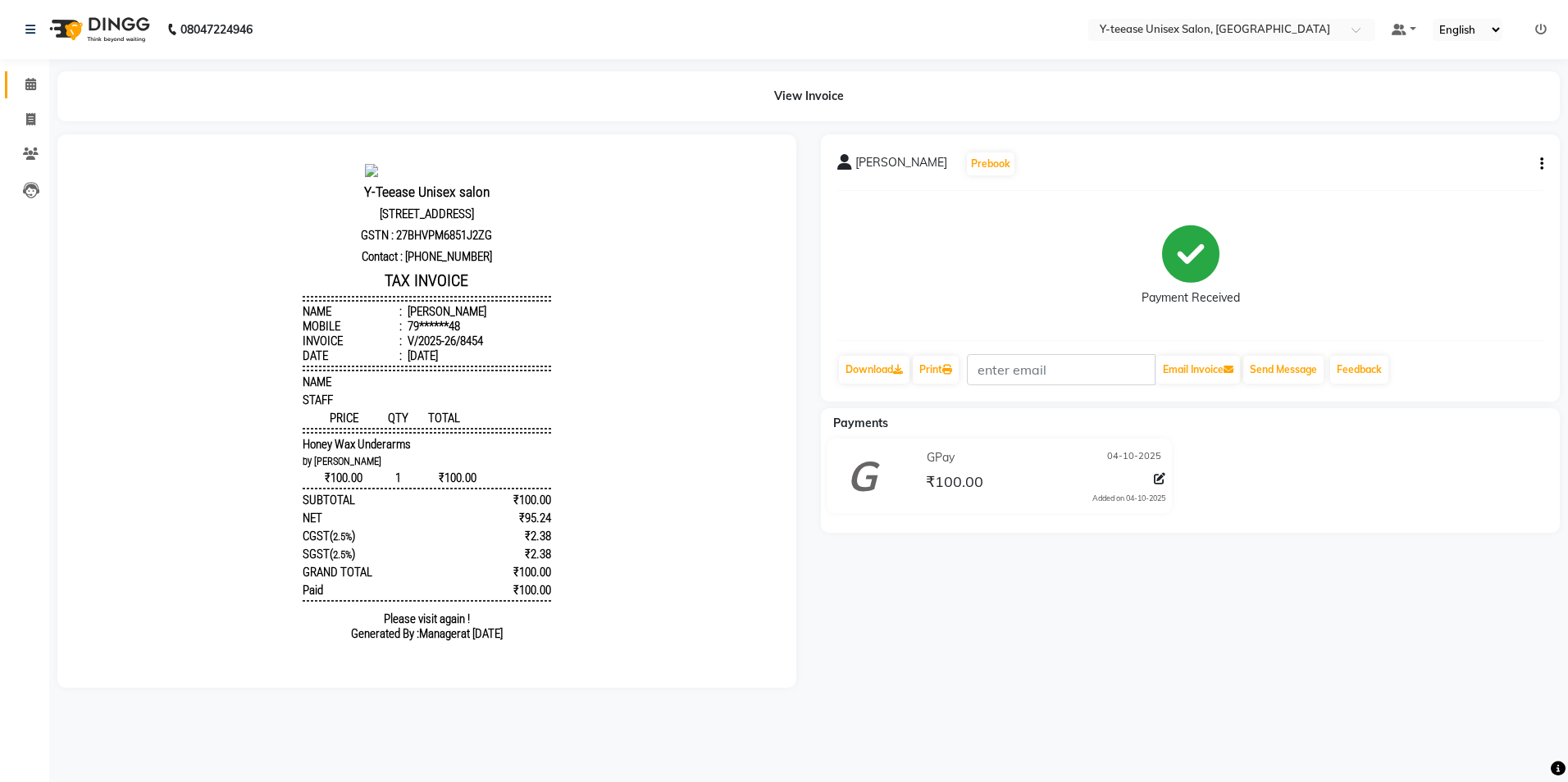
drag, startPoint x: 28, startPoint y: 75, endPoint x: 41, endPoint y: 78, distance: 13.3
click at [28, 75] on link "Calendar" at bounding box center [24, 85] width 40 height 27
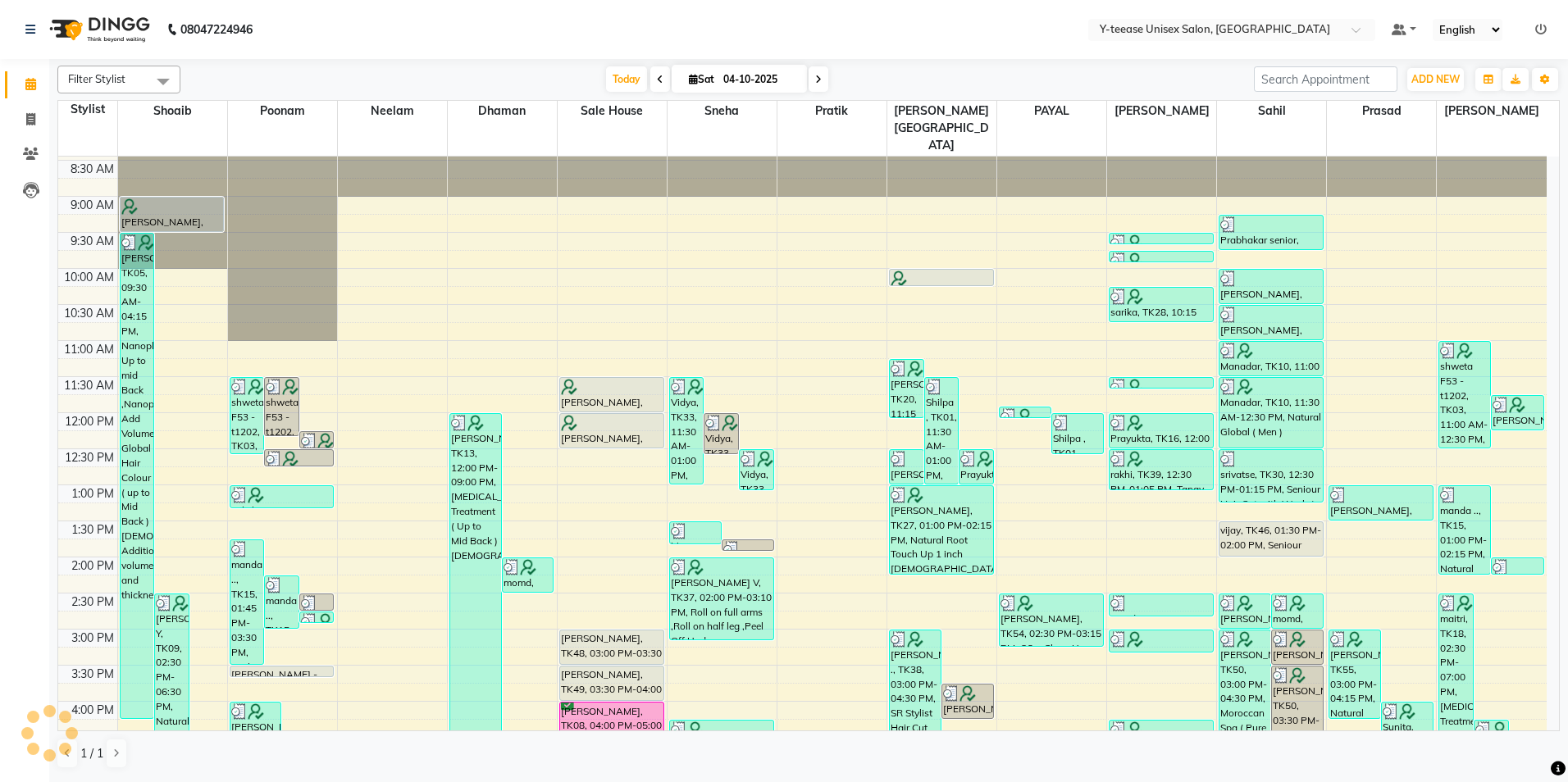
scroll to position [473, 0]
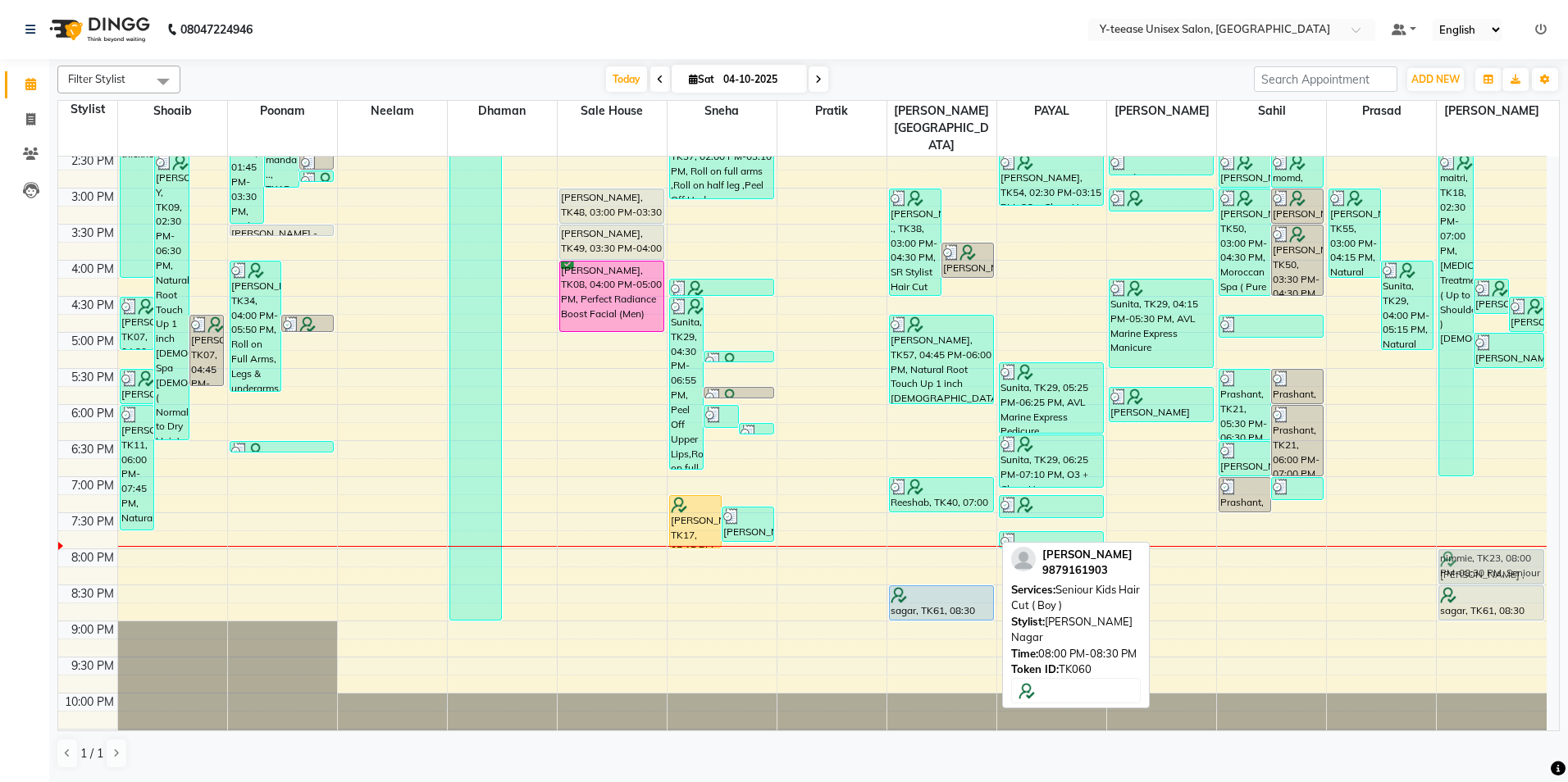
drag, startPoint x: 942, startPoint y: 526, endPoint x: 1538, endPoint y: 523, distance: 596.0
click at [1538, 523] on tr "[PERSON_NAME], TK05, 09:30 AM-04:15 PM, Nanoplastia Up to mid Back ,Nanoplastia…" at bounding box center [803, 223] width 1489 height 1081
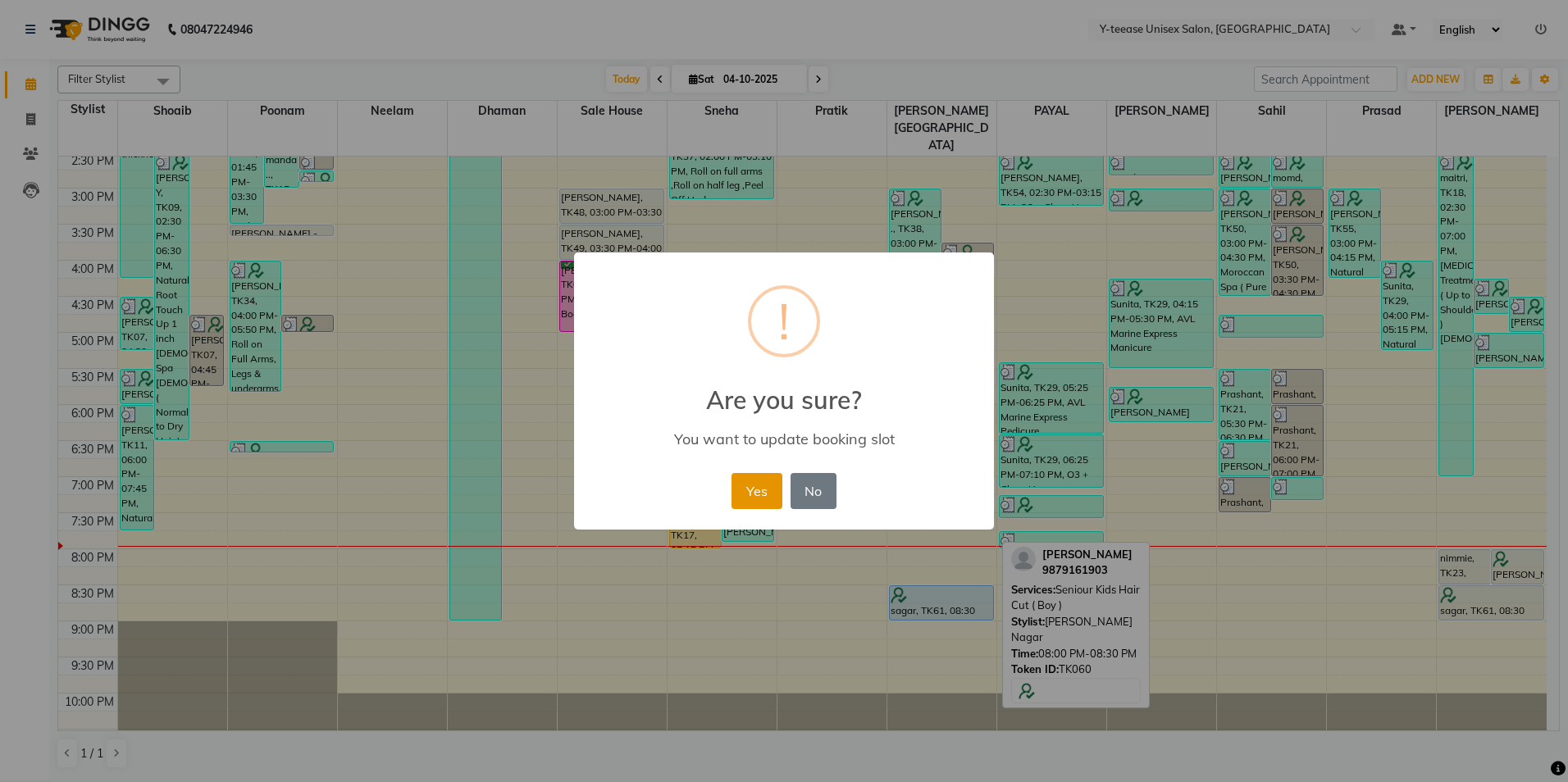
click at [752, 494] on button "Yes" at bounding box center [756, 490] width 50 height 36
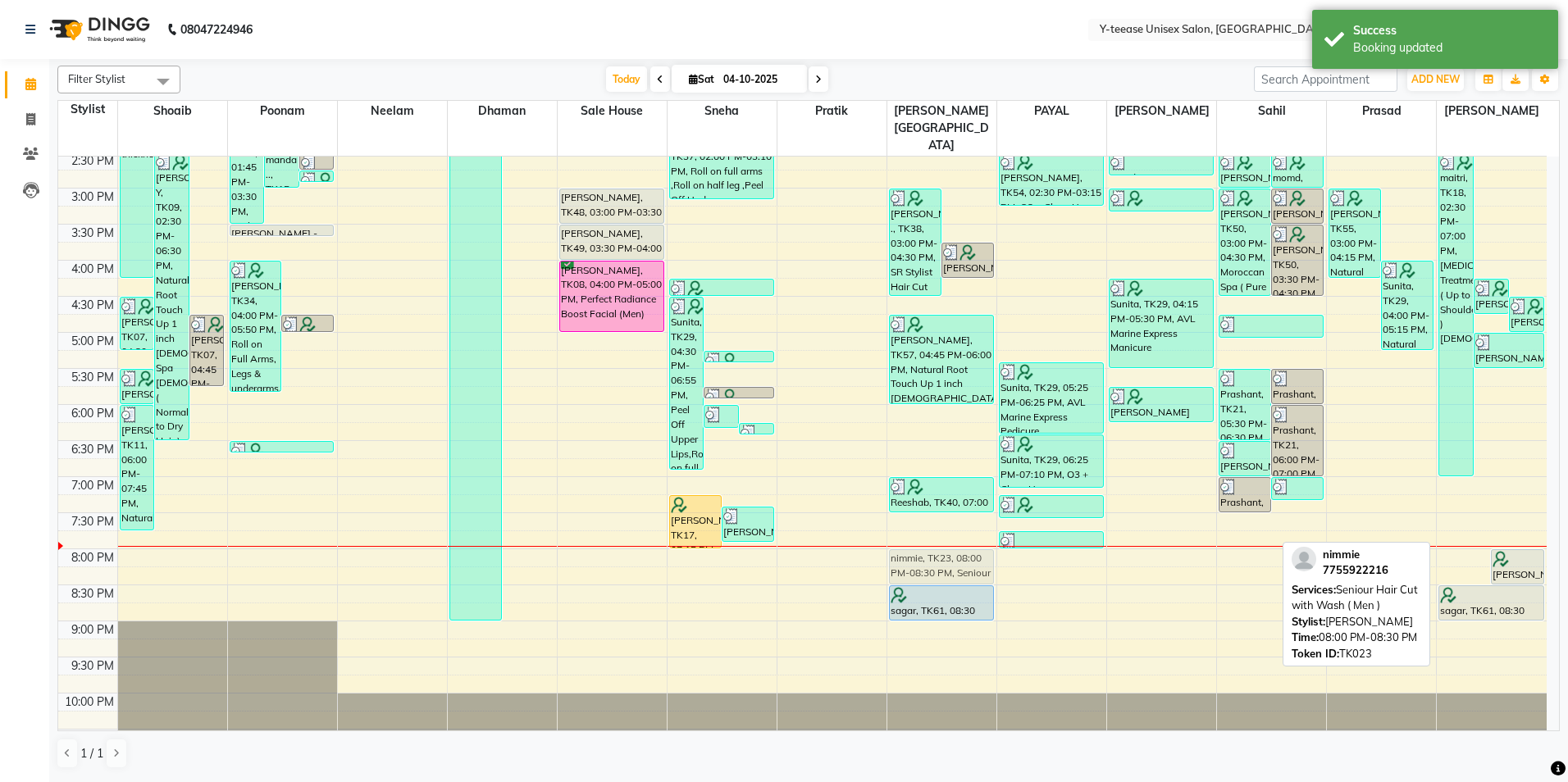
drag, startPoint x: 1456, startPoint y: 529, endPoint x: 980, endPoint y: 538, distance: 476.1
click at [981, 538] on tr "[PERSON_NAME], TK05, 09:30 AM-04:15 PM, Nanoplastia Up to mid Back ,Nanoplastia…" at bounding box center [803, 223] width 1489 height 1081
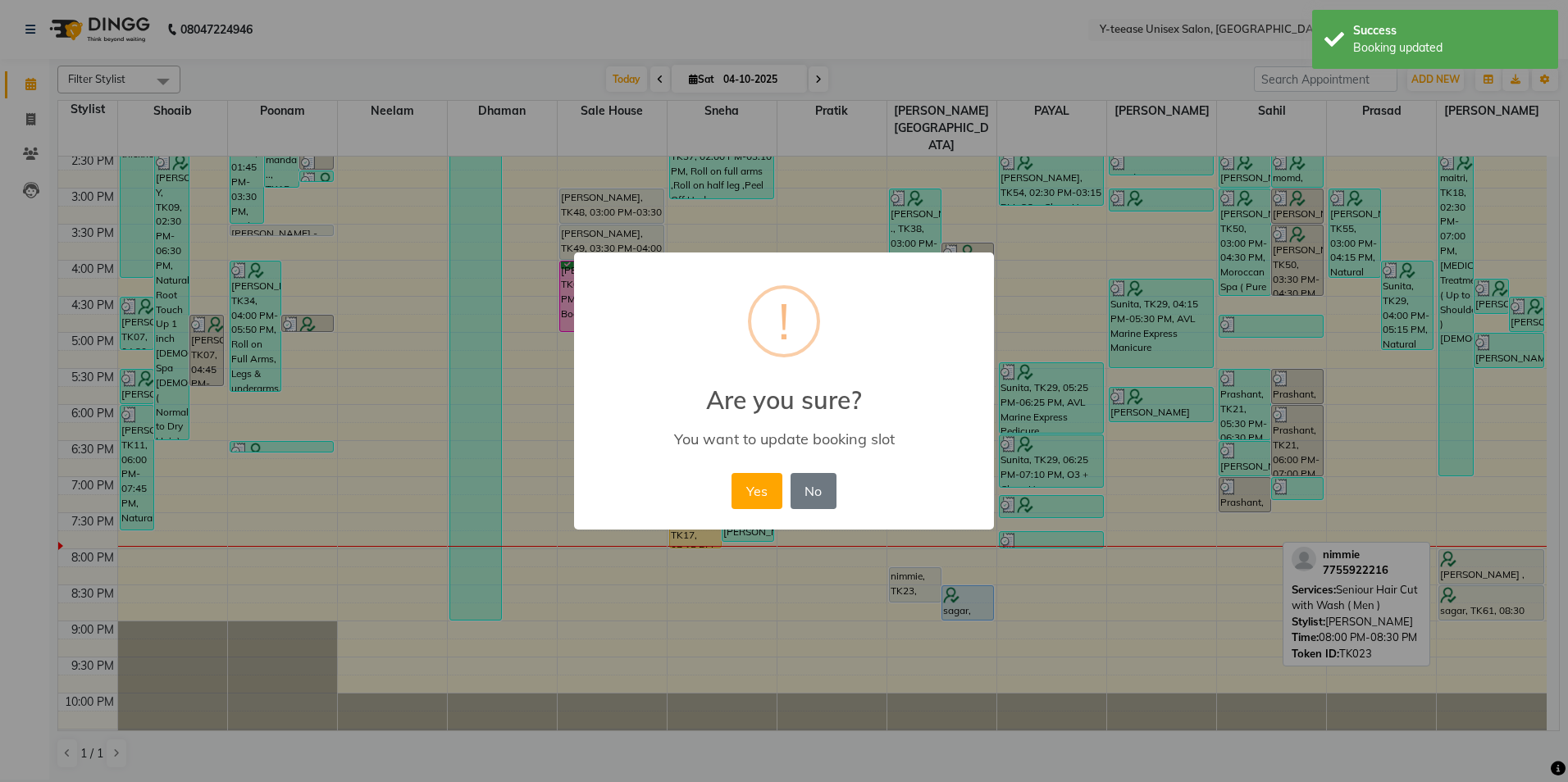
click at [976, 533] on div "× ! Are you sure? You want to update booking slot Yes No No" at bounding box center [784, 391] width 1568 height 782
click at [733, 483] on button "Yes" at bounding box center [756, 490] width 50 height 36
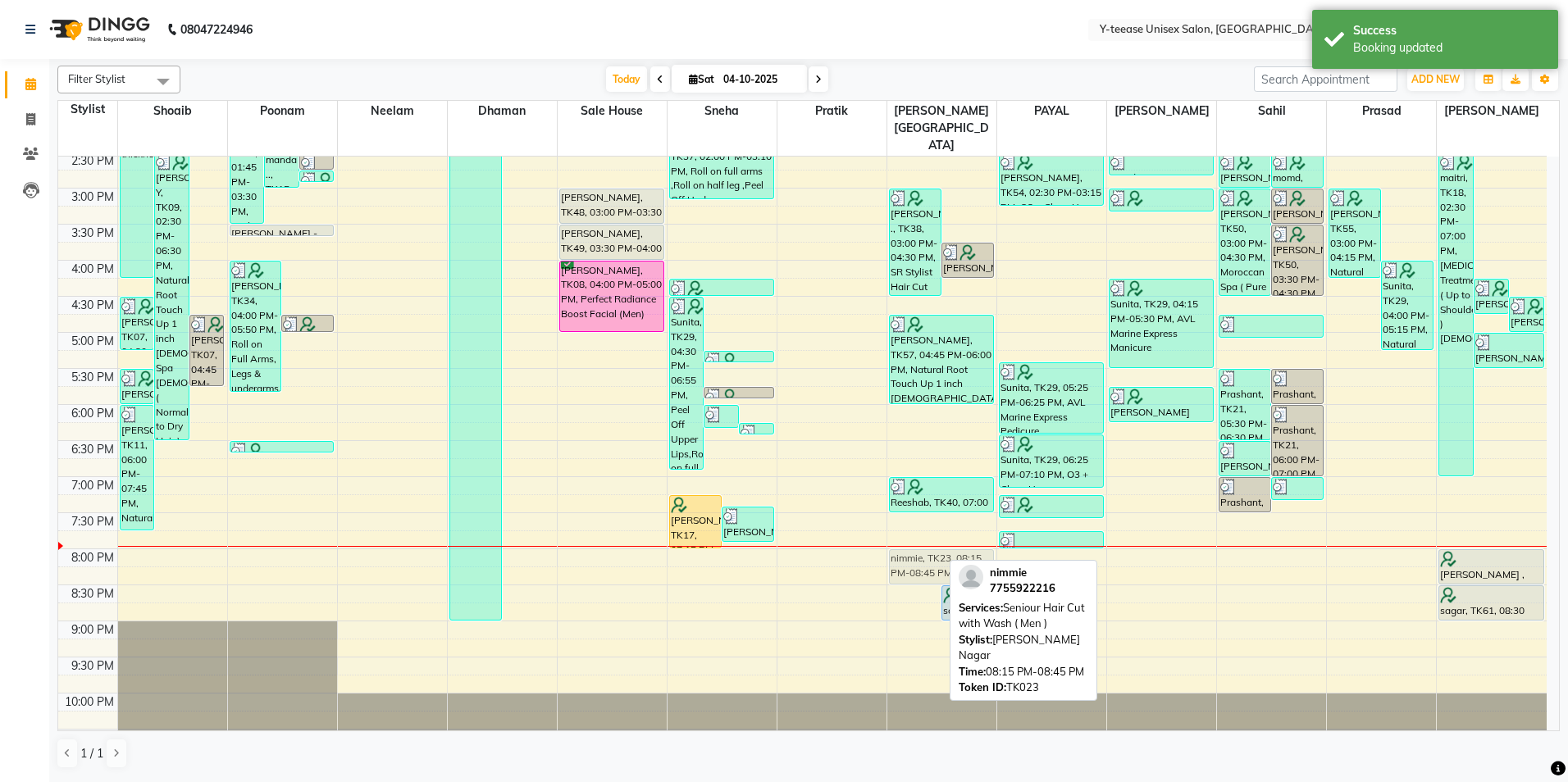
drag, startPoint x: 910, startPoint y: 554, endPoint x: 911, endPoint y: 539, distance: 15.0
click at [911, 539] on div "[PERSON_NAME], TK20, 11:15 AM-12:05 PM, Seniour Hair Cut without Wash ( Men ),[…" at bounding box center [942, 223] width 109 height 1081
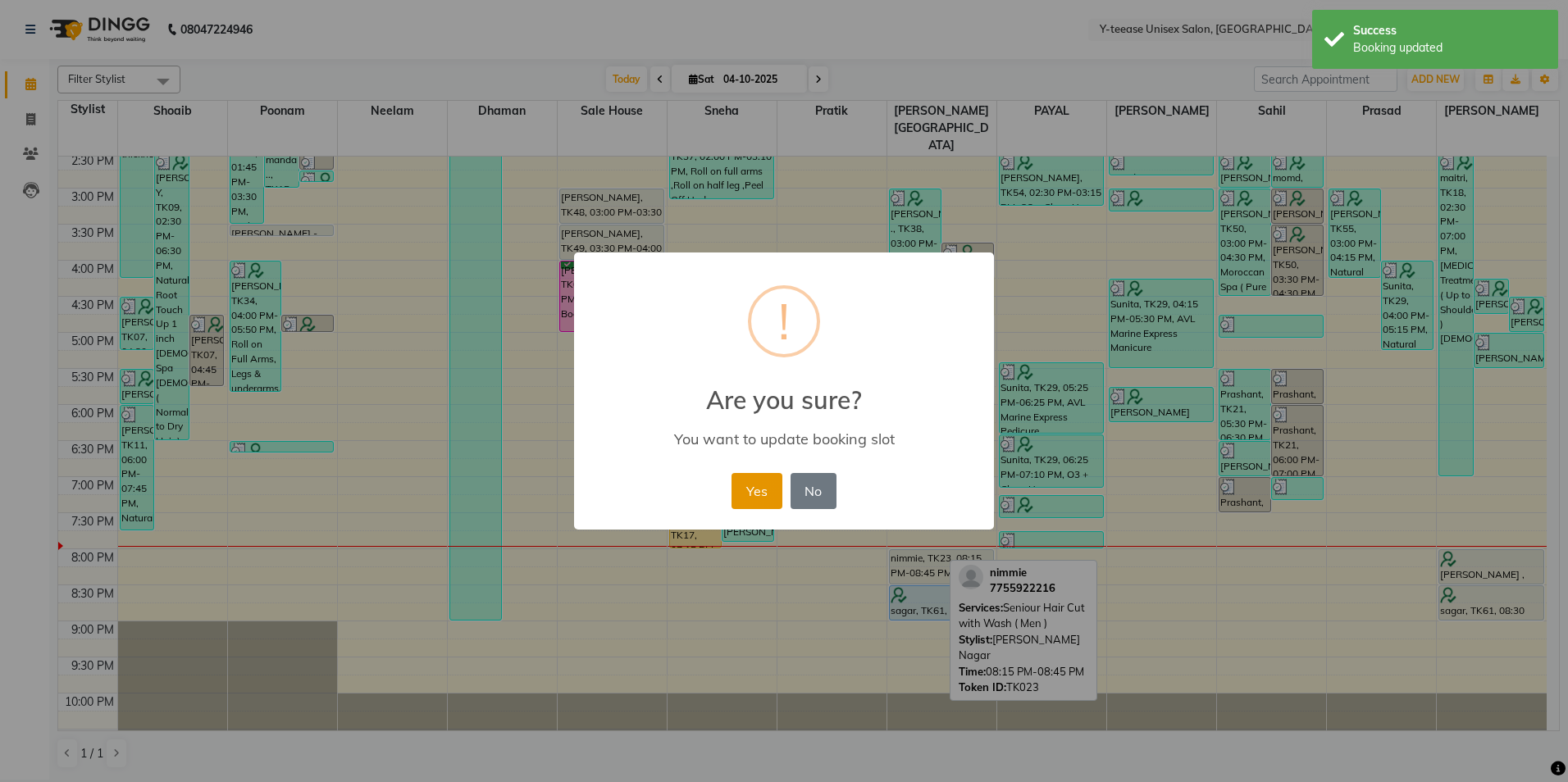
click at [758, 481] on button "Yes" at bounding box center [756, 490] width 50 height 36
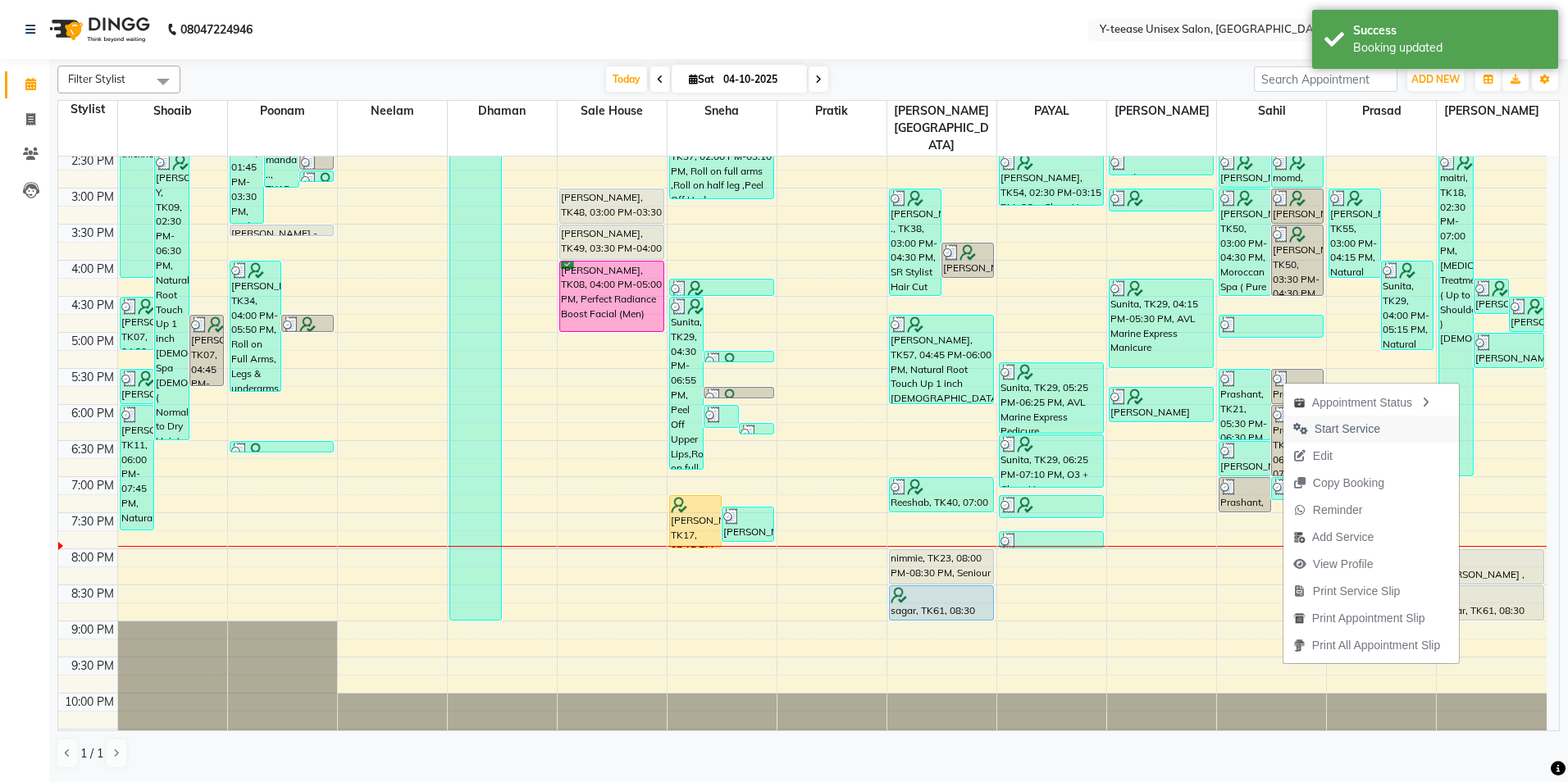
click at [1338, 431] on span "Start Service" at bounding box center [1348, 429] width 66 height 17
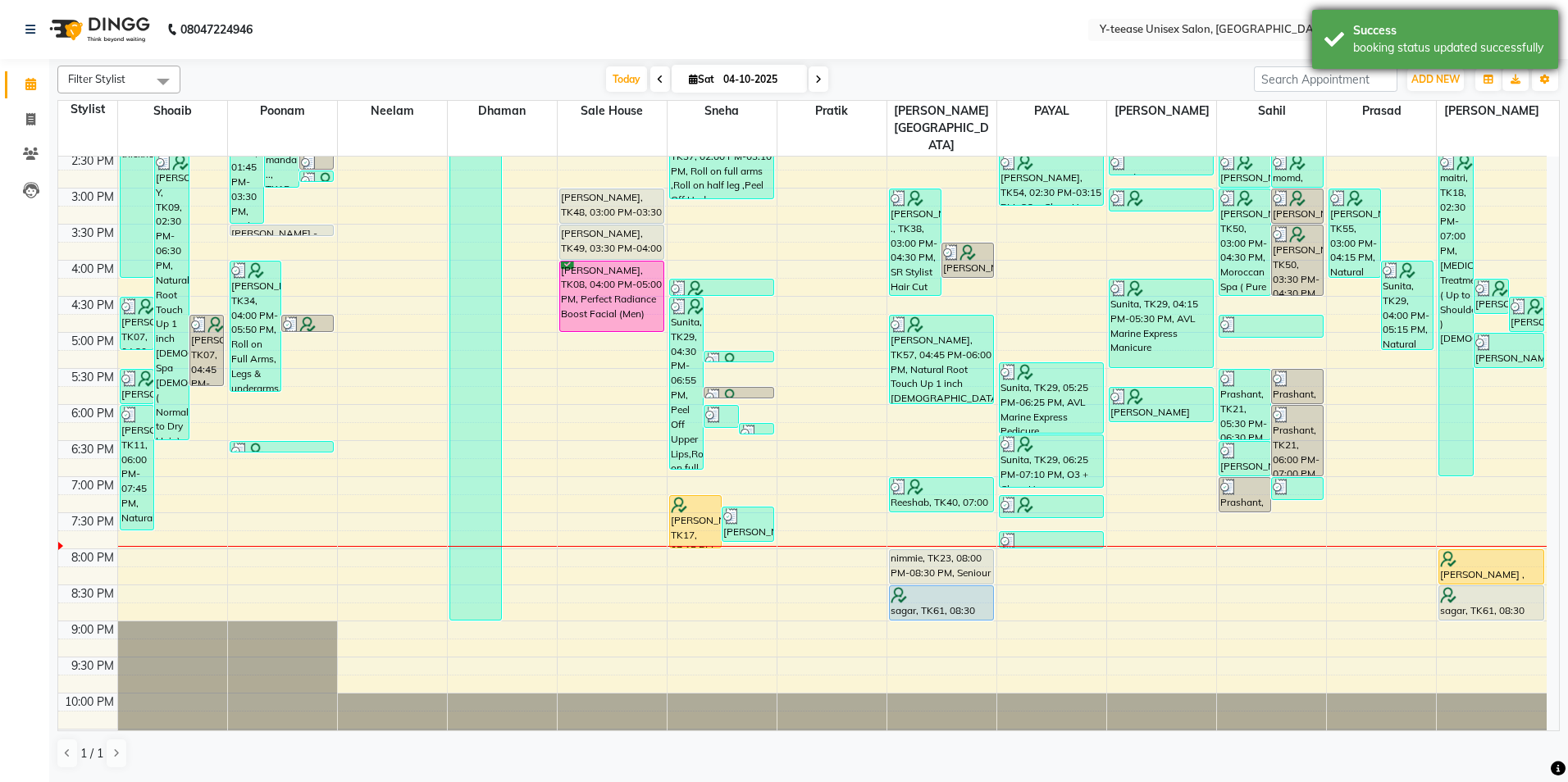
click at [1372, 43] on div "booking status updated successfully" at bounding box center [1449, 48] width 193 height 17
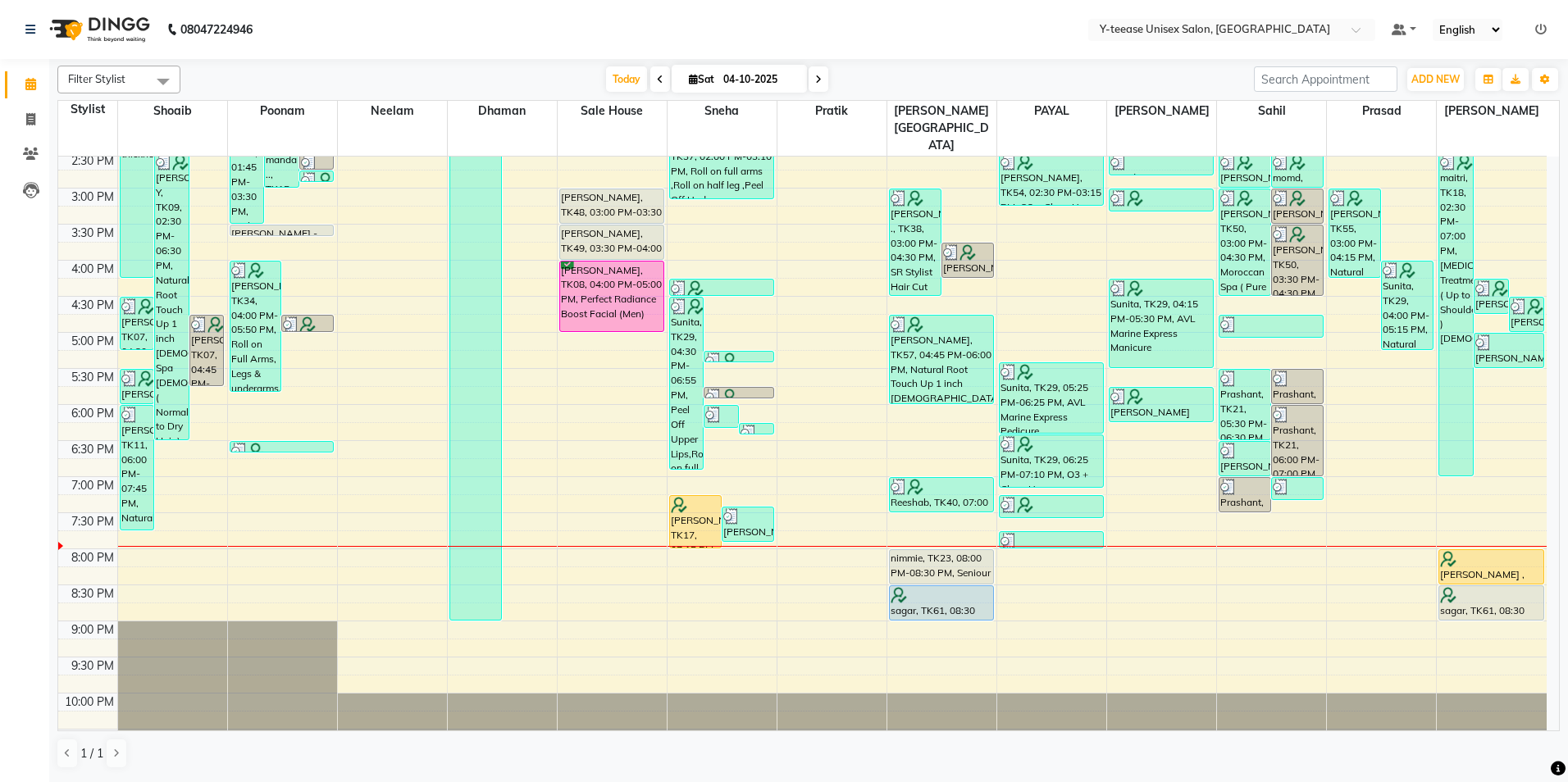
click at [819, 72] on span at bounding box center [818, 79] width 19 height 25
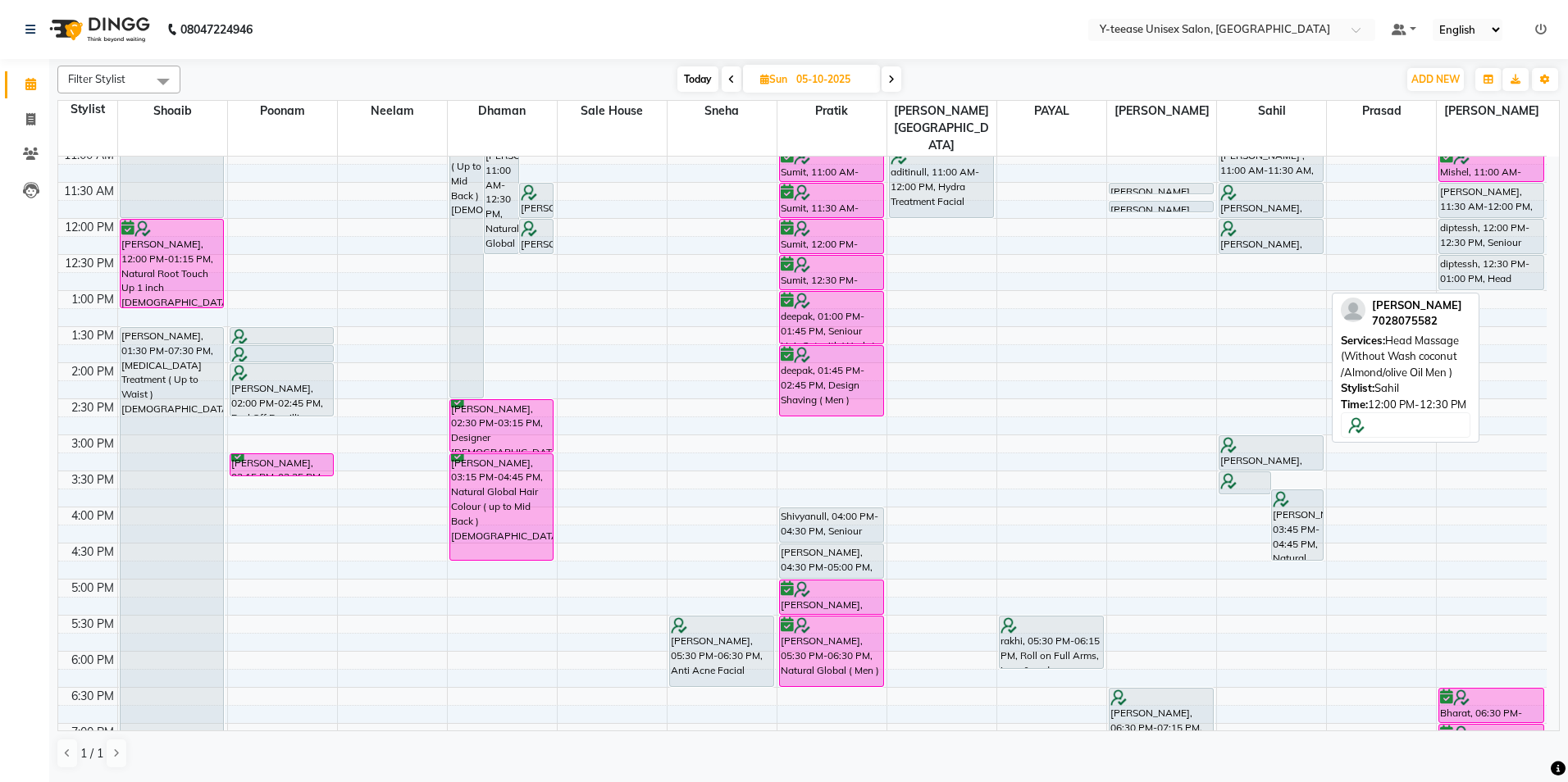
scroll to position [309, 0]
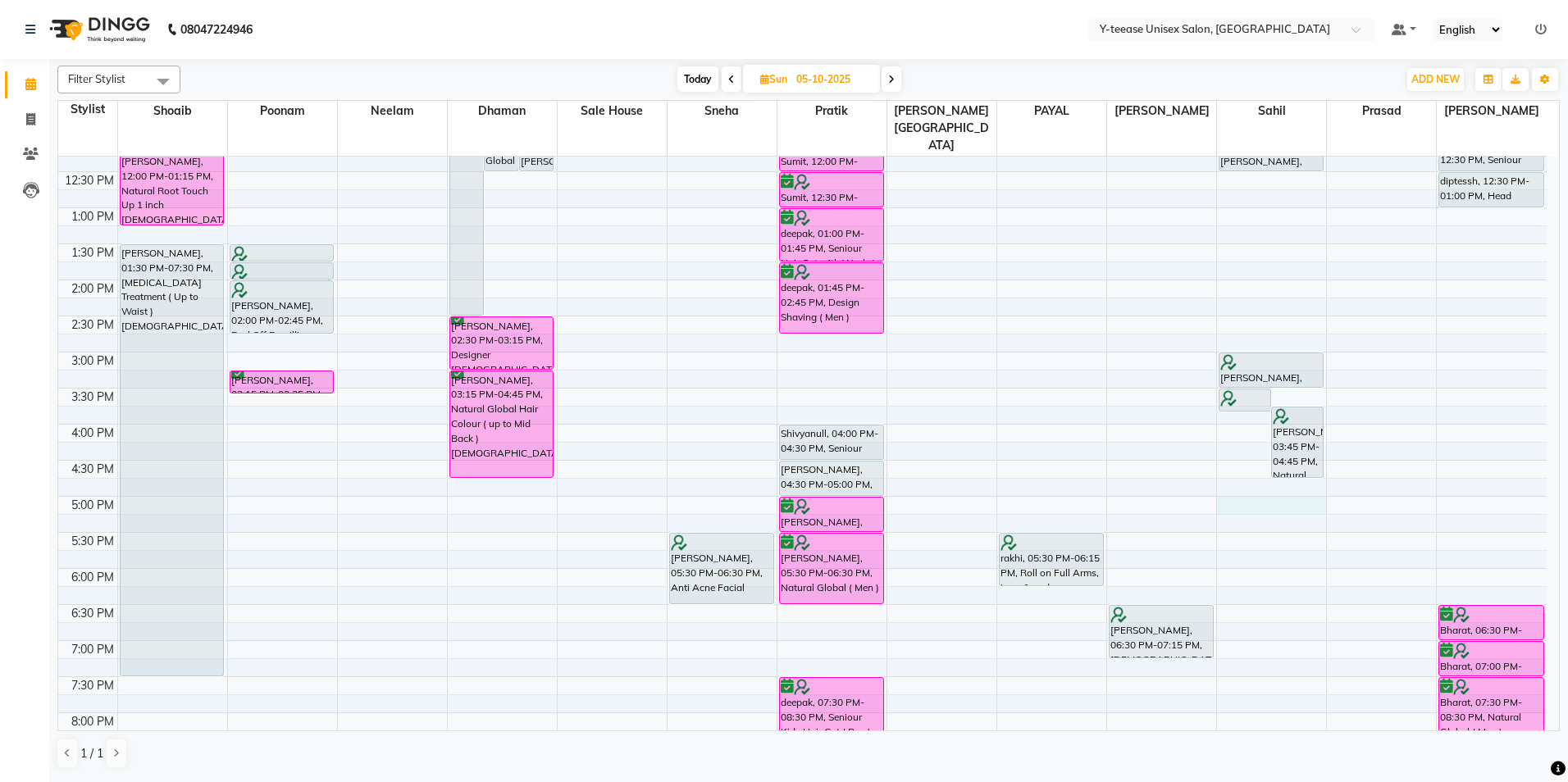
click at [1288, 465] on div "8:00 AM 8:30 AM 9:00 AM 9:30 AM 10:00 AM 10:30 AM 11:00 AM 11:30 AM 12:00 PM 12…" at bounding box center [803, 388] width 1489 height 1081
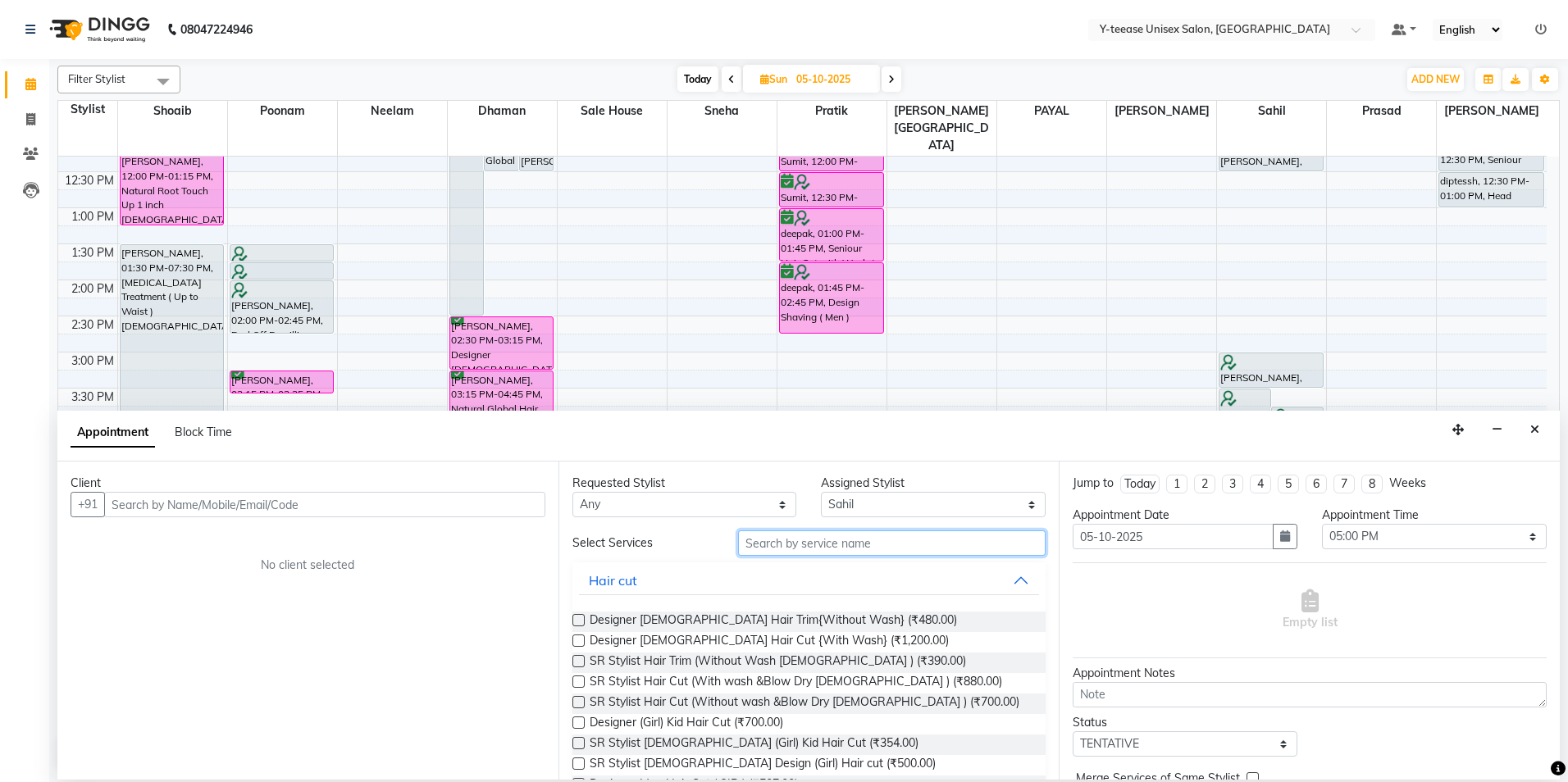
click at [842, 551] on input "text" at bounding box center [892, 544] width 308 height 25
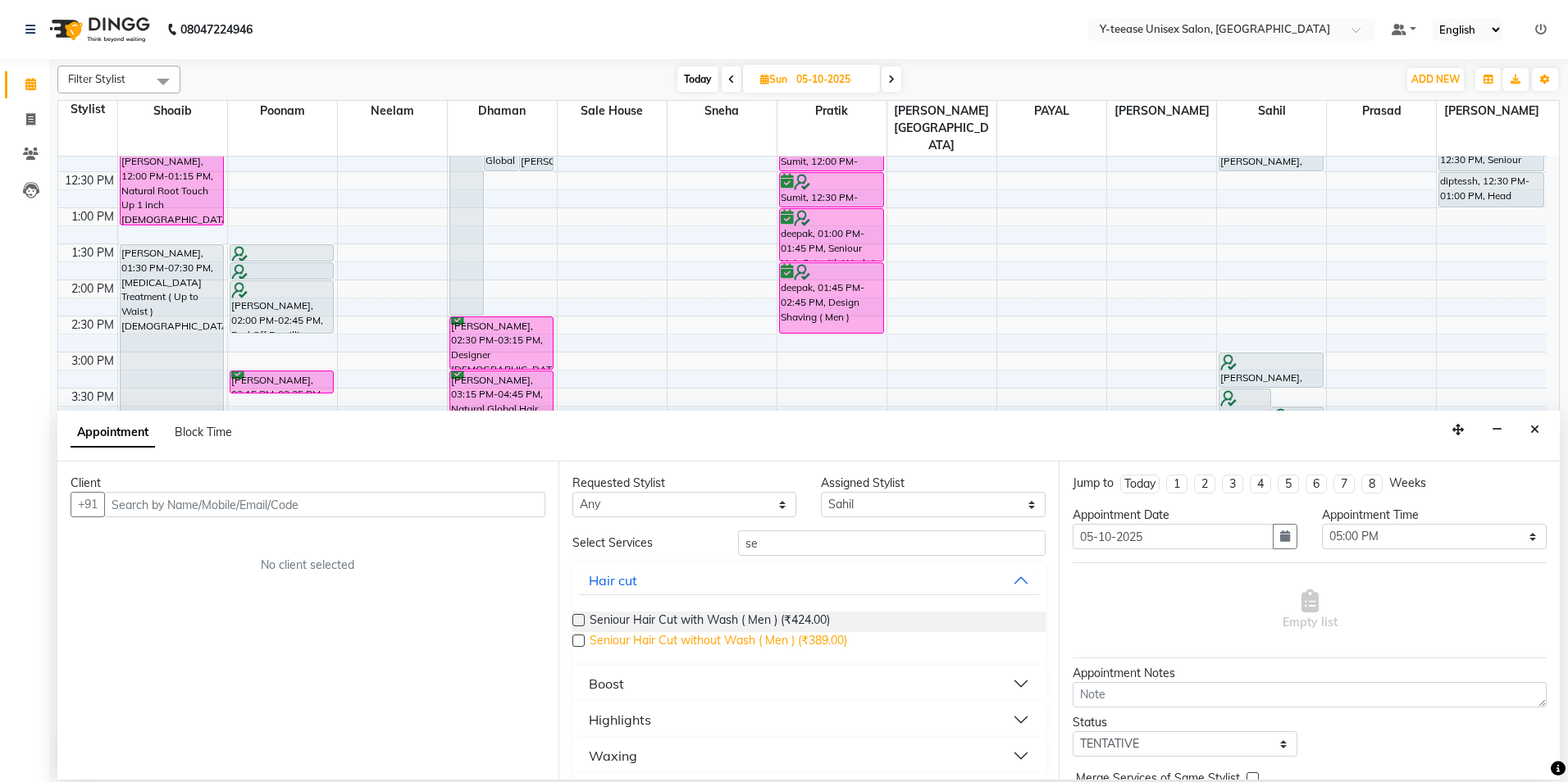
click at [754, 640] on span "Seniour Hair Cut without Wash ( Men ) (₹389.00)" at bounding box center [719, 642] width 258 height 20
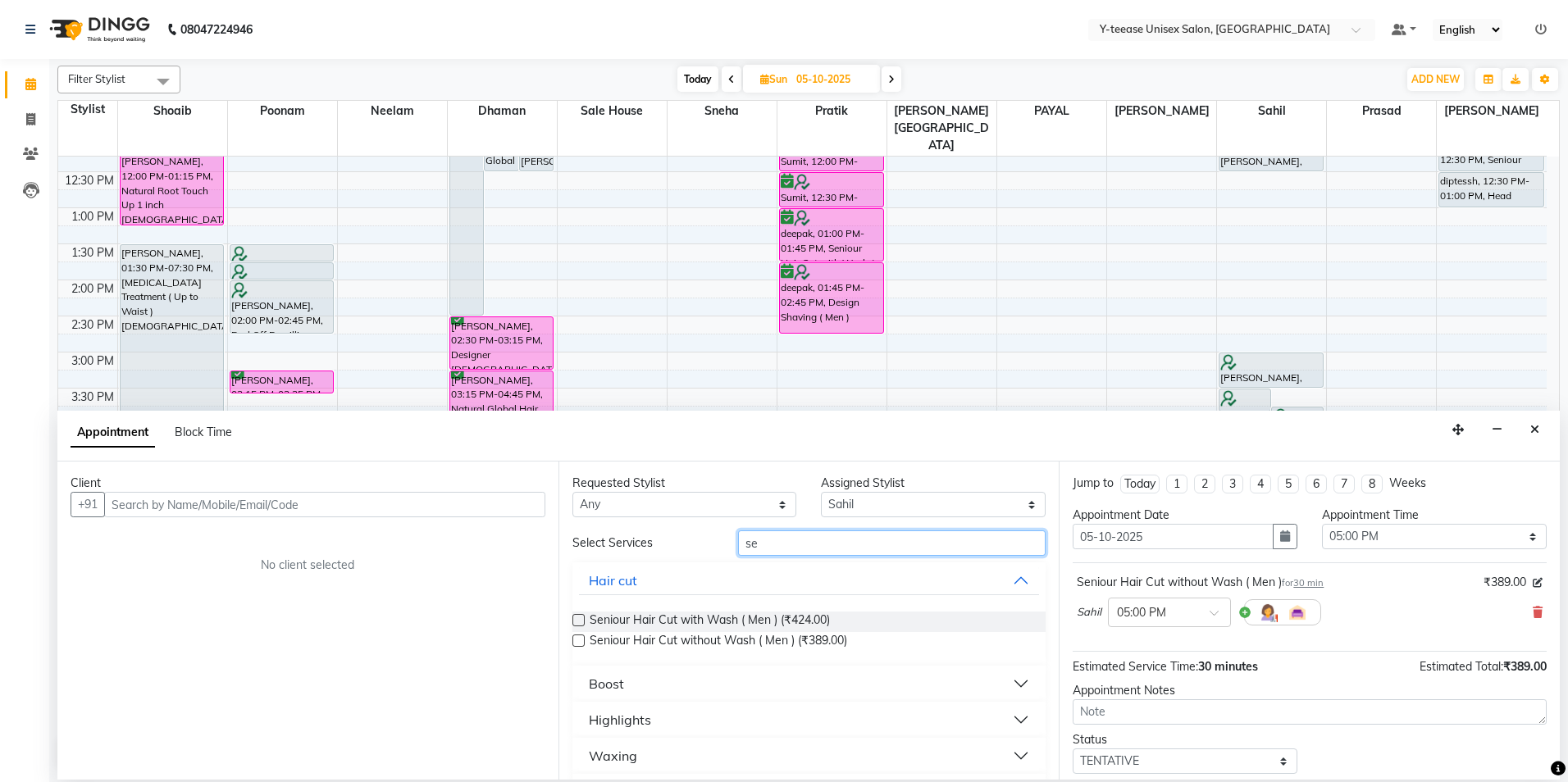
click at [779, 539] on input "se" at bounding box center [892, 544] width 308 height 25
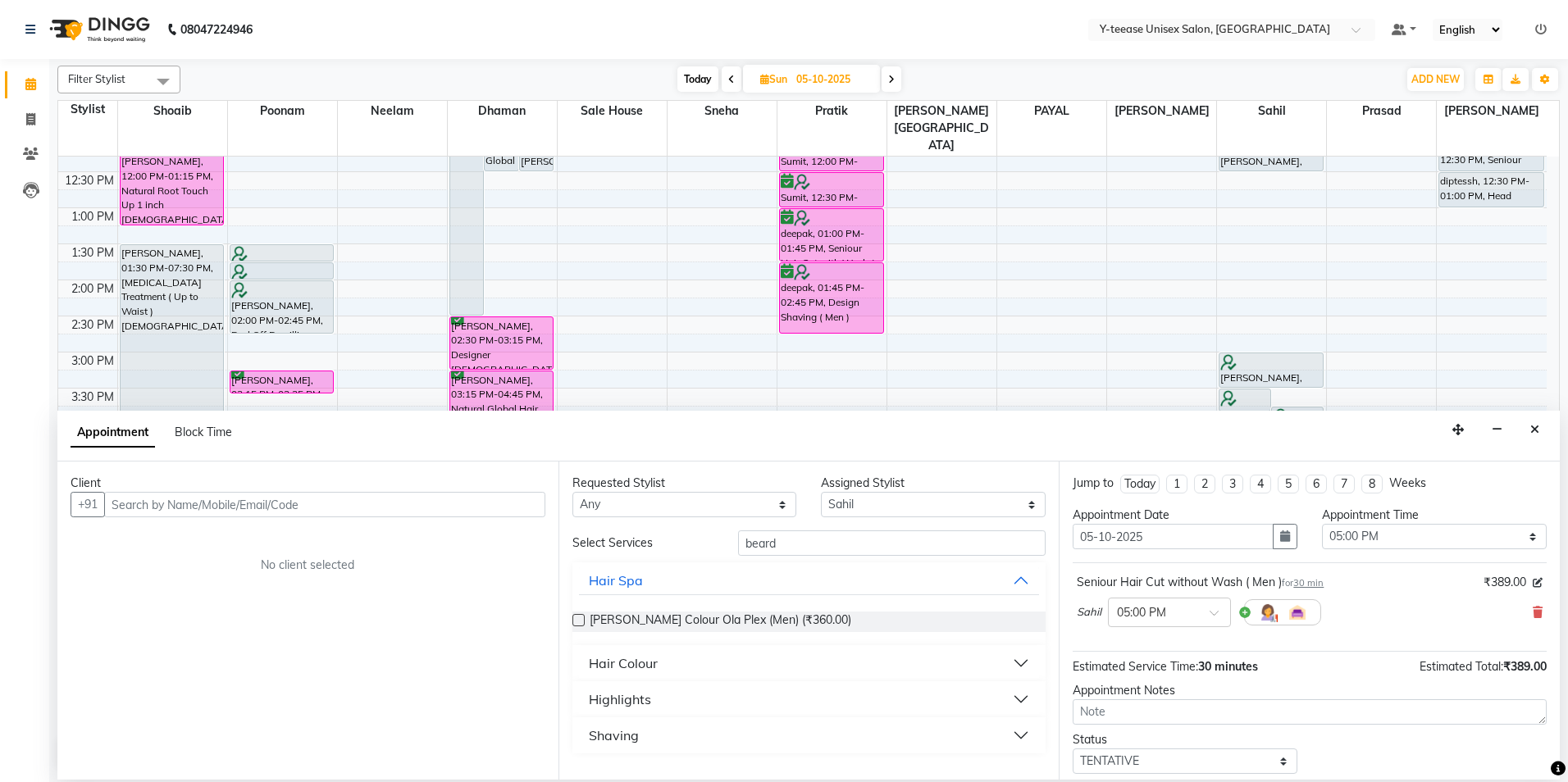
click at [613, 733] on div "Shaving" at bounding box center [614, 735] width 50 height 19
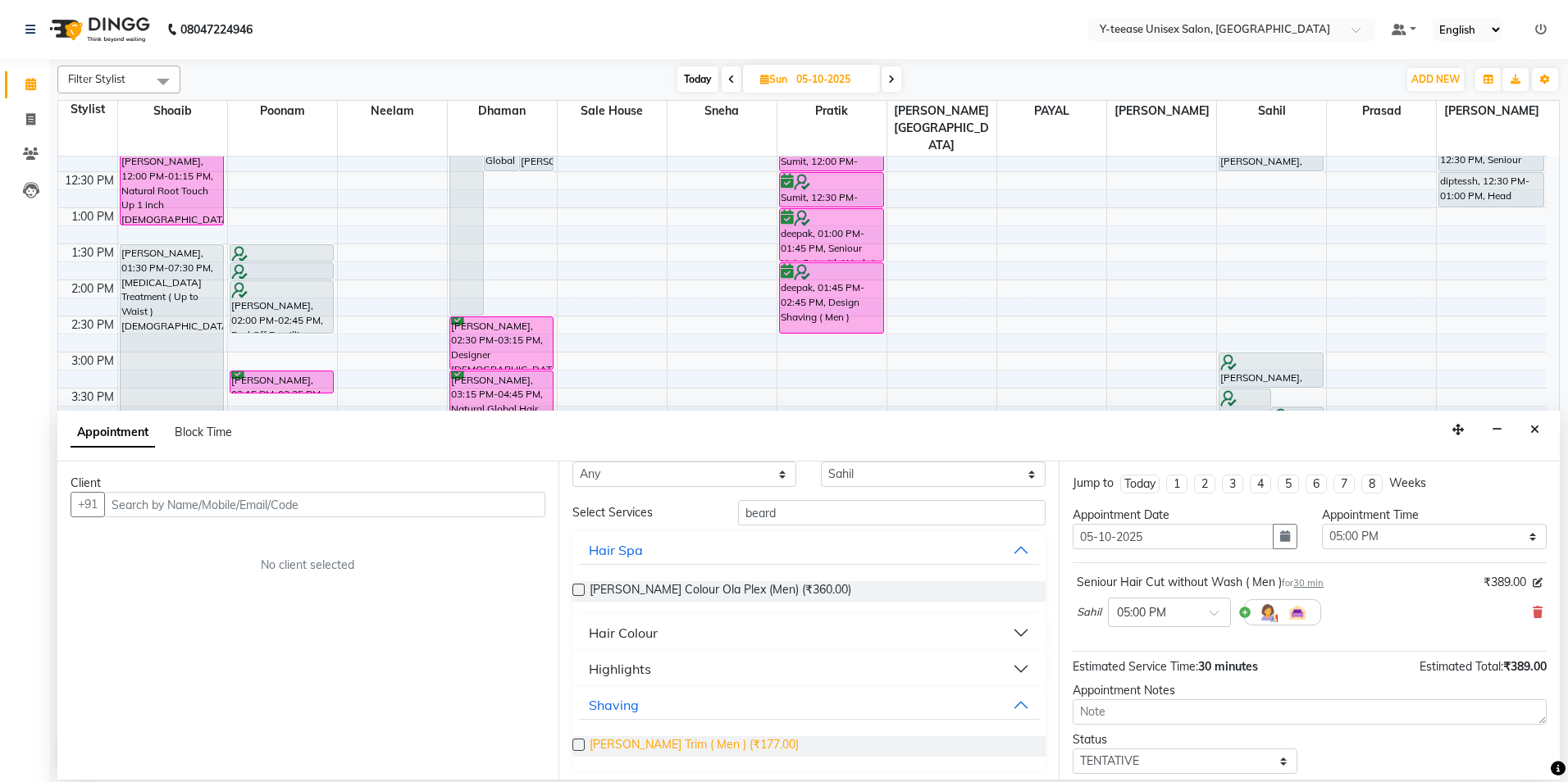
click at [630, 746] on span "[PERSON_NAME] Trim ( Men ) (₹177.00)" at bounding box center [695, 747] width 209 height 20
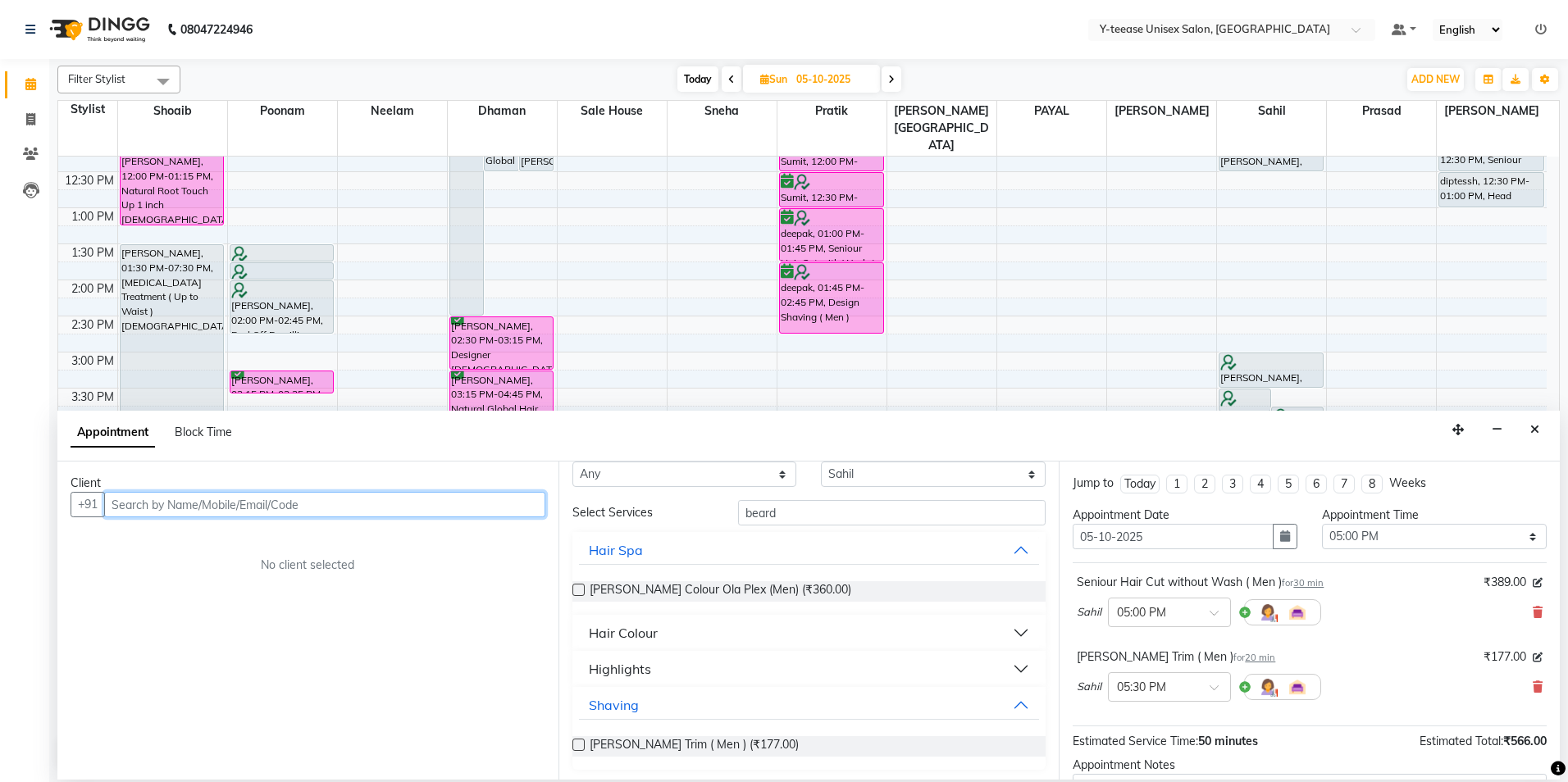
click at [396, 504] on input "text" at bounding box center [325, 505] width 441 height 25
click at [229, 536] on ngb-highlight "98******25" at bounding box center [198, 539] width 67 height 16
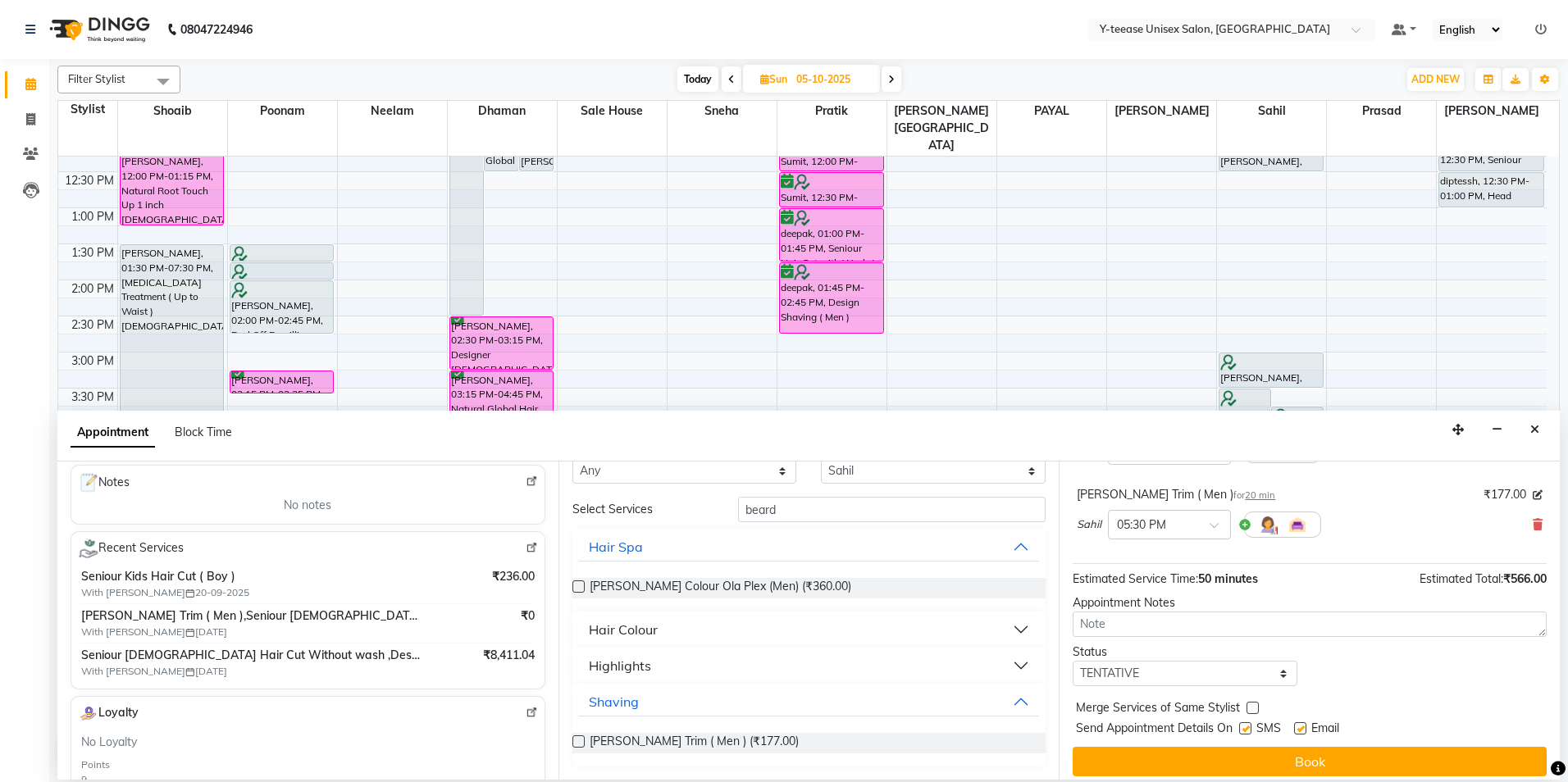
scroll to position [172, 0]
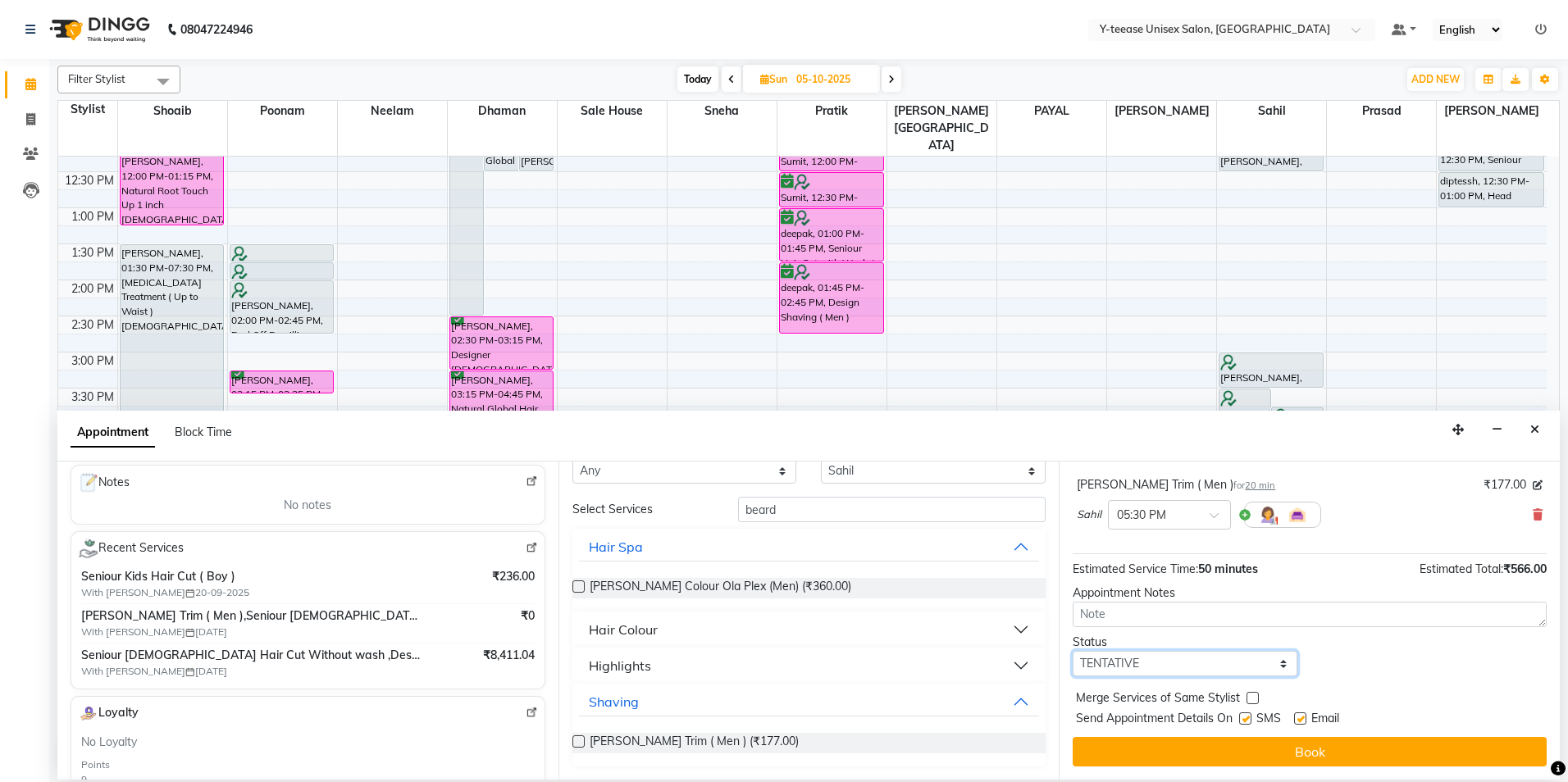
click at [1156, 664] on select "Select TENTATIVE CONFIRM UPCOMING" at bounding box center [1185, 664] width 225 height 25
click at [1073, 651] on select "Select TENTATIVE CONFIRM UPCOMING" at bounding box center [1185, 664] width 225 height 25
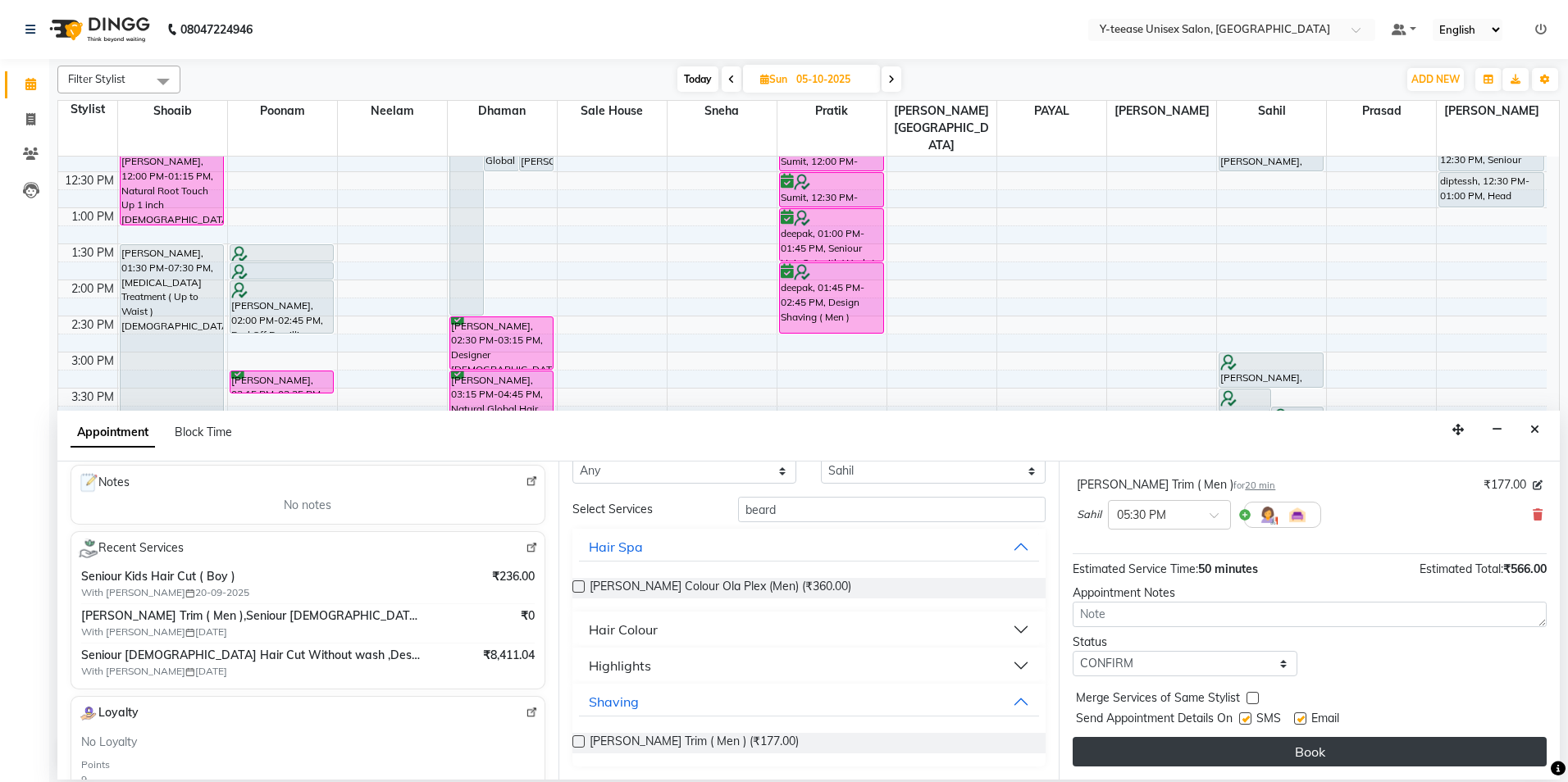
click at [1136, 746] on button "Book" at bounding box center [1310, 752] width 474 height 29
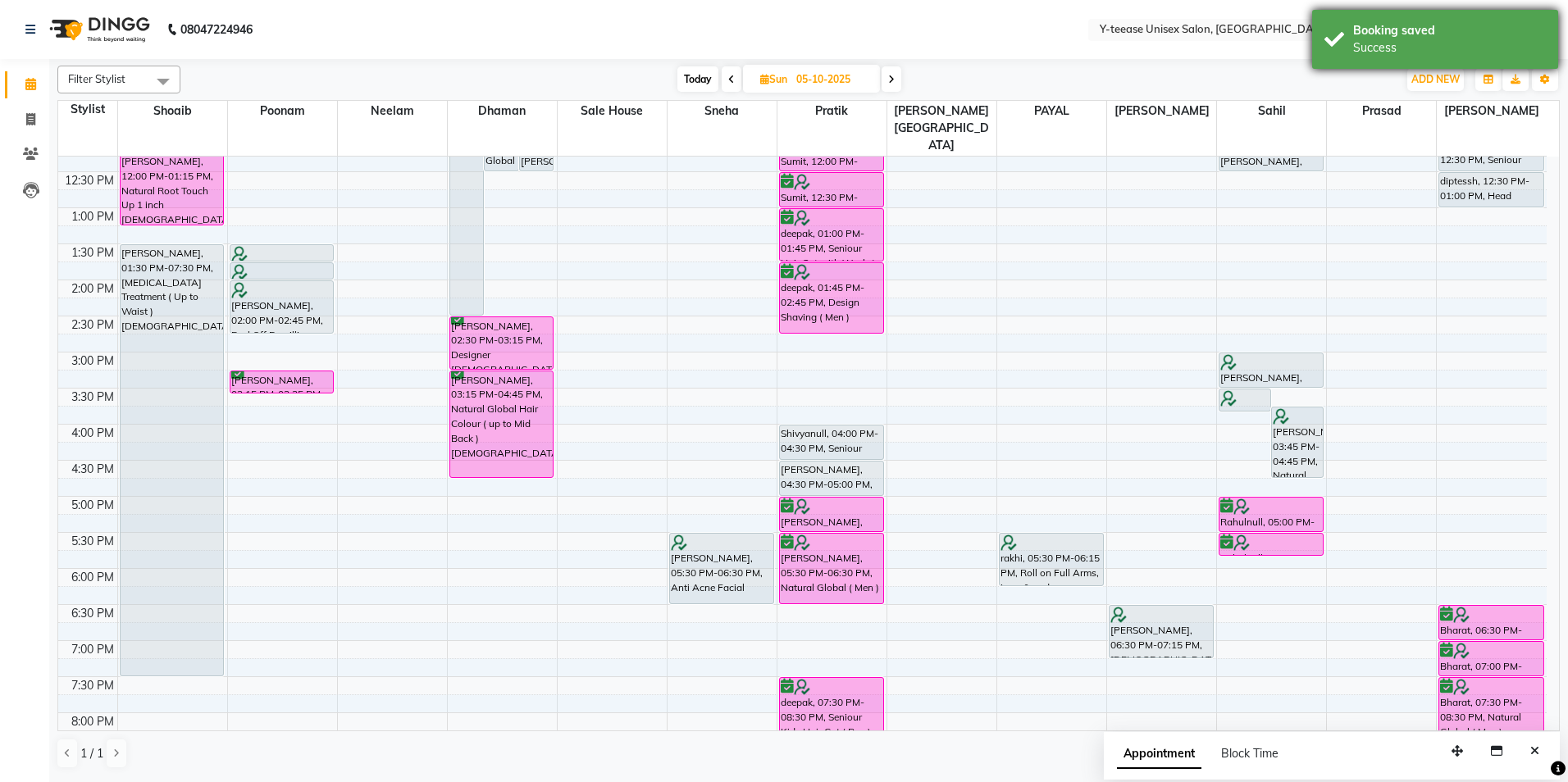
click at [1386, 44] on div "Success" at bounding box center [1449, 48] width 193 height 17
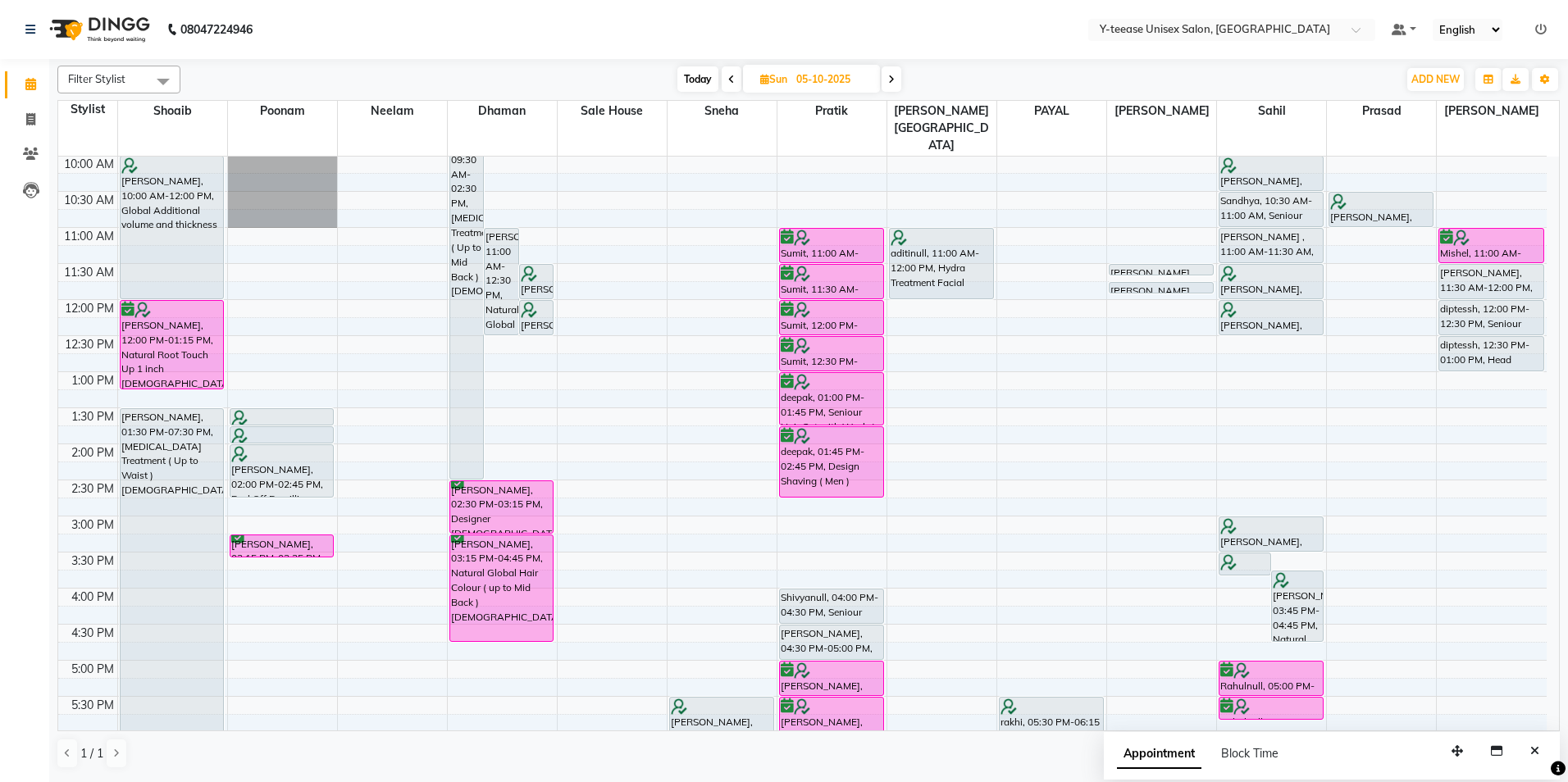
scroll to position [228, 0]
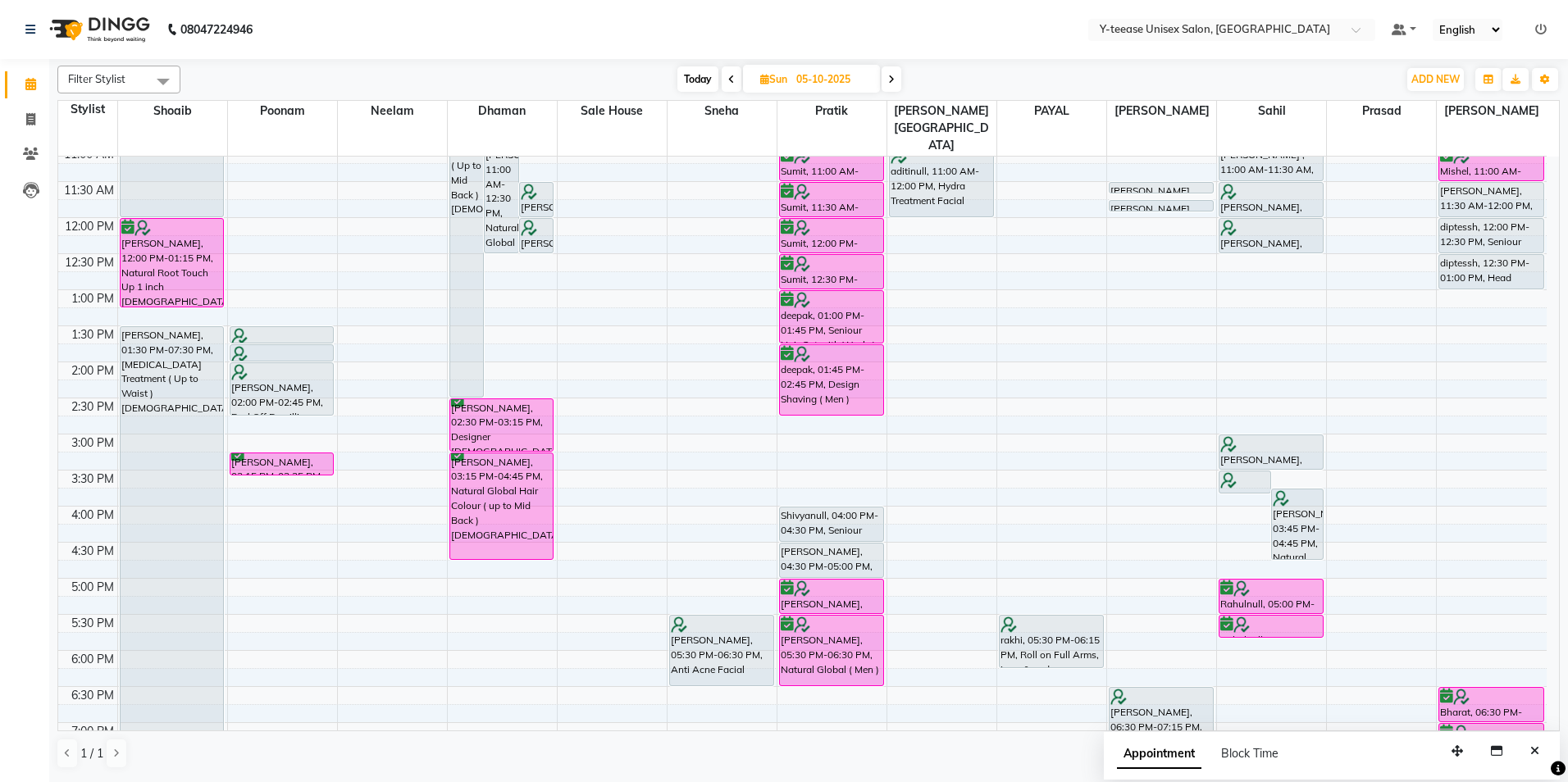
click at [691, 75] on span "Today" at bounding box center [698, 79] width 41 height 25
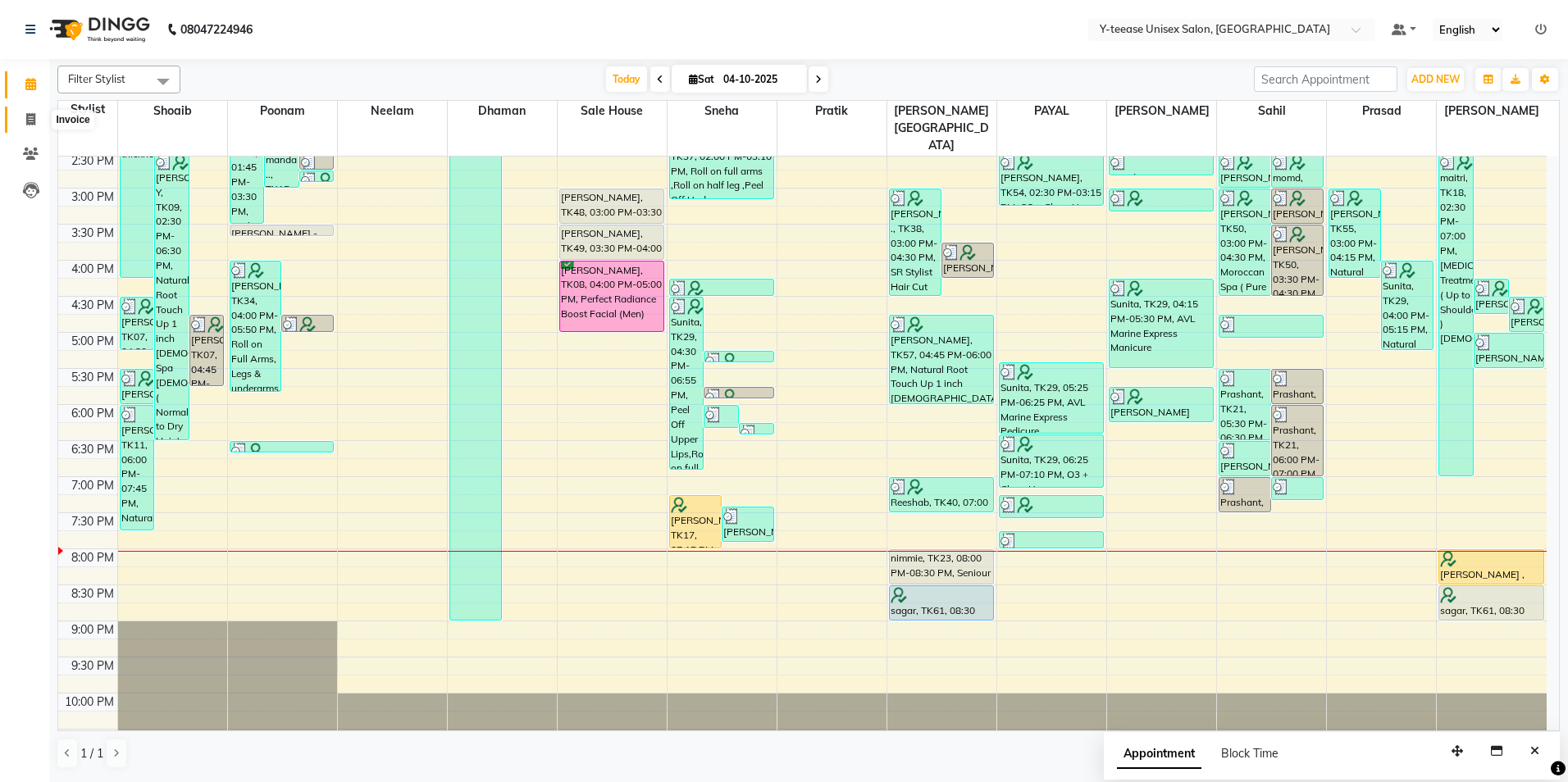
click at [31, 121] on icon at bounding box center [30, 119] width 9 height 13
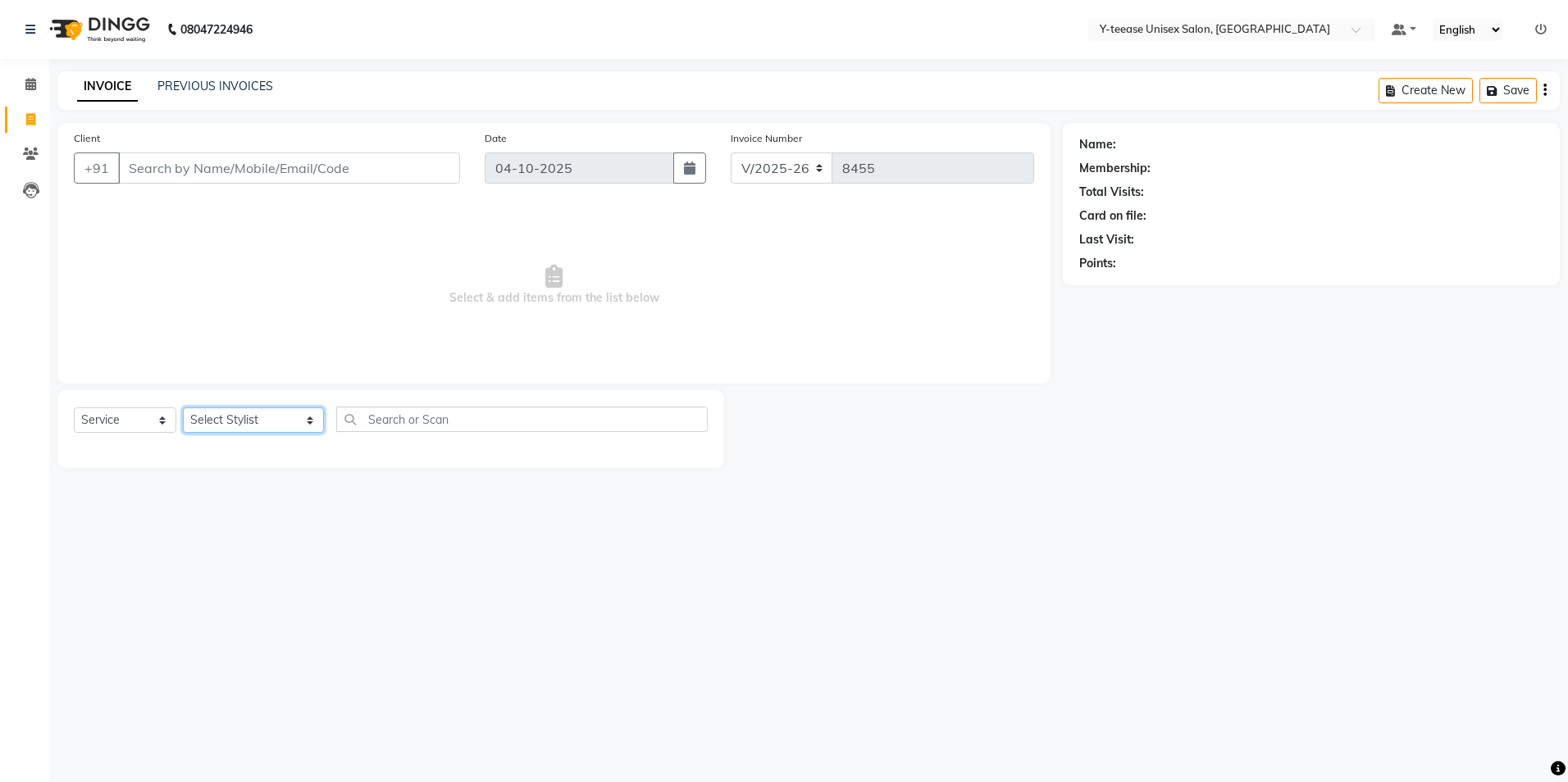
click at [240, 419] on select "Select Stylist [PERSON_NAME] [PERSON_NAME] nagar Manager Mosin [PERSON_NAME] [P…" at bounding box center [253, 420] width 141 height 25
click at [183, 408] on select "Select Stylist [PERSON_NAME] [PERSON_NAME] nagar Manager Mosin [PERSON_NAME] [P…" at bounding box center [253, 420] width 141 height 25
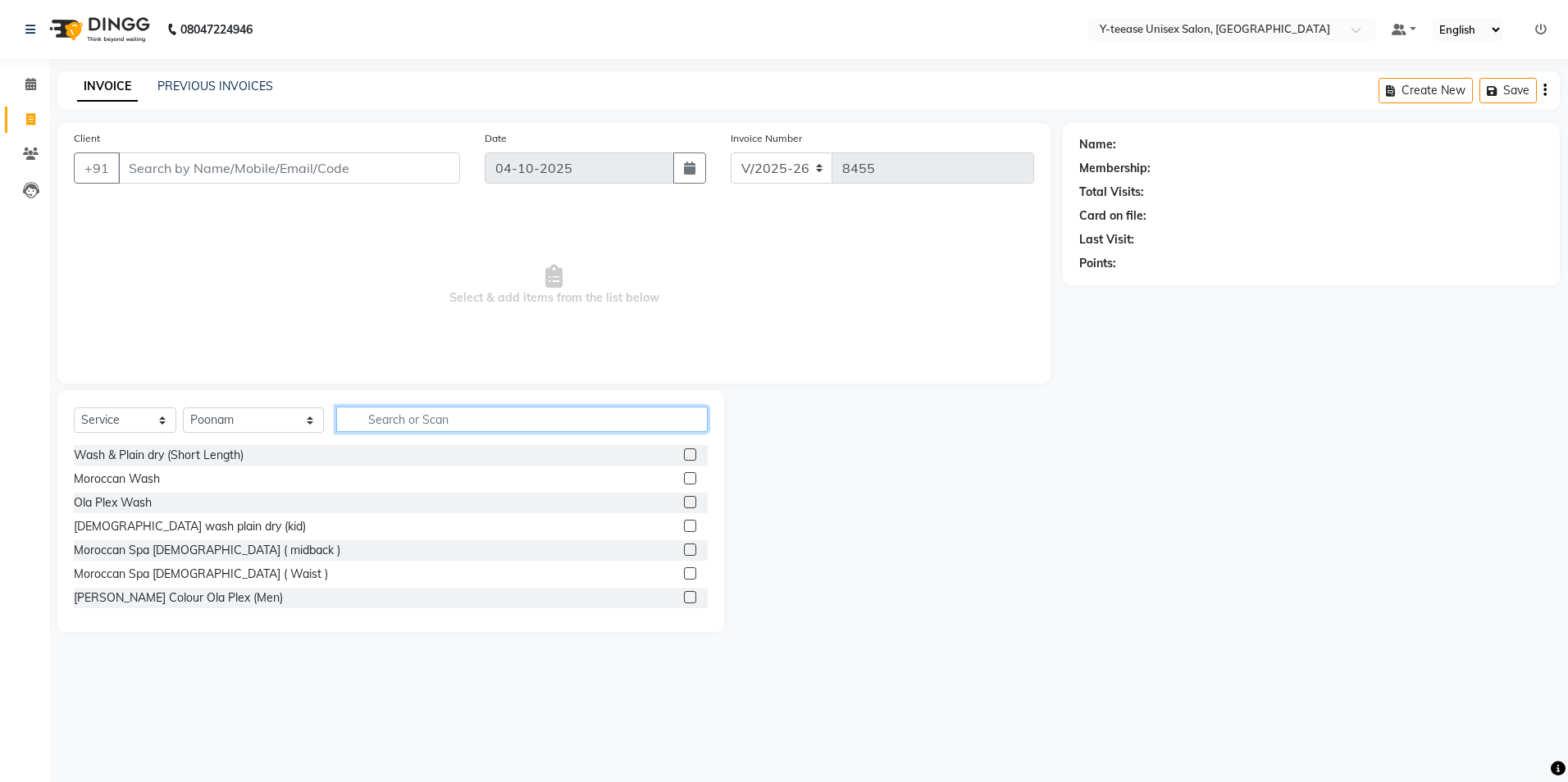
click at [352, 427] on input "text" at bounding box center [522, 420] width 372 height 25
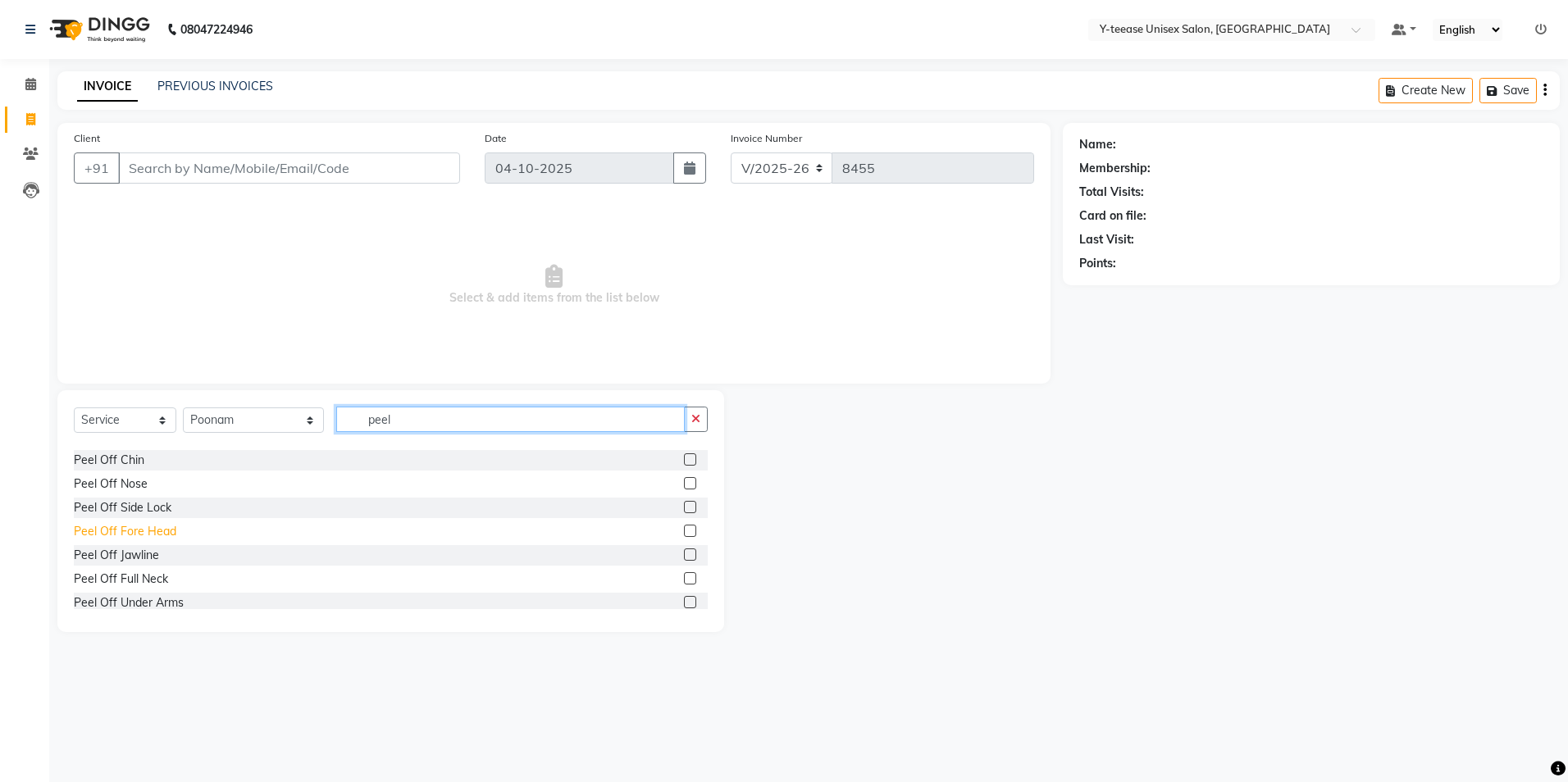
scroll to position [82, 0]
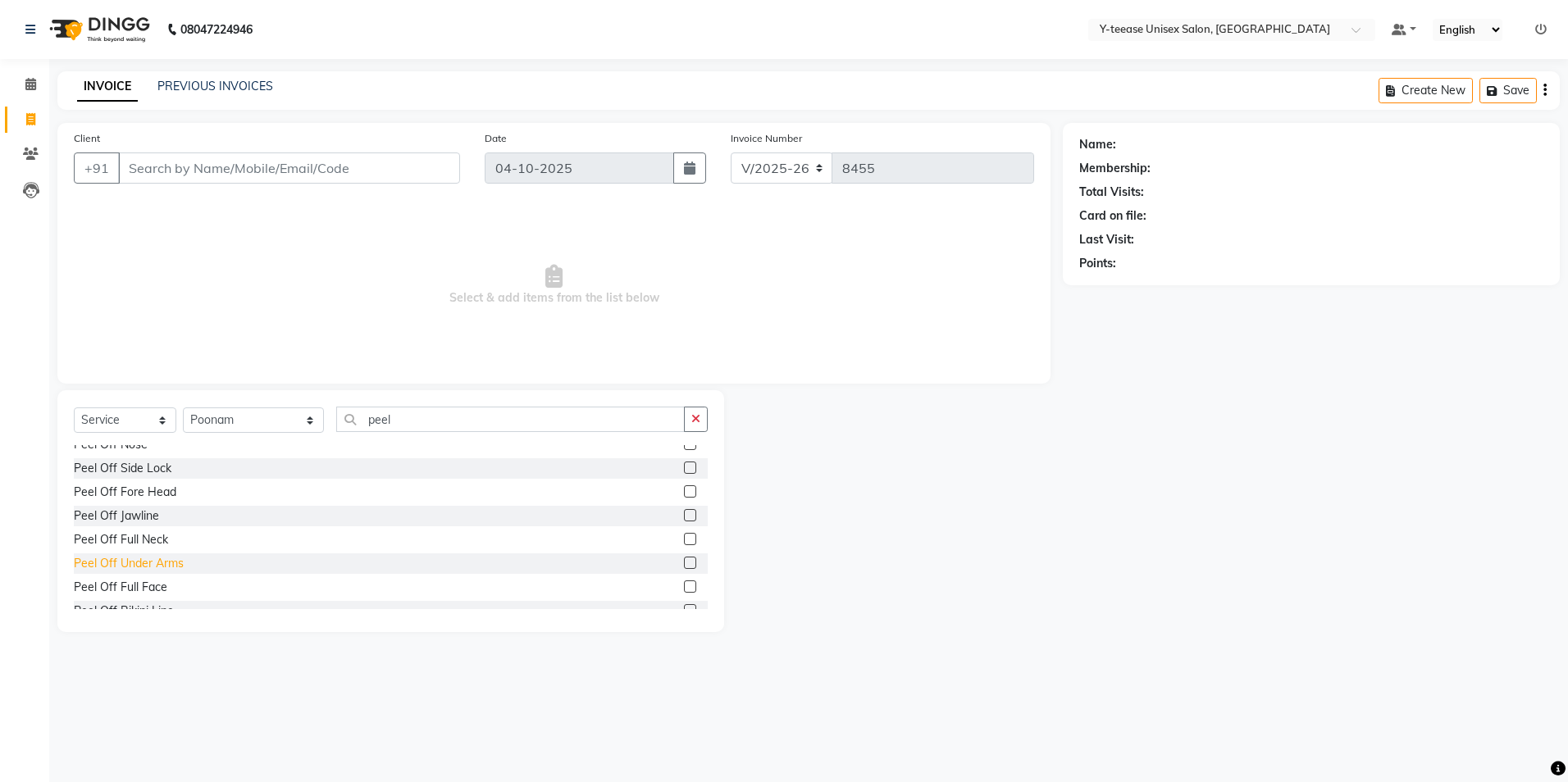
click at [135, 562] on div "Peel Off Under Arms" at bounding box center [129, 564] width 110 height 17
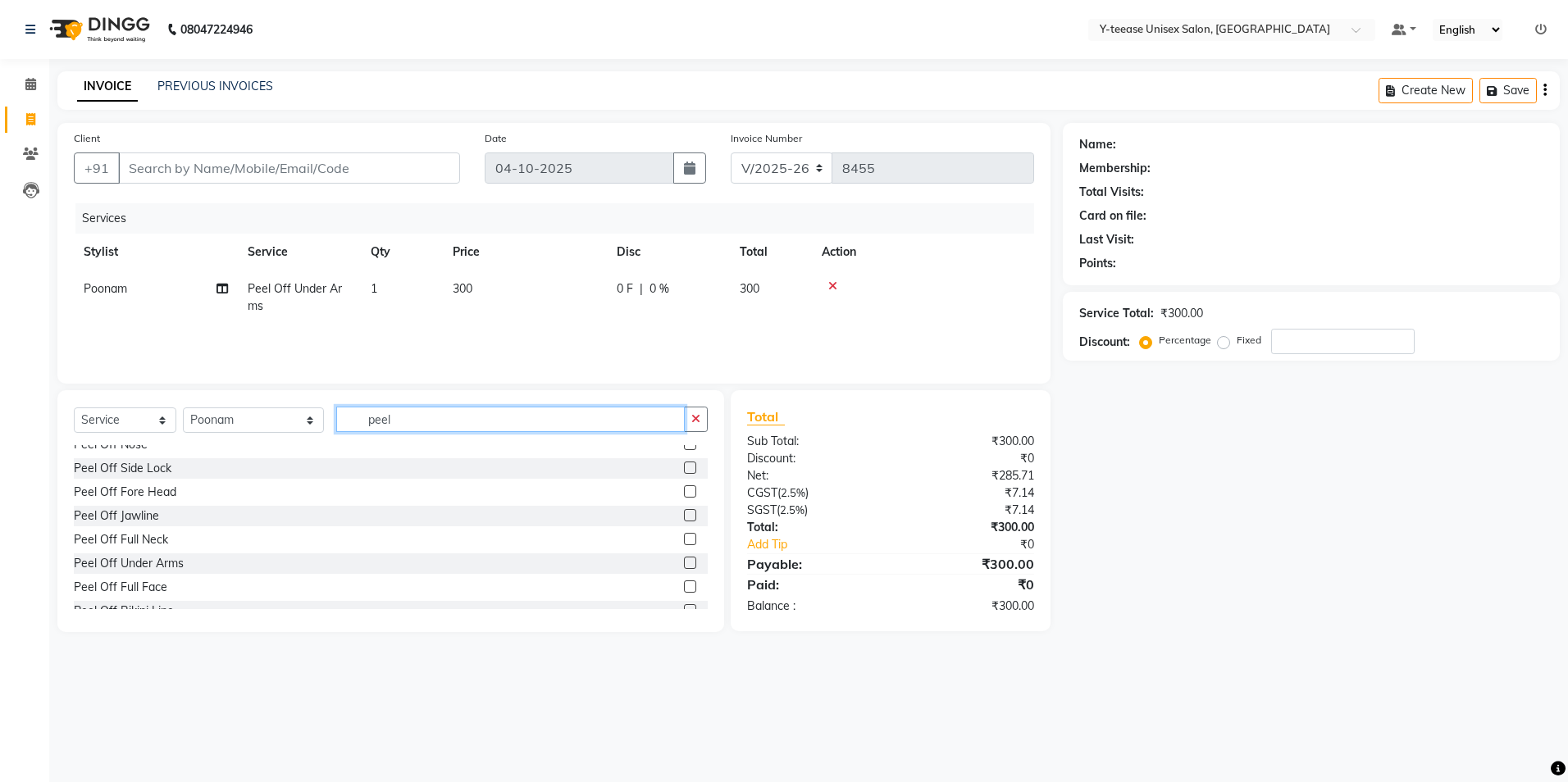
click at [421, 427] on input "peel" at bounding box center [511, 420] width 349 height 25
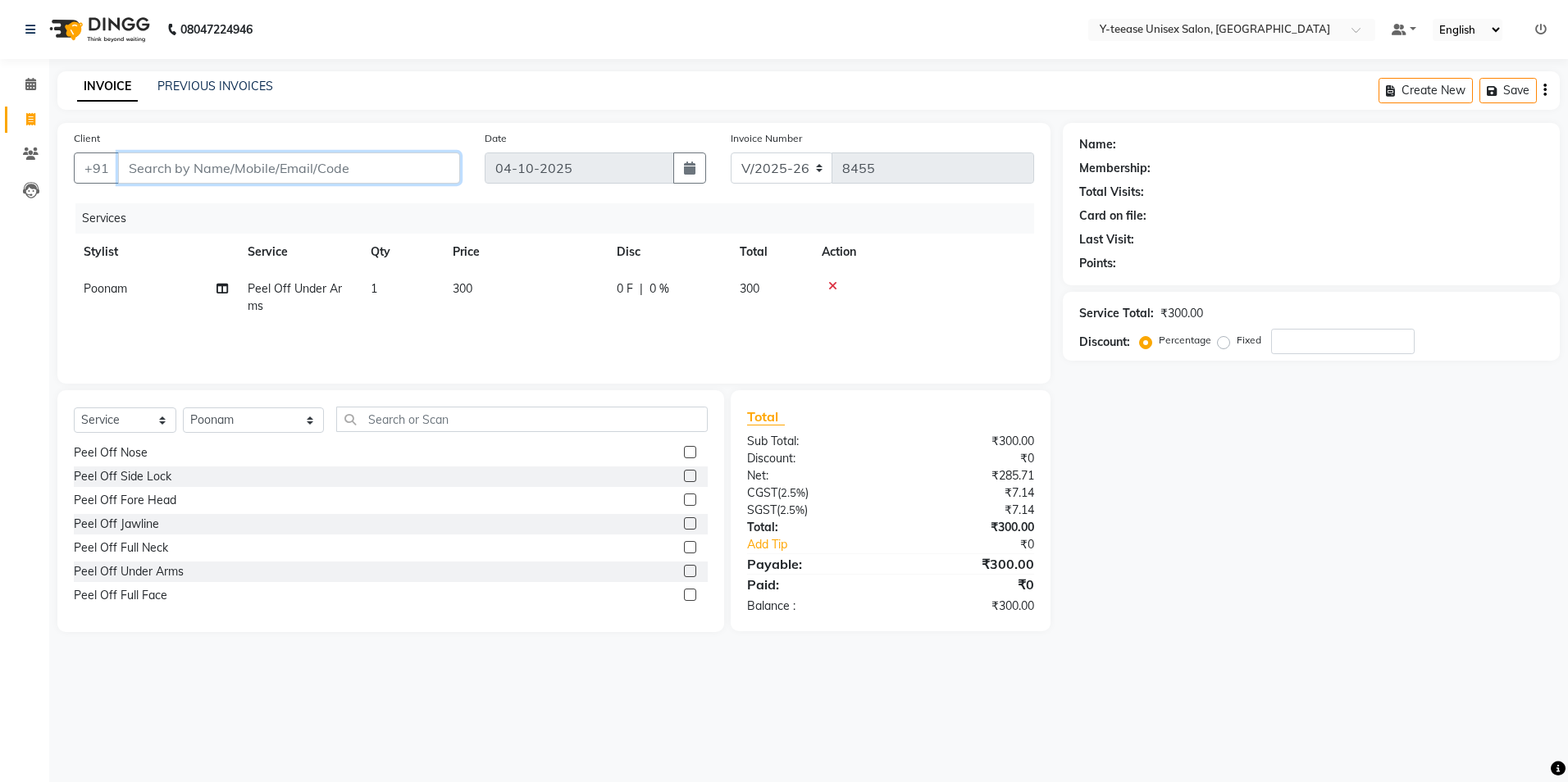
click at [301, 170] on input "Client" at bounding box center [289, 168] width 342 height 31
click at [424, 174] on span "Add Client" at bounding box center [417, 168] width 65 height 16
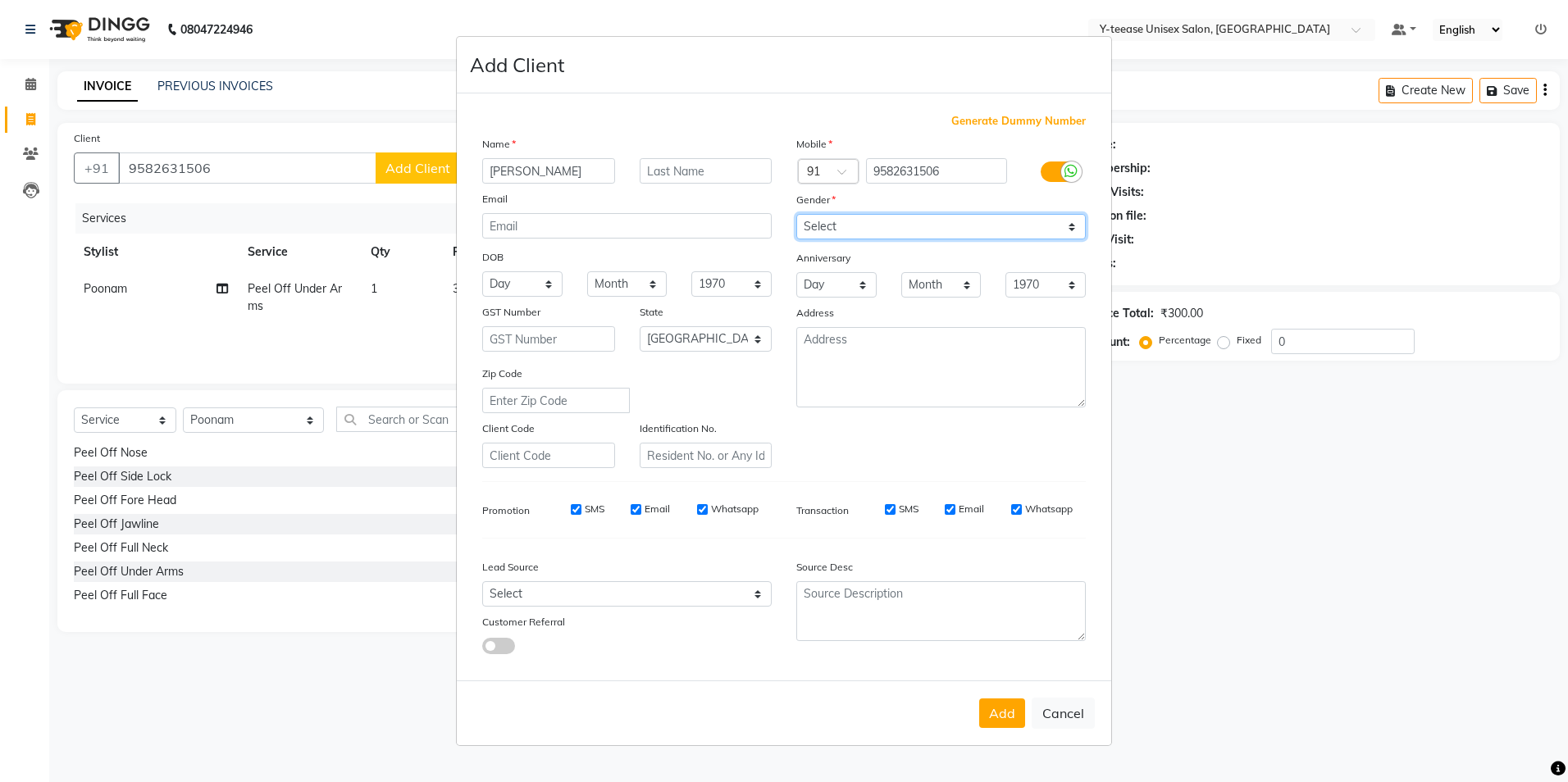
click at [1001, 225] on select "Select [DEMOGRAPHIC_DATA] [DEMOGRAPHIC_DATA] Other Prefer Not To Say" at bounding box center [941, 227] width 289 height 25
click at [797, 214] on select "Select [DEMOGRAPHIC_DATA] [DEMOGRAPHIC_DATA] Other Prefer Not To Say" at bounding box center [941, 227] width 289 height 25
click at [1012, 707] on button "Add" at bounding box center [1002, 713] width 46 height 29
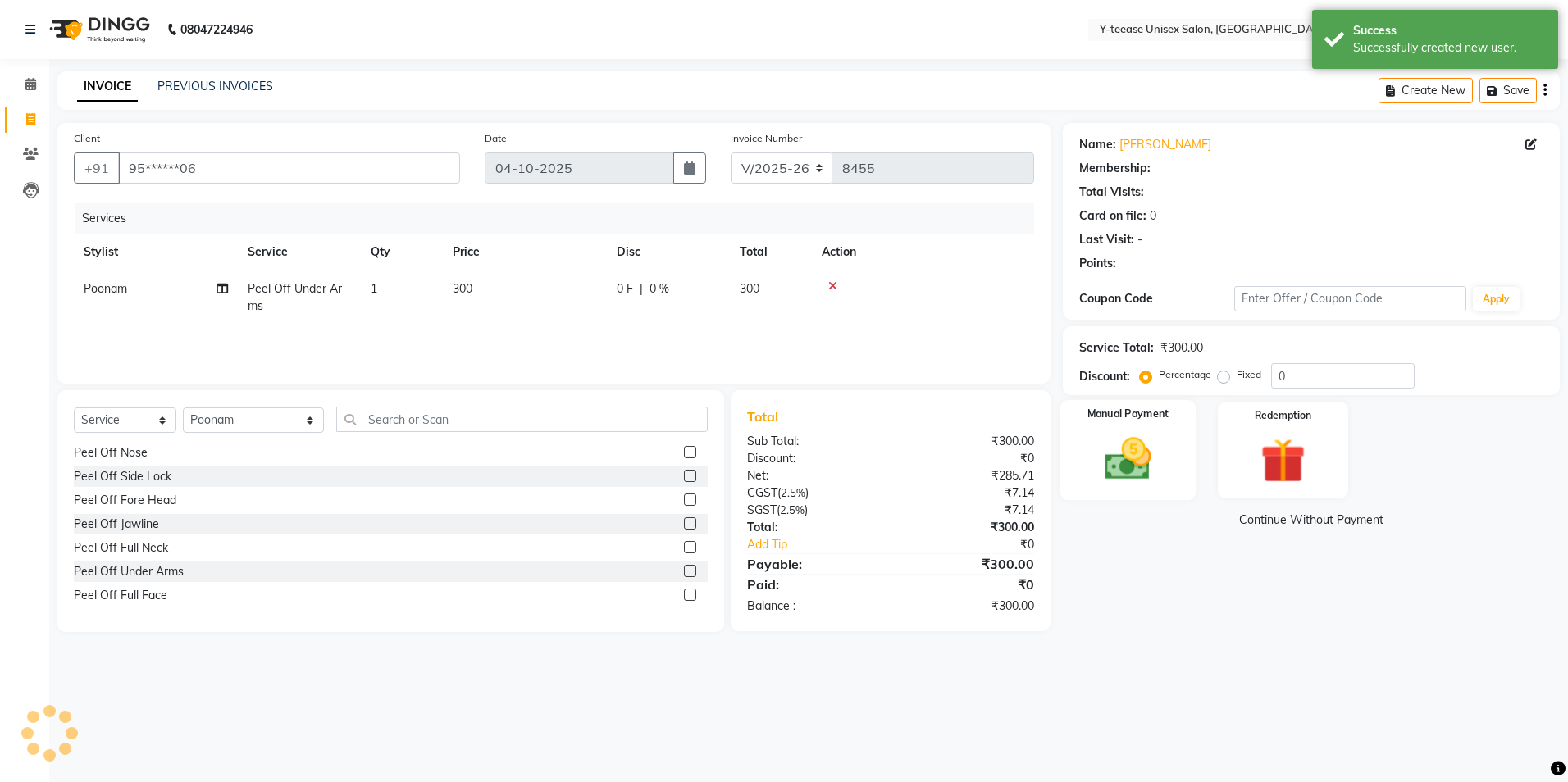
drag, startPoint x: 1118, startPoint y: 472, endPoint x: 1131, endPoint y: 469, distance: 13.3
click at [1118, 471] on img at bounding box center [1128, 459] width 76 height 54
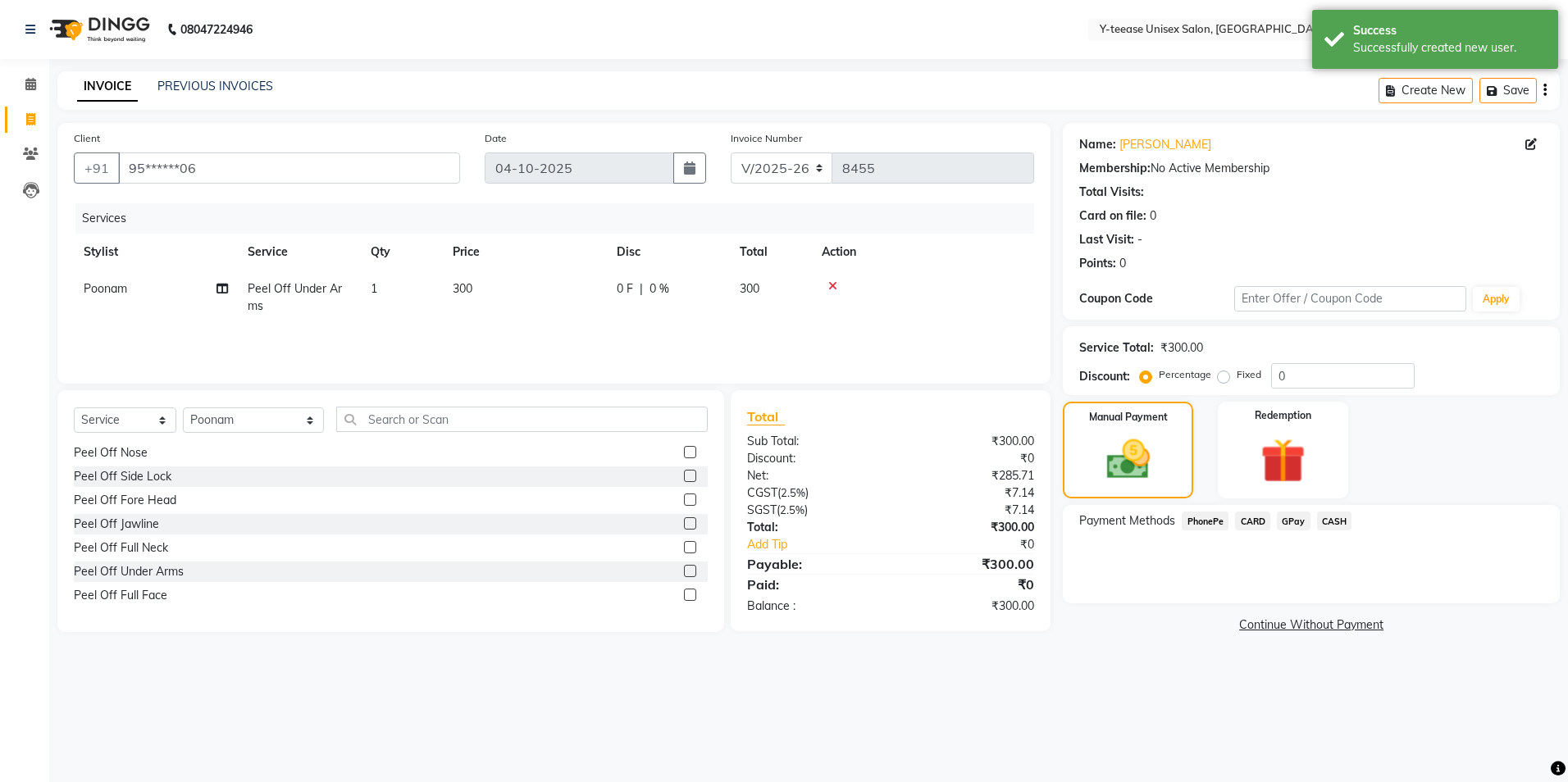
click at [1308, 518] on span "GPay" at bounding box center [1294, 521] width 34 height 19
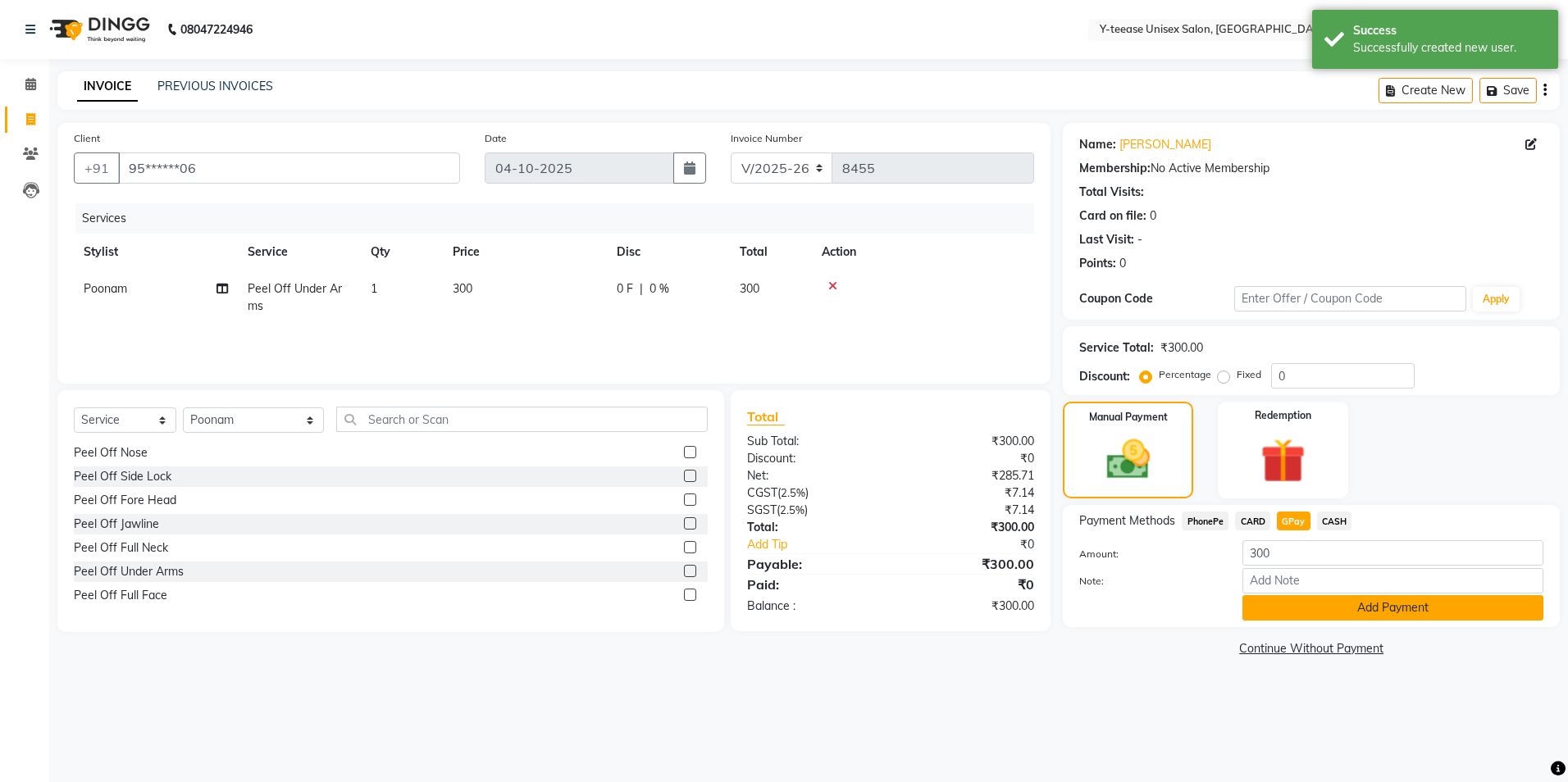
click at [1318, 613] on button "Add Payment" at bounding box center [1393, 608] width 301 height 25
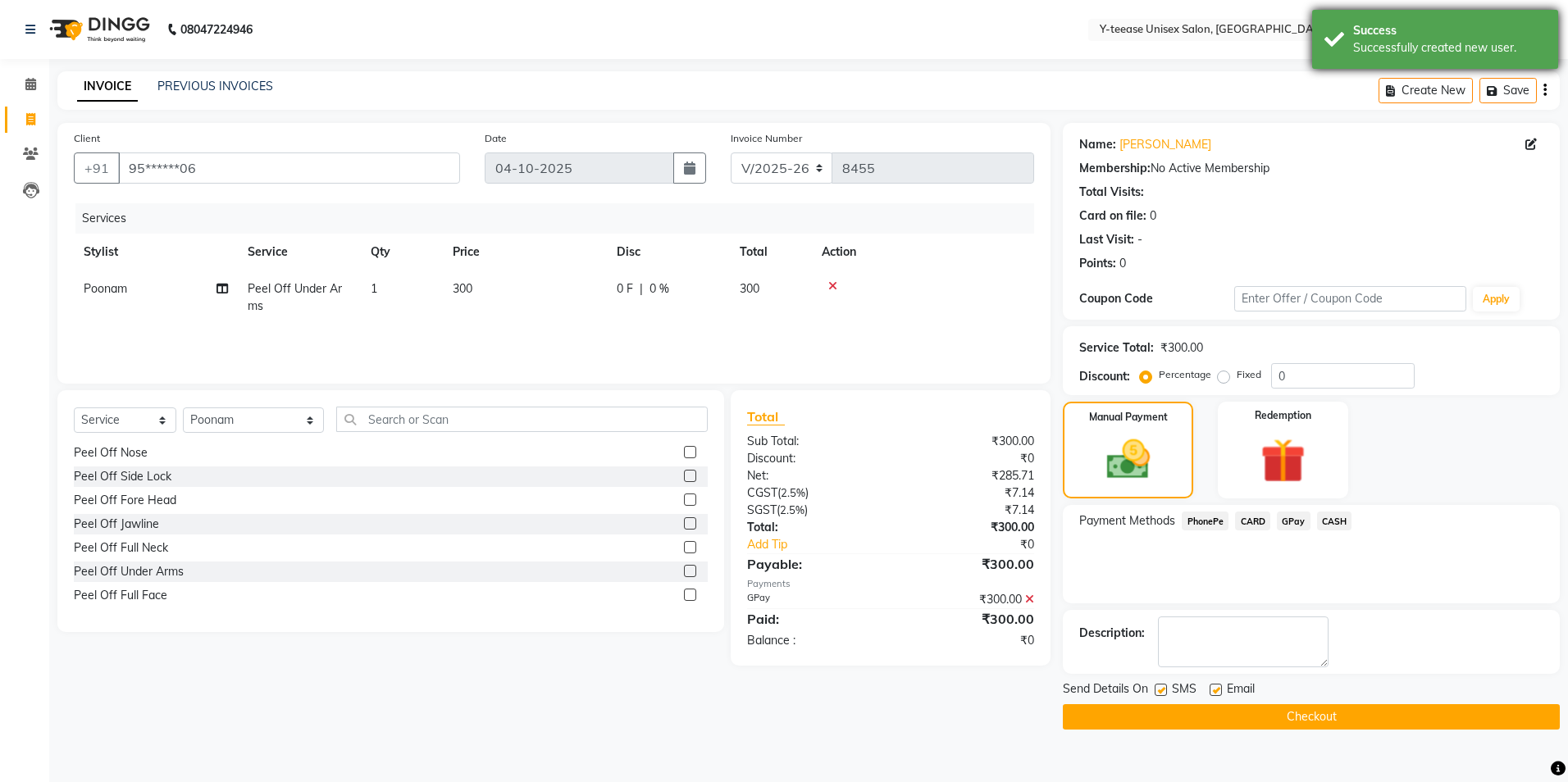
click at [1481, 34] on div "Success" at bounding box center [1449, 30] width 193 height 17
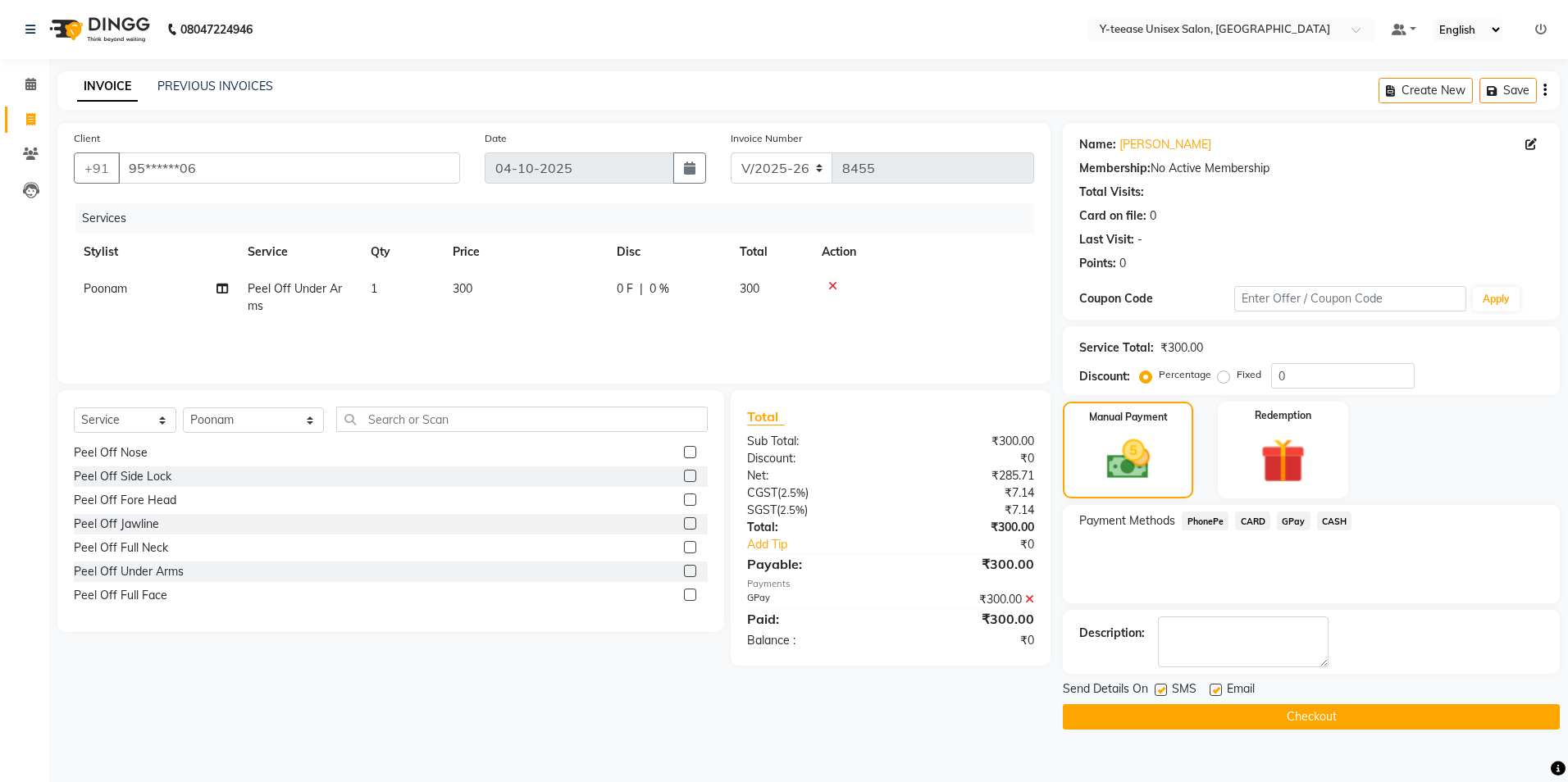
click at [1289, 714] on button "Checkout" at bounding box center [1312, 717] width 497 height 25
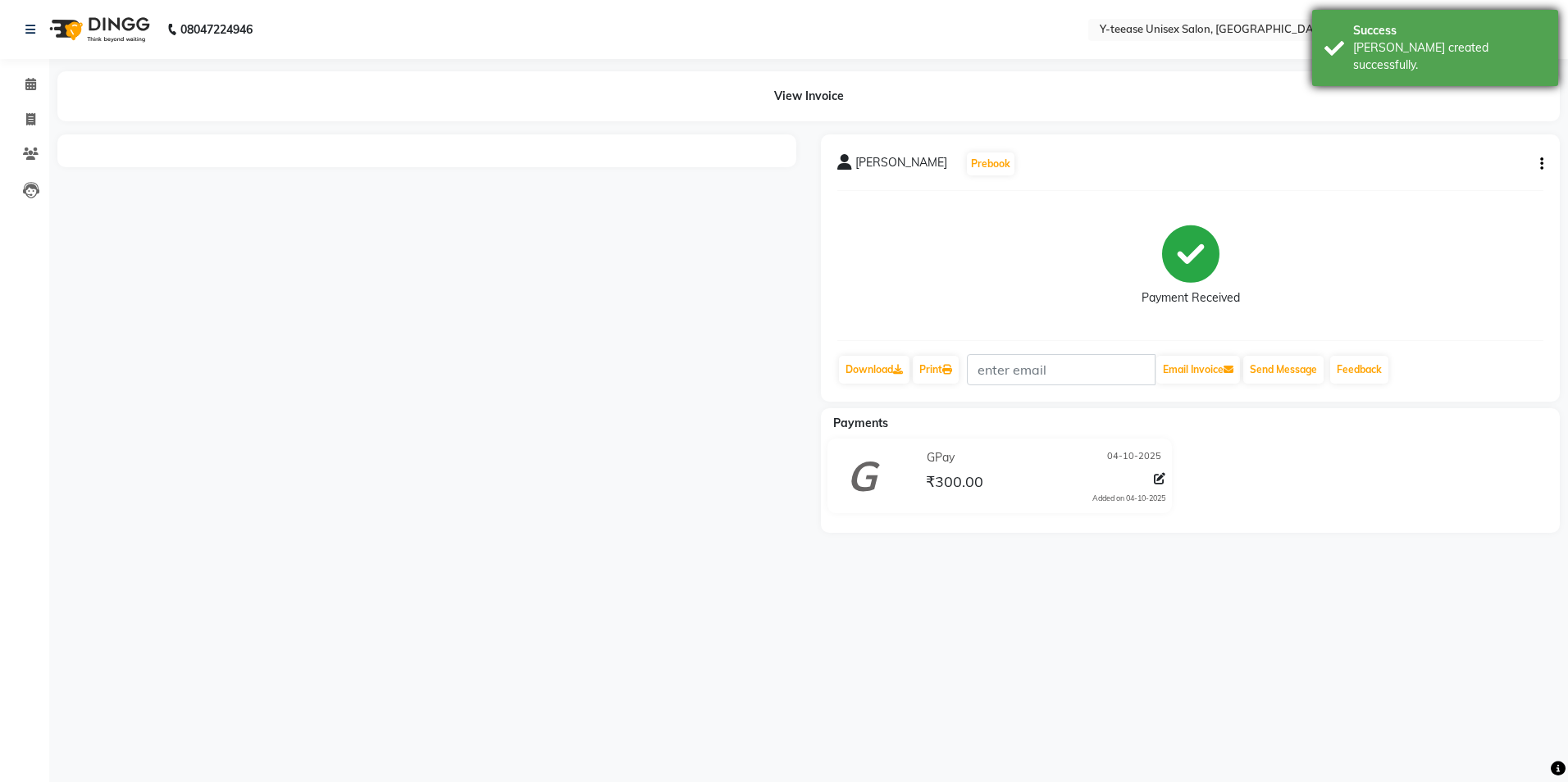
click at [1376, 43] on div "[PERSON_NAME] created successfully." at bounding box center [1449, 56] width 193 height 35
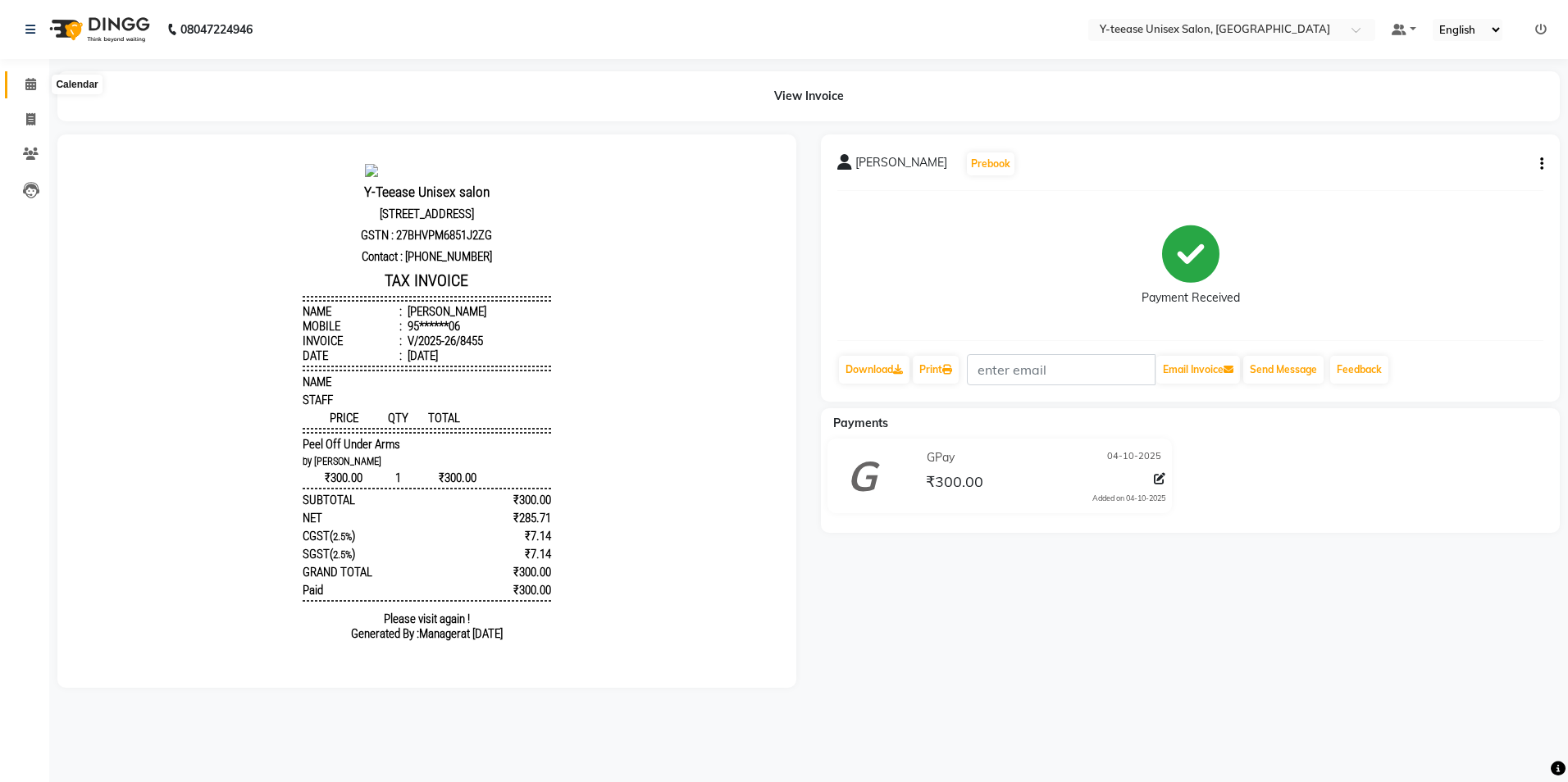
click at [33, 86] on icon at bounding box center [30, 83] width 11 height 13
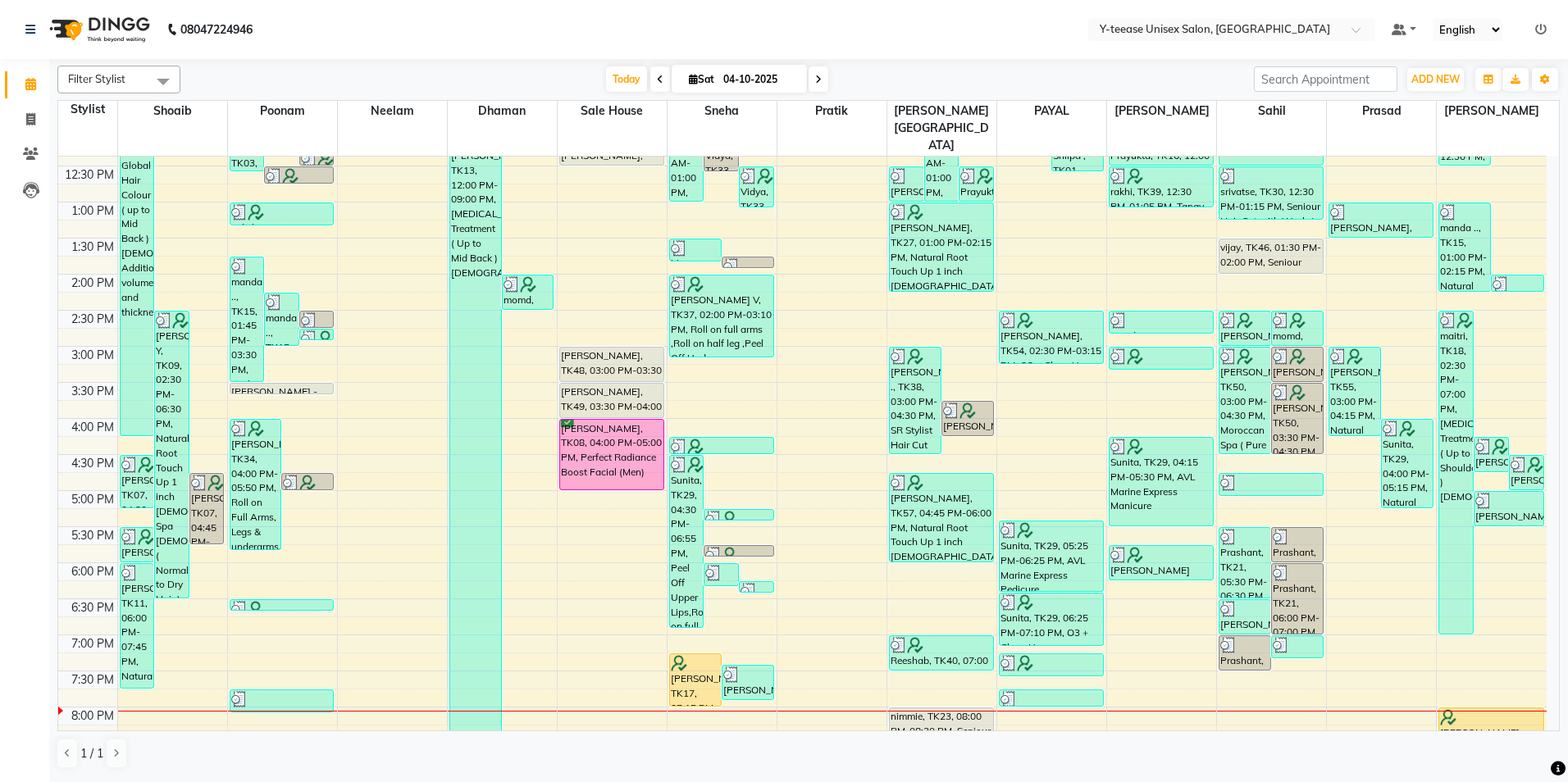
scroll to position [473, 0]
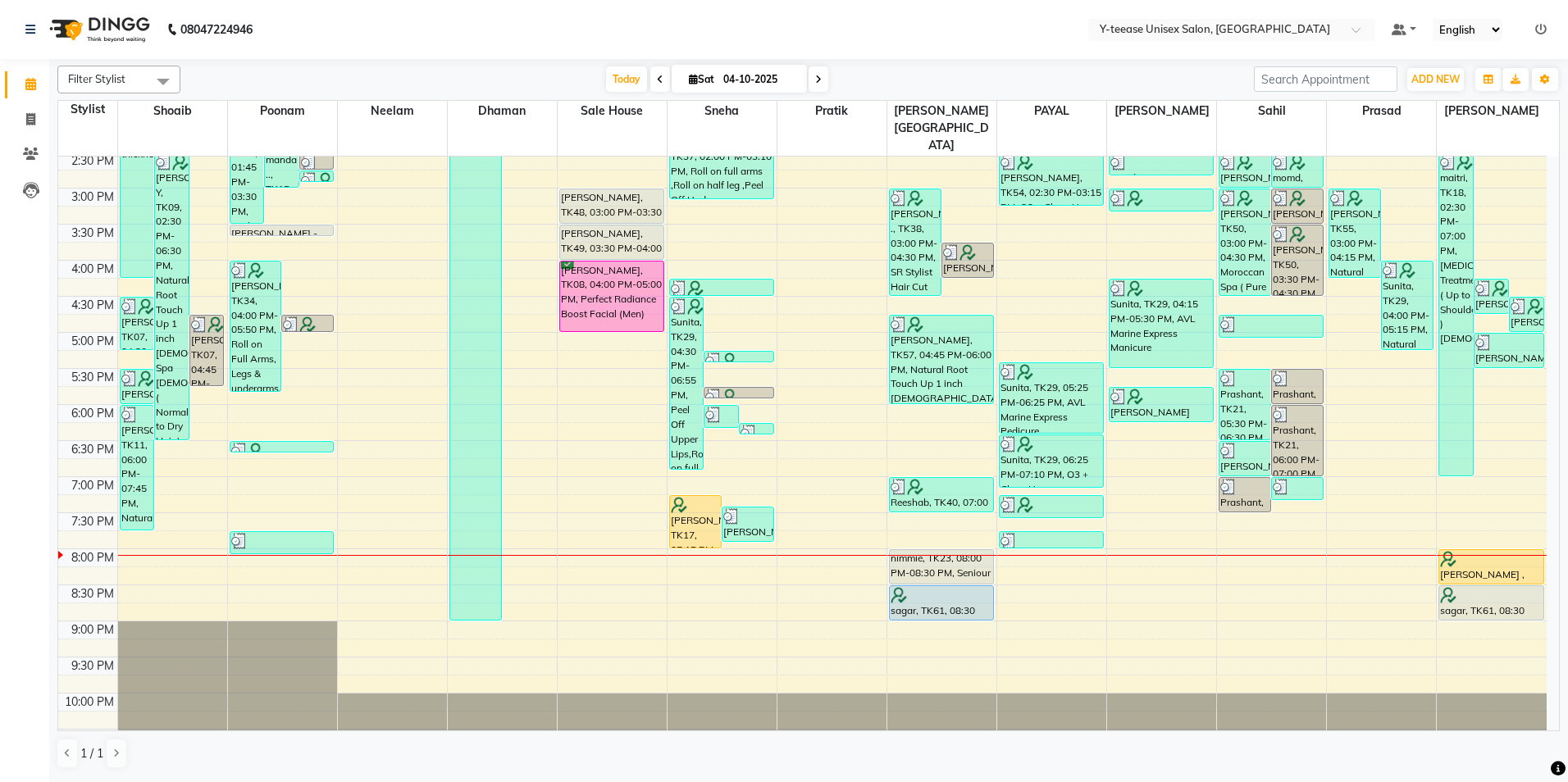
click at [1542, 25] on icon at bounding box center [1541, 29] width 12 height 12
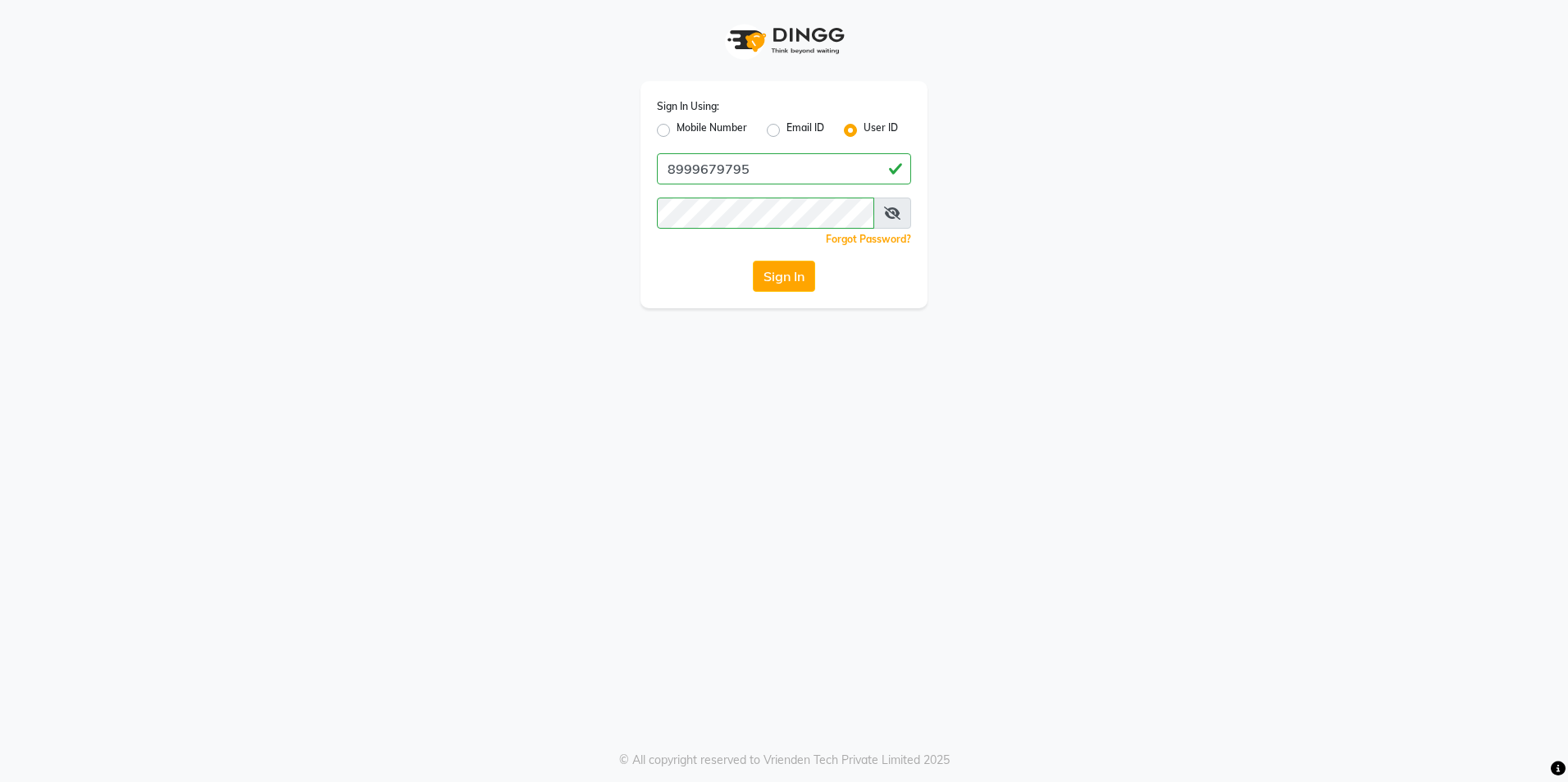
click at [677, 130] on label "Mobile Number" at bounding box center [712, 130] width 71 height 19
click at [677, 130] on input "Mobile Number" at bounding box center [682, 126] width 11 height 11
click at [784, 177] on input "Username" at bounding box center [812, 169] width 199 height 31
click at [887, 215] on icon at bounding box center [892, 213] width 16 height 13
click at [887, 215] on icon at bounding box center [894, 213] width 15 height 13
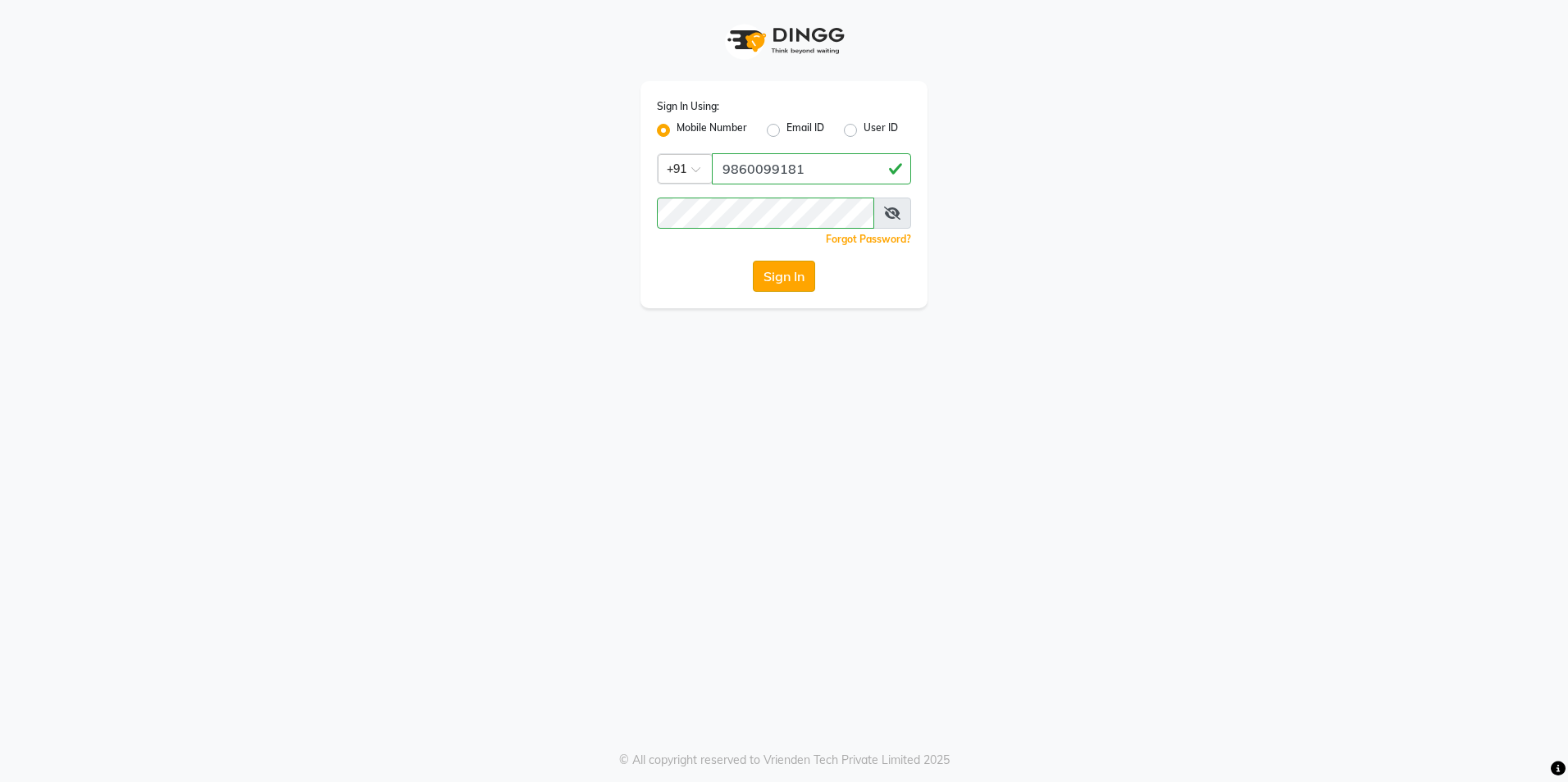
click at [787, 278] on button "Sign In" at bounding box center [784, 276] width 62 height 31
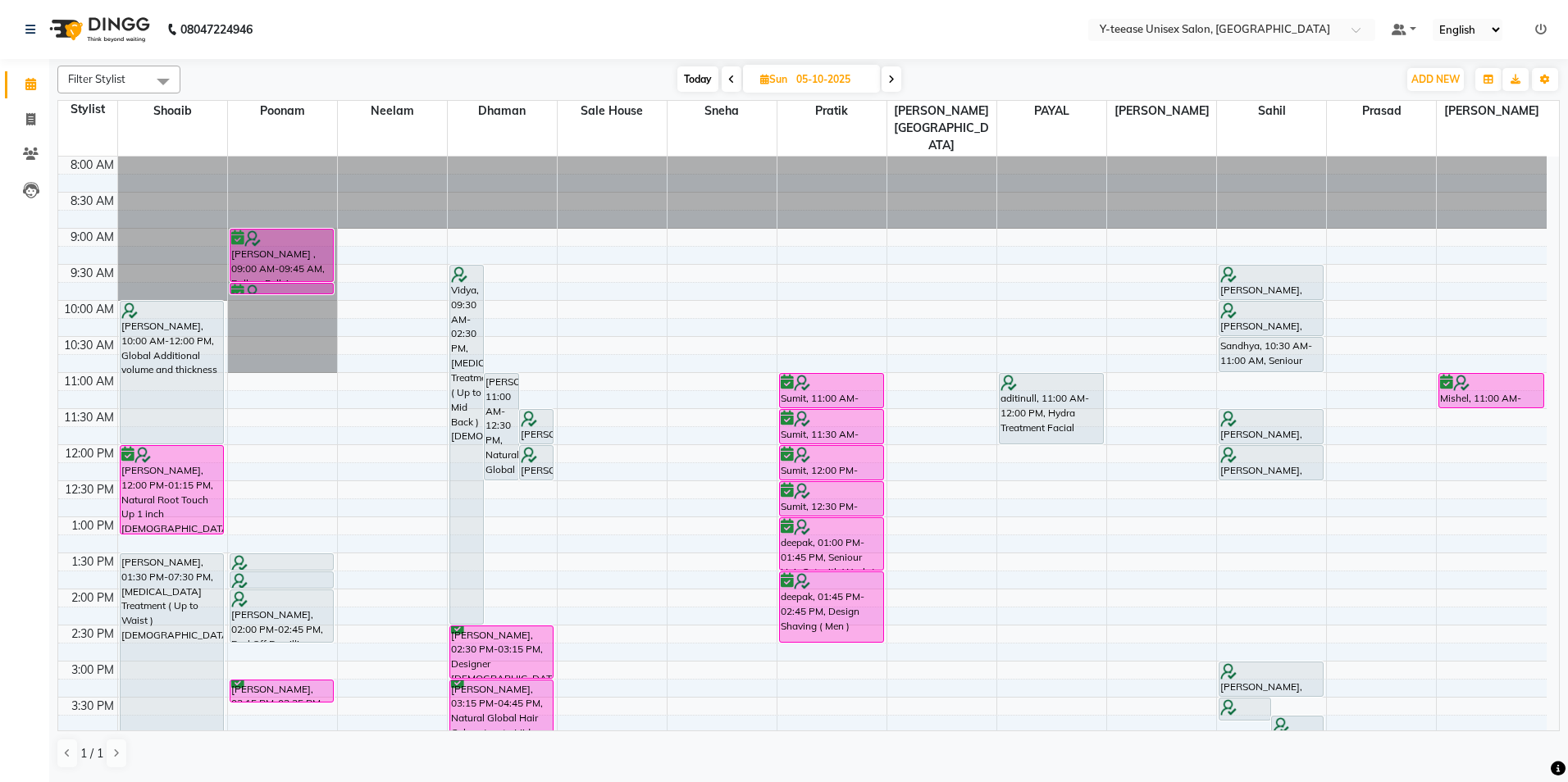
click at [691, 77] on span "Today" at bounding box center [698, 79] width 41 height 25
type input "04-10-2025"
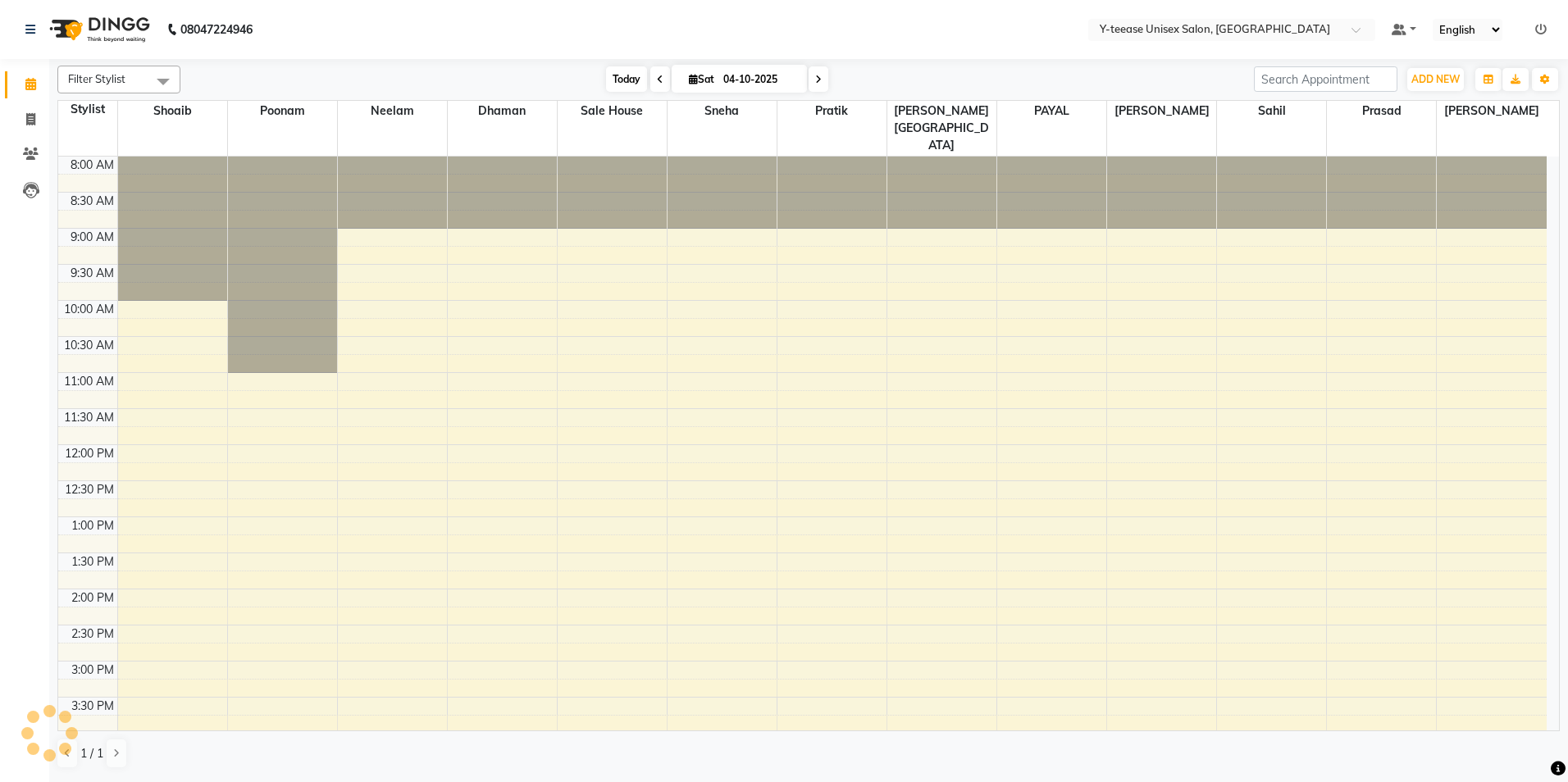
scroll to position [473, 0]
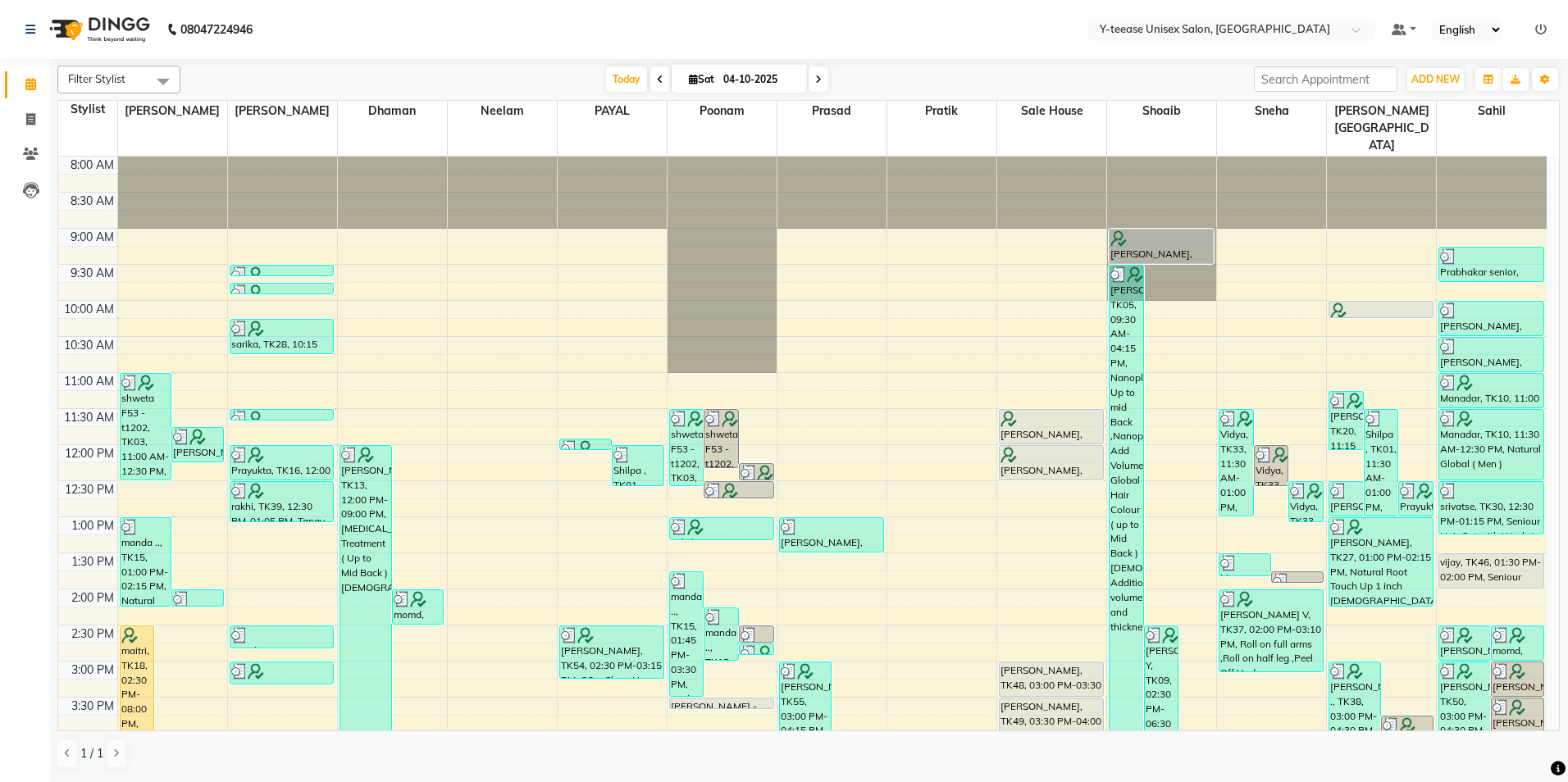
select select "en"
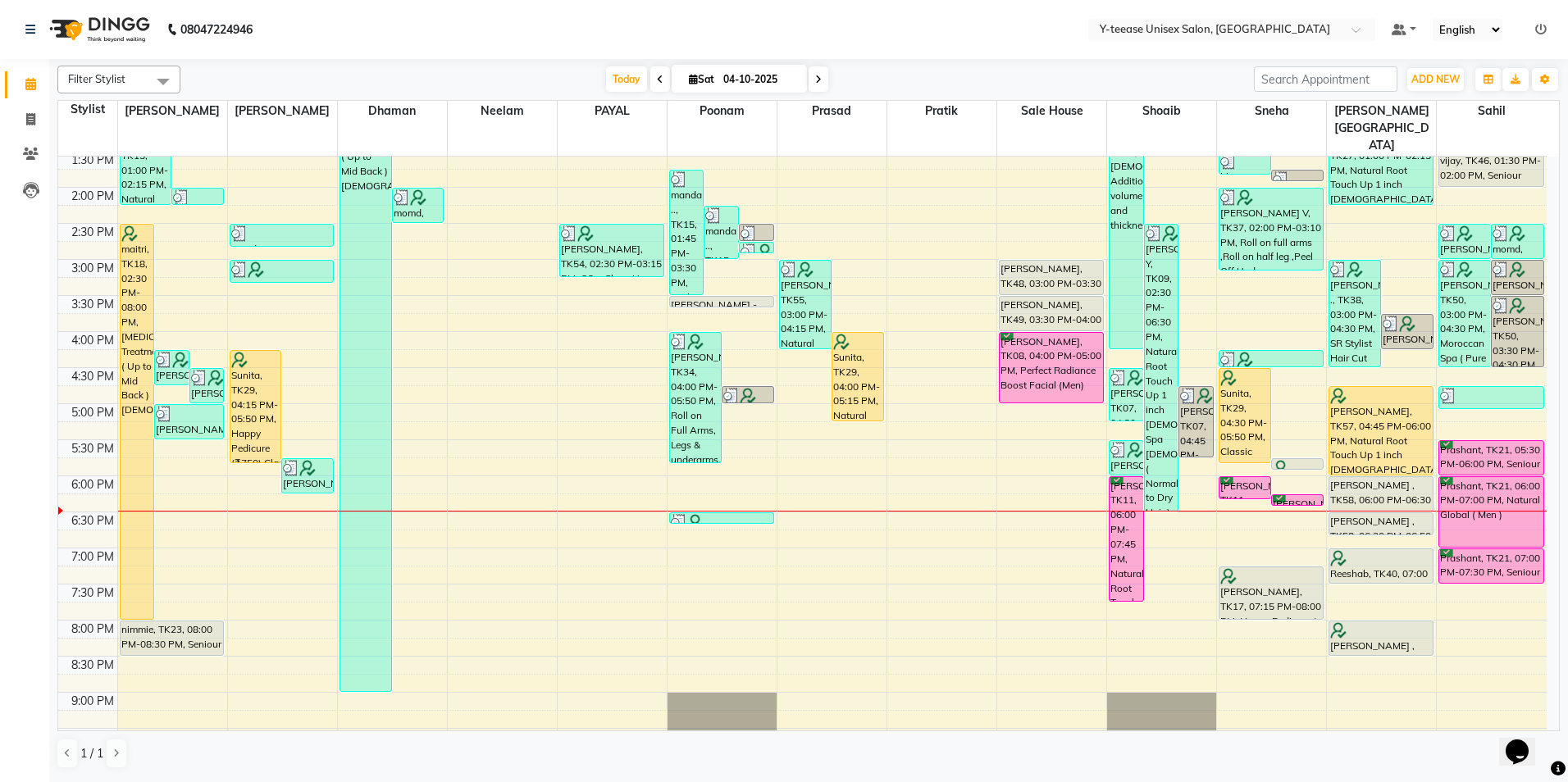
scroll to position [473, 0]
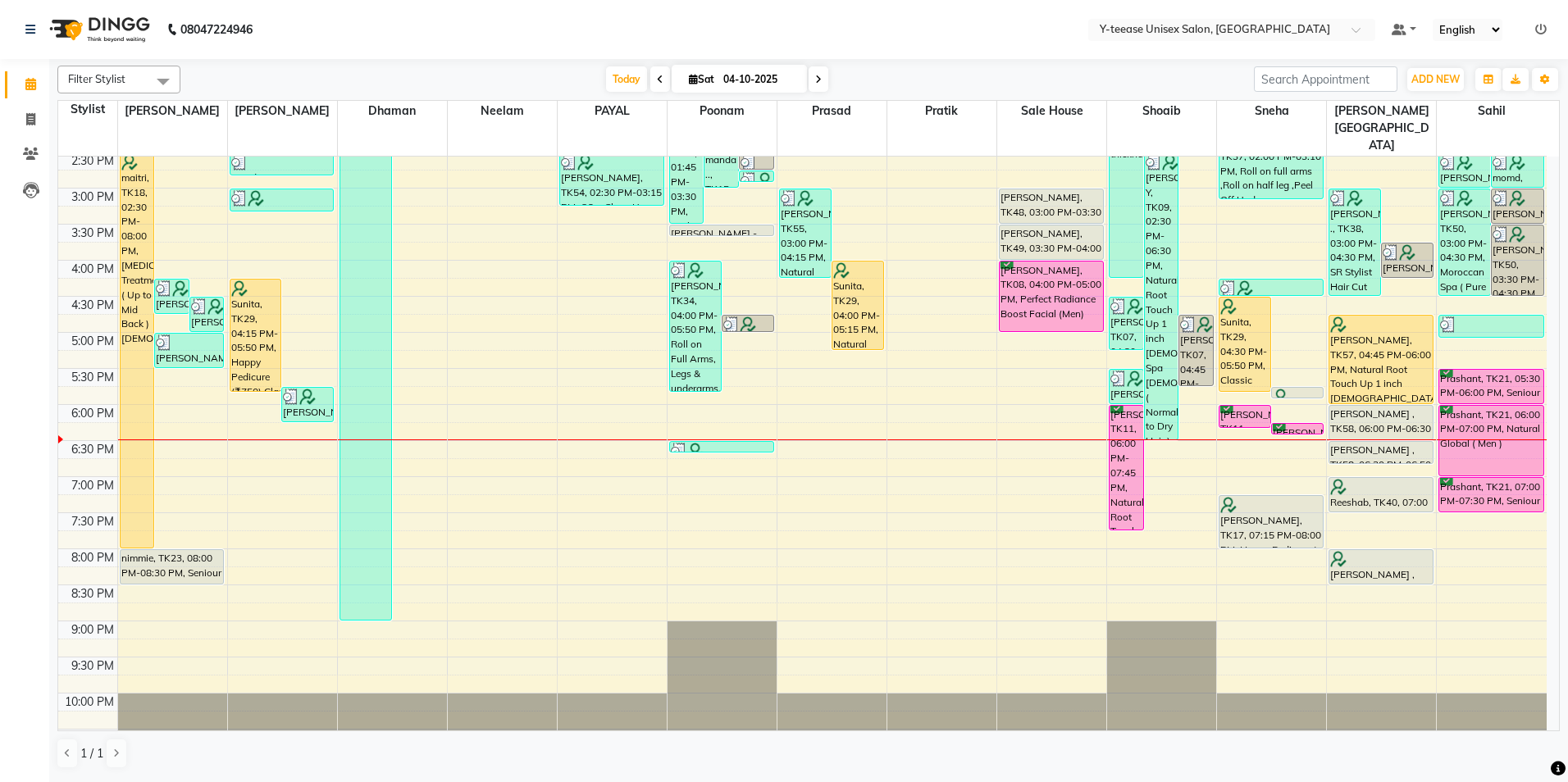
drag, startPoint x: 818, startPoint y: 79, endPoint x: 824, endPoint y: 100, distance: 21.8
click at [819, 83] on icon at bounding box center [819, 80] width 7 height 10
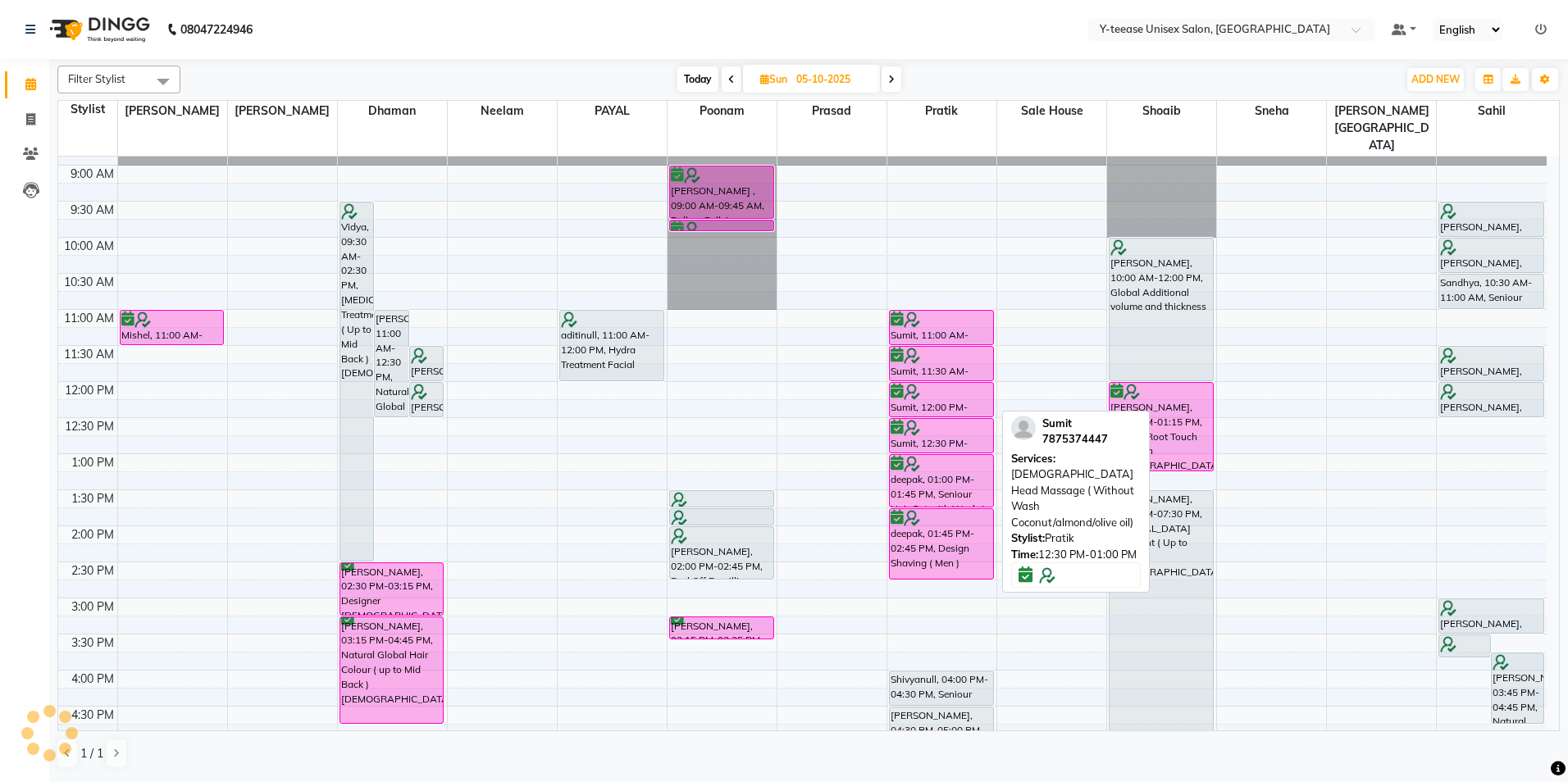
scroll to position [0, 0]
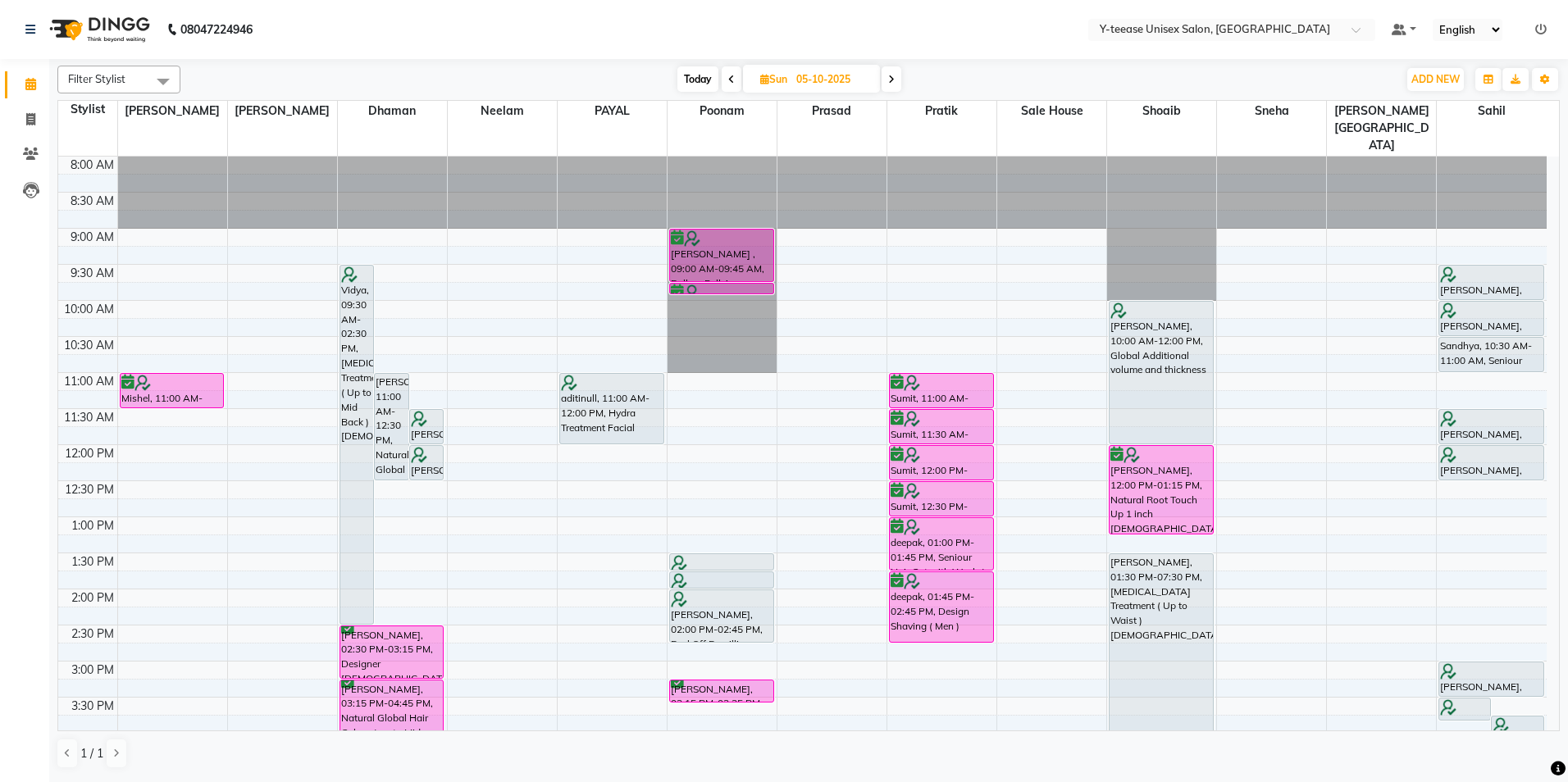
click at [691, 76] on span "Today" at bounding box center [698, 79] width 41 height 25
type input "04-10-2025"
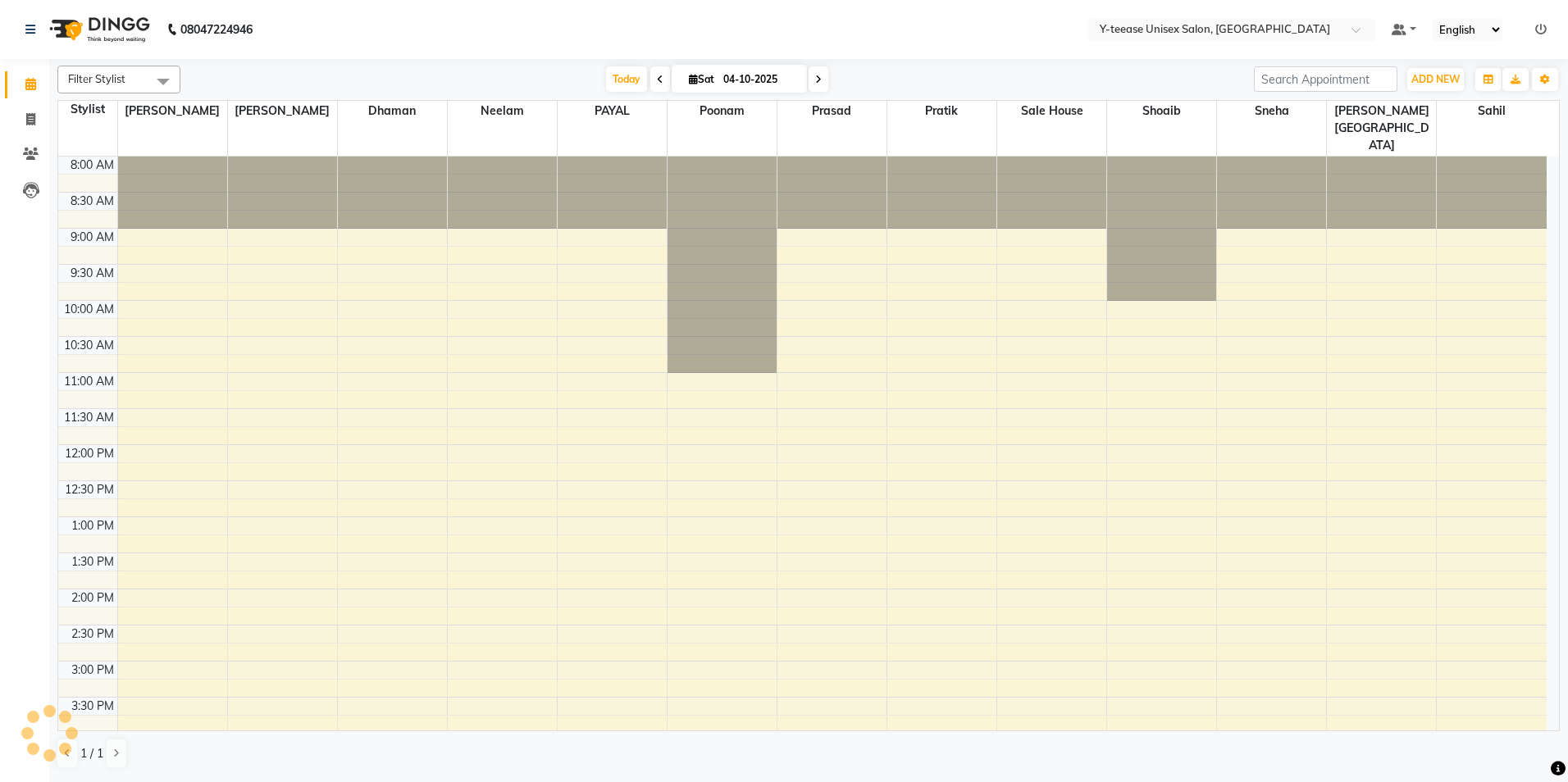
scroll to position [473, 0]
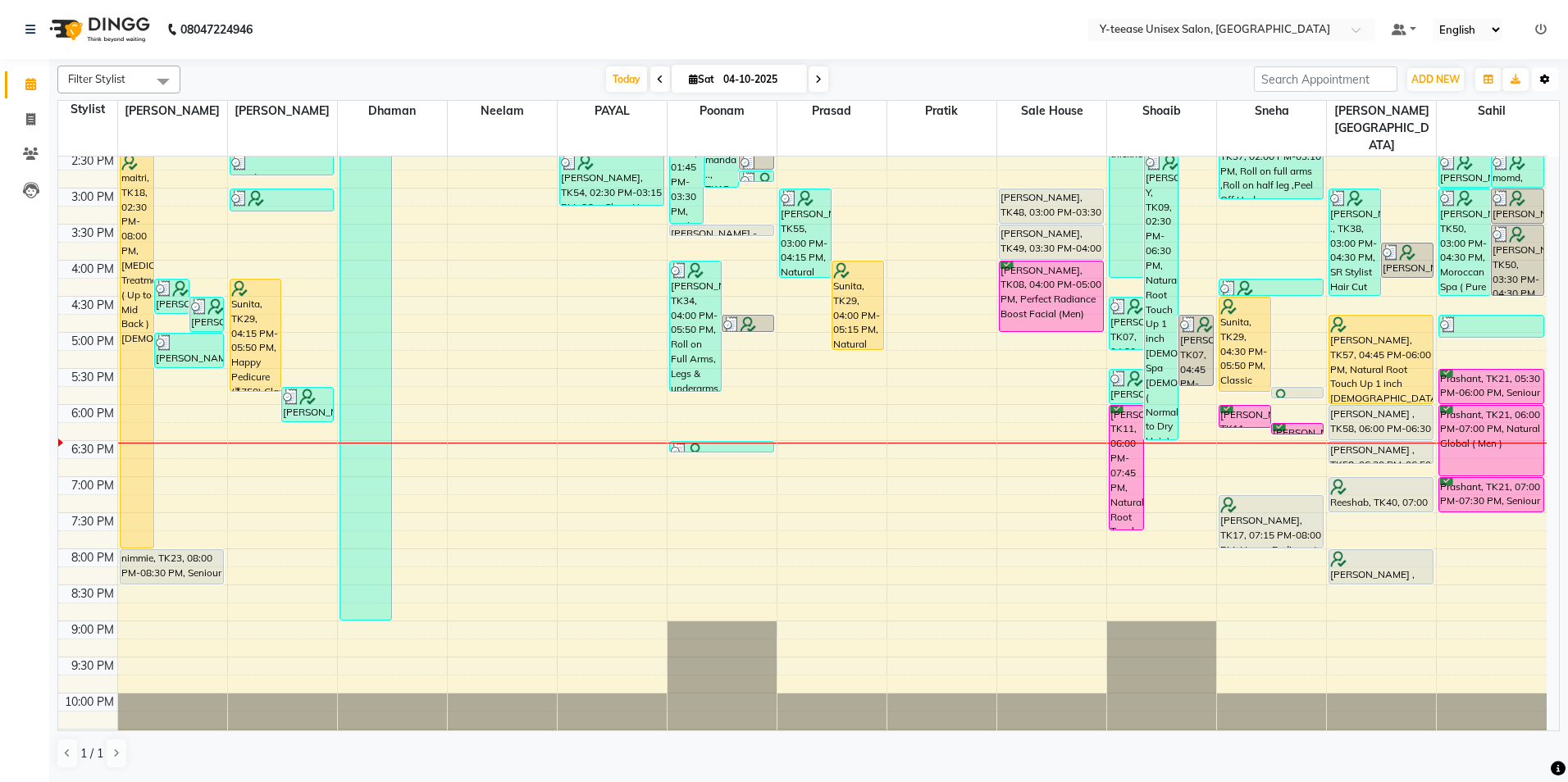
click at [1549, 74] on button "Toggle Dropdown" at bounding box center [1545, 79] width 26 height 23
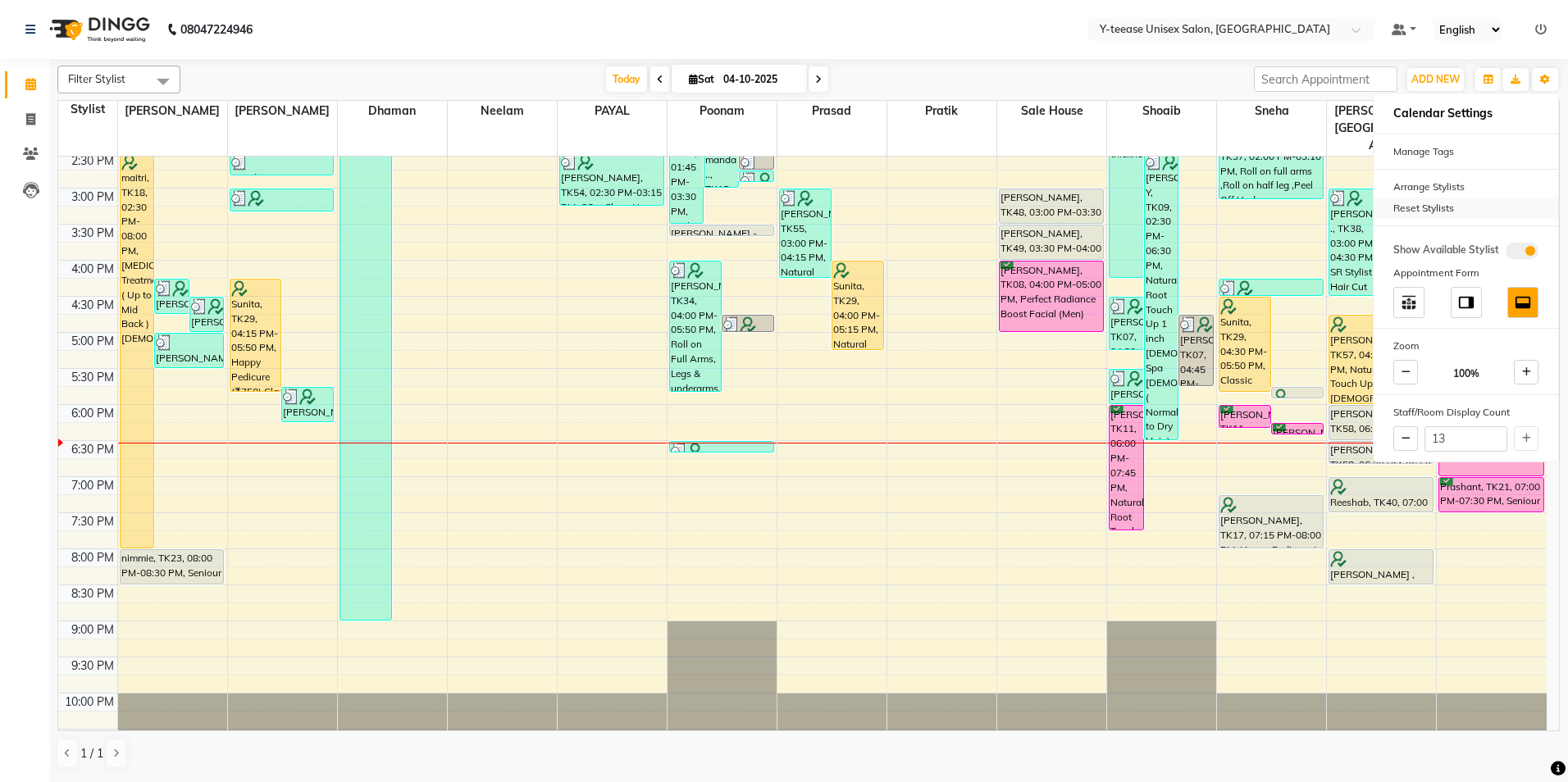
click at [1460, 210] on div "Reset Stylists" at bounding box center [1466, 207] width 185 height 21
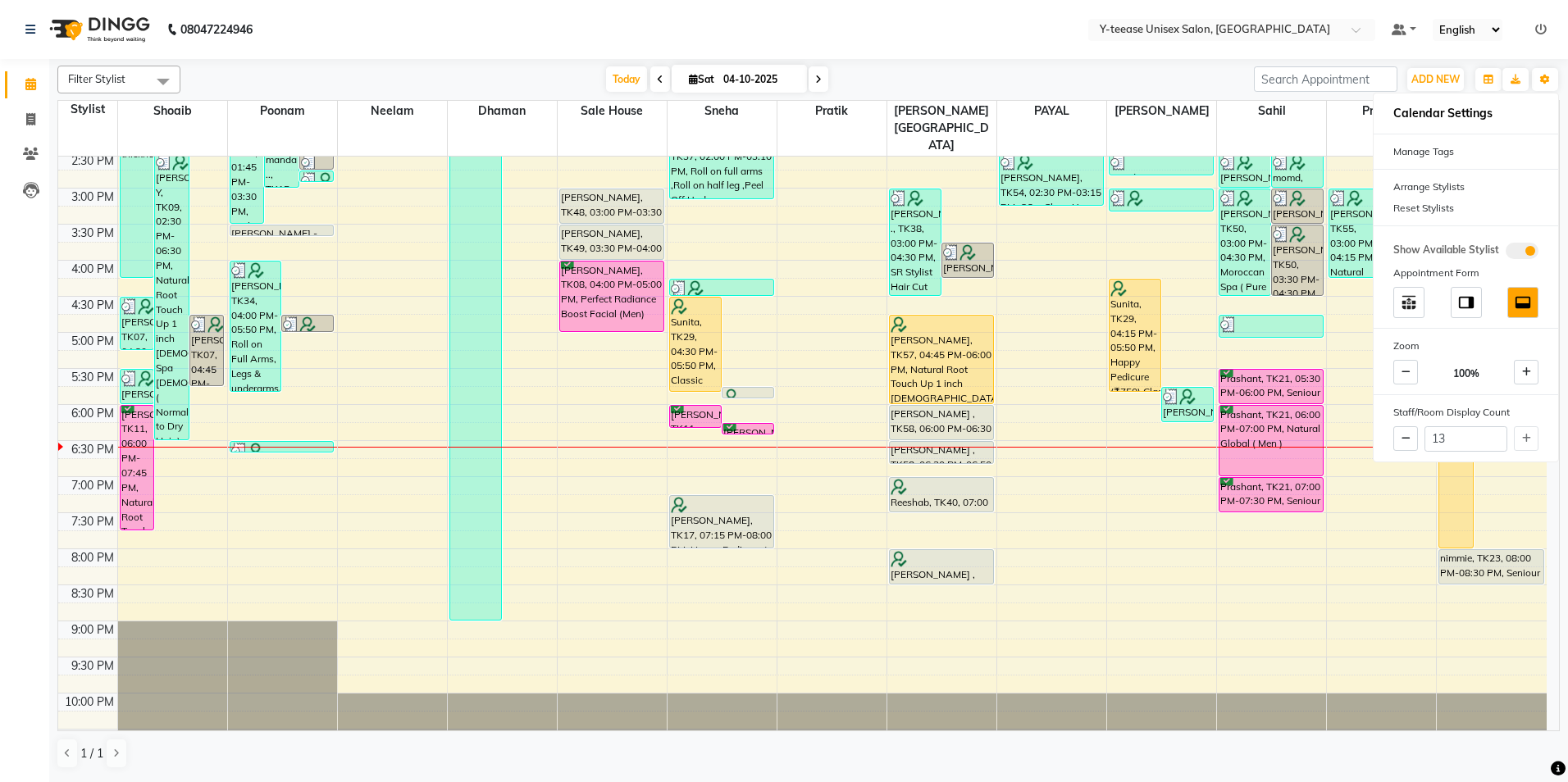
click at [957, 27] on nav "08047224946 Select Location × Y-teease Unisex Salon, Amanora Default Panel My P…" at bounding box center [784, 29] width 1568 height 59
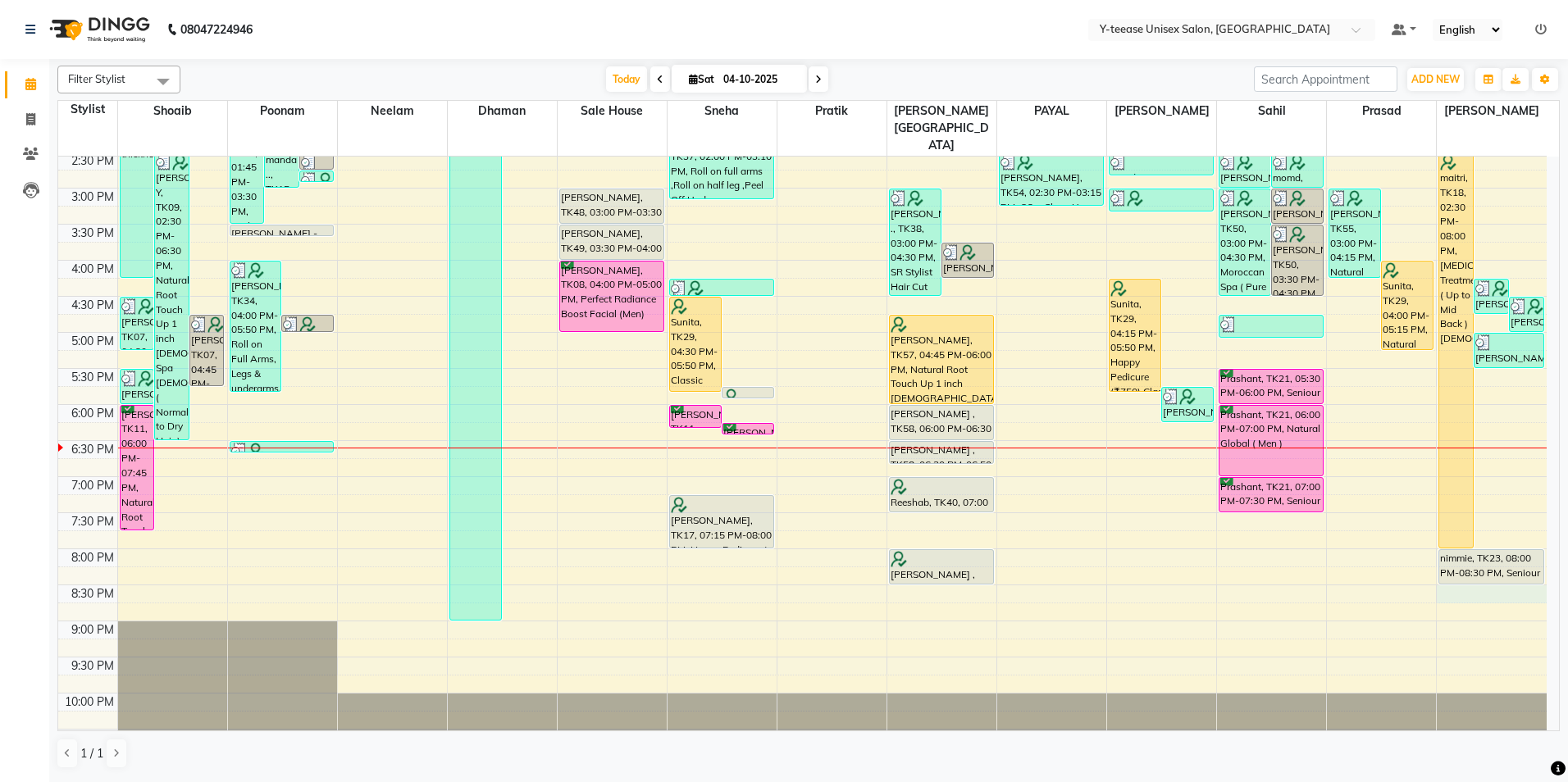
click at [1458, 560] on div "8:00 AM 8:30 AM 9:00 AM 9:30 AM 10:00 AM 10:30 AM 11:00 AM 11:30 AM 12:00 PM 12…" at bounding box center [803, 223] width 1489 height 1081
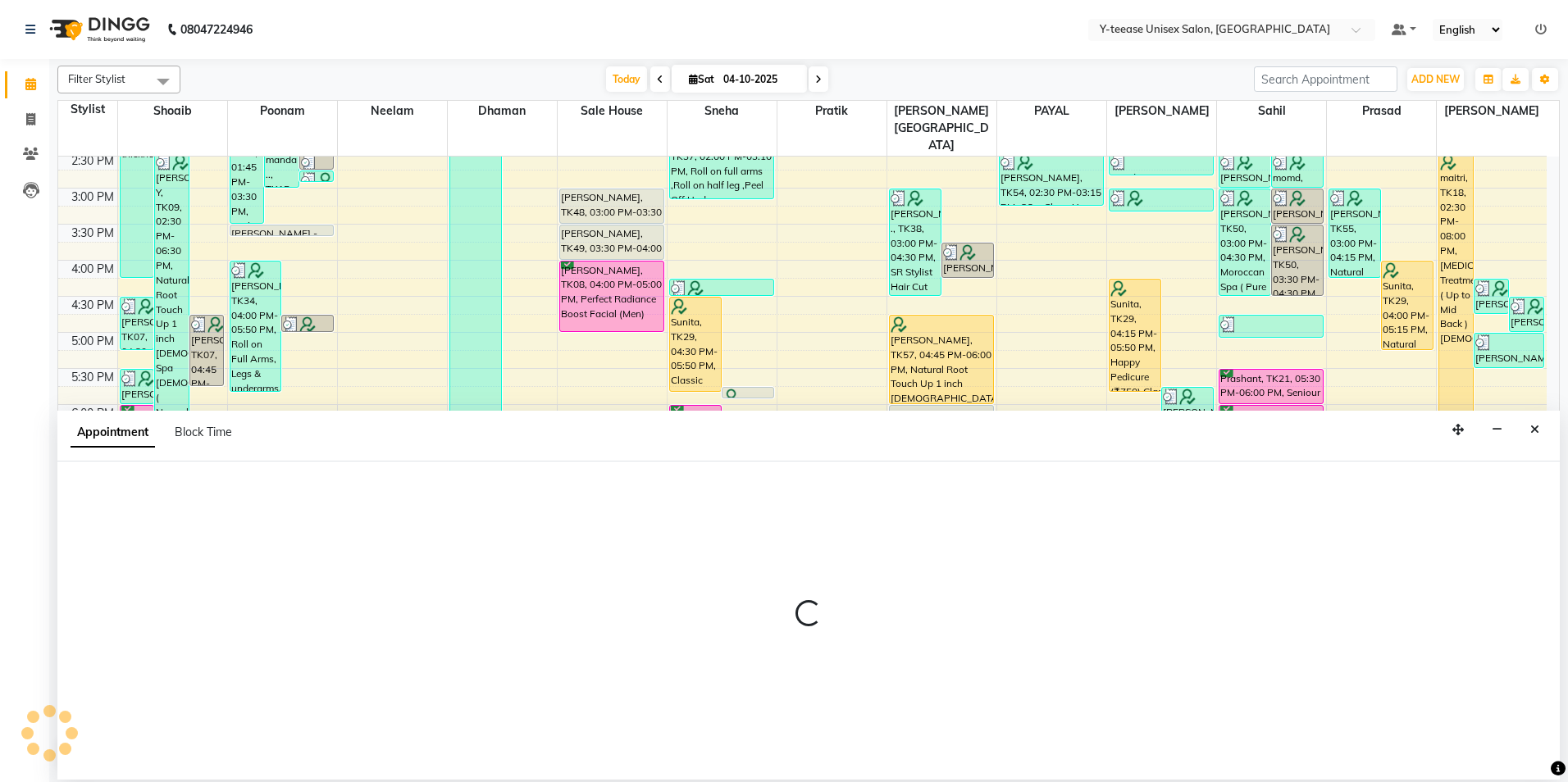
select select "92975"
select select "tentative"
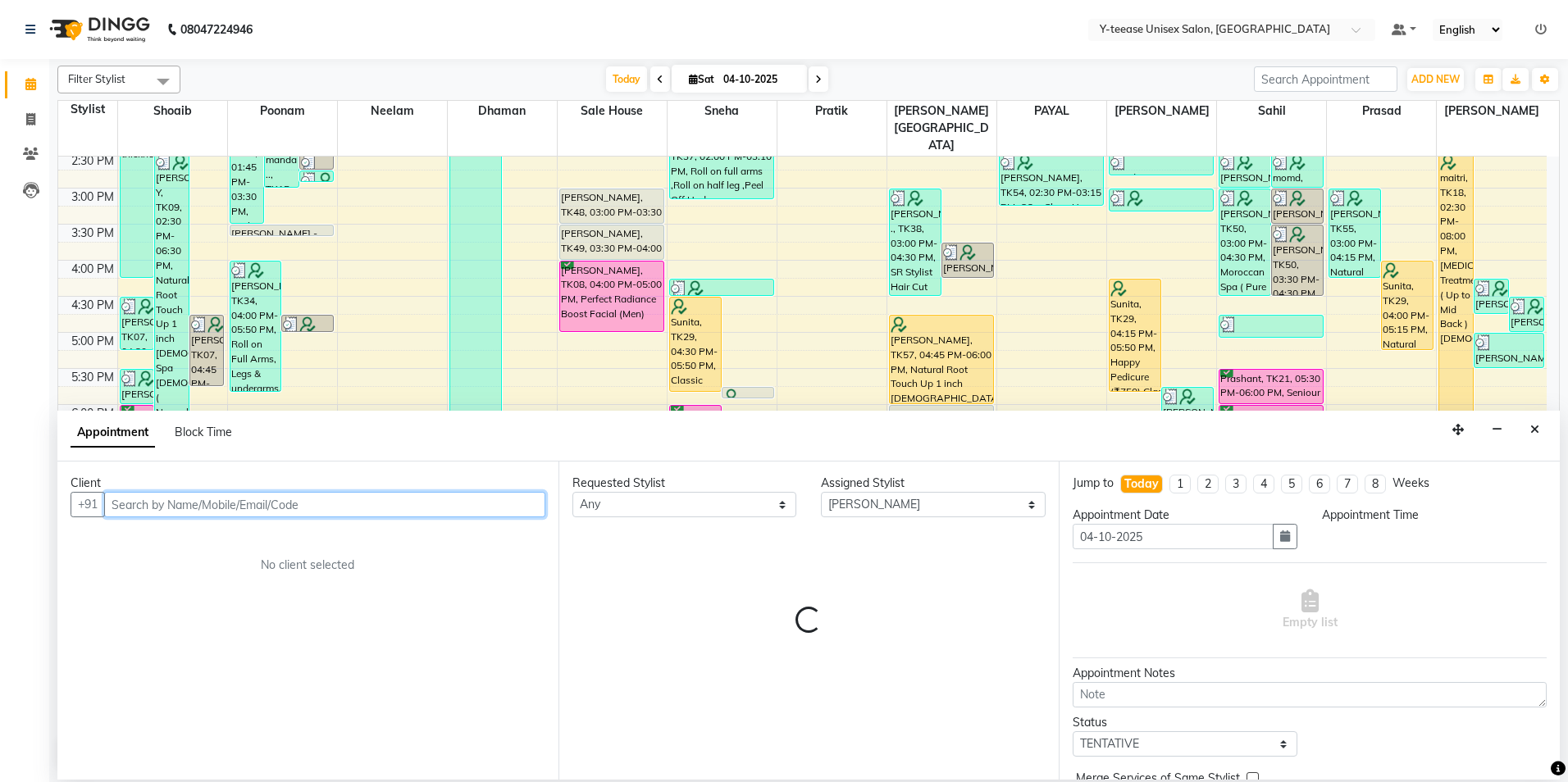
select select "1230"
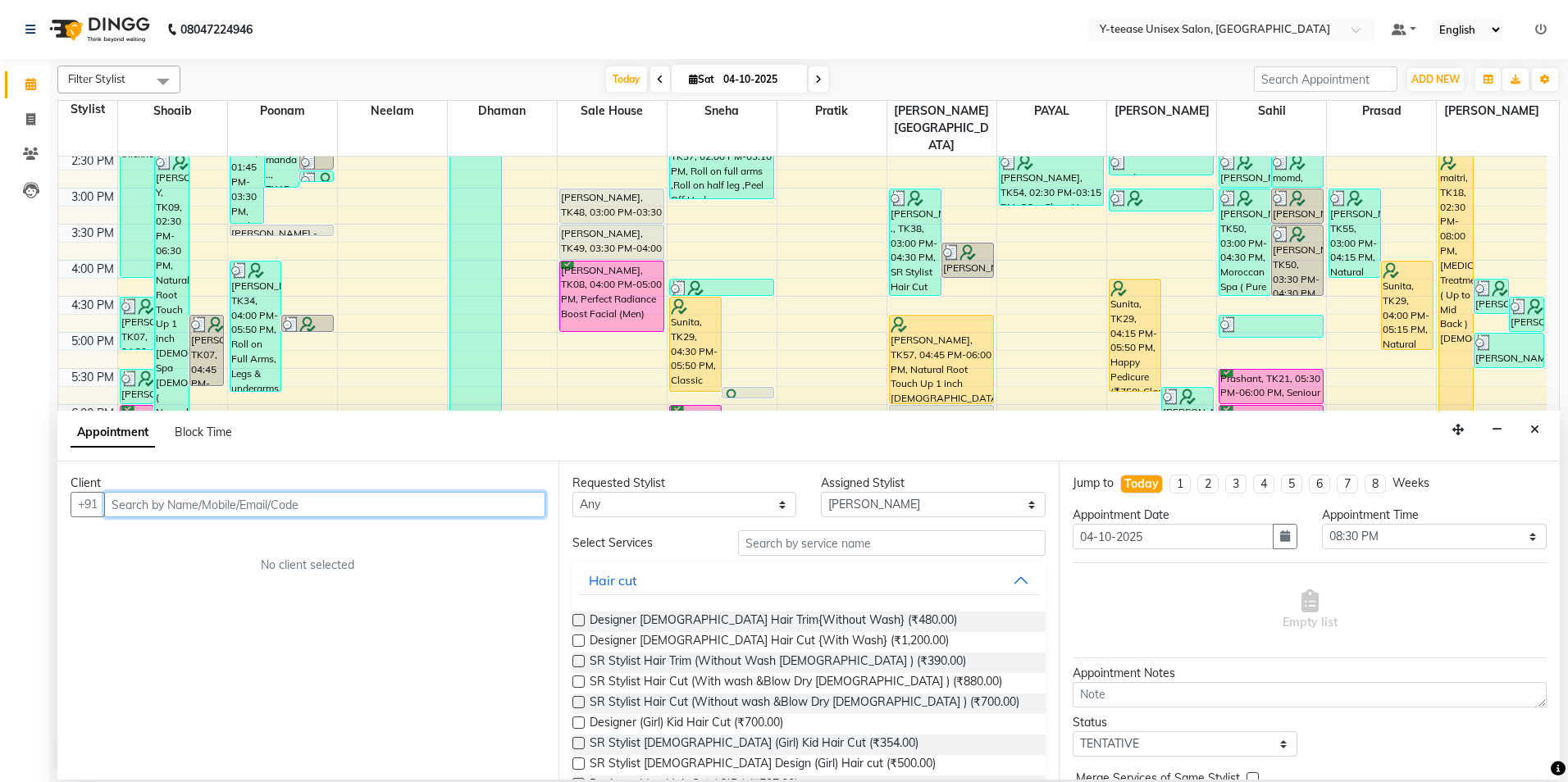
click at [252, 508] on input "text" at bounding box center [325, 505] width 441 height 25
click at [230, 543] on ngb-highlight "98******44" at bounding box center [201, 539] width 67 height 16
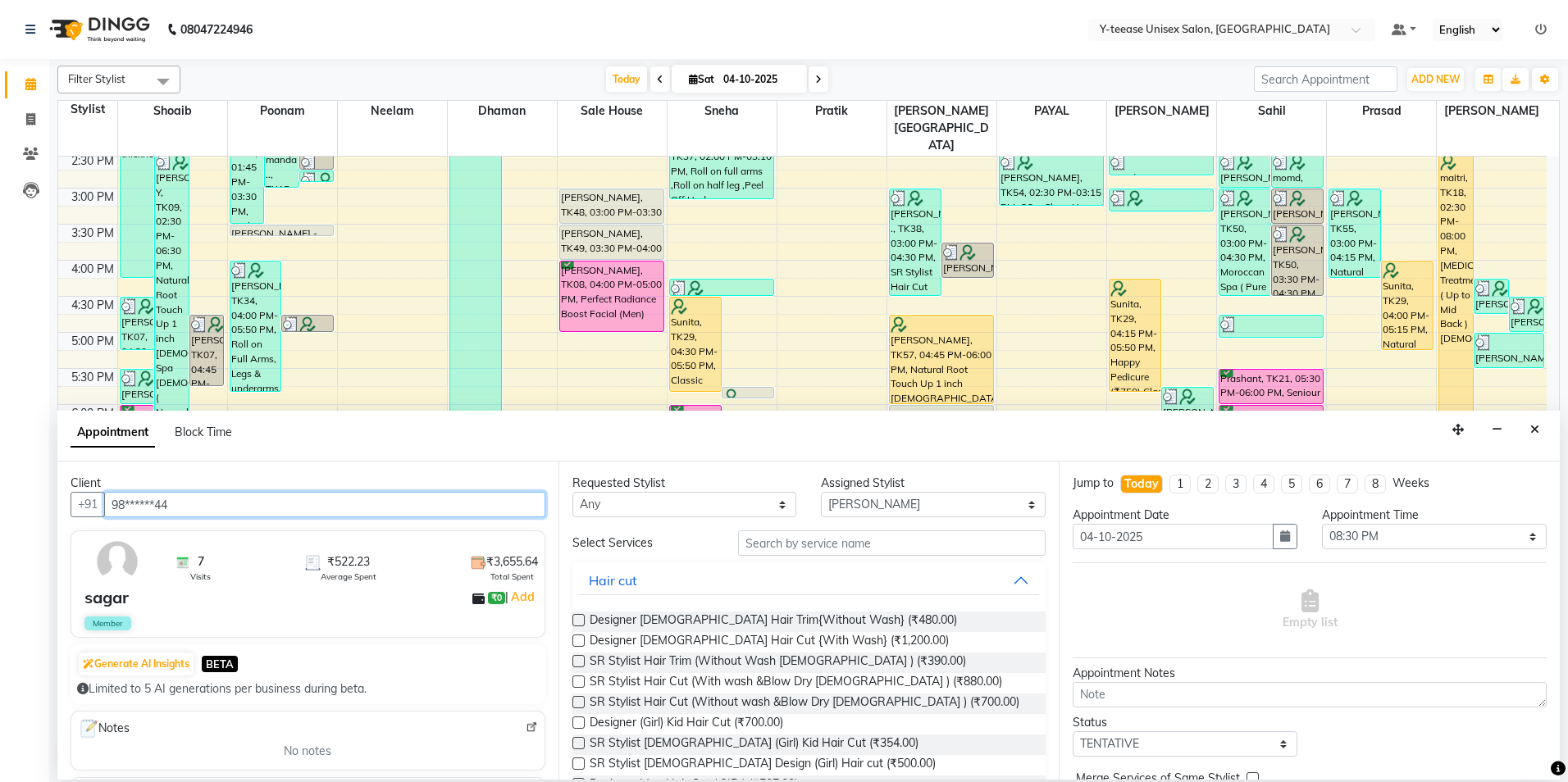
type input "98******44"
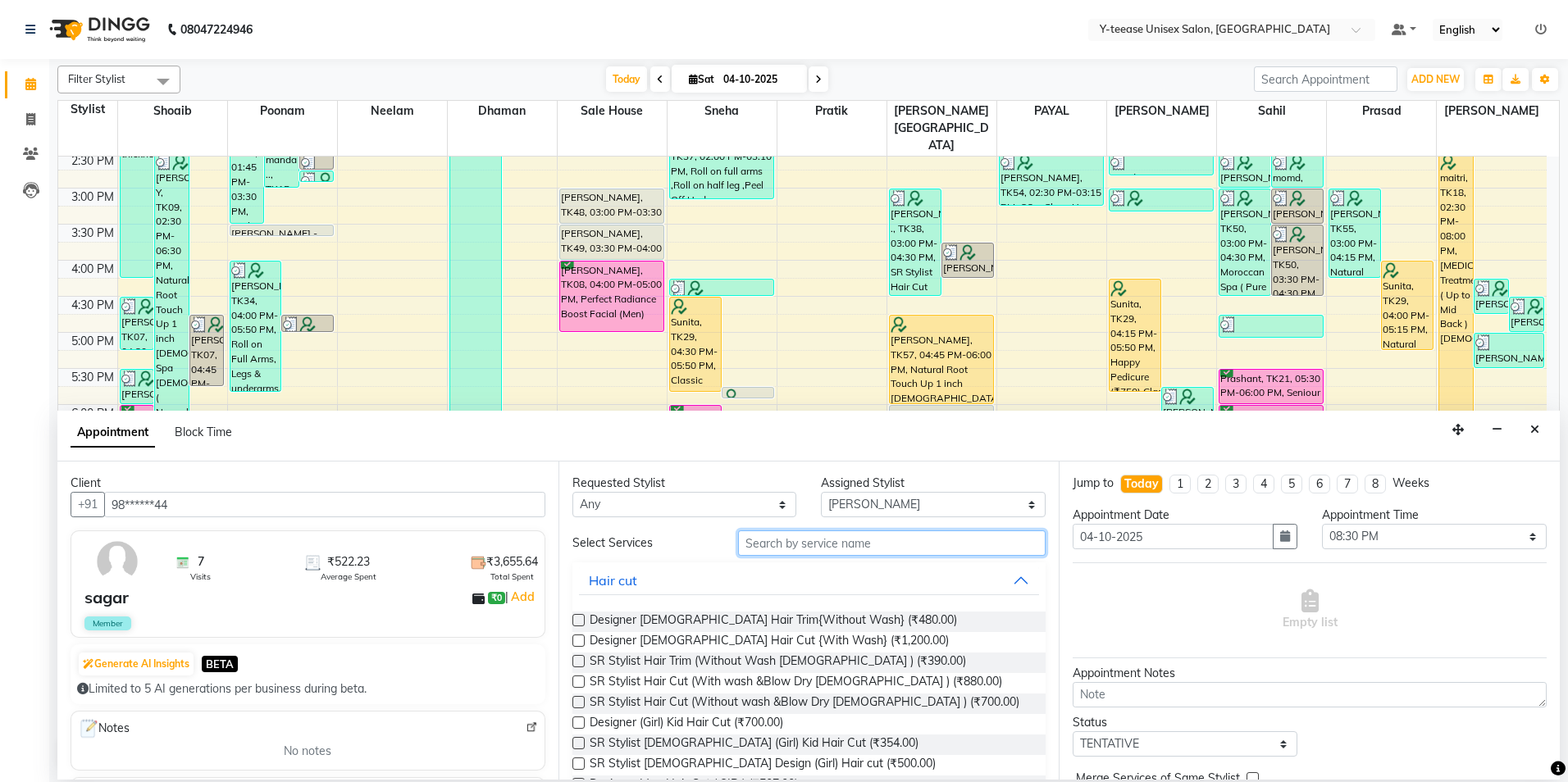
click at [855, 539] on input "text" at bounding box center [892, 544] width 308 height 25
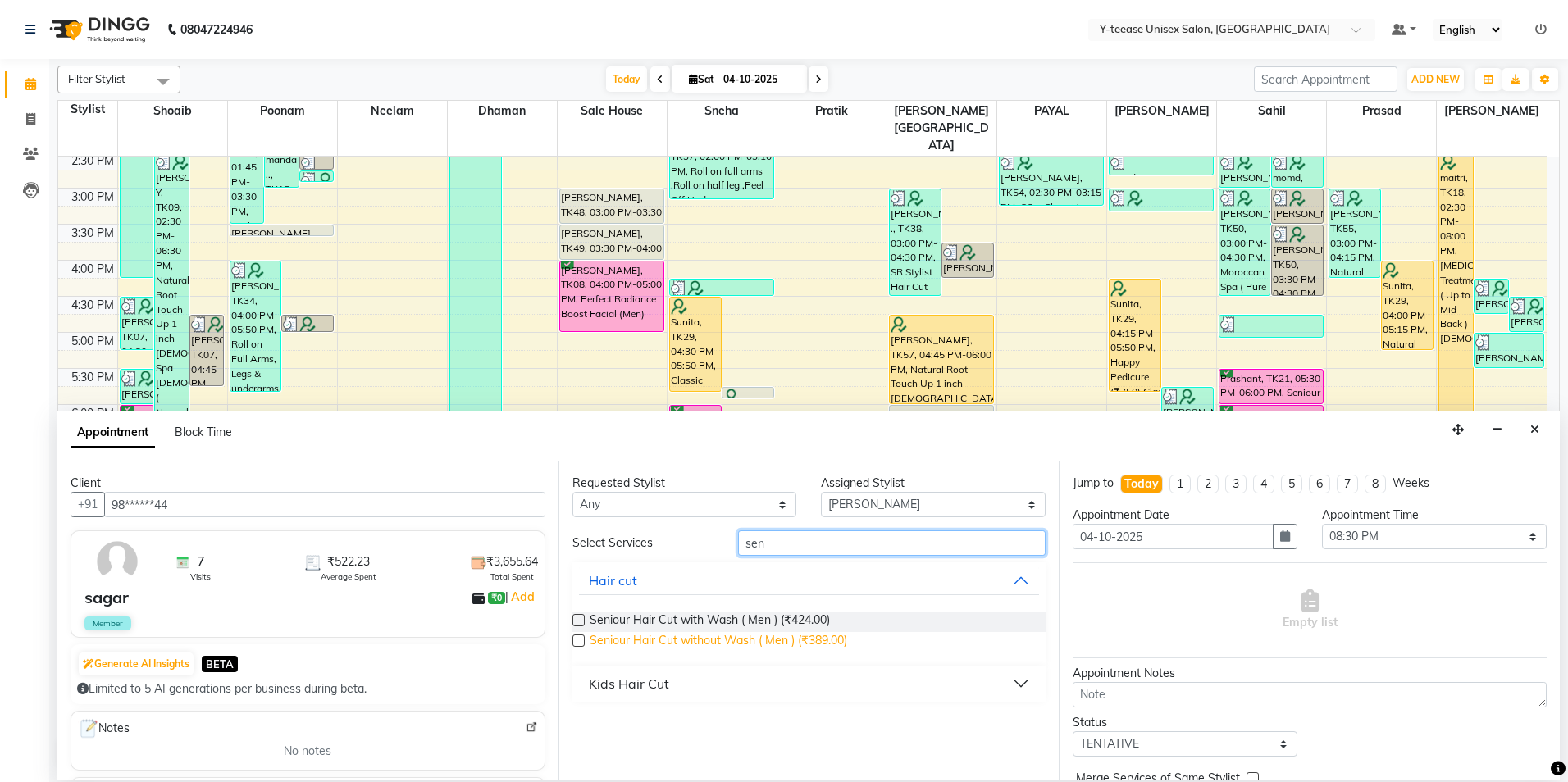
type input "sen"
drag, startPoint x: 754, startPoint y: 636, endPoint x: 997, endPoint y: 693, distance: 249.6
click at [755, 636] on span "Seniour Hair Cut without Wash ( Men ) (₹389.00)" at bounding box center [719, 642] width 258 height 20
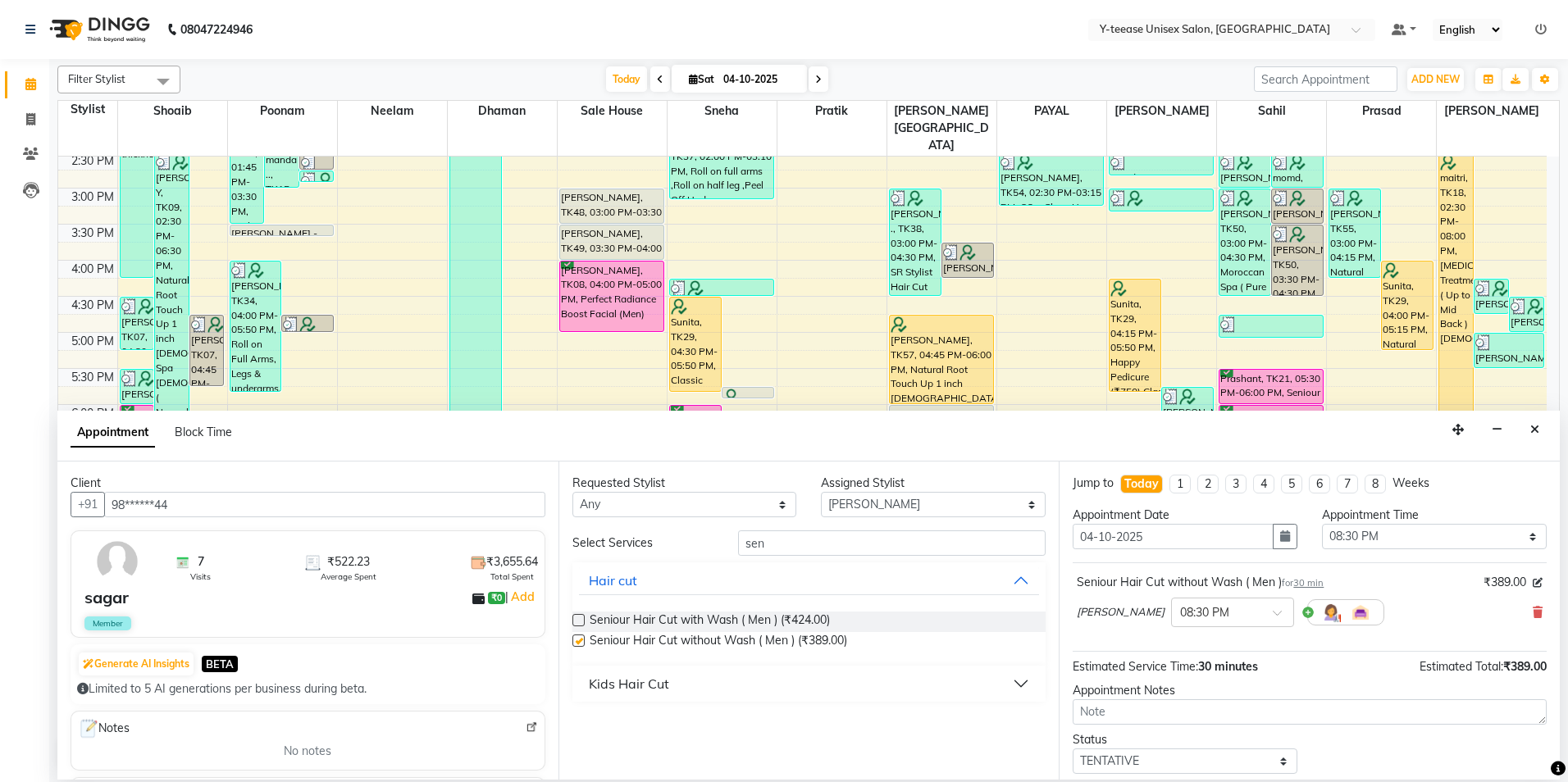
checkbox input "false"
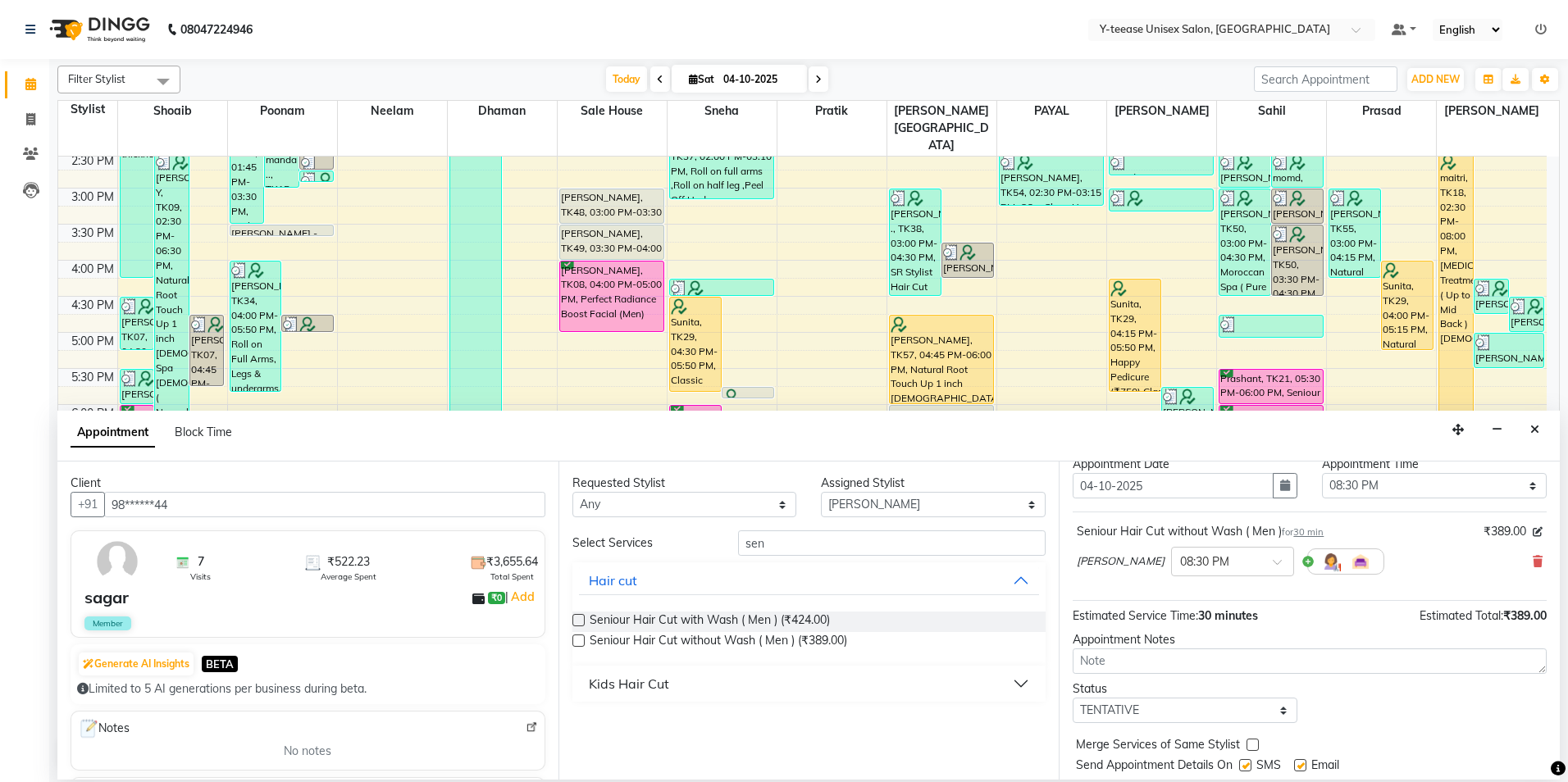
scroll to position [98, 0]
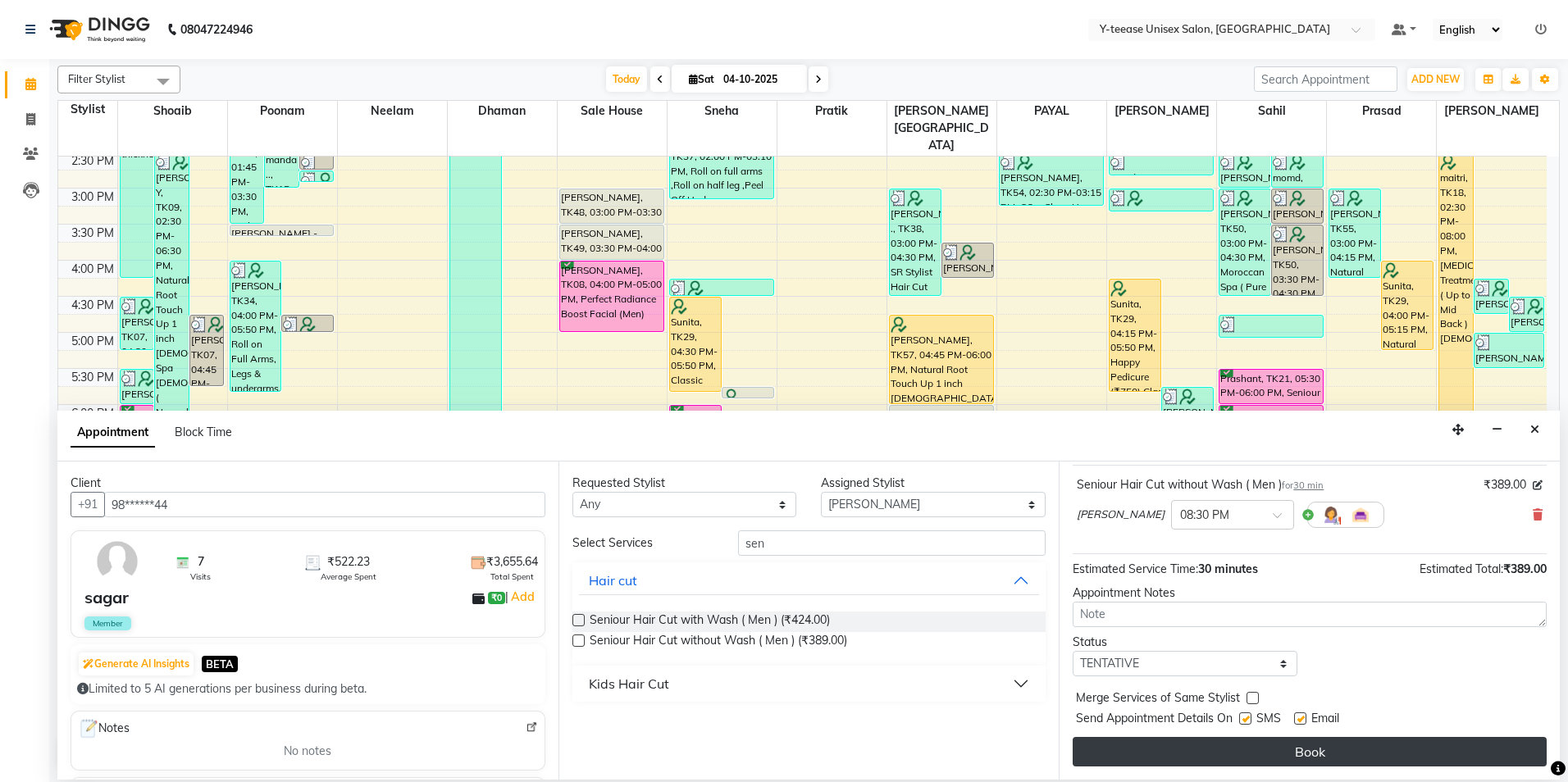
click at [1254, 755] on button "Book" at bounding box center [1310, 752] width 474 height 29
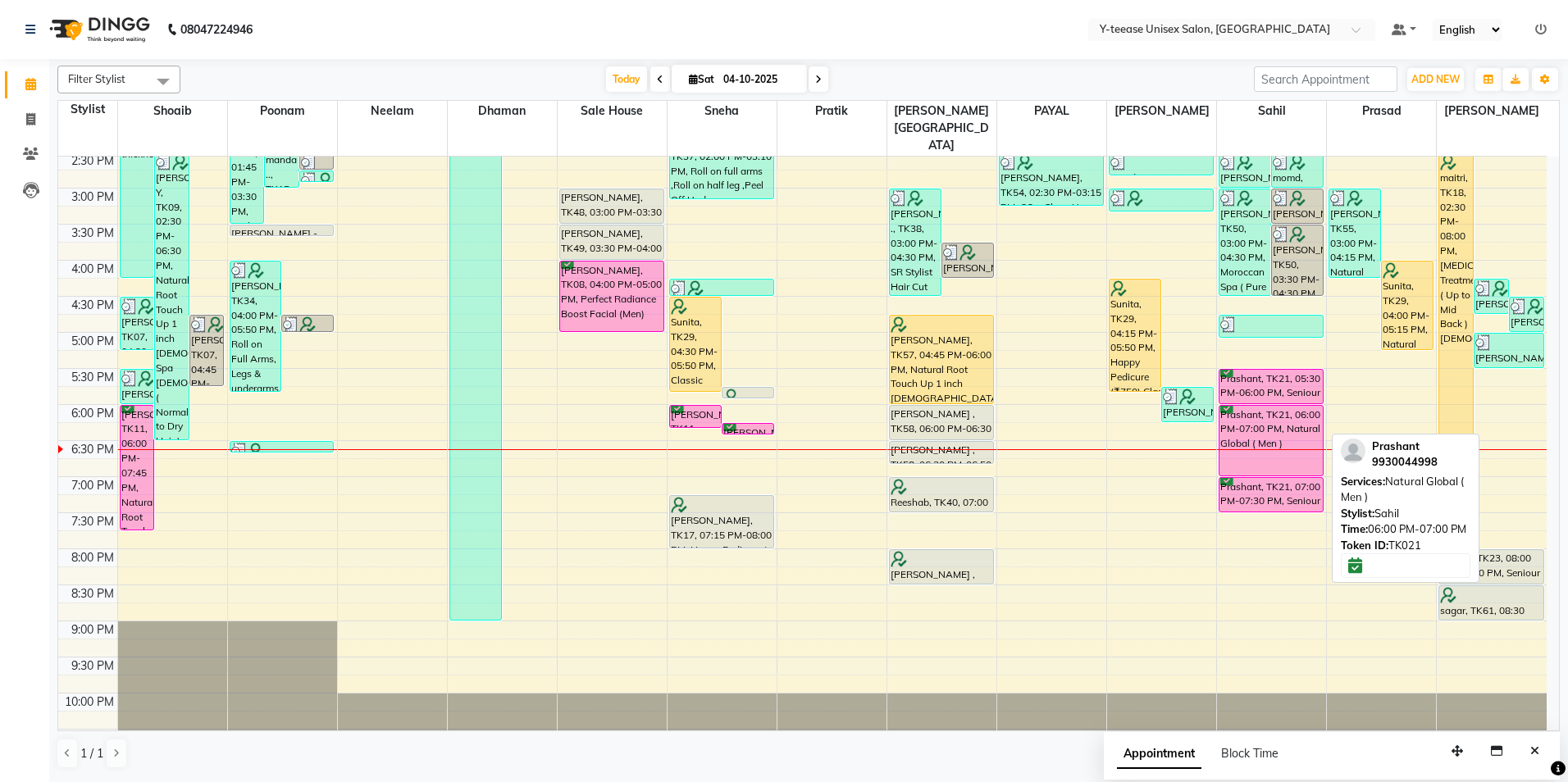
click at [1271, 406] on div "Prashant, TK21, 06:00 PM-07:00 PM, Natural Global ( Men )" at bounding box center [1271, 441] width 104 height 70
select select "6"
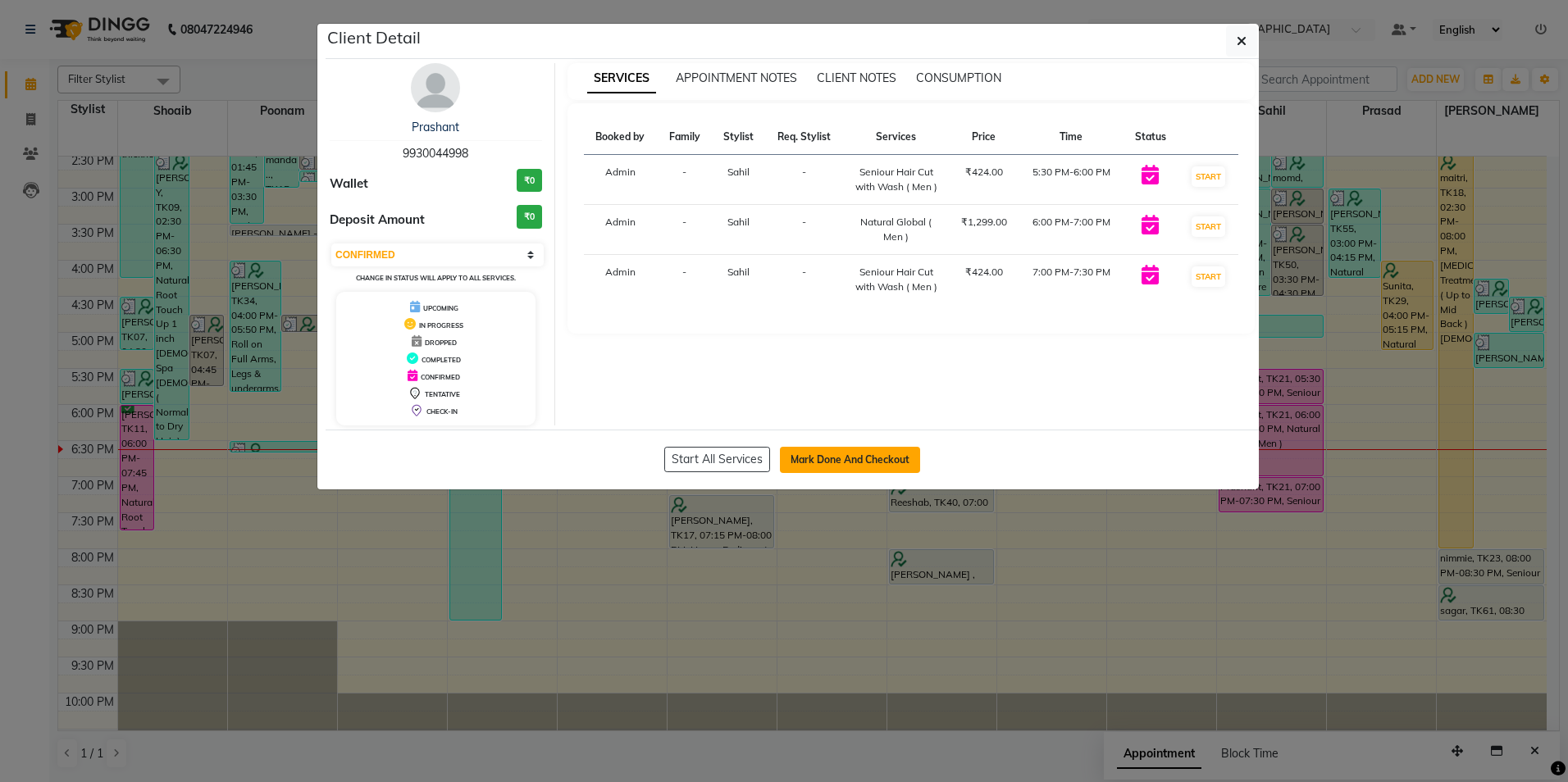
click at [885, 461] on button "Mark Done And Checkout" at bounding box center [850, 459] width 140 height 26
select select "service"
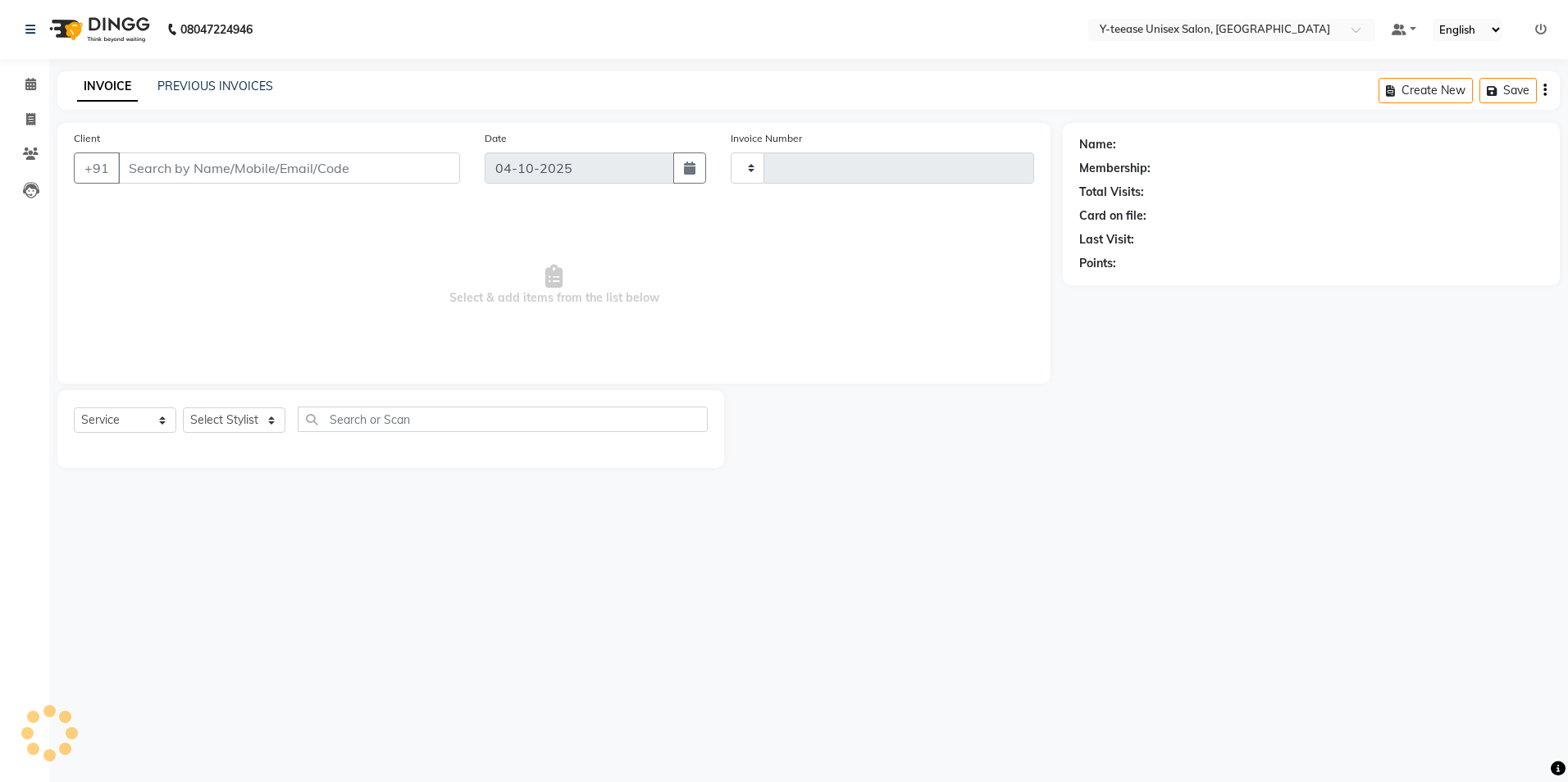
type input "8444"
select select "4"
type input "99******98"
select select "88015"
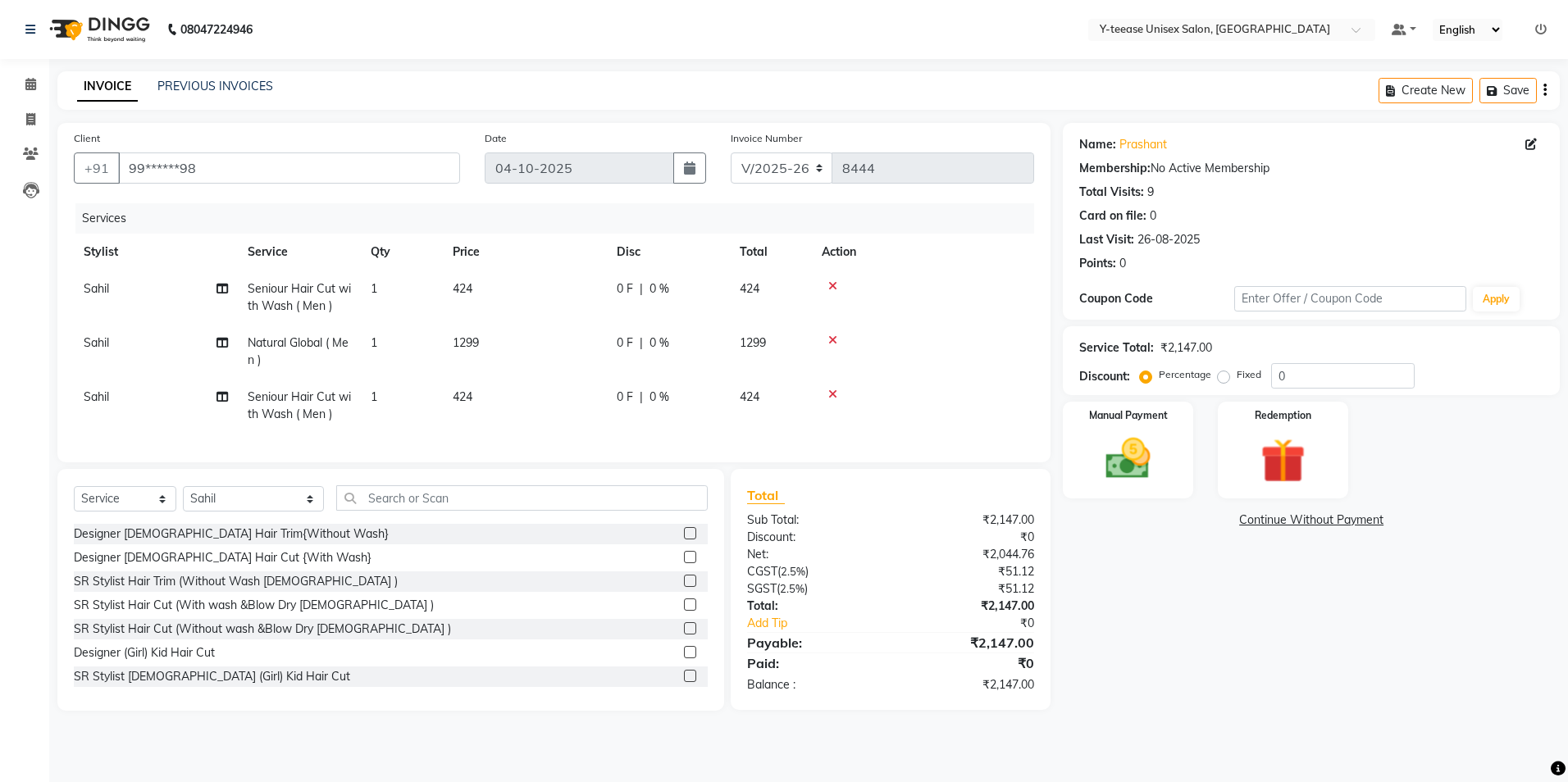
click at [833, 344] on icon at bounding box center [833, 340] width 9 height 12
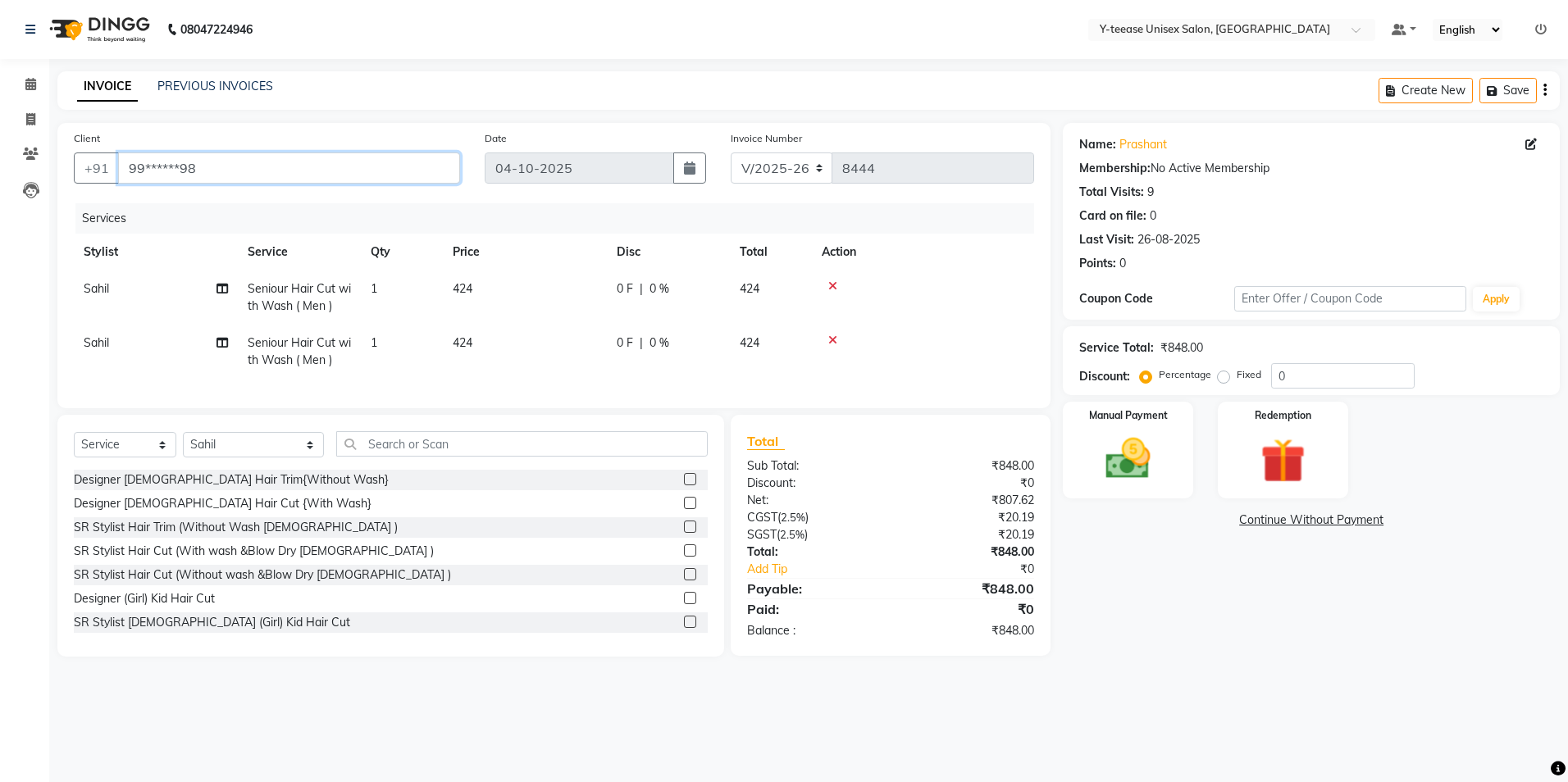
click at [303, 169] on input "99******98" at bounding box center [289, 168] width 342 height 31
type input "9"
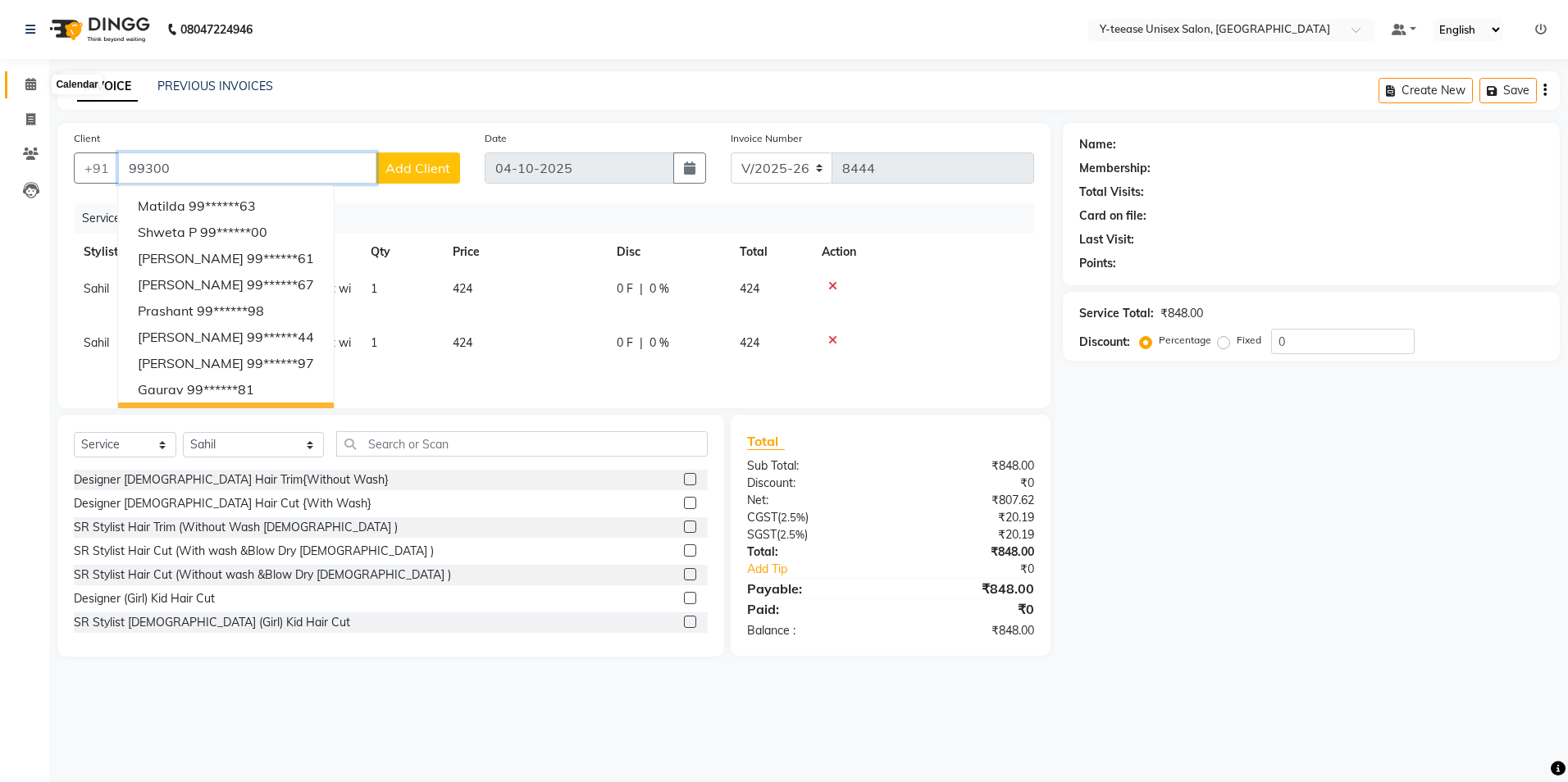
type input "99300"
click at [29, 88] on icon at bounding box center [30, 83] width 11 height 13
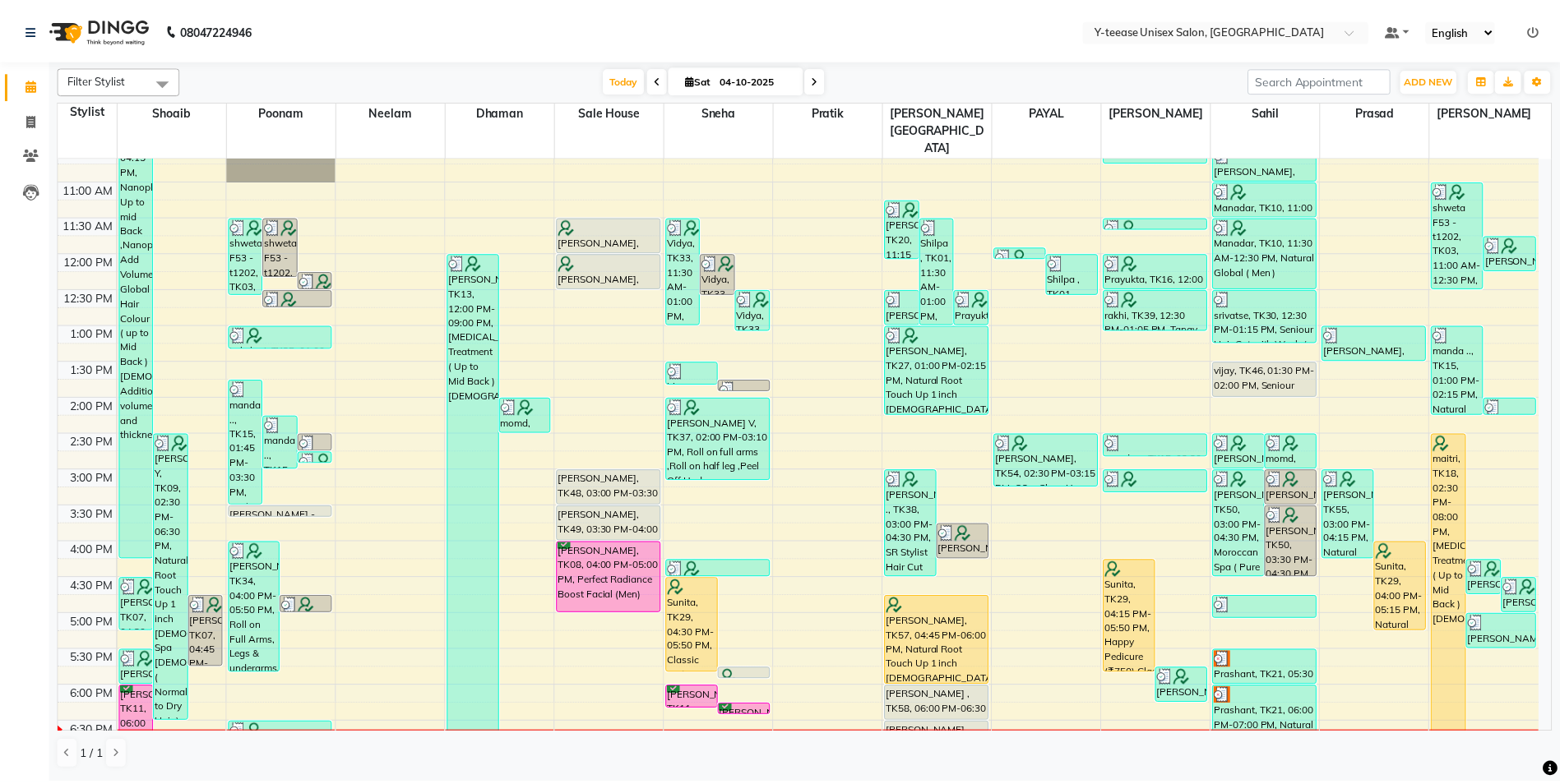
scroll to position [247, 0]
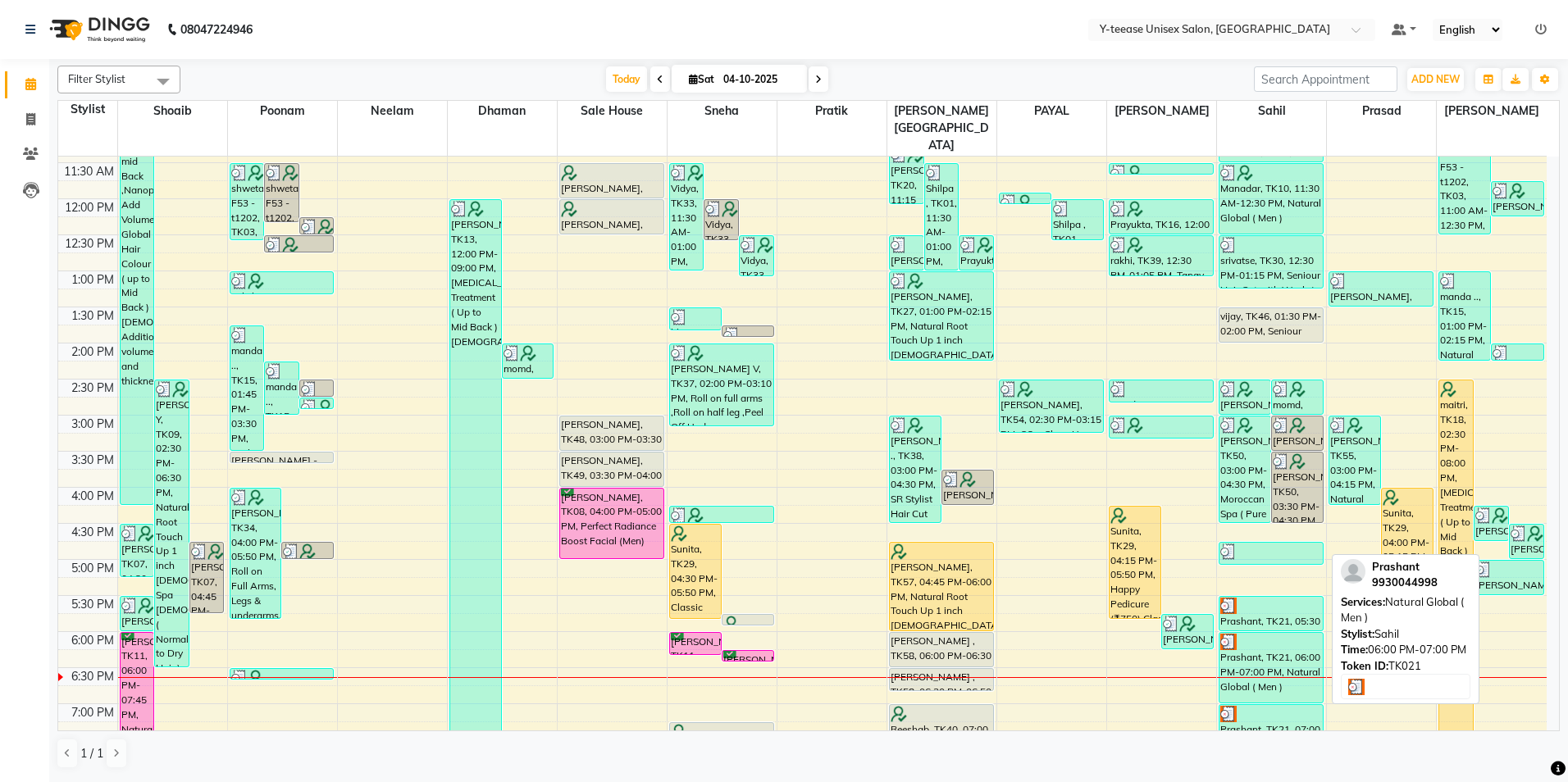
click at [1256, 634] on div at bounding box center [1271, 641] width 102 height 16
select select "3"
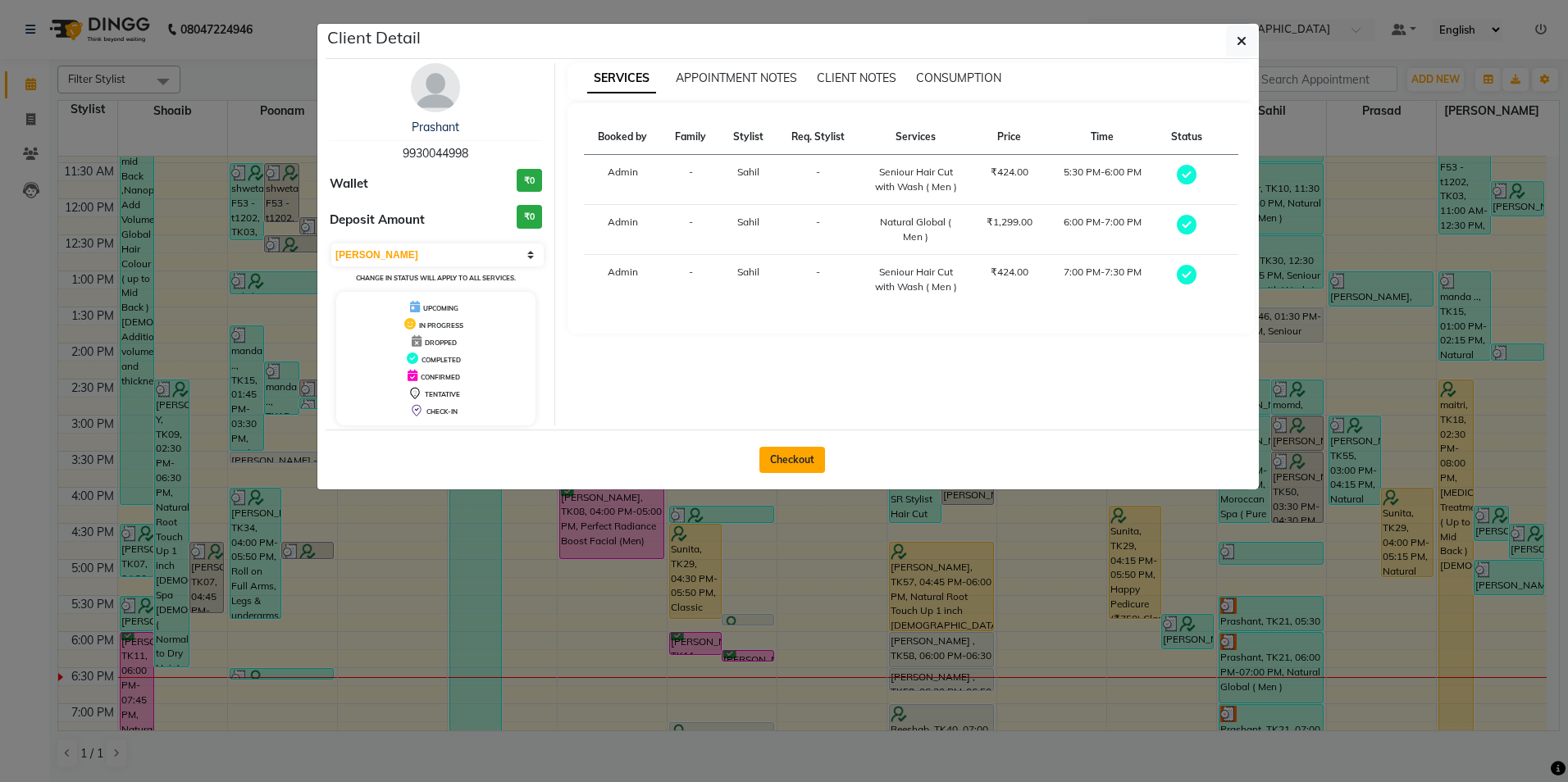
click at [778, 450] on button "Checkout" at bounding box center [792, 459] width 66 height 26
select select "service"
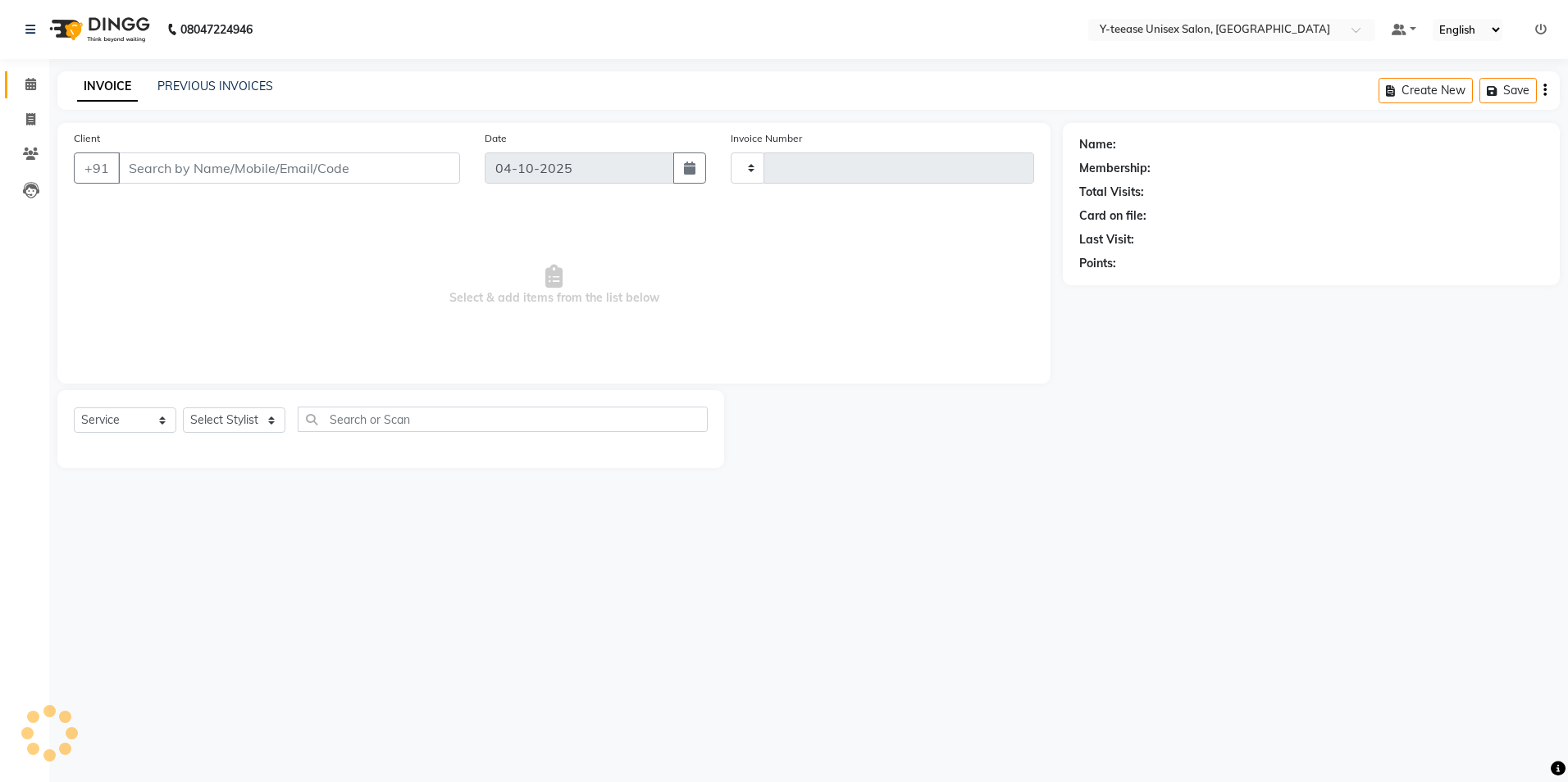
type input "8444"
select select "4"
type input "99******98"
select select "88015"
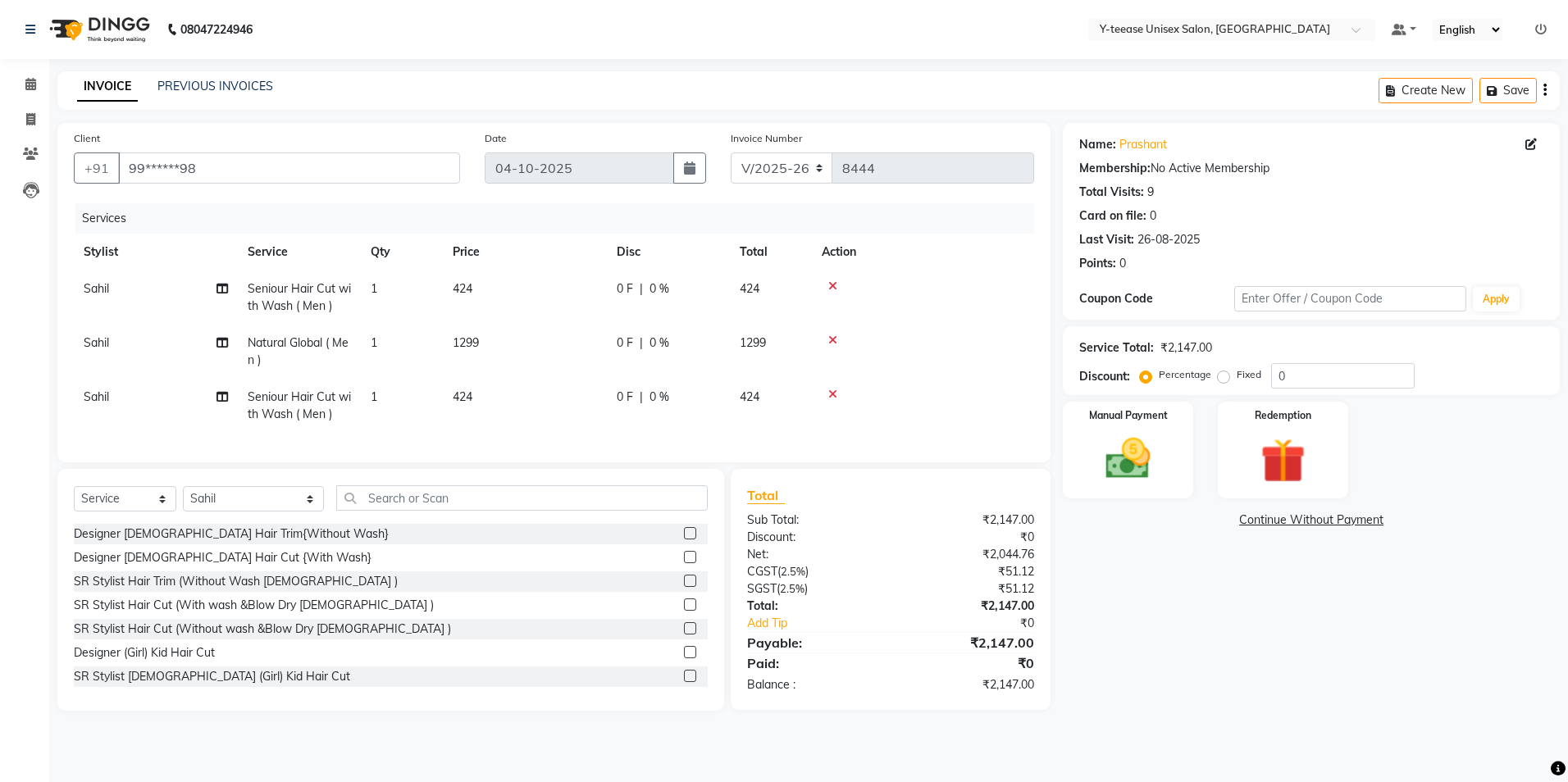
click at [835, 337] on icon at bounding box center [833, 340] width 9 height 12
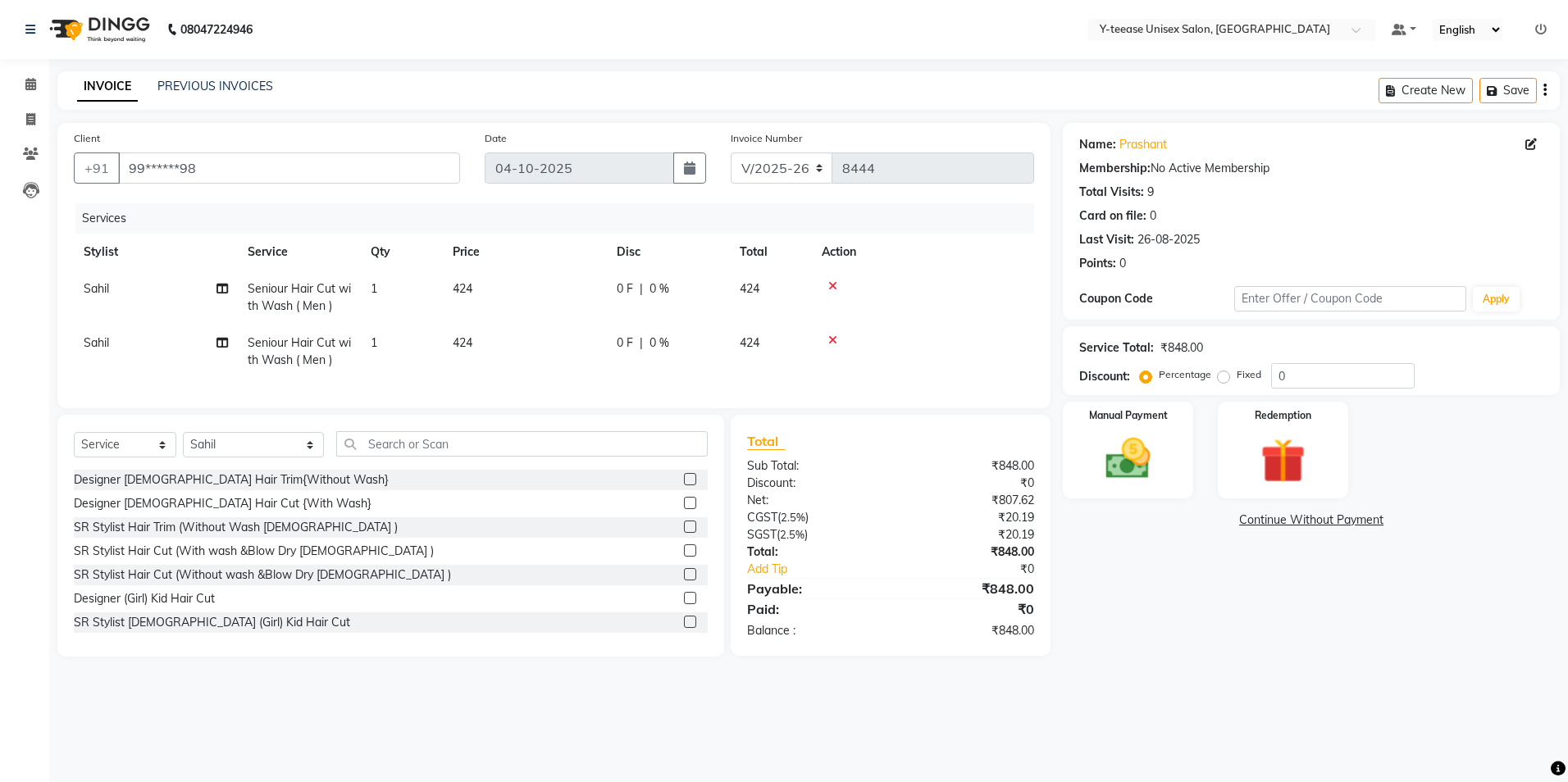
click at [311, 298] on span "Seniour Hair Cut with Wash ( Men )" at bounding box center [299, 297] width 104 height 32
select select "88015"
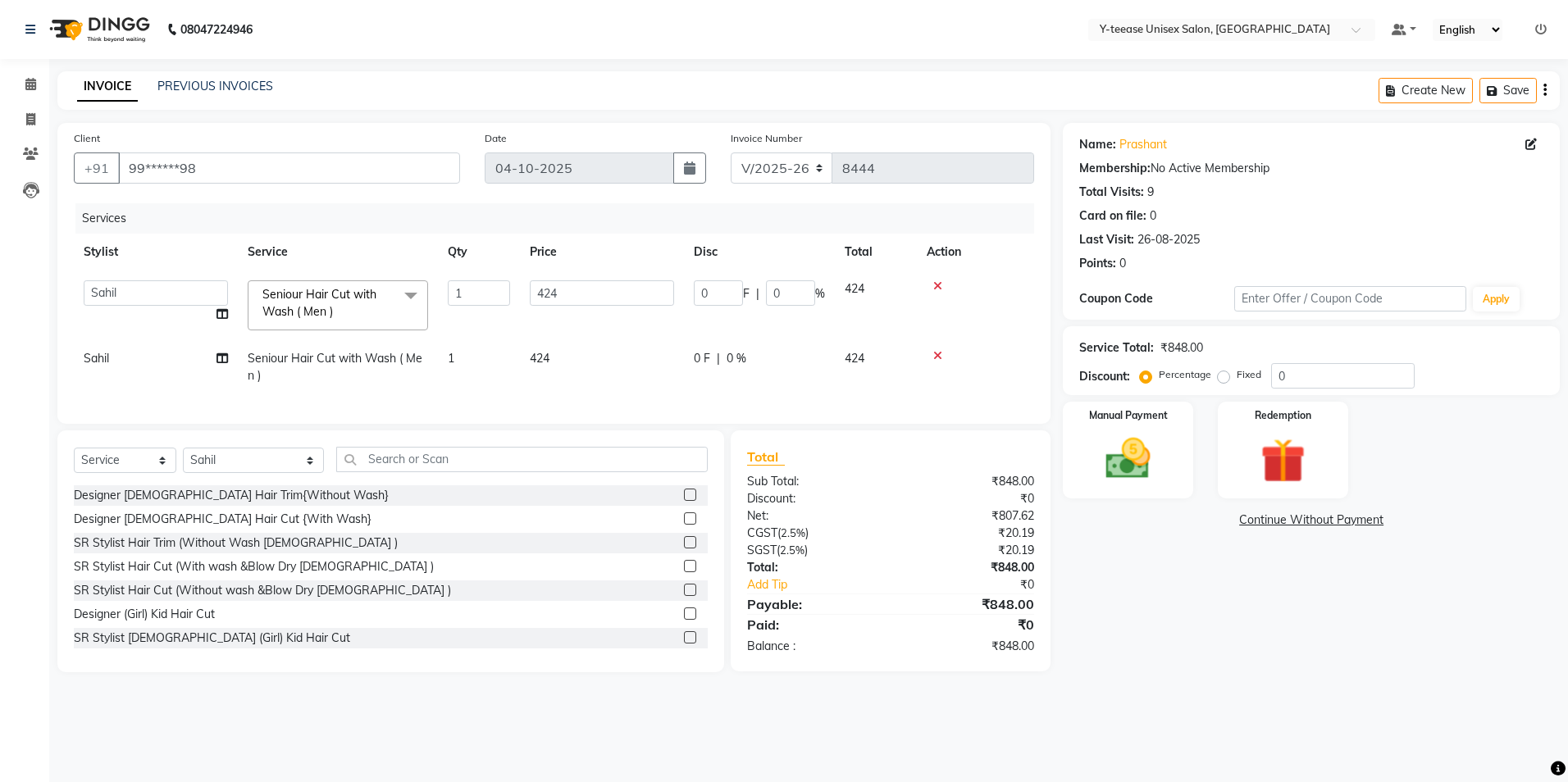
drag, startPoint x: 311, startPoint y: 309, endPoint x: 314, endPoint y: 350, distance: 41.1
click at [311, 315] on span "Seniour Hair Cut with Wash ( Men )" at bounding box center [319, 303] width 114 height 32
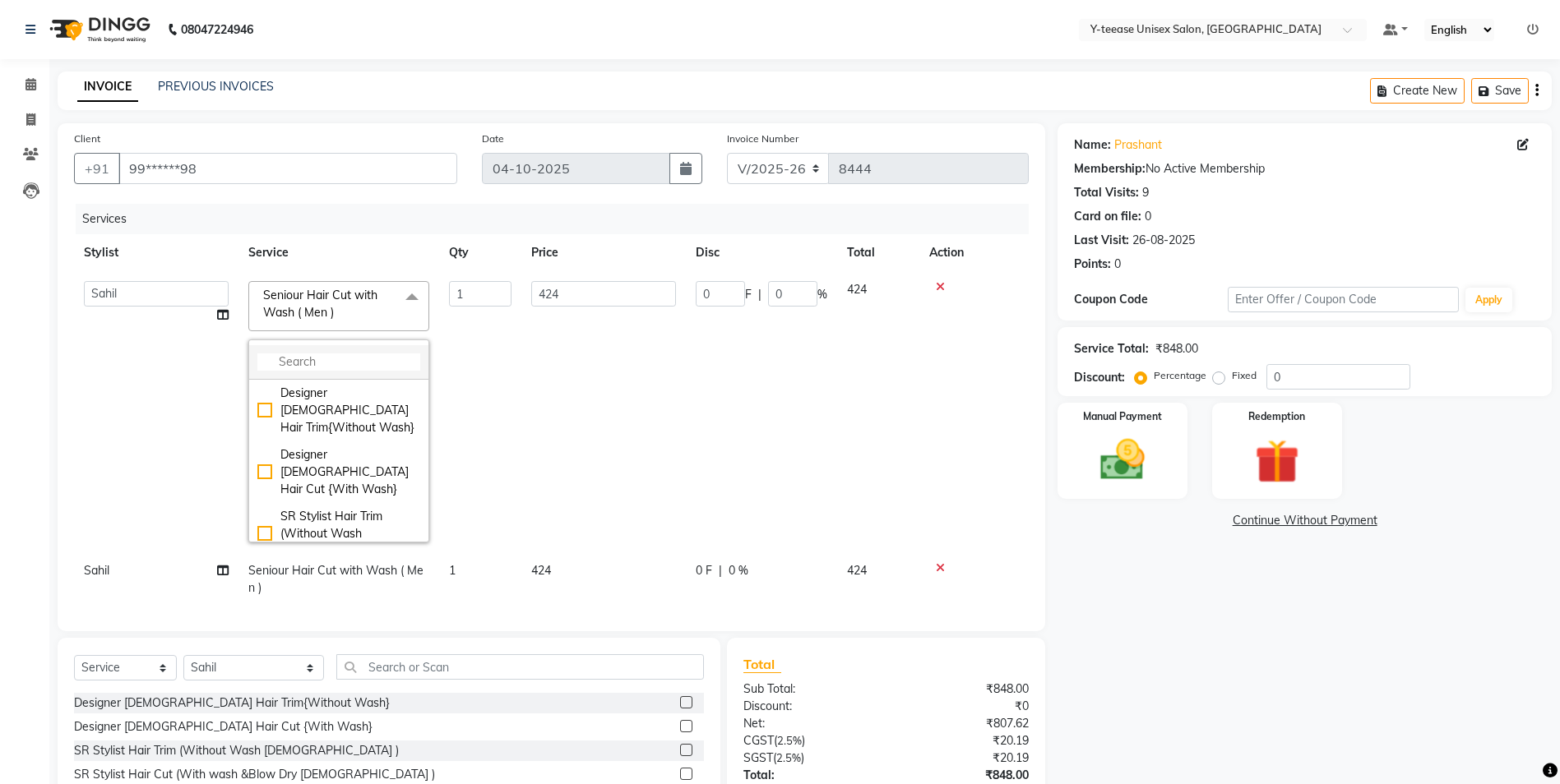
click at [319, 360] on input "multiselect-search" at bounding box center [339, 362] width 163 height 17
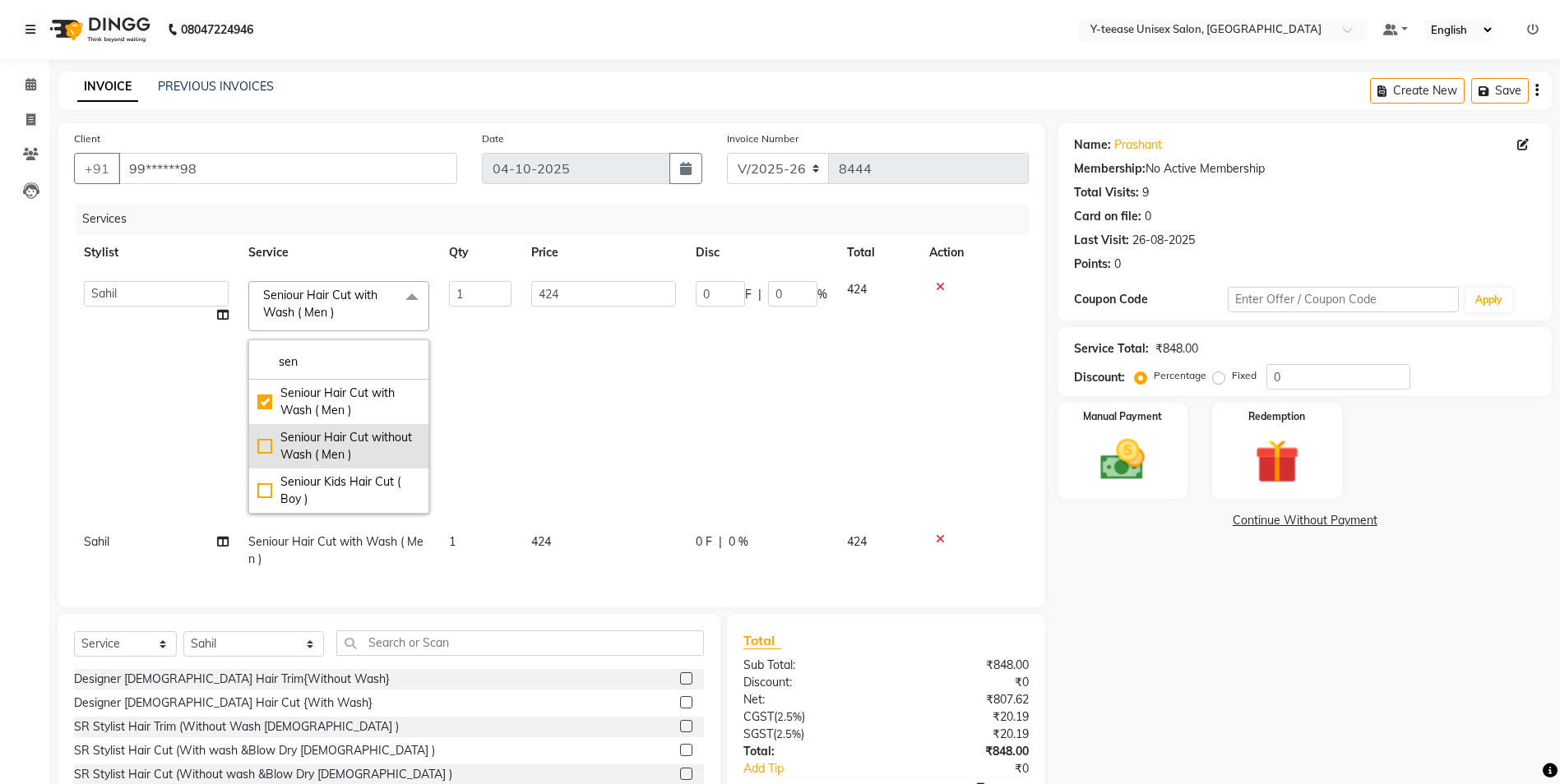
type input "sen"
click at [327, 442] on div "Seniour Hair Cut without Wash ( Men )" at bounding box center [339, 446] width 163 height 35
checkbox input "false"
checkbox input "true"
type input "389"
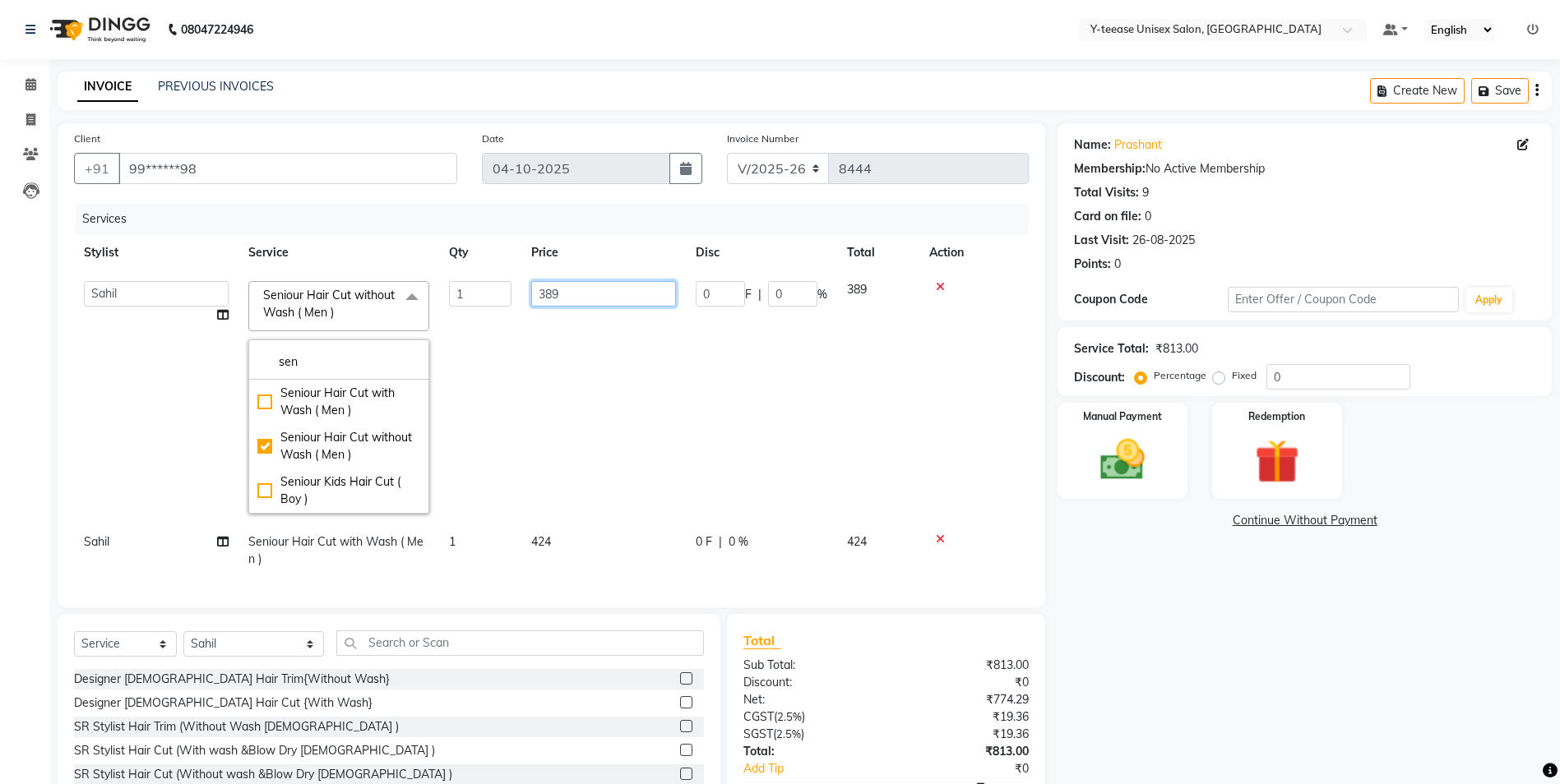
click at [619, 394] on td "389" at bounding box center [603, 397] width 165 height 253
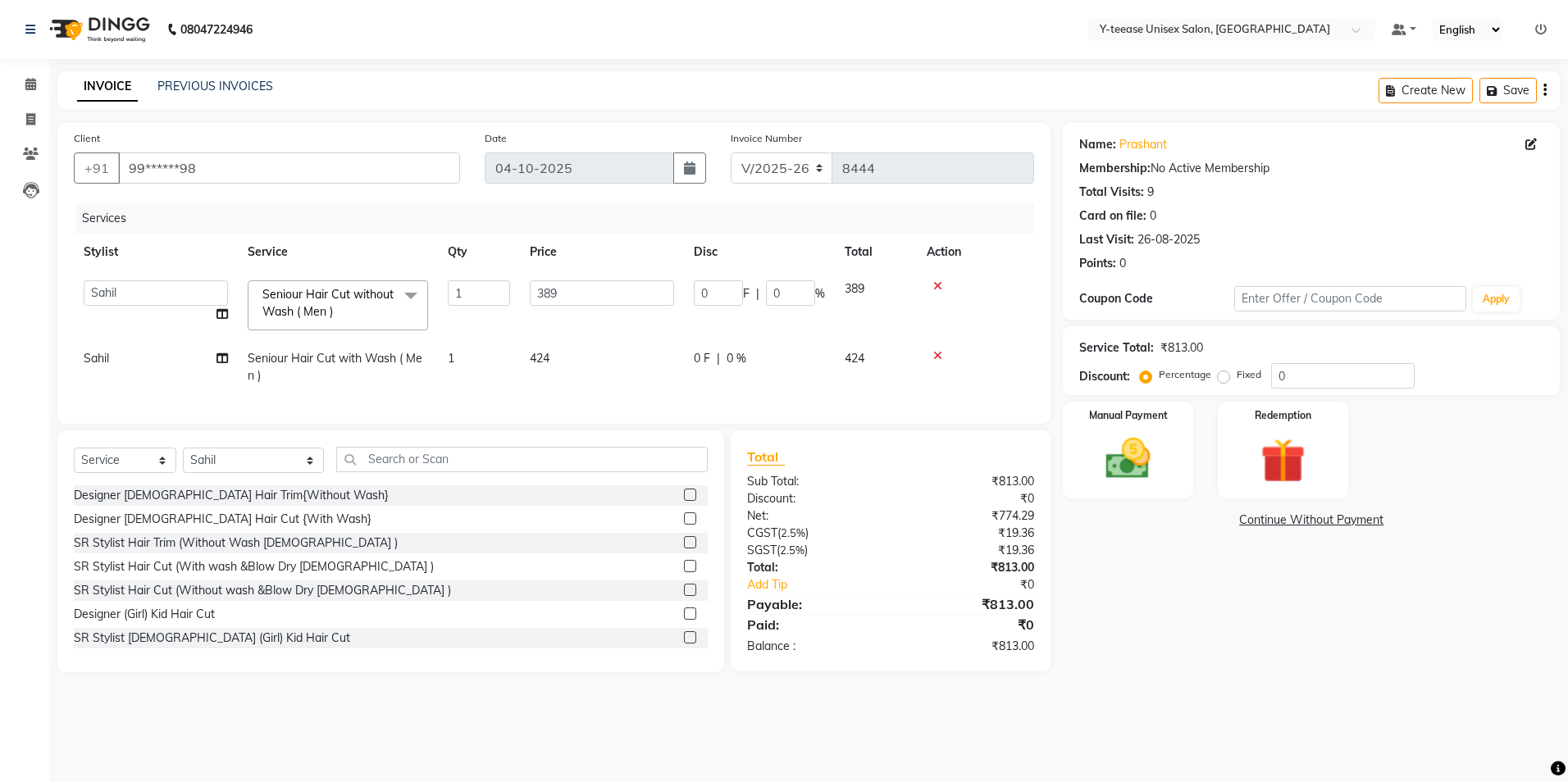
click at [378, 359] on tr "Sahil Seniour Hair Cut with Wash ( Men ) 1 424 0 F | 0 % 424" at bounding box center [554, 367] width 960 height 54
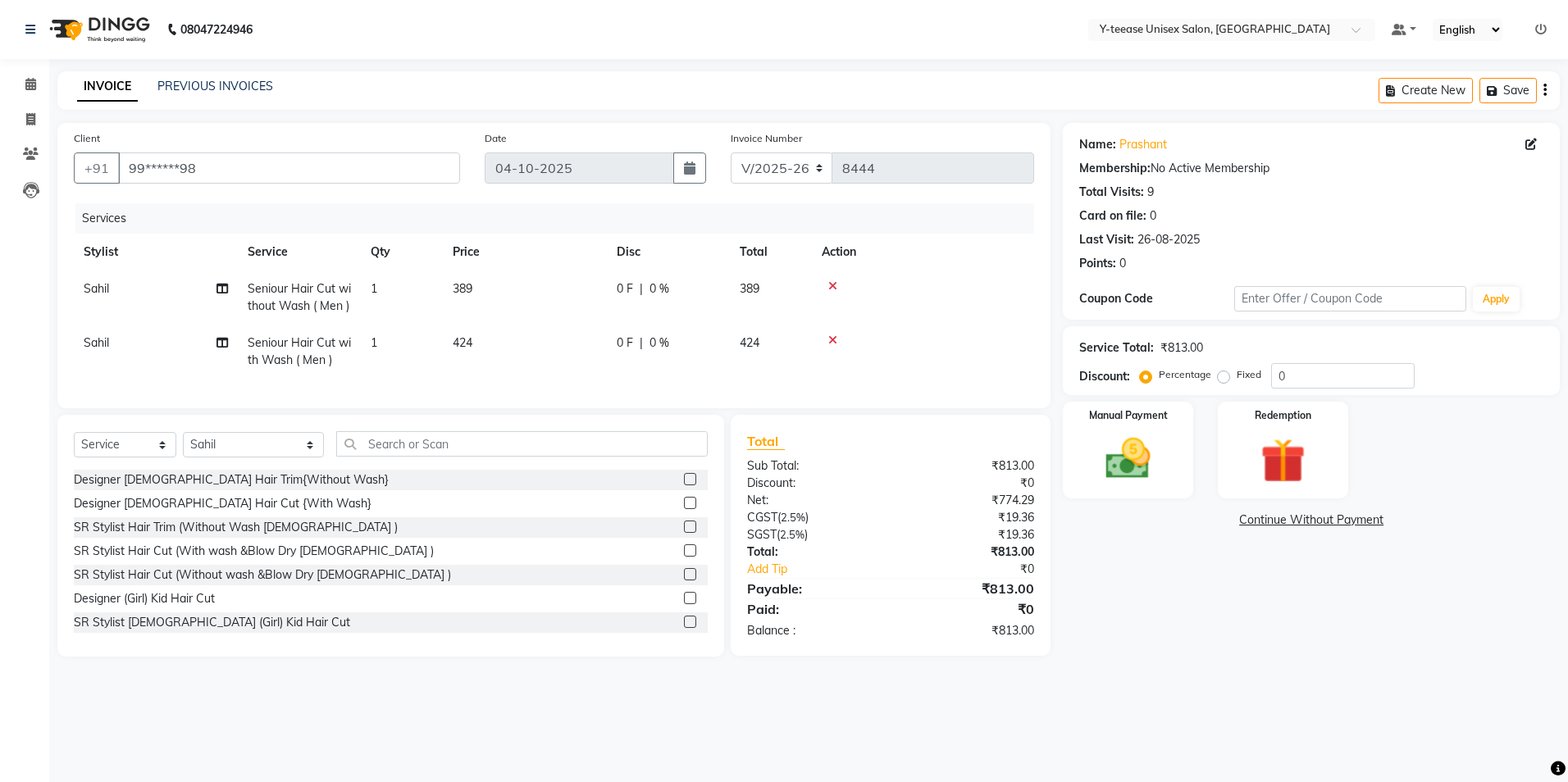
click at [314, 361] on span "Seniour Hair Cut with Wash ( Men )" at bounding box center [299, 351] width 104 height 32
select select "88015"
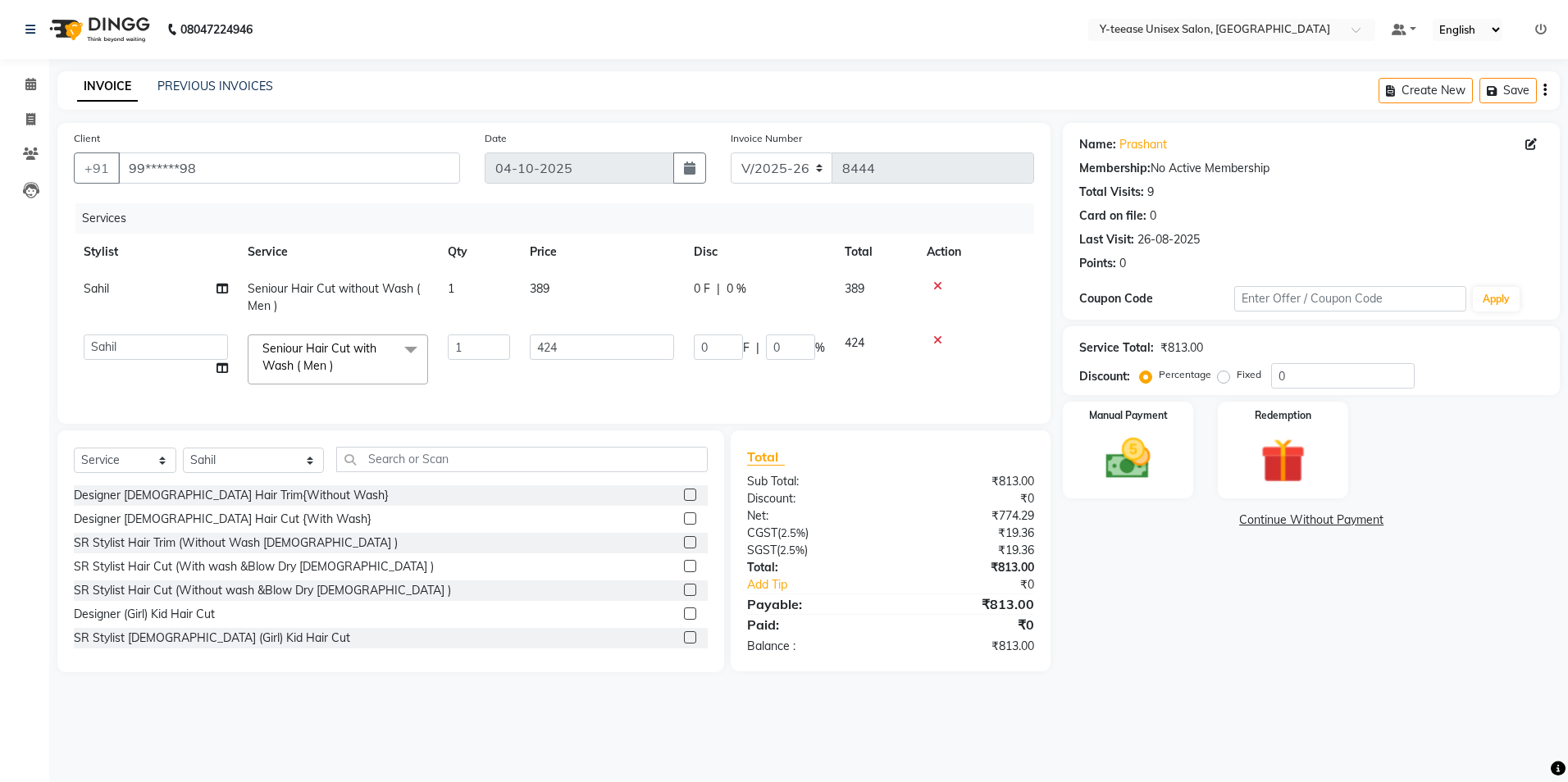
click at [320, 367] on span "Seniour Hair Cut with Wash ( Men )" at bounding box center [319, 357] width 114 height 32
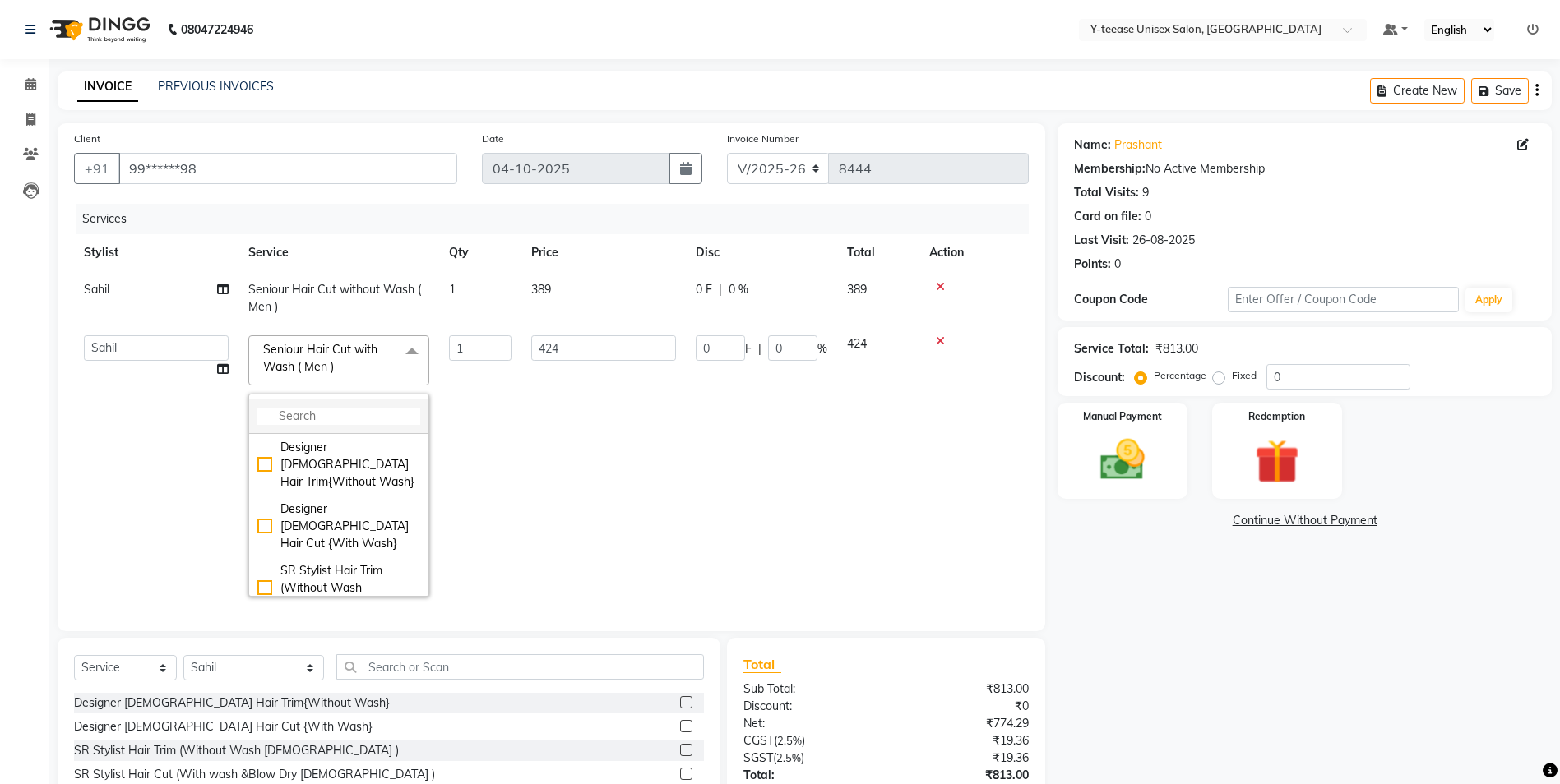
click at [321, 412] on input "multiselect-search" at bounding box center [339, 416] width 163 height 17
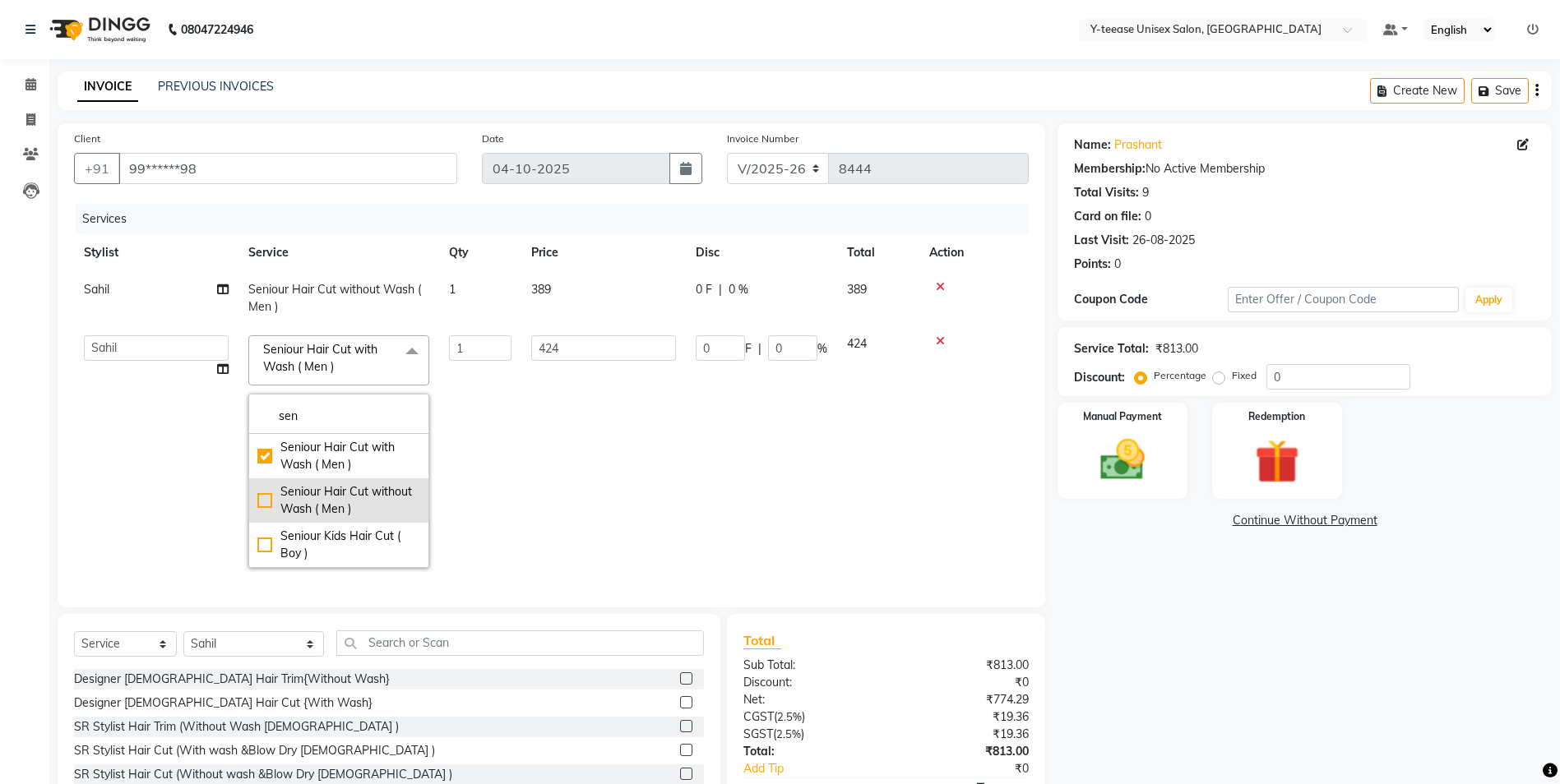
type input "sen"
click at [335, 503] on div "Seniour Hair Cut without Wash ( Men )" at bounding box center [339, 500] width 163 height 35
checkbox input "false"
checkbox input "true"
type input "389"
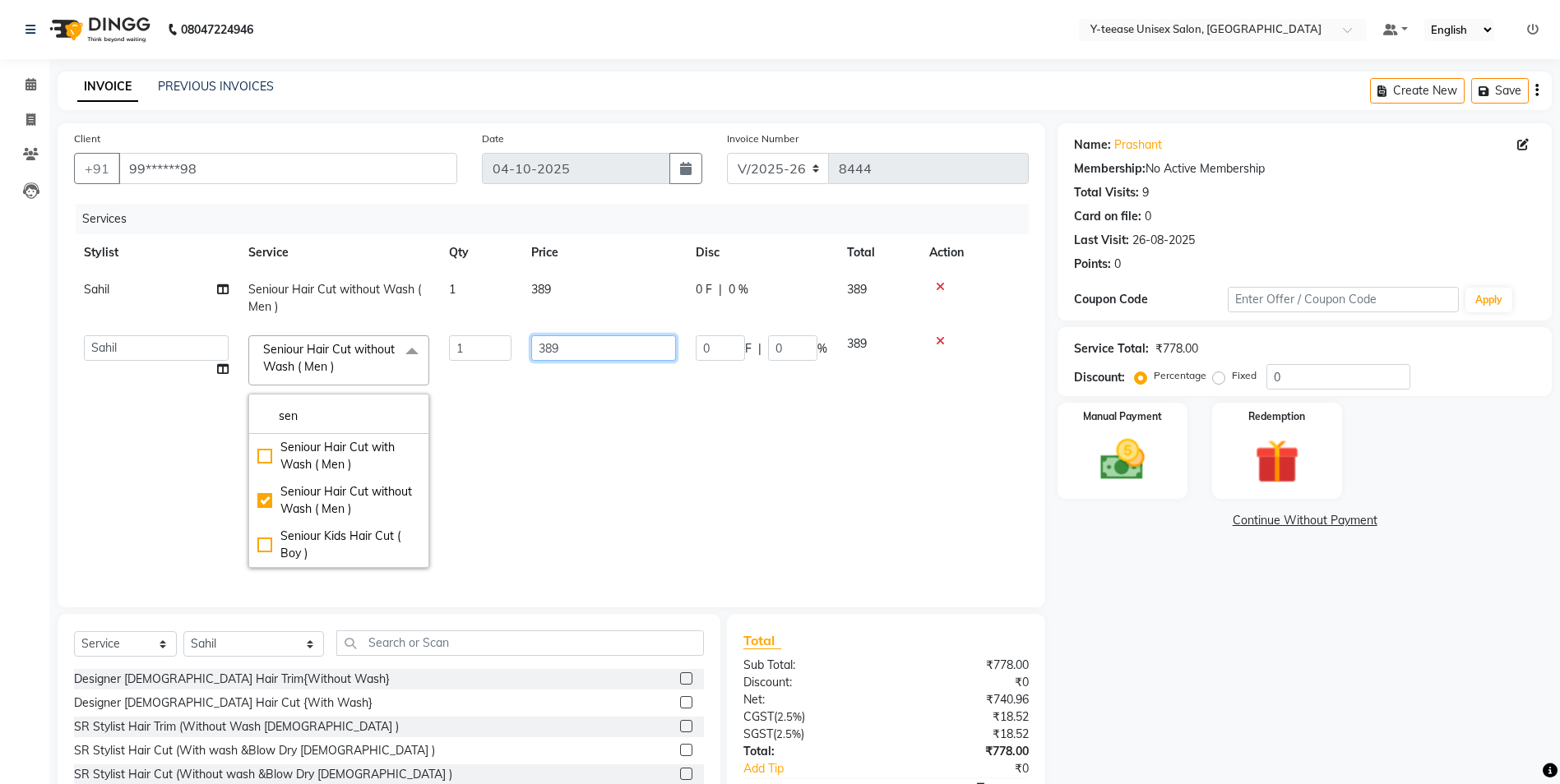
click at [668, 470] on td "389" at bounding box center [603, 451] width 165 height 253
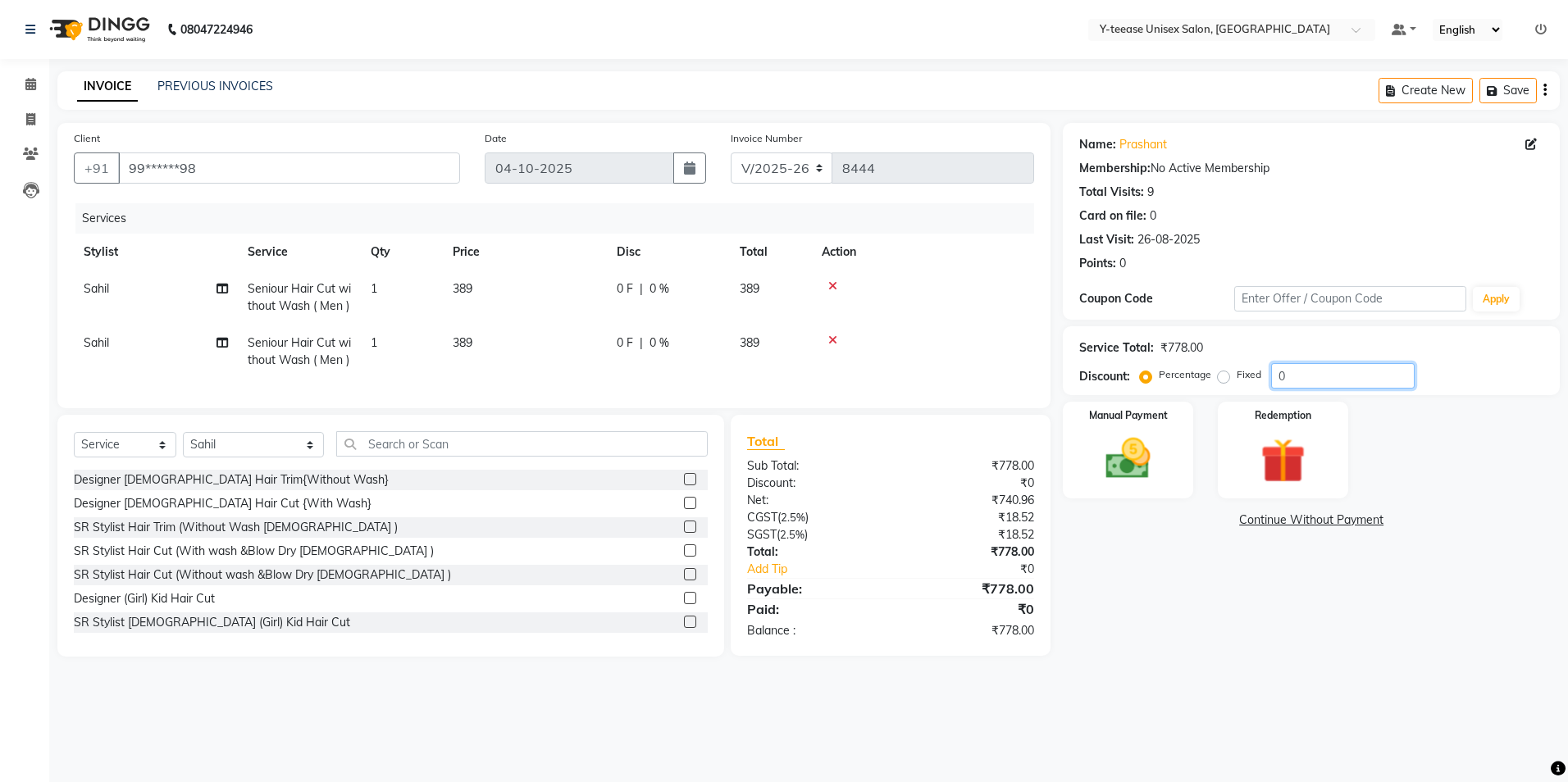
click at [1304, 372] on input "0" at bounding box center [1343, 376] width 143 height 25
type input "20"
click at [1136, 653] on div "Name: Prashant Membership: No Active Membership Total Visits: 9 Card on file: 0…" at bounding box center [1318, 389] width 509 height 533
click at [1139, 447] on img at bounding box center [1128, 459] width 76 height 54
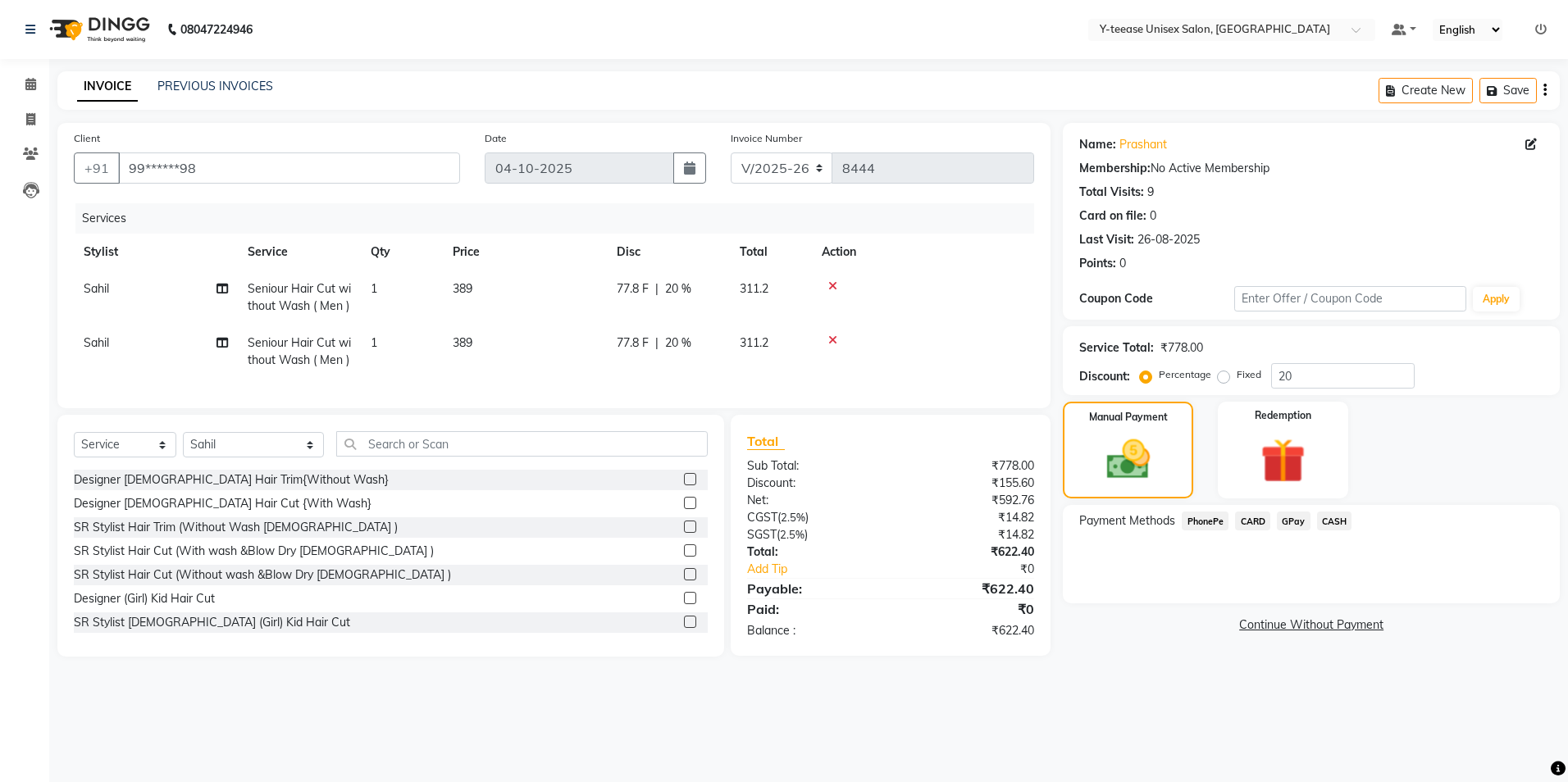
click at [1290, 522] on span "GPay" at bounding box center [1294, 521] width 34 height 19
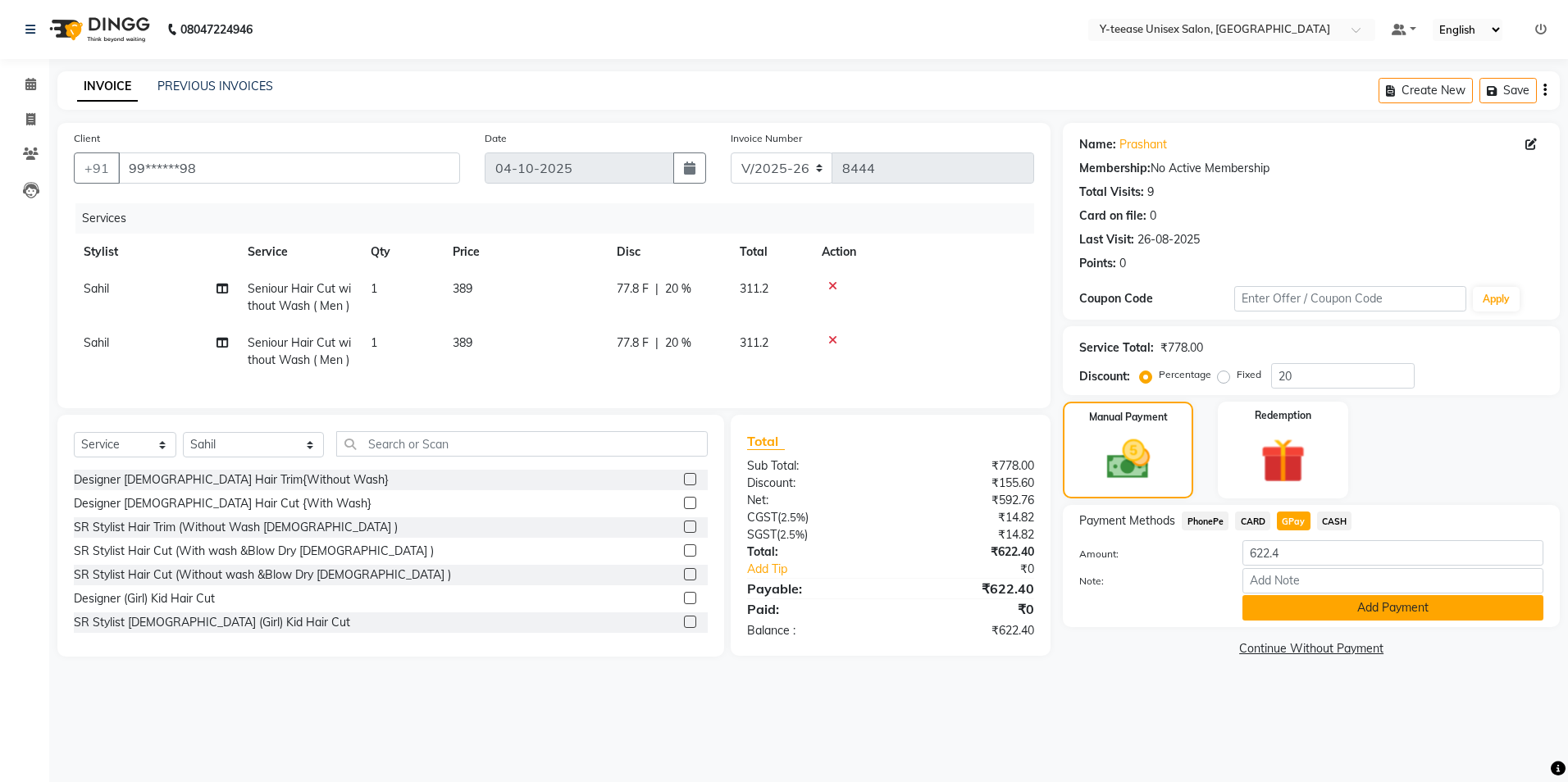
click at [1370, 613] on button "Add Payment" at bounding box center [1393, 608] width 301 height 25
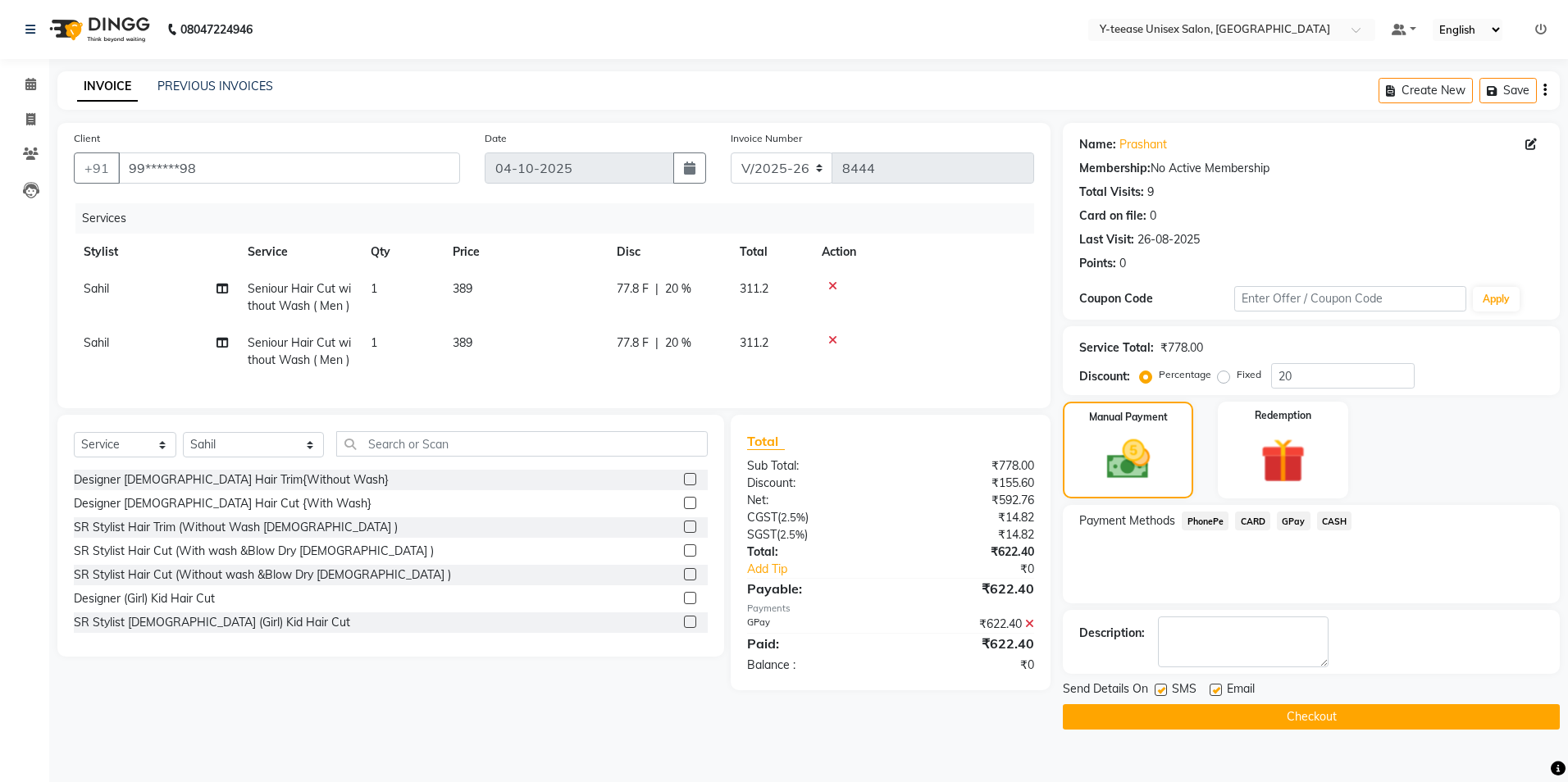
click at [1297, 717] on button "Checkout" at bounding box center [1312, 717] width 497 height 25
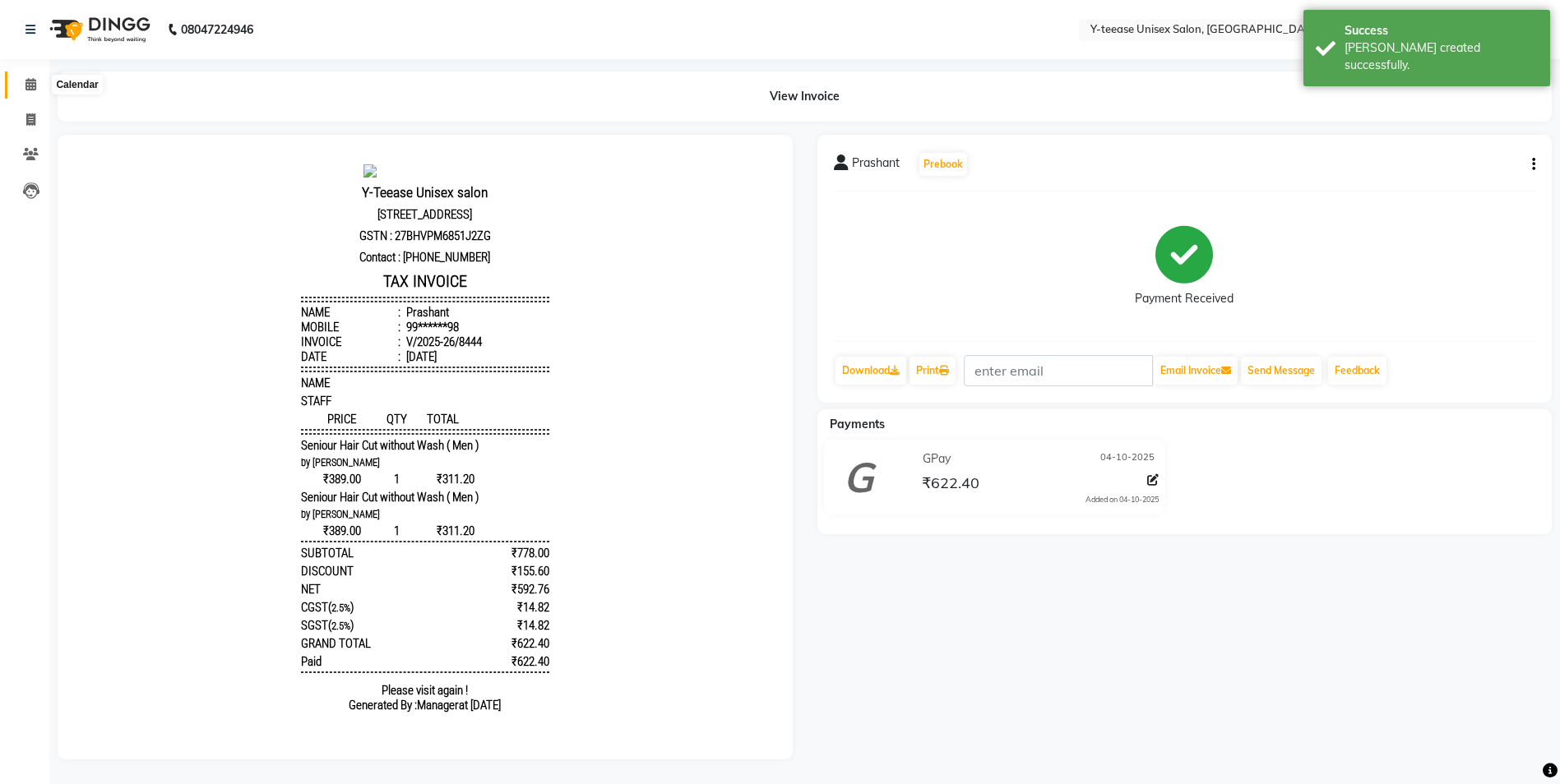
drag, startPoint x: 34, startPoint y: 84, endPoint x: 58, endPoint y: 97, distance: 27.3
click at [34, 84] on icon at bounding box center [30, 84] width 11 height 13
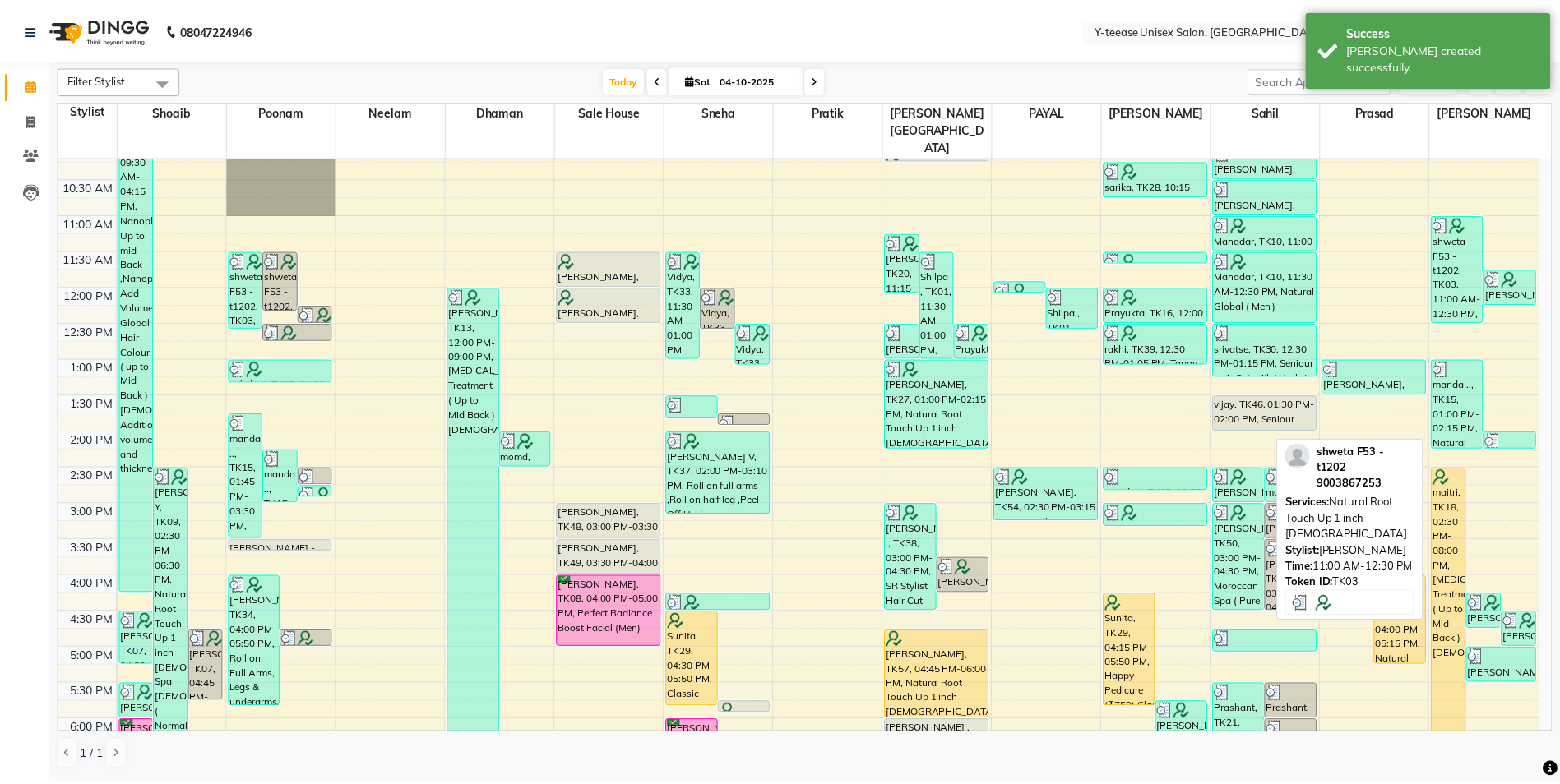
scroll to position [411, 0]
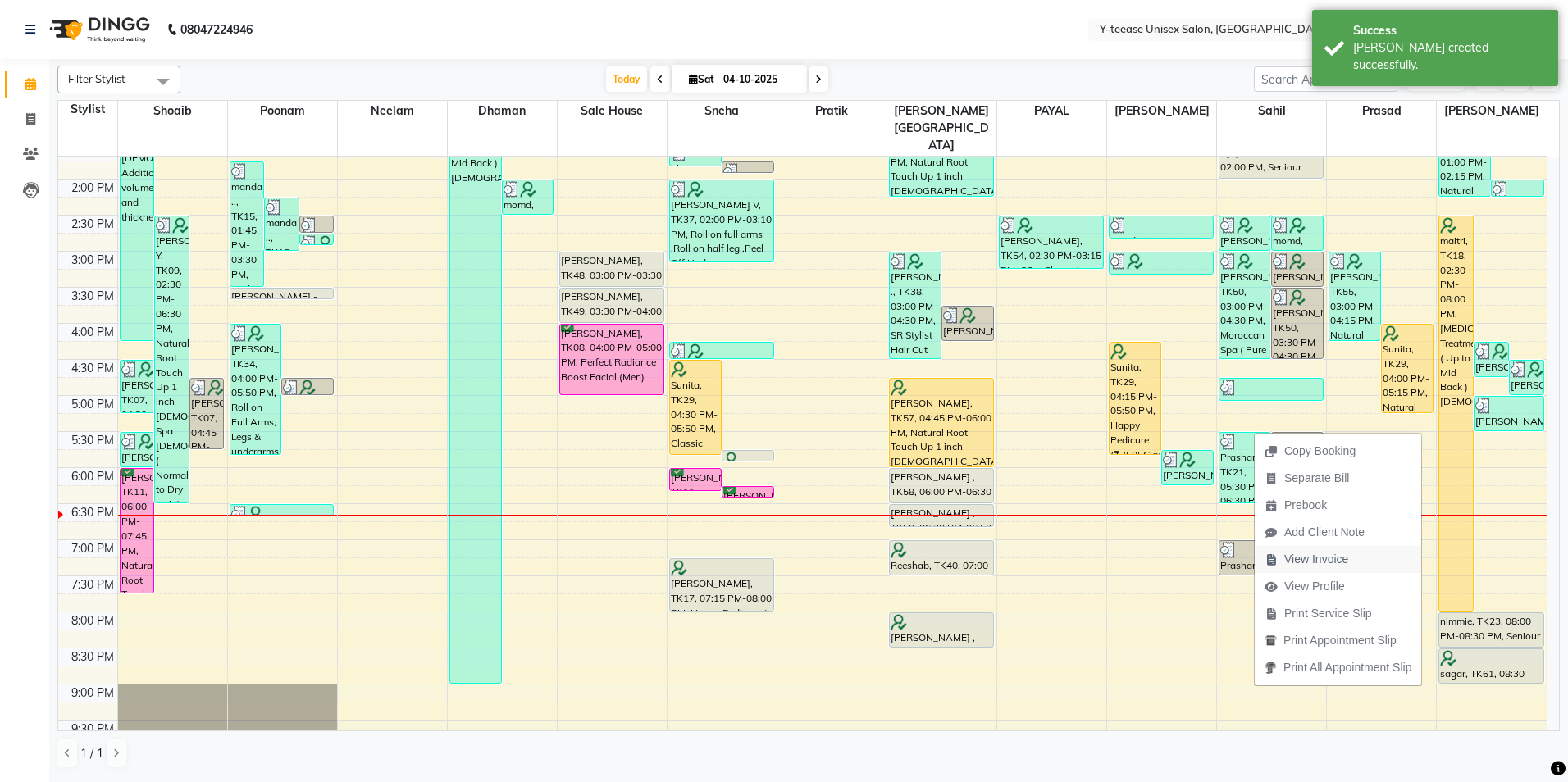
click at [1335, 561] on span "View Invoice" at bounding box center [1317, 560] width 64 height 17
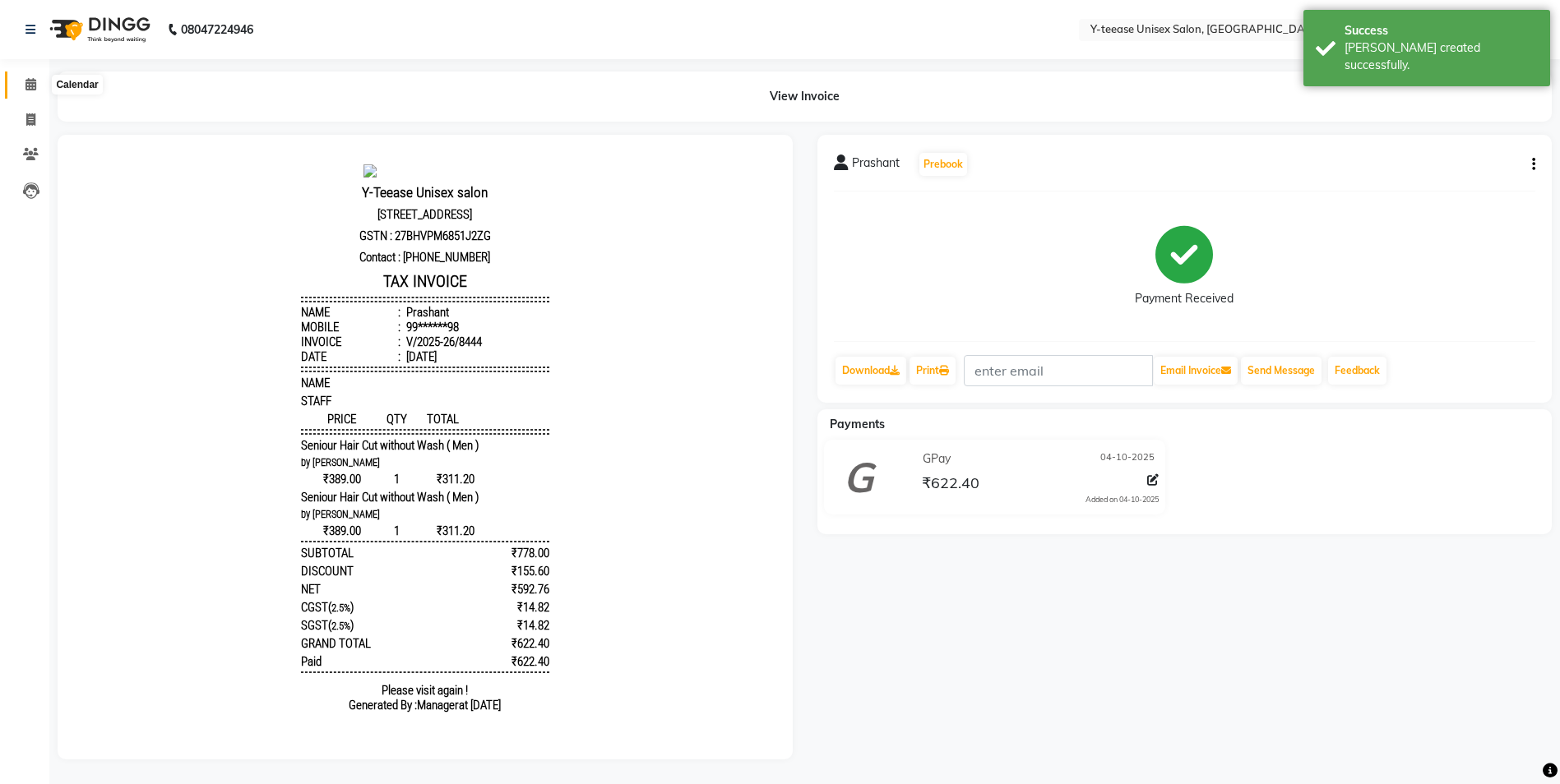
click at [25, 83] on icon at bounding box center [30, 84] width 11 height 13
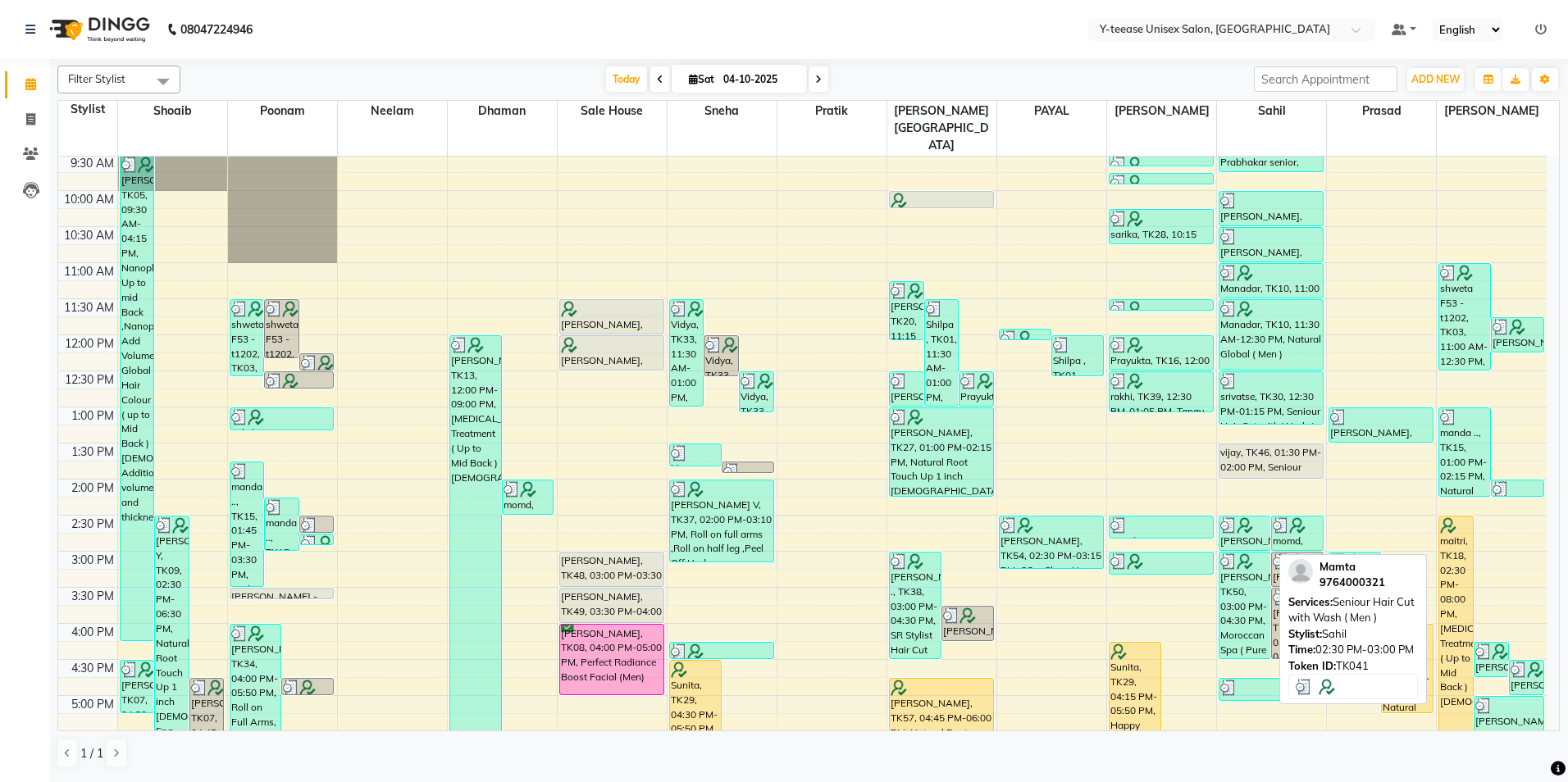
scroll to position [246, 0]
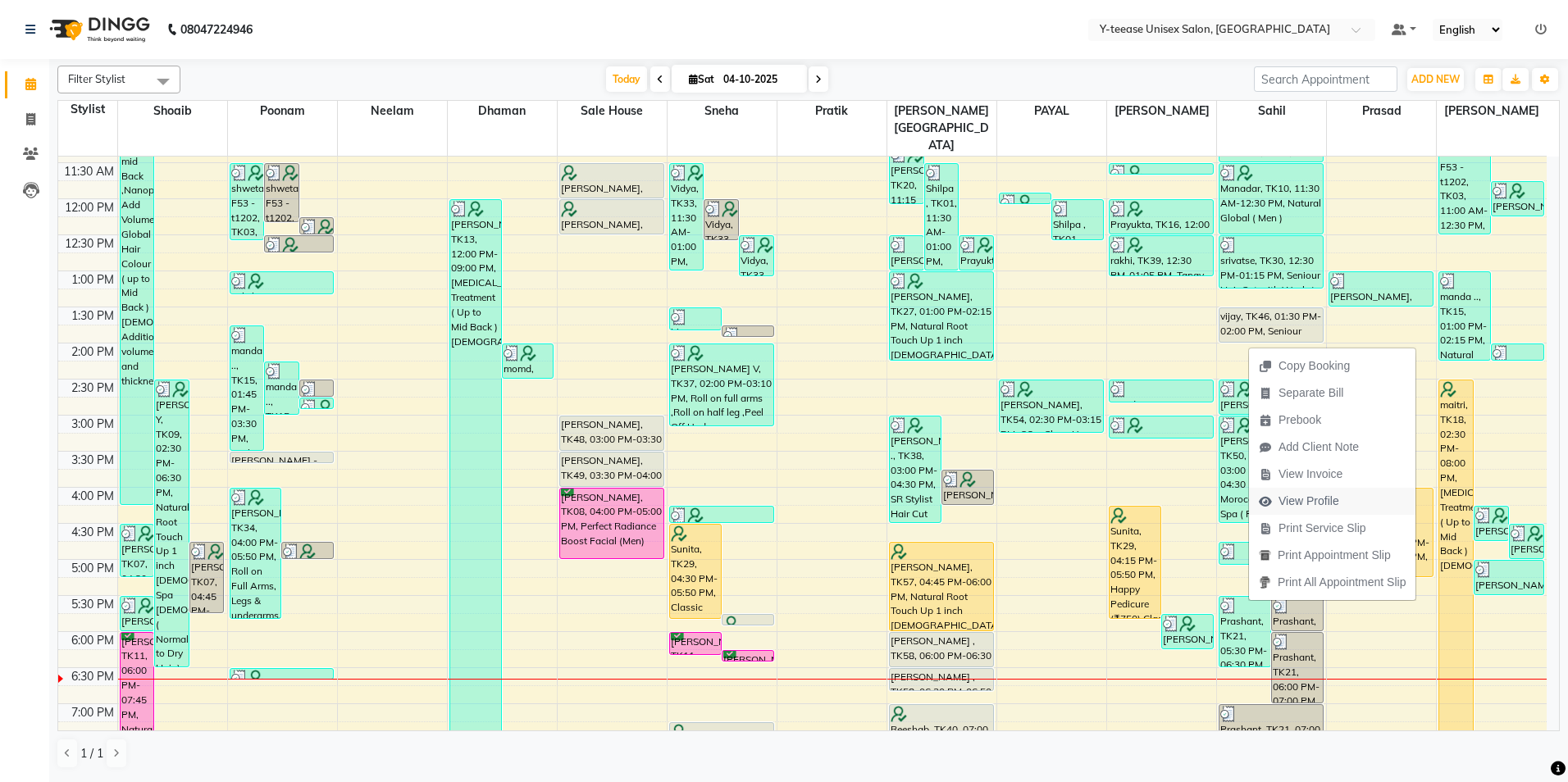
click at [1315, 500] on span "View Profile" at bounding box center [1309, 501] width 61 height 17
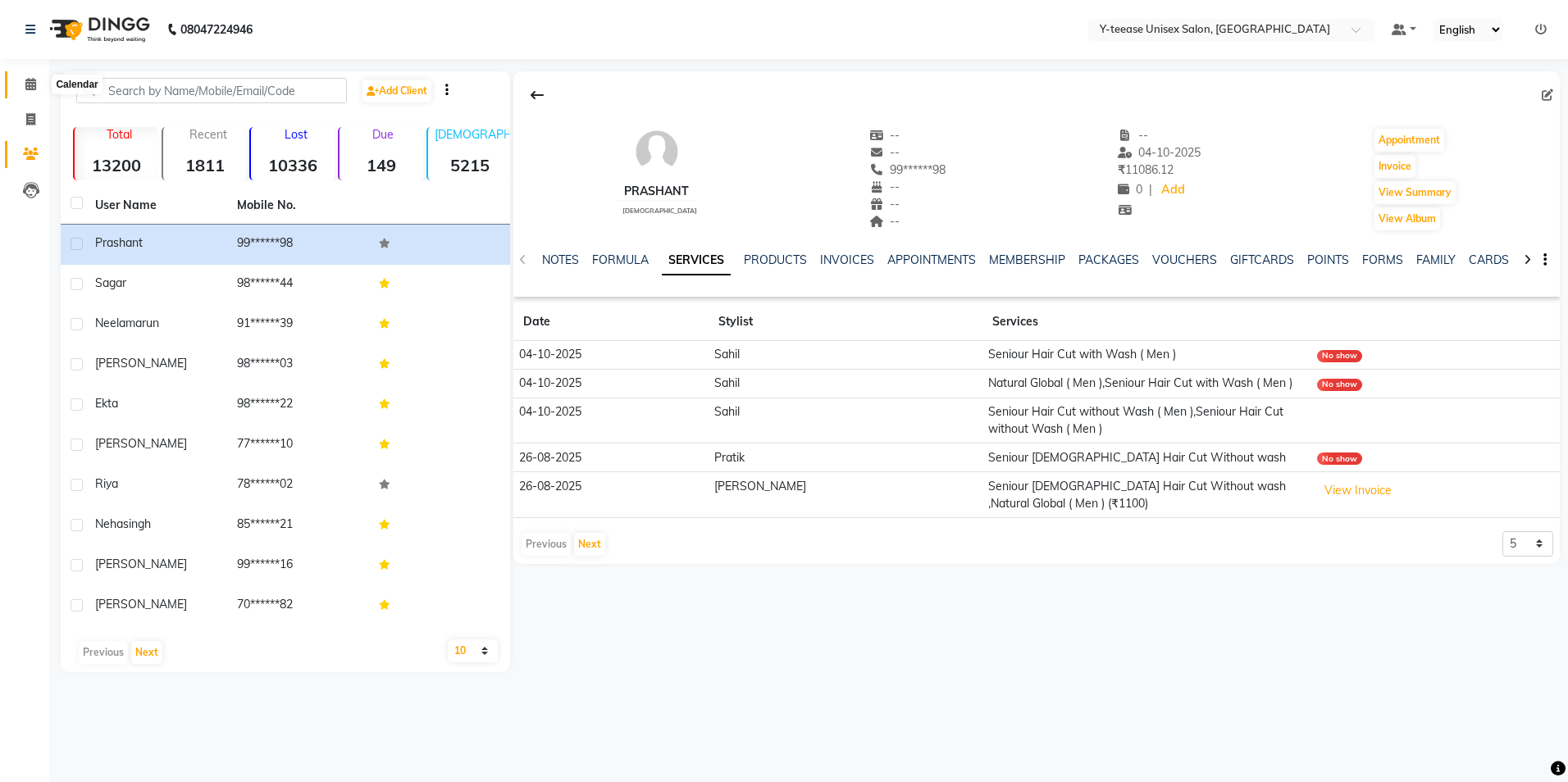
click at [32, 91] on span at bounding box center [30, 85] width 29 height 19
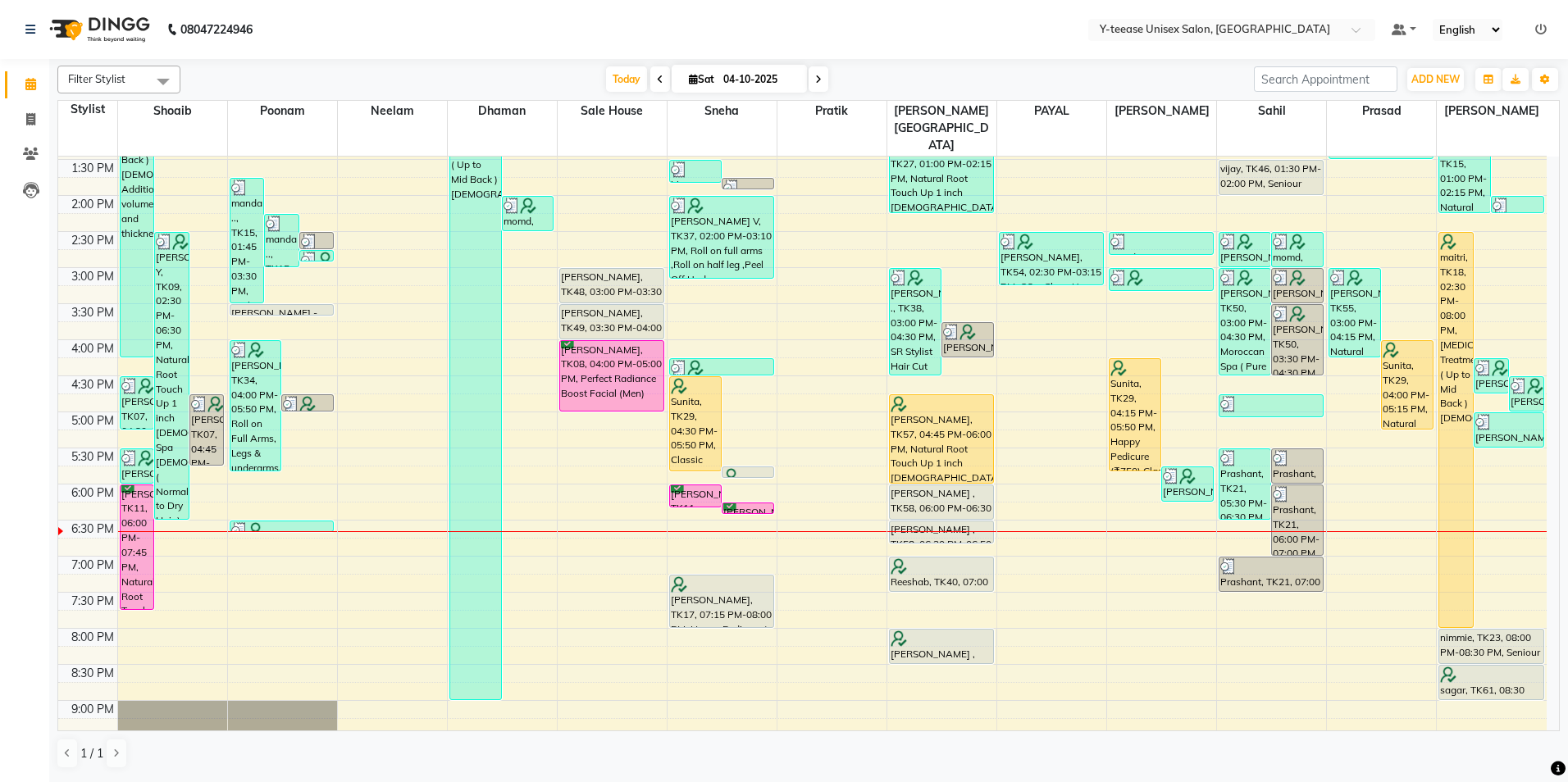
scroll to position [473, 0]
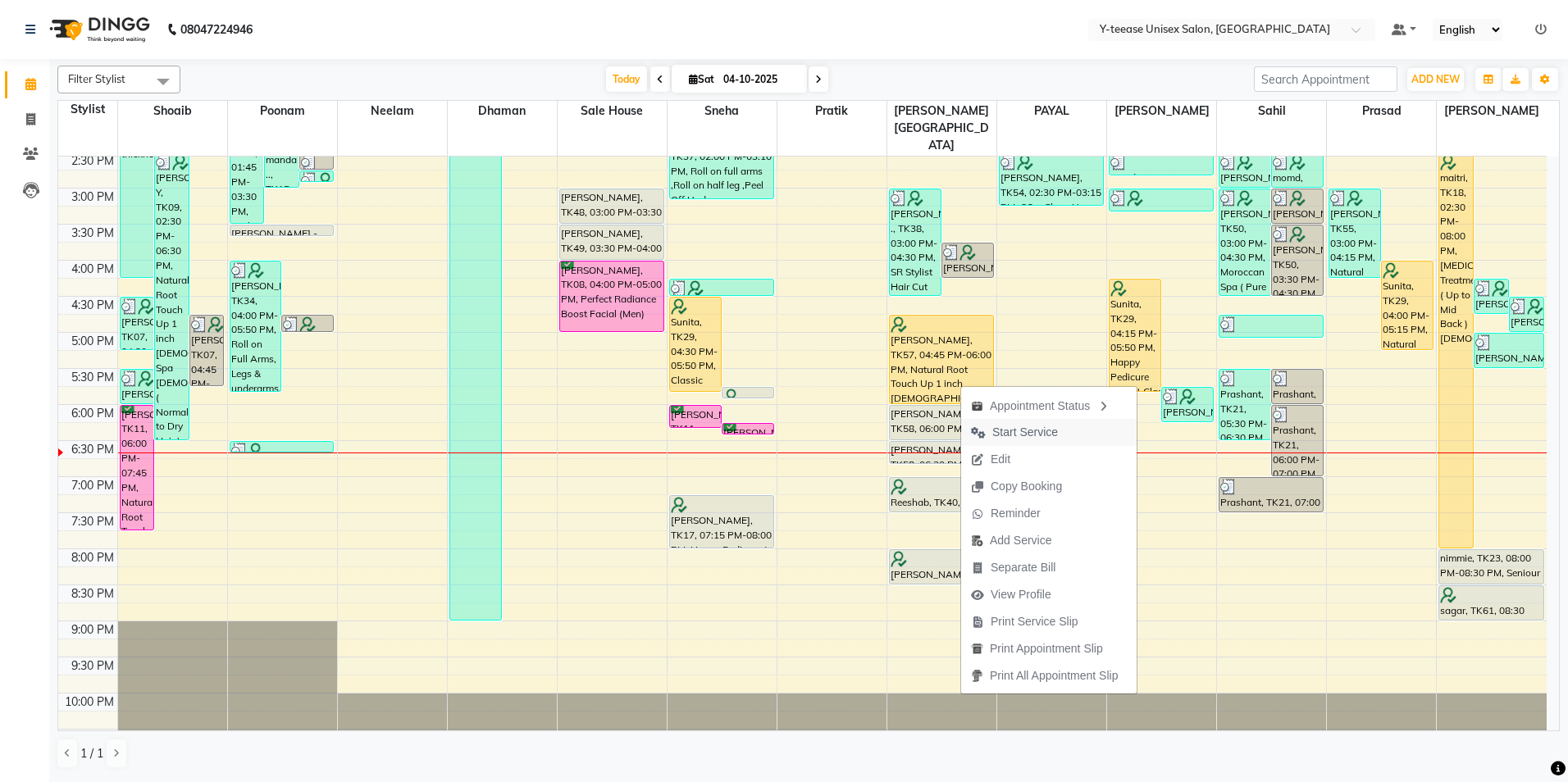
click at [1040, 432] on span "Start Service" at bounding box center [1025, 432] width 66 height 17
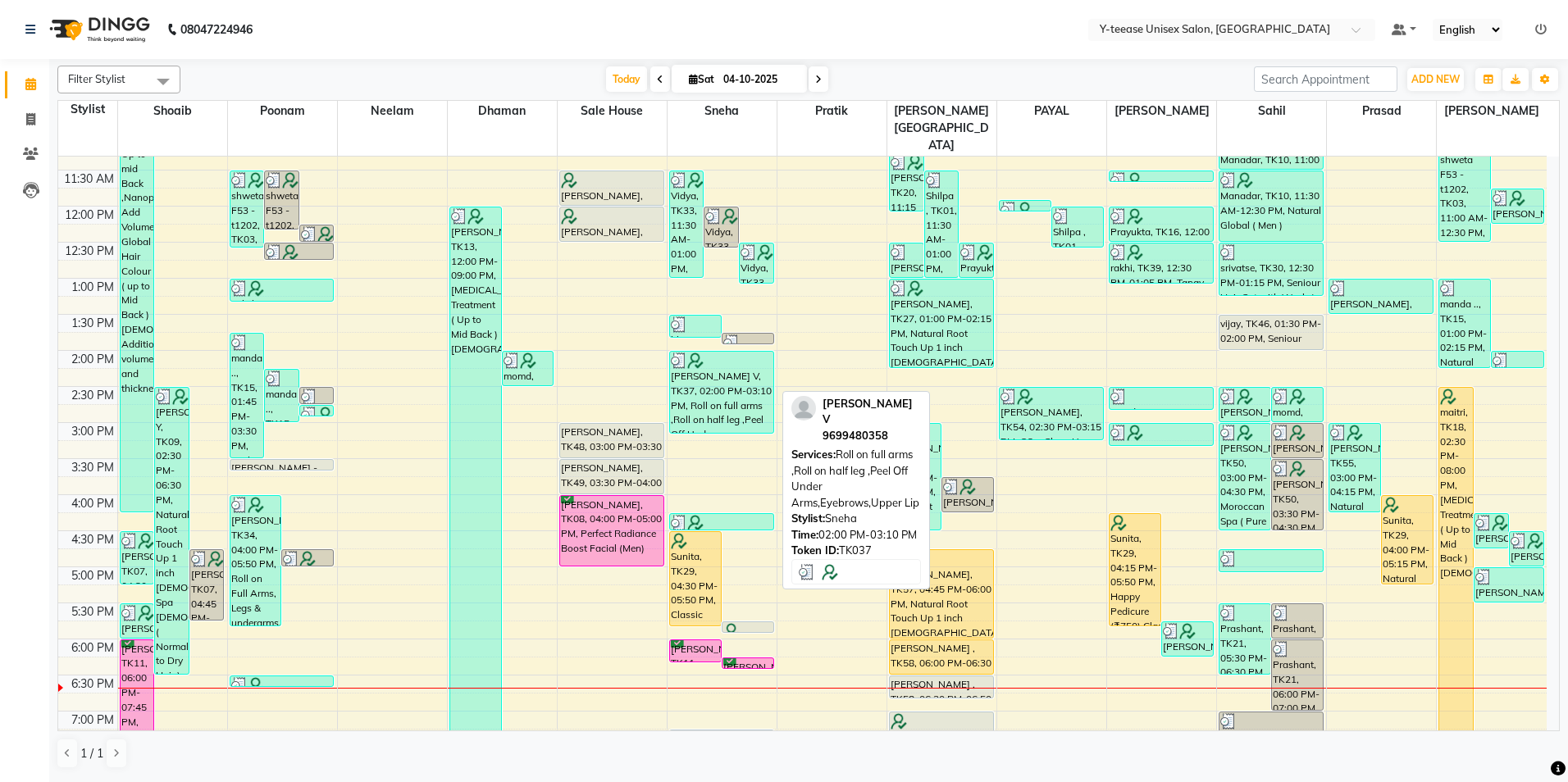
scroll to position [309, 0]
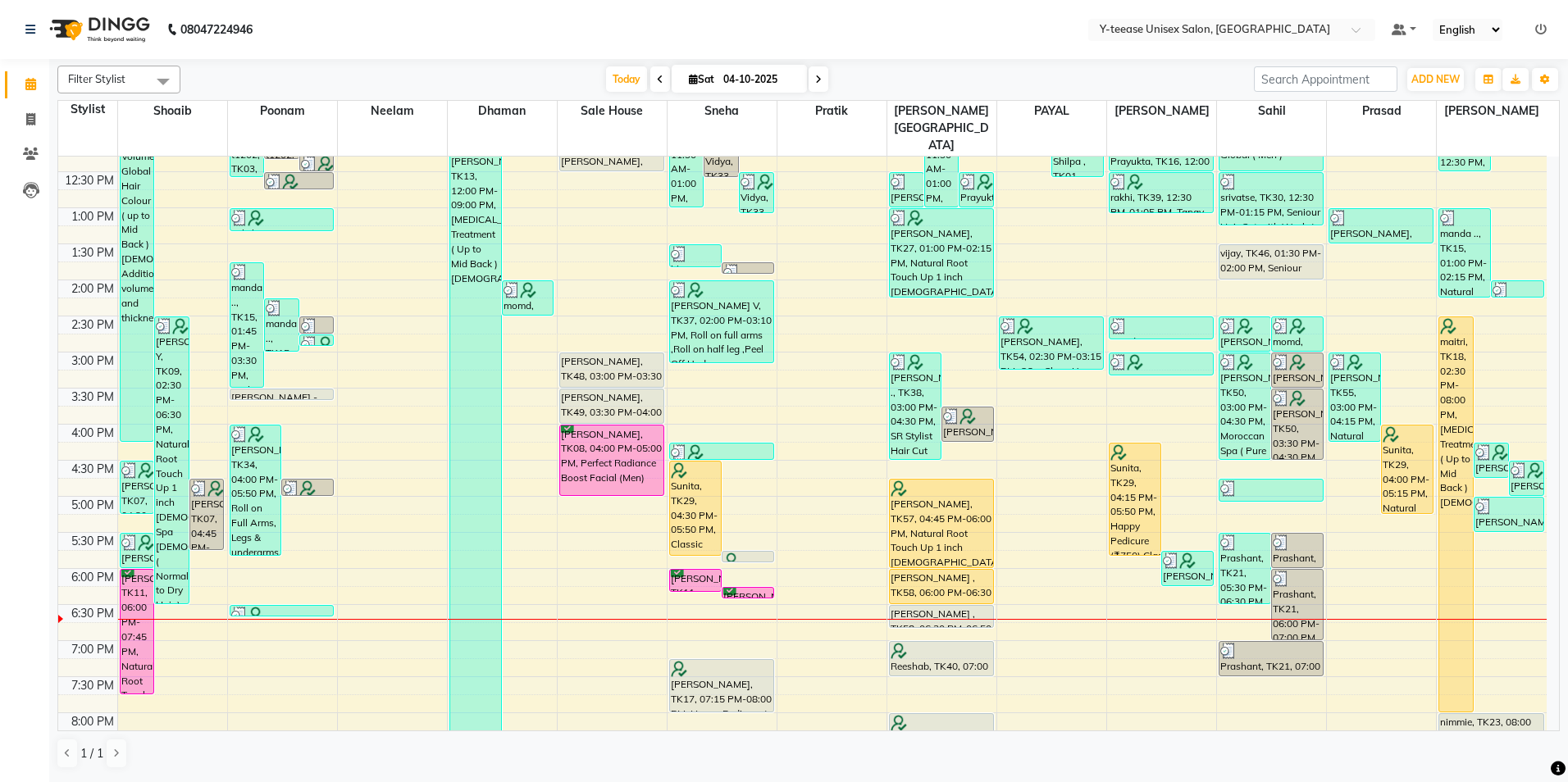
click at [738, 94] on div "Filter Stylist Select All Annu Ali chaitrali Dhaman keshav nagar Neelam PAYAL P…" at bounding box center [808, 417] width 1503 height 716
click at [742, 83] on input "04-10-2025" at bounding box center [759, 79] width 82 height 24
select select "10"
select select "2025"
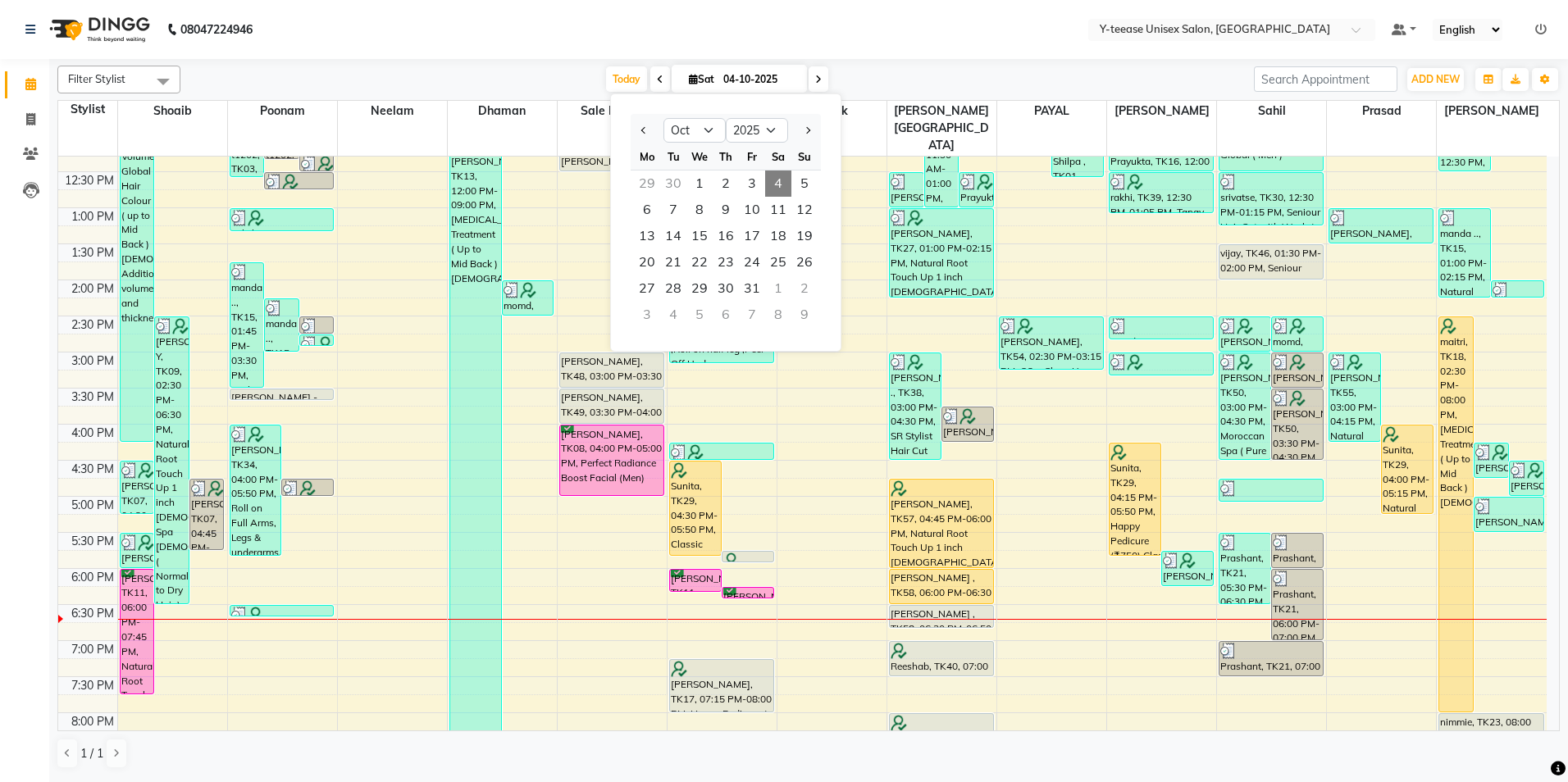
click at [815, 80] on icon at bounding box center [819, 80] width 7 height 10
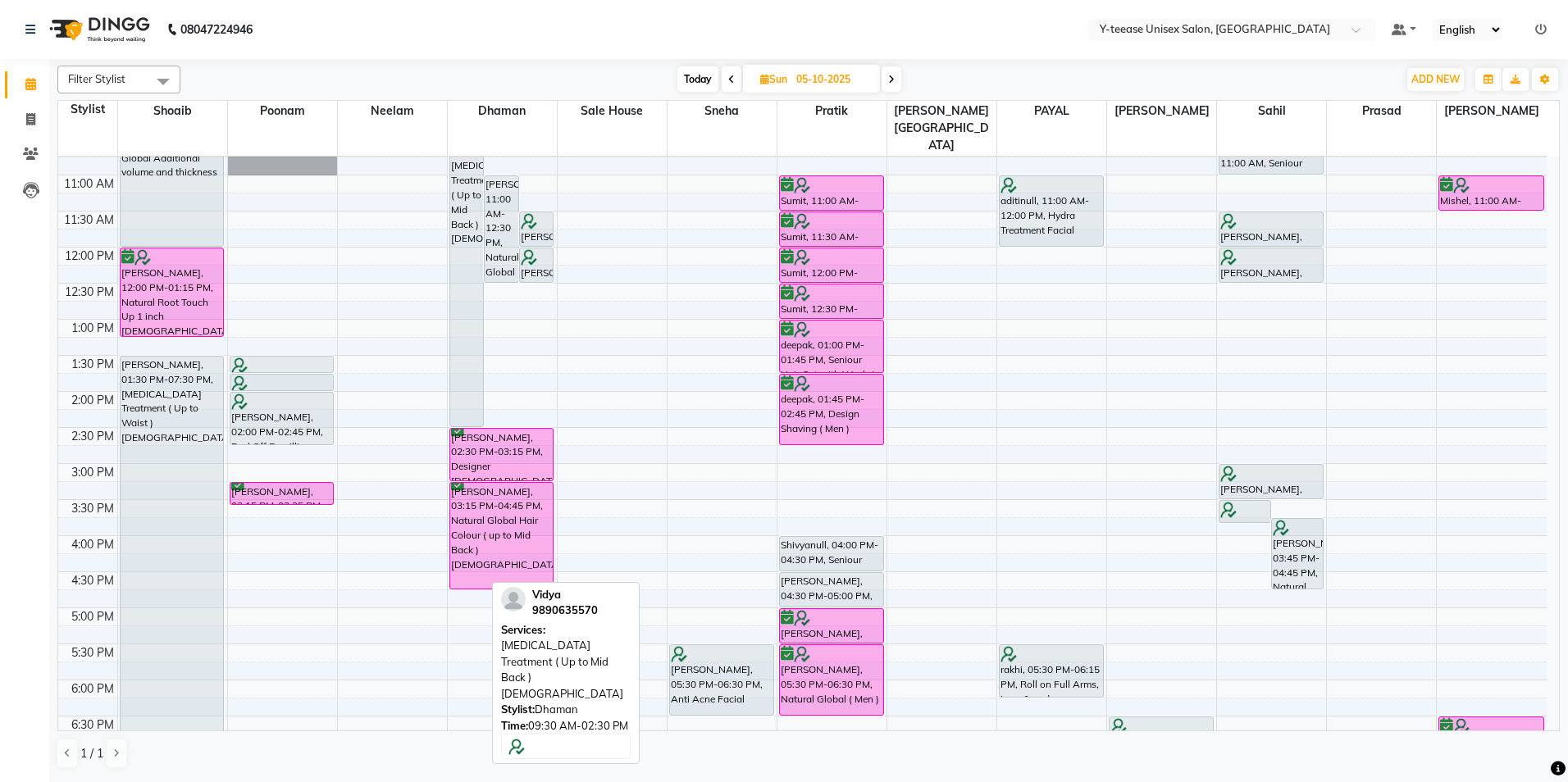
scroll to position [246, 0]
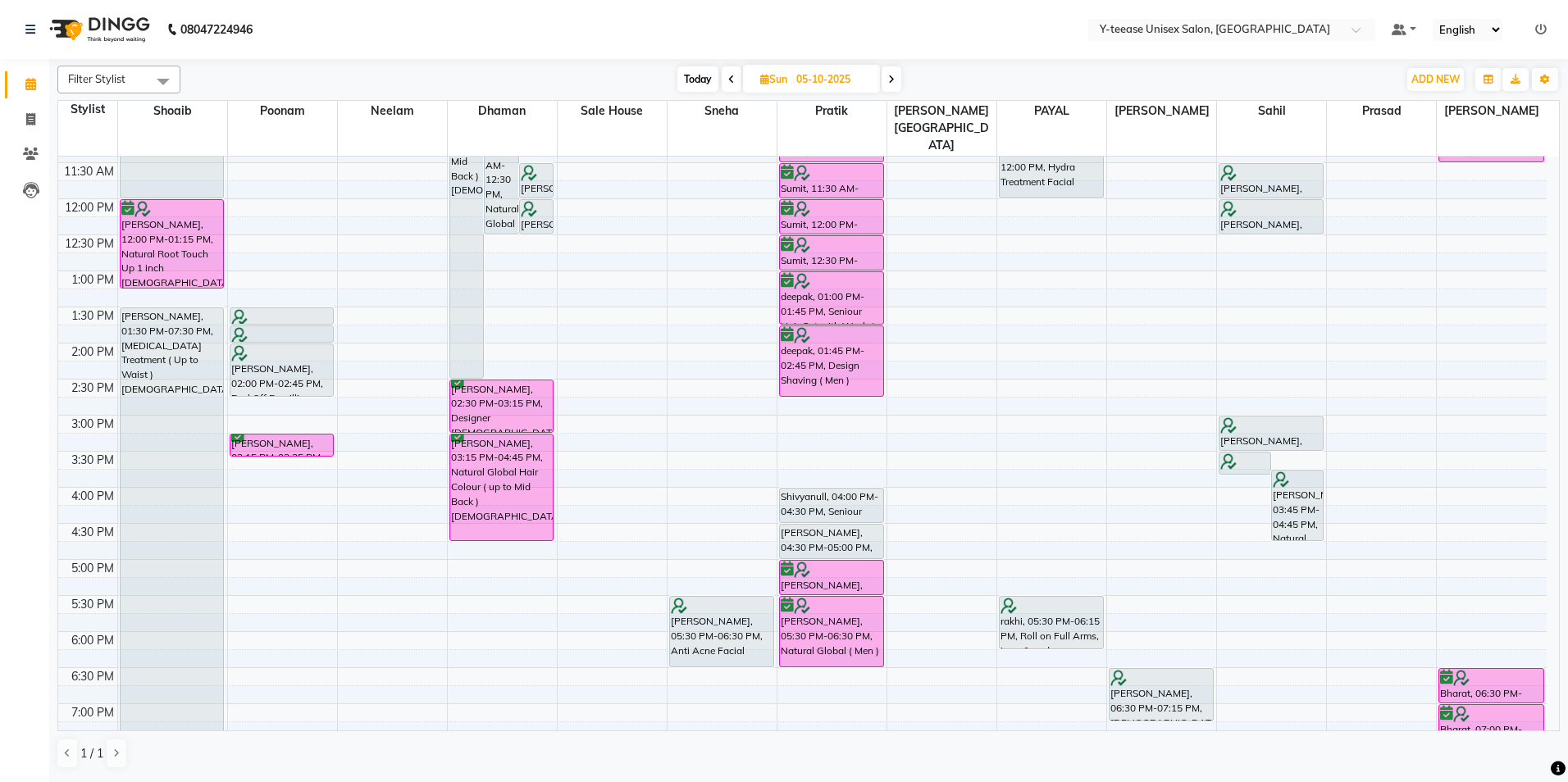
click at [894, 75] on icon at bounding box center [892, 80] width 7 height 10
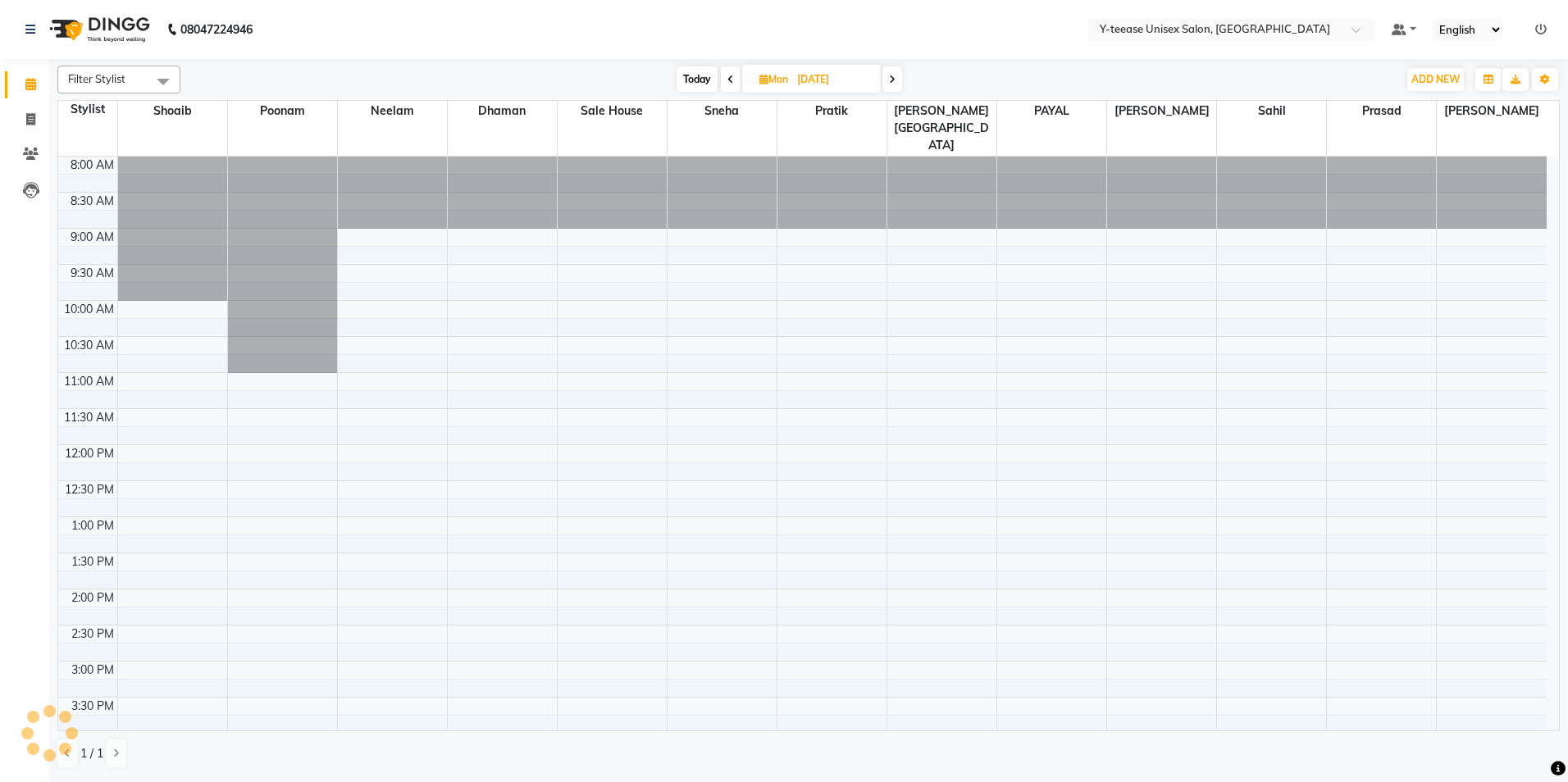
scroll to position [473, 0]
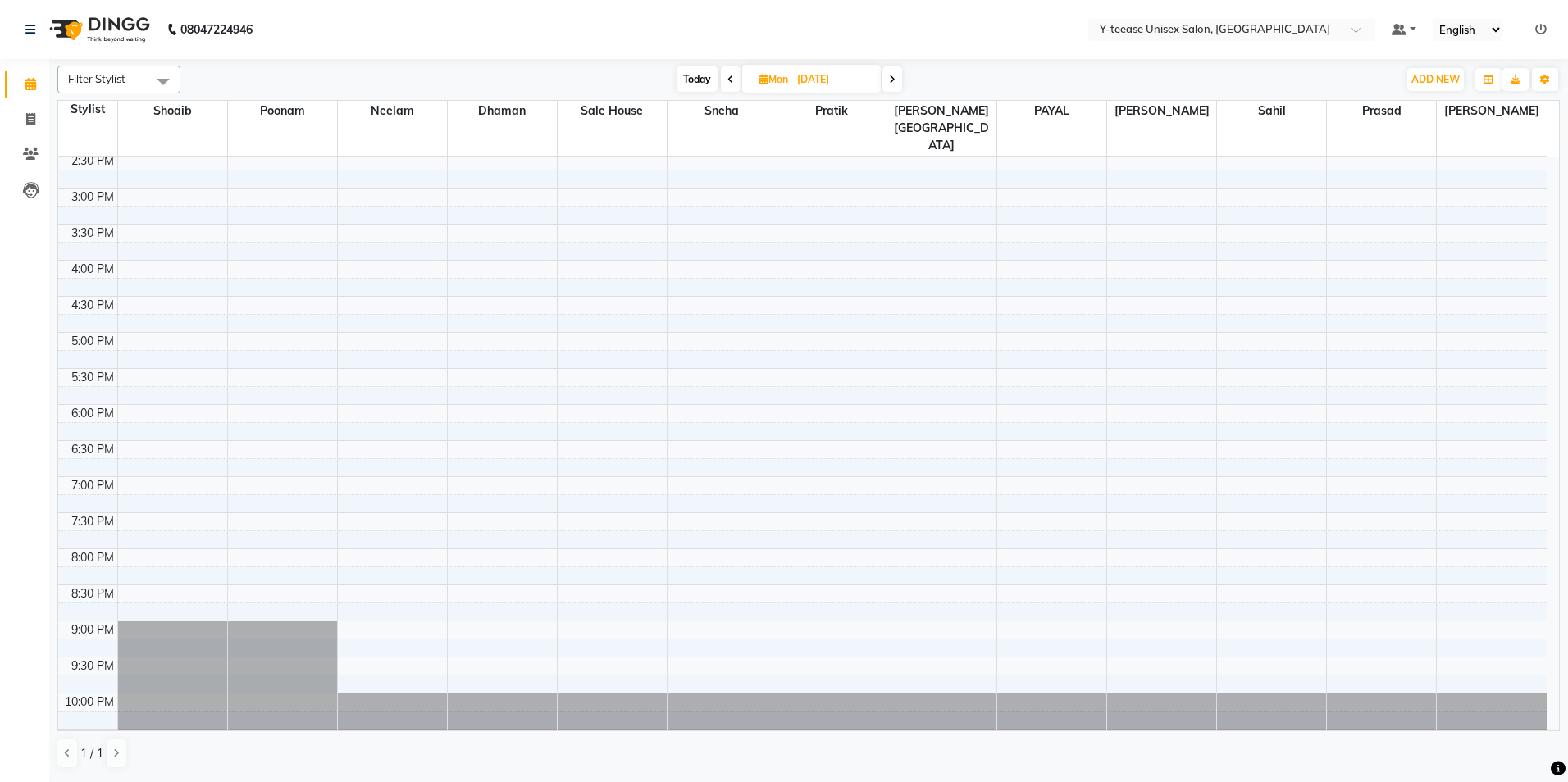
click at [695, 83] on span "Today" at bounding box center [697, 79] width 41 height 25
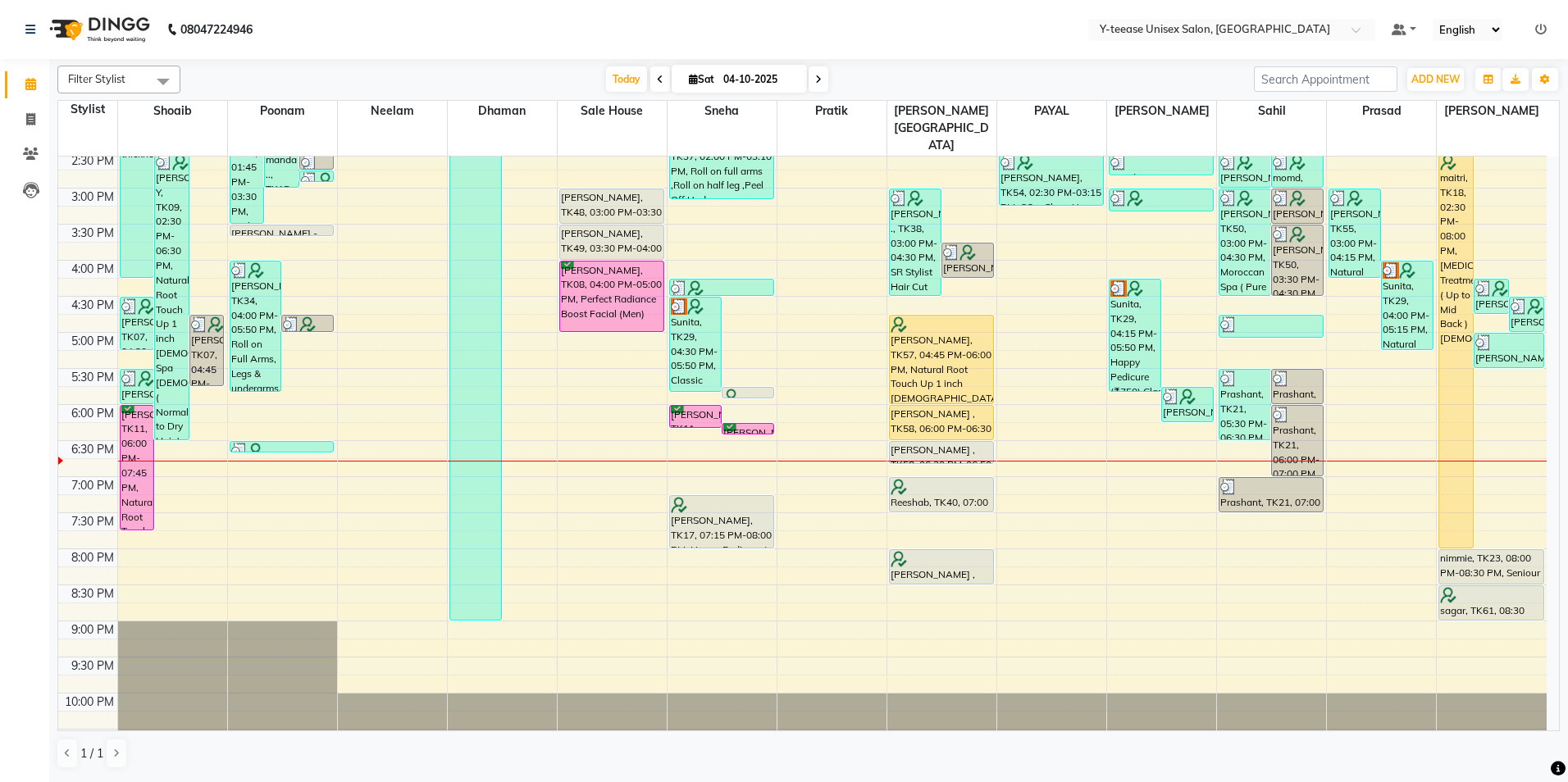
click at [819, 78] on icon at bounding box center [819, 80] width 7 height 10
type input "05-10-2025"
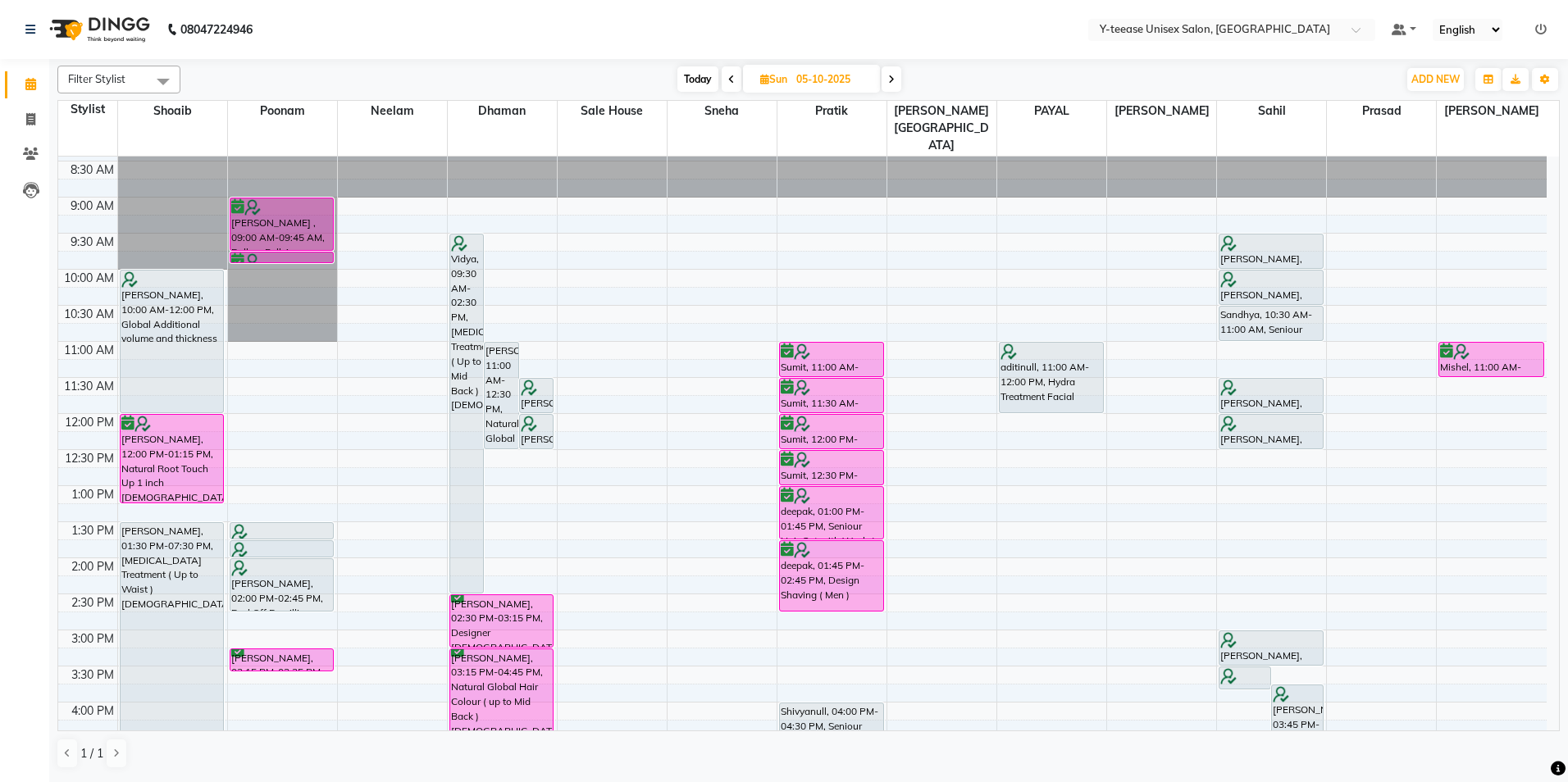
scroll to position [0, 0]
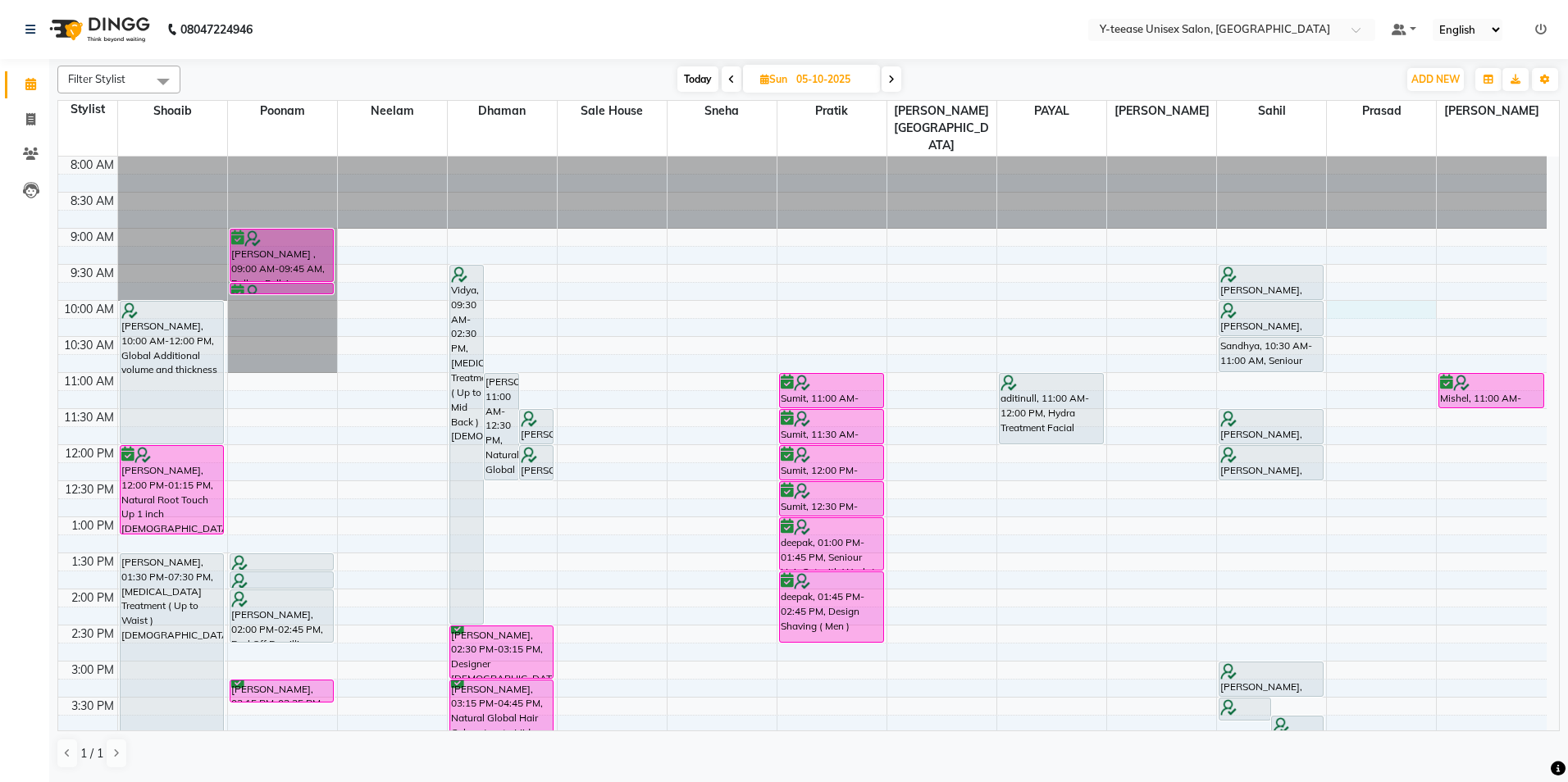
click at [1353, 279] on div "8:00 AM 8:30 AM 9:00 AM 9:30 AM 10:00 AM 10:30 AM 11:00 AM 11:30 AM 12:00 PM 12…" at bounding box center [803, 697] width 1489 height 1081
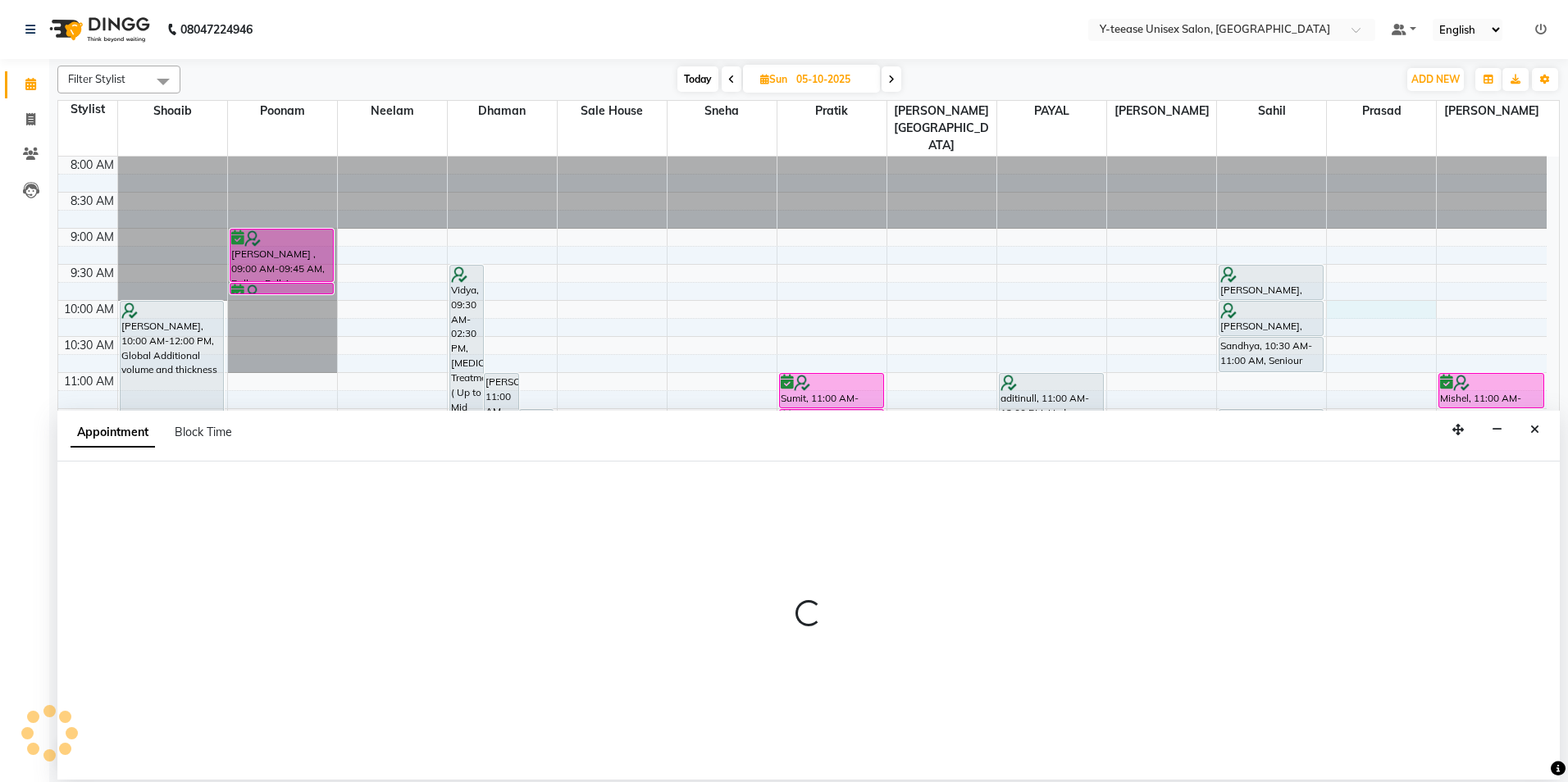
select select "88412"
select select "tentative"
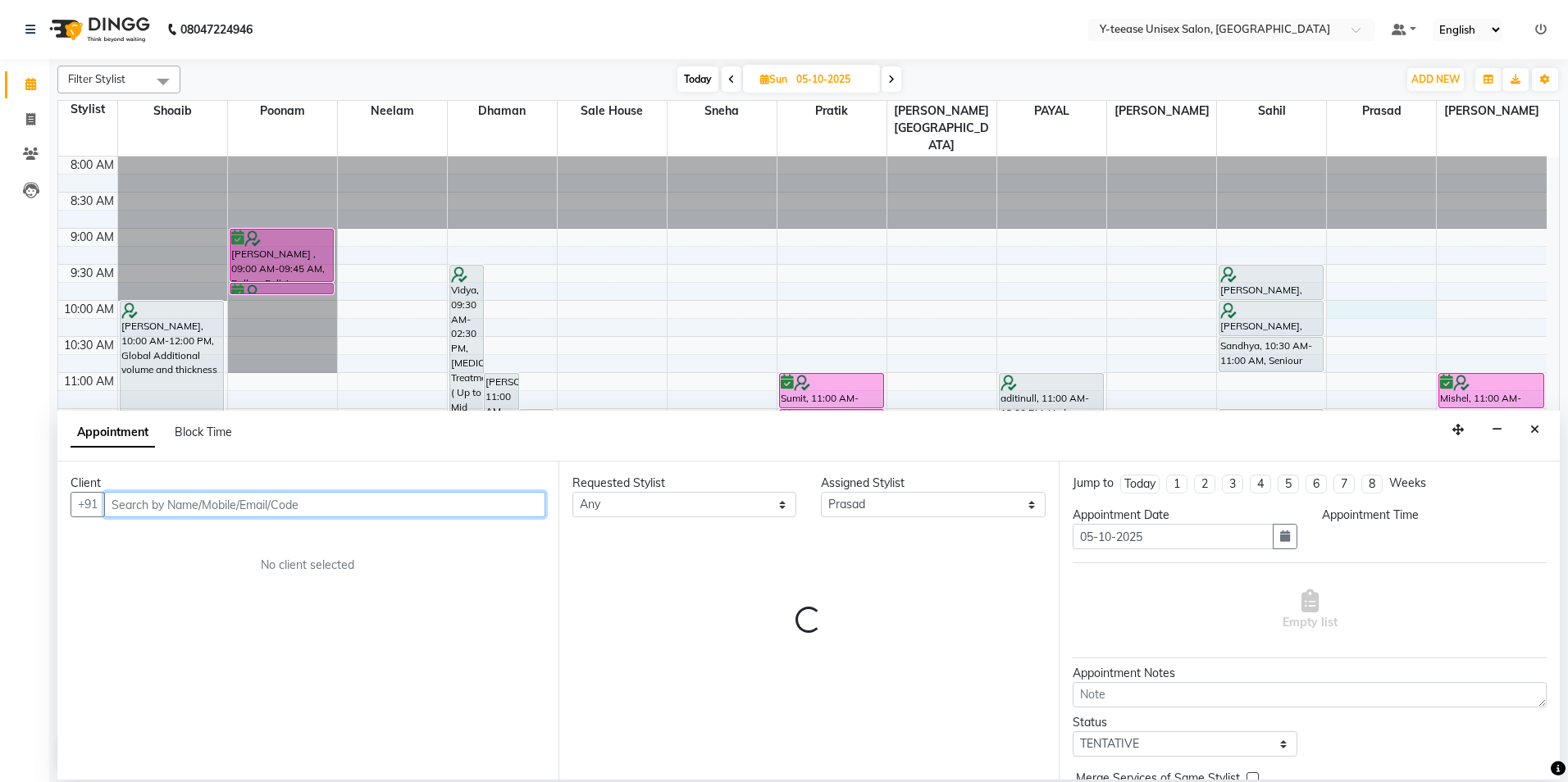
select select "600"
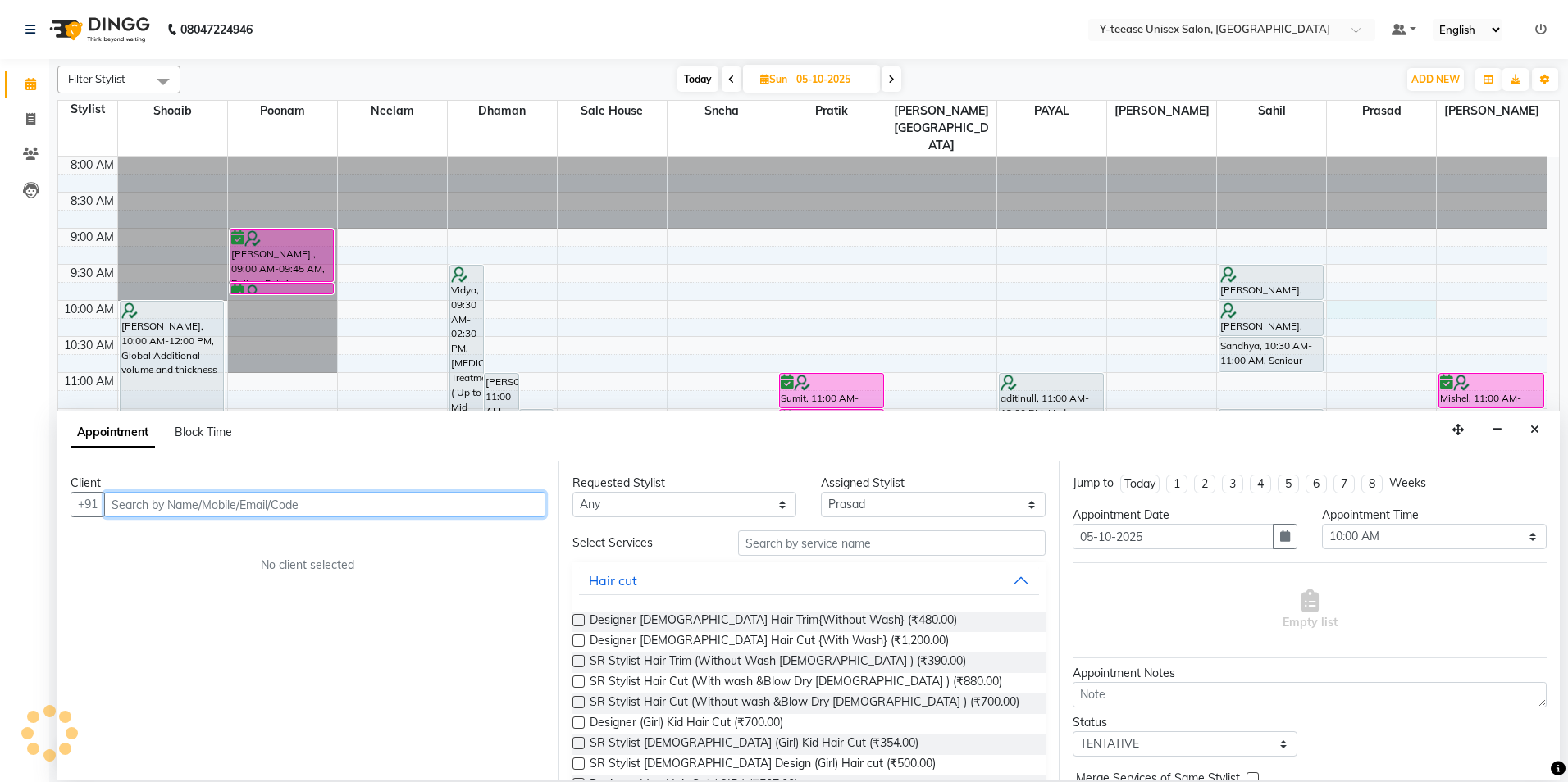
click at [469, 501] on input "text" at bounding box center [325, 505] width 441 height 25
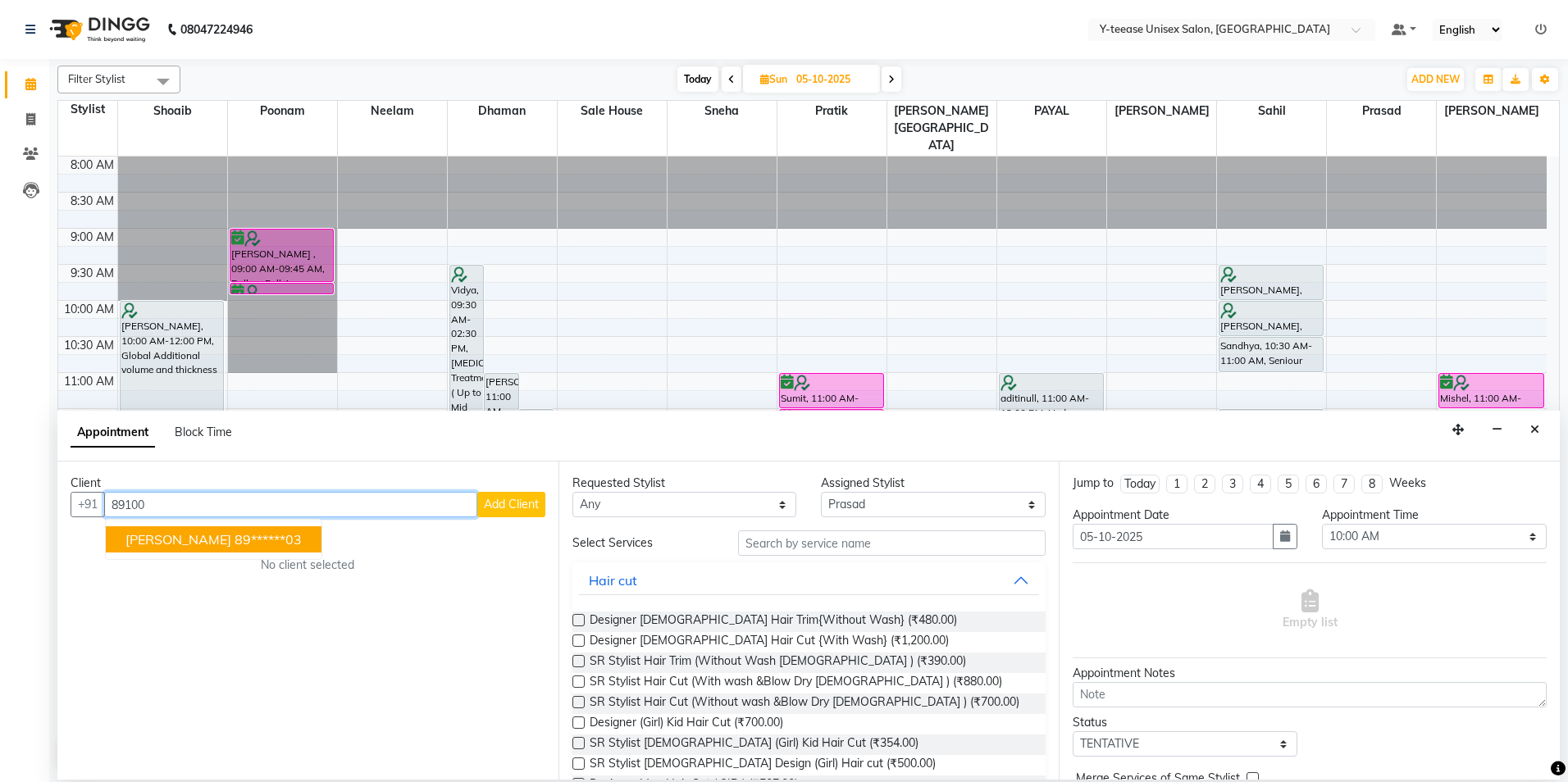
click at [234, 547] on ngb-highlight "89******03" at bounding box center [268, 539] width 67 height 16
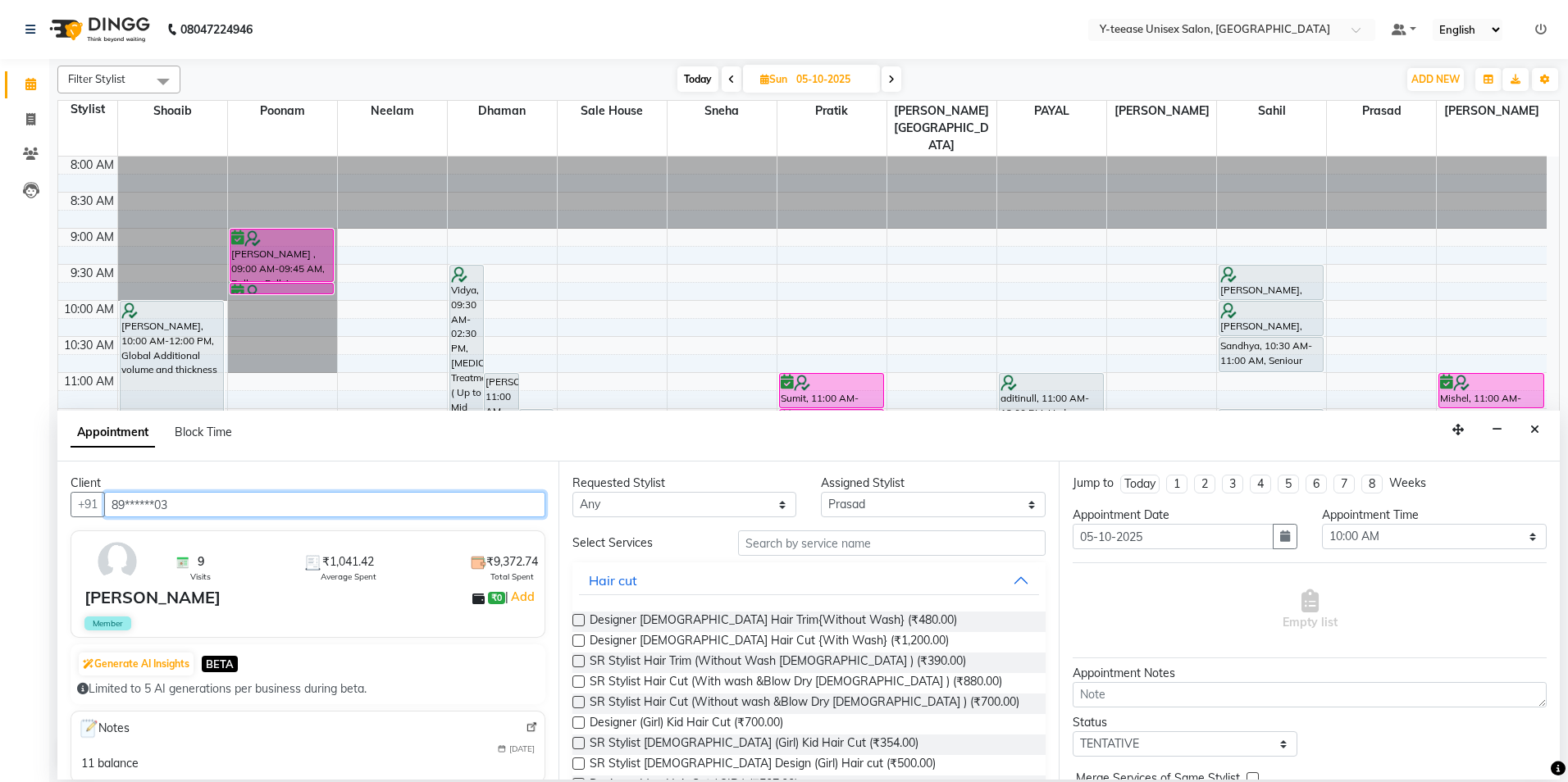
type input "89******03"
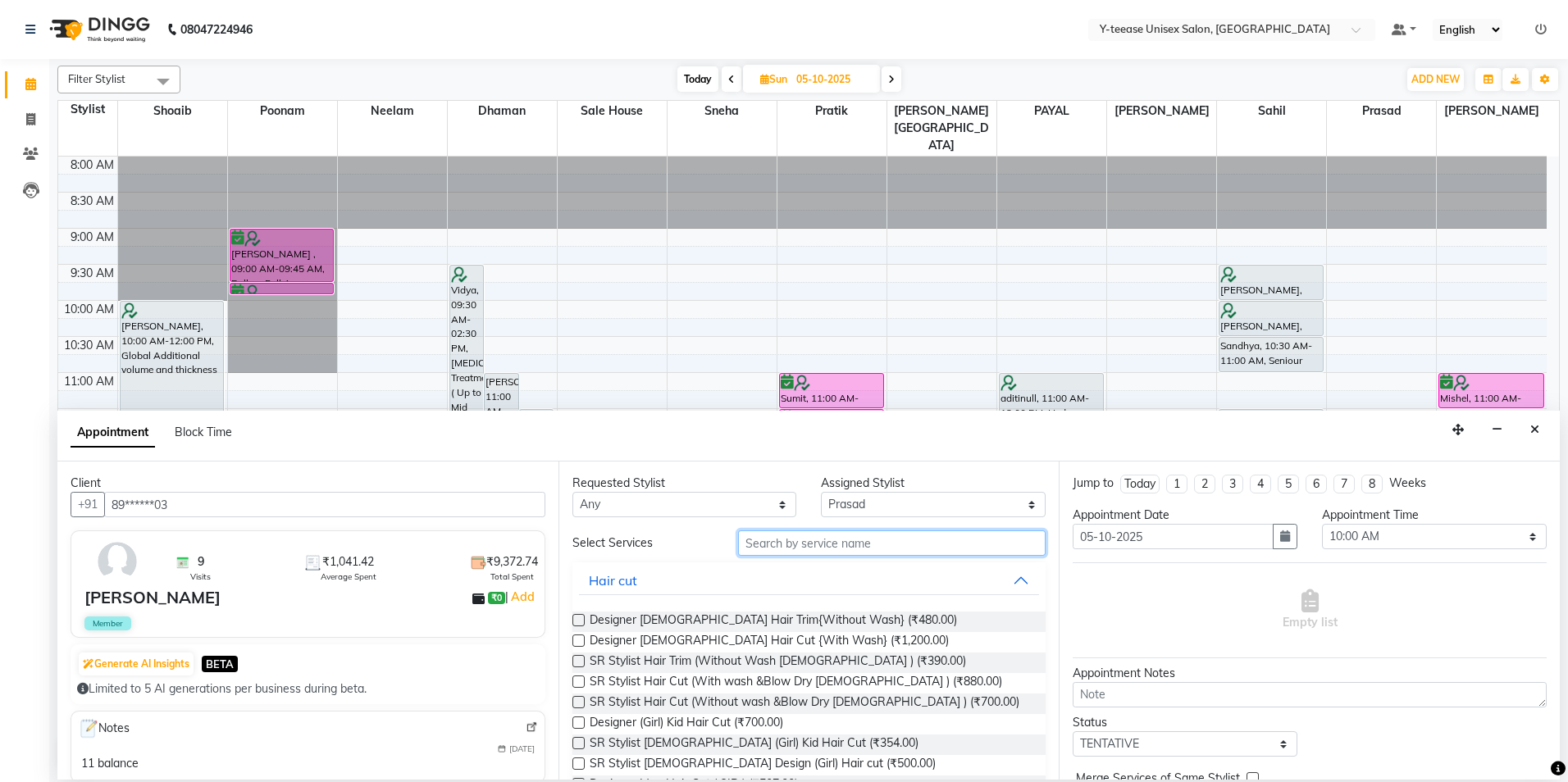
click at [765, 541] on input "text" at bounding box center [892, 544] width 308 height 25
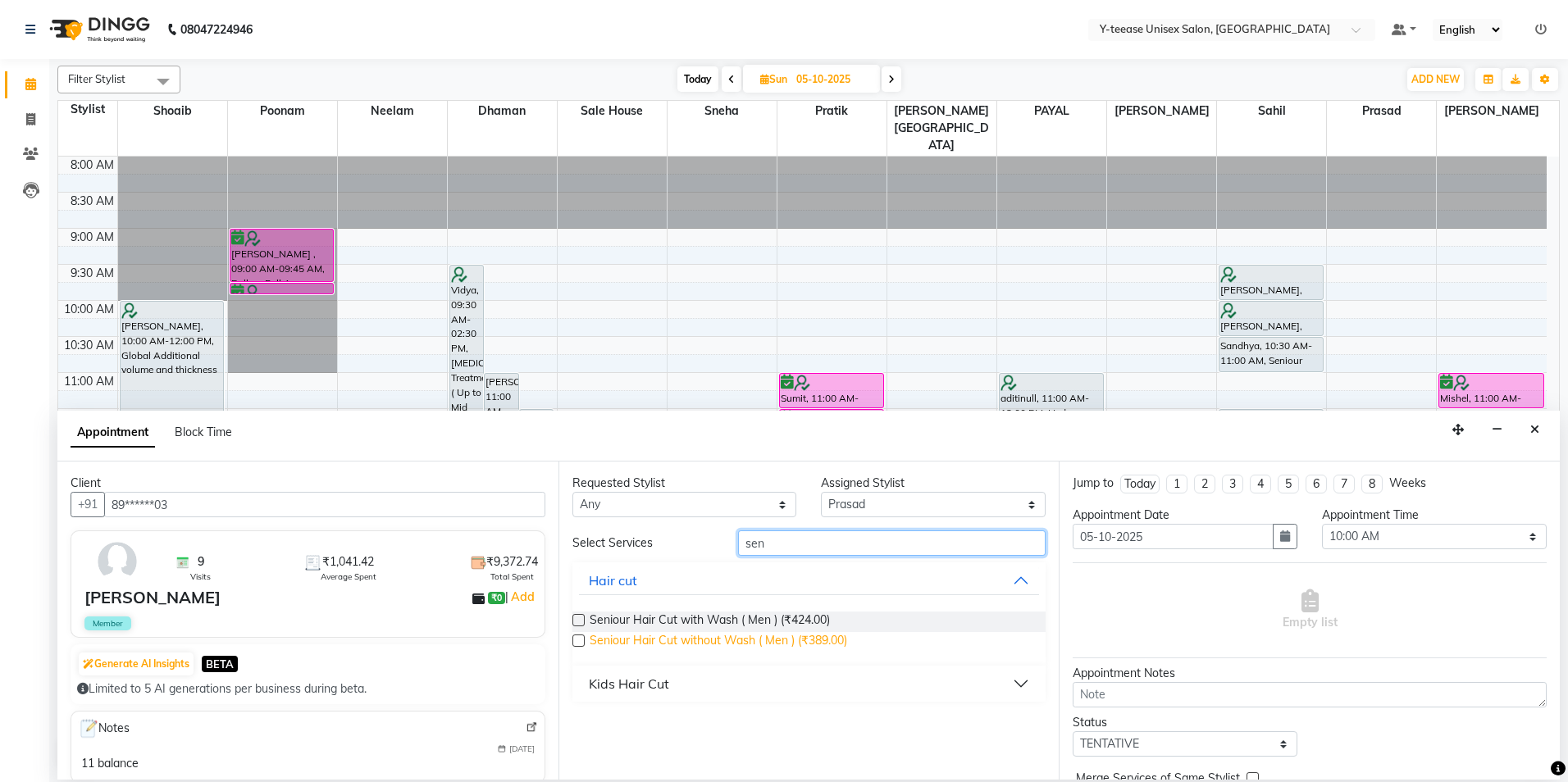
type input "sen"
click at [842, 641] on span "Seniour Hair Cut without Wash ( Men ) (₹389.00)" at bounding box center [719, 642] width 258 height 20
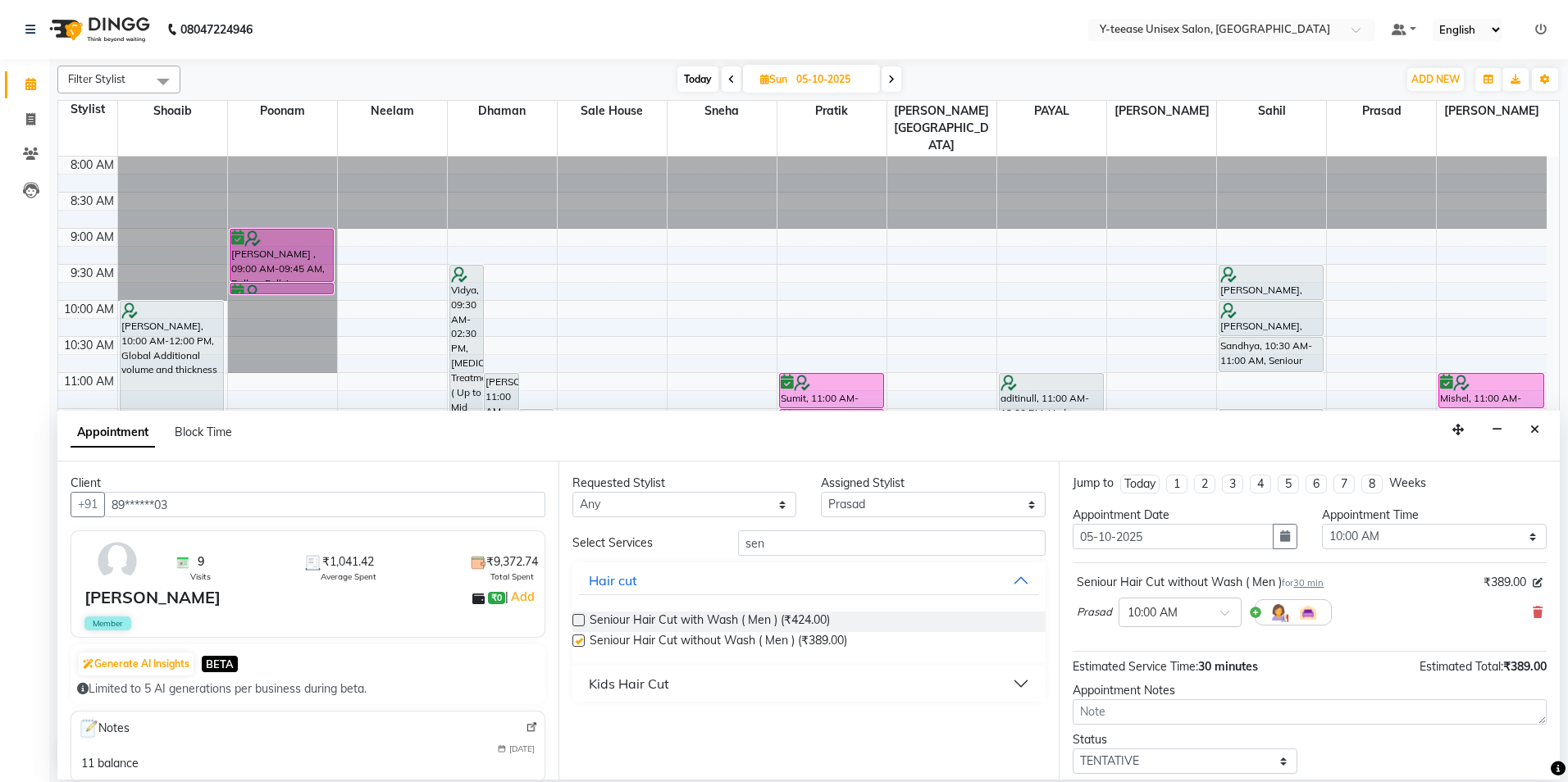
checkbox input "false"
click at [1389, 532] on select "Select 09:00 AM 09:15 AM 09:30 AM 09:45 AM 10:00 AM 10:15 AM 10:30 AM 10:45 AM …" at bounding box center [1434, 537] width 225 height 25
select select "630"
click at [1322, 524] on select "Select 09:00 AM 09:15 AM 09:30 AM 09:45 AM 10:00 AM 10:15 AM 10:30 AM 10:45 AM …" at bounding box center [1434, 537] width 225 height 25
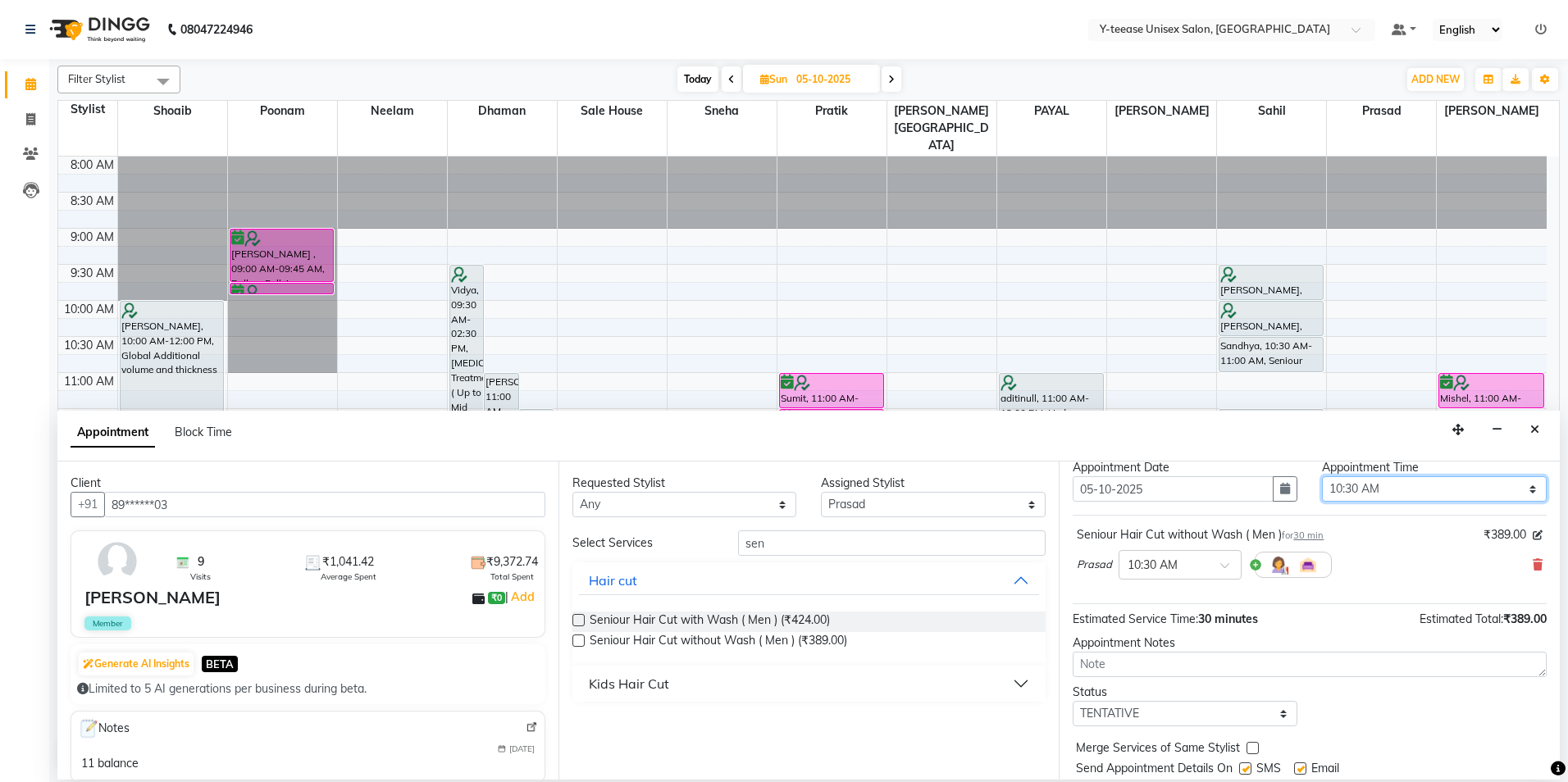
scroll to position [98, 0]
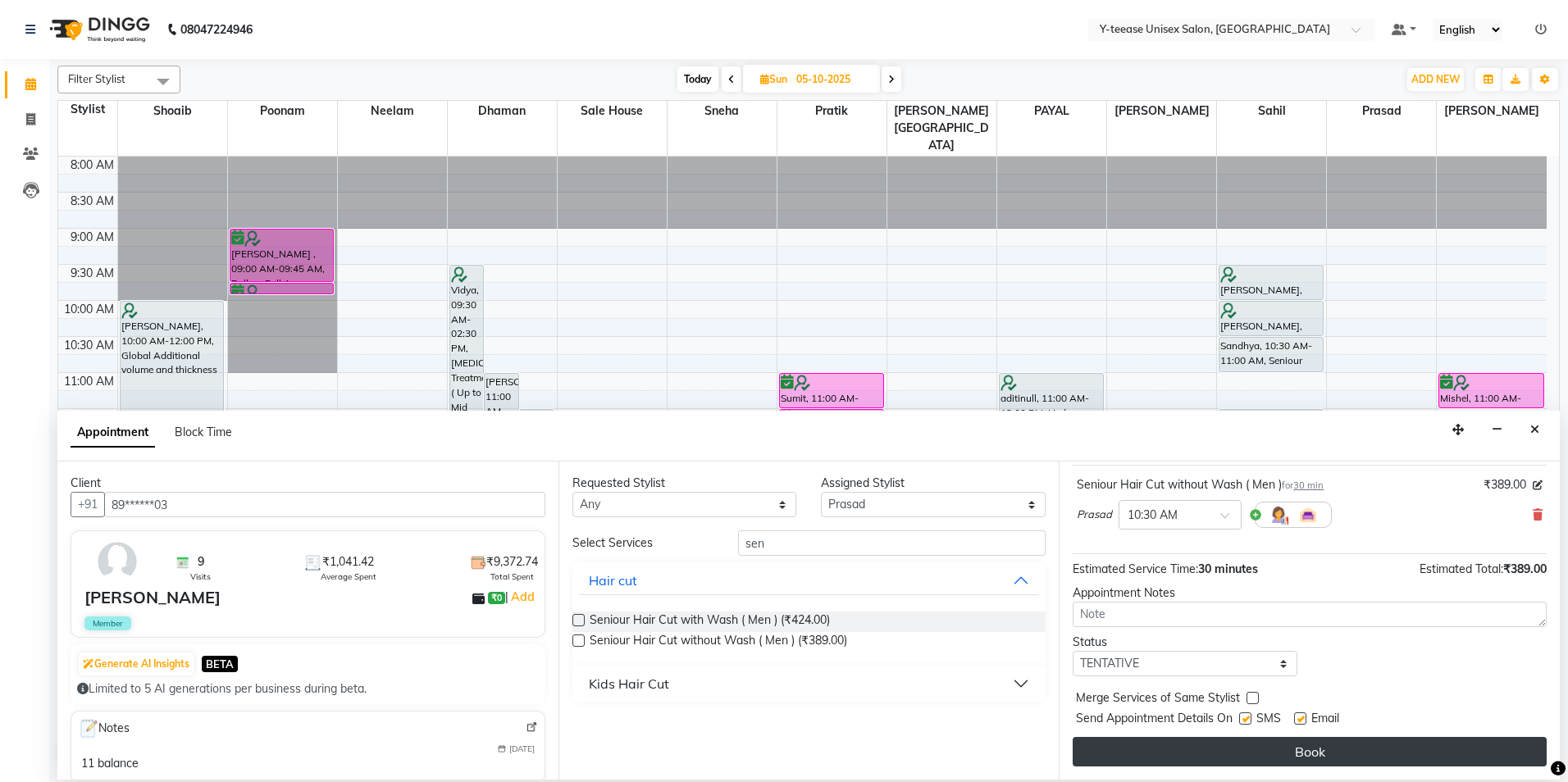
click at [1367, 751] on button "Book" at bounding box center [1310, 752] width 474 height 29
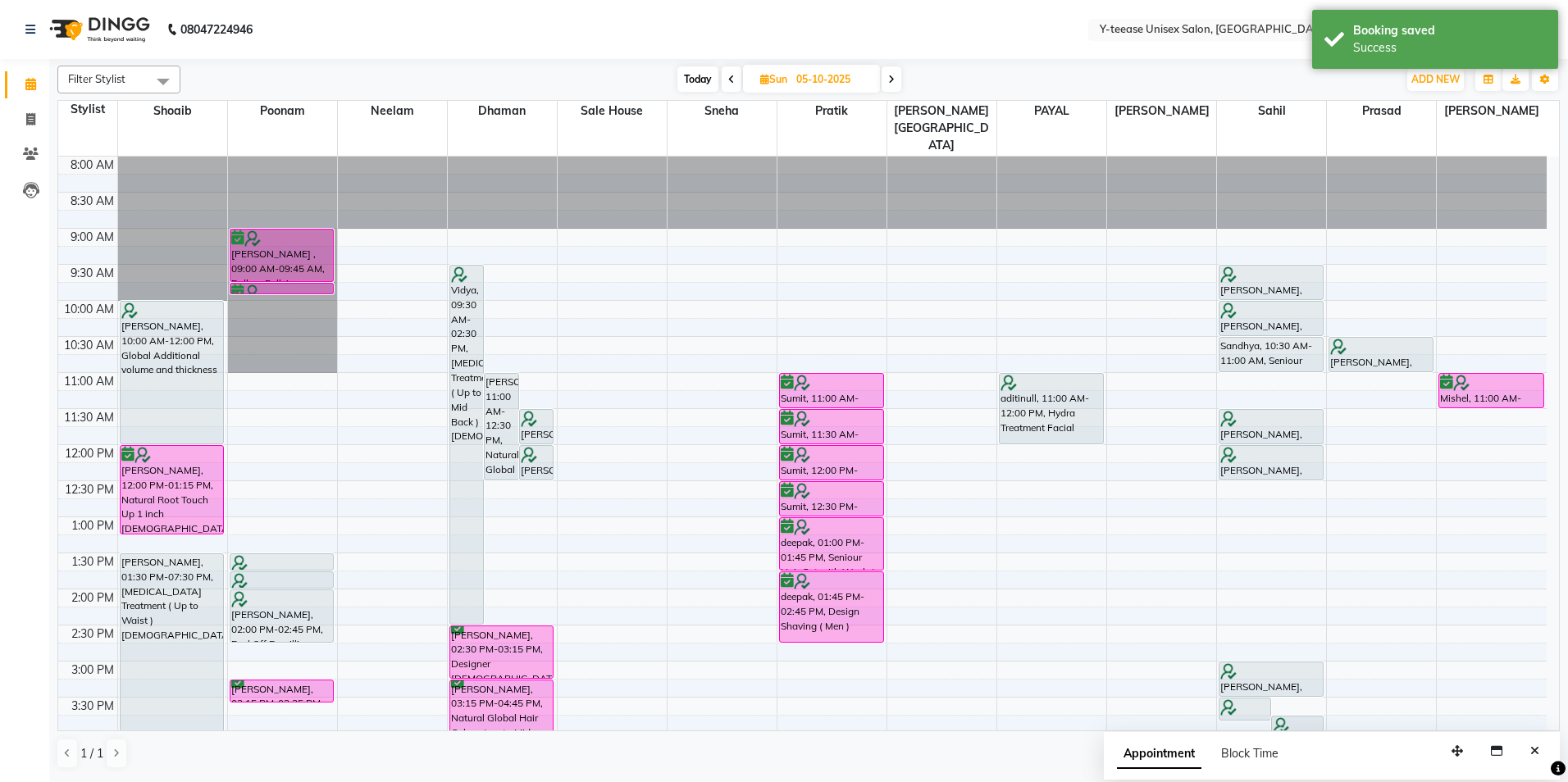
click at [841, 79] on input "05-10-2025" at bounding box center [832, 79] width 82 height 24
select select "10"
select select "2025"
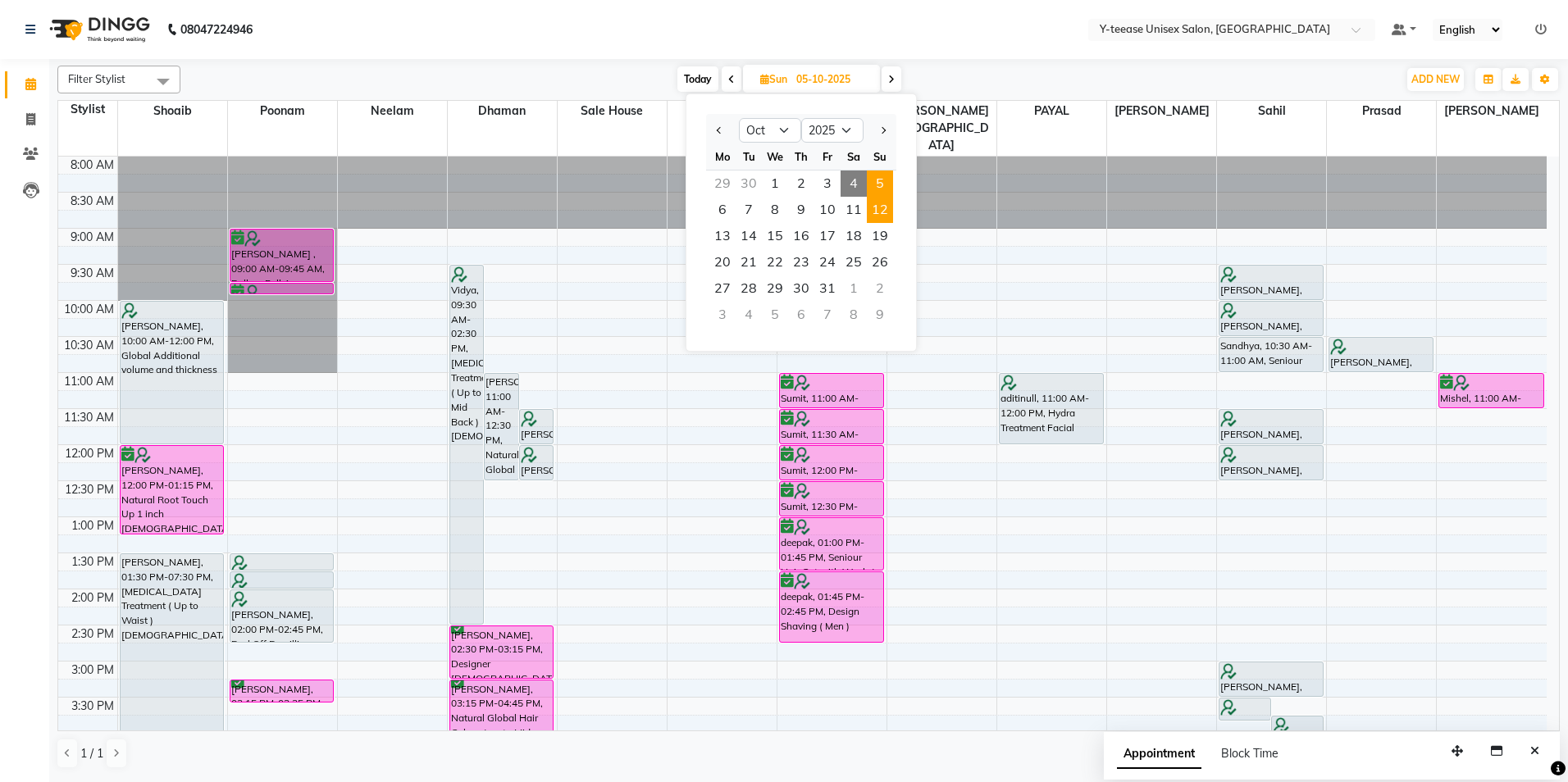
click at [882, 214] on span "12" at bounding box center [879, 210] width 26 height 26
type input "12-10-2025"
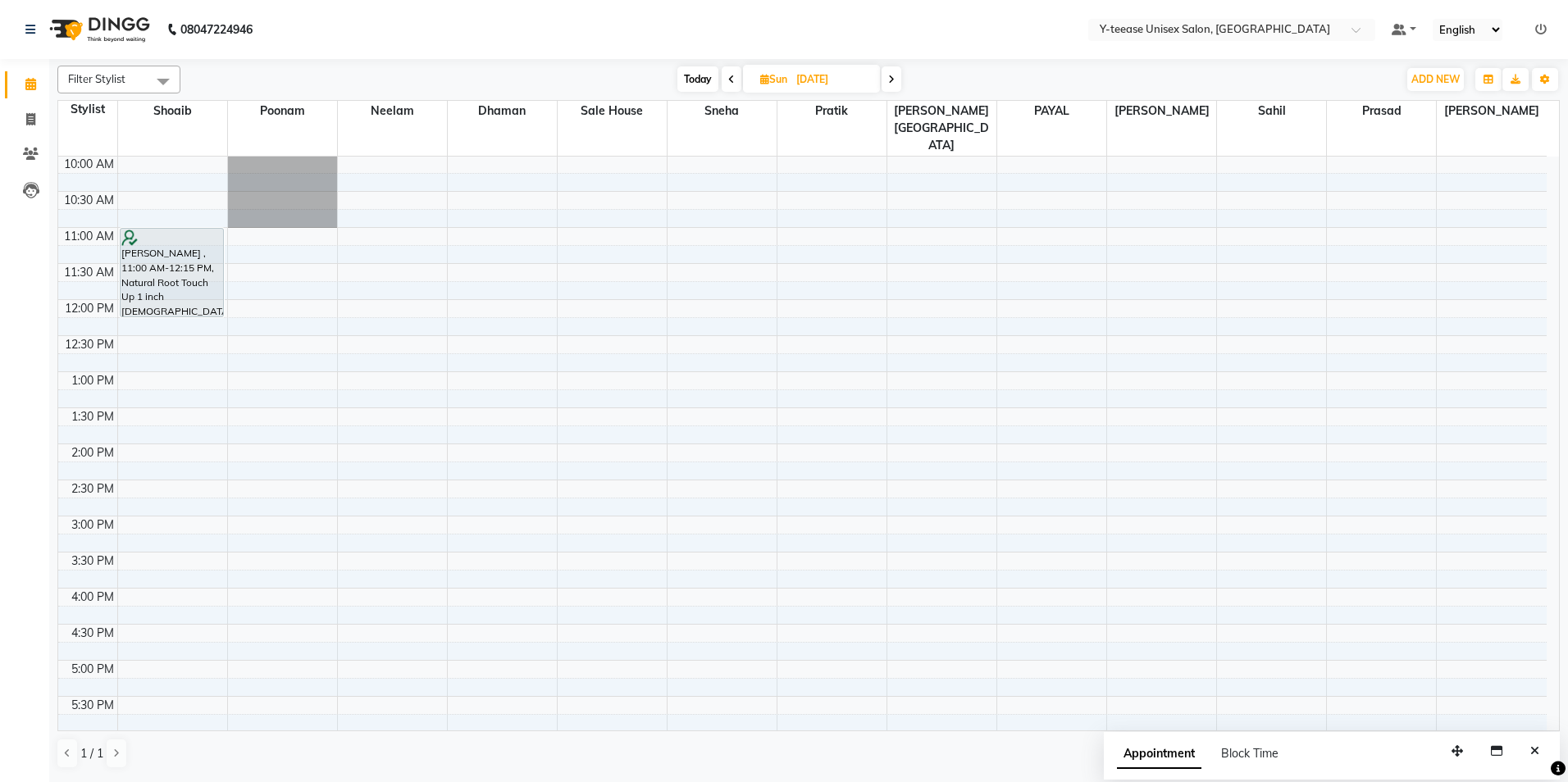
scroll to position [0, 0]
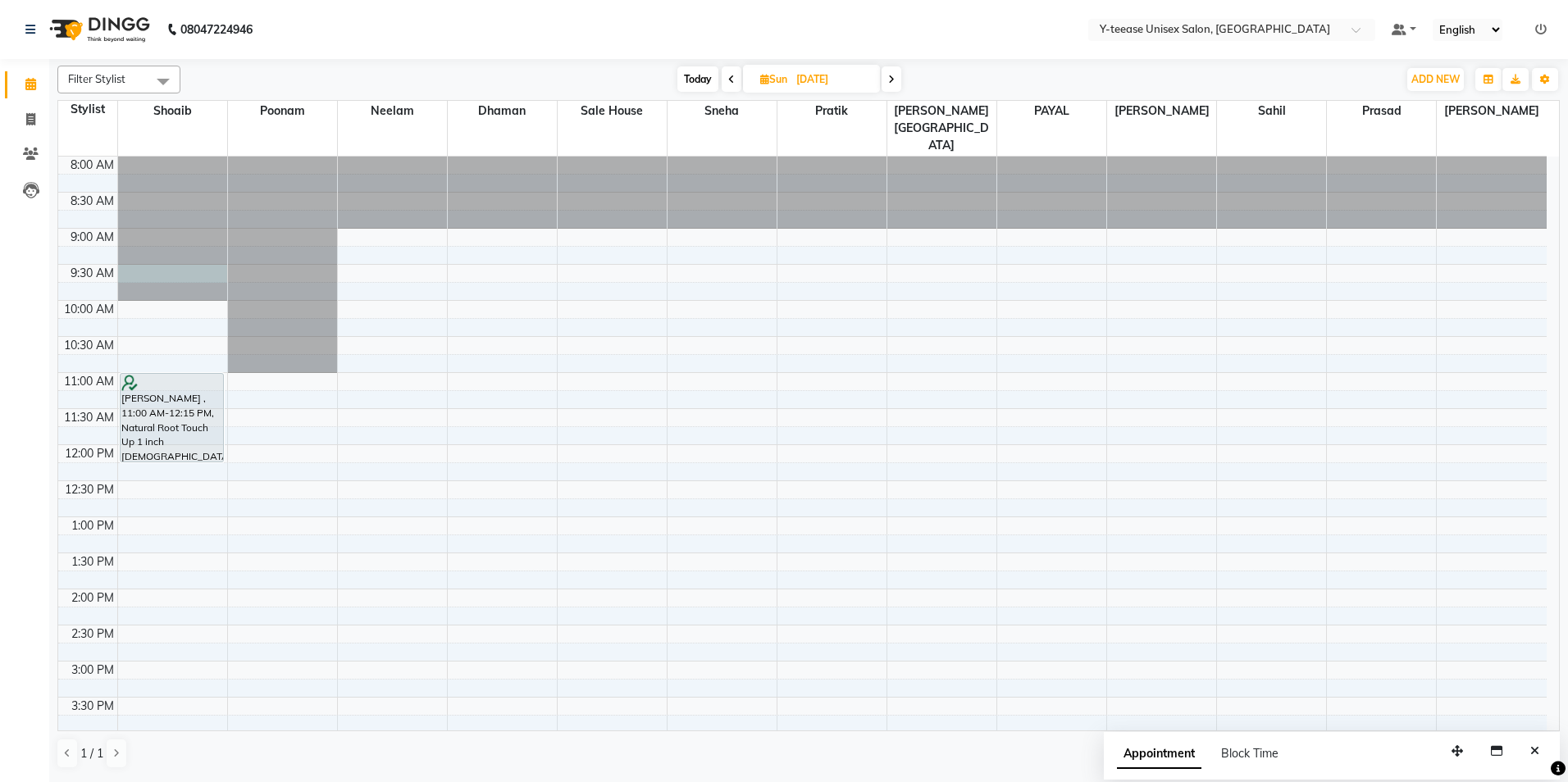
click at [209, 157] on div at bounding box center [172, 157] width 109 height 0
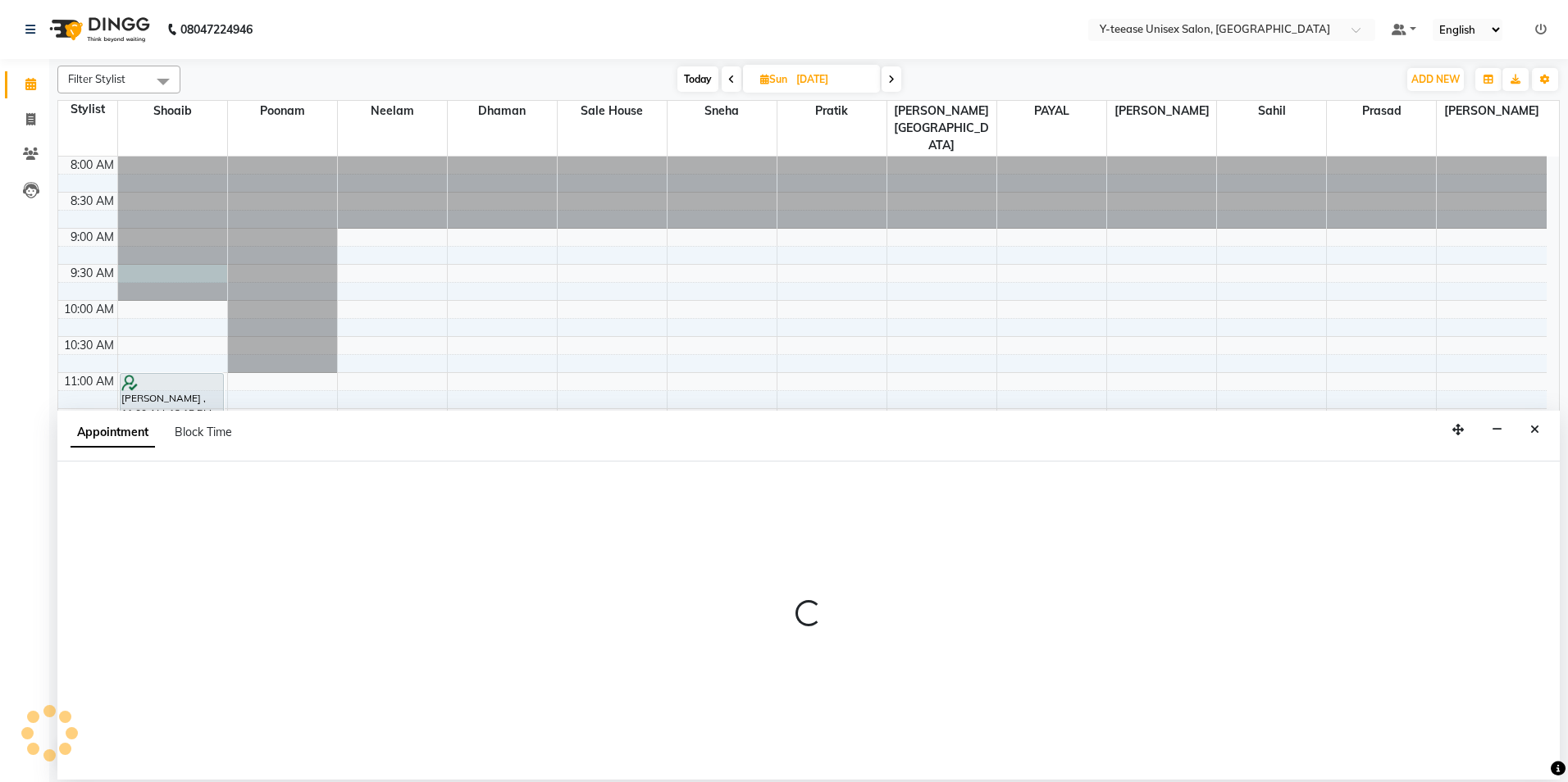
select select "56"
select select "tentative"
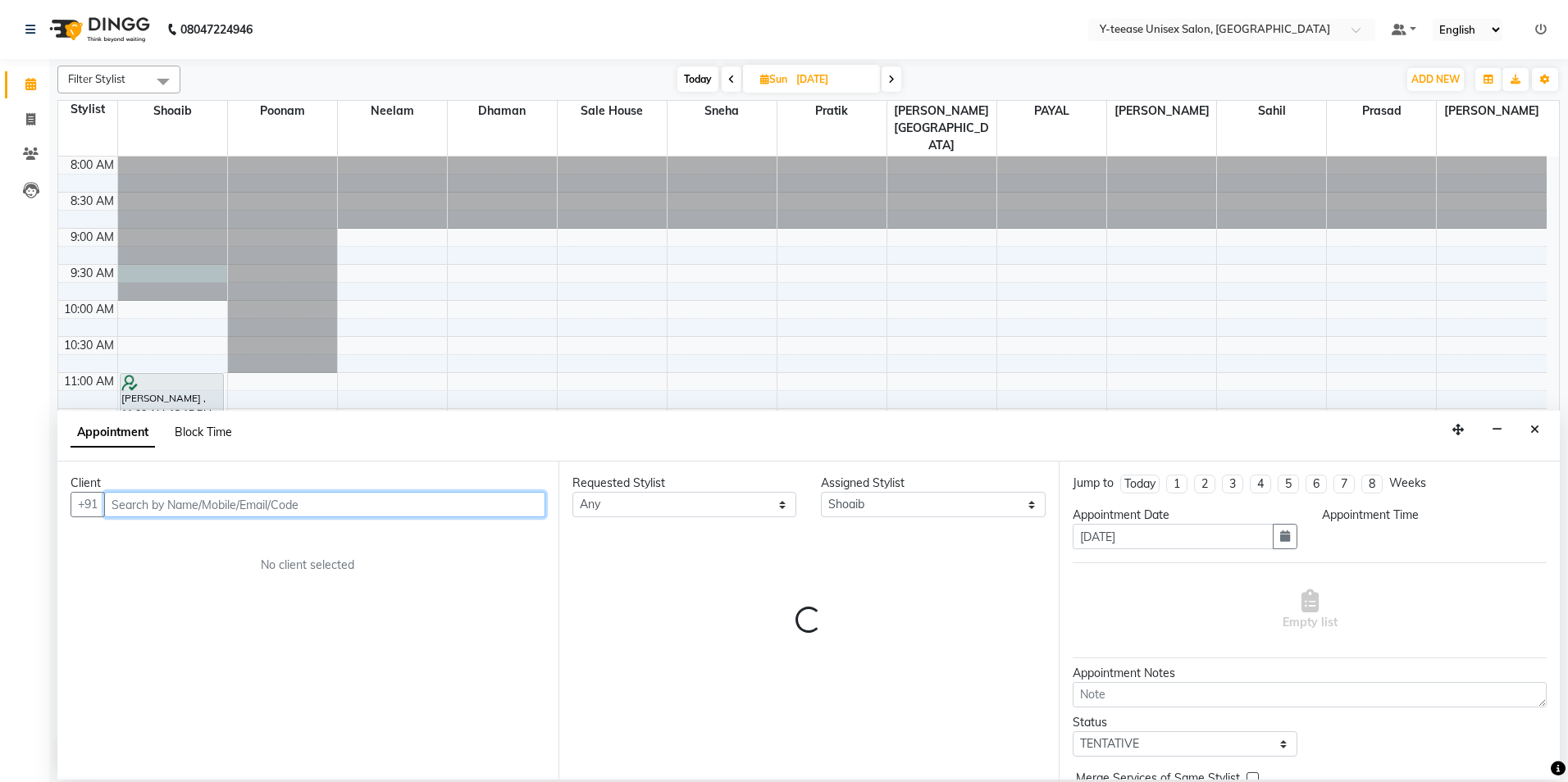
select select "570"
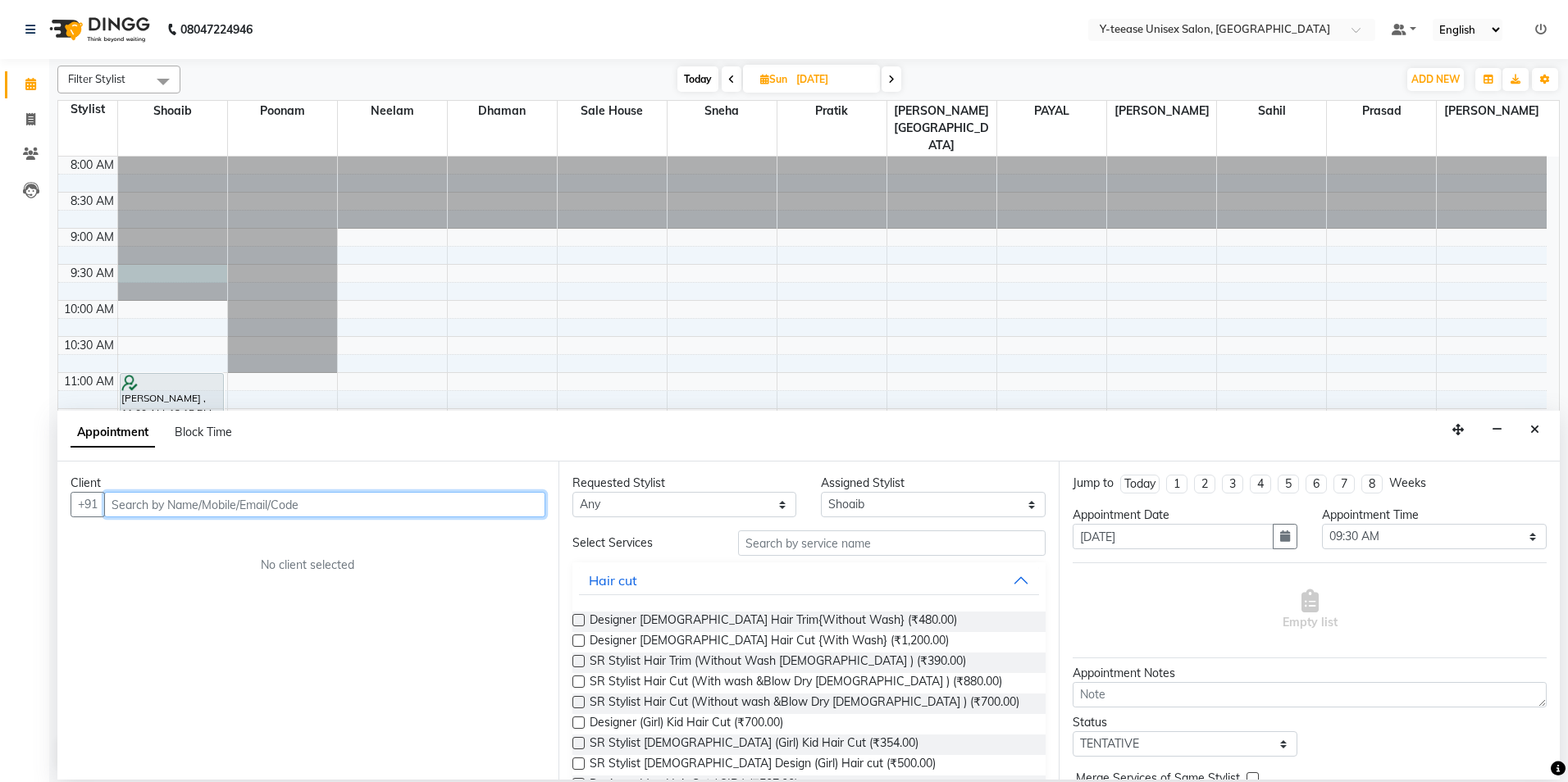
click at [346, 506] on input "text" at bounding box center [325, 505] width 441 height 25
click at [339, 495] on input "text" at bounding box center [325, 505] width 441 height 25
click at [271, 506] on input "text" at bounding box center [325, 505] width 441 height 25
click at [469, 496] on input "text" at bounding box center [325, 505] width 441 height 25
click at [948, 21] on nav "08047224946 Select Location × Y-teease Unisex Salon, Amanora Default Panel My P…" at bounding box center [784, 29] width 1568 height 59
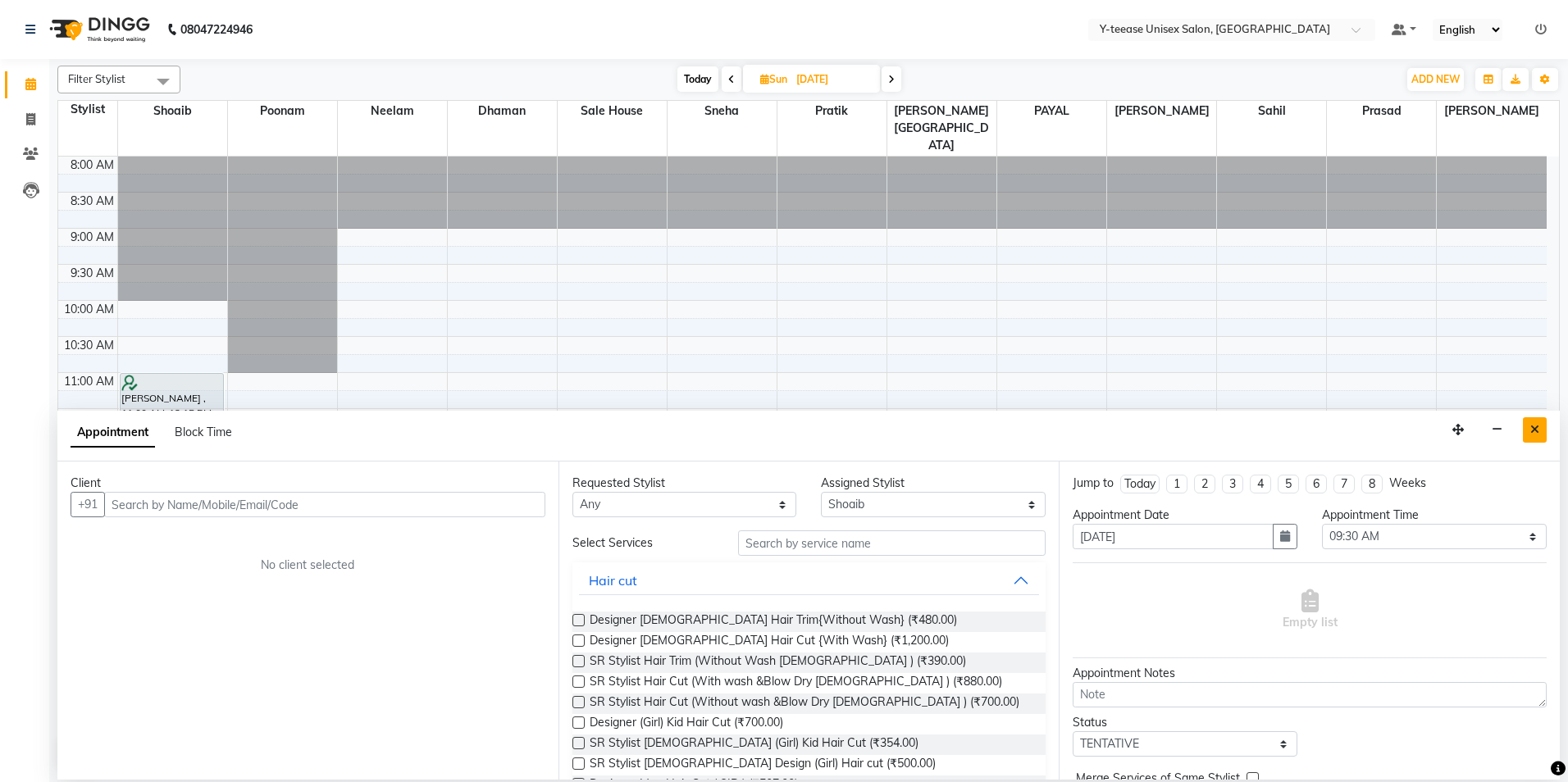
click at [1538, 430] on icon "Close" at bounding box center [1535, 430] width 9 height 12
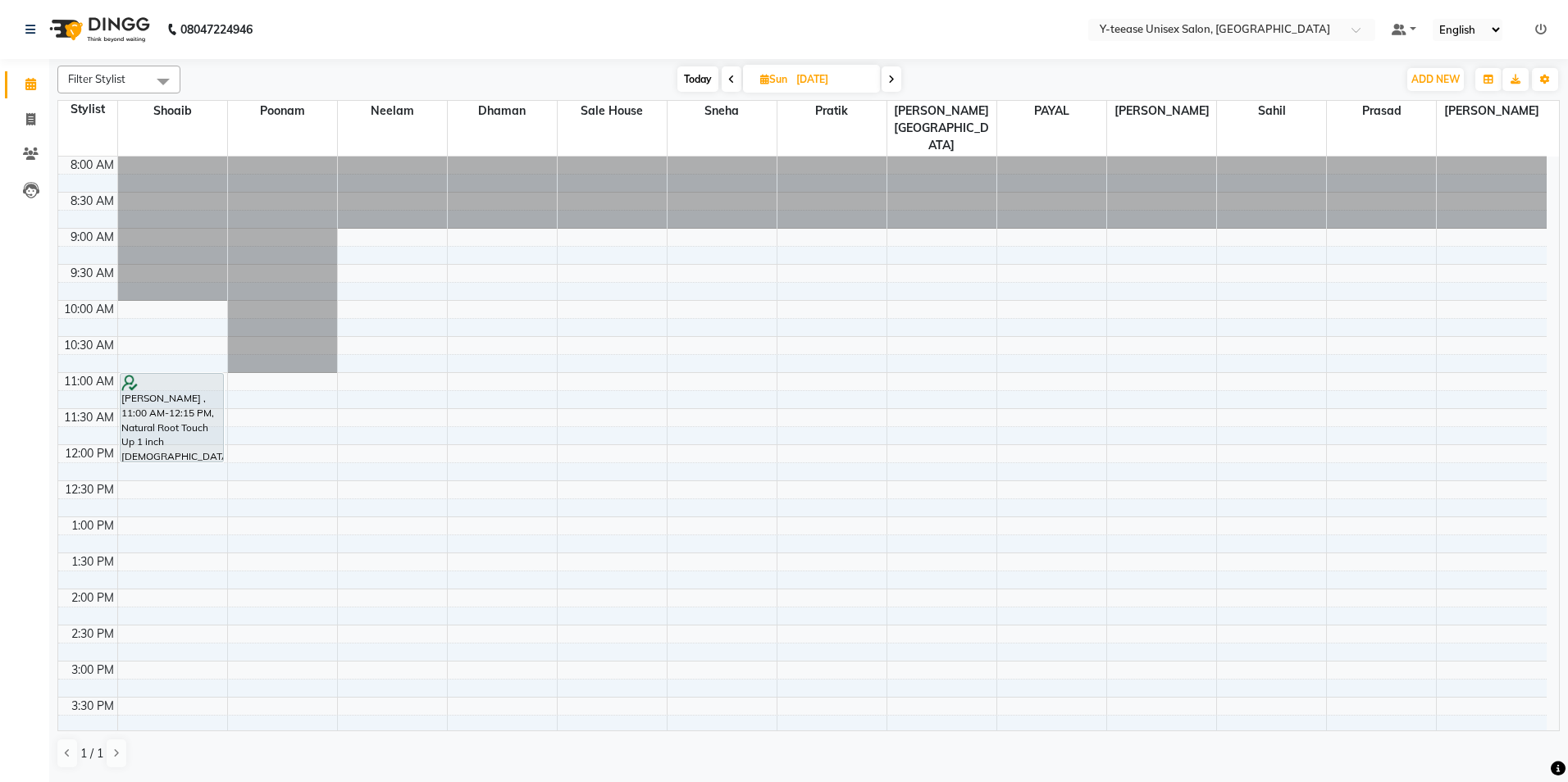
click at [701, 78] on span "Today" at bounding box center [698, 79] width 41 height 25
type input "04-10-2025"
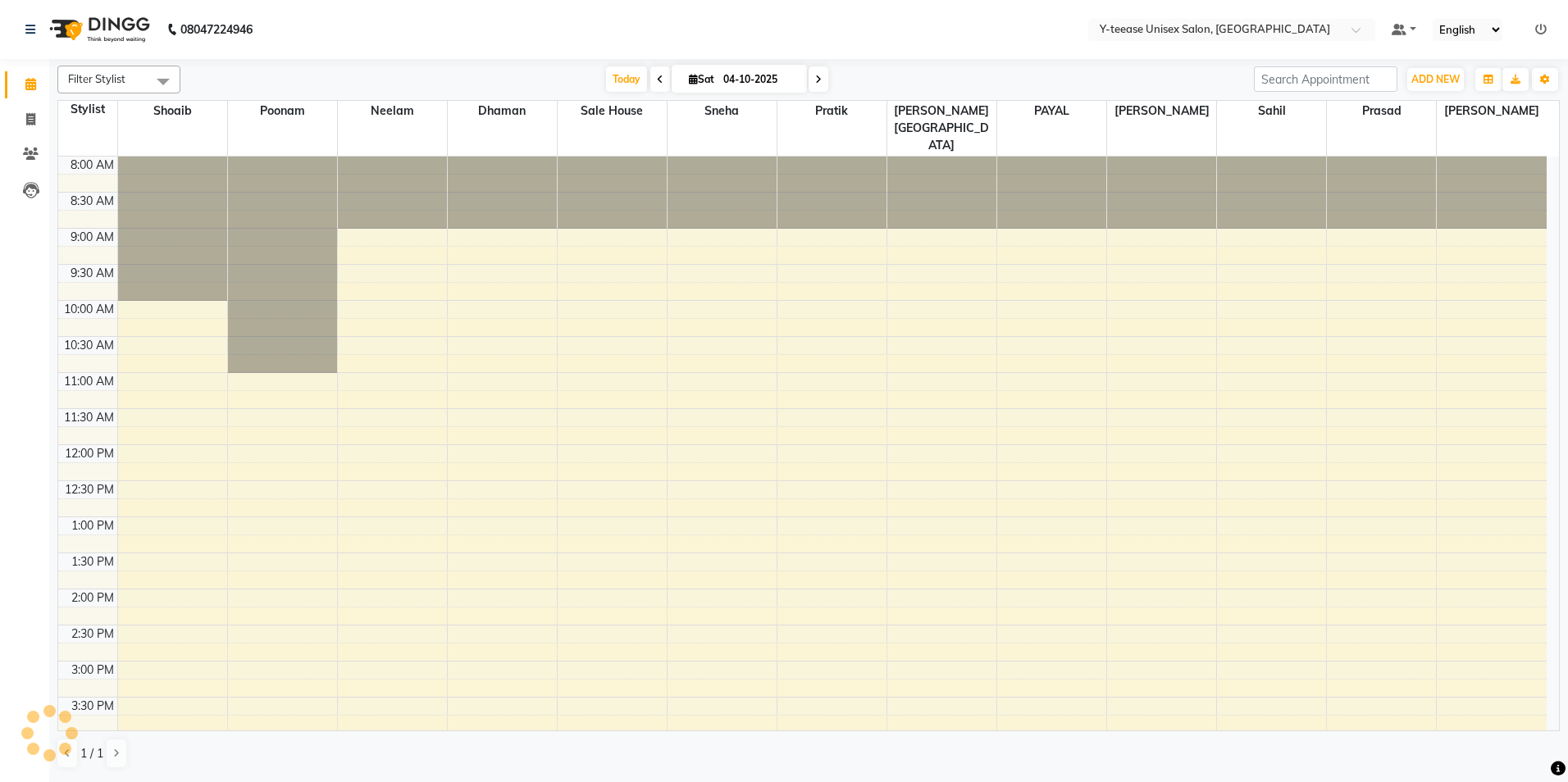
scroll to position [473, 0]
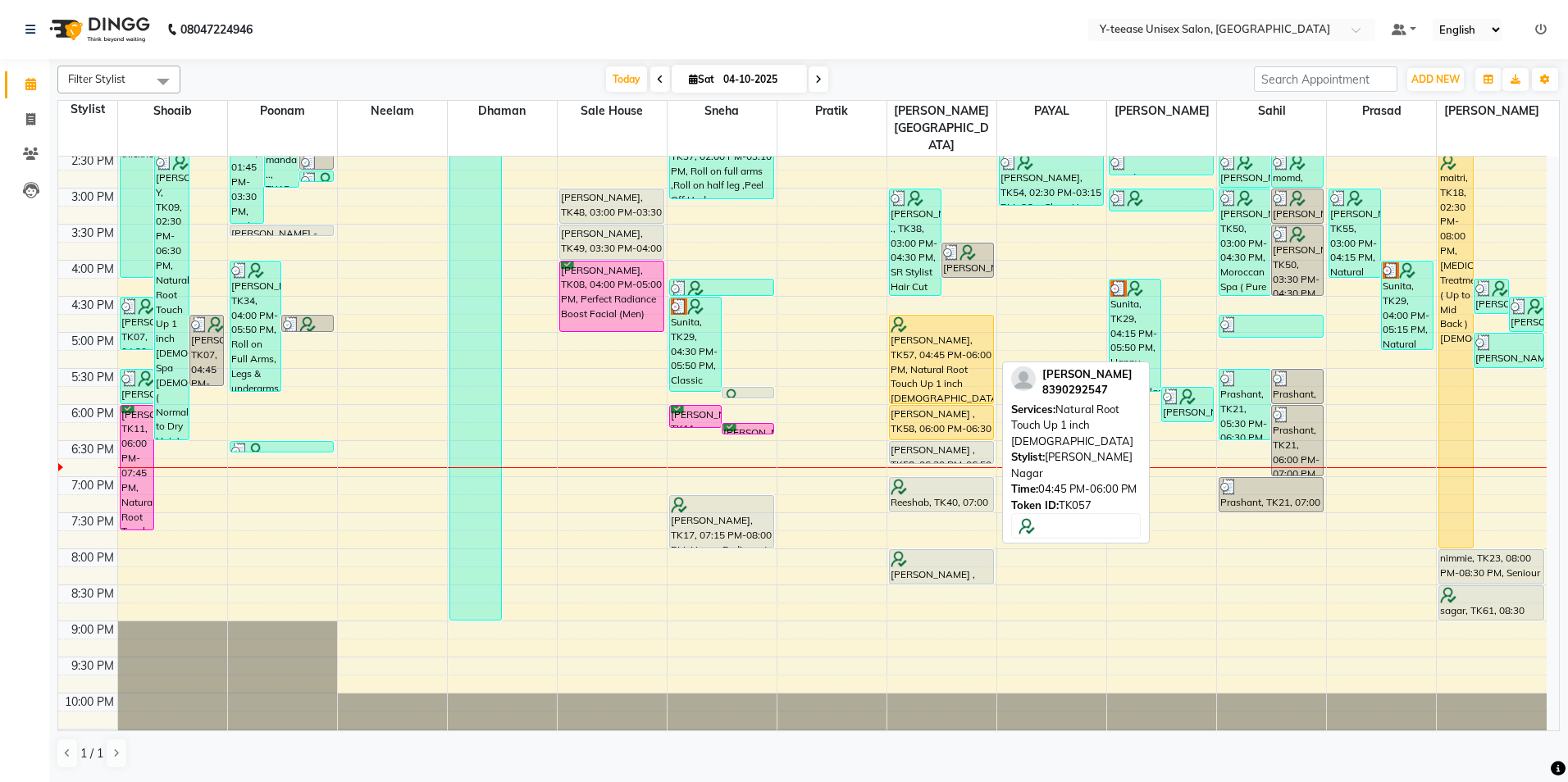
click at [943, 345] on div "[PERSON_NAME], TK57, 04:45 PM-06:00 PM, Natural Root Touch Up 1 inch [DEMOGRAPH…" at bounding box center [942, 360] width 104 height 88
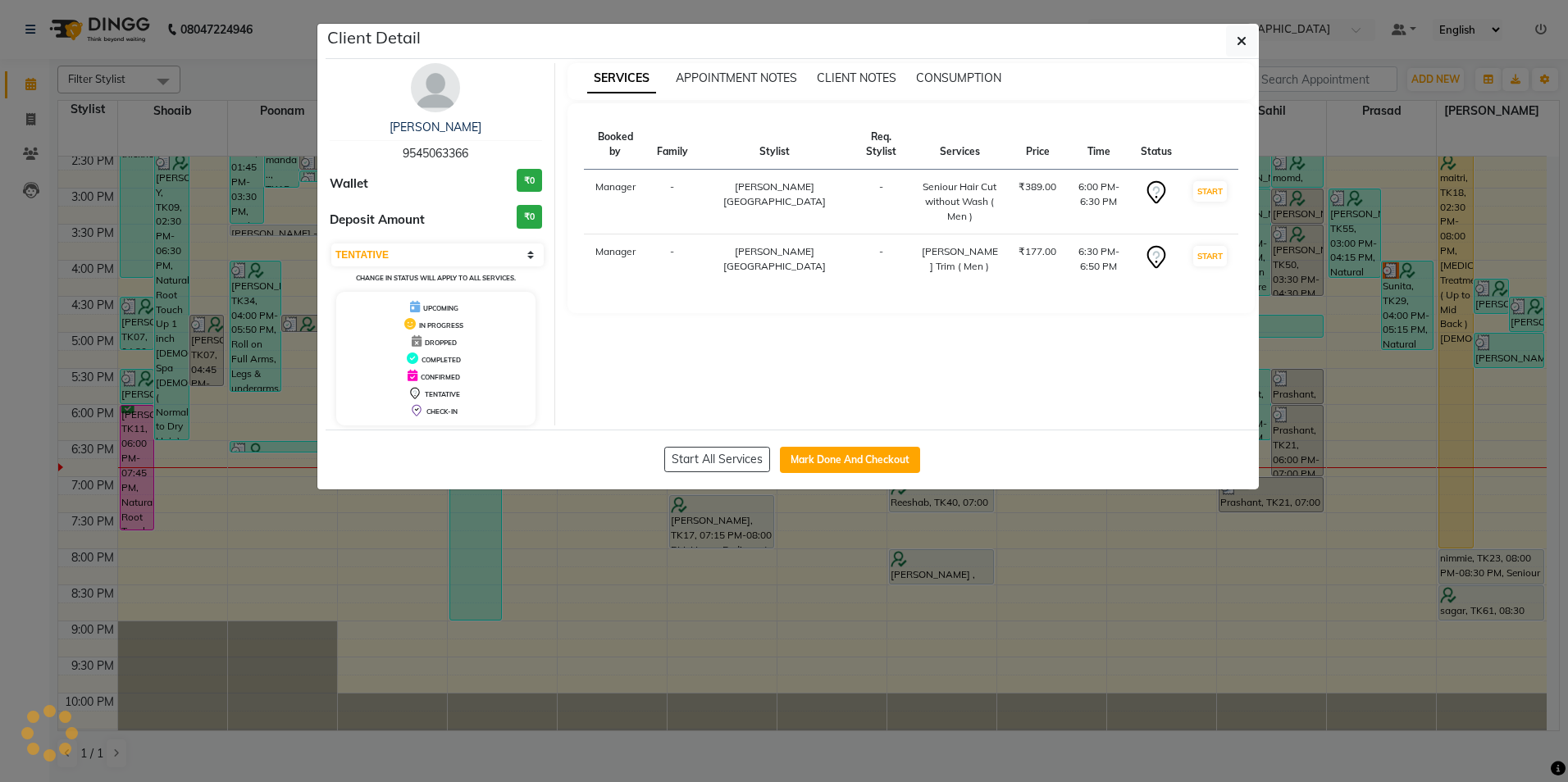
select select "select"
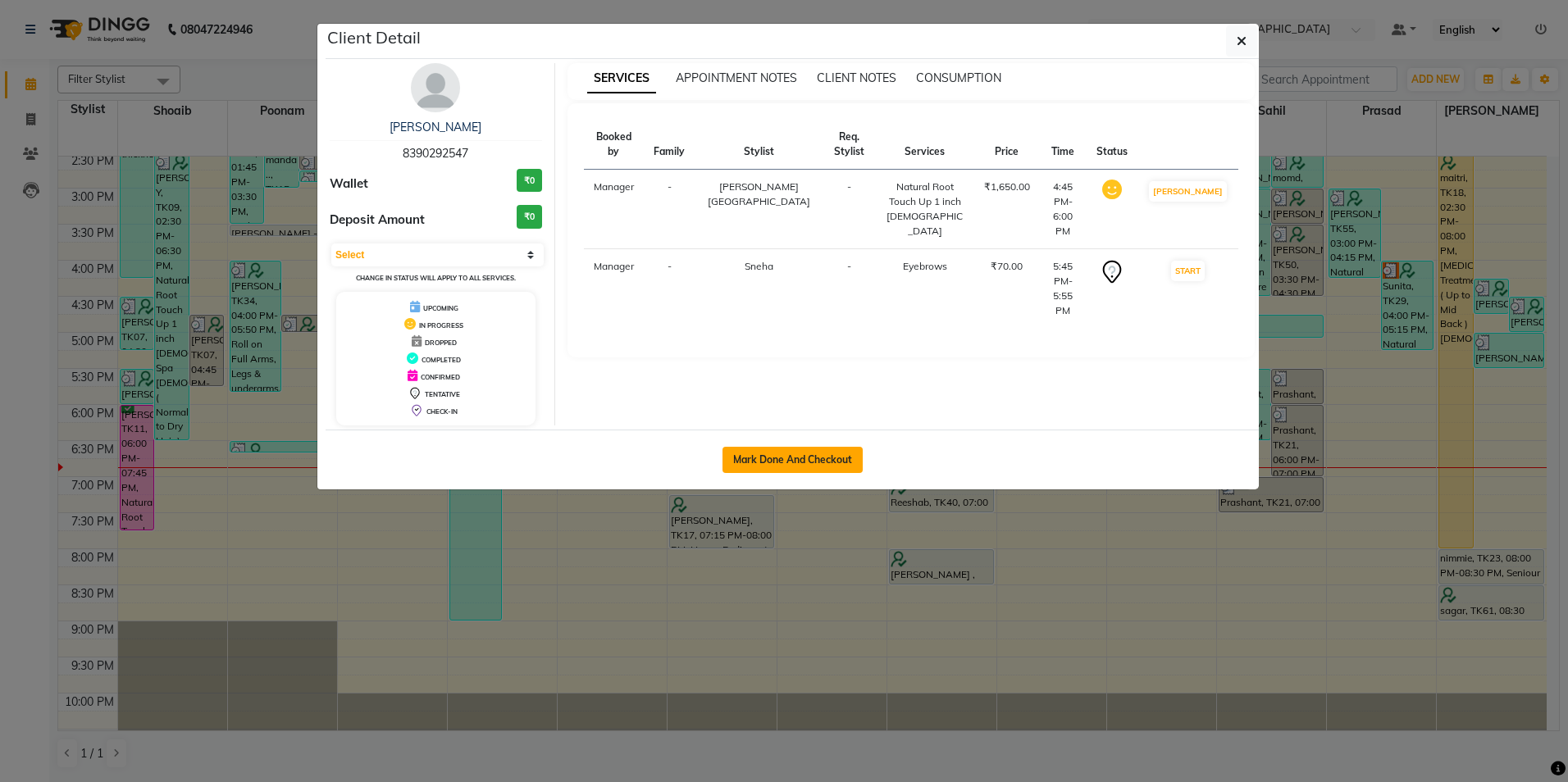
click at [824, 455] on button "Mark Done And Checkout" at bounding box center [792, 459] width 140 height 26
select select "service"
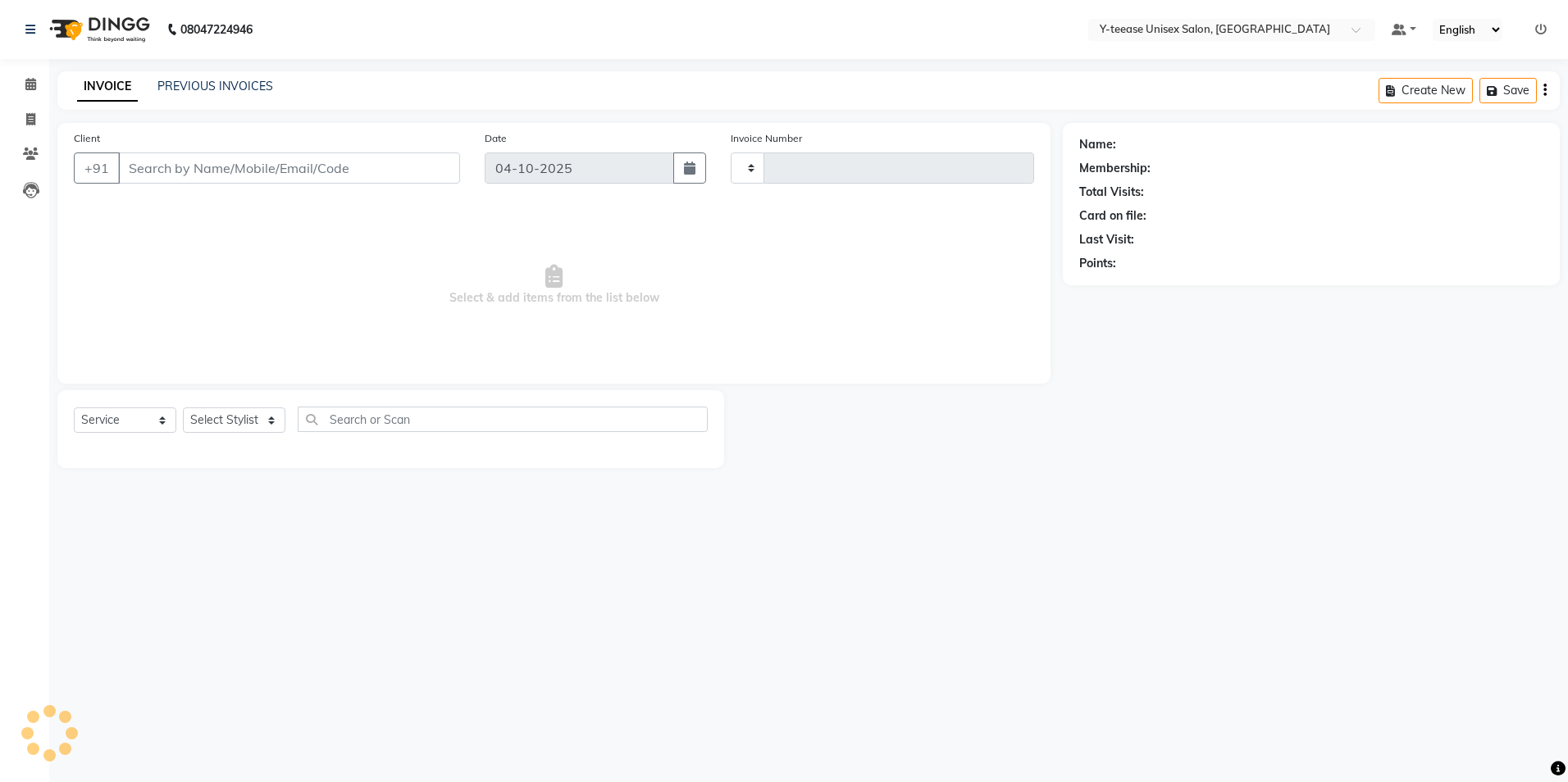
type input "8445"
select select "4"
type input "83******47"
select select "67930"
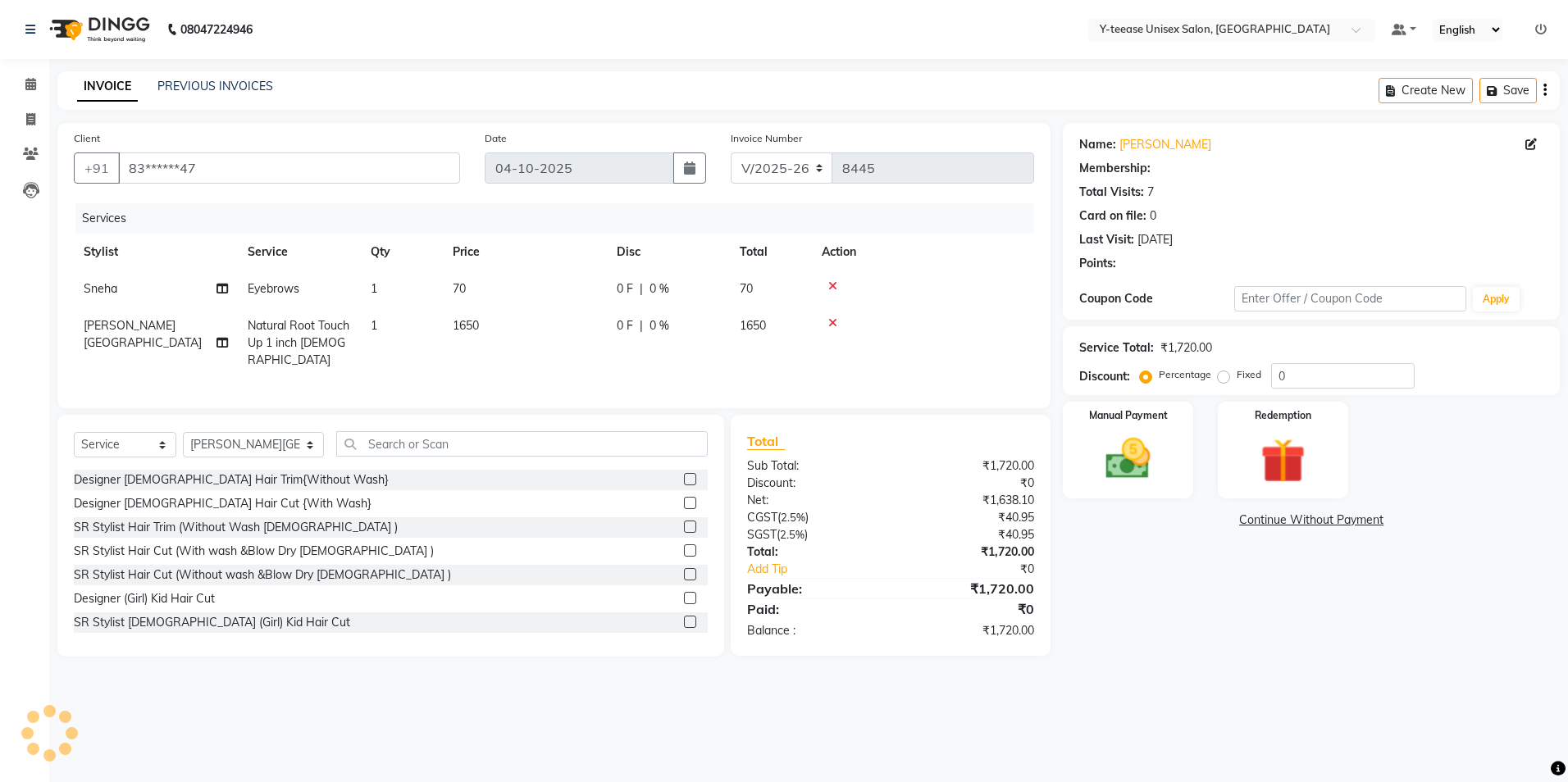
select select "1: Object"
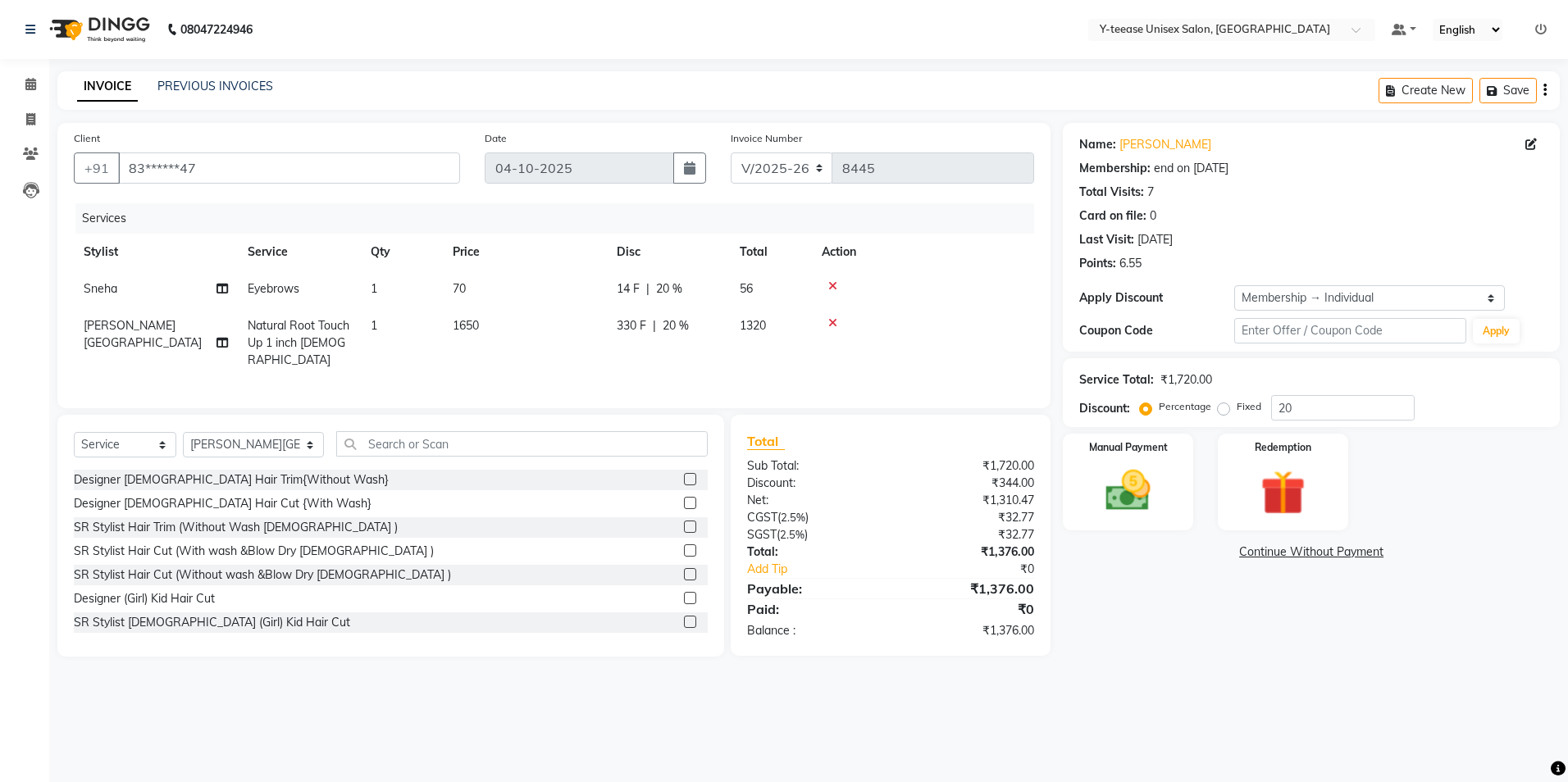
click at [834, 289] on icon at bounding box center [833, 287] width 9 height 12
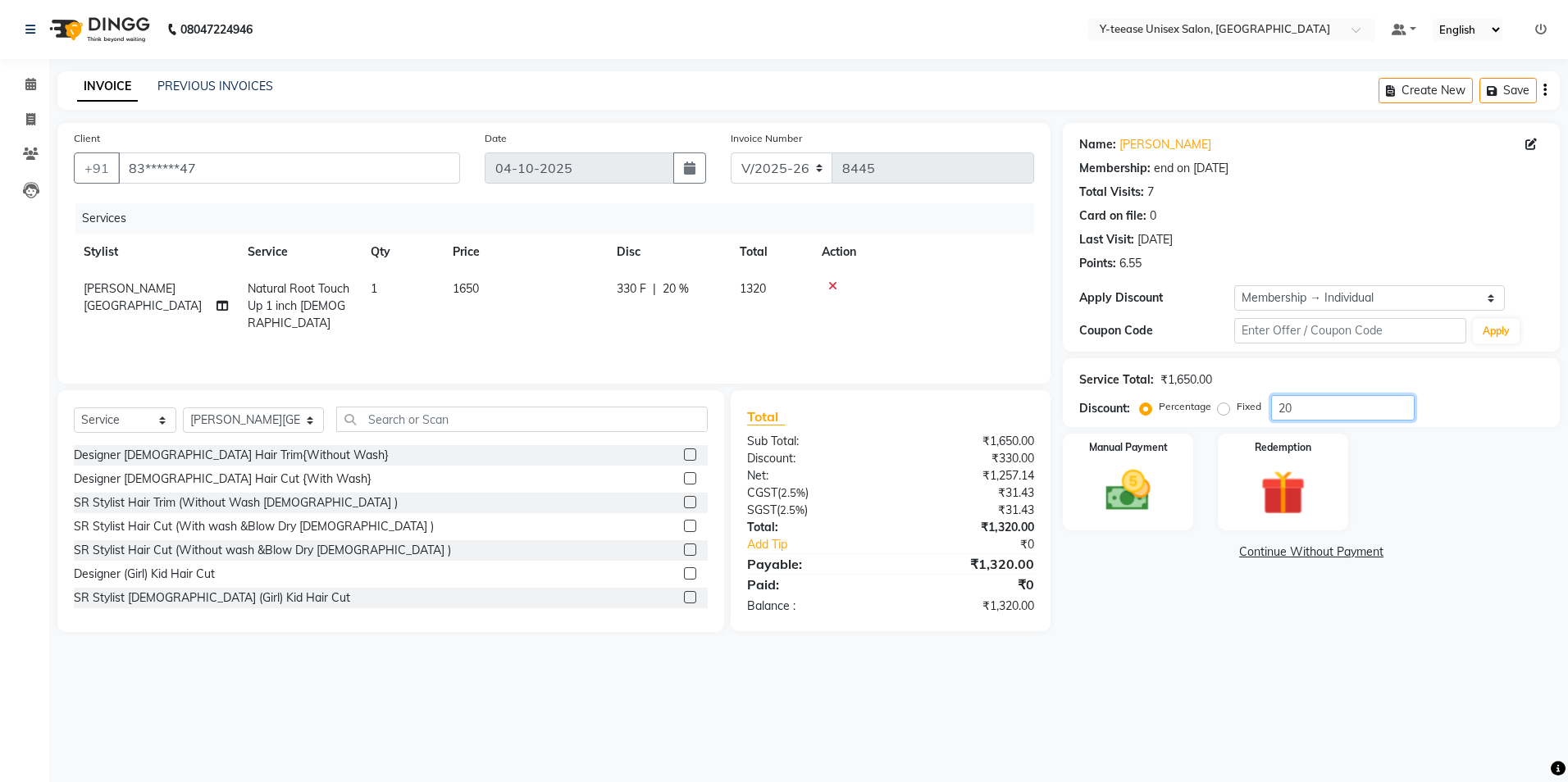
click at [1312, 399] on input "20" at bounding box center [1343, 408] width 143 height 25
type input "2"
type input "30"
click at [1200, 608] on div "Name: Maitreyee Wadekar Membership: end on 14-05-2026 Total Visits: 7 Card on f…" at bounding box center [1318, 378] width 509 height 509
click at [1156, 501] on img at bounding box center [1128, 491] width 76 height 54
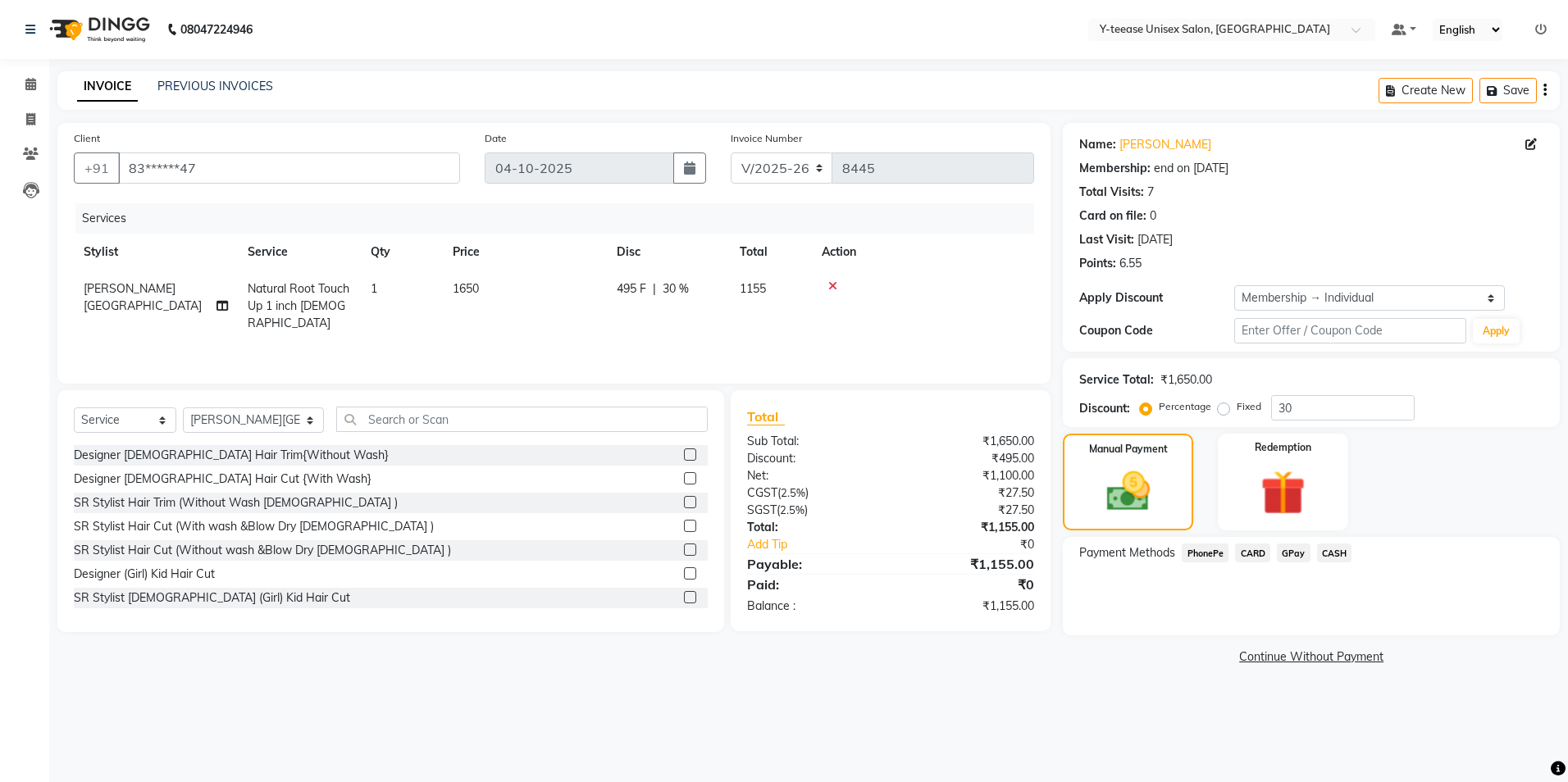
click at [1250, 554] on span "CARD" at bounding box center [1253, 553] width 35 height 19
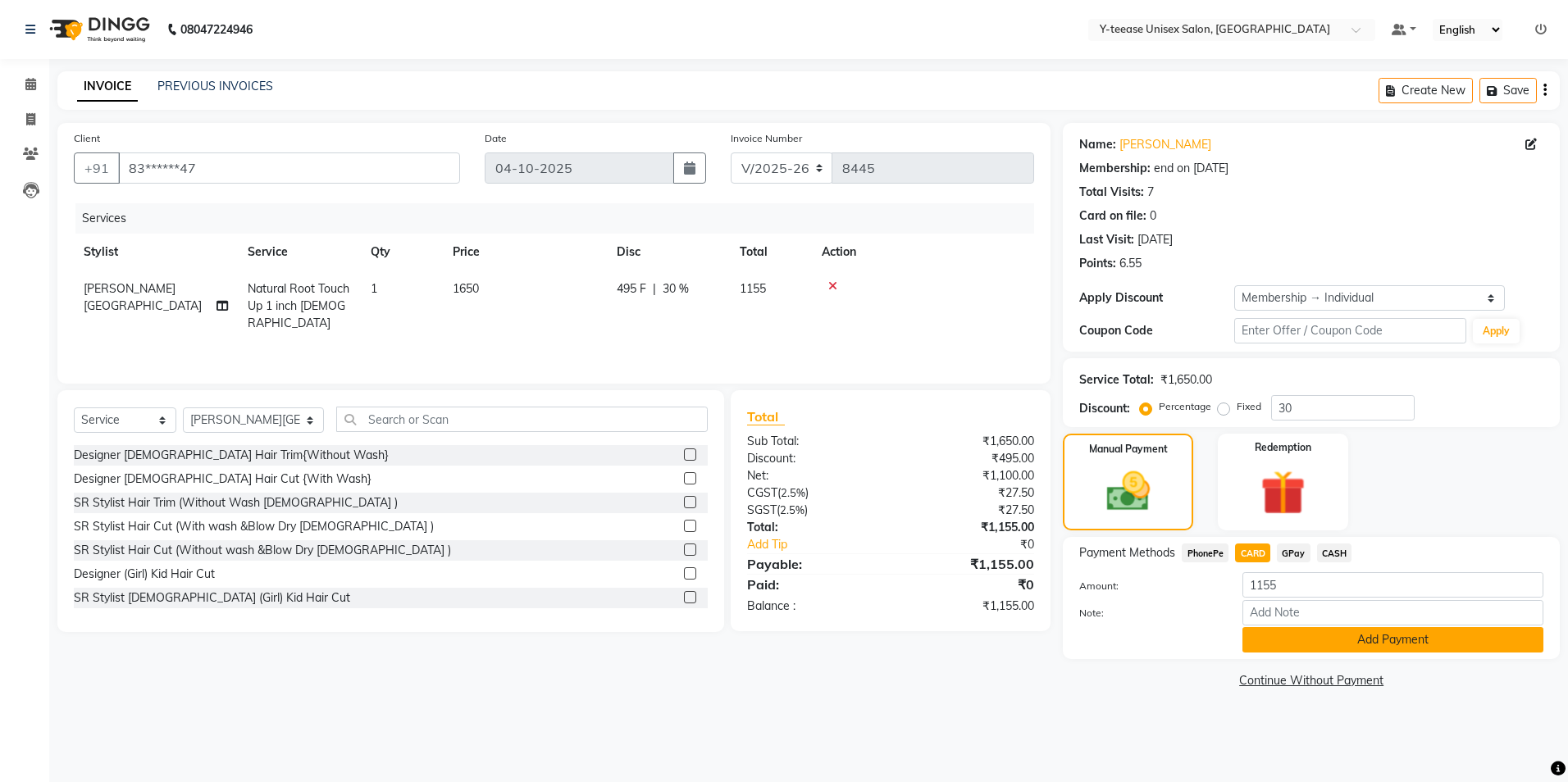
click at [1295, 644] on button "Add Payment" at bounding box center [1393, 640] width 301 height 25
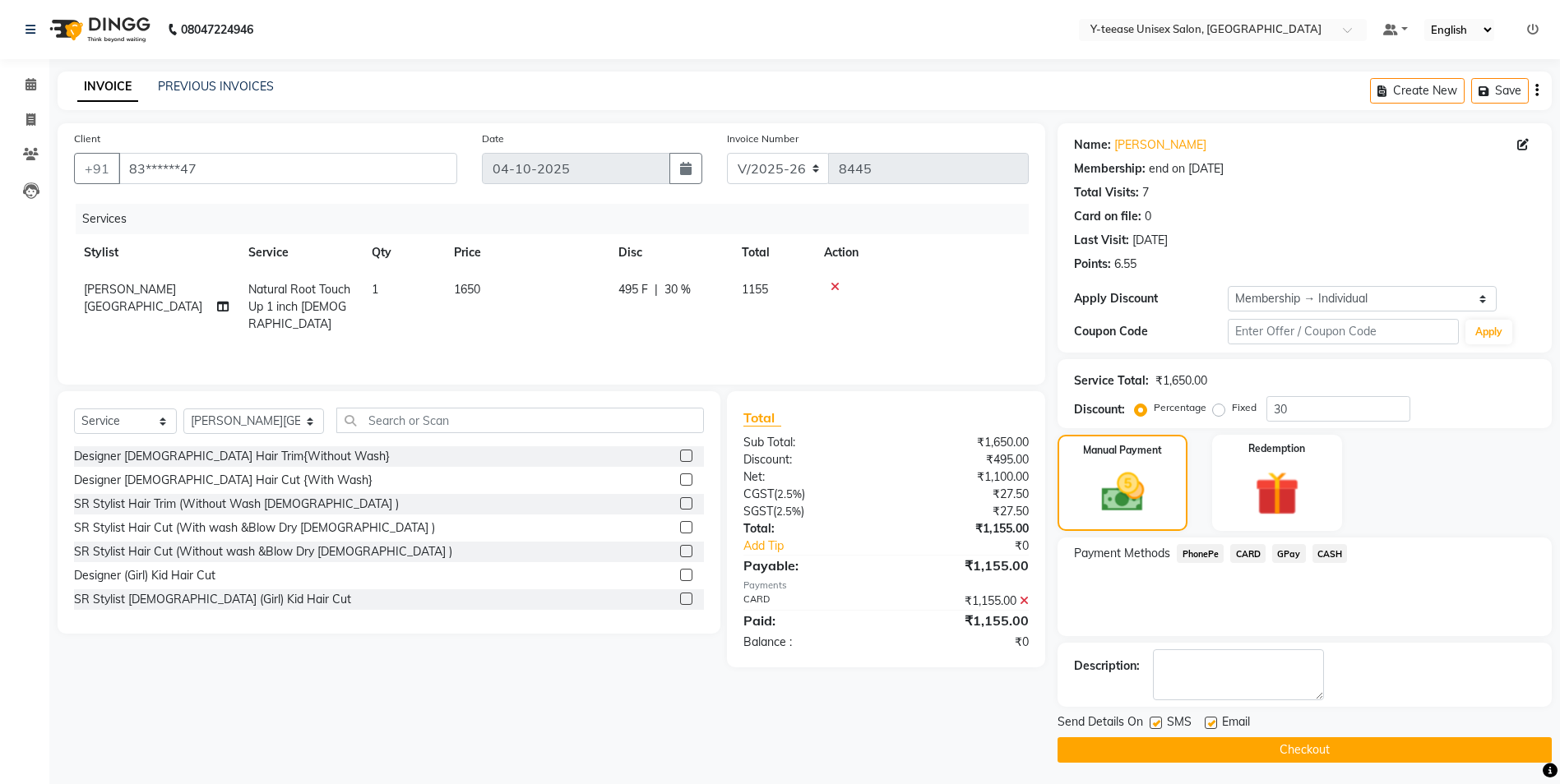
click at [1321, 744] on button "Checkout" at bounding box center [1304, 750] width 494 height 25
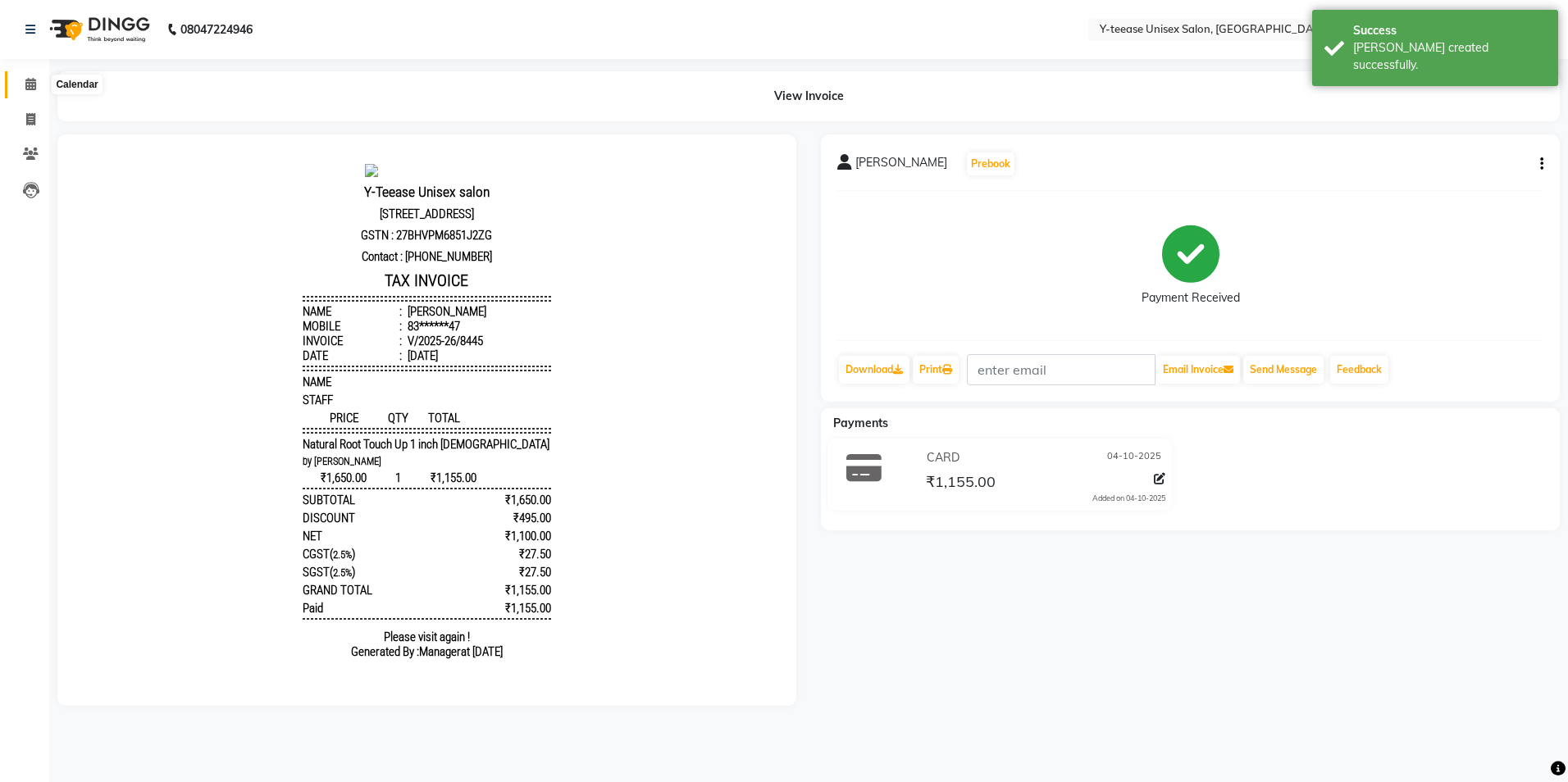
click at [31, 84] on icon at bounding box center [30, 83] width 11 height 13
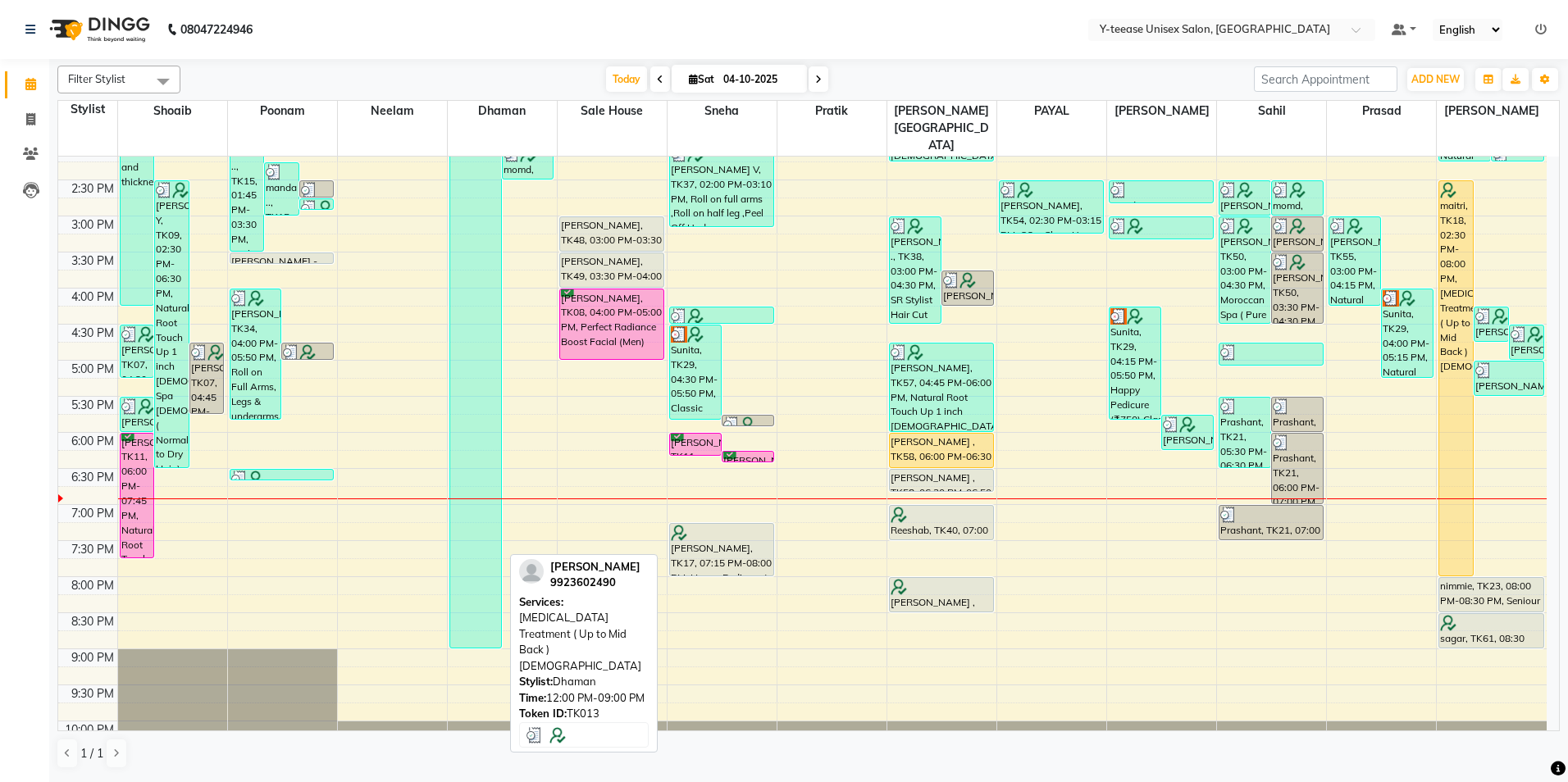
scroll to position [473, 0]
